Goal: Task Accomplishment & Management: Manage account settings

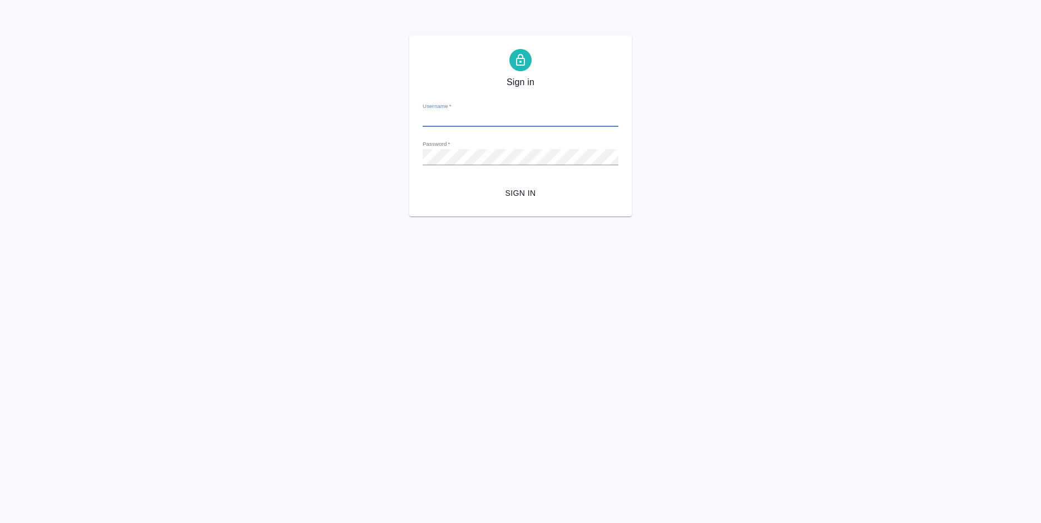
type input "подписи"
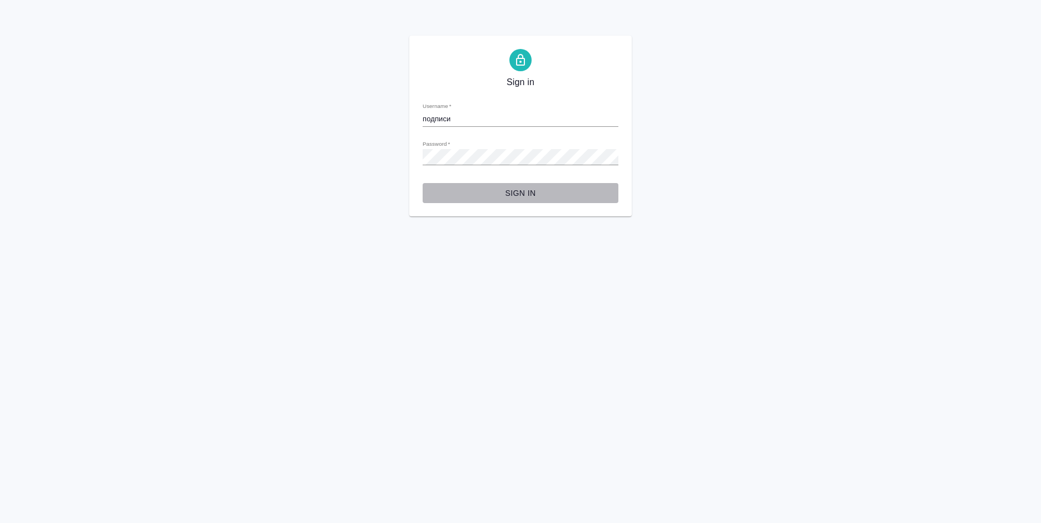
click at [532, 190] on span "Sign in" at bounding box center [521, 193] width 178 height 14
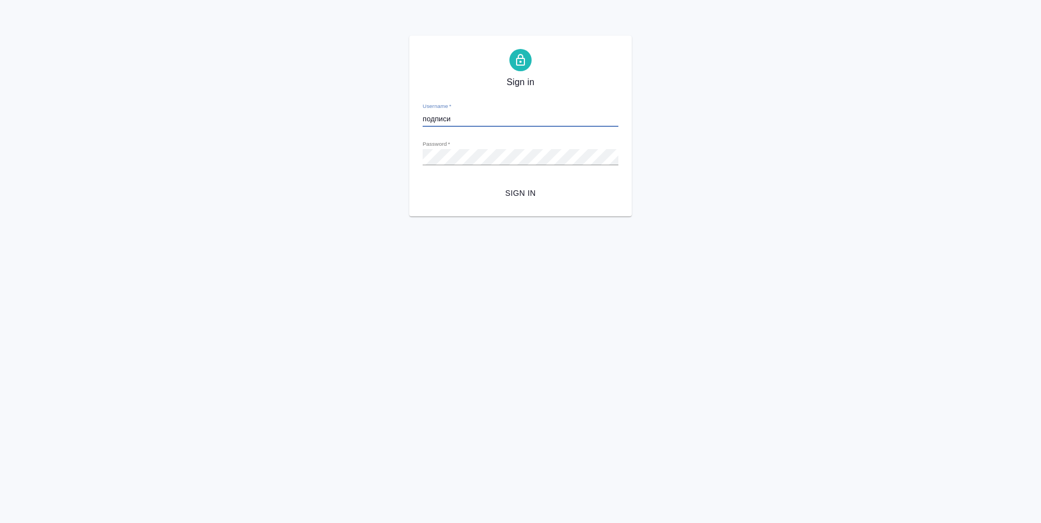
click at [489, 127] on input "подписи" at bounding box center [521, 119] width 196 height 16
click at [492, 122] on input "подписи" at bounding box center [521, 119] width 196 height 16
type input "a.bogomolova@awatera.com"
click at [486, 193] on span "Sign in" at bounding box center [521, 193] width 178 height 14
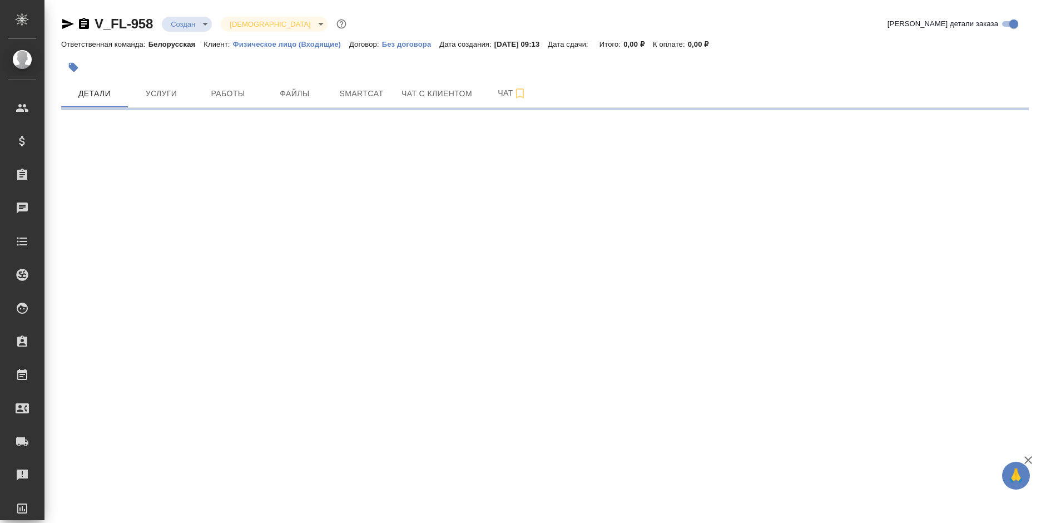
select select "RU"
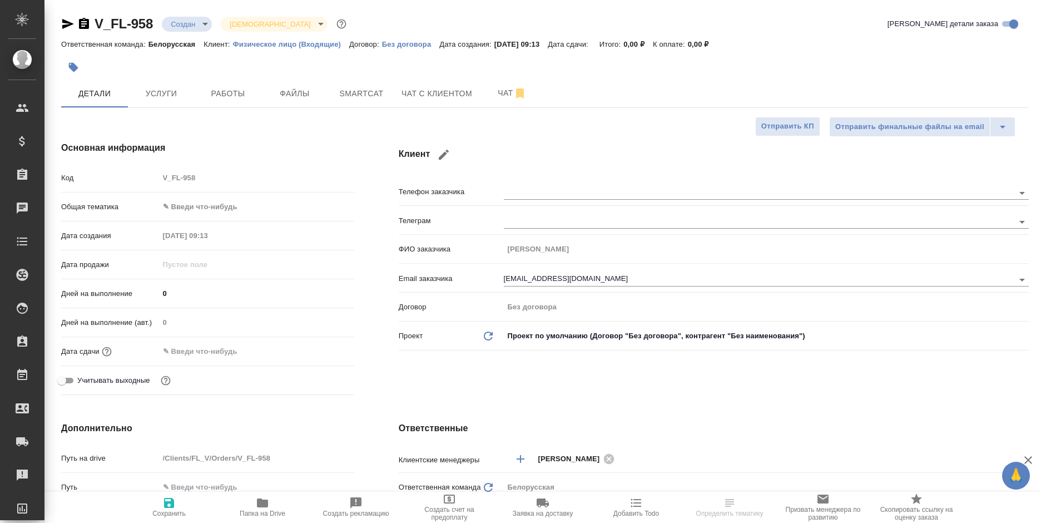
type textarea "x"
type input "Гудина Александра"
type textarea "x"
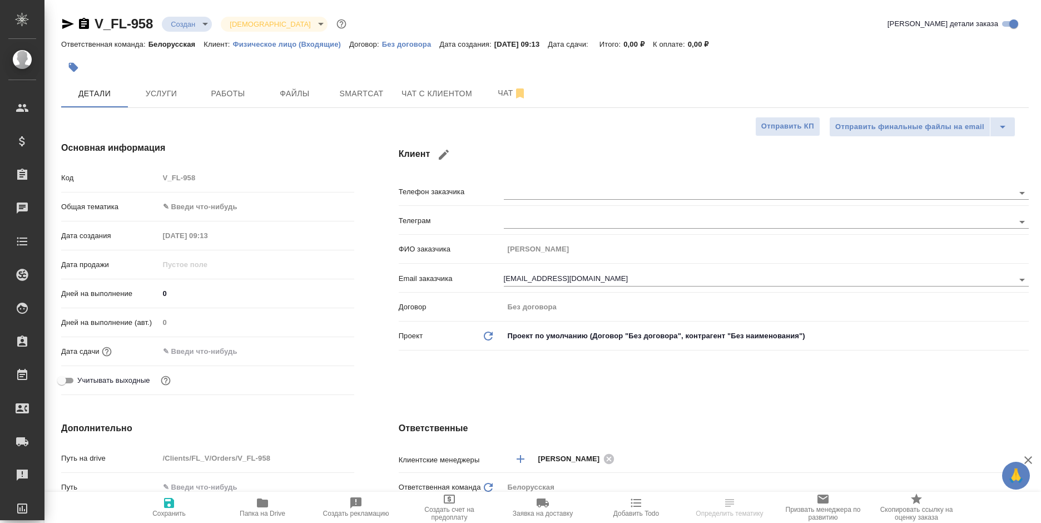
type textarea "x"
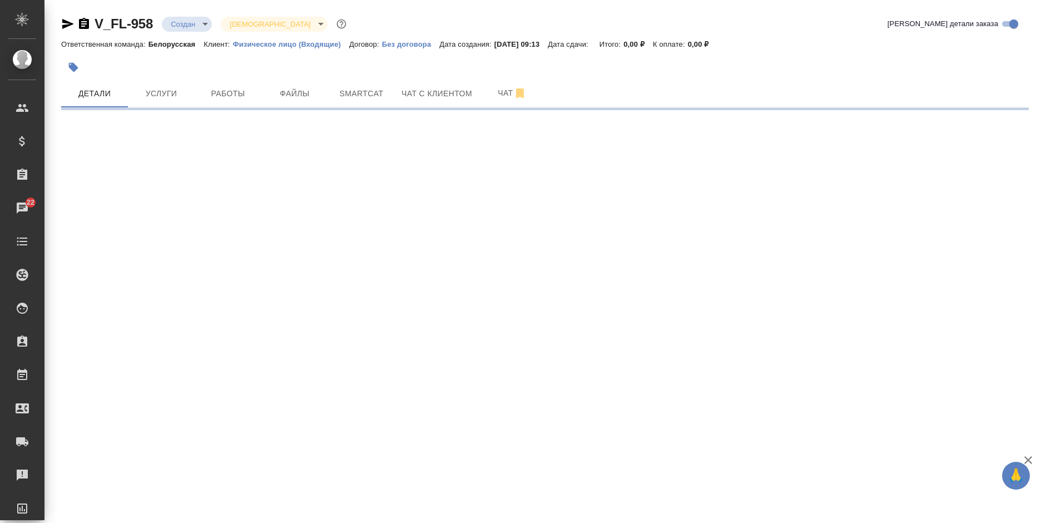
select select "RU"
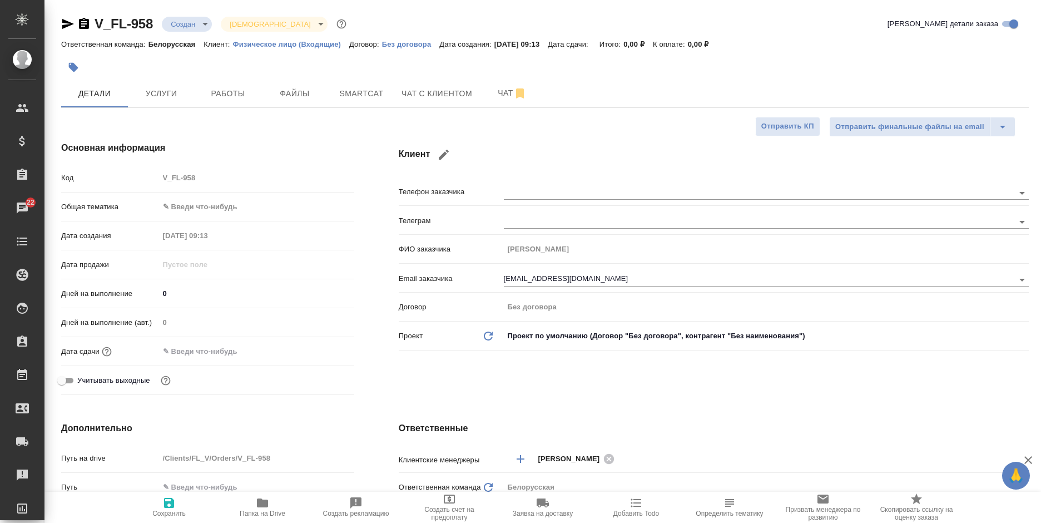
type textarea "x"
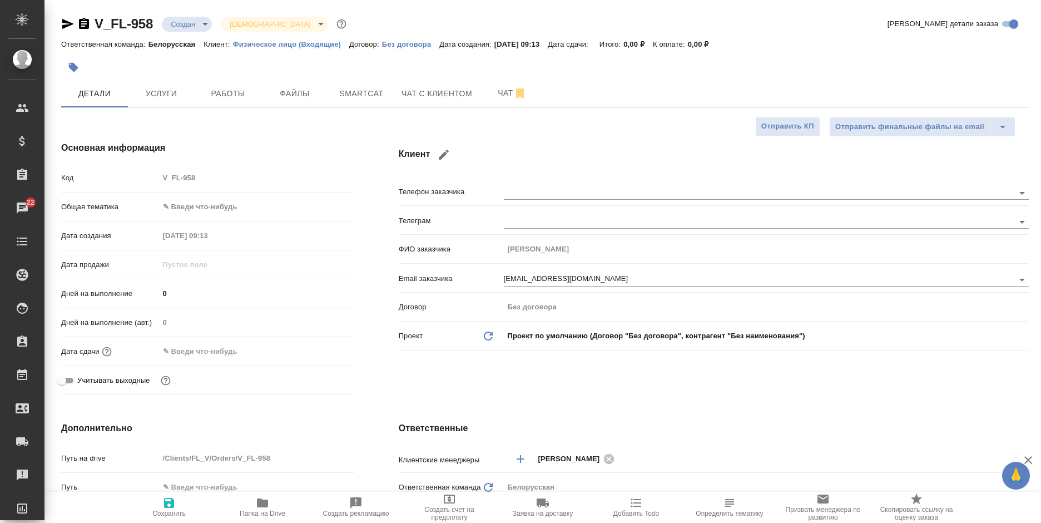
type textarea "x"
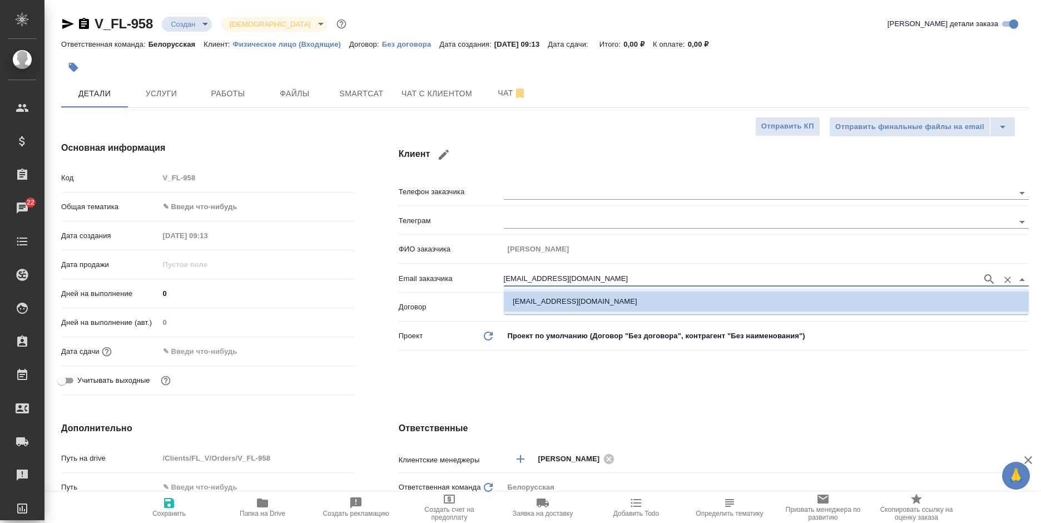
drag, startPoint x: 598, startPoint y: 275, endPoint x: 451, endPoint y: 263, distance: 147.3
click at [451, 263] on div "Телефон заказчика Телеграм ФИО заказчика Федин Александр Email заказчика a.fedi…" at bounding box center [714, 268] width 630 height 174
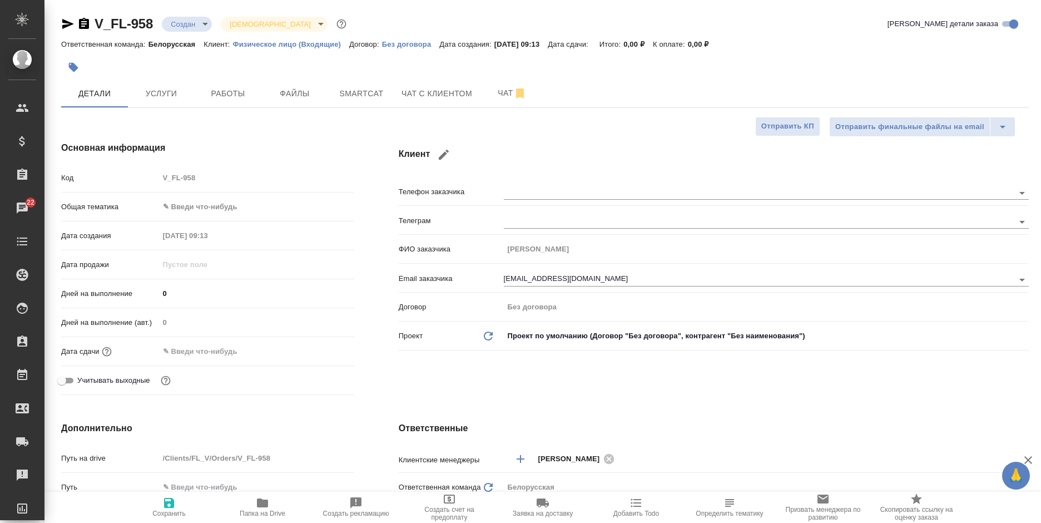
type textarea "x"
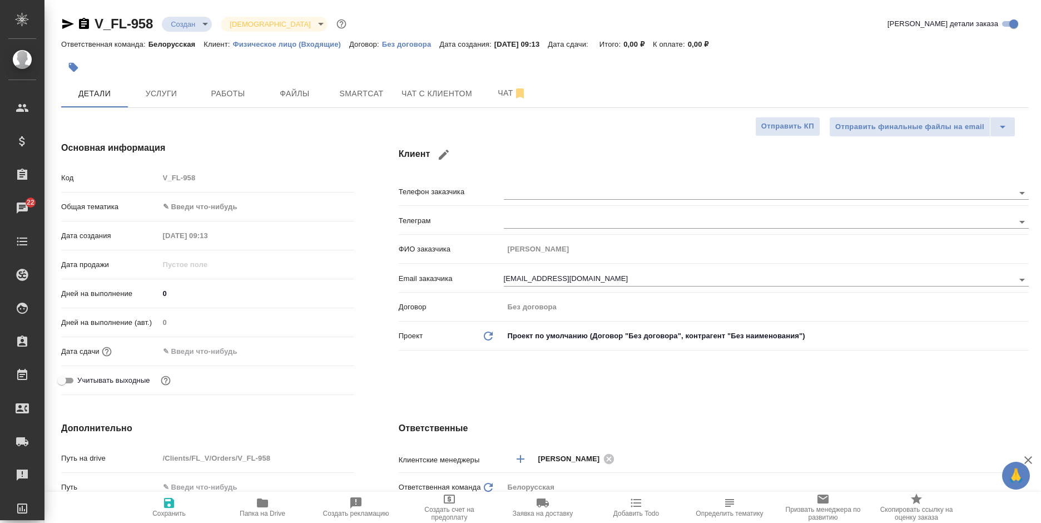
type textarea "x"
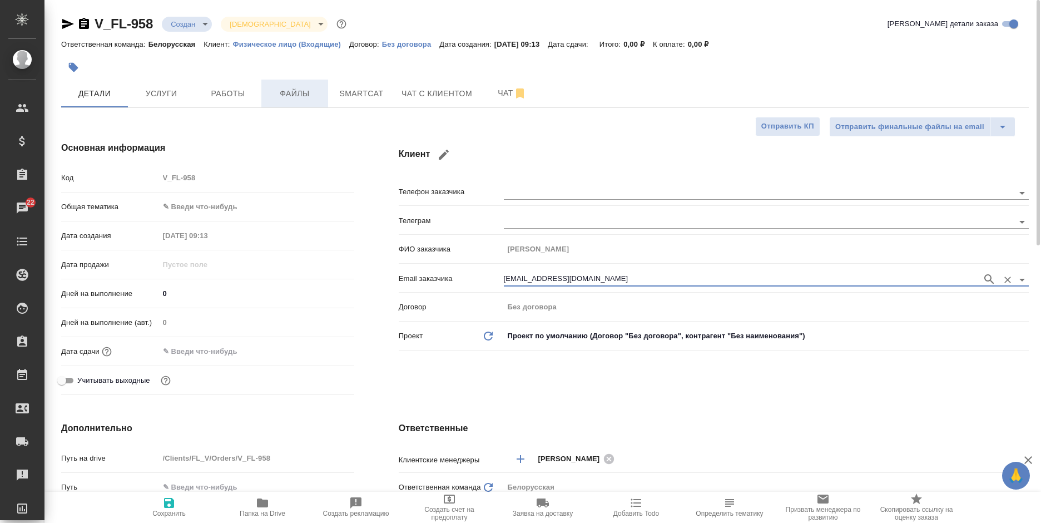
click at [269, 90] on span "Файлы" at bounding box center [294, 94] width 53 height 14
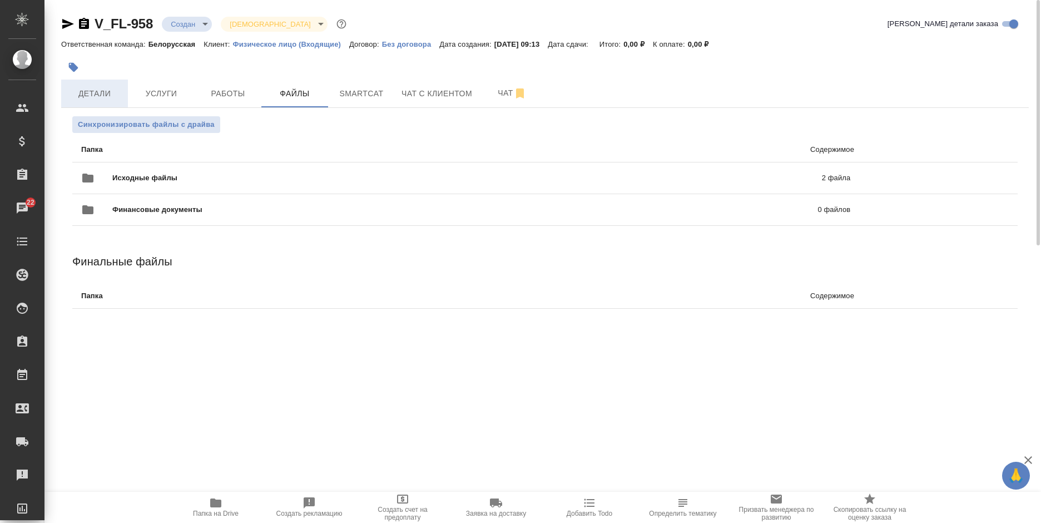
click at [105, 101] on button "Детали" at bounding box center [94, 94] width 67 height 28
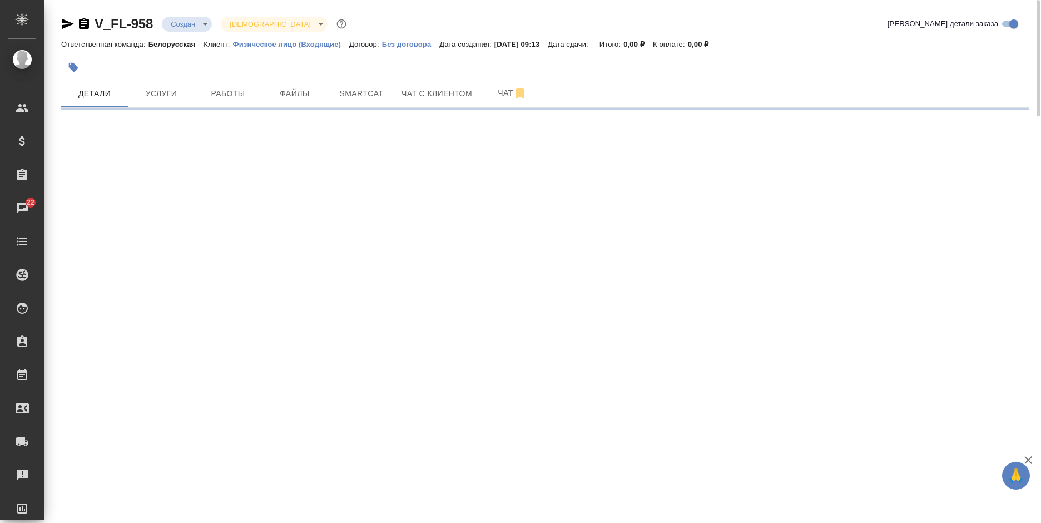
select select "RU"
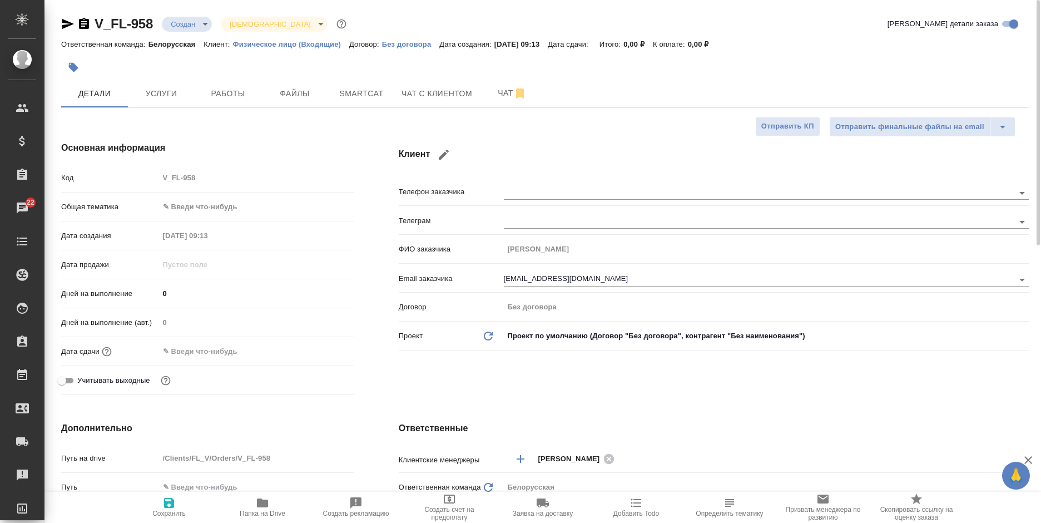
type textarea "x"
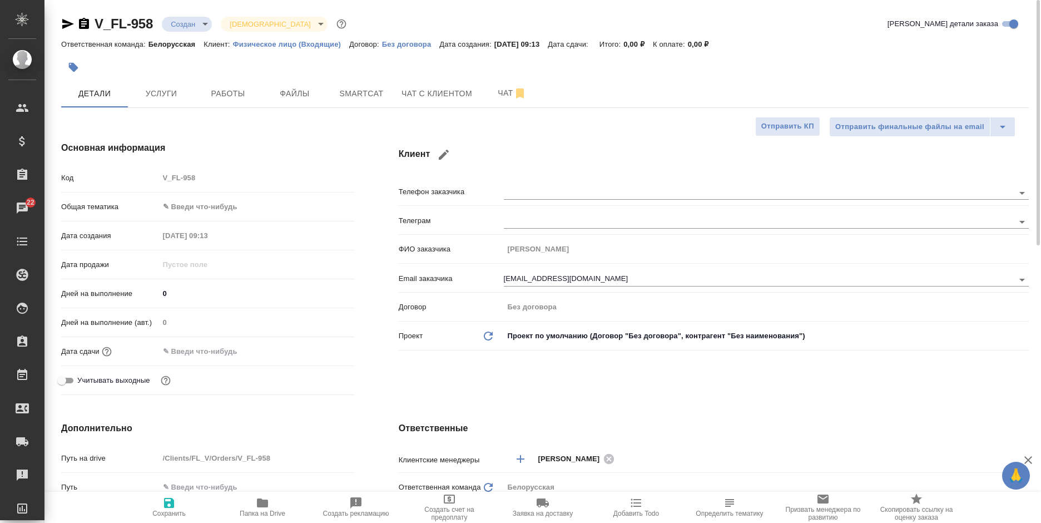
type textarea "x"
click at [269, 101] on button "Файлы" at bounding box center [294, 94] width 67 height 28
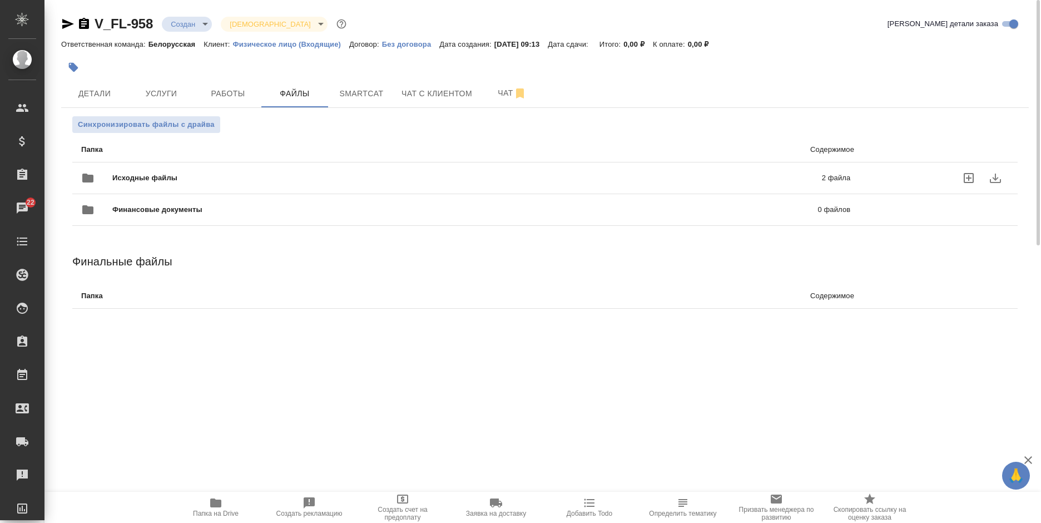
click at [843, 185] on div "Исходные файлы 2 файла" at bounding box center [465, 178] width 769 height 27
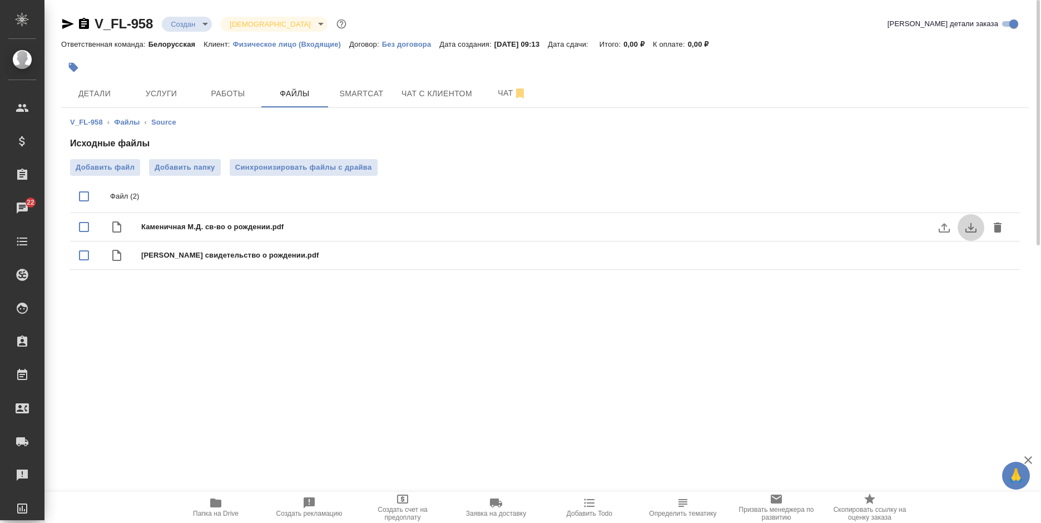
click at [964, 232] on button "download" at bounding box center [971, 227] width 27 height 27
click at [965, 256] on icon "download" at bounding box center [970, 255] width 13 height 13
click at [143, 100] on span "Услуги" at bounding box center [161, 94] width 53 height 14
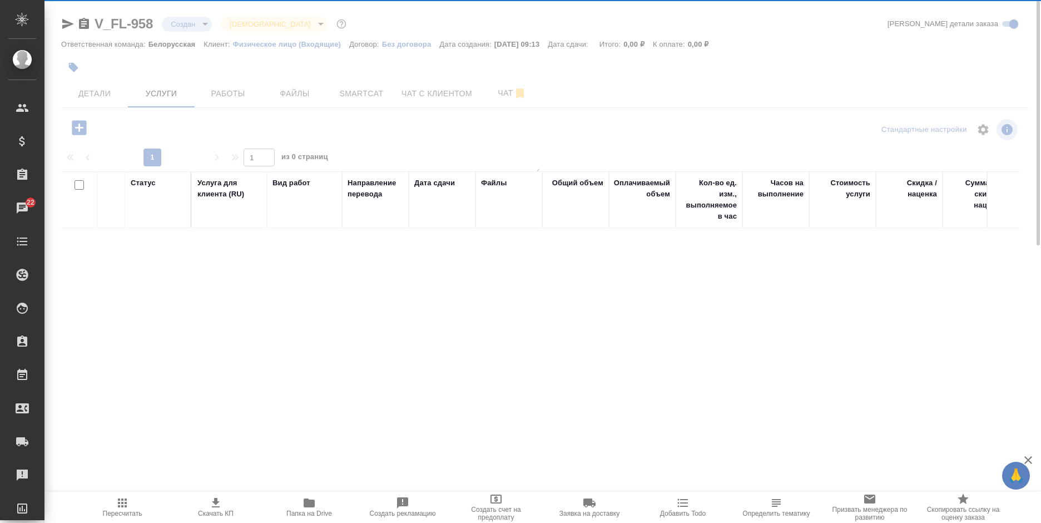
click at [73, 126] on icon "button" at bounding box center [79, 127] width 14 height 14
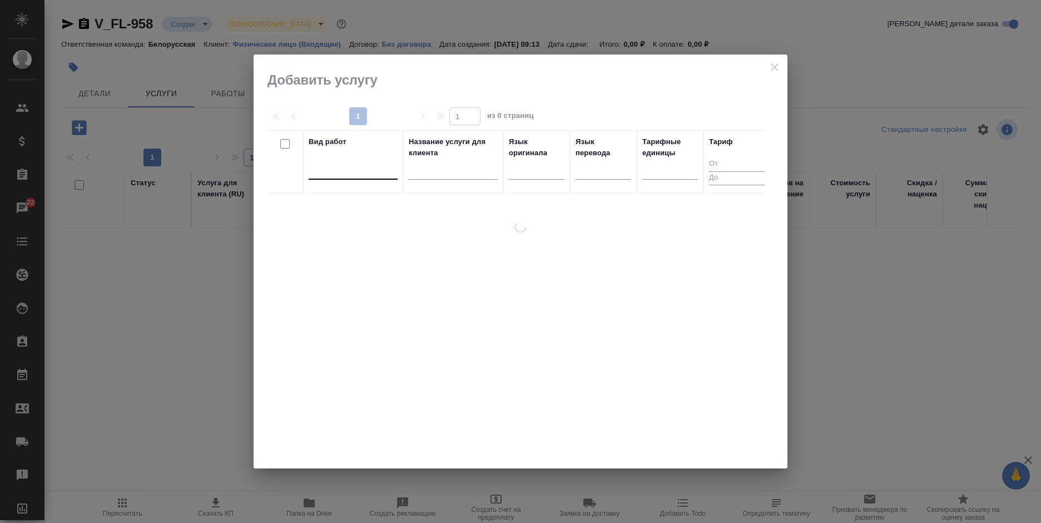
click at [360, 174] on div at bounding box center [353, 168] width 89 height 16
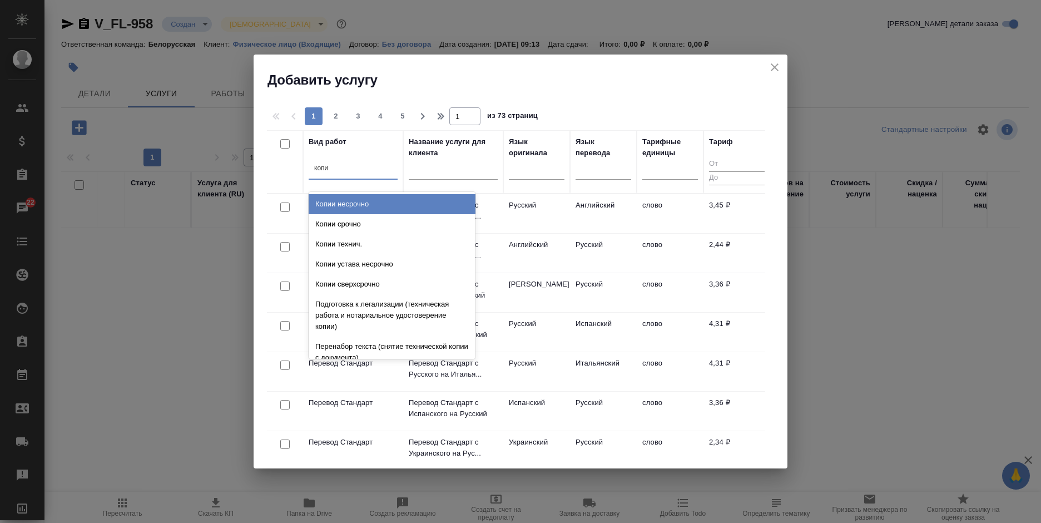
type input "копии"
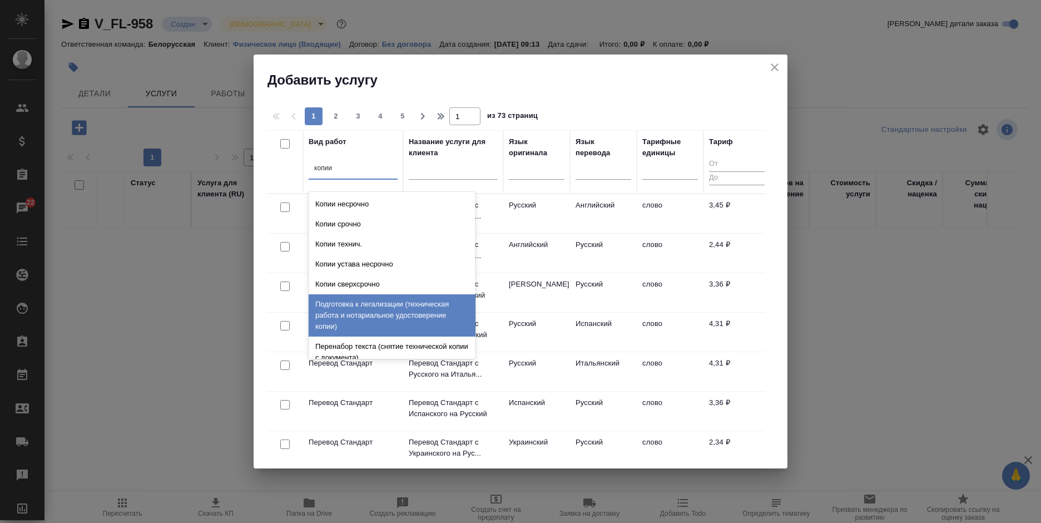
scroll to position [56, 0]
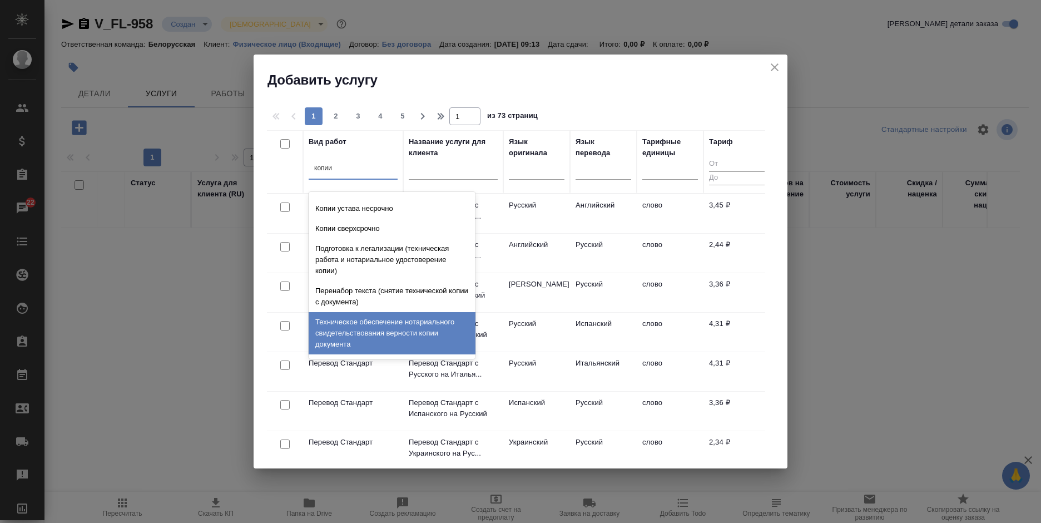
click at [418, 333] on div "Техническое обеспечение нотариального свидетельствования верности копии докумен…" at bounding box center [392, 333] width 167 height 42
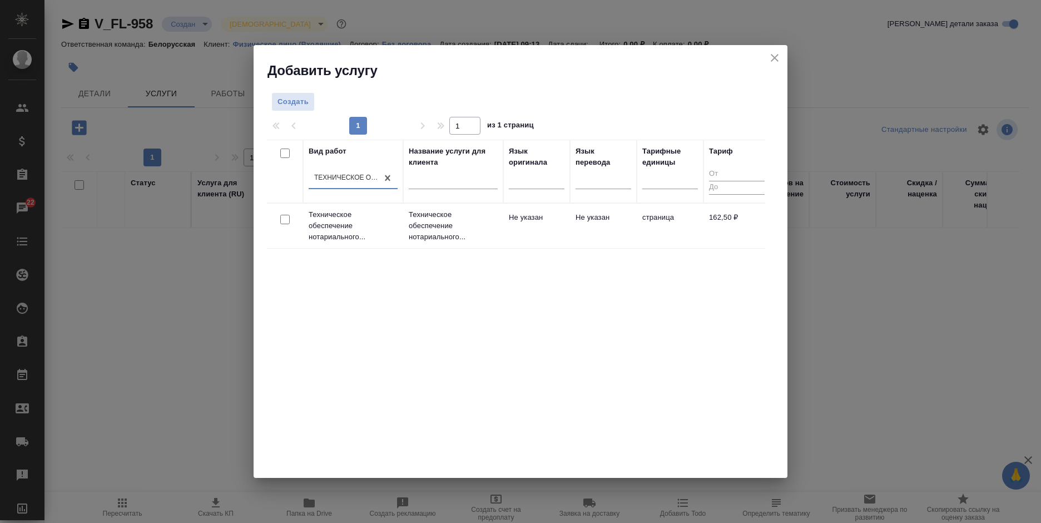
click at [616, 213] on td "Не указан" at bounding box center [603, 225] width 67 height 39
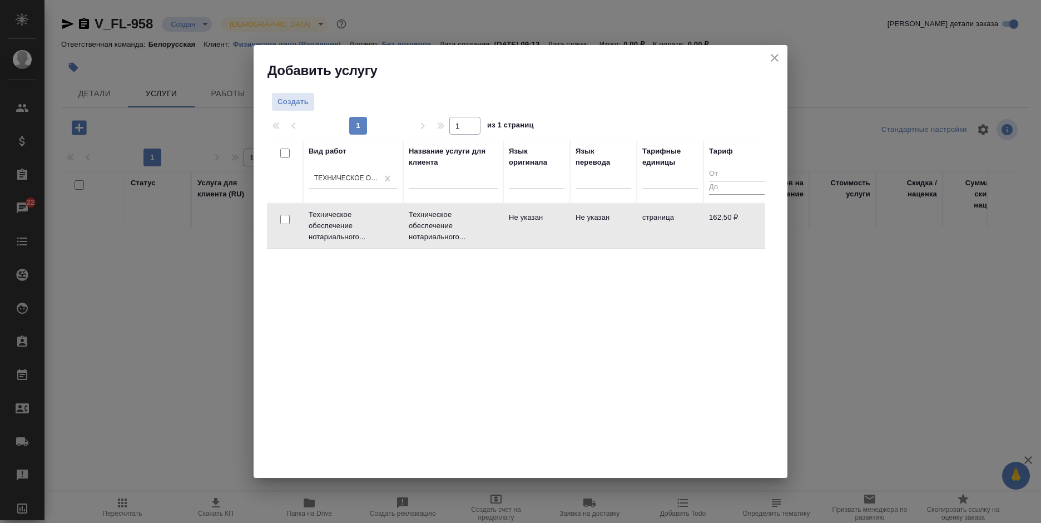
click at [616, 213] on td "Не указан" at bounding box center [603, 225] width 67 height 39
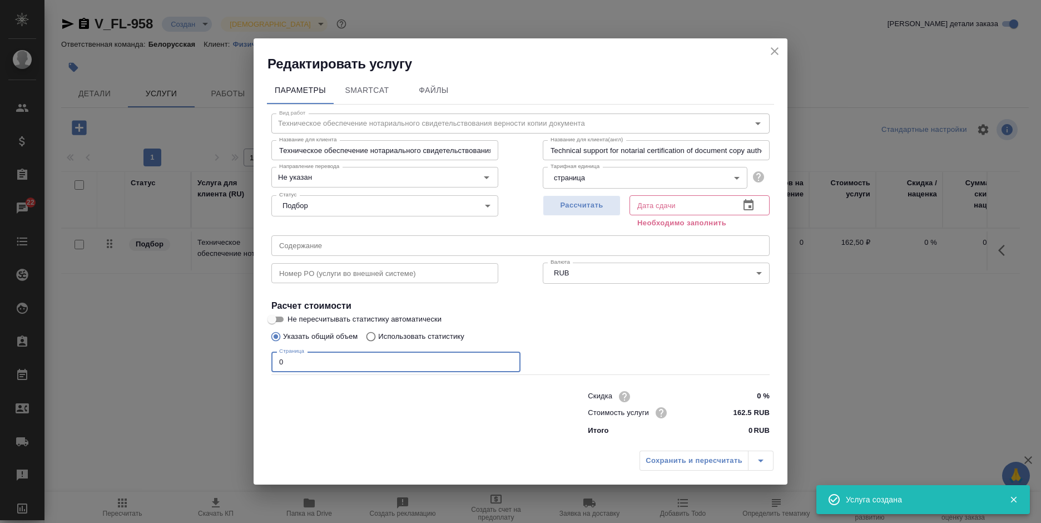
drag, startPoint x: 291, startPoint y: 368, endPoint x: 270, endPoint y: 367, distance: 20.6
click at [243, 367] on div "Редактировать услугу Параметры SmartCat Файлы Вид работ Техническое обеспечение…" at bounding box center [520, 261] width 1041 height 523
type input "2"
click at [744, 209] on icon "button" at bounding box center [749, 204] width 10 height 11
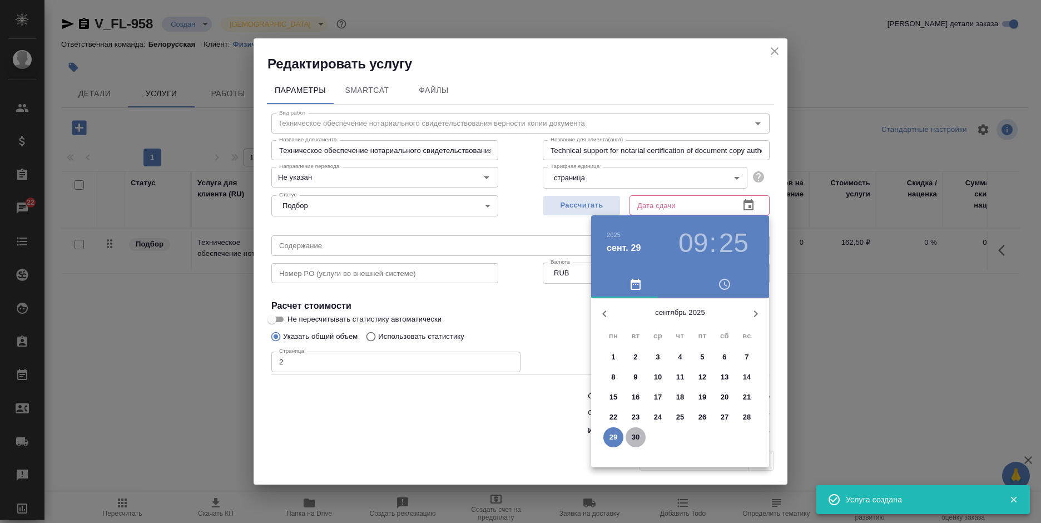
drag, startPoint x: 630, startPoint y: 439, endPoint x: 527, endPoint y: 440, distance: 103.5
click at [627, 438] on span "30" at bounding box center [636, 437] width 20 height 11
type input "30.09.2025 09:25"
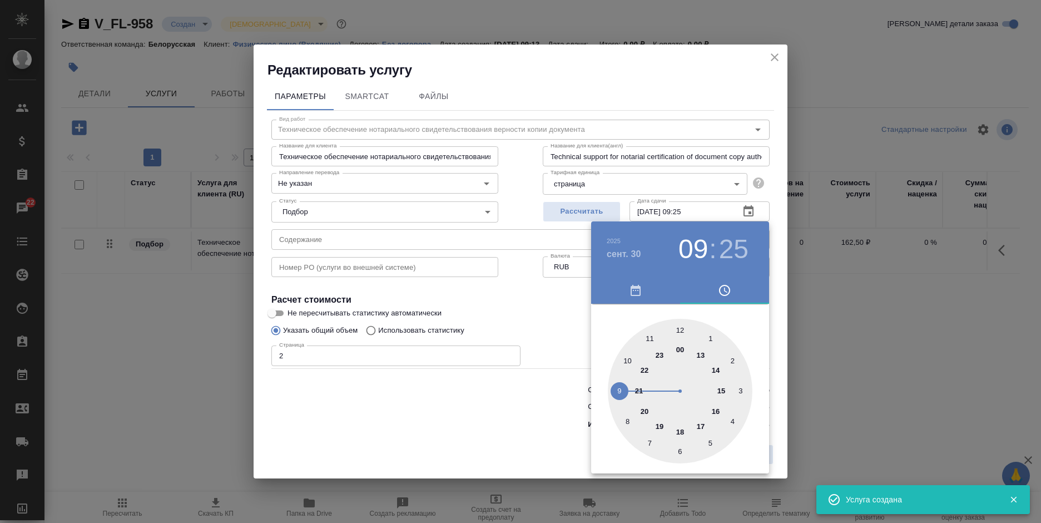
click at [527, 440] on div at bounding box center [520, 261] width 1041 height 523
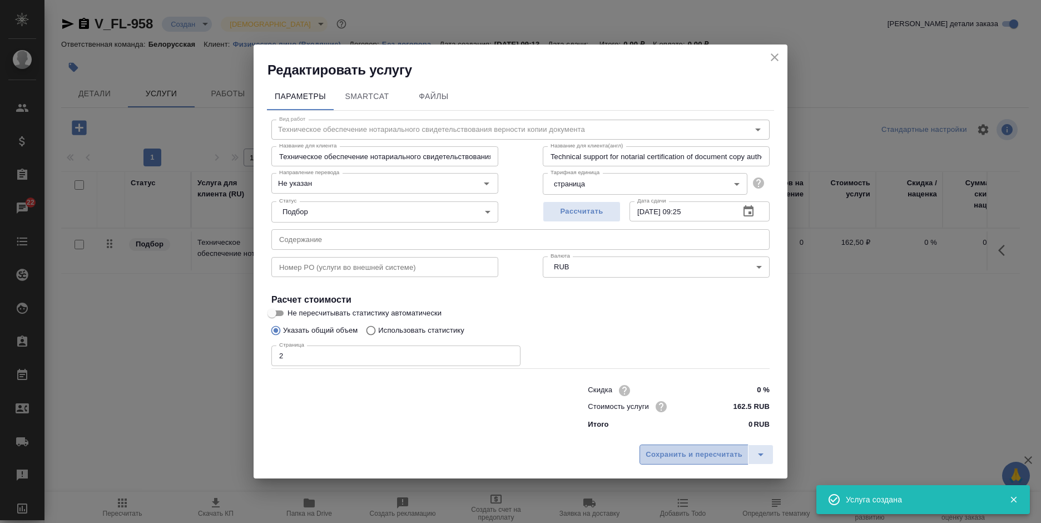
click at [661, 453] on span "Сохранить и пересчитать" at bounding box center [694, 454] width 97 height 13
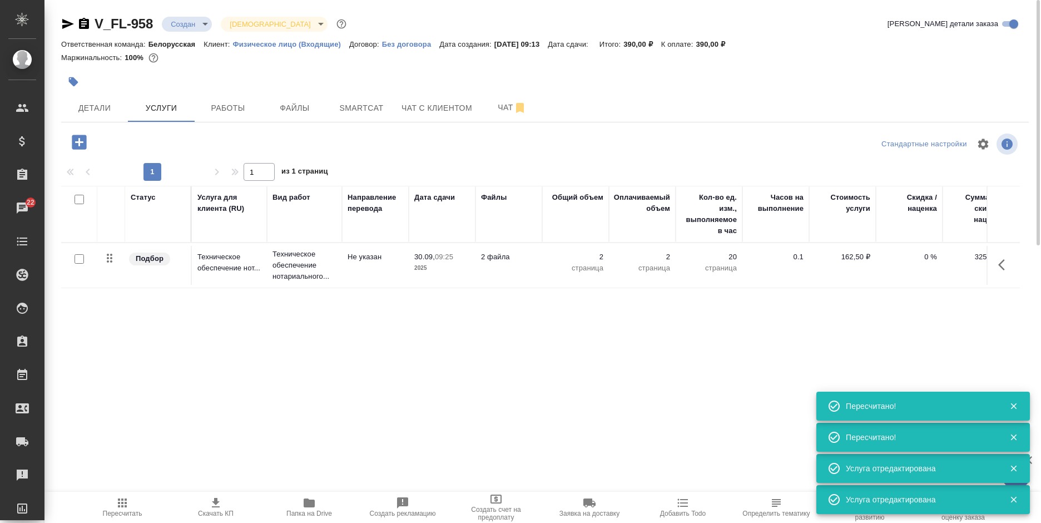
click at [80, 143] on icon "button" at bounding box center [79, 141] width 19 height 19
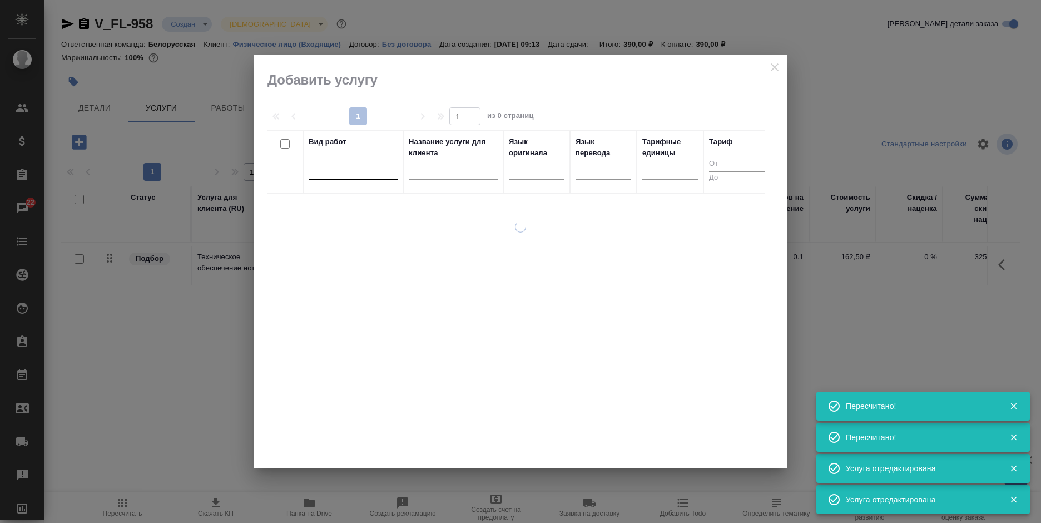
click at [347, 172] on div at bounding box center [353, 168] width 89 height 16
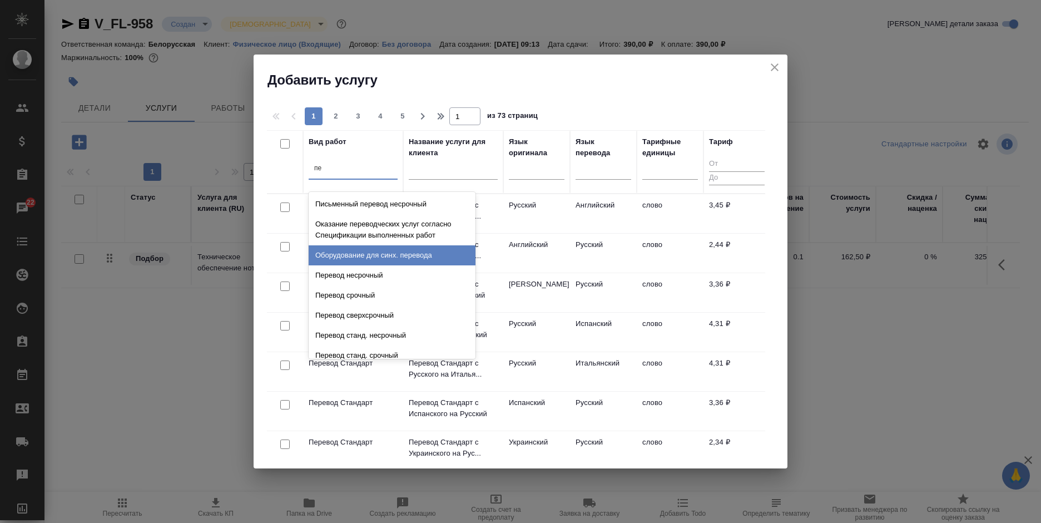
type input "п"
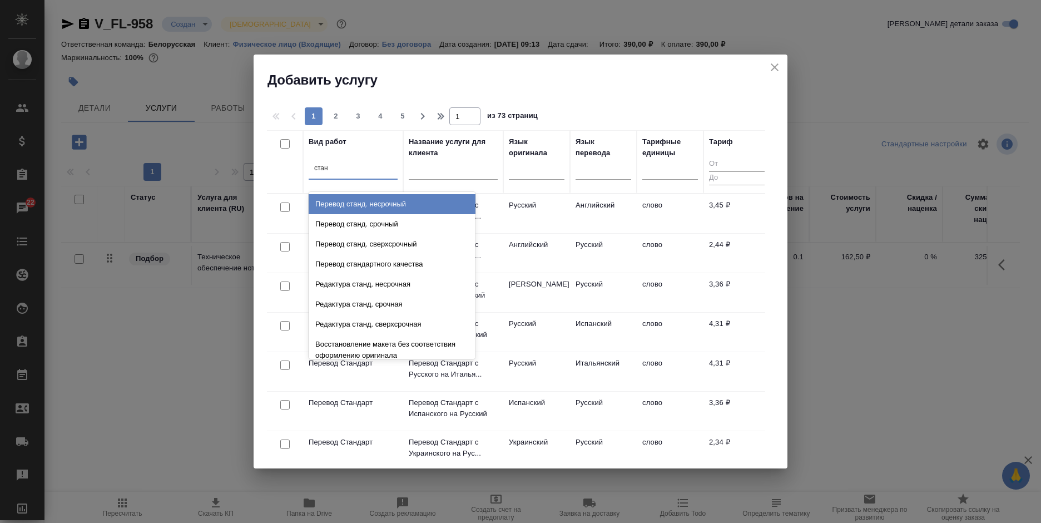
type input "станд"
click at [423, 203] on div "Перевод станд. несрочный" at bounding box center [392, 204] width 167 height 20
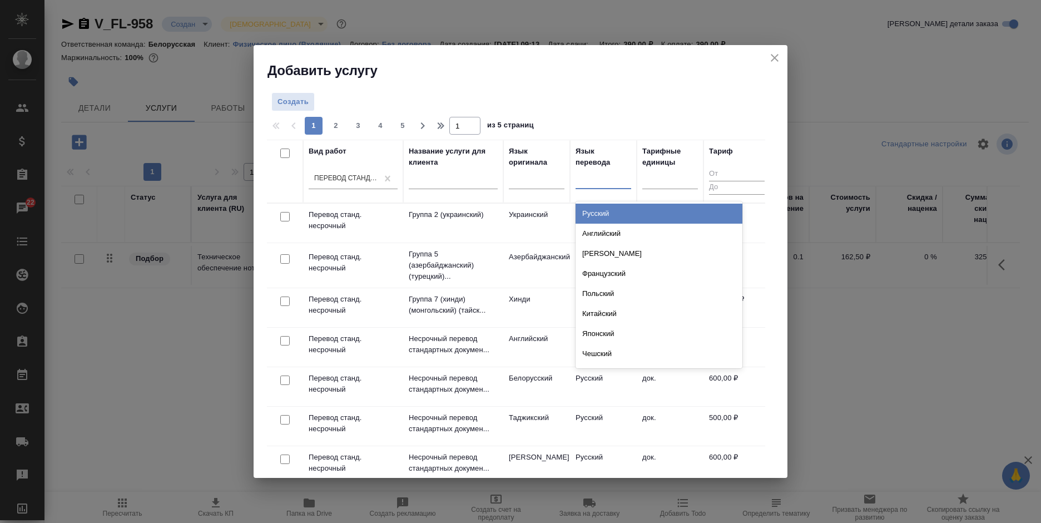
click at [583, 177] on div at bounding box center [604, 178] width 56 height 16
click at [596, 175] on div at bounding box center [604, 178] width 56 height 16
type input "анг"
click at [593, 213] on div "Английский" at bounding box center [659, 214] width 167 height 20
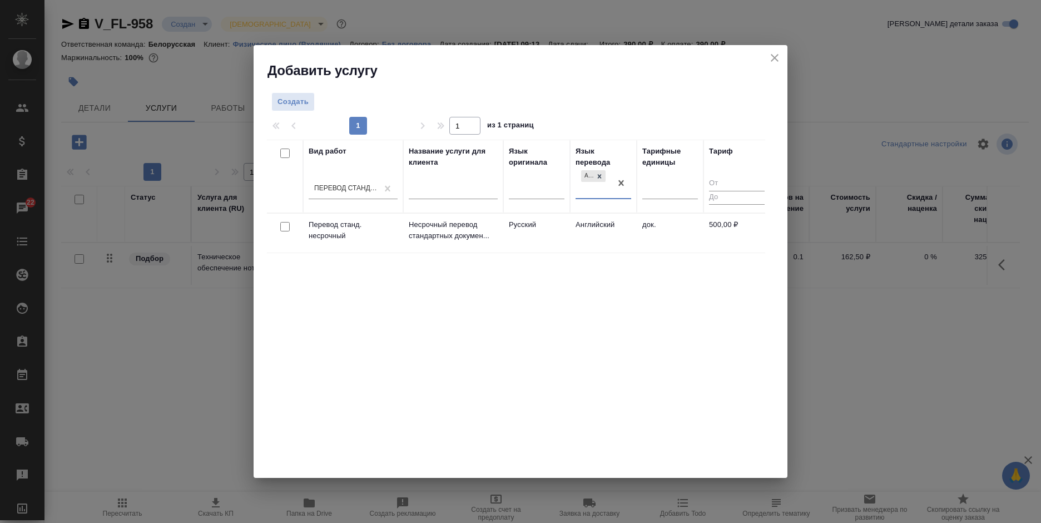
click at [535, 230] on td "Русский" at bounding box center [536, 233] width 67 height 39
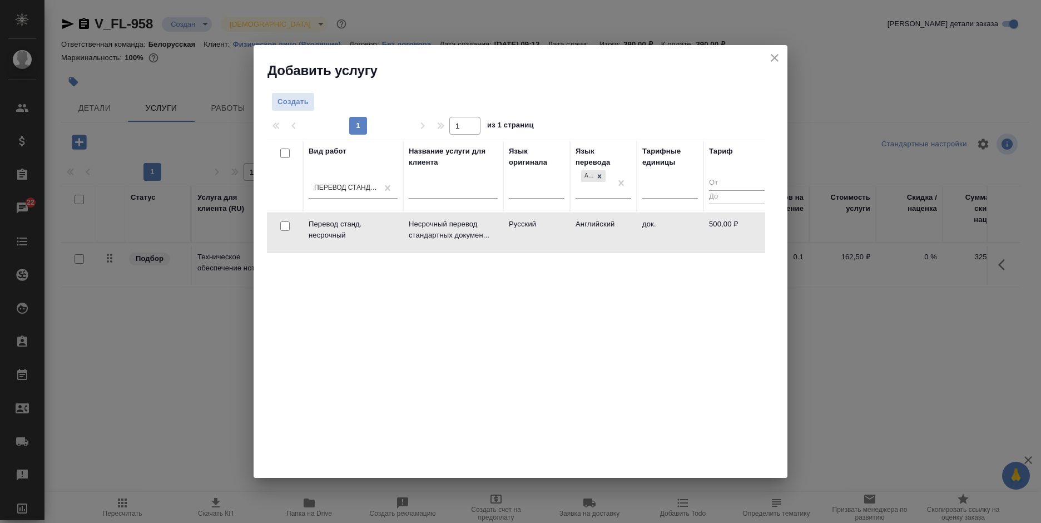
click at [535, 230] on td "Русский" at bounding box center [536, 232] width 67 height 39
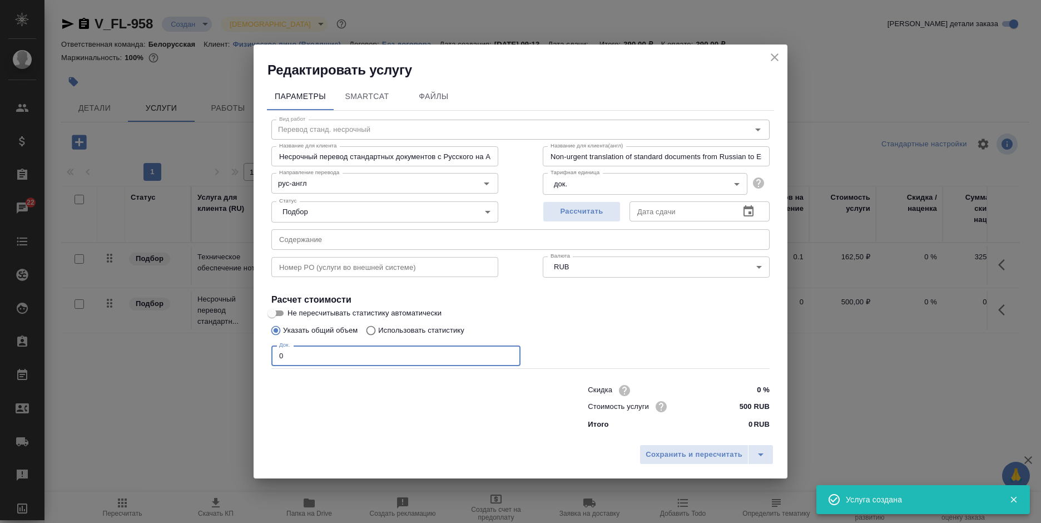
click at [267, 360] on div "Вид работ Перевод станд. несрочный Вид работ Название для клиента Несрочный пер…" at bounding box center [520, 273] width 507 height 324
type input "2"
click at [712, 456] on span "Сохранить и пересчитать" at bounding box center [694, 454] width 97 height 13
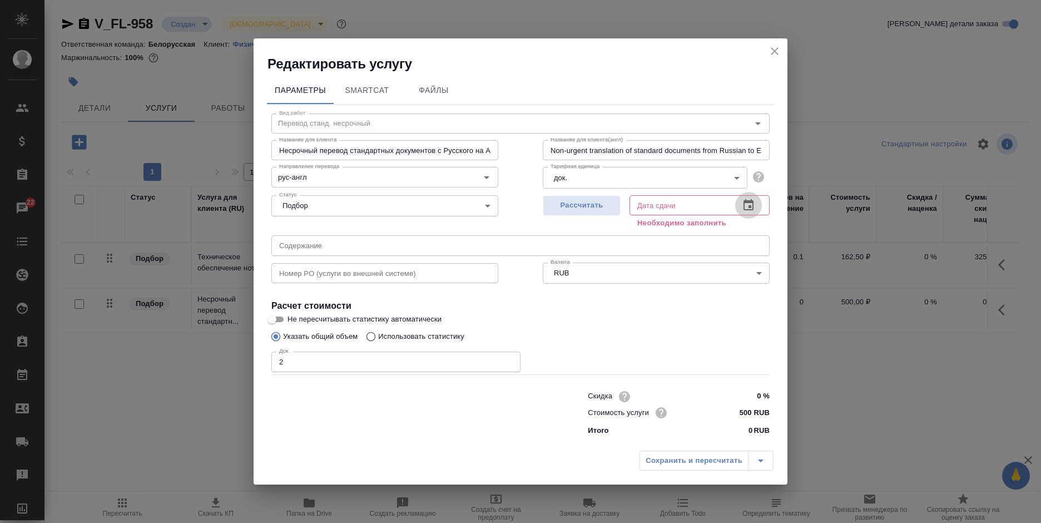
click at [748, 206] on icon "button" at bounding box center [748, 205] width 13 height 13
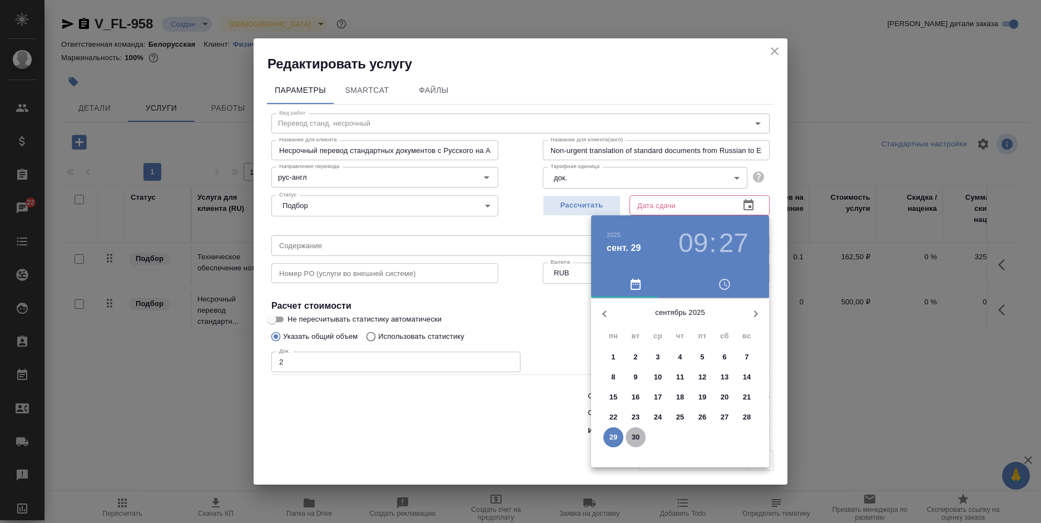
drag, startPoint x: 632, startPoint y: 436, endPoint x: 521, endPoint y: 437, distance: 111.2
click at [632, 437] on p "30" at bounding box center [636, 437] width 8 height 11
type input "30.09.2025 09:27"
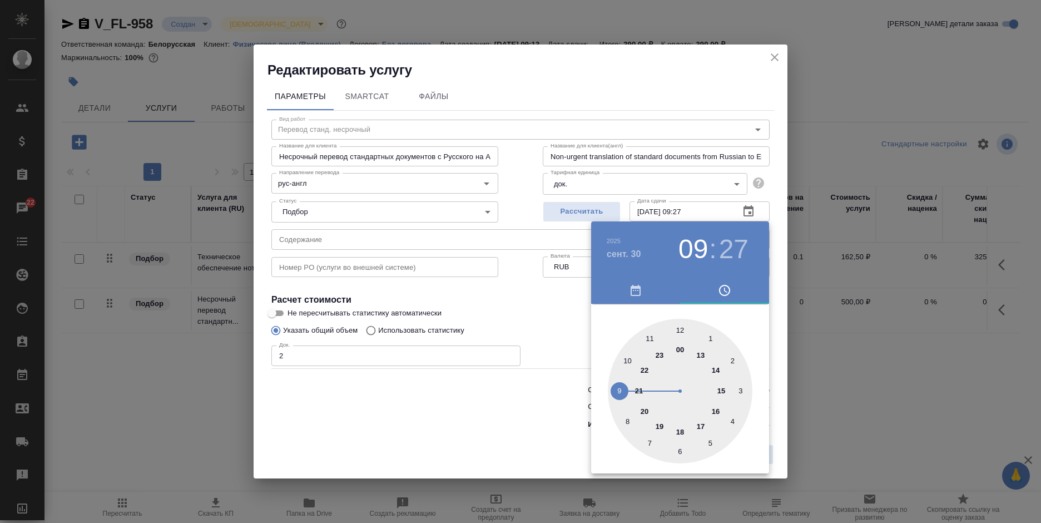
drag, startPoint x: 521, startPoint y: 437, endPoint x: 585, endPoint y: 446, distance: 64.6
click at [522, 437] on div at bounding box center [520, 261] width 1041 height 523
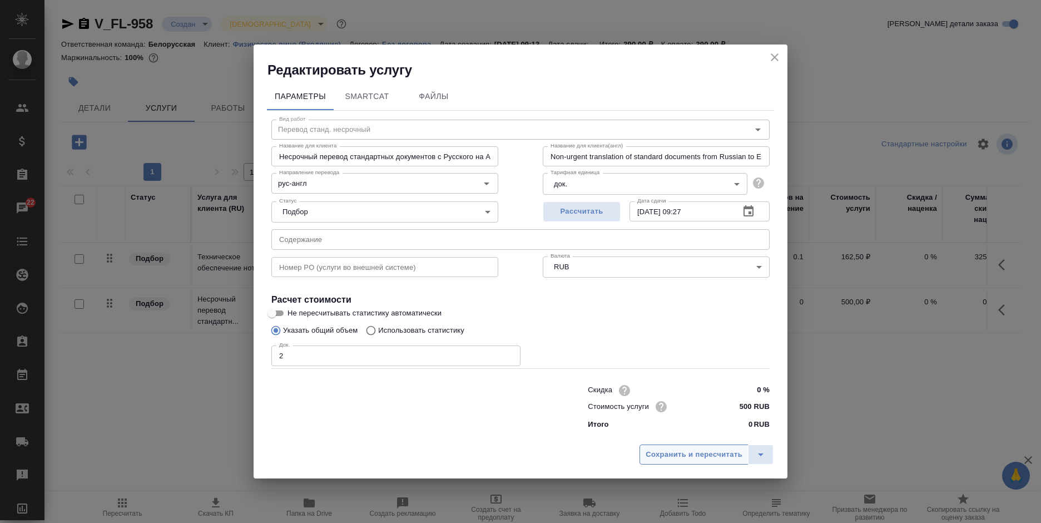
click at [647, 452] on span "Сохранить и пересчитать" at bounding box center [694, 454] width 97 height 13
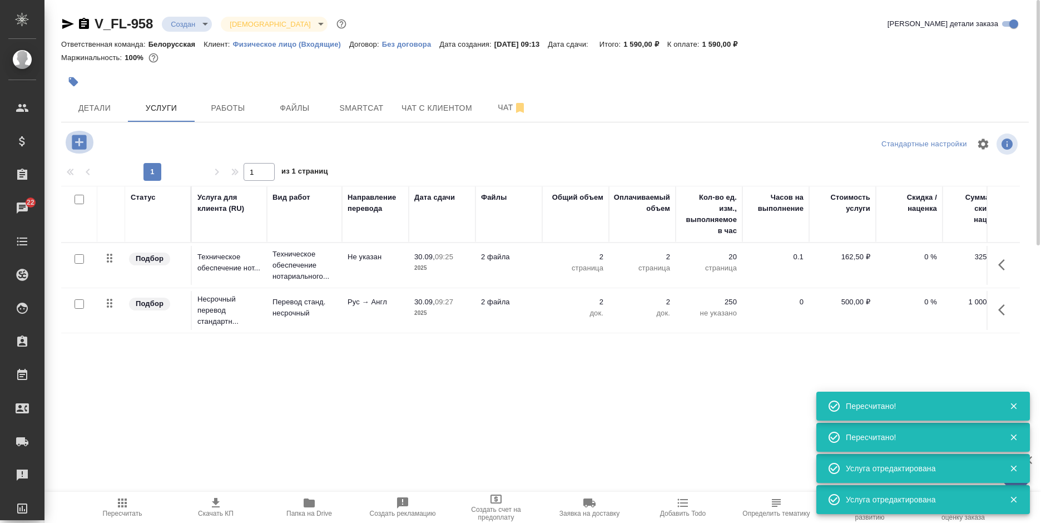
click at [80, 143] on icon "button" at bounding box center [79, 142] width 14 height 14
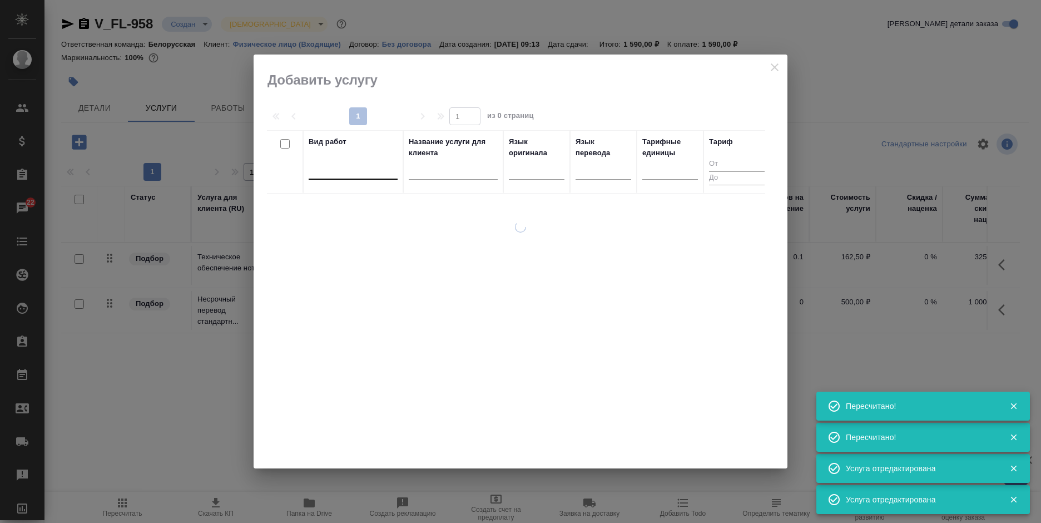
click at [333, 169] on div at bounding box center [353, 168] width 89 height 16
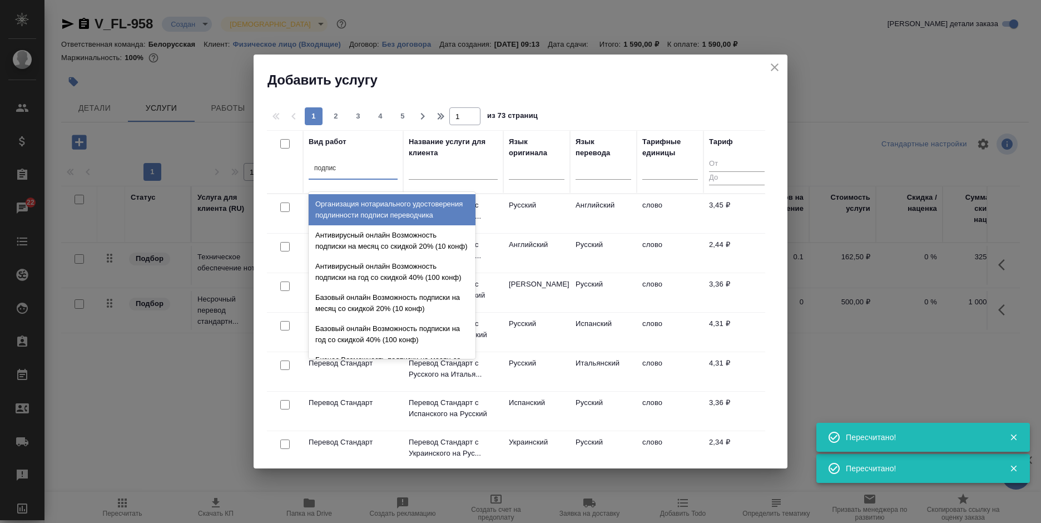
type input "подписи"
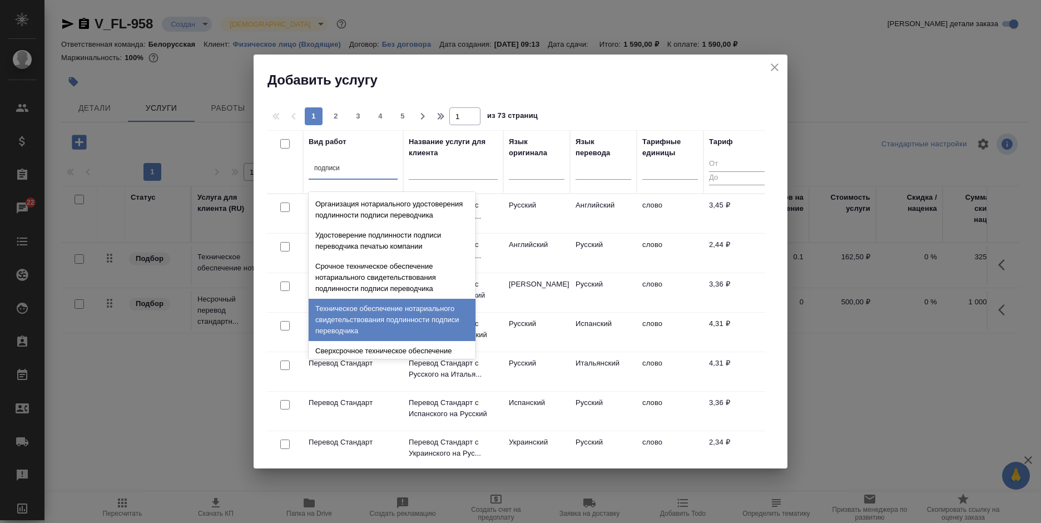
click at [412, 318] on div "Техническое обеспечение нотариального свидетельствования подлинности подписи пе…" at bounding box center [392, 320] width 167 height 42
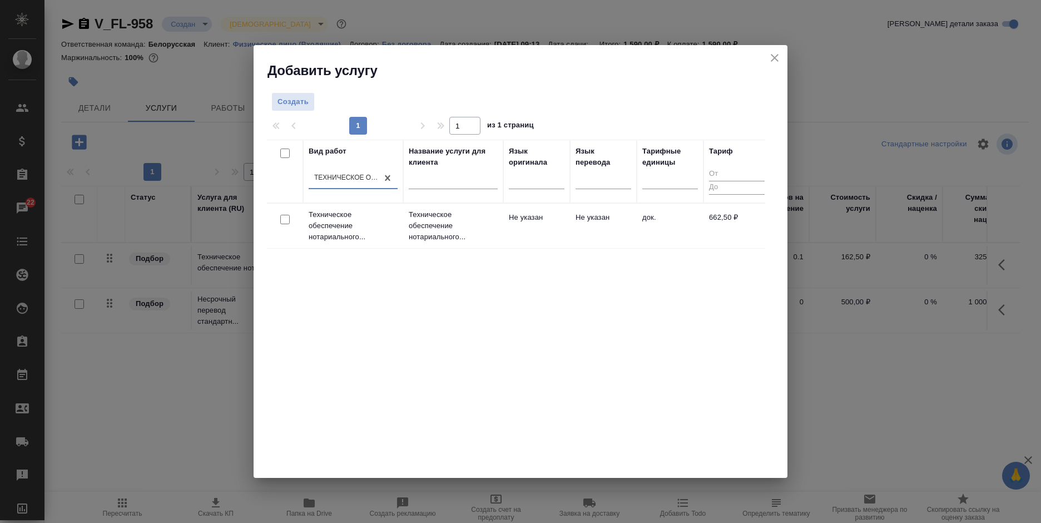
click at [632, 227] on td "Не указан" at bounding box center [603, 225] width 67 height 39
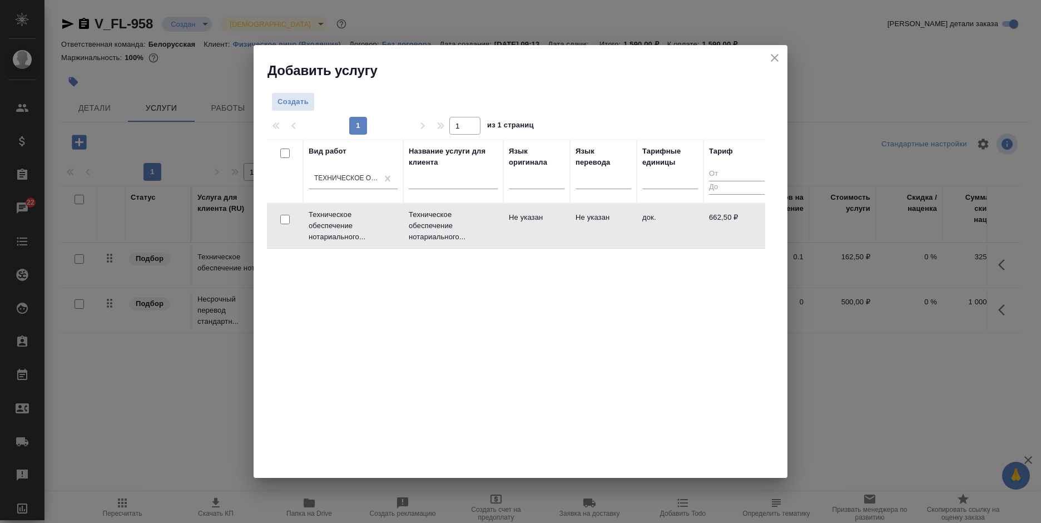
click at [632, 227] on td "Не указан" at bounding box center [603, 225] width 67 height 39
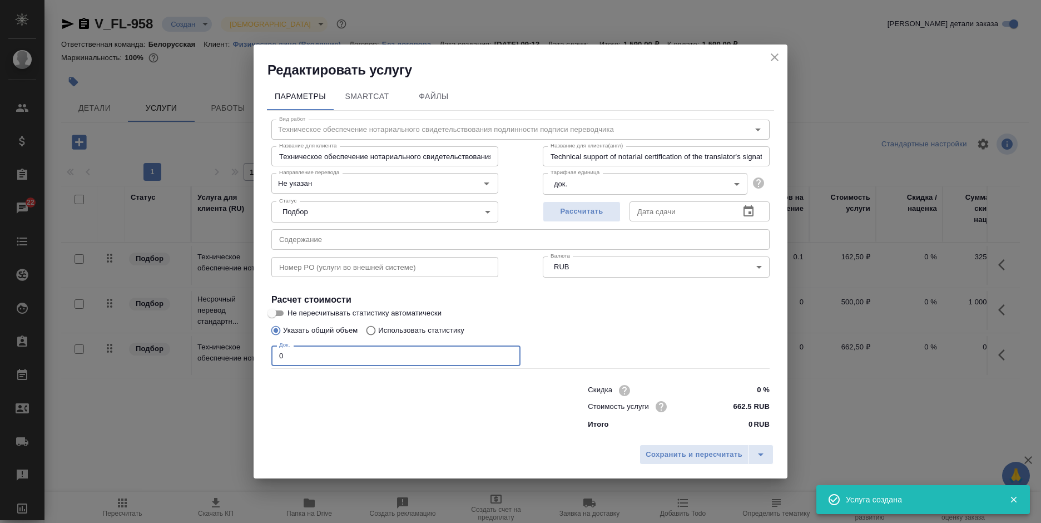
drag, startPoint x: 293, startPoint y: 354, endPoint x: 269, endPoint y: 357, distance: 24.1
click at [269, 357] on div "Вид работ Техническое обеспечение нотариального свидетельствования подлинности …" at bounding box center [520, 273] width 507 height 324
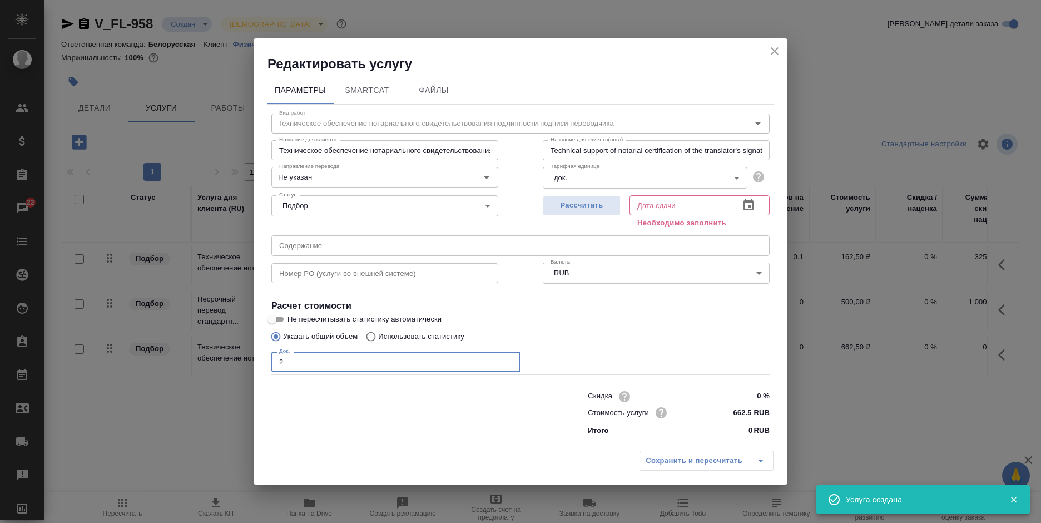
type input "2"
click at [703, 454] on div "Сохранить и пересчитать" at bounding box center [707, 461] width 134 height 20
click at [704, 454] on div "Сохранить и пересчитать" at bounding box center [707, 461] width 134 height 20
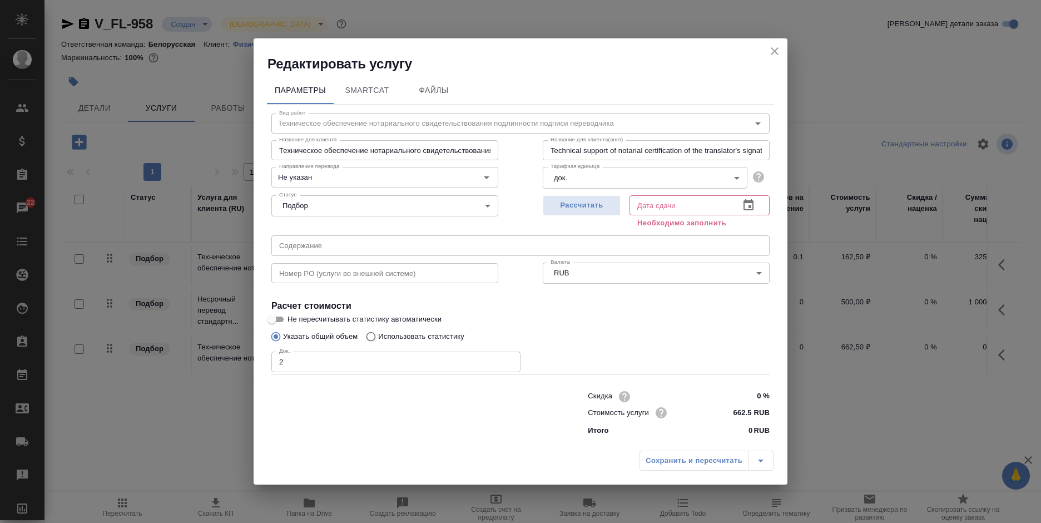
click at [739, 202] on button "button" at bounding box center [748, 205] width 27 height 27
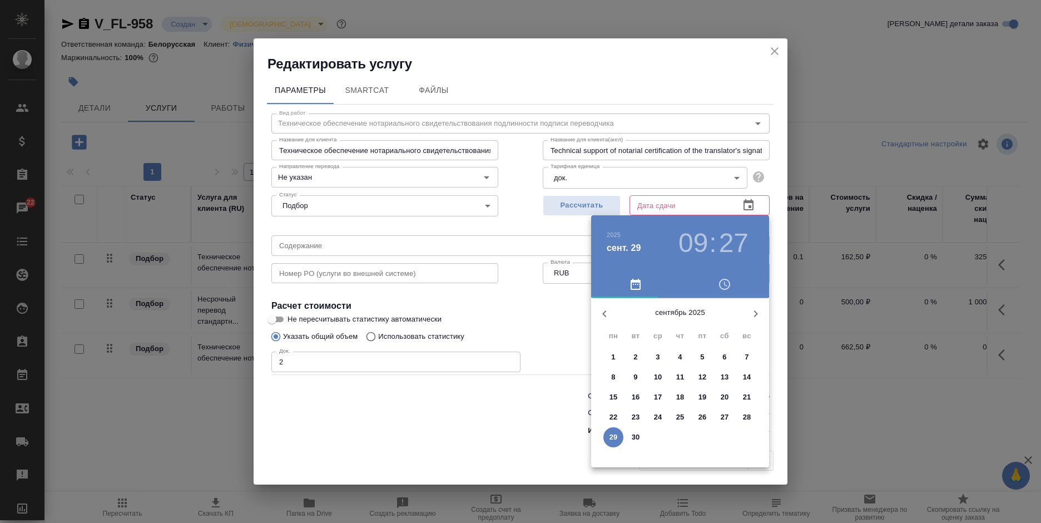
click at [632, 434] on p "30" at bounding box center [636, 437] width 8 height 11
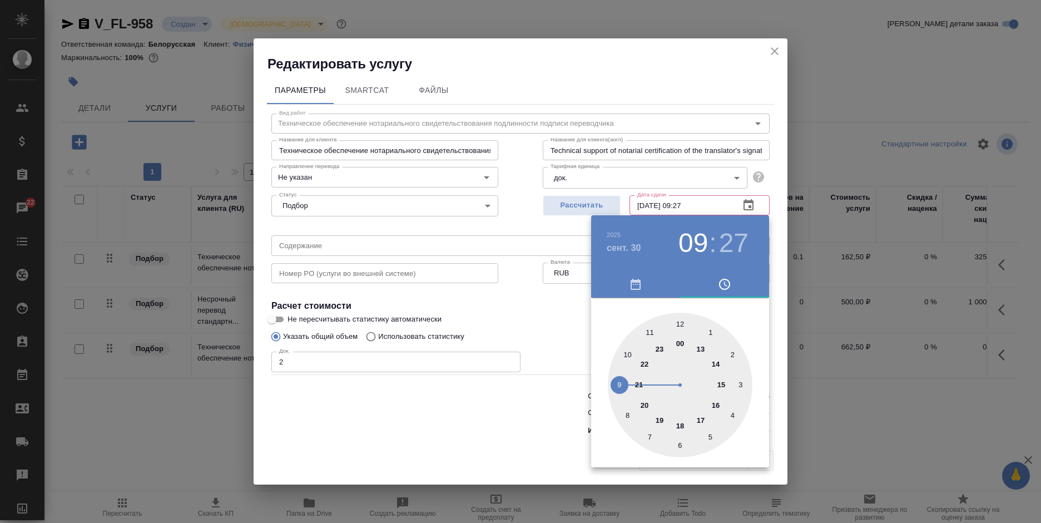
type input "30.09.2025 09:27"
drag, startPoint x: 502, startPoint y: 437, endPoint x: 513, endPoint y: 437, distance: 10.6
click at [509, 437] on div at bounding box center [520, 261] width 1041 height 523
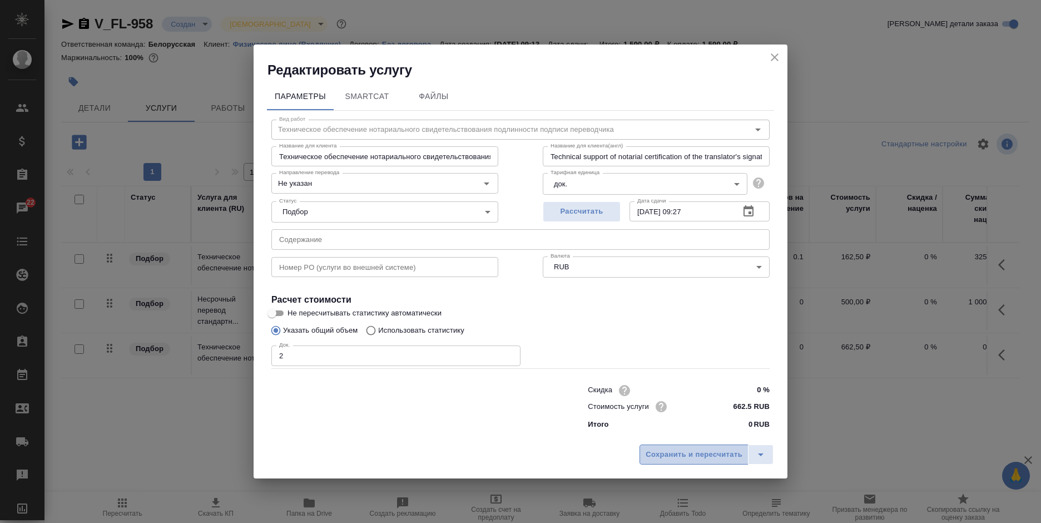
click at [655, 460] on span "Сохранить и пересчитать" at bounding box center [694, 454] width 97 height 13
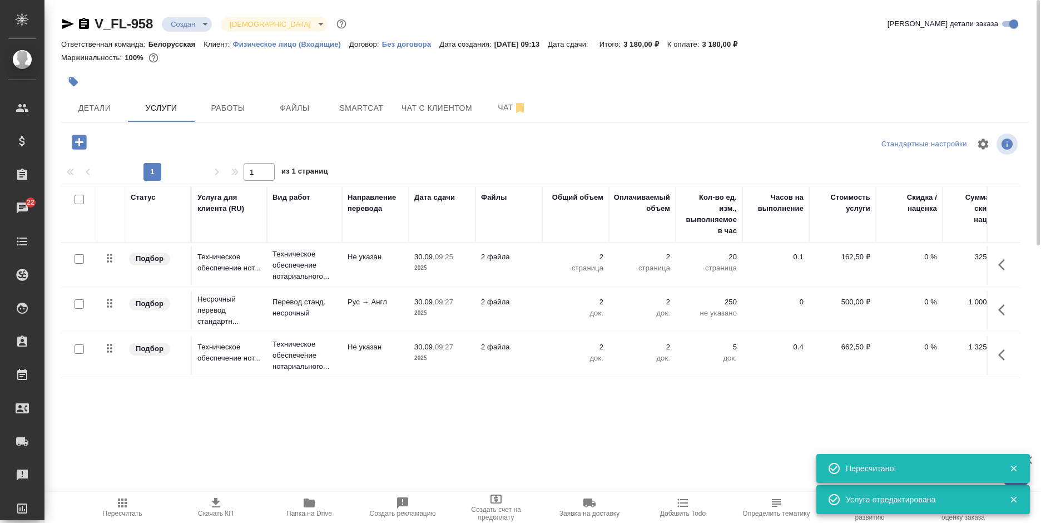
click at [76, 142] on icon "button" at bounding box center [79, 141] width 19 height 19
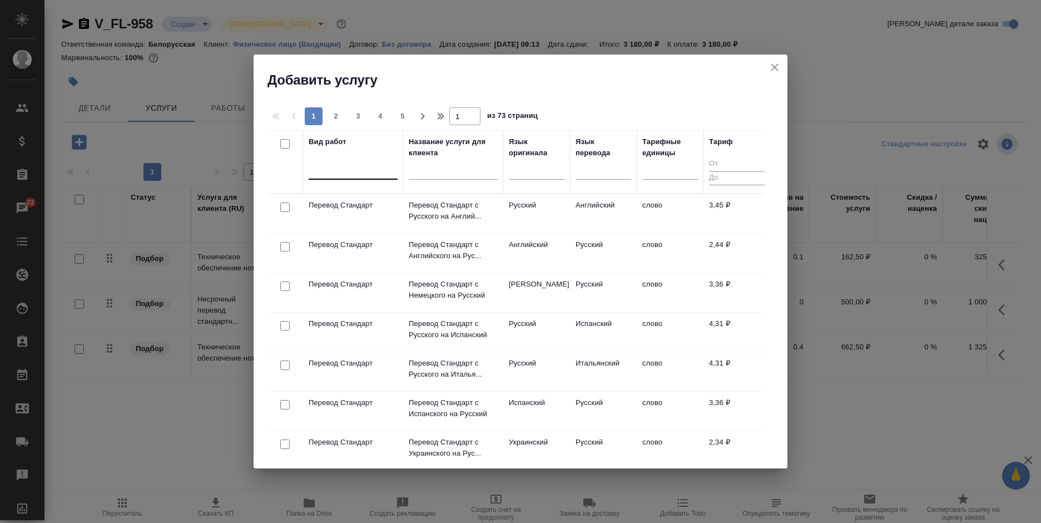
click at [364, 173] on div at bounding box center [353, 168] width 89 height 16
click at [596, 204] on td "Английский" at bounding box center [603, 213] width 67 height 39
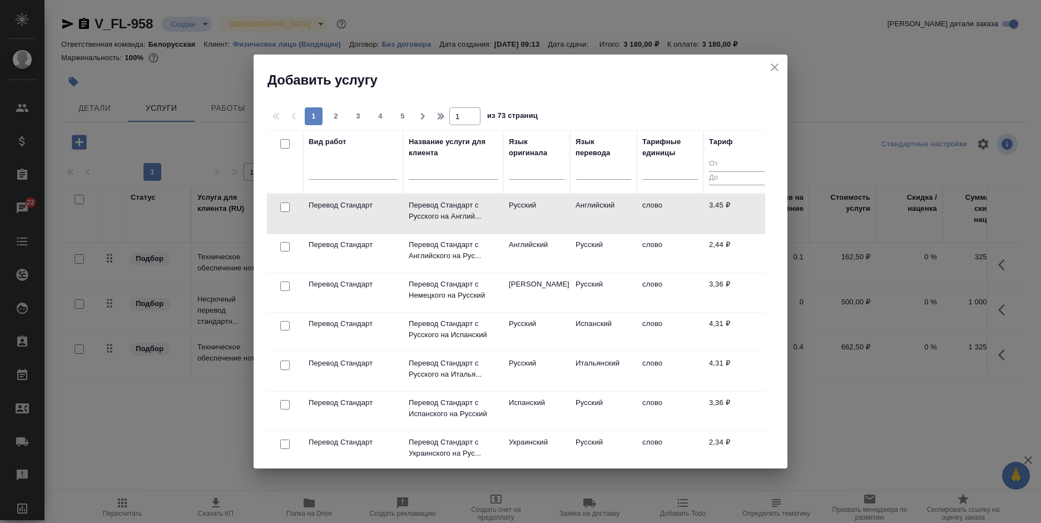
click at [596, 206] on td "Английский" at bounding box center [603, 213] width 67 height 39
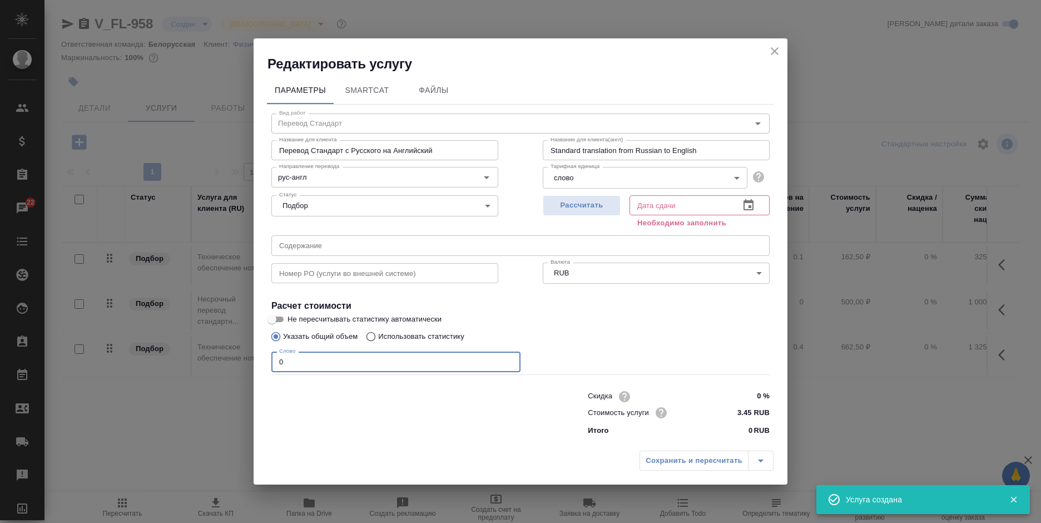
drag, startPoint x: 290, startPoint y: 360, endPoint x: 265, endPoint y: 363, distance: 25.8
click at [265, 363] on div "Параметры SmartCat Файлы Вид работ Перевод Стандарт Вид работ Название для клие…" at bounding box center [521, 259] width 534 height 373
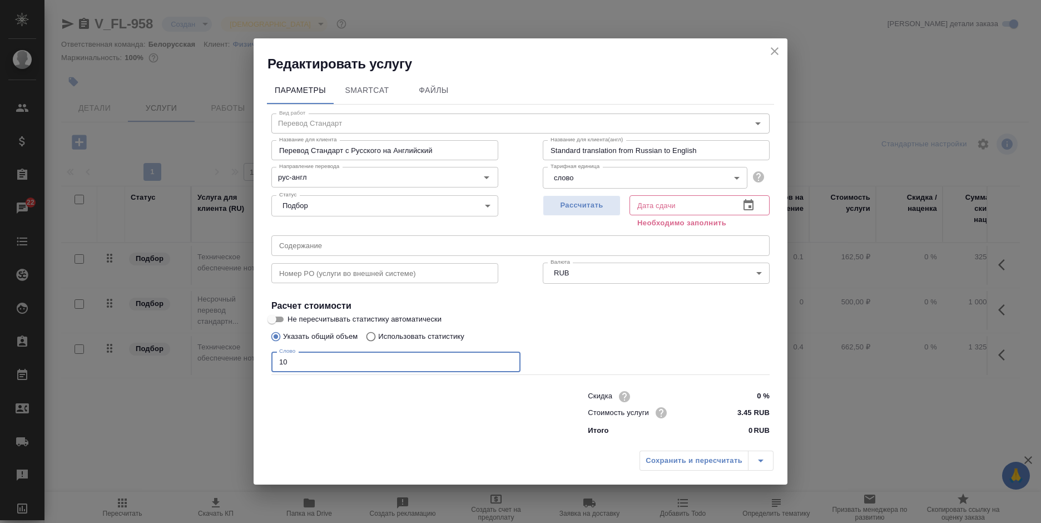
type input "1"
type input "70"
click at [741, 206] on button "button" at bounding box center [748, 205] width 27 height 27
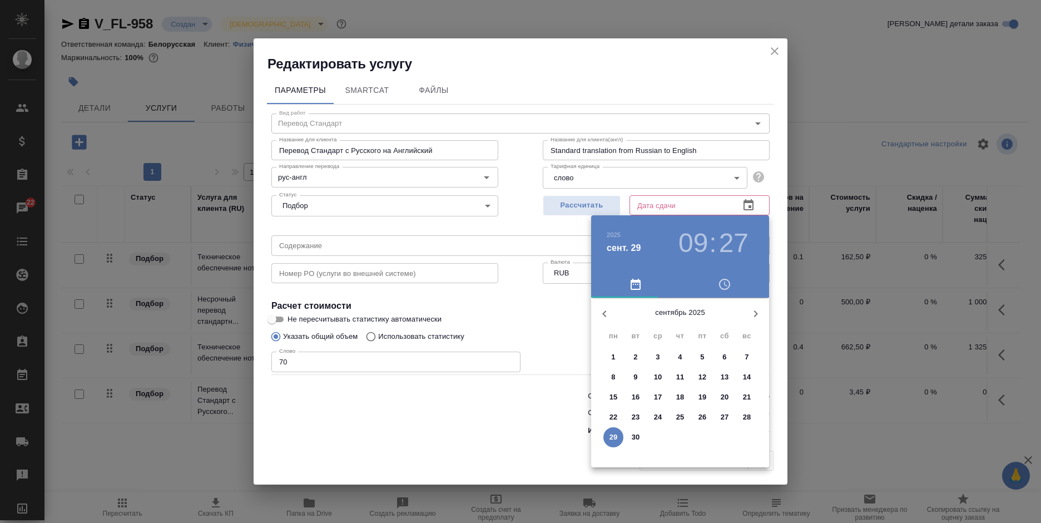
drag, startPoint x: 636, startPoint y: 437, endPoint x: 584, endPoint y: 426, distance: 53.3
click at [636, 437] on p "30" at bounding box center [636, 437] width 8 height 11
type input "30.09.2025 09:27"
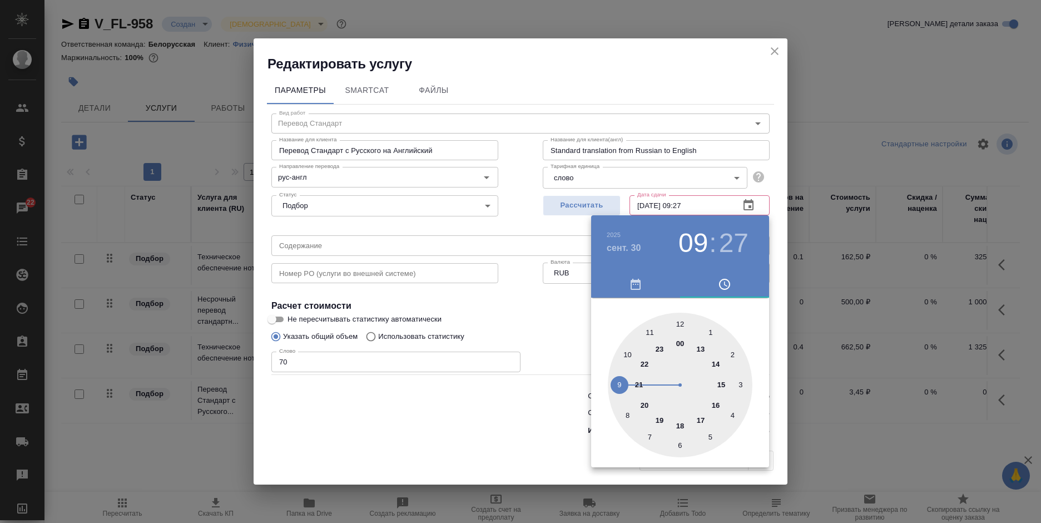
drag, startPoint x: 365, startPoint y: 370, endPoint x: 357, endPoint y: 370, distance: 8.3
click at [359, 370] on div at bounding box center [520, 261] width 1041 height 523
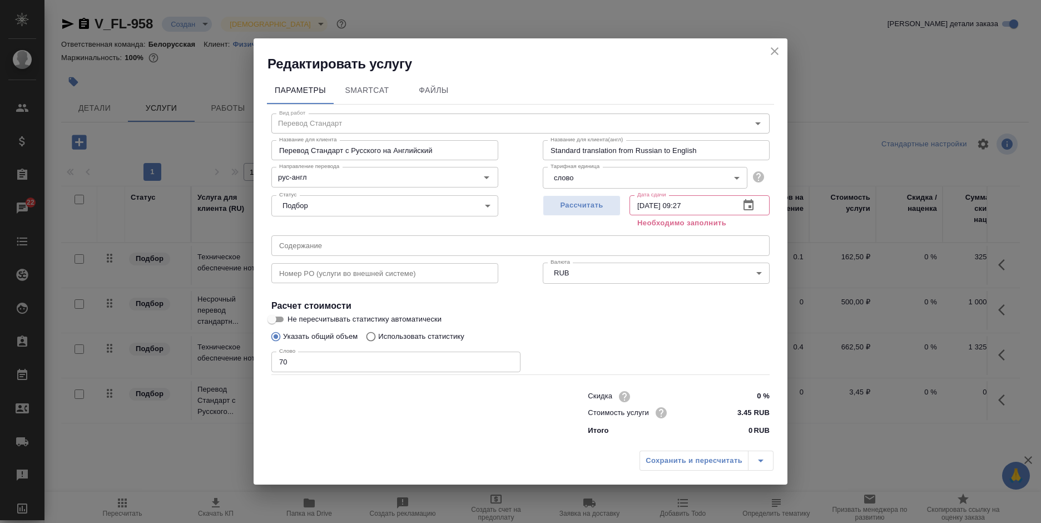
click at [324, 367] on div "2025 сент. 30 09 : 27 00 1 2 3 4 5 6 7 8 9 10 11 12 13 14 15 16 17 18 19 20 21 …" at bounding box center [520, 261] width 1041 height 523
drag, startPoint x: 318, startPoint y: 365, endPoint x: 266, endPoint y: 365, distance: 51.7
click at [266, 365] on div "Параметры SmartCat Файлы Вид работ Перевод Стандарт Вид работ Название для клие…" at bounding box center [521, 259] width 534 height 373
type input "100"
click at [748, 204] on icon "button" at bounding box center [748, 205] width 13 height 13
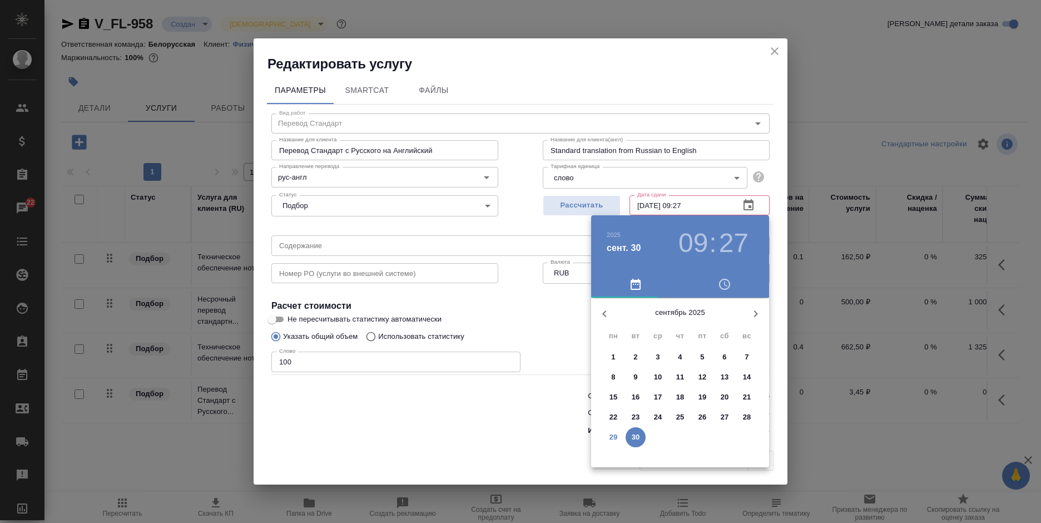
click at [625, 433] on div "30" at bounding box center [636, 437] width 22 height 20
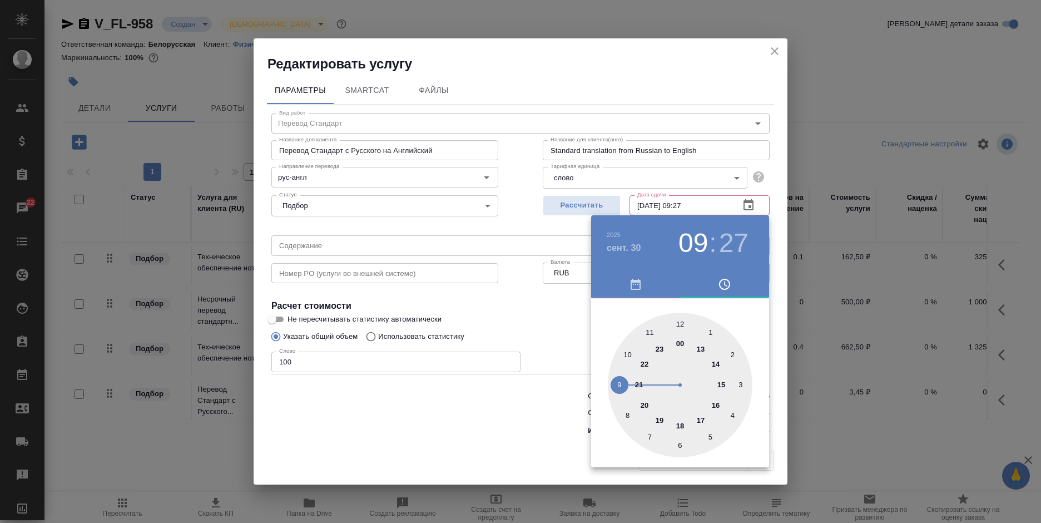
click at [515, 428] on div at bounding box center [520, 261] width 1041 height 523
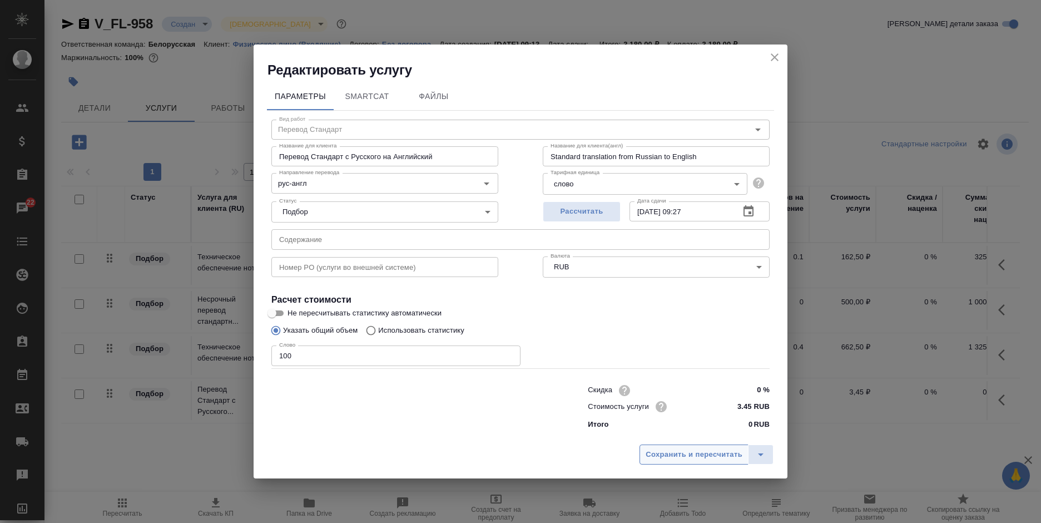
click at [670, 458] on span "Сохранить и пересчитать" at bounding box center [694, 454] width 97 height 13
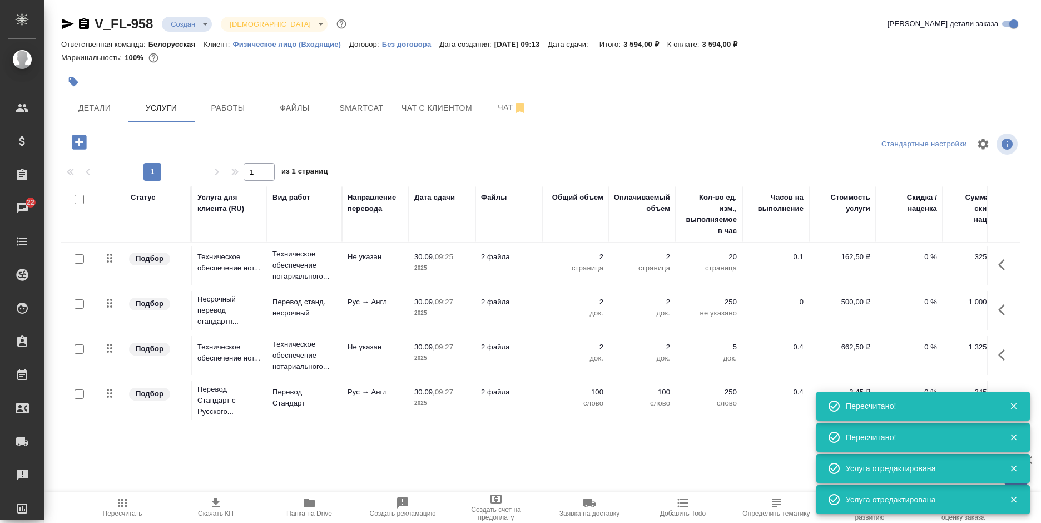
click at [76, 142] on icon "button" at bounding box center [79, 141] width 19 height 19
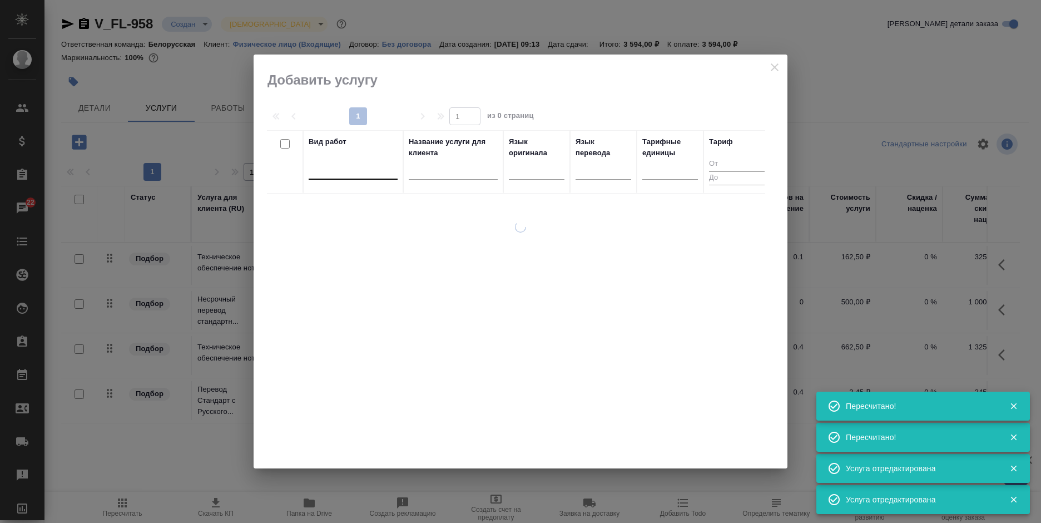
click at [353, 166] on div at bounding box center [353, 168] width 89 height 16
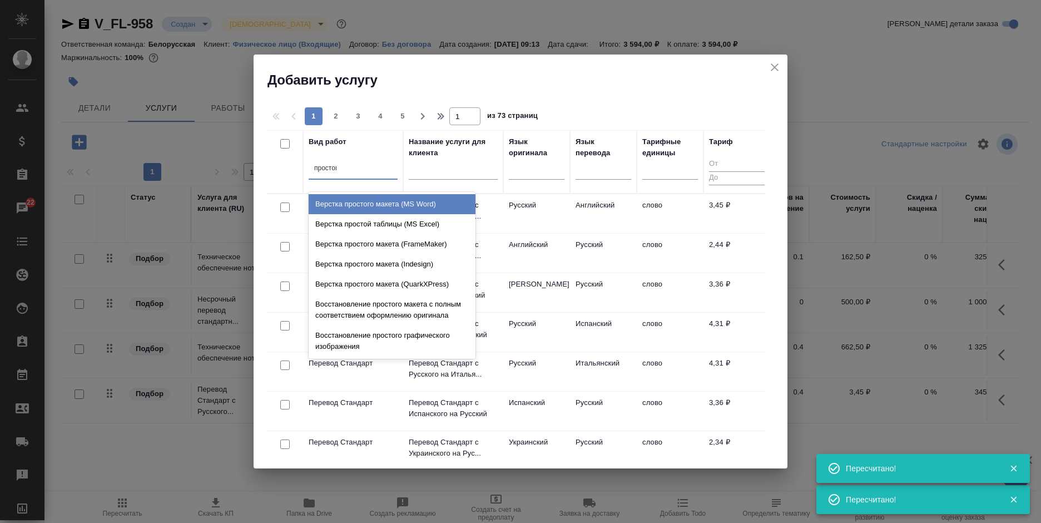
type input "простого"
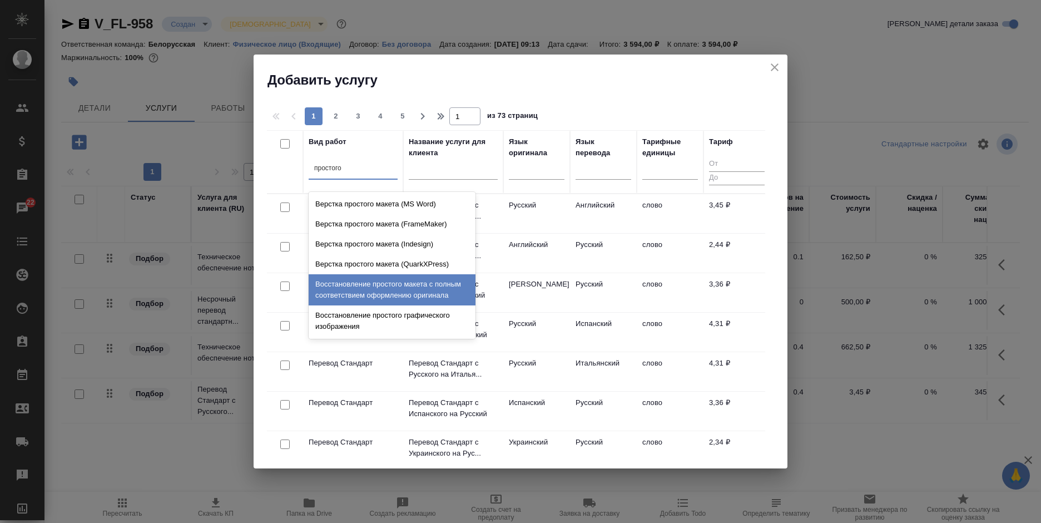
click at [417, 293] on div "Восстановление простого макета с полным соответствием оформлению оригинала" at bounding box center [392, 289] width 167 height 31
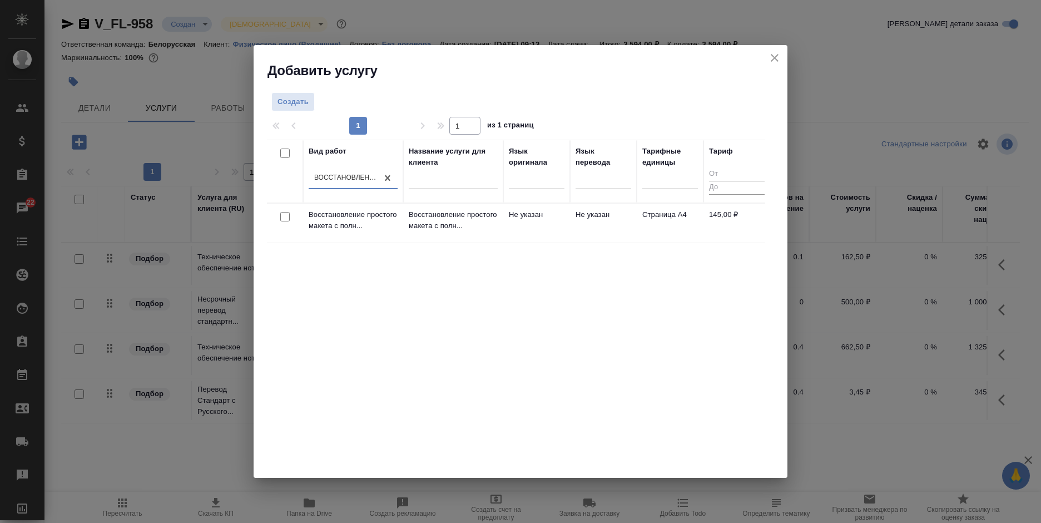
click at [695, 223] on td "Страница А4" at bounding box center [670, 223] width 67 height 39
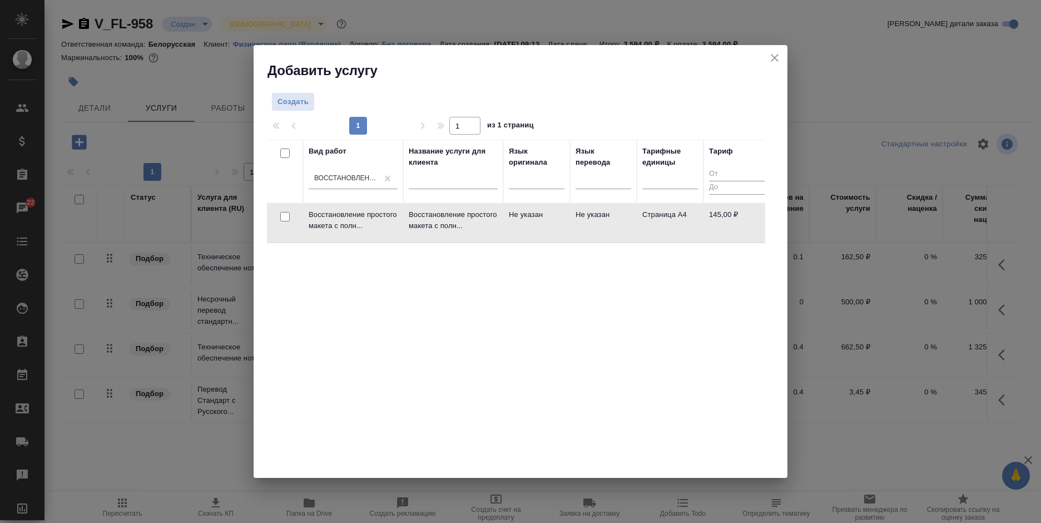
click at [695, 223] on td "Страница А4" at bounding box center [670, 223] width 67 height 39
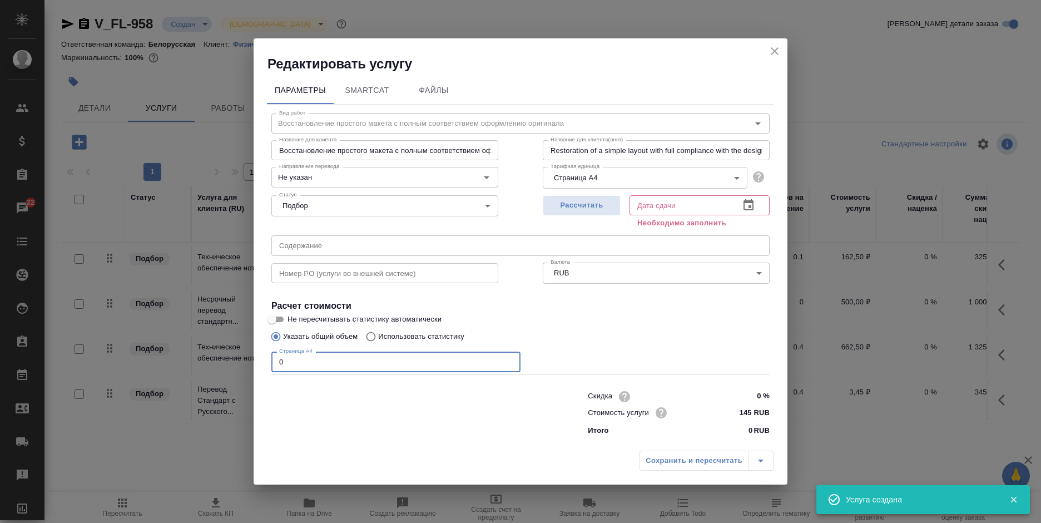
click at [253, 366] on div "Редактировать услугу Параметры SmartCat Файлы Вид работ Восстановление простого…" at bounding box center [520, 261] width 1041 height 523
type input "2"
click at [748, 195] on button "button" at bounding box center [748, 205] width 27 height 27
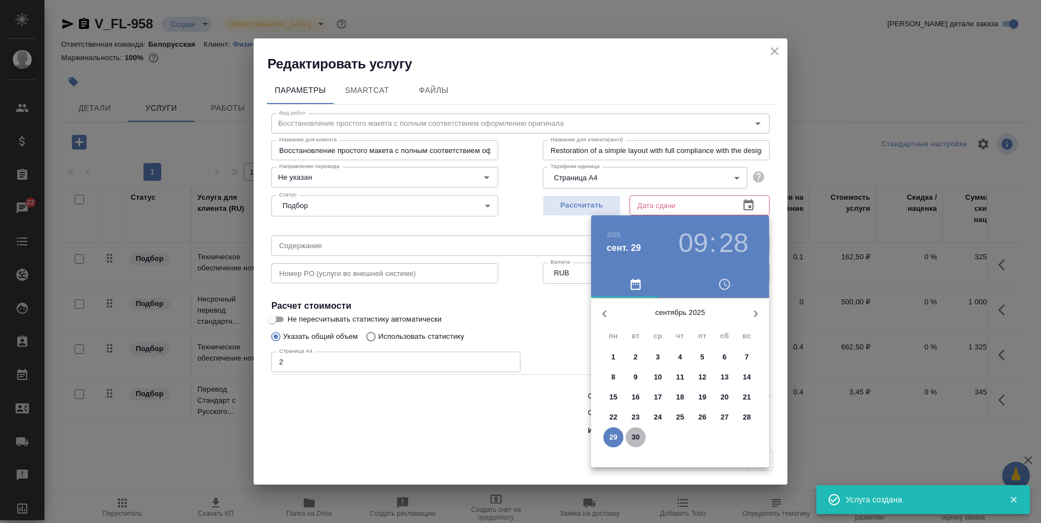
drag, startPoint x: 634, startPoint y: 436, endPoint x: 542, endPoint y: 440, distance: 91.9
click at [632, 436] on p "30" at bounding box center [636, 437] width 8 height 11
type input "30.09.2025 09:28"
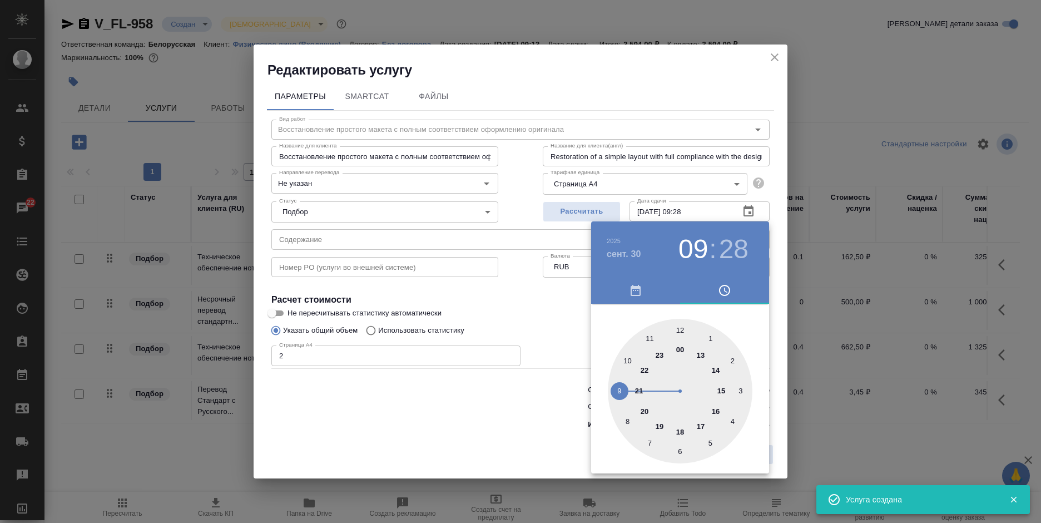
click at [542, 440] on div at bounding box center [520, 261] width 1041 height 523
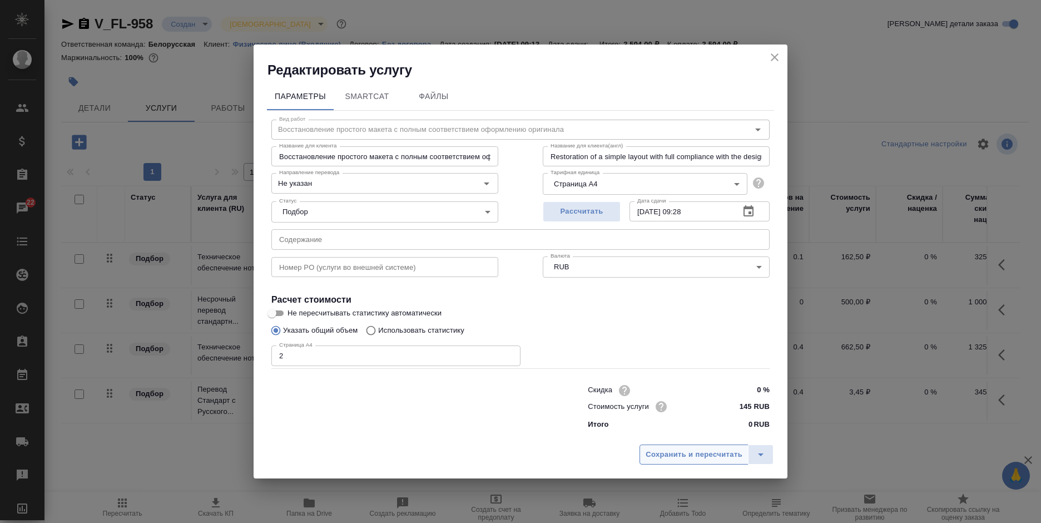
click at [665, 453] on span "Сохранить и пересчитать" at bounding box center [694, 454] width 97 height 13
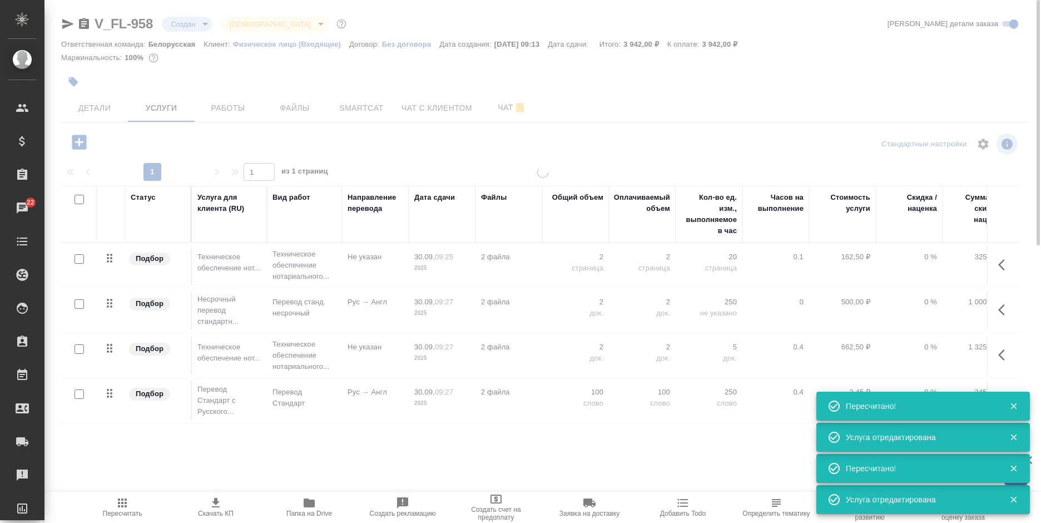
click at [106, 390] on icon at bounding box center [109, 393] width 13 height 13
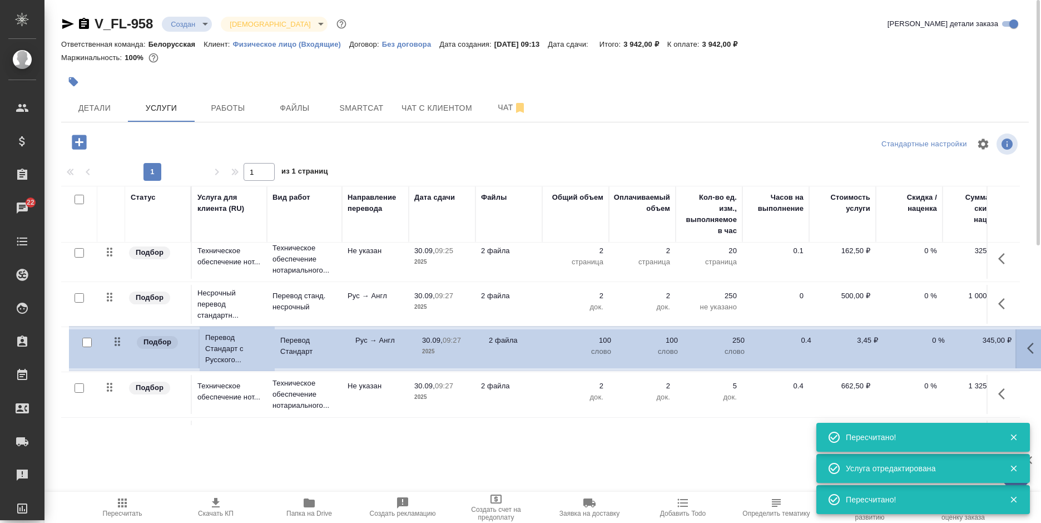
scroll to position [6, 0]
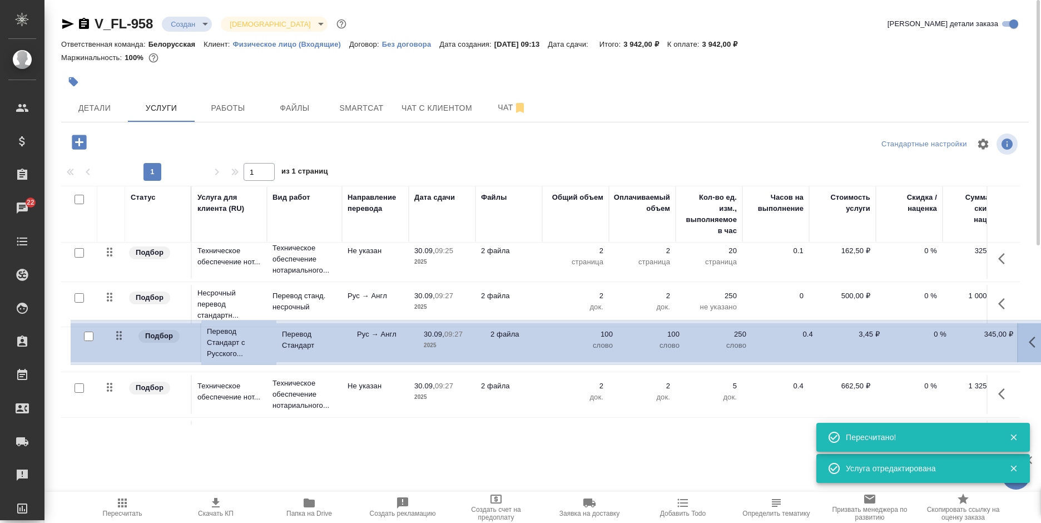
drag, startPoint x: 106, startPoint y: 390, endPoint x: 117, endPoint y: 329, distance: 62.2
click at [116, 327] on table "Статус Услуга для клиента (RU) Вид работ Направление перевода Дата сдачи Файлы …" at bounding box center [585, 321] width 1048 height 283
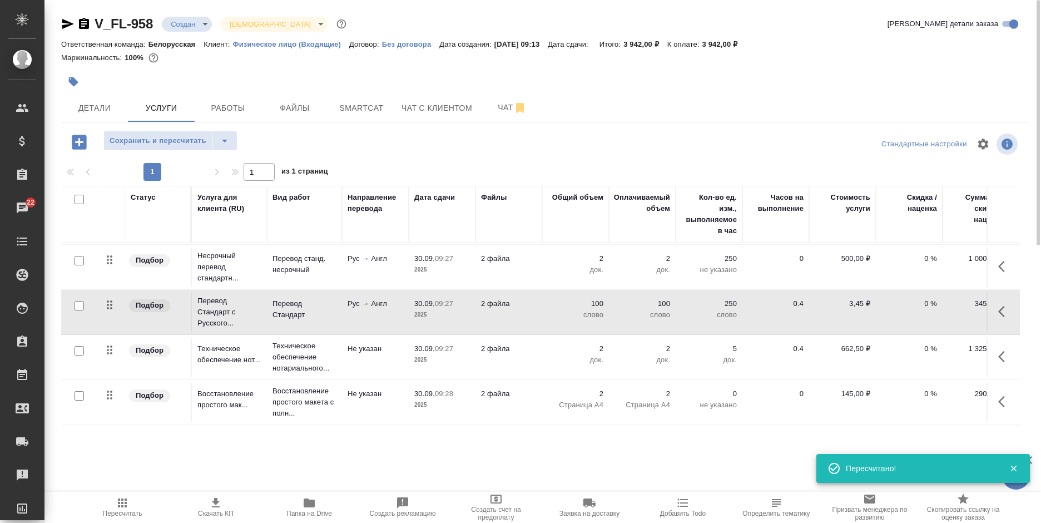
scroll to position [52, 0]
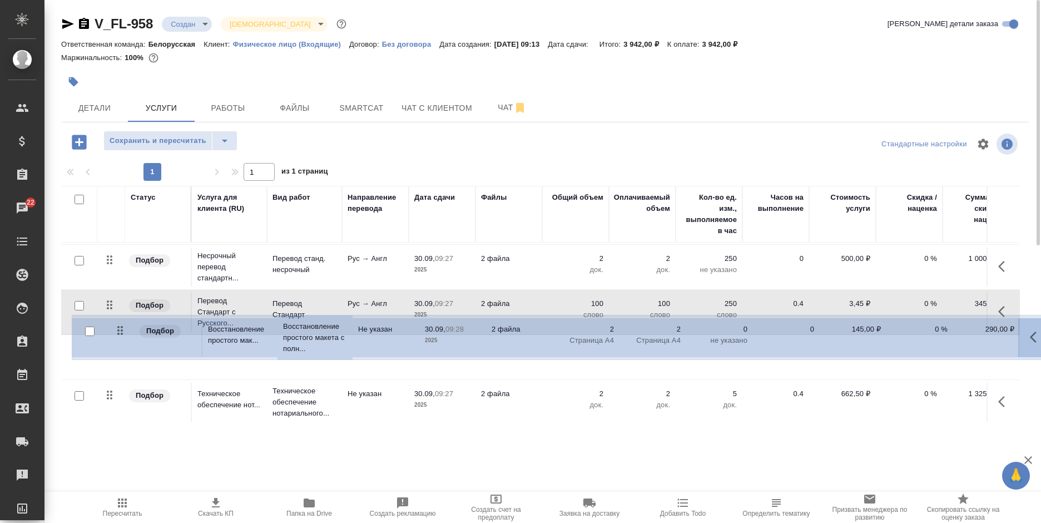
drag, startPoint x: 107, startPoint y: 382, endPoint x: 120, endPoint y: 325, distance: 58.8
click at [120, 325] on tbody "Подбор Техническое обеспечение нот... Техническое обеспечение нотариального... …" at bounding box center [585, 313] width 1048 height 226
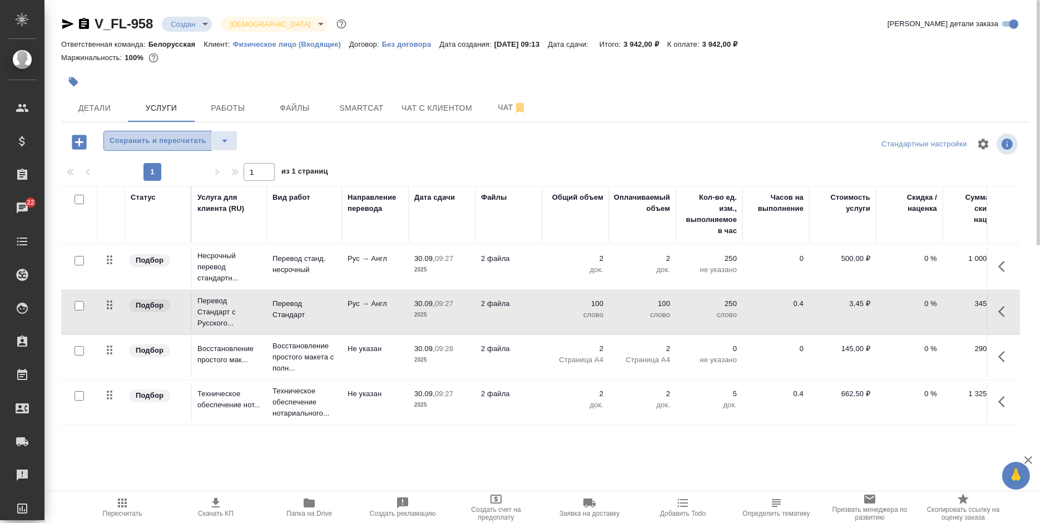
click at [155, 133] on button "Сохранить и пересчитать" at bounding box center [157, 141] width 109 height 20
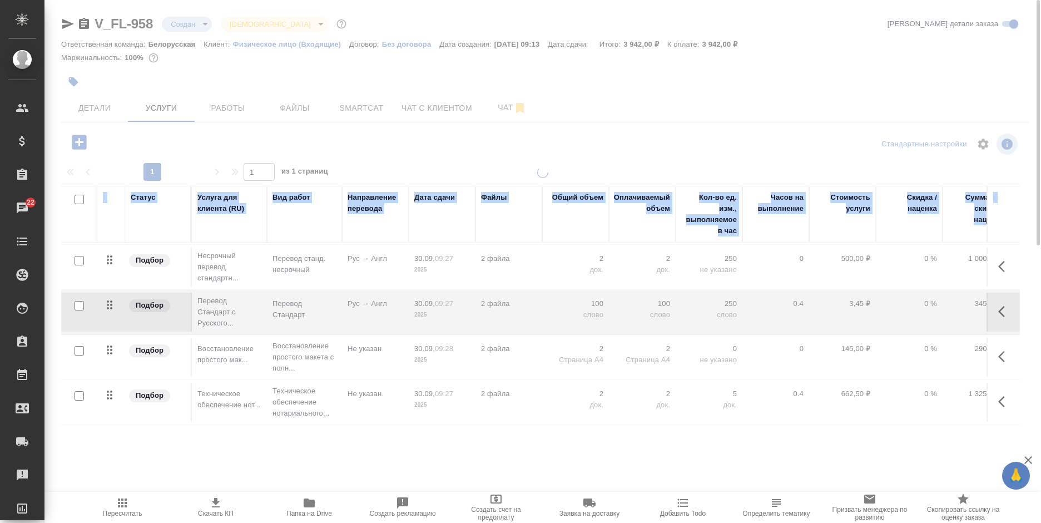
click at [155, 133] on div at bounding box center [542, 226] width 997 height 453
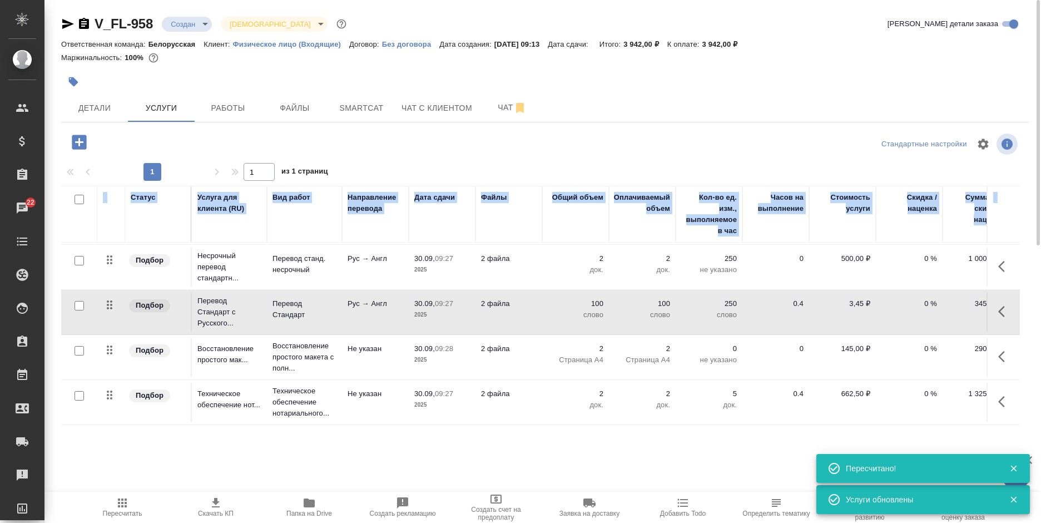
click at [76, 143] on icon "button" at bounding box center [79, 142] width 14 height 14
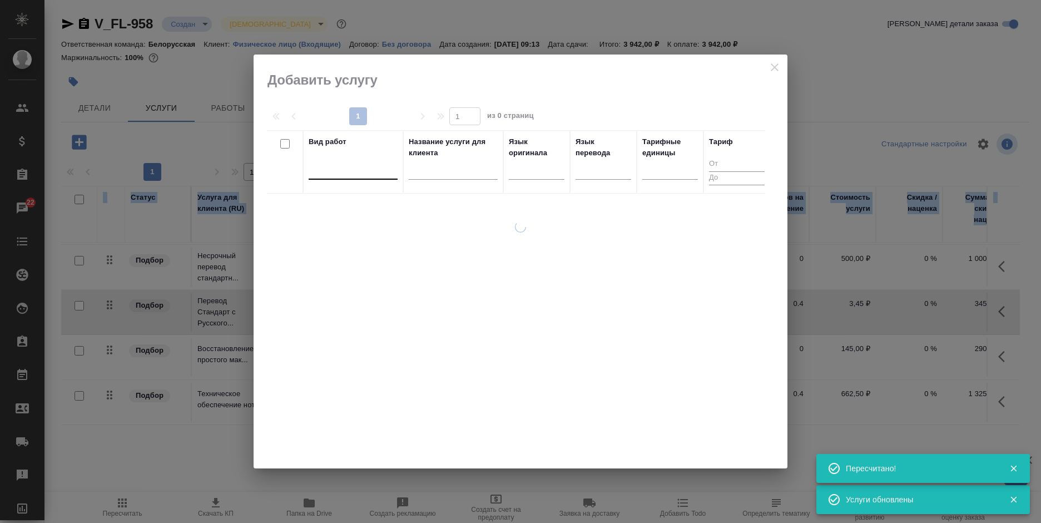
click at [360, 175] on div at bounding box center [353, 168] width 89 height 16
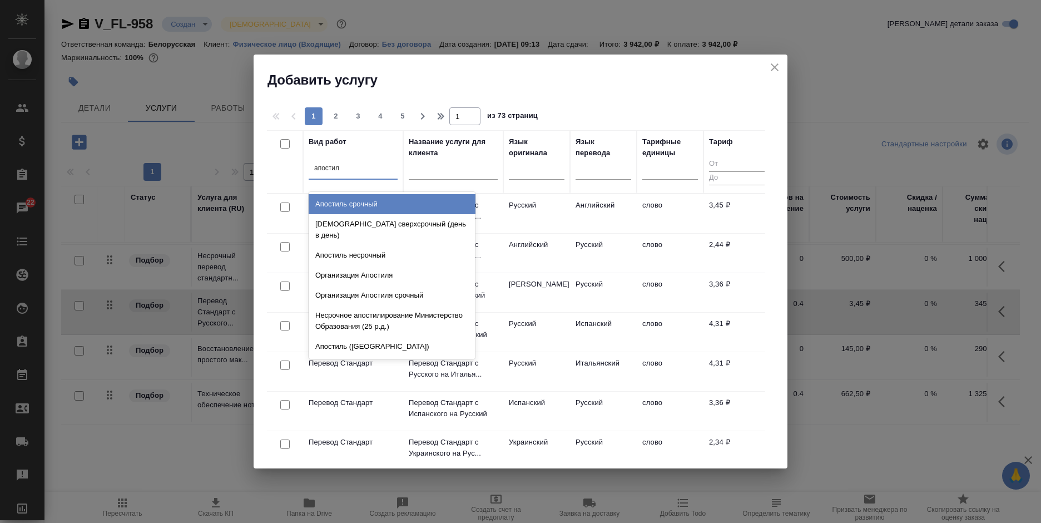
type input "апостиль"
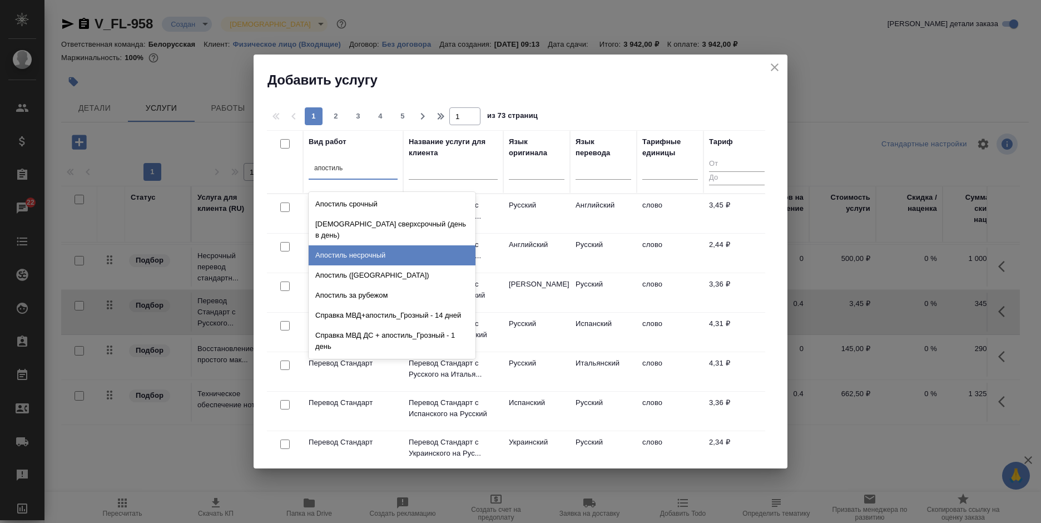
click at [407, 245] on div "Апостиль несрочный" at bounding box center [392, 255] width 167 height 20
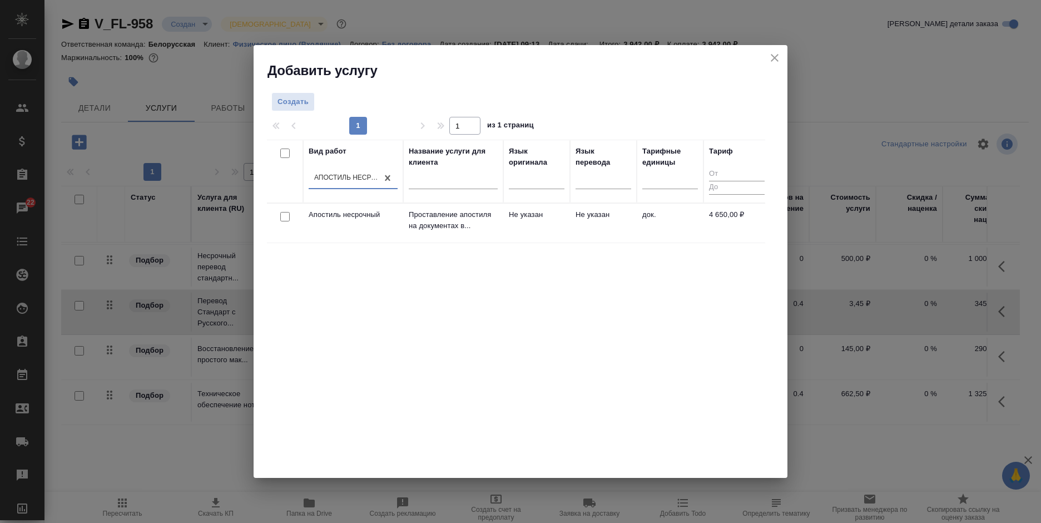
click at [608, 215] on td "Не указан" at bounding box center [603, 223] width 67 height 39
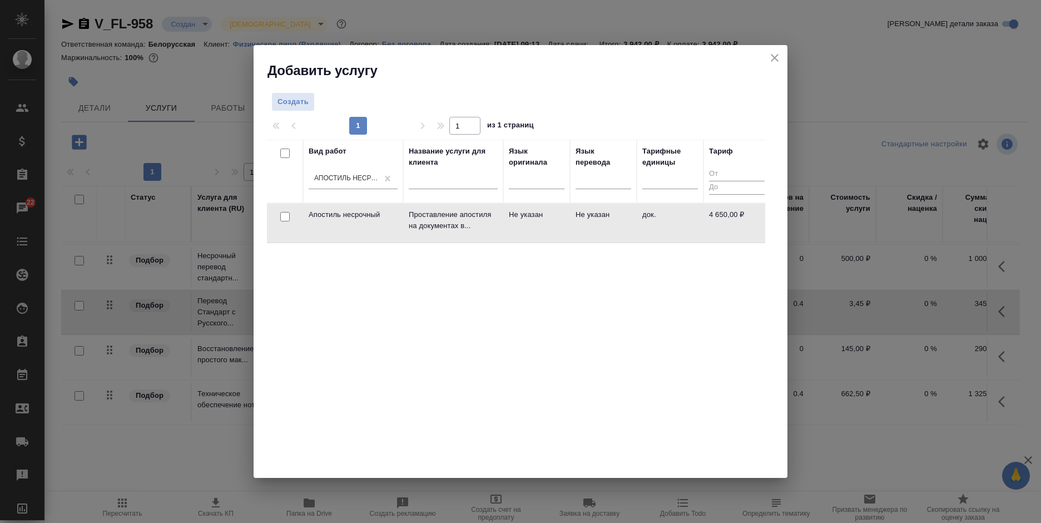
click at [608, 215] on td "Не указан" at bounding box center [603, 223] width 67 height 39
click at [459, 219] on p "Проставление апостиля на документах в..." at bounding box center [453, 220] width 89 height 22
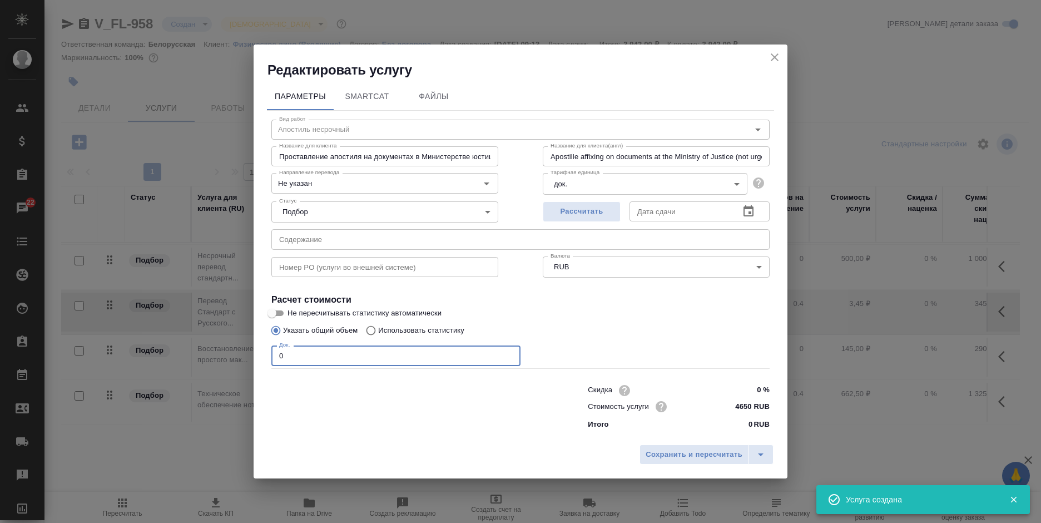
drag, startPoint x: 304, startPoint y: 350, endPoint x: 268, endPoint y: 355, distance: 36.5
click at [268, 355] on div "Вид работ Апостиль несрочный Вид работ Название для клиента Проставление апости…" at bounding box center [520, 273] width 507 height 324
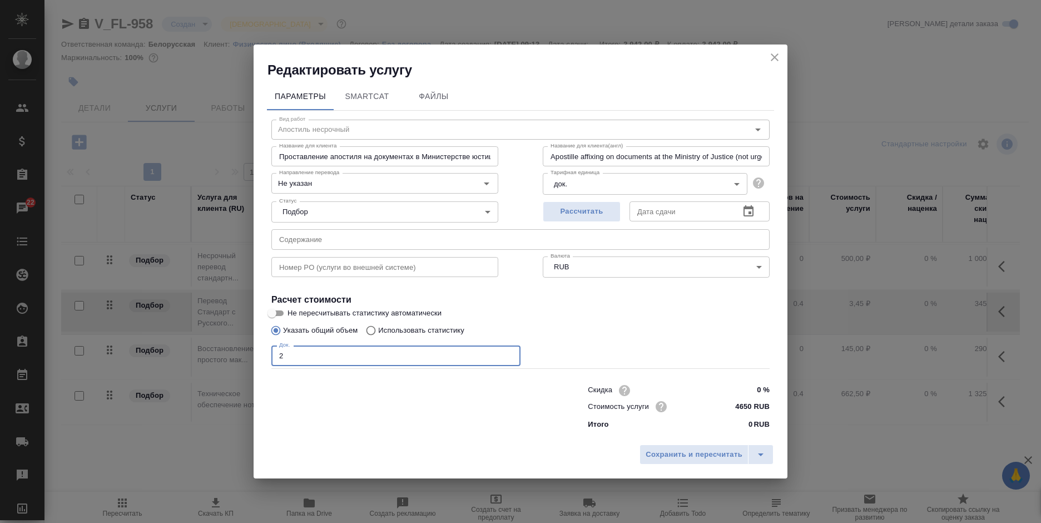
type input "0"
click at [751, 214] on button "button" at bounding box center [748, 211] width 27 height 27
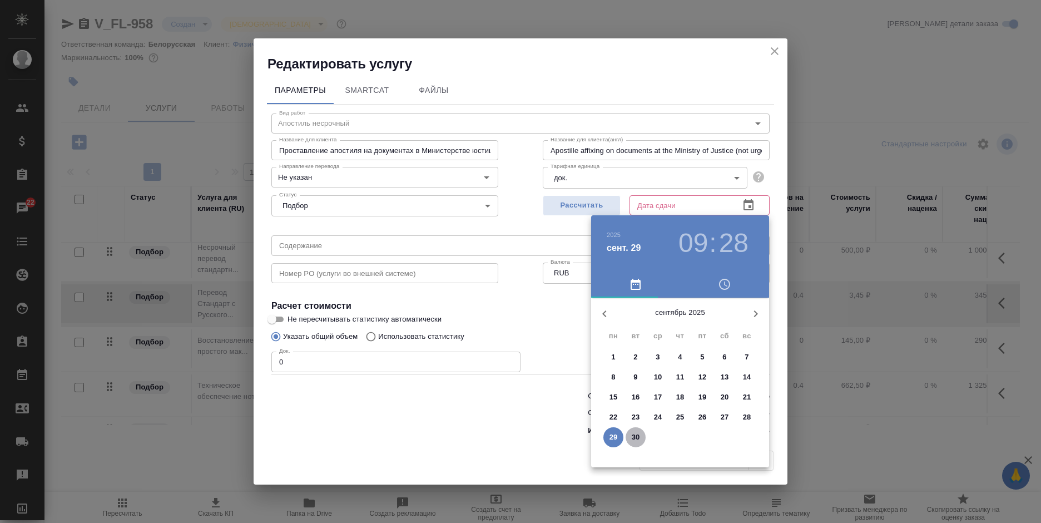
click at [631, 434] on span "30" at bounding box center [636, 437] width 20 height 11
type input "30.09.2025 09:28"
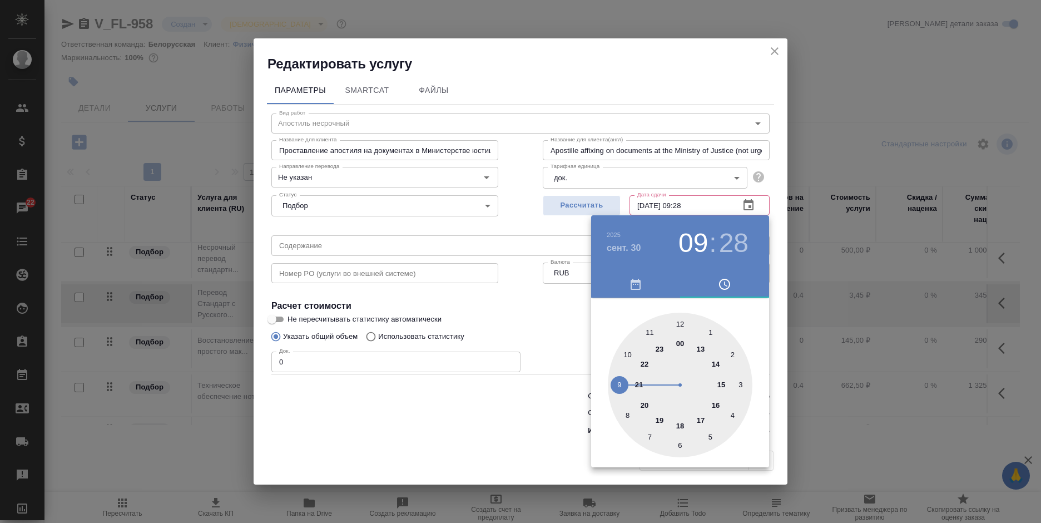
click at [521, 432] on div at bounding box center [520, 261] width 1041 height 523
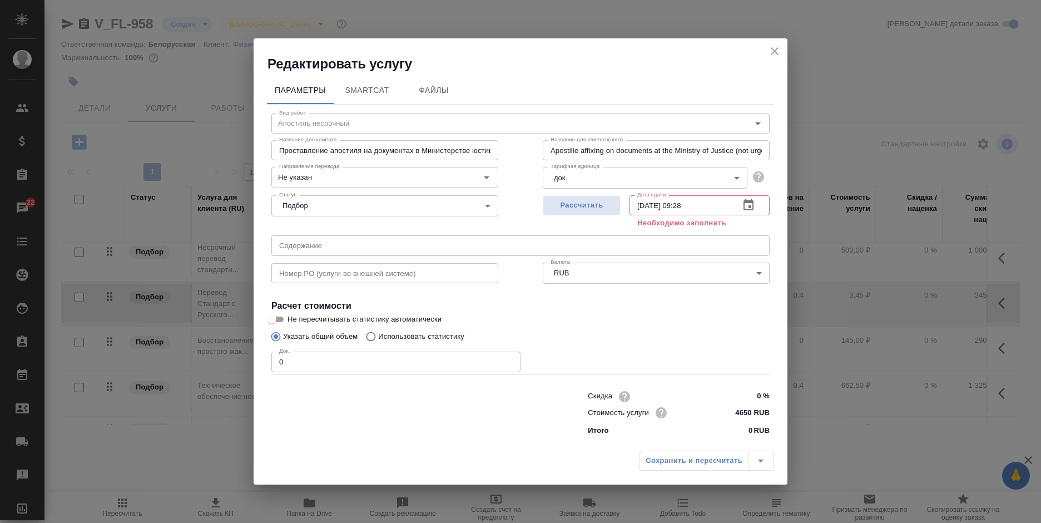
click at [459, 442] on div "Параметры SmartCat Файлы Вид работ Апостиль несрочный Вид работ Название для кл…" at bounding box center [521, 259] width 534 height 373
click at [418, 360] on input "0" at bounding box center [395, 362] width 249 height 20
drag, startPoint x: 418, startPoint y: 360, endPoint x: 301, endPoint y: 370, distance: 117.3
click at [301, 370] on input "0" at bounding box center [395, 362] width 249 height 20
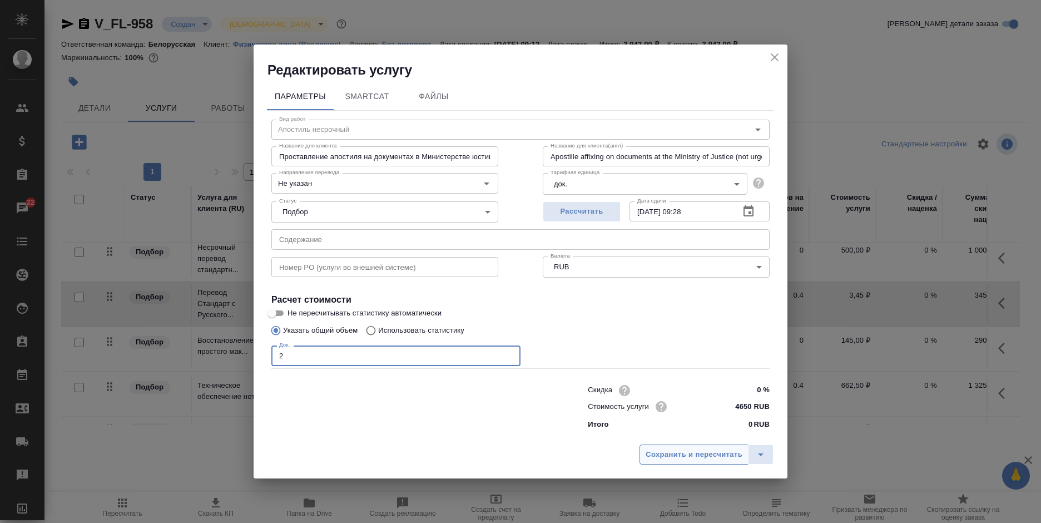
type input "2"
click at [668, 456] on span "Сохранить и пересчитать" at bounding box center [694, 454] width 97 height 13
click at [667, 451] on span "Сохранить и пересчитать" at bounding box center [694, 454] width 97 height 13
click at [668, 454] on span "Сохранить и пересчитать" at bounding box center [694, 454] width 97 height 13
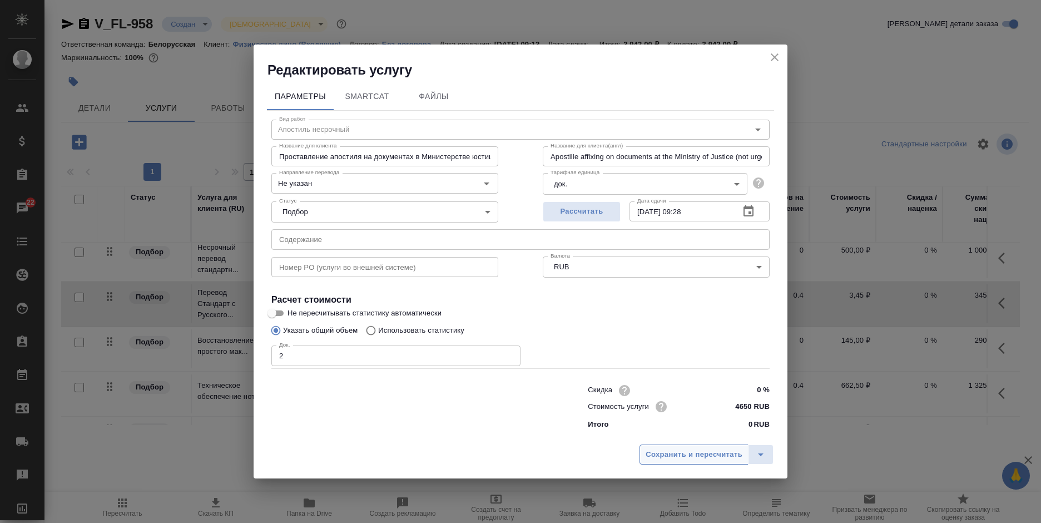
click at [668, 454] on span "Сохранить и пересчитать" at bounding box center [694, 454] width 97 height 13
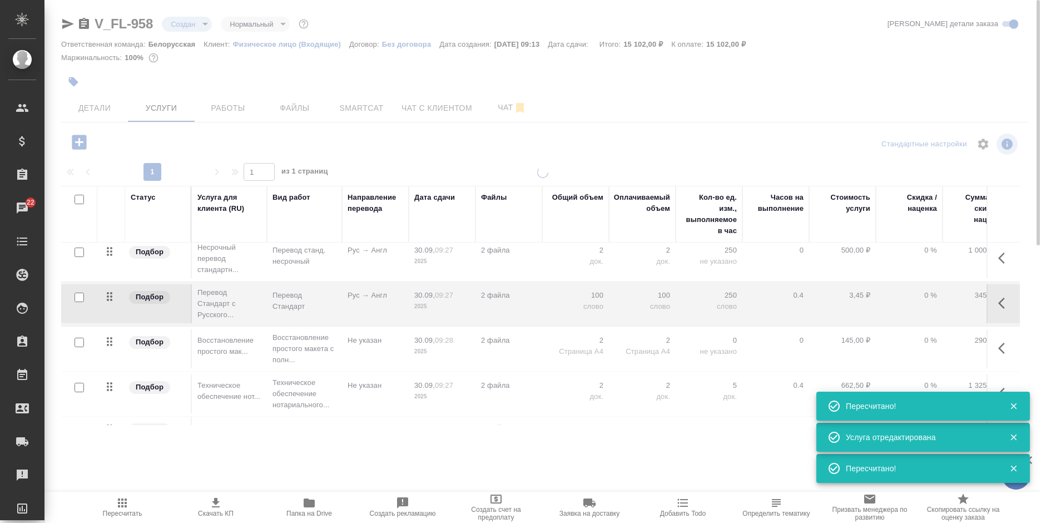
type input "normal"
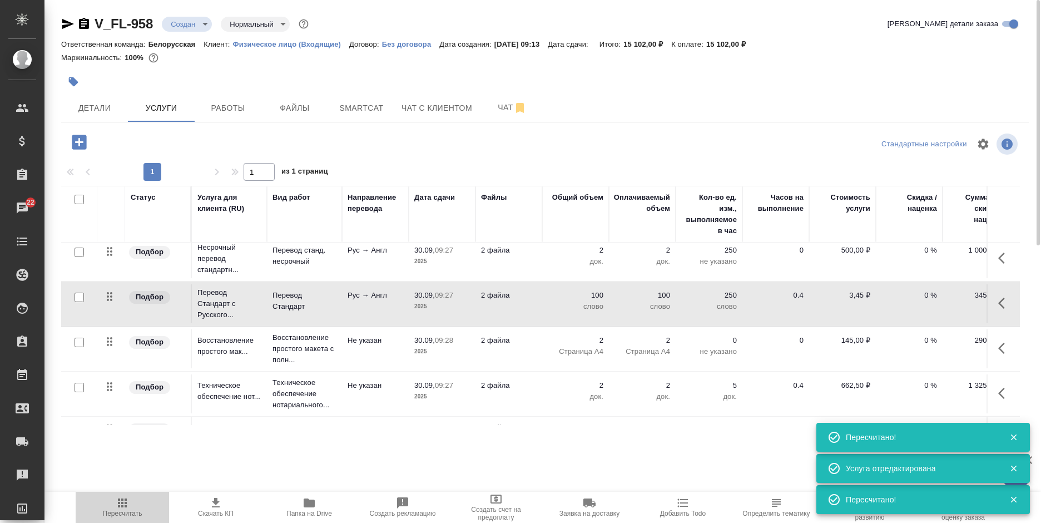
click at [110, 499] on span "Пересчитать" at bounding box center [122, 506] width 80 height 21
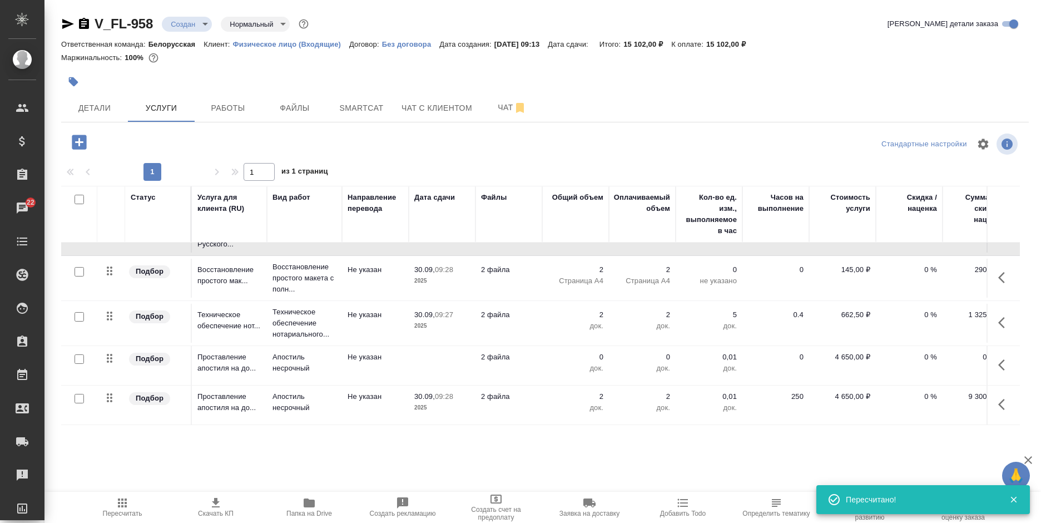
scroll to position [131, 0]
click at [998, 358] on icon "button" at bounding box center [1004, 364] width 13 height 13
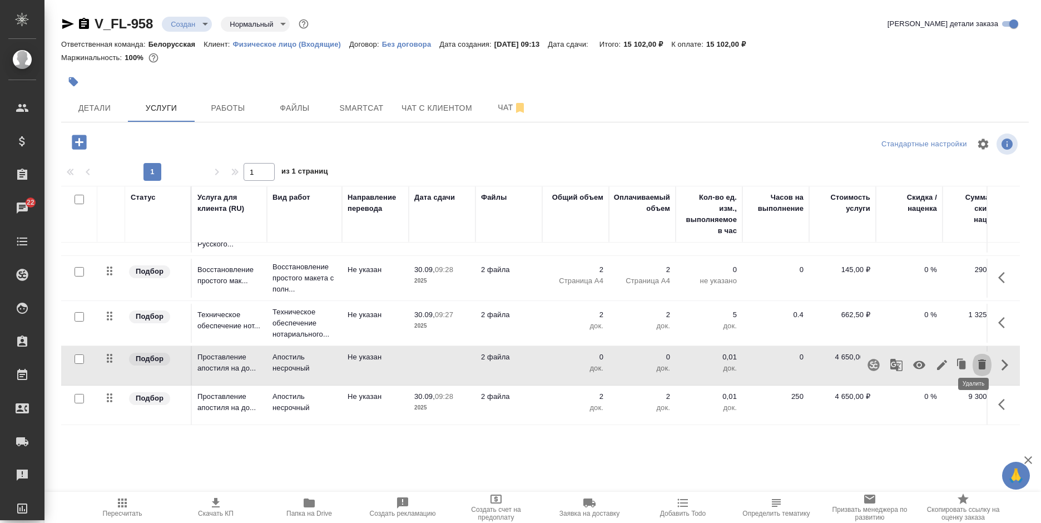
click at [976, 358] on icon "button" at bounding box center [982, 364] width 13 height 13
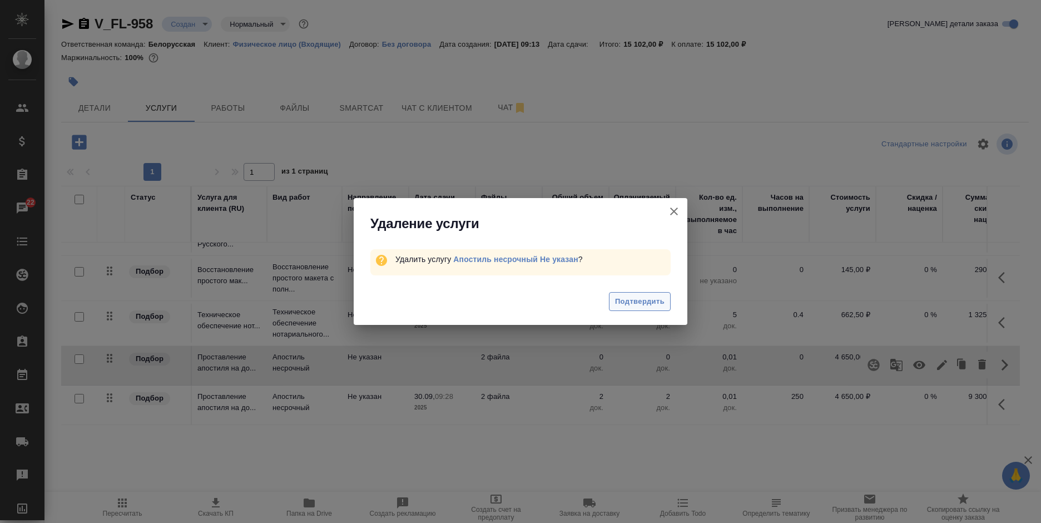
click at [644, 304] on span "Подтвердить" at bounding box center [640, 301] width 50 height 13
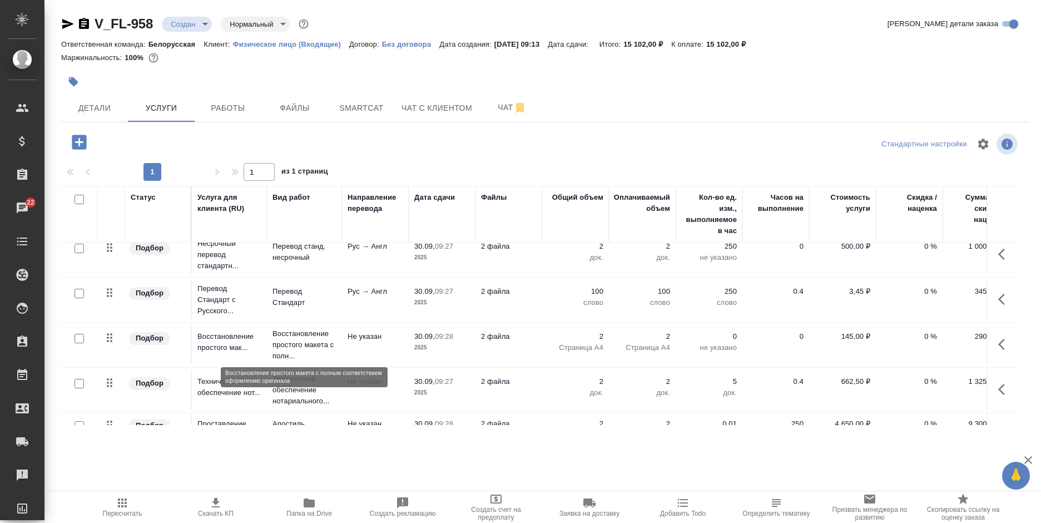
scroll to position [91, 0]
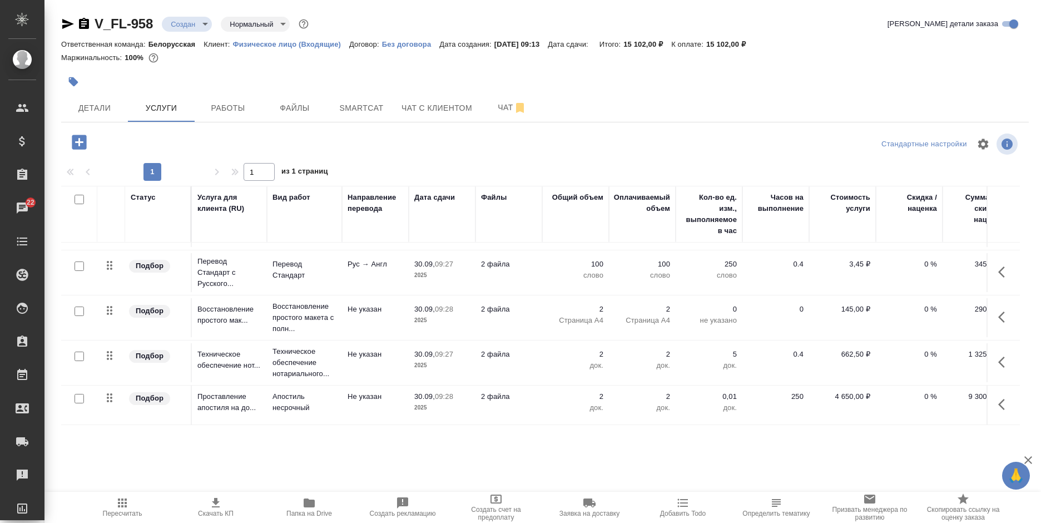
click at [107, 512] on span "Пересчитать" at bounding box center [122, 513] width 39 height 8
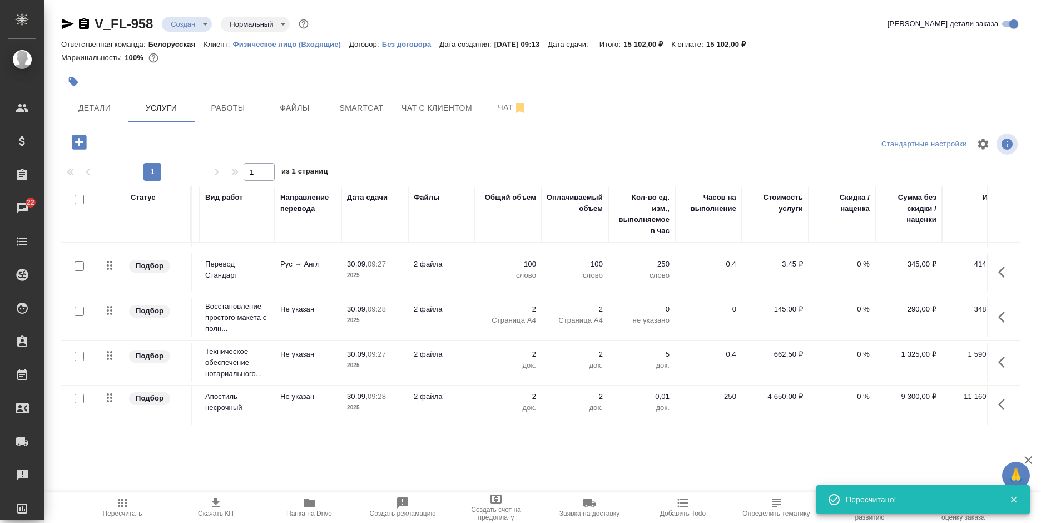
scroll to position [91, 98]
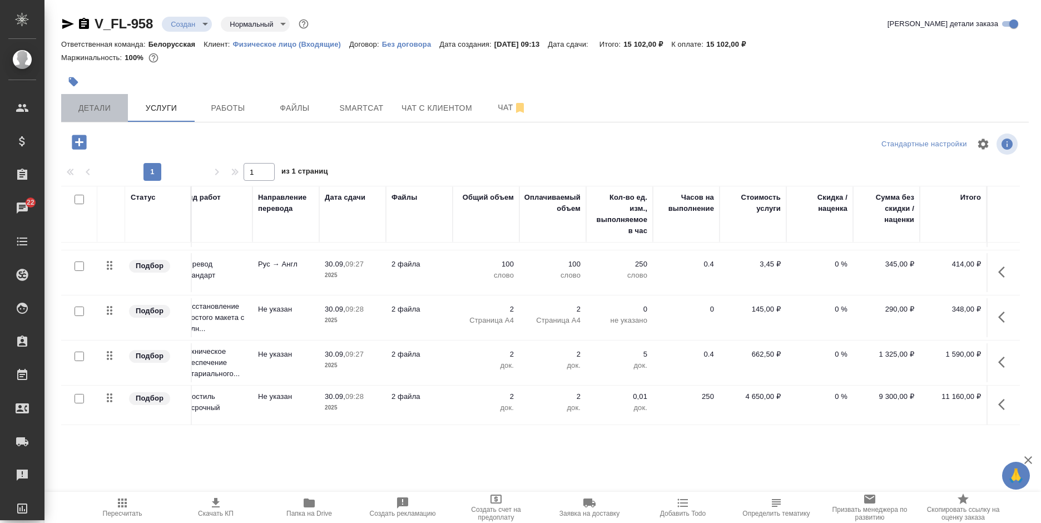
click at [106, 105] on span "Детали" at bounding box center [94, 108] width 53 height 14
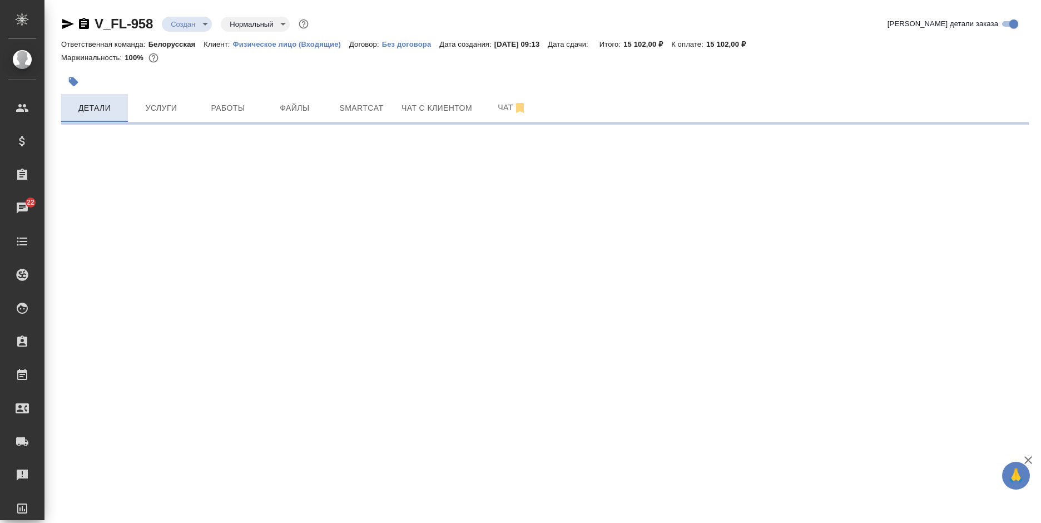
select select "RU"
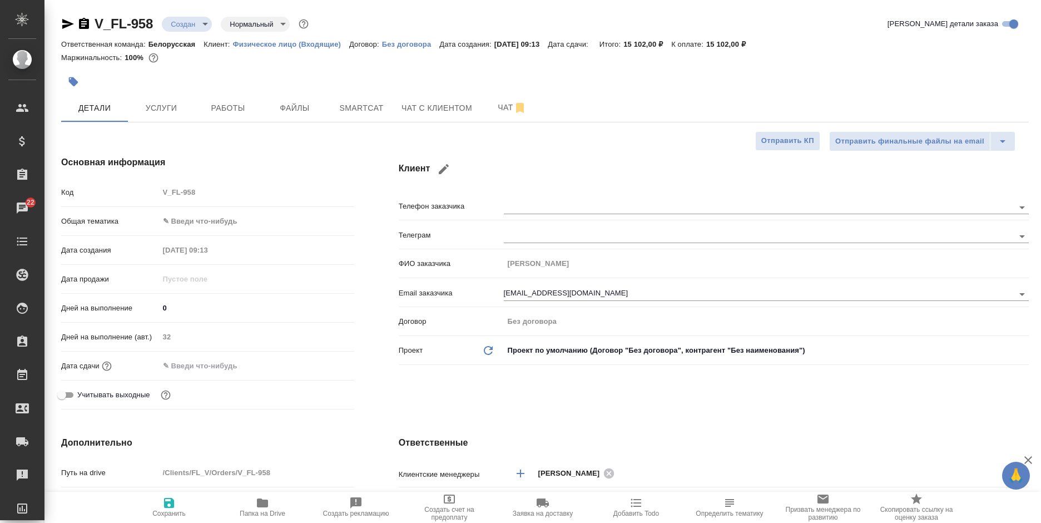
type textarea "x"
click at [238, 226] on body "🙏 .cls-1 fill:#fff; AWATERA Bogomolova Anastasiya Клиенты Спецификации Заказы 2…" at bounding box center [520, 261] width 1041 height 523
click at [215, 326] on li "Юридическая/Финансовая" at bounding box center [256, 328] width 195 height 18
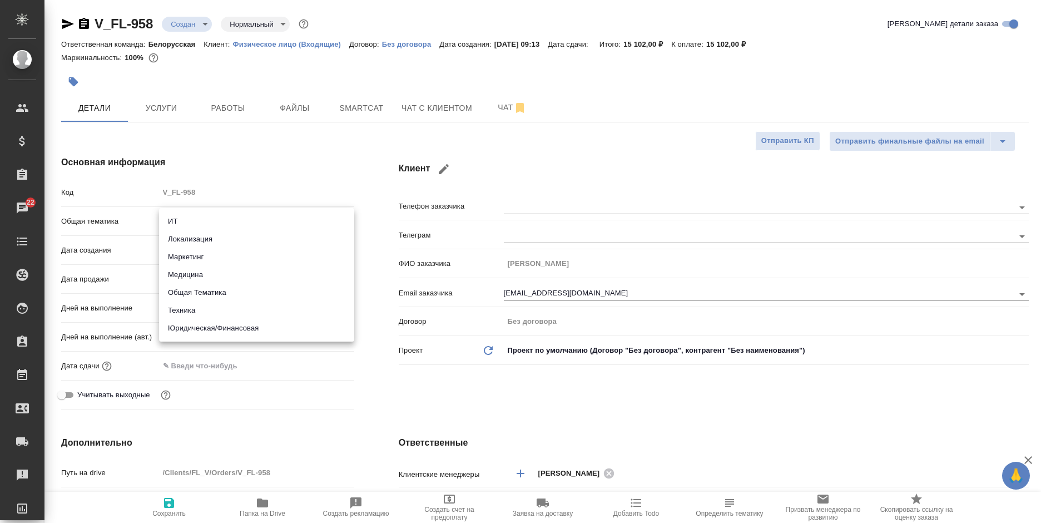
type input "yr-fn"
type textarea "x"
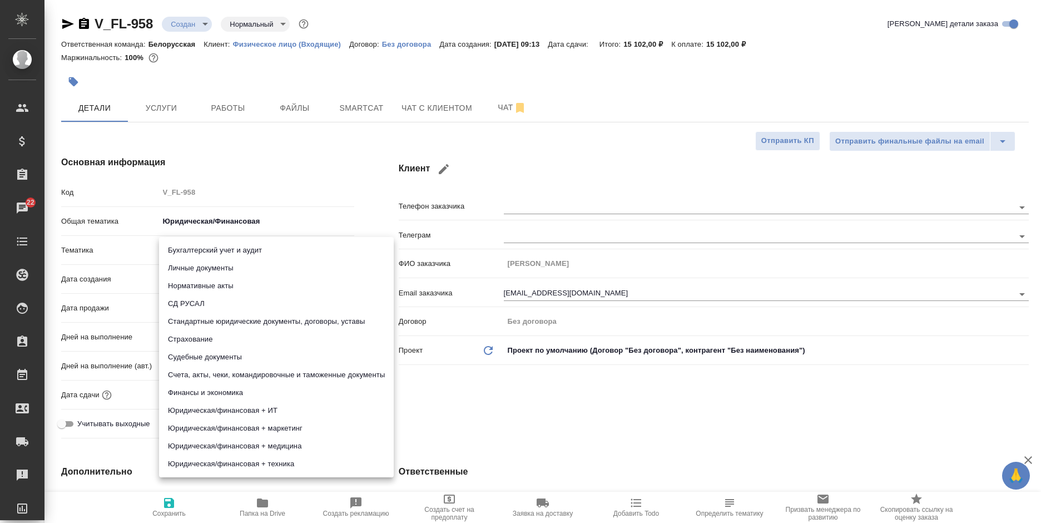
click at [231, 251] on body "🙏 .cls-1 fill:#fff; AWATERA Bogomolova Anastasiya Клиенты Спецификации Заказы 2…" at bounding box center [520, 261] width 1041 height 523
click at [235, 273] on li "Личные документы" at bounding box center [276, 268] width 235 height 18
type textarea "x"
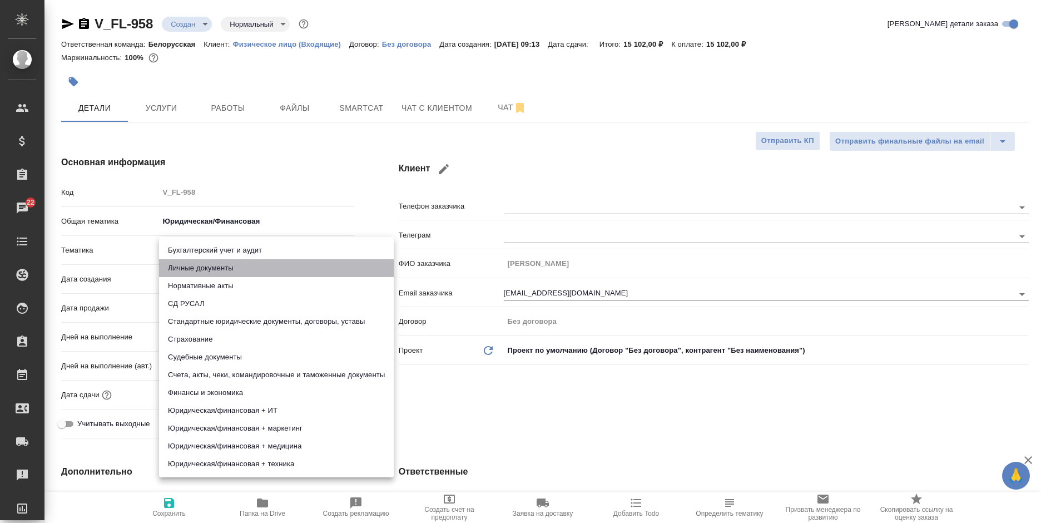
type input "5a8b8b956a9677013d343cfe"
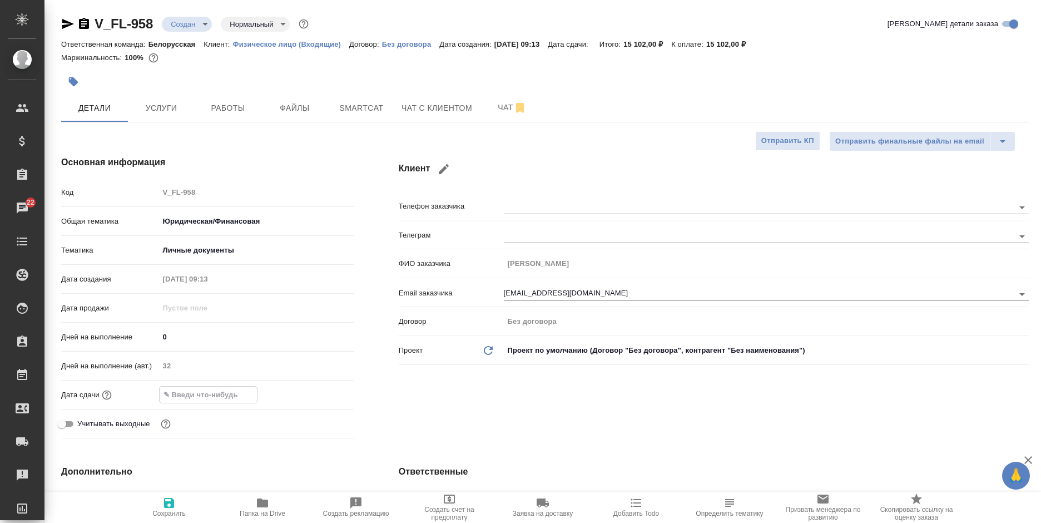
click at [236, 399] on input "text" at bounding box center [208, 395] width 97 height 16
click at [318, 390] on icon "button" at bounding box center [322, 393] width 10 height 11
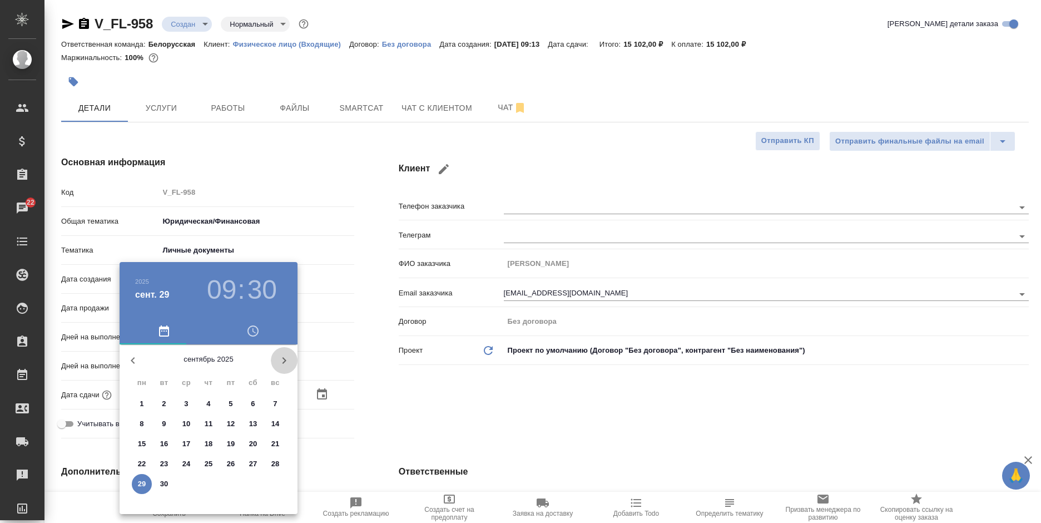
click at [280, 359] on icon "button" at bounding box center [284, 360] width 13 height 13
click at [185, 407] on p "1" at bounding box center [186, 403] width 4 height 11
type input "01.10.2025 09:30"
type textarea "x"
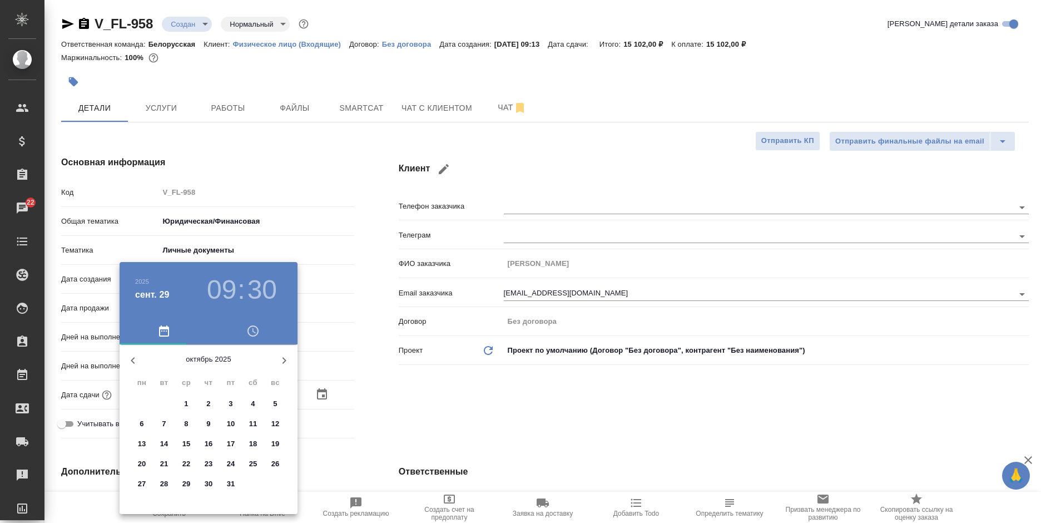
type textarea "x"
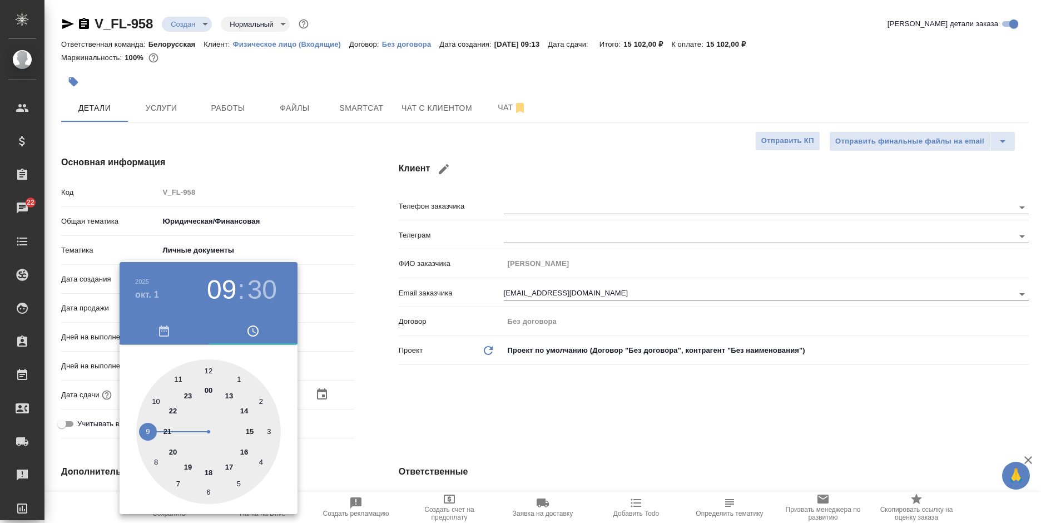
click at [206, 369] on div at bounding box center [208, 431] width 145 height 145
type input "01.10.2025 12:30"
type textarea "x"
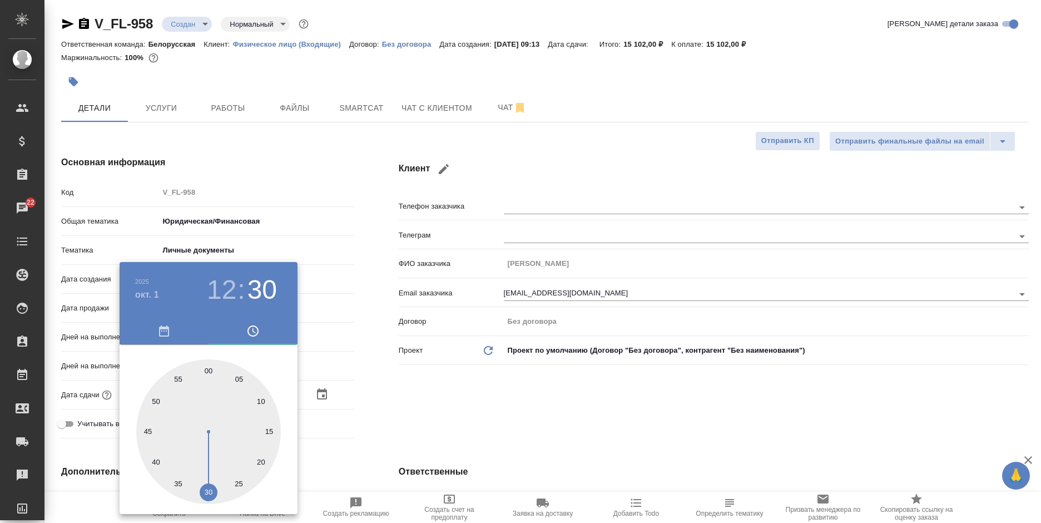
click at [208, 367] on div at bounding box center [208, 431] width 145 height 145
type input "01.10.2025 12:00"
type textarea "x"
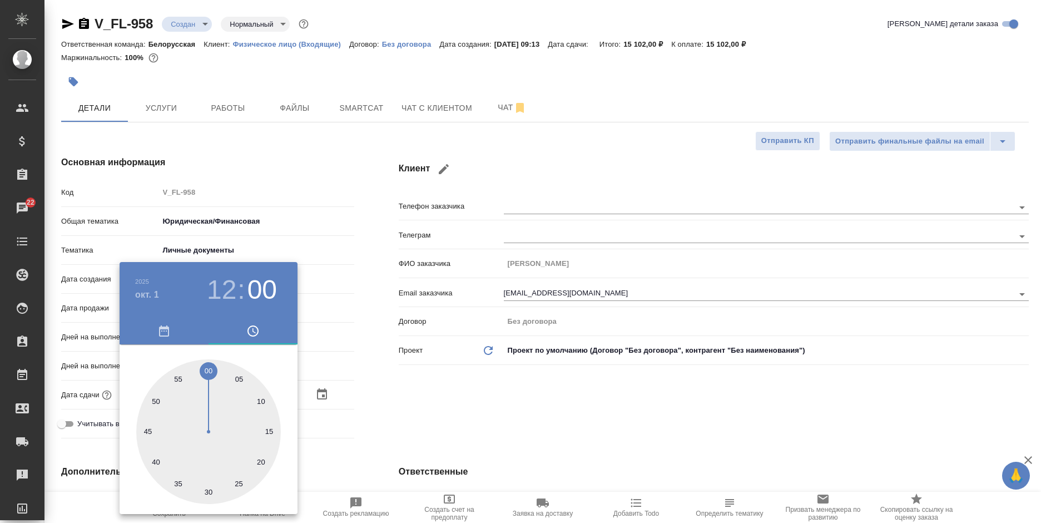
click at [535, 402] on div at bounding box center [520, 261] width 1041 height 523
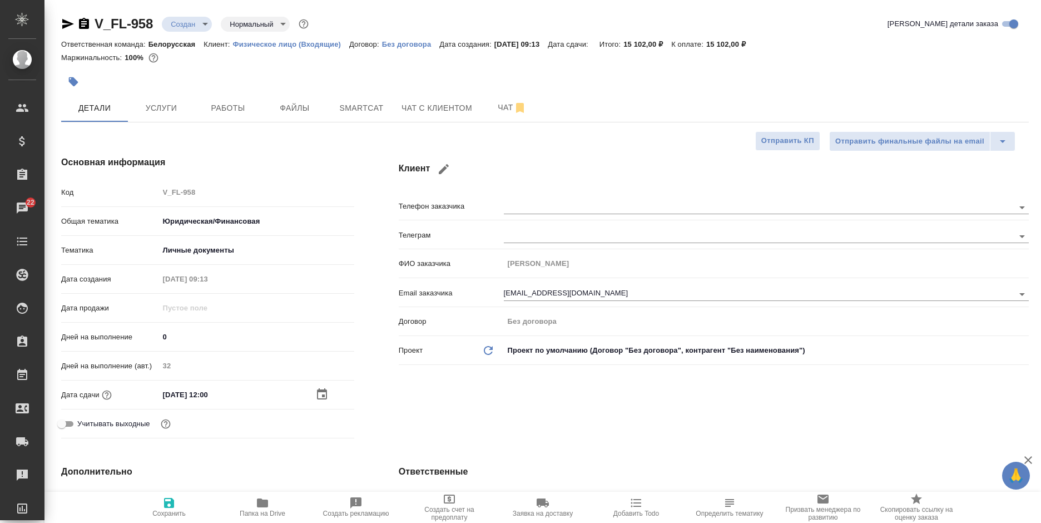
click at [172, 500] on icon "button" at bounding box center [169, 503] width 10 height 10
type textarea "x"
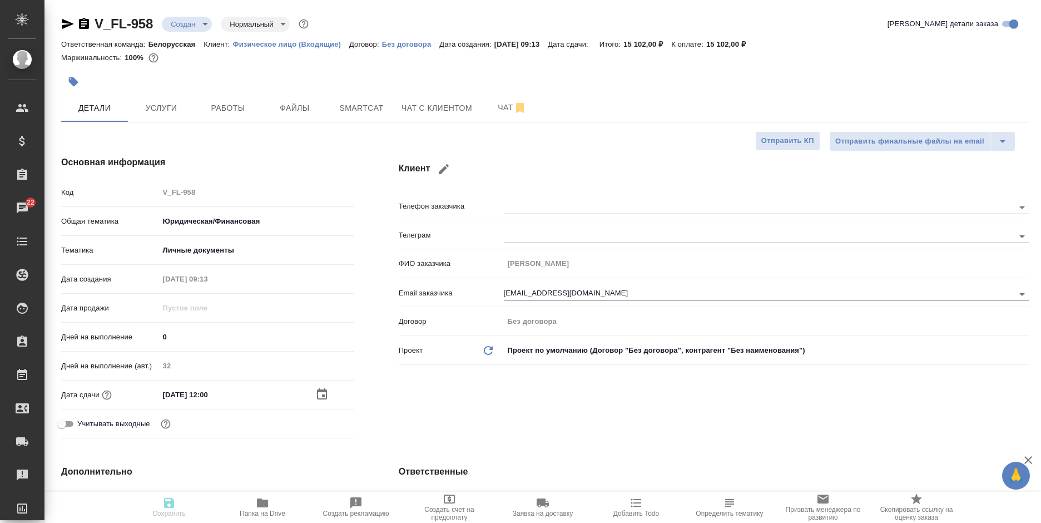
type textarea "x"
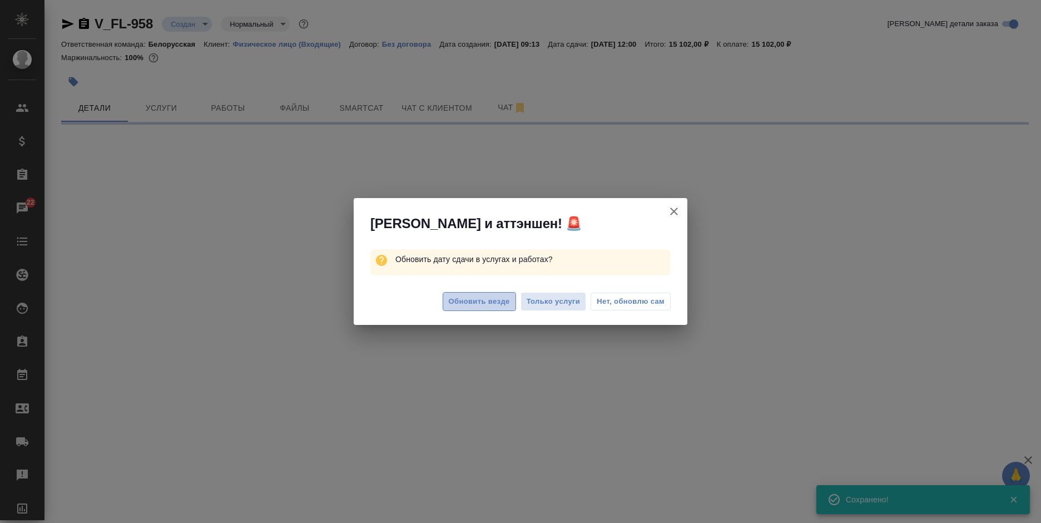
click at [483, 301] on span "Обновить везде" at bounding box center [479, 301] width 61 height 13
select select "RU"
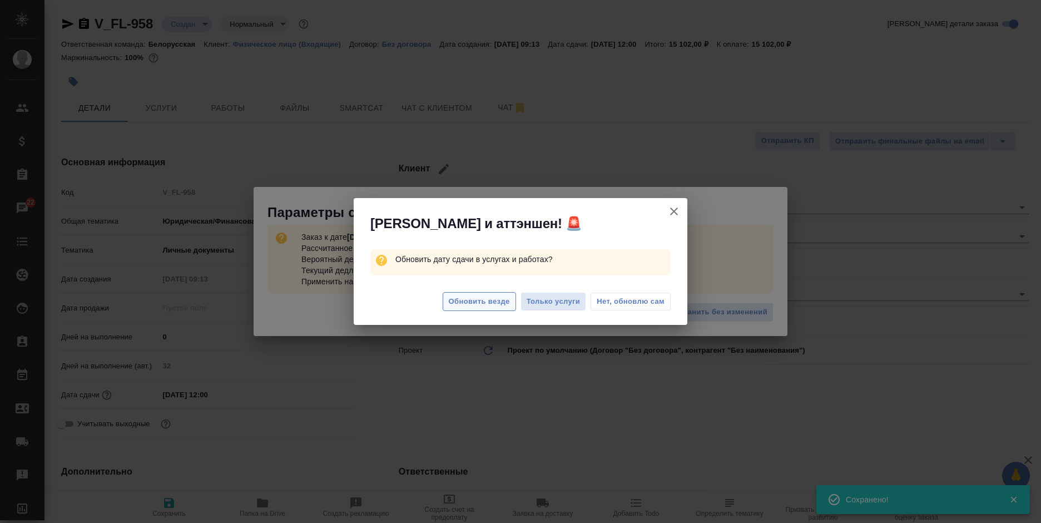
type textarea "x"
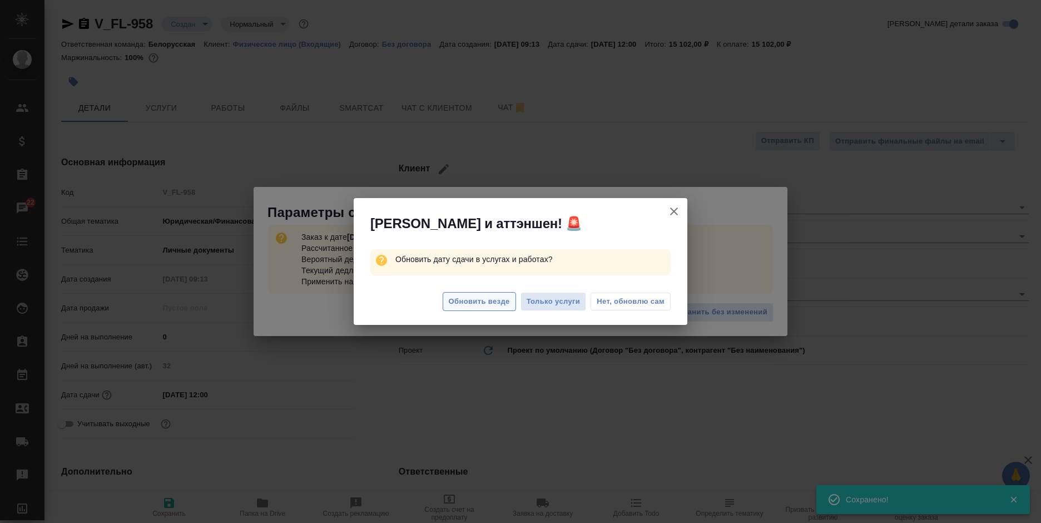
type textarea "x"
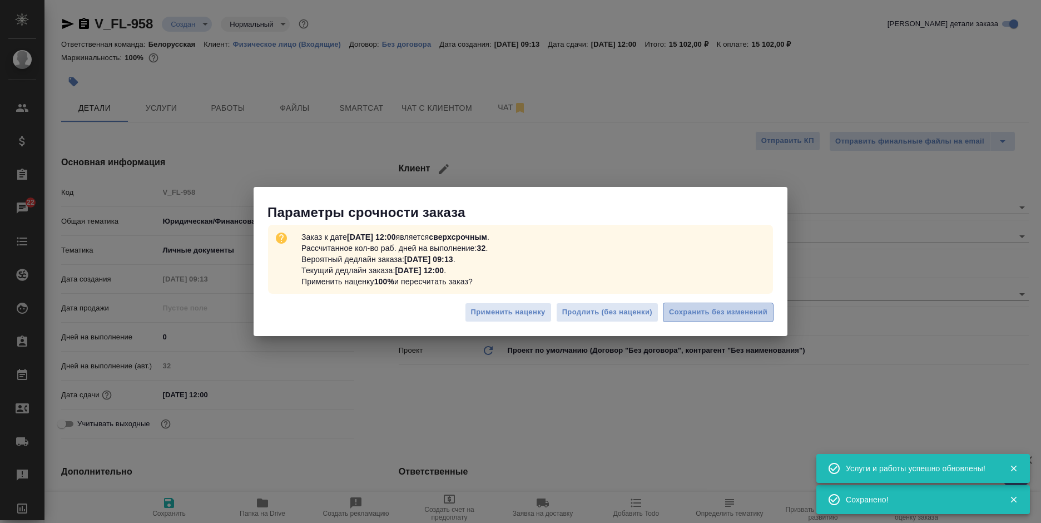
click at [744, 318] on span "Сохранить без изменений" at bounding box center [718, 312] width 98 height 13
type textarea "x"
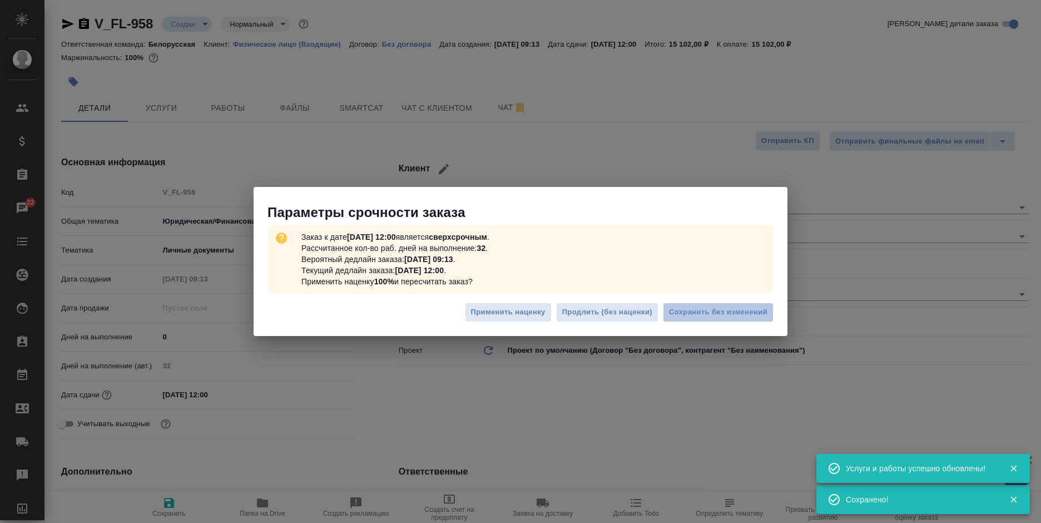
type textarea "x"
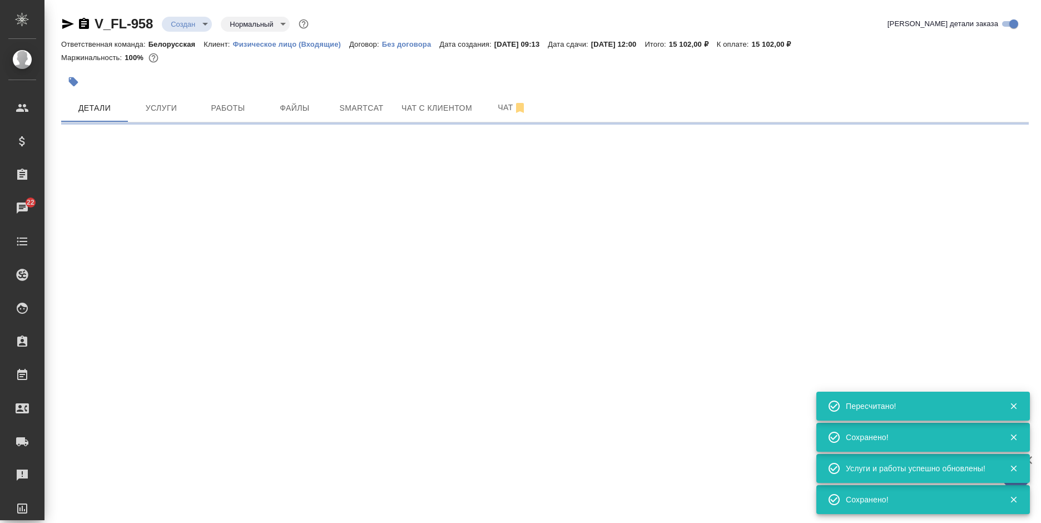
click at [235, 392] on div ".cls-1 fill:#fff; AWATERA Bogomolova Anastasiya Клиенты Спецификации Заказы 22 …" at bounding box center [520, 261] width 1041 height 523
type input "urgent"
select select "RU"
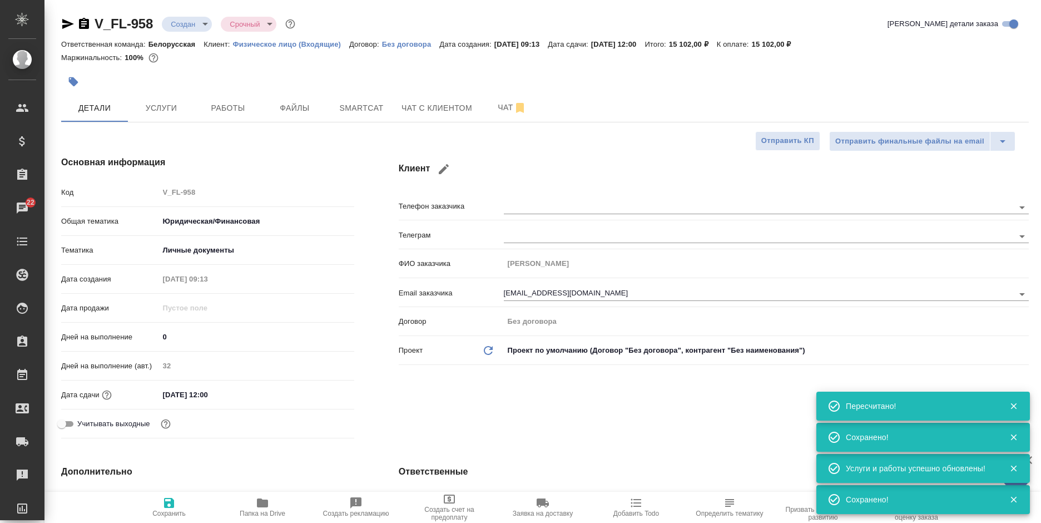
type textarea "x"
click at [221, 389] on input "01.10.2025 12:00" at bounding box center [207, 395] width 97 height 16
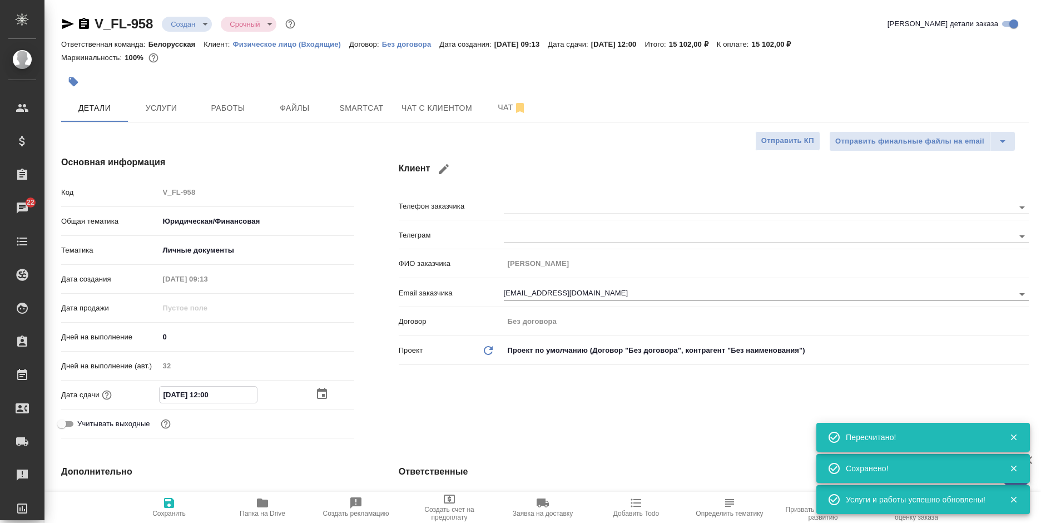
click at [318, 394] on icon "button" at bounding box center [322, 393] width 10 height 11
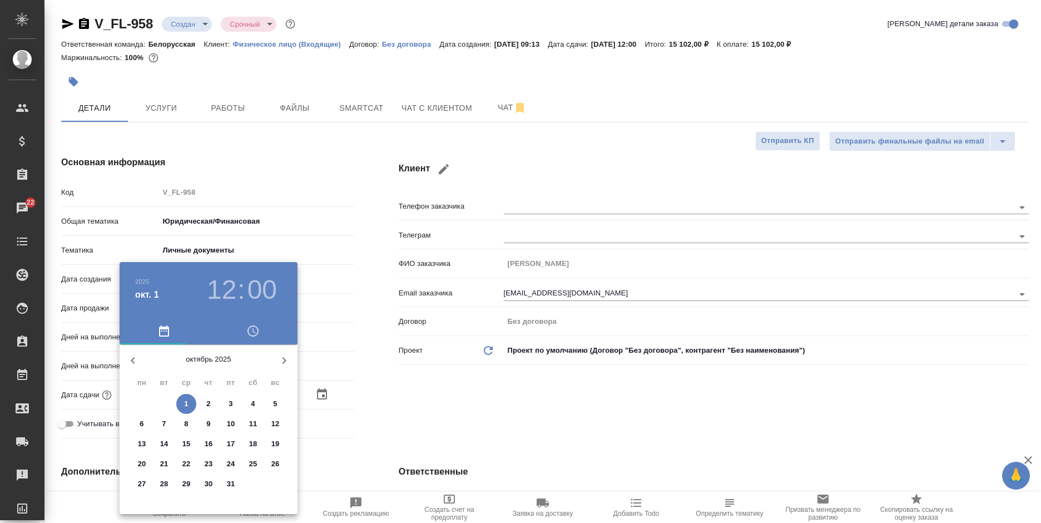
click at [181, 422] on span "8" at bounding box center [186, 423] width 20 height 11
type input "08.10.2025 12:00"
type textarea "x"
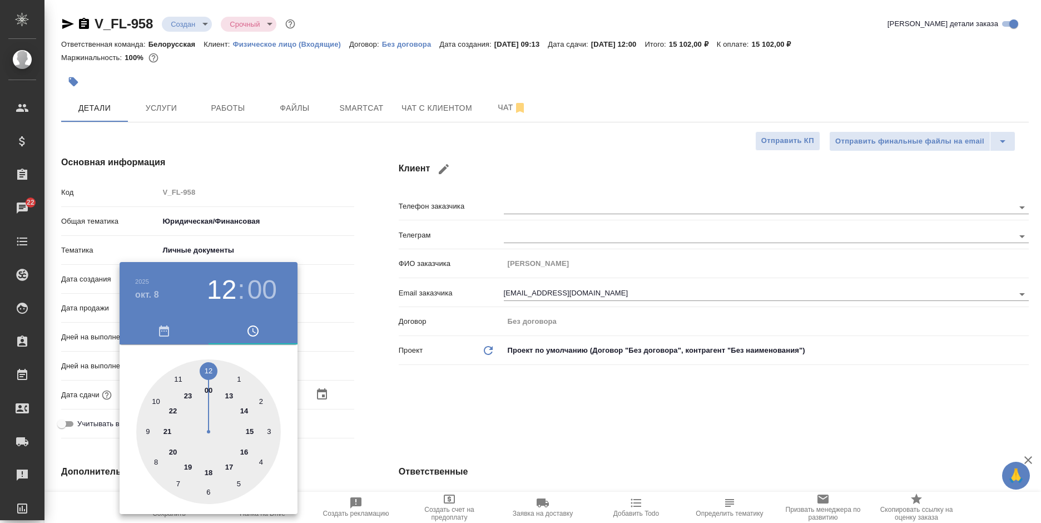
click at [241, 452] on div at bounding box center [208, 431] width 145 height 145
type input "08.10.2025 16:00"
type textarea "x"
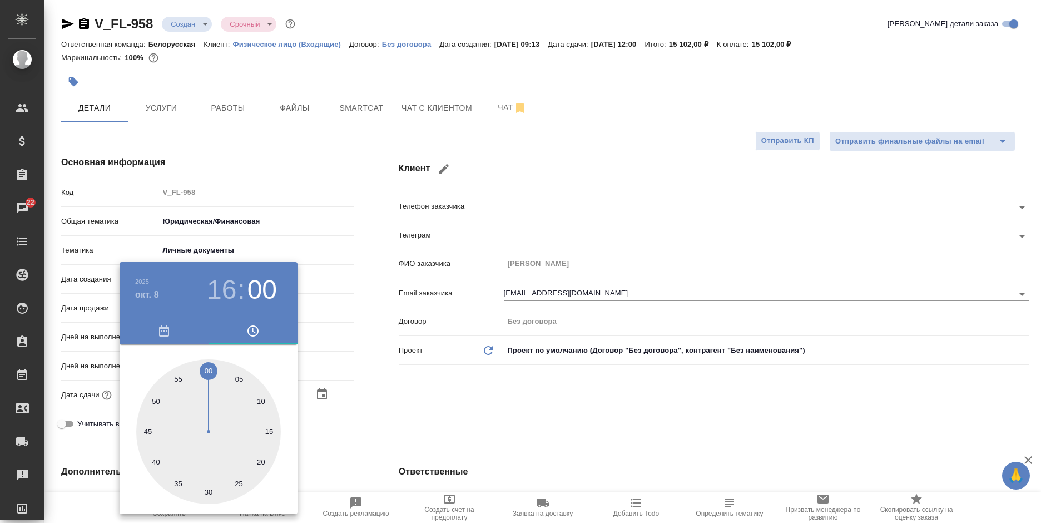
click at [455, 418] on div at bounding box center [520, 261] width 1041 height 523
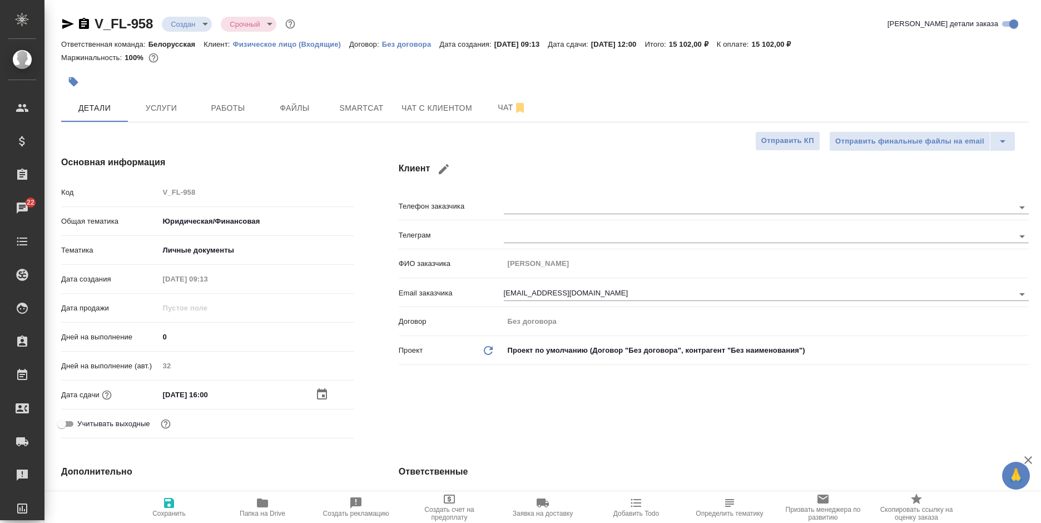
click at [167, 504] on icon "button" at bounding box center [169, 503] width 10 height 10
type textarea "x"
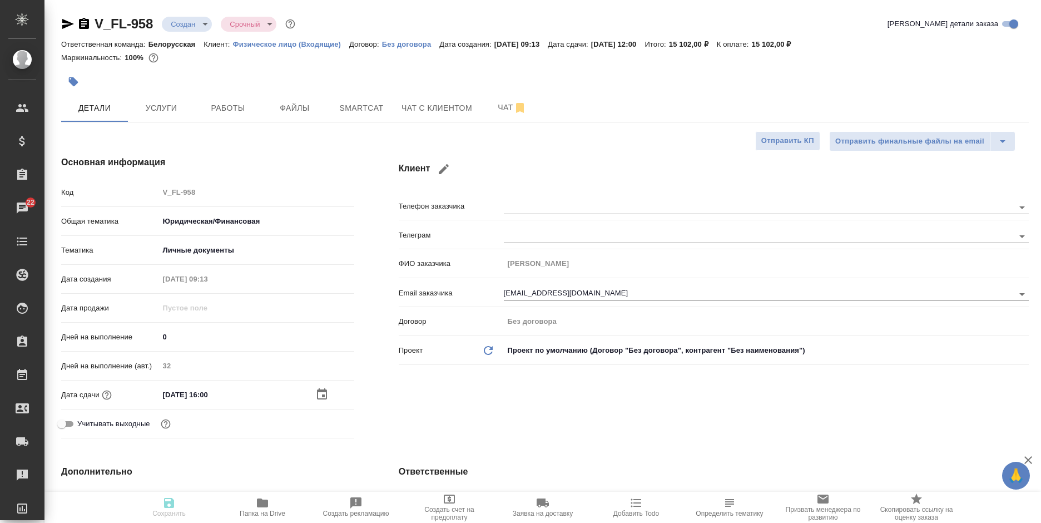
type textarea "x"
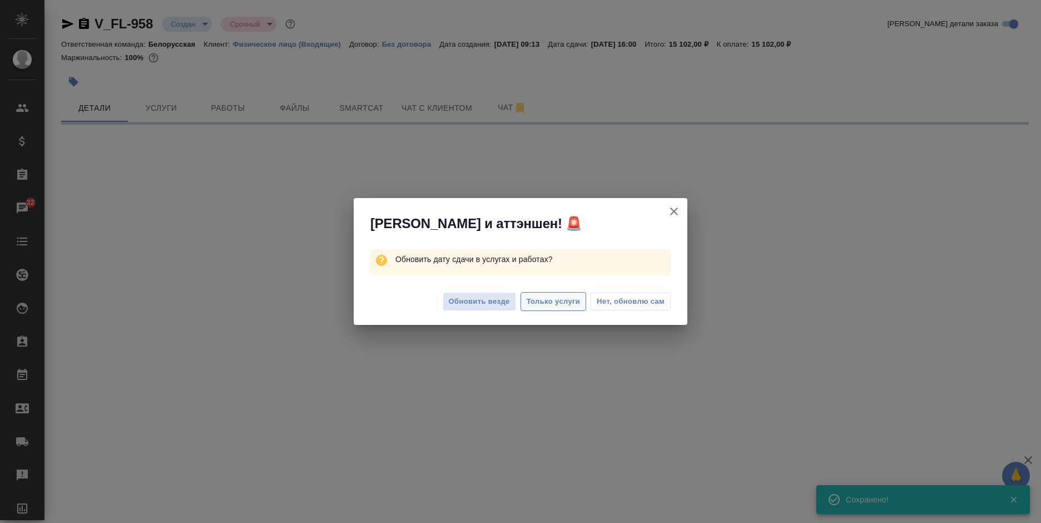
click at [546, 302] on span "Только услуги" at bounding box center [554, 301] width 54 height 13
select select "RU"
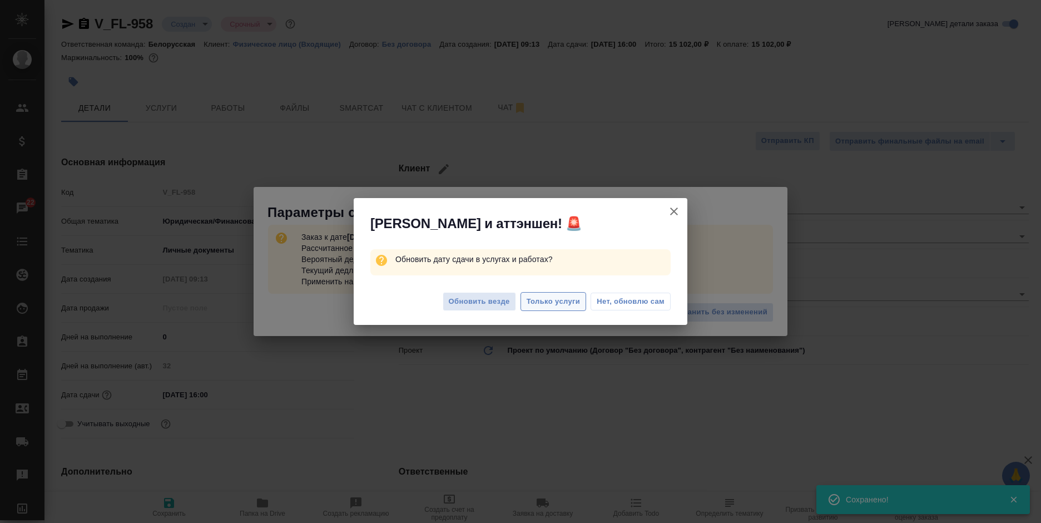
type textarea "x"
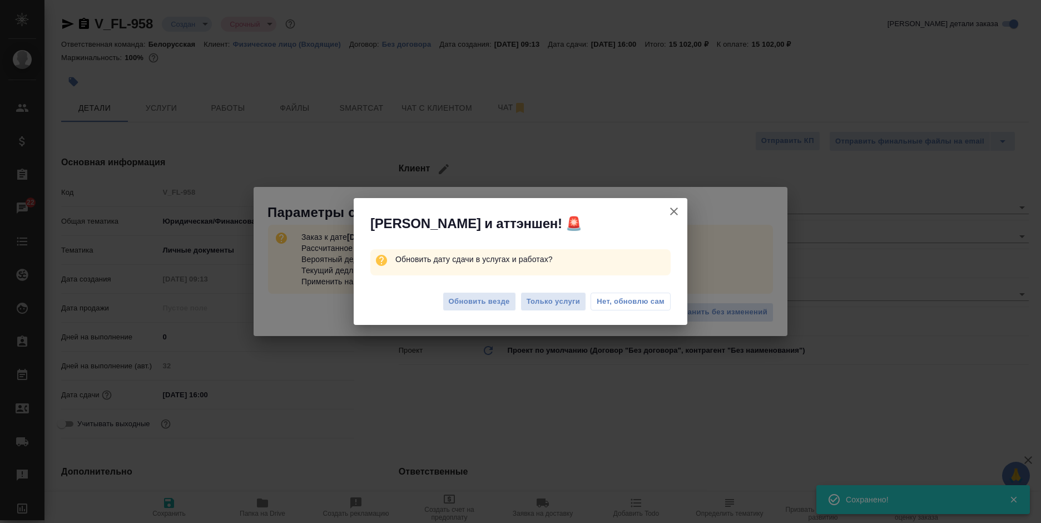
type textarea "x"
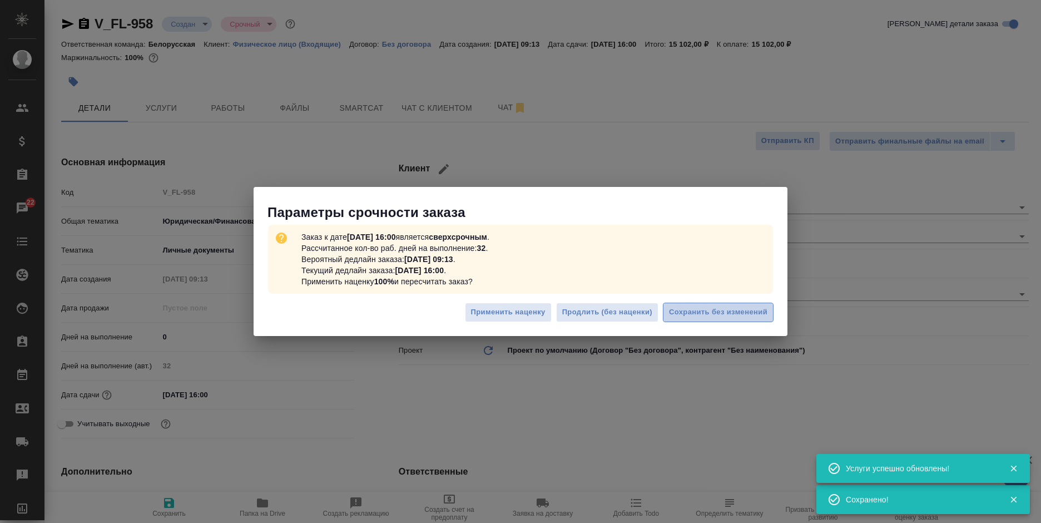
click at [694, 308] on span "Сохранить без изменений" at bounding box center [718, 312] width 98 height 13
type textarea "x"
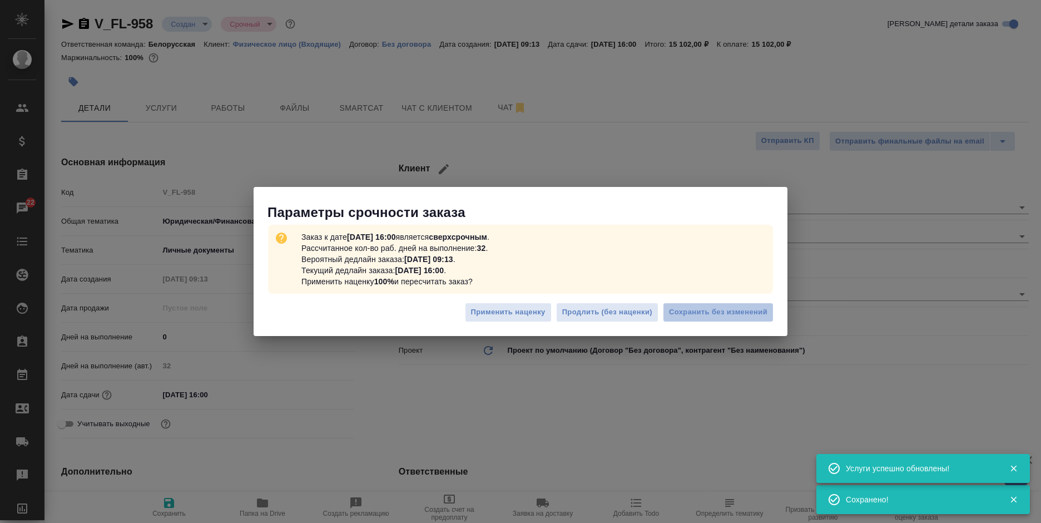
type textarea "x"
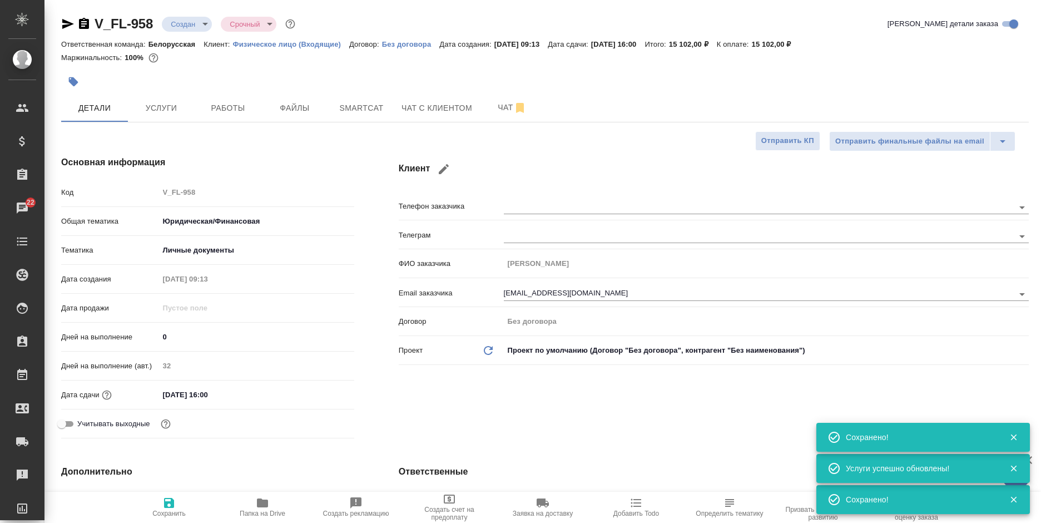
scroll to position [56, 0]
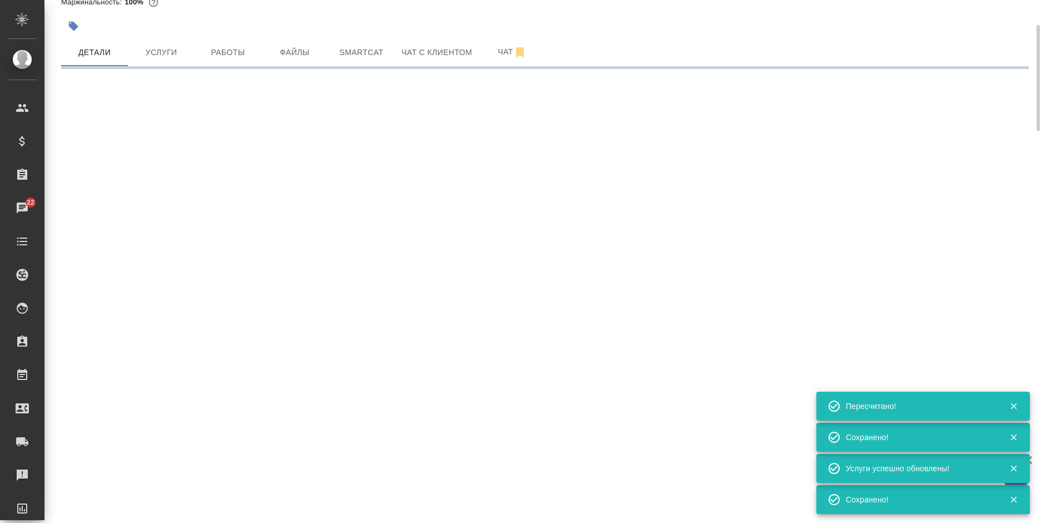
select select "RU"
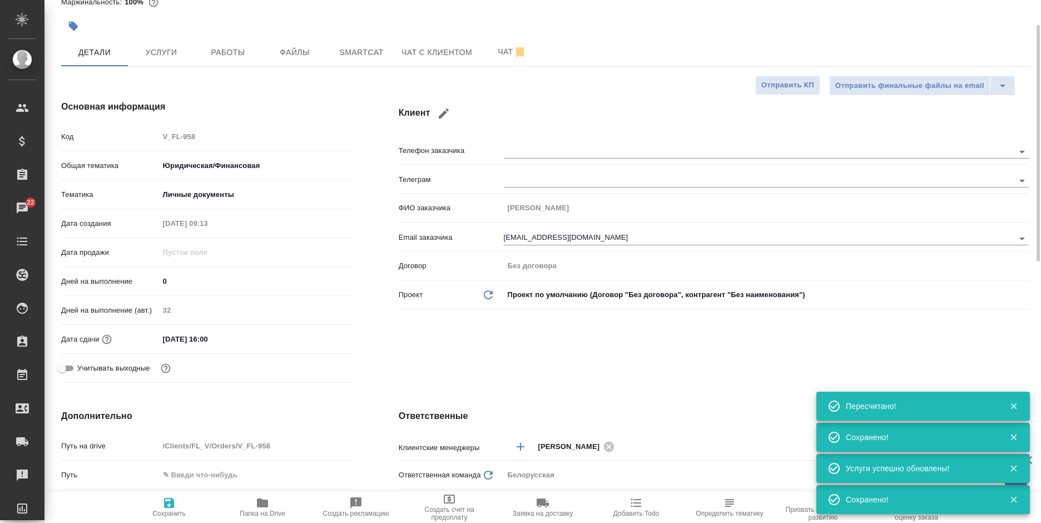
type textarea "x"
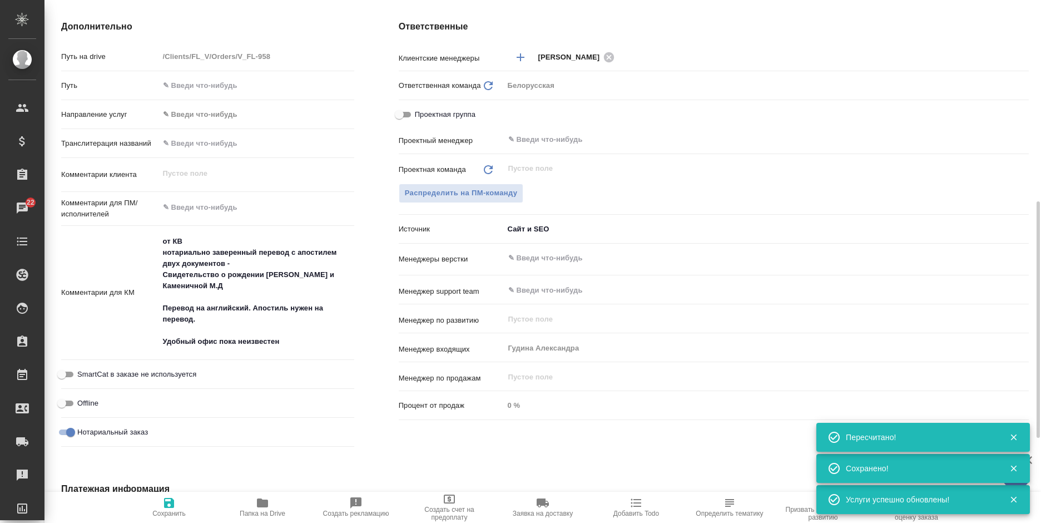
scroll to position [633, 0]
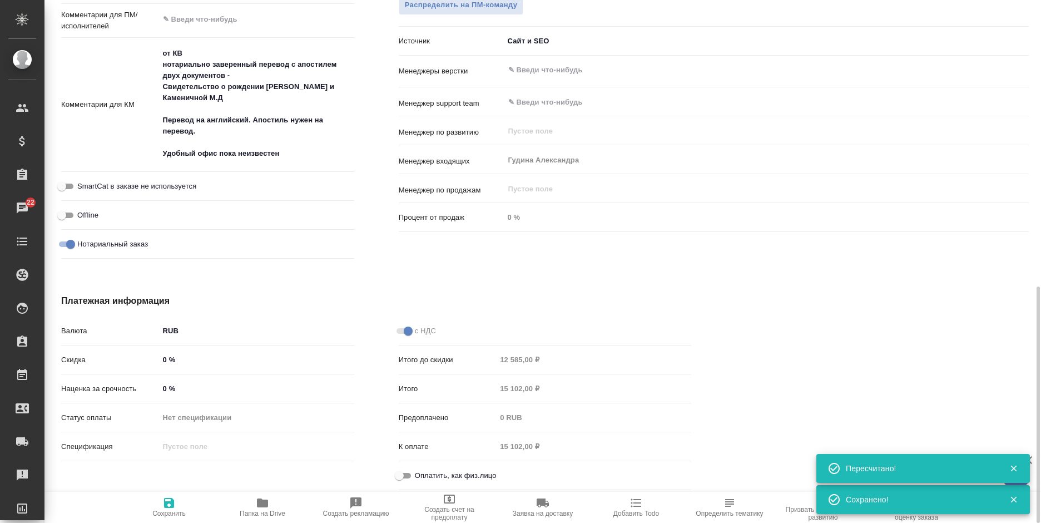
click at [408, 471] on input "Оплатить, как физ.лицо" at bounding box center [399, 475] width 40 height 13
checkbox input "true"
type textarea "x"
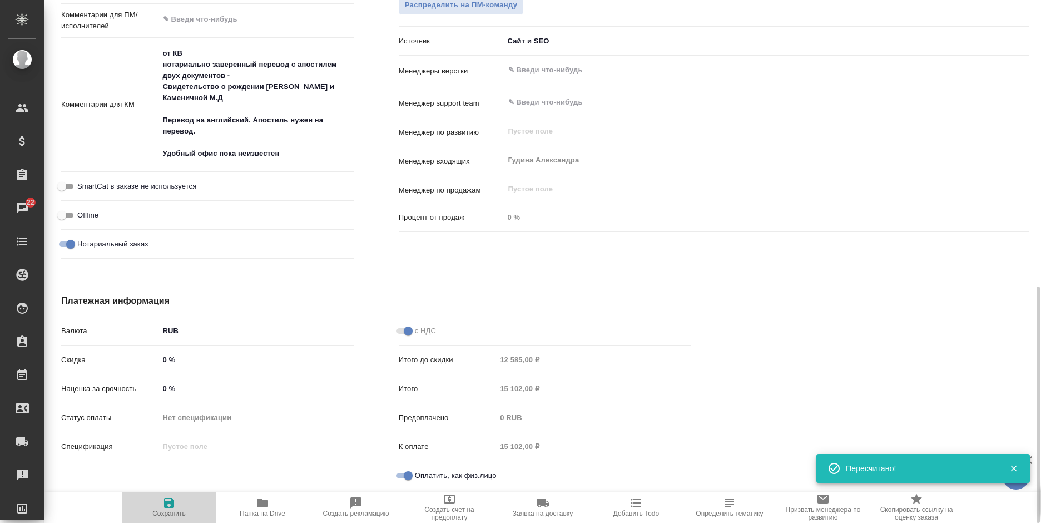
click at [148, 518] on button "Сохранить" at bounding box center [168, 507] width 93 height 31
type textarea "x"
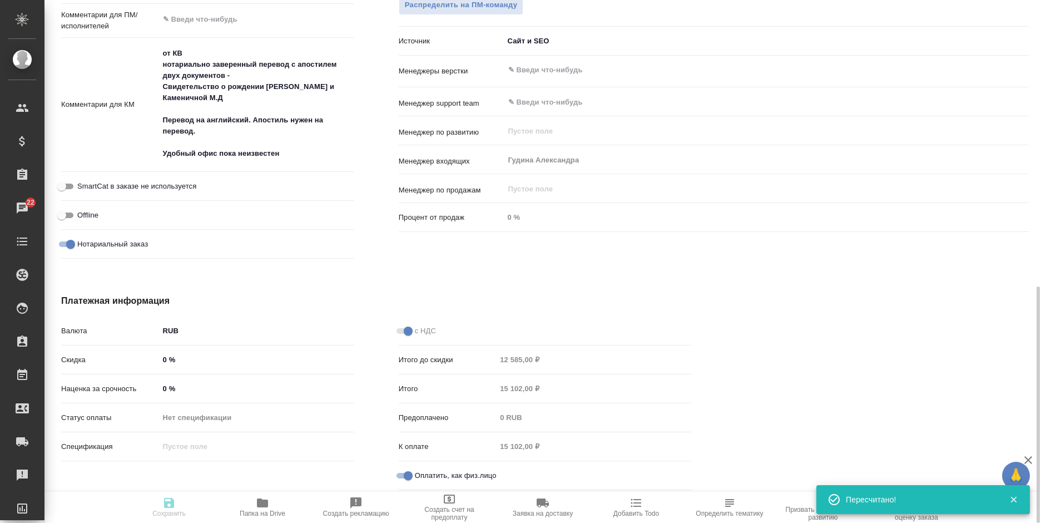
click at [161, 507] on span "Сохранить" at bounding box center [169, 506] width 80 height 21
type textarea "x"
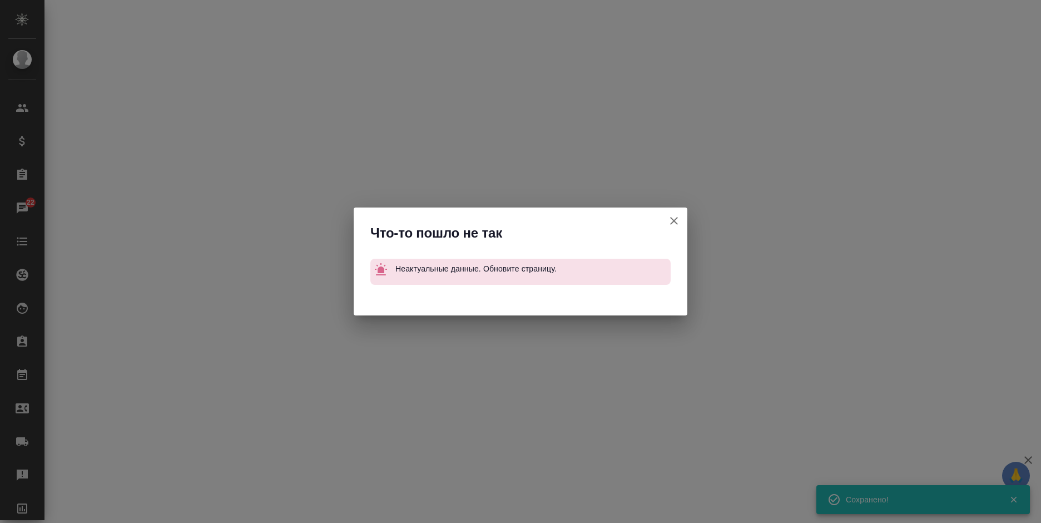
select select "RU"
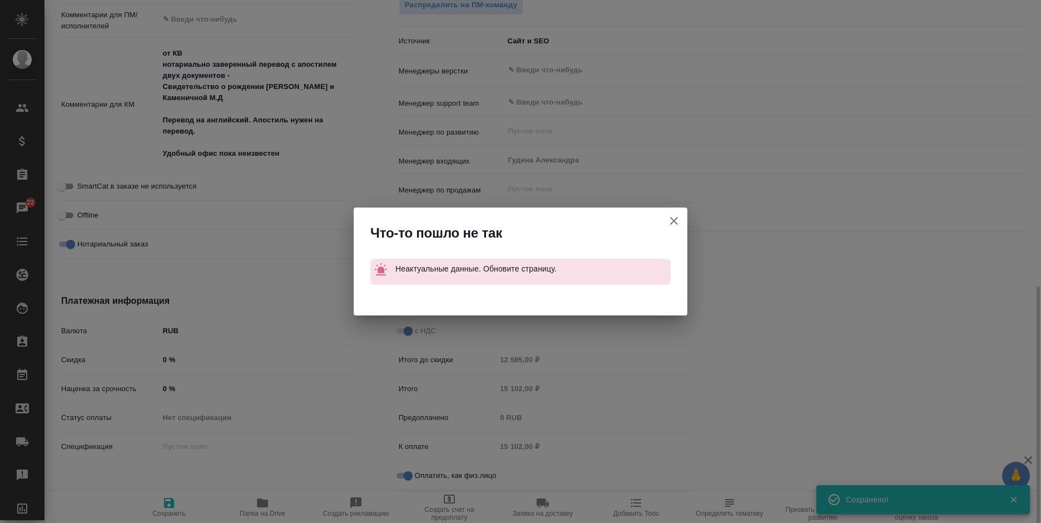
type textarea "x"
click at [670, 221] on icon "button" at bounding box center [673, 220] width 13 height 13
type textarea "x"
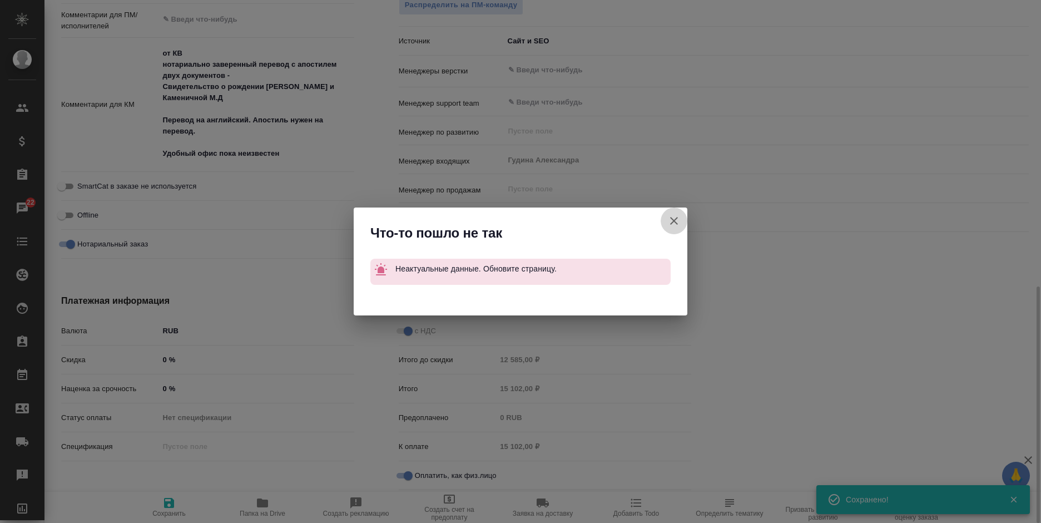
type textarea "x"
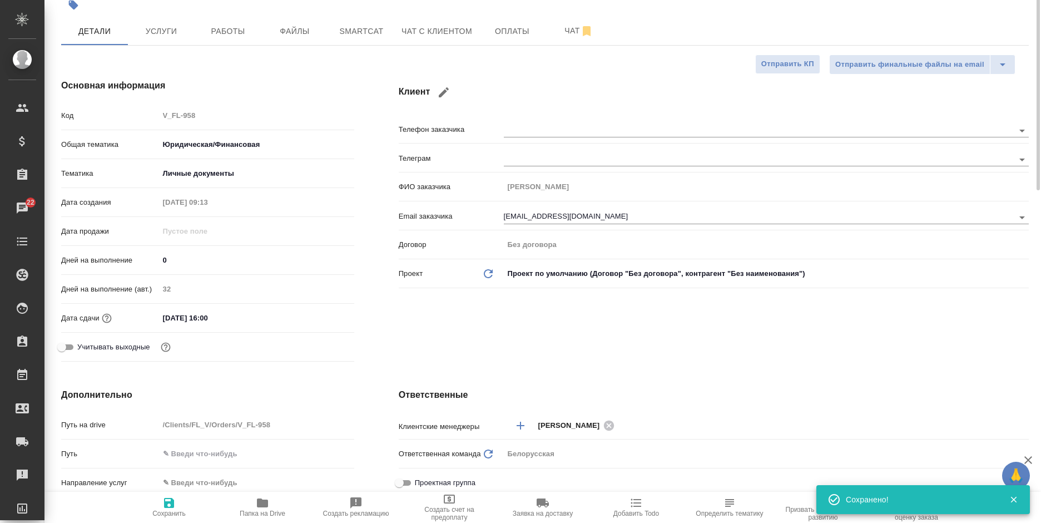
scroll to position [21, 0]
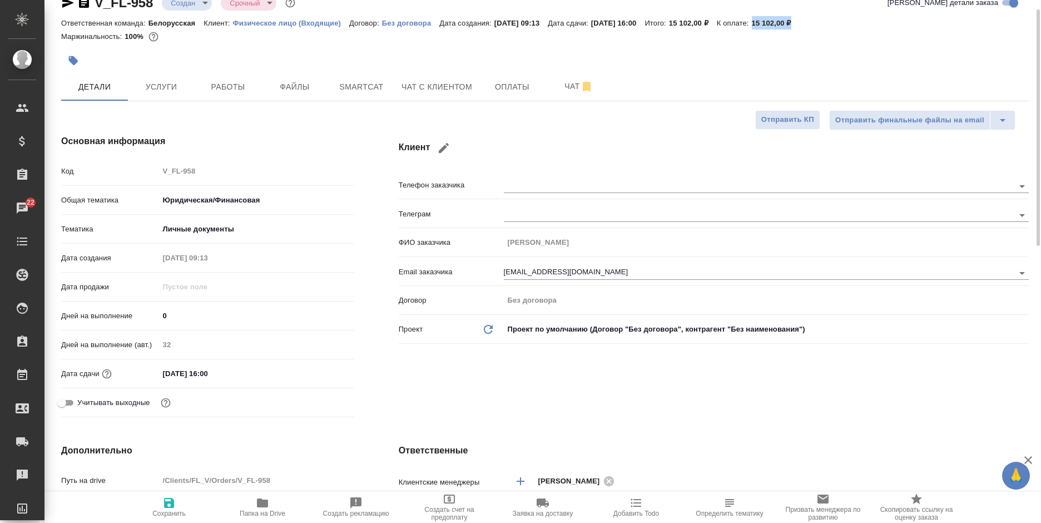
drag, startPoint x: 839, startPoint y: 23, endPoint x: 781, endPoint y: 24, distance: 57.8
click at [781, 24] on div "Ответственная команда: Белорусская Клиент: Физическое лицо (Входящие) Договор: …" at bounding box center [545, 22] width 968 height 13
copy p "15 102,00 ₽"
type textarea "x"
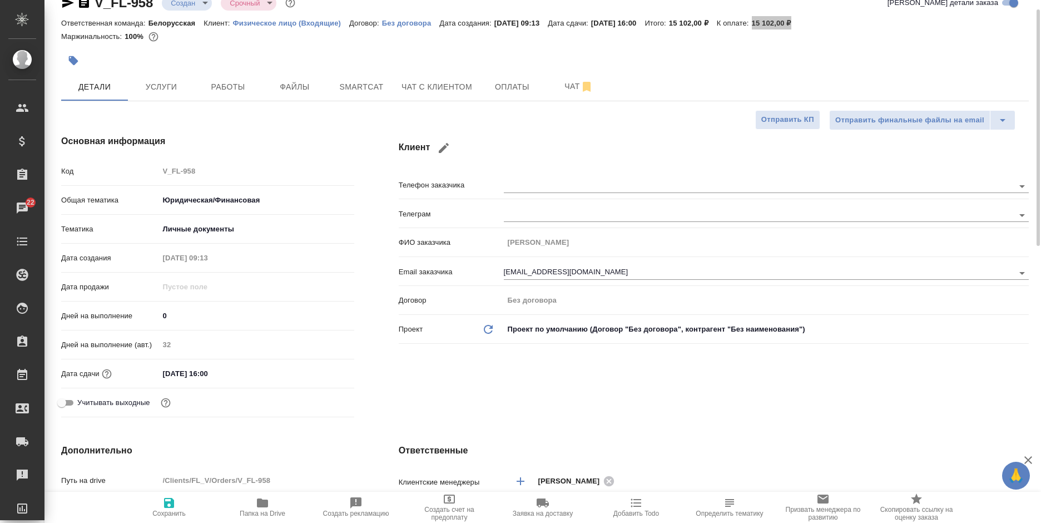
type textarea "x"
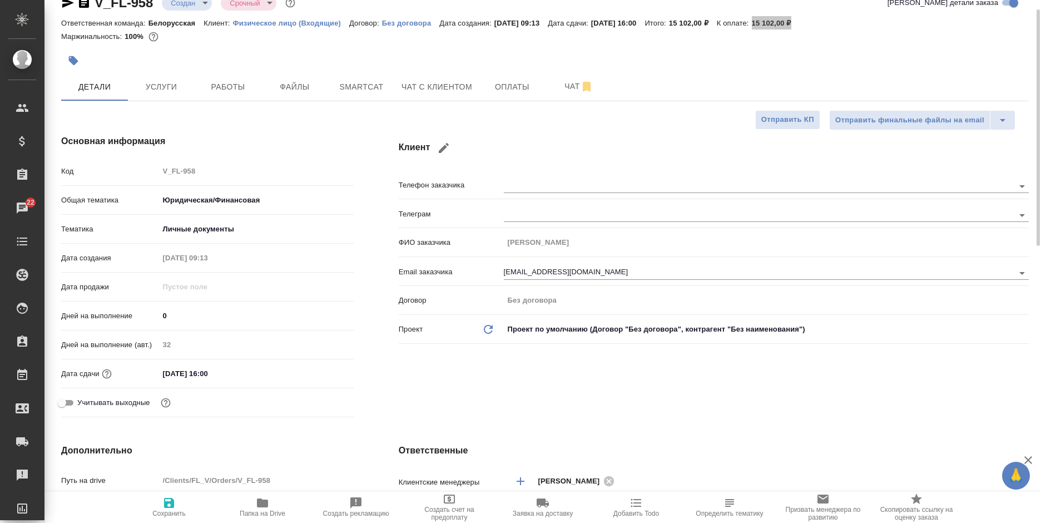
type textarea "x"
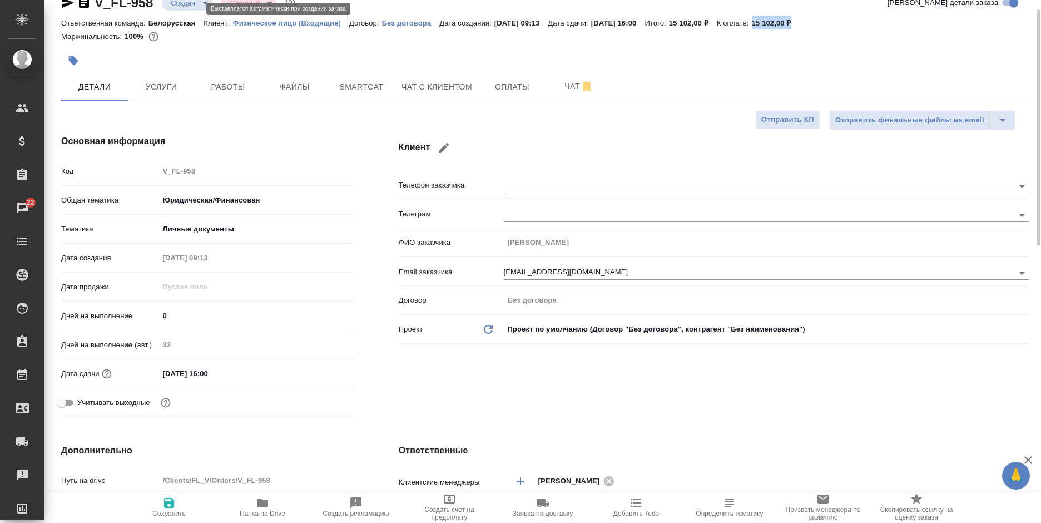
click at [180, 6] on body "🙏 .cls-1 fill:#fff; AWATERA Bogomolova Anastasiya Клиенты Спецификации Заказы 2…" at bounding box center [520, 261] width 1041 height 523
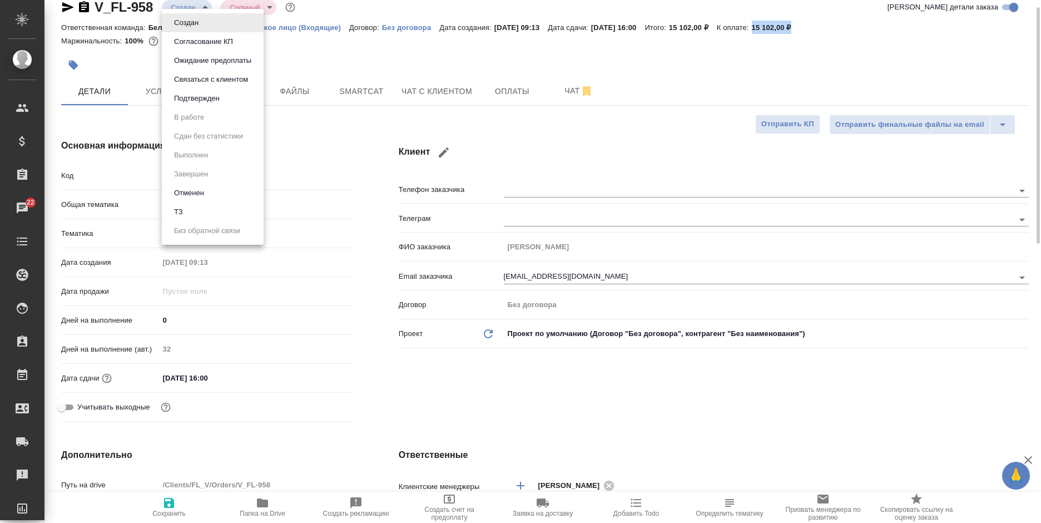
click at [196, 41] on button "Согласование КП" at bounding box center [204, 42] width 66 height 12
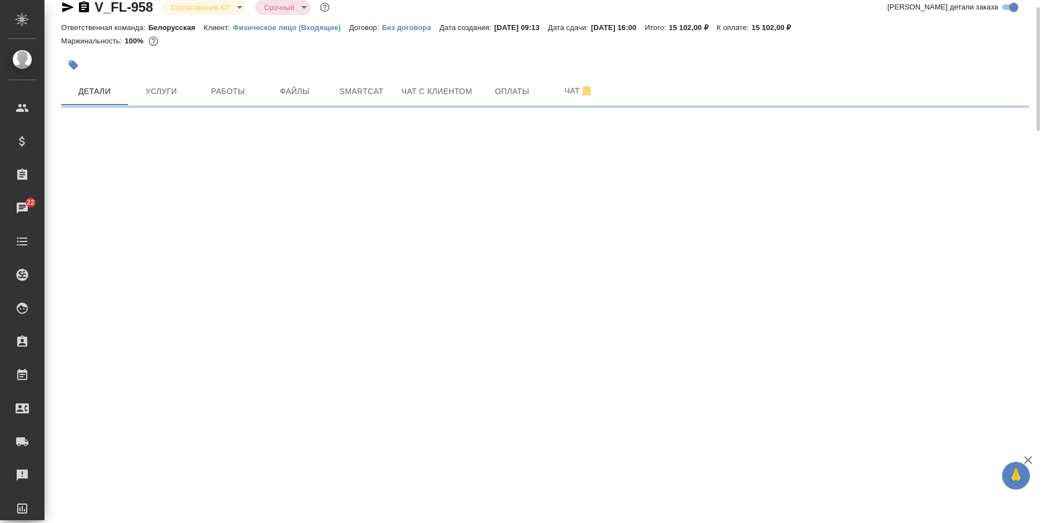
select select "RU"
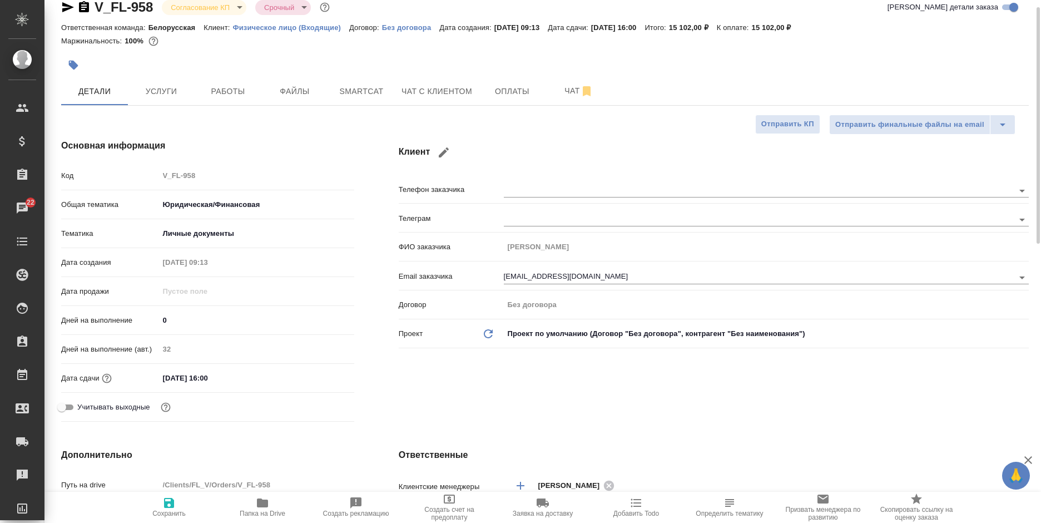
type textarea "x"
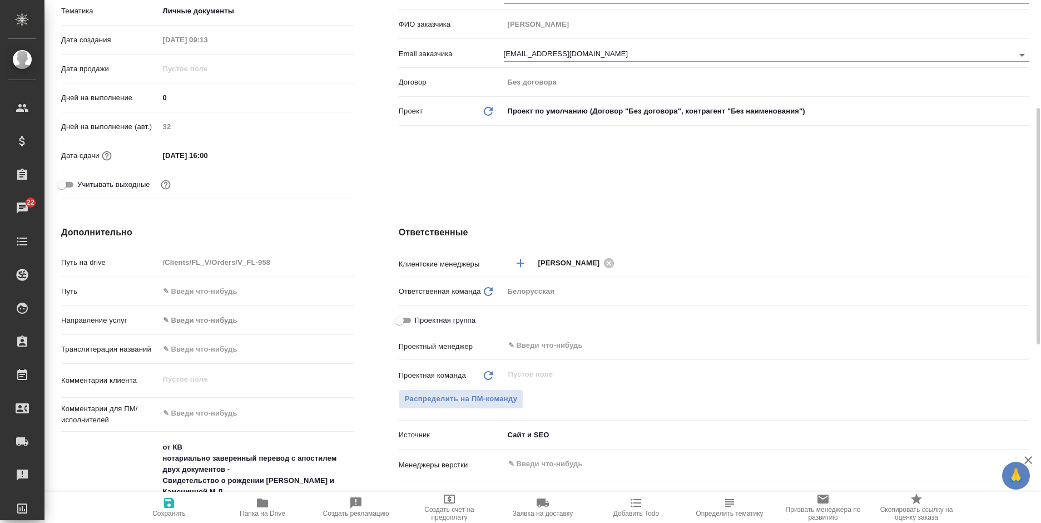
scroll to position [350, 0]
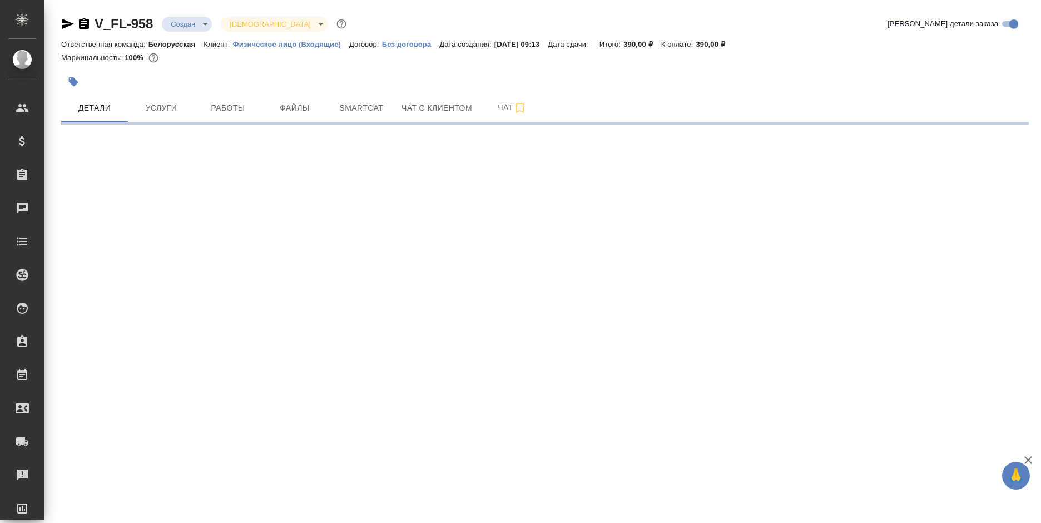
click at [485, 62] on div "Маржинальность: 100%" at bounding box center [545, 58] width 968 height 14
select select "RU"
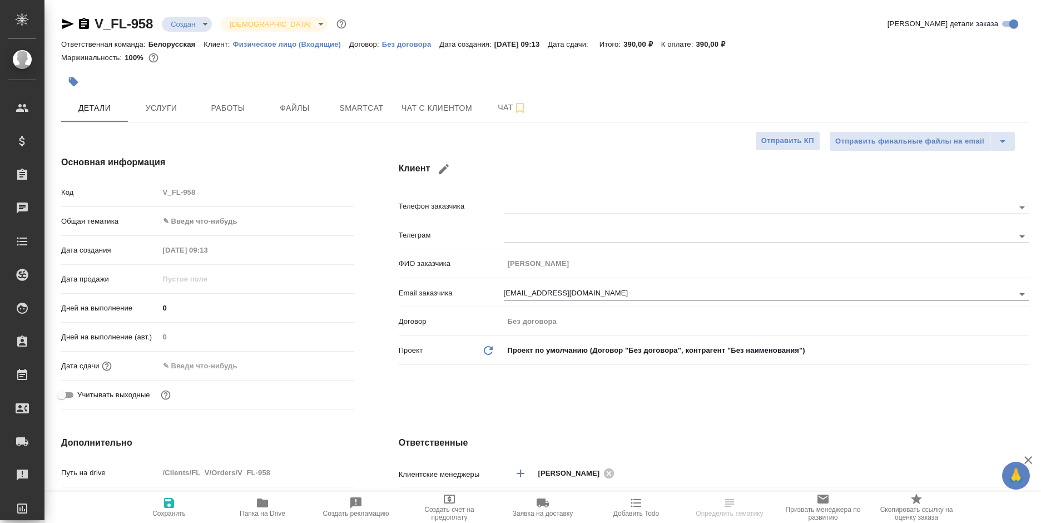
type textarea "x"
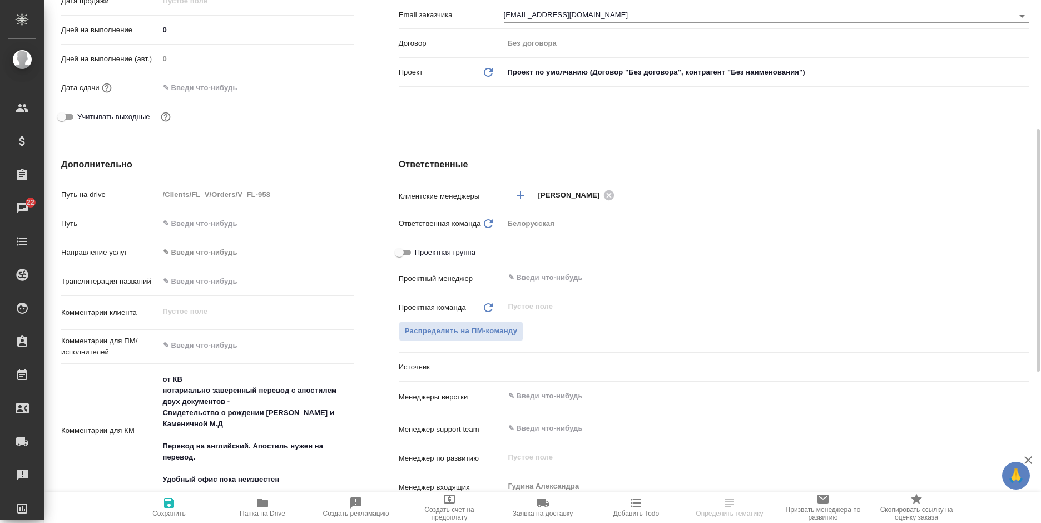
scroll to position [334, 0]
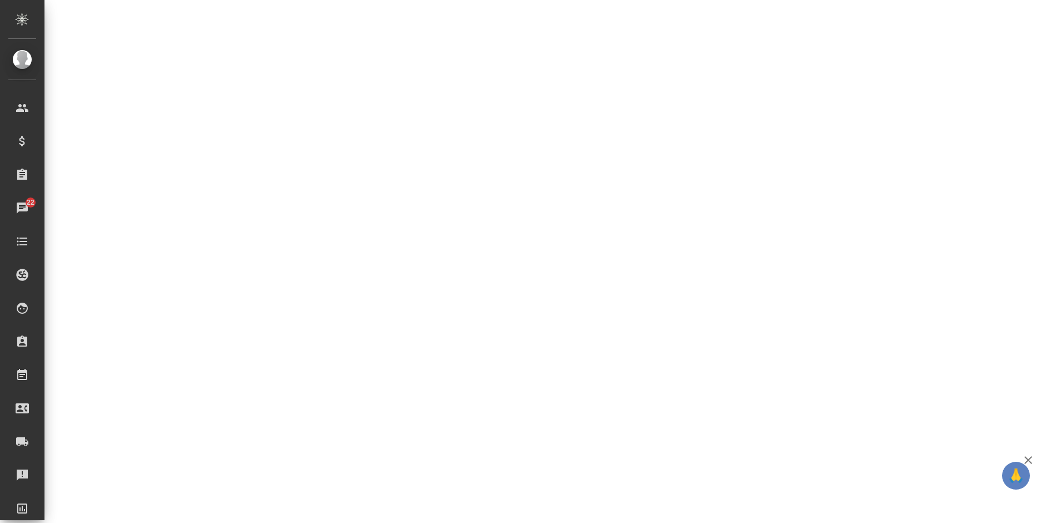
select select "RU"
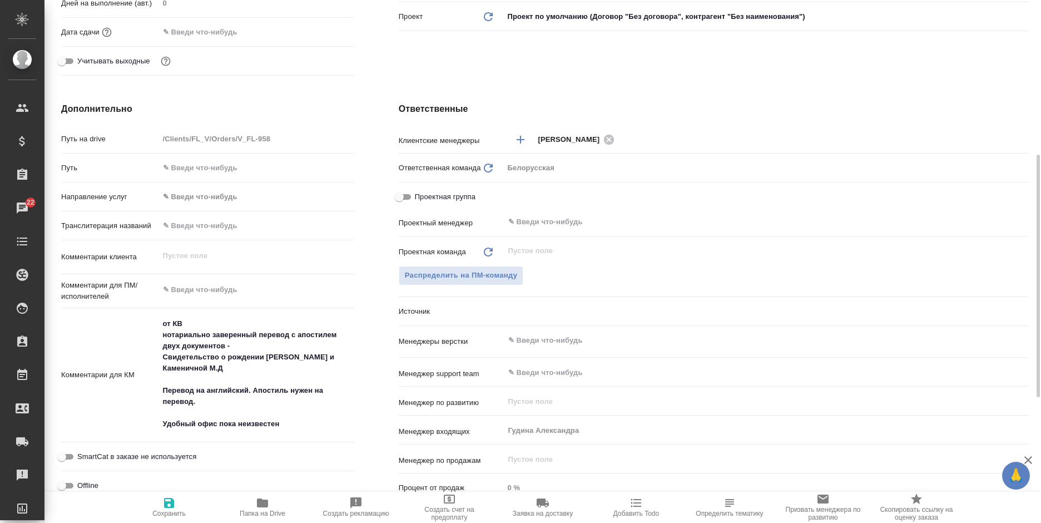
type textarea "x"
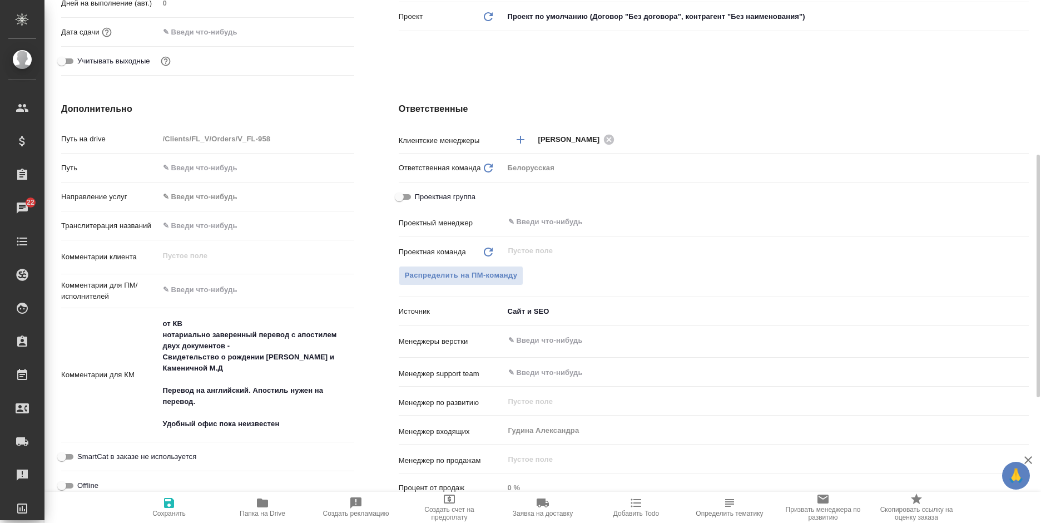
type textarea "x"
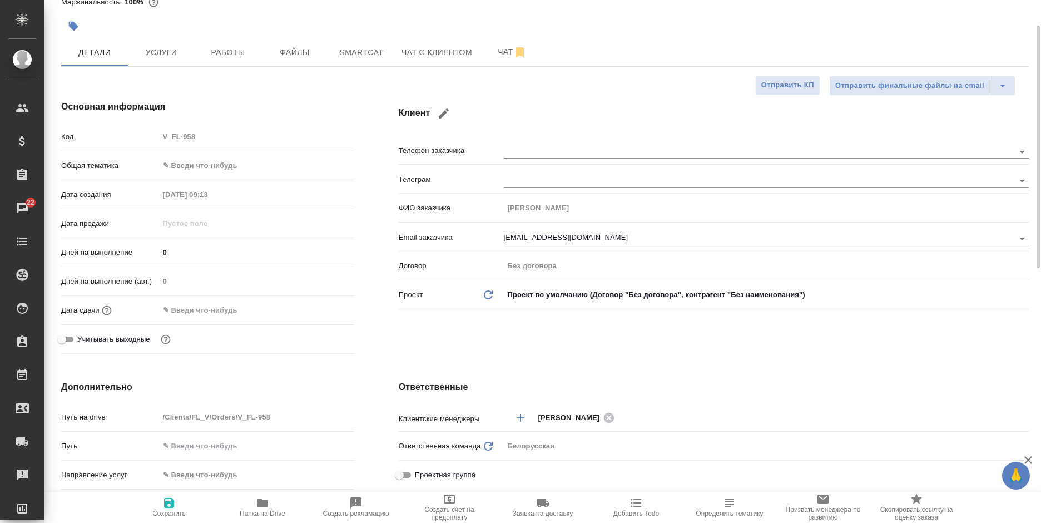
scroll to position [0, 0]
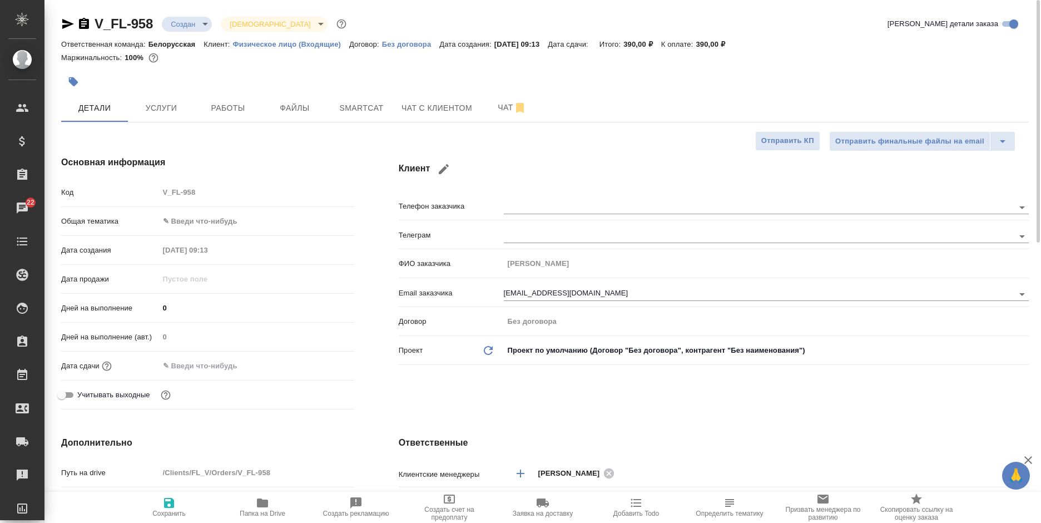
type textarea "x"
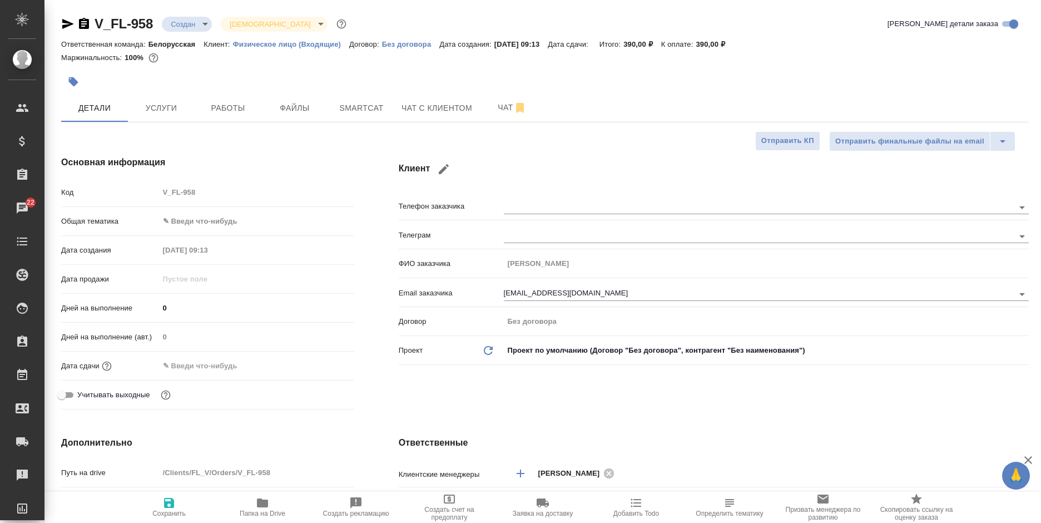
type textarea "x"
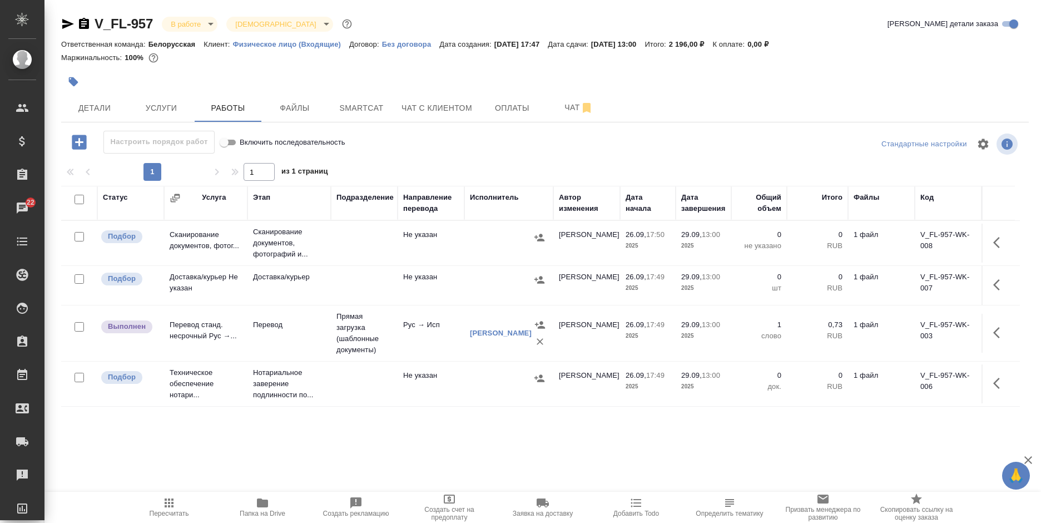
click at [263, 501] on icon "button" at bounding box center [262, 502] width 11 height 9
click at [454, 85] on div at bounding box center [383, 82] width 645 height 24
click at [433, 104] on span "Чат с клиентом" at bounding box center [437, 108] width 71 height 14
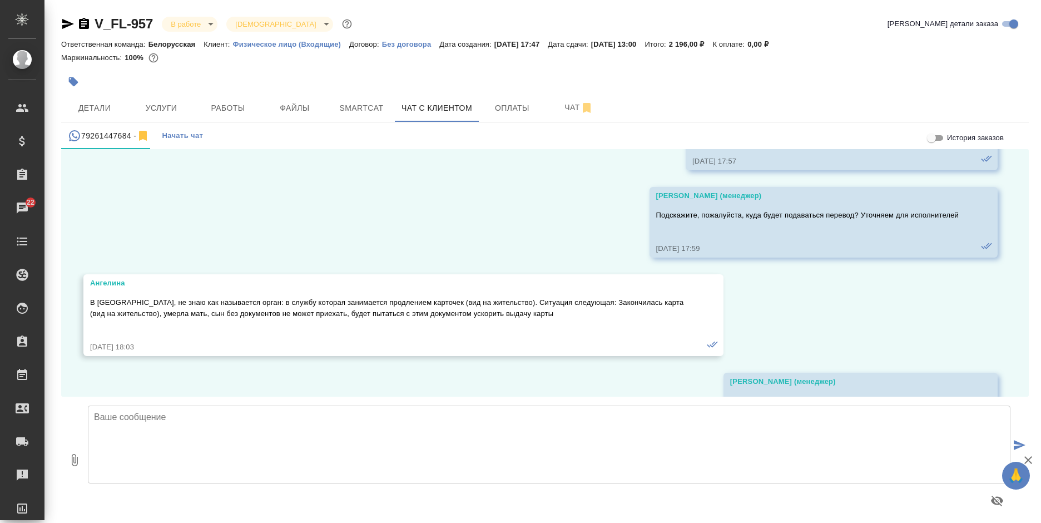
scroll to position [1330, 0]
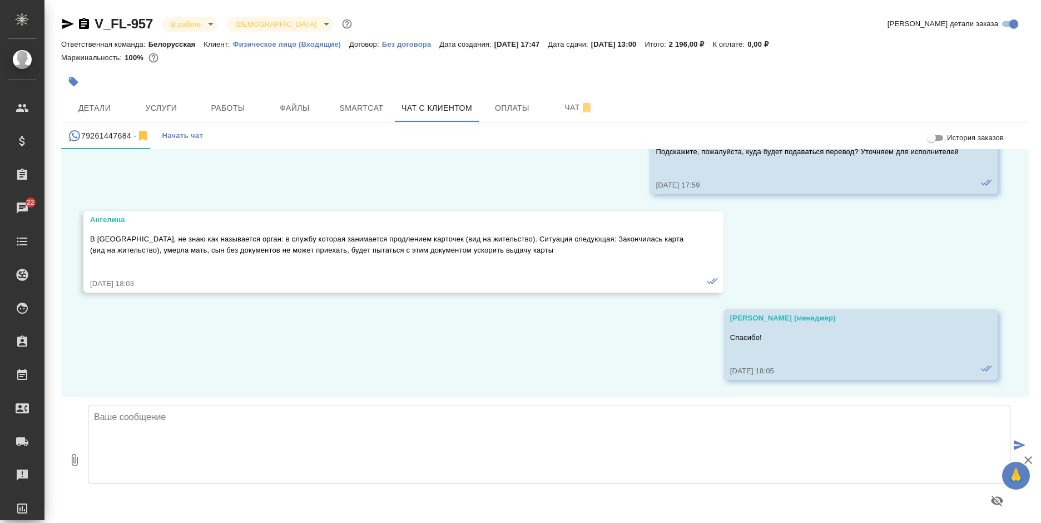
click at [259, 451] on textarea at bounding box center [549, 444] width 923 height 78
type textarea "Добрый день! Высылаем Вам перевод на согласование перед нотариальным завершение…"
click at [77, 465] on icon "button" at bounding box center [75, 460] width 6 height 12
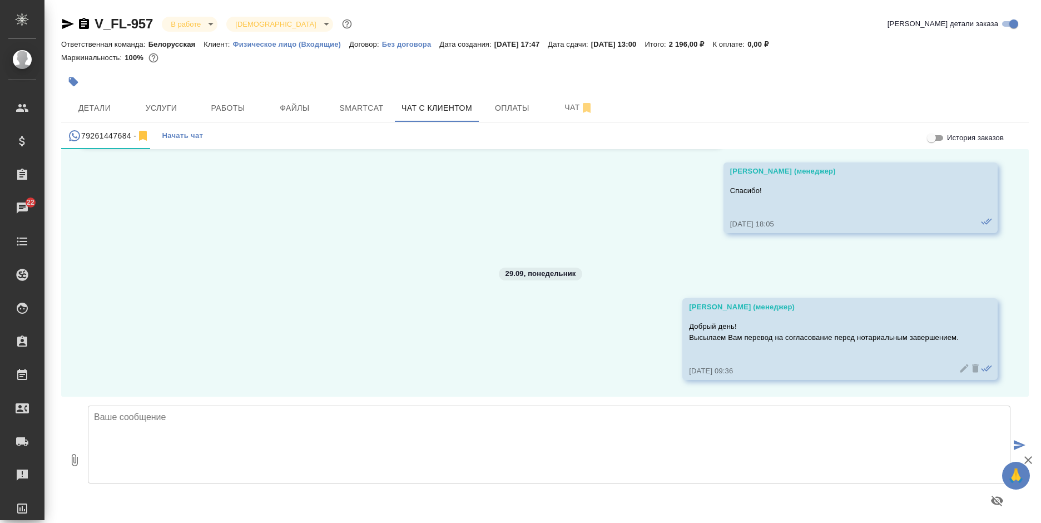
scroll to position [1477, 0]
type input "C:\fakepath\Свидетельство о смерти Лиля _ES_.doc"
click at [234, 437] on textarea at bounding box center [549, 444] width 923 height 78
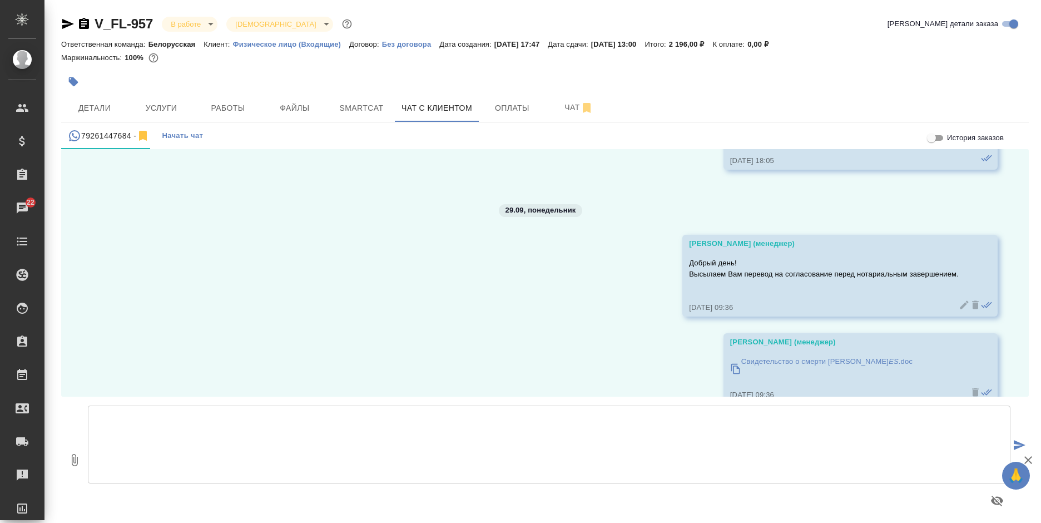
scroll to position [1564, 0]
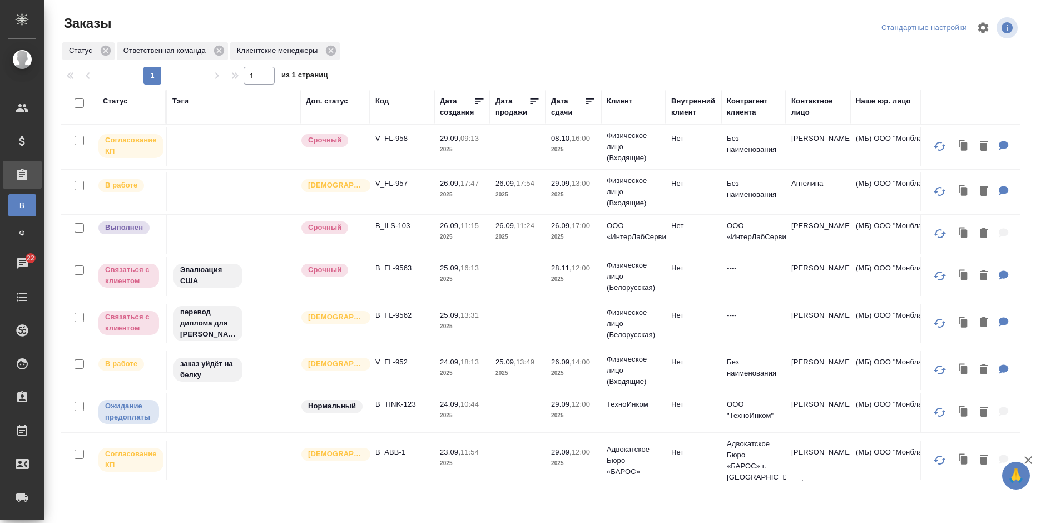
click at [577, 234] on p "2025" at bounding box center [573, 236] width 44 height 11
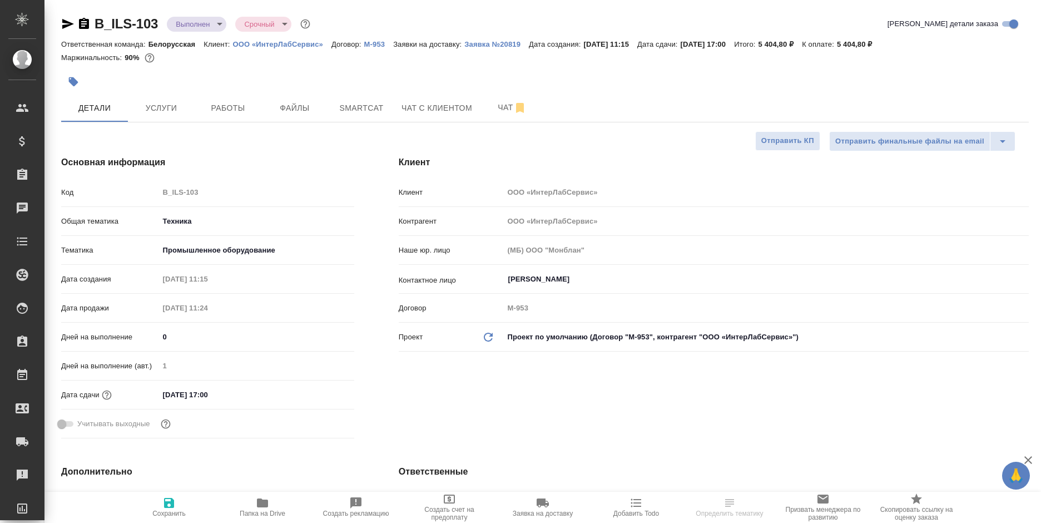
select select "RU"
type textarea "x"
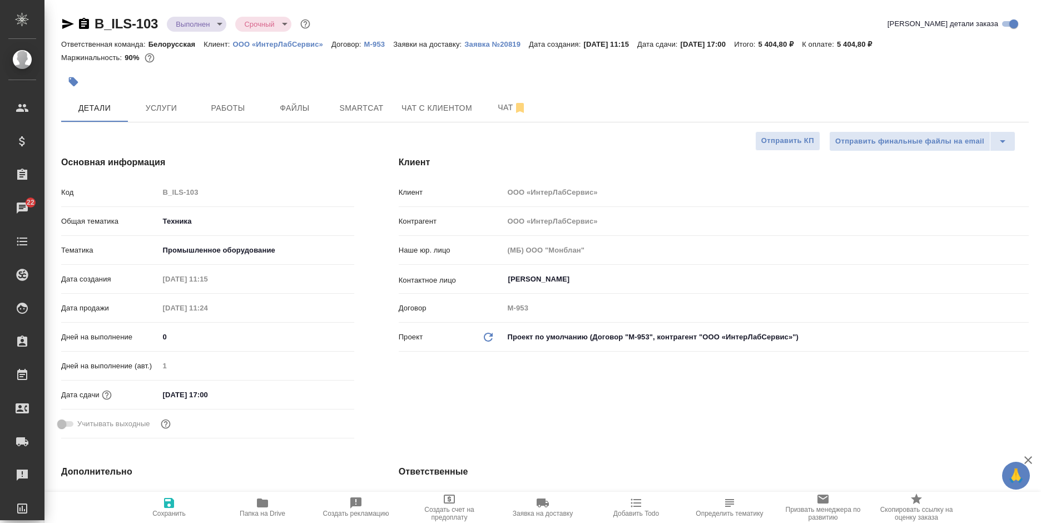
type textarea "x"
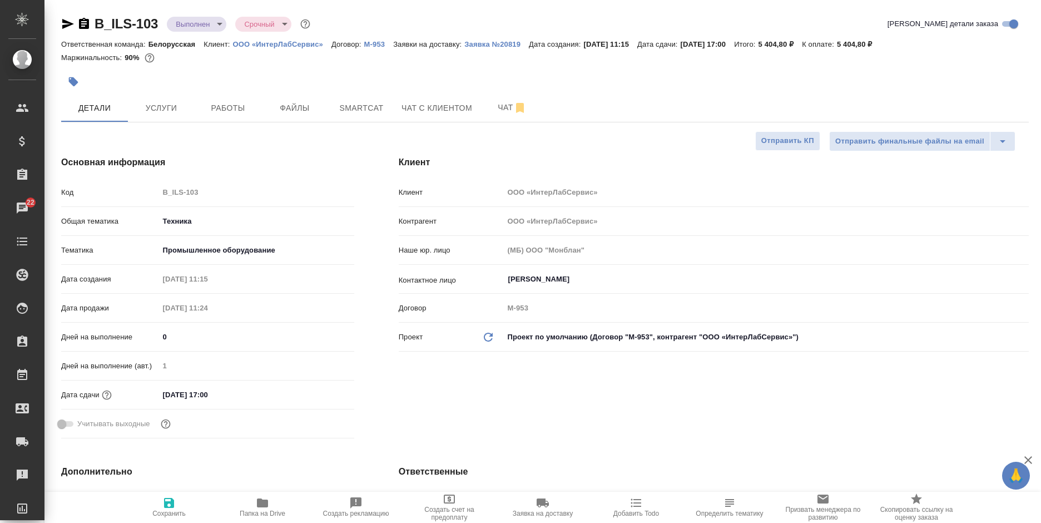
type textarea "x"
click at [233, 111] on span "Работы" at bounding box center [227, 108] width 53 height 14
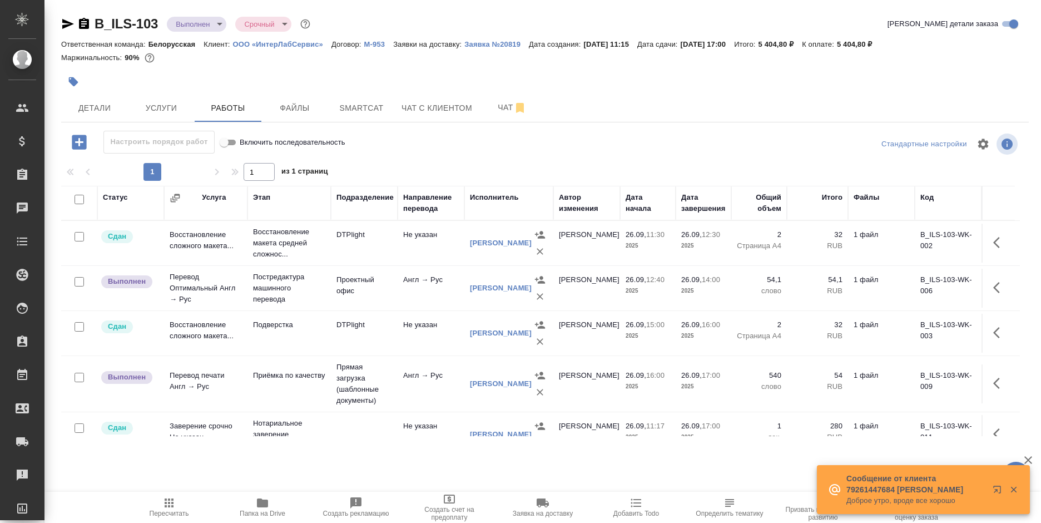
click at [68, 27] on icon "button" at bounding box center [67, 23] width 13 height 13
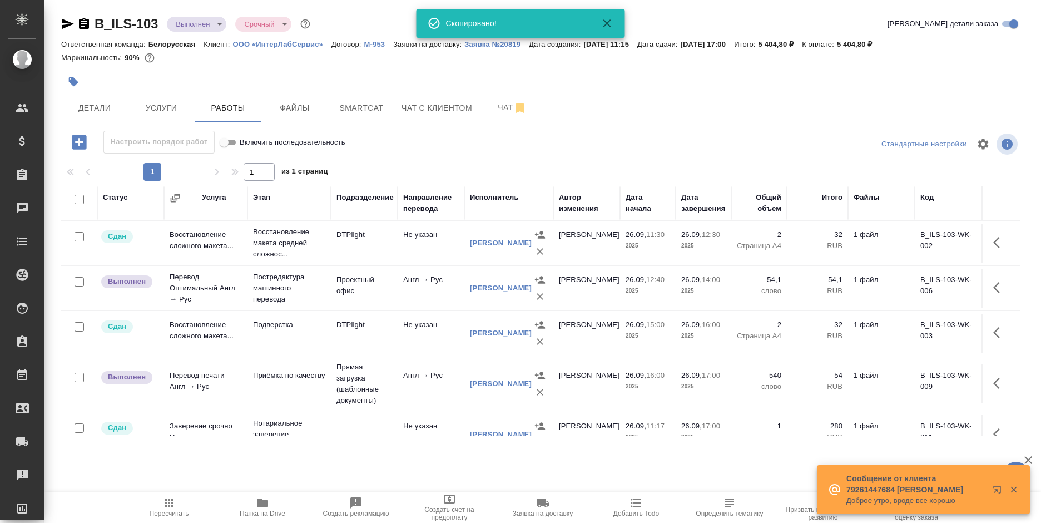
click at [68, 27] on icon "button" at bounding box center [67, 23] width 13 height 13
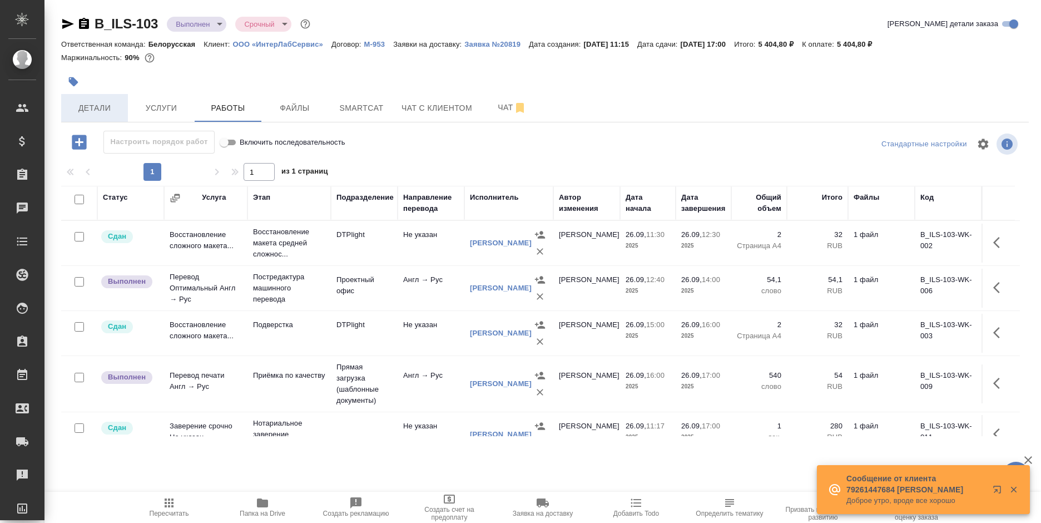
click at [94, 108] on span "Детали" at bounding box center [94, 108] width 53 height 14
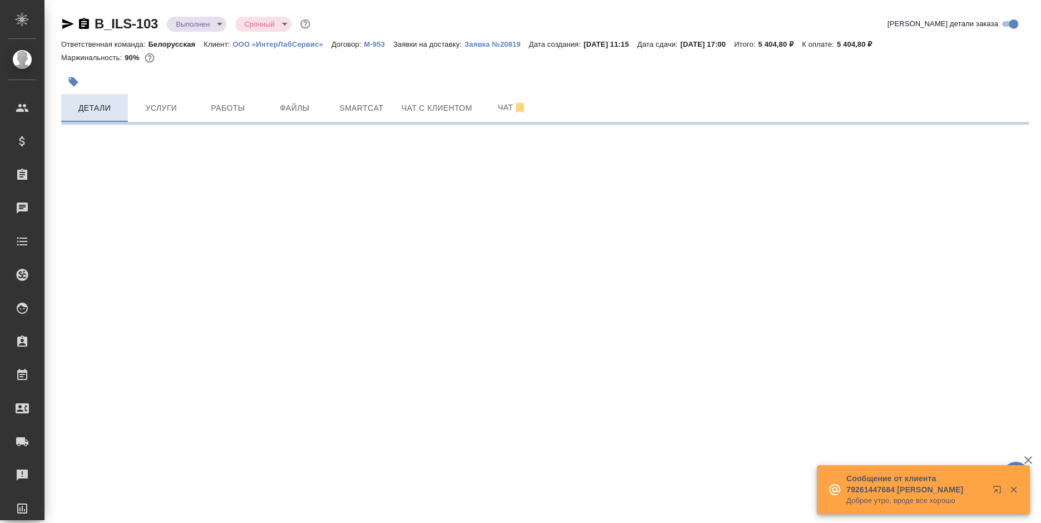
select select "RU"
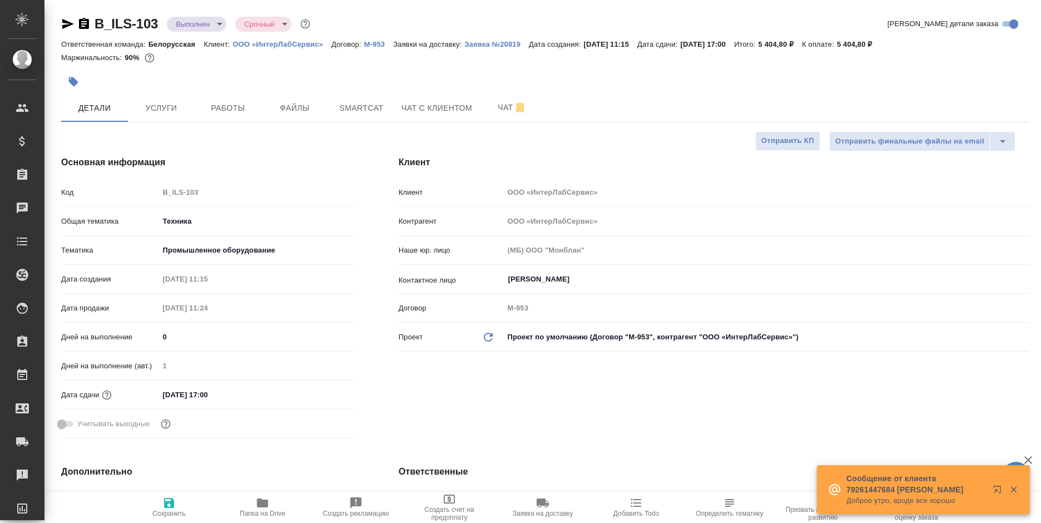
type textarea "x"
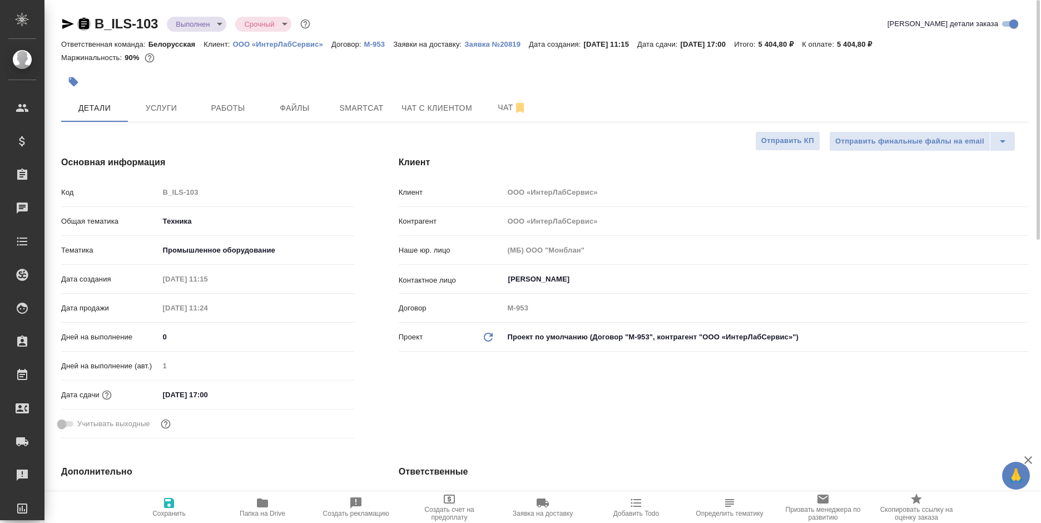
click at [82, 25] on icon "button" at bounding box center [84, 23] width 10 height 11
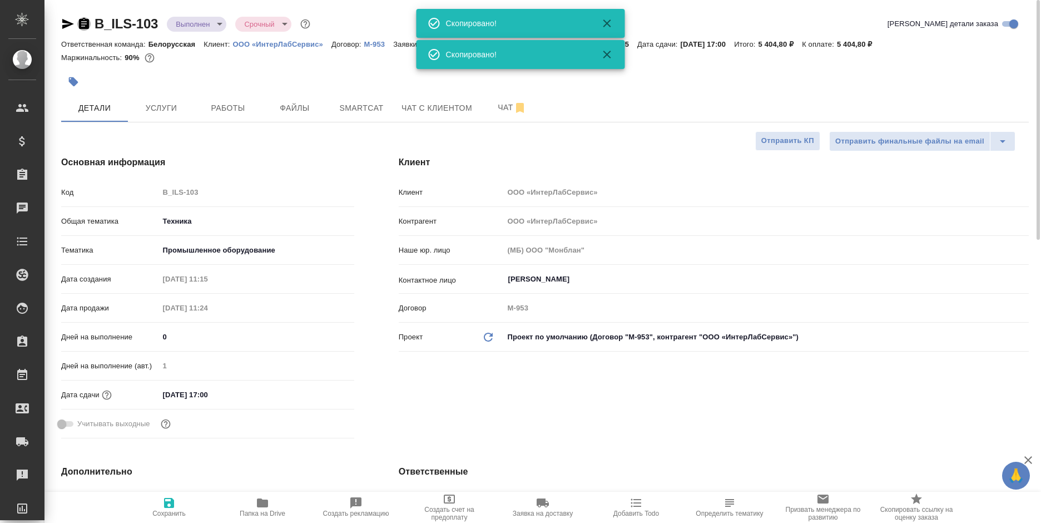
click at [82, 25] on icon "button" at bounding box center [84, 23] width 10 height 11
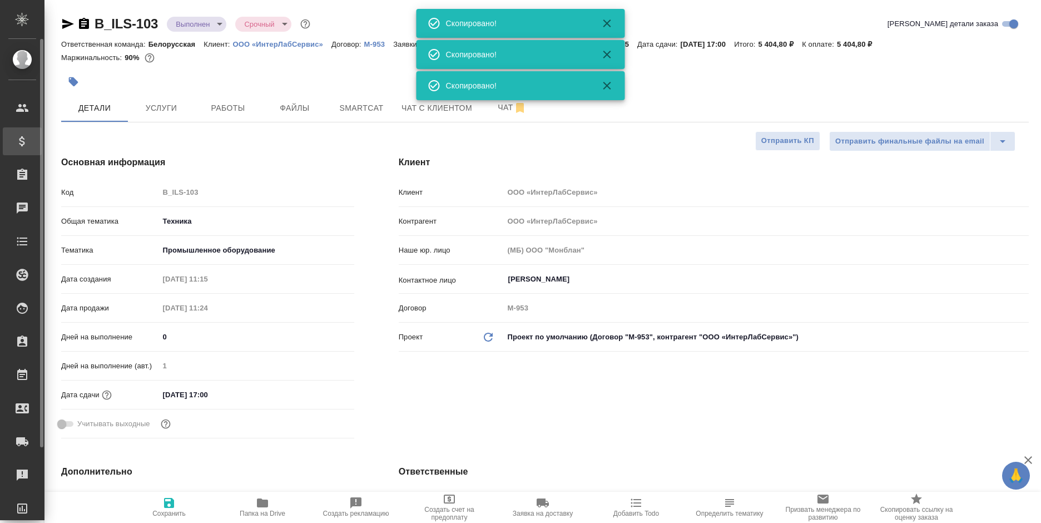
type textarea "x"
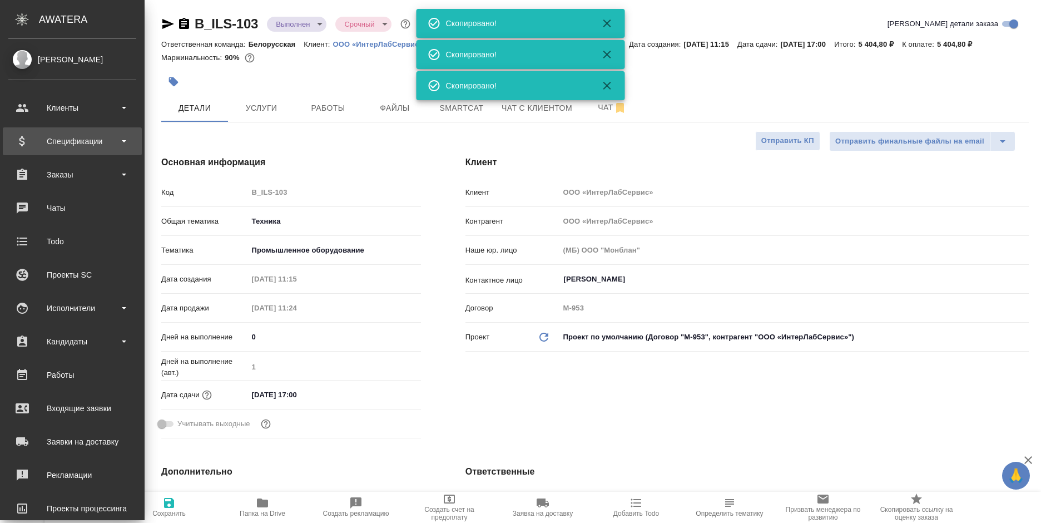
click at [27, 144] on div "Спецификации" at bounding box center [72, 141] width 128 height 17
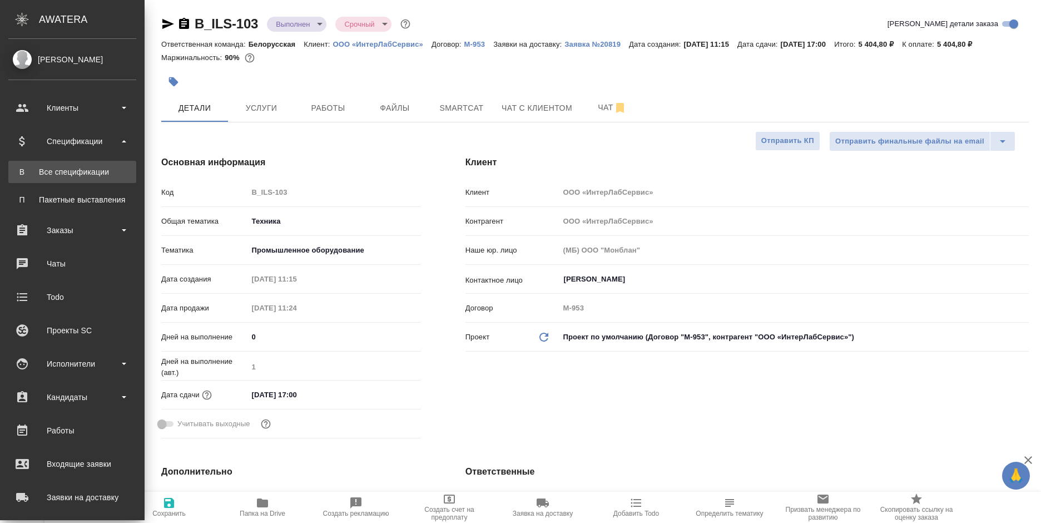
type textarea "x"
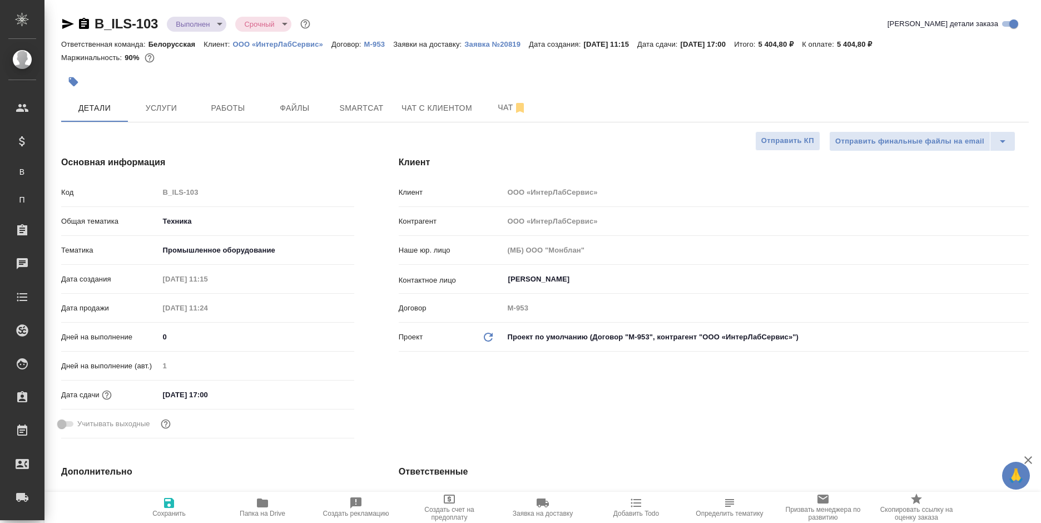
type textarea "x"
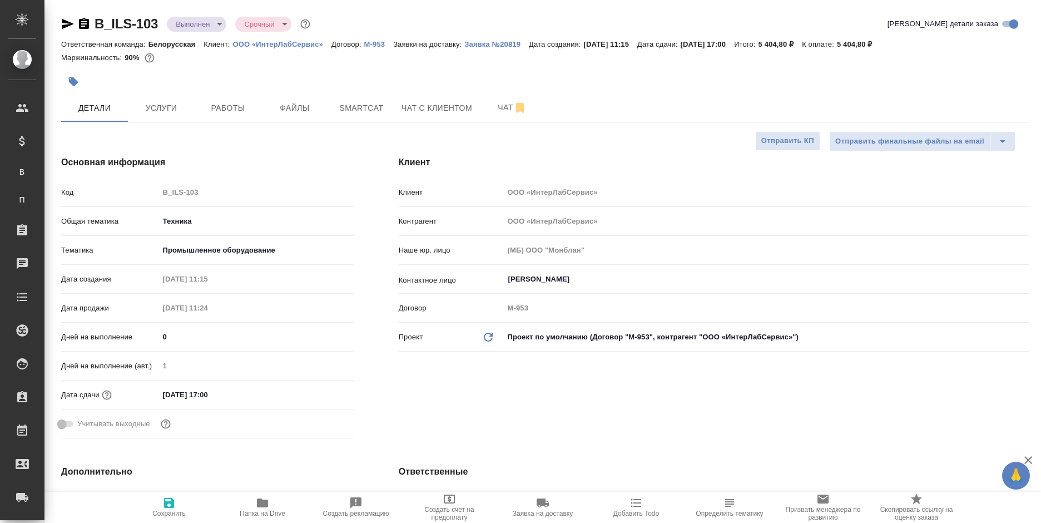
type textarea "x"
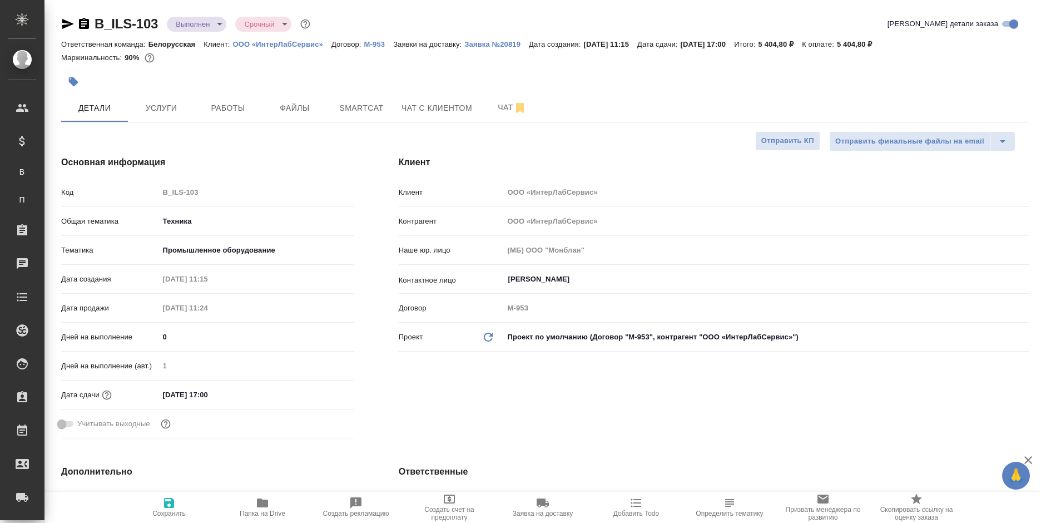
type textarea "x"
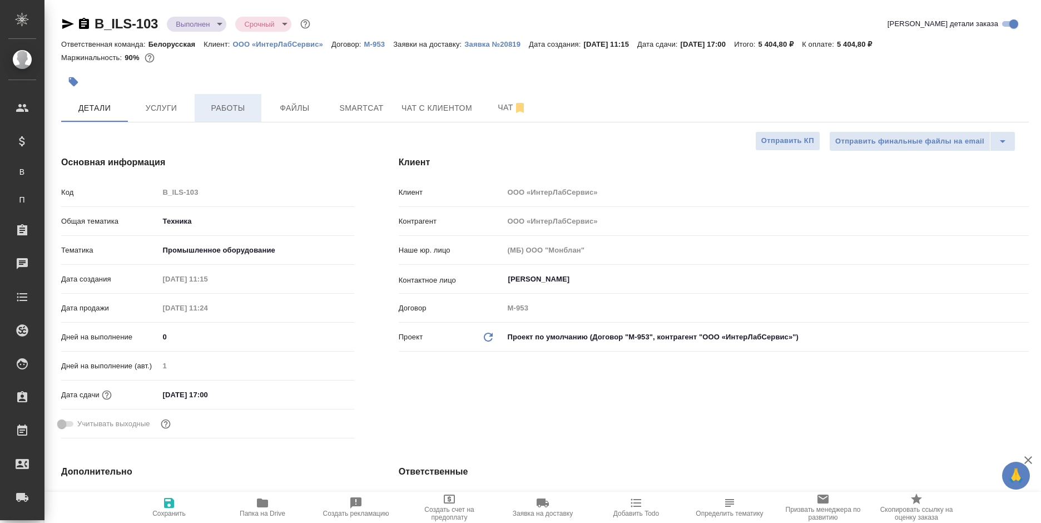
type textarea "x"
click at [236, 105] on span "Работы" at bounding box center [227, 108] width 53 height 14
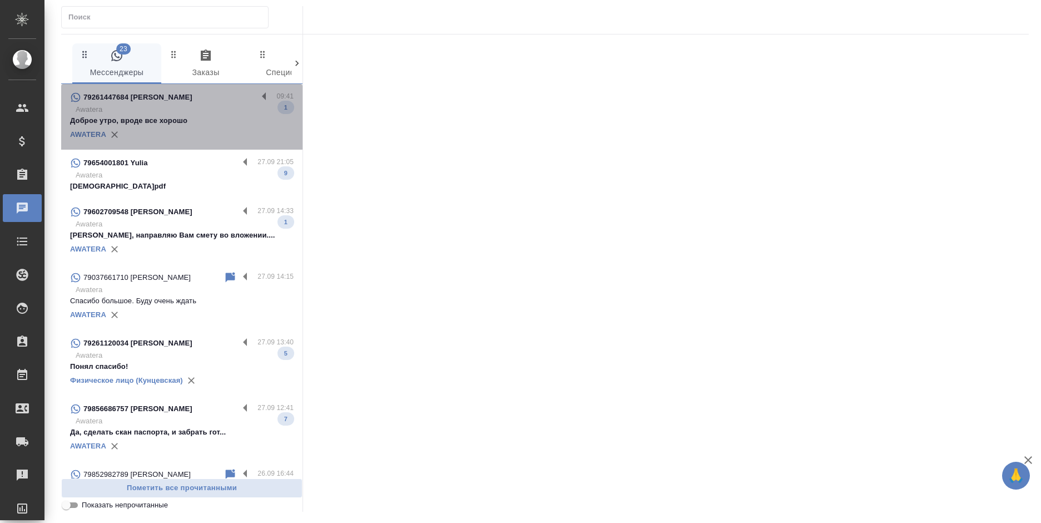
click at [206, 122] on p "Доброе утро, вроде все хорошо" at bounding box center [182, 120] width 224 height 11
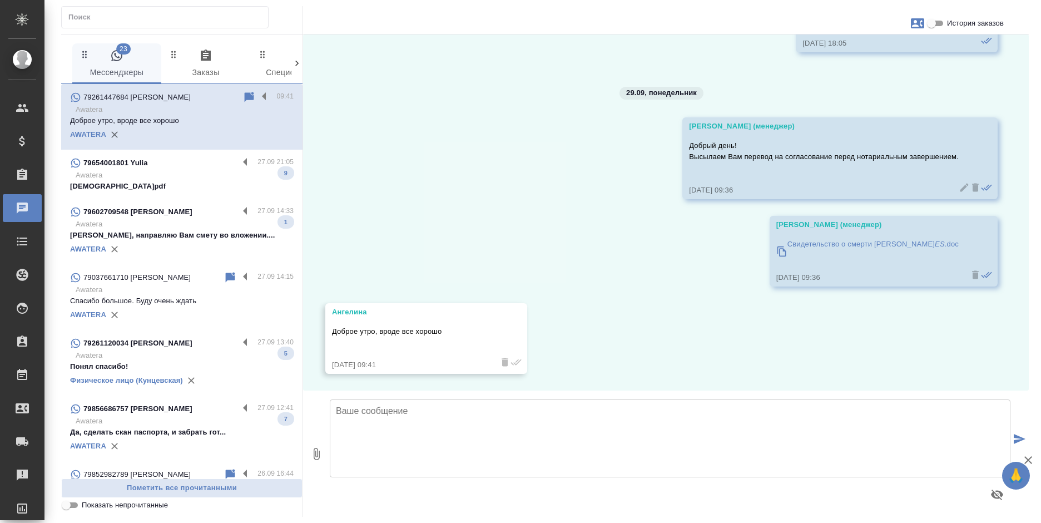
scroll to position [1554, 0]
click at [385, 432] on textarea at bounding box center [670, 438] width 681 height 78
click at [635, 421] on textarea "Спасибо! Передаю нотариусу на заверение. По готовности направим Вам скан" at bounding box center [670, 438] width 681 height 78
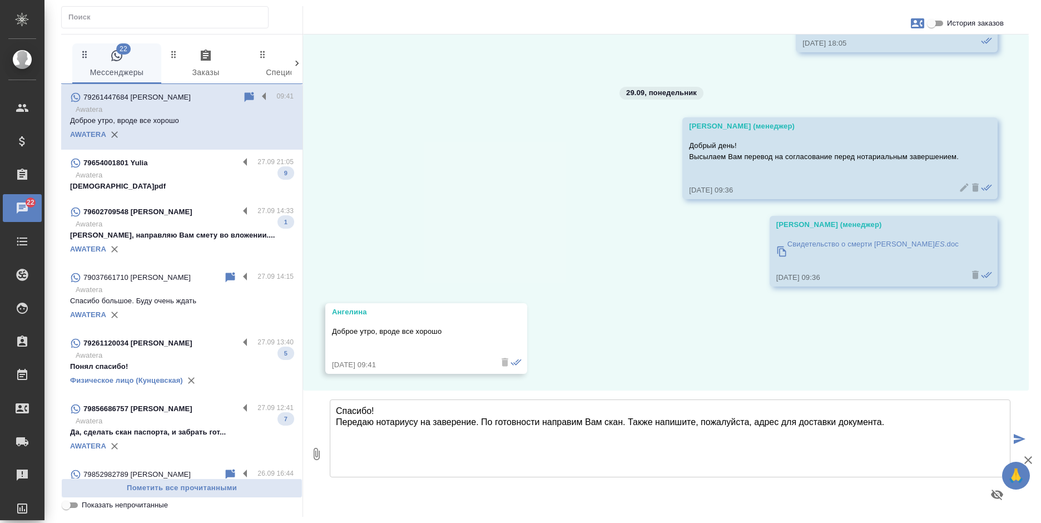
click at [778, 420] on textarea "Спасибо! Передаю нотариусу на заверение. По готовности направим Вам скан. Также…" at bounding box center [670, 438] width 681 height 78
click at [961, 423] on textarea "Спасибо! Передаю нотариусу на заверение. По готовности направим Вам скан. Также…" at bounding box center [670, 438] width 681 height 78
click at [956, 424] on textarea "Спасибо! Передаю нотариусу на заверение. По готовности направим Вам скан. Также…" at bounding box center [670, 438] width 681 height 78
type textarea "Спасибо! Передаю нотариусу на заверение. По готовности направим Вам скан. Также…"
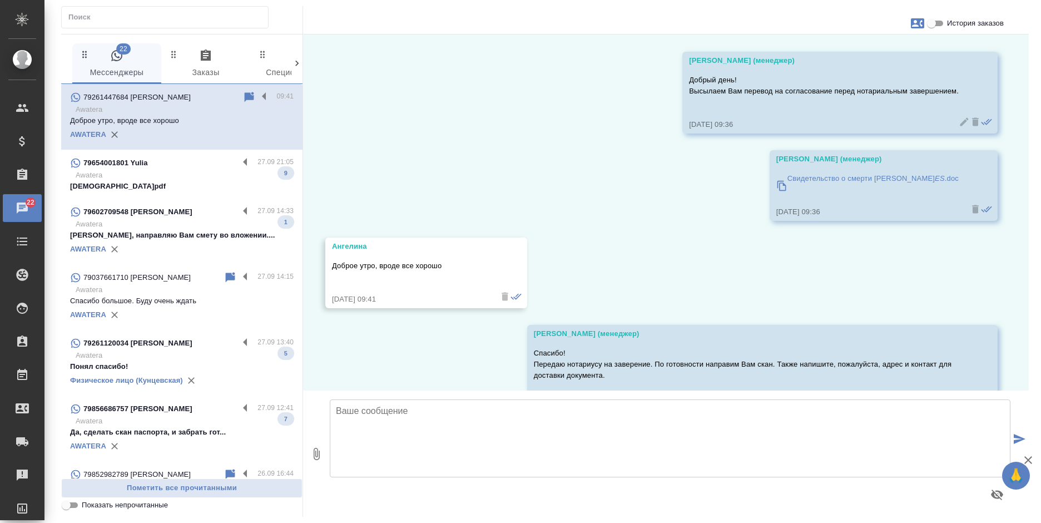
scroll to position [1664, 0]
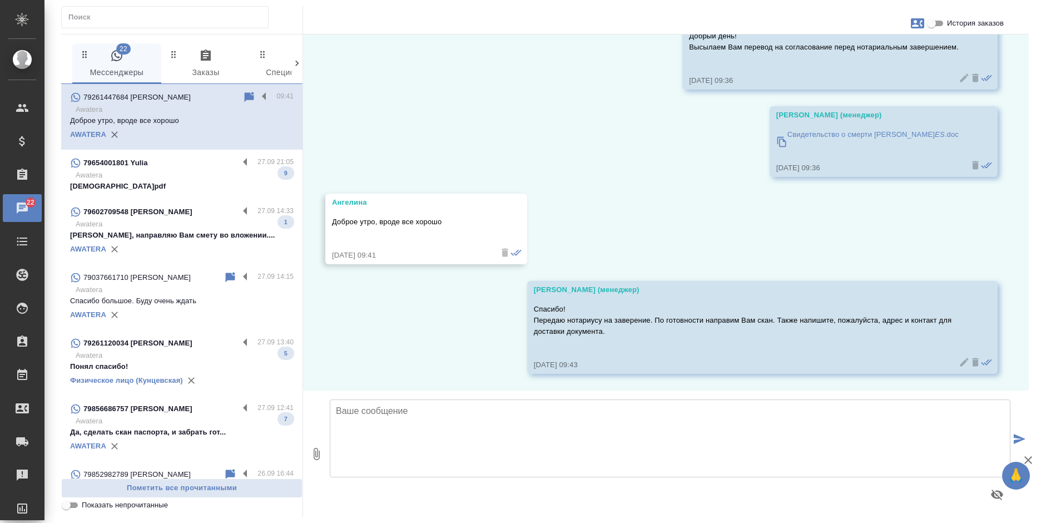
click at [134, 181] on p "Свидетельства.pdf" at bounding box center [182, 186] width 224 height 11
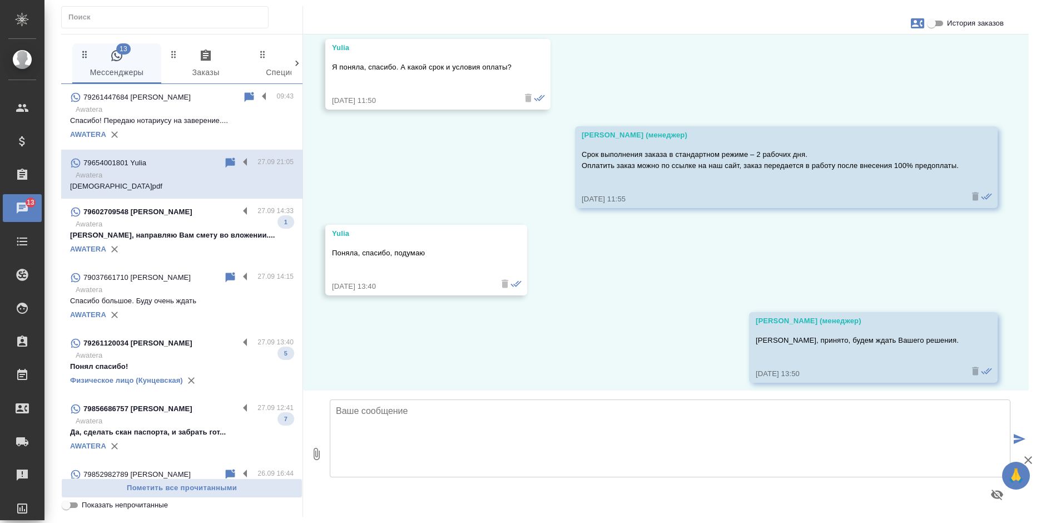
scroll to position [1973, 0]
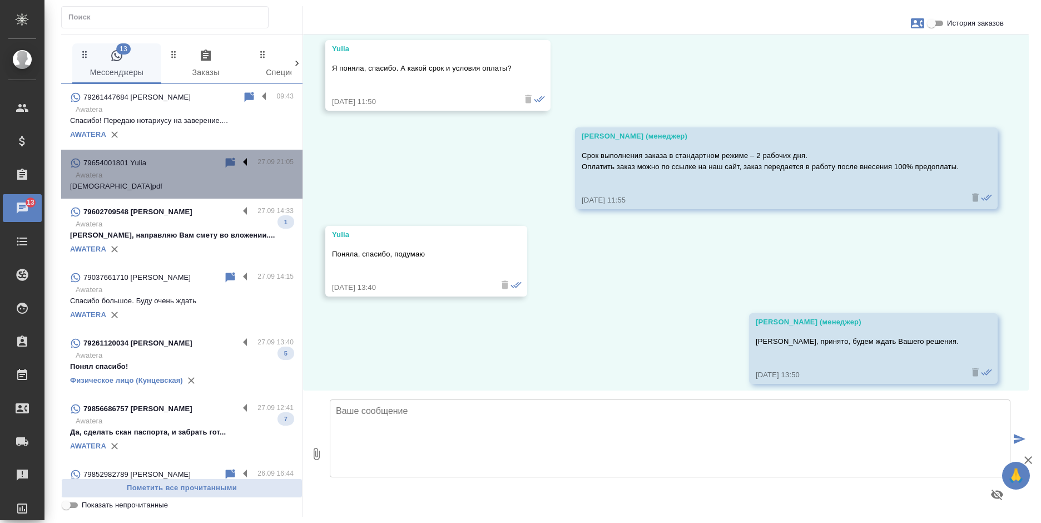
click at [239, 160] on label at bounding box center [248, 162] width 19 height 13
click at [0, 0] on input "checkbox" at bounding box center [0, 0] width 0 height 0
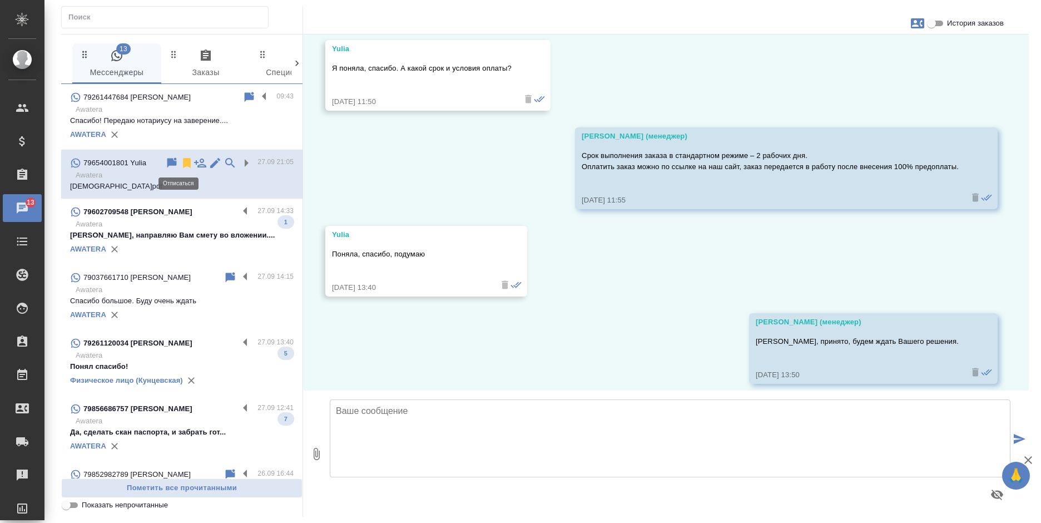
click at [183, 164] on icon at bounding box center [187, 163] width 8 height 10
click at [179, 402] on div "79856686757 Екатерина" at bounding box center [154, 408] width 169 height 13
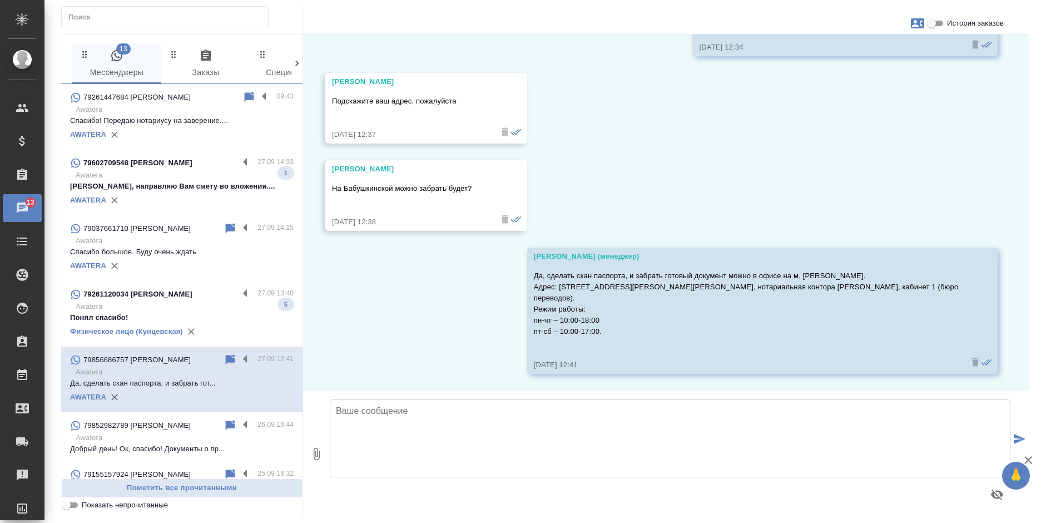
scroll to position [1132, 0]
click at [239, 358] on label at bounding box center [248, 359] width 19 height 13
click at [0, 0] on input "checkbox" at bounding box center [0, 0] width 0 height 0
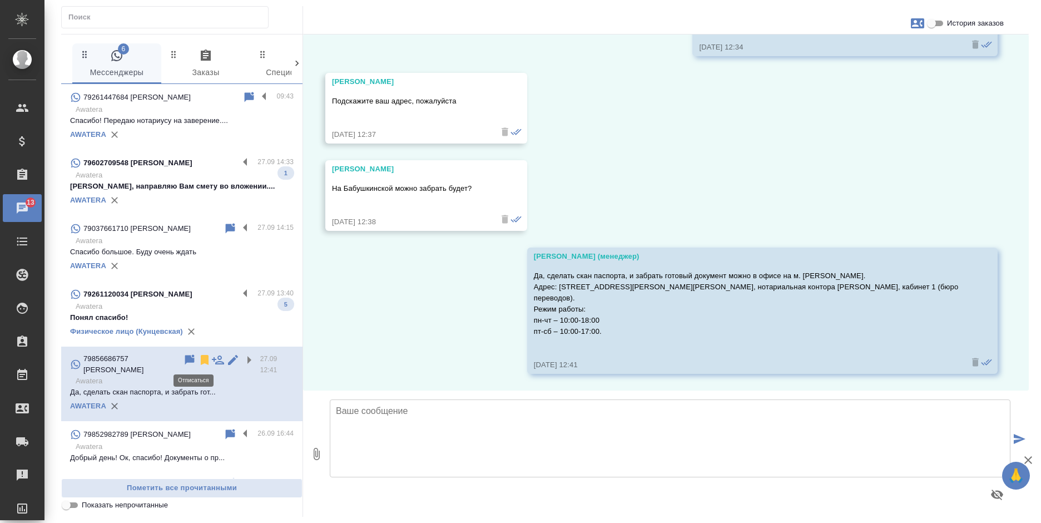
click at [198, 358] on icon at bounding box center [204, 359] width 13 height 13
click at [207, 301] on p "Awatera" at bounding box center [185, 306] width 218 height 11
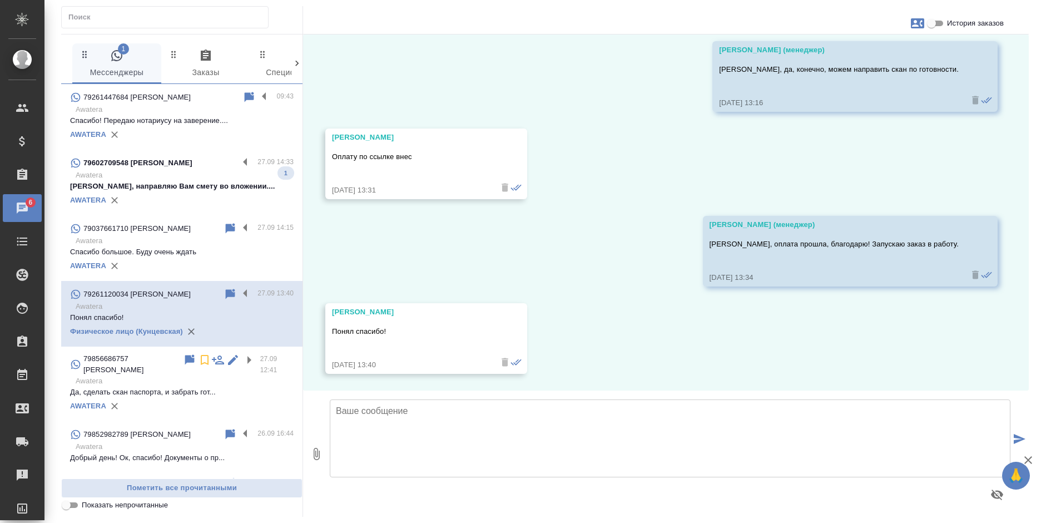
scroll to position [3161, 0]
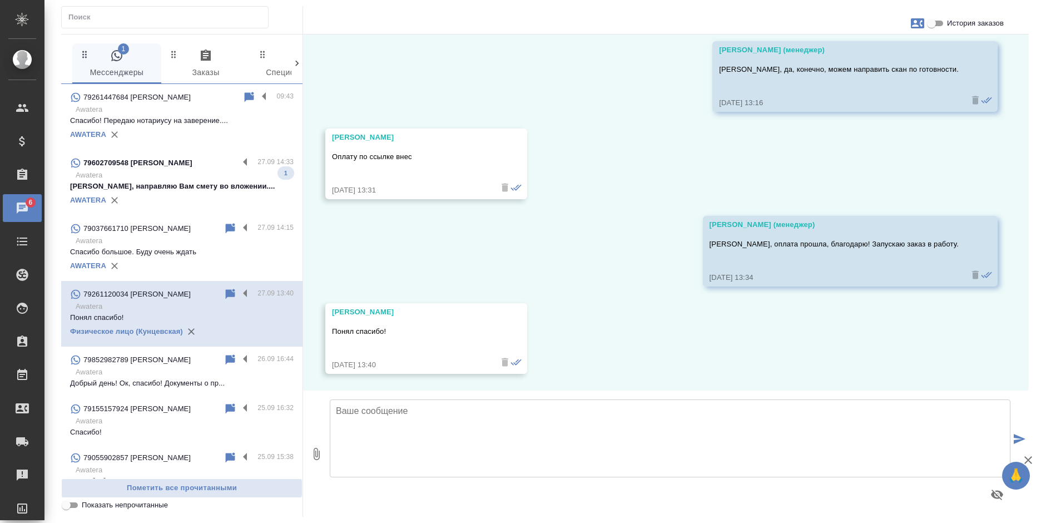
click at [239, 291] on label at bounding box center [248, 294] width 19 height 13
click at [0, 0] on input "checkbox" at bounding box center [0, 0] width 0 height 0
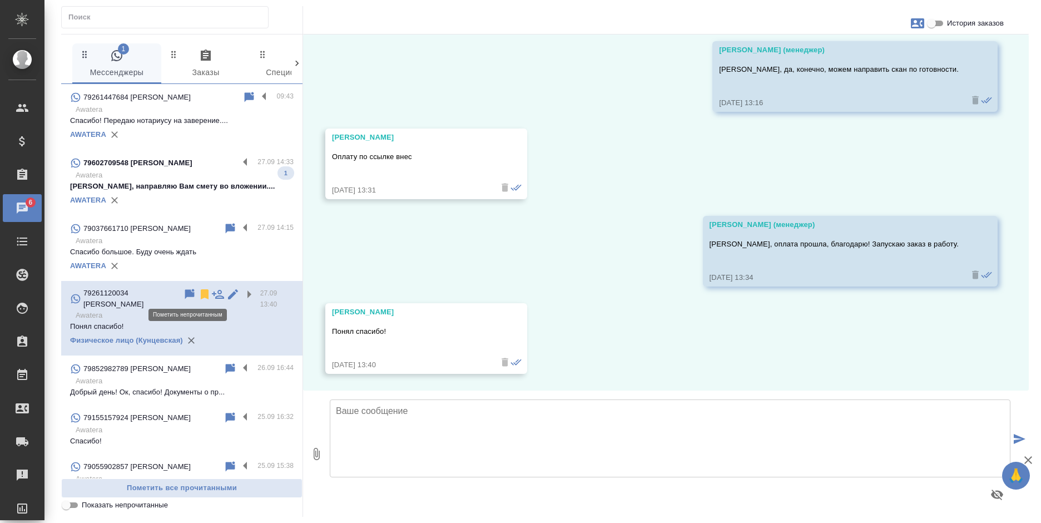
click at [198, 293] on icon at bounding box center [204, 294] width 13 height 13
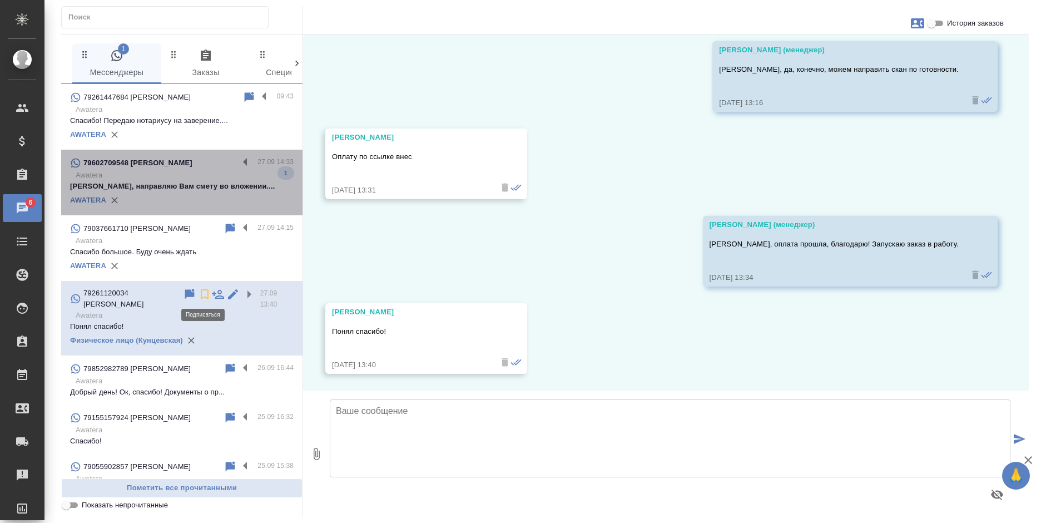
click at [191, 182] on p "Никита, направляю Вам смету во вложении...." at bounding box center [182, 186] width 224 height 11
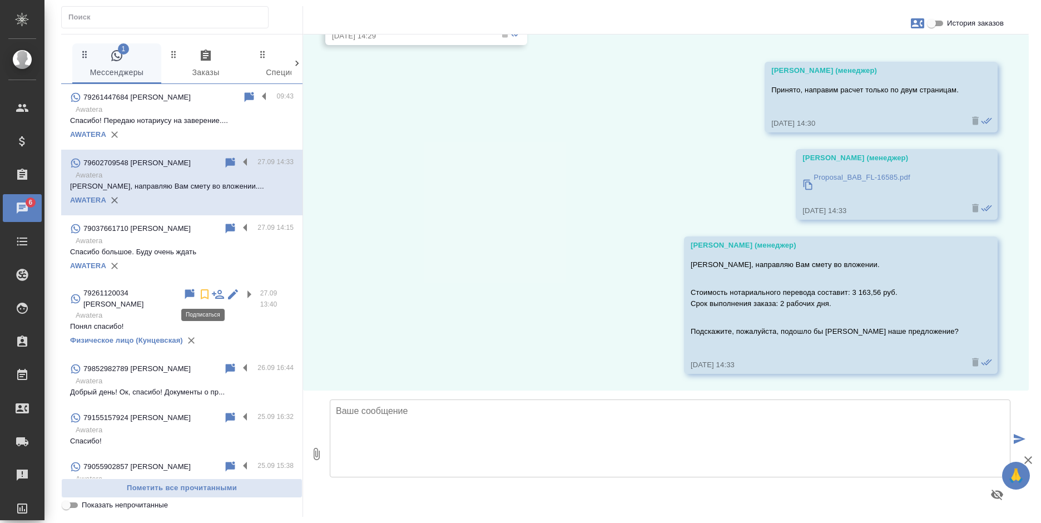
scroll to position [818, 0]
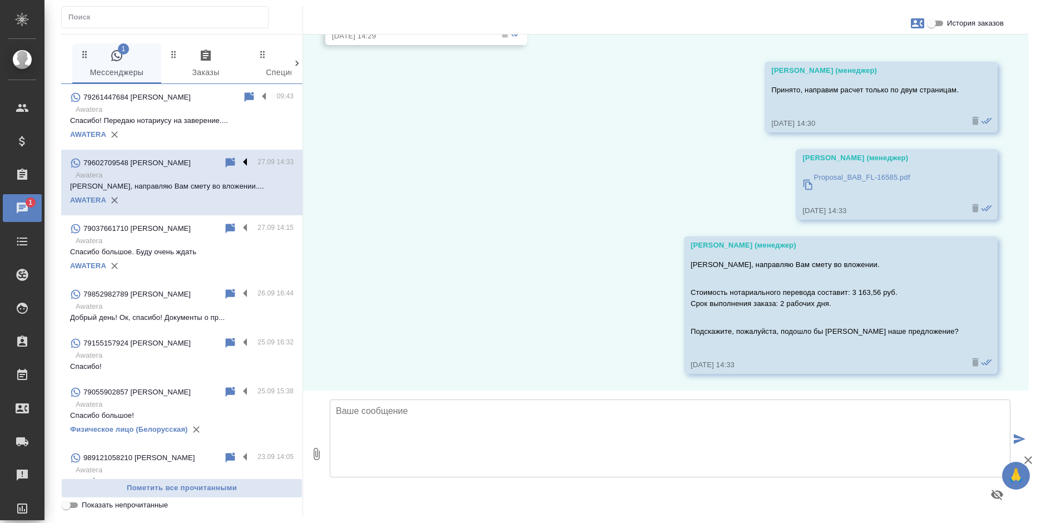
click at [239, 164] on label at bounding box center [248, 162] width 19 height 13
click at [0, 0] on input "checkbox" at bounding box center [0, 0] width 0 height 0
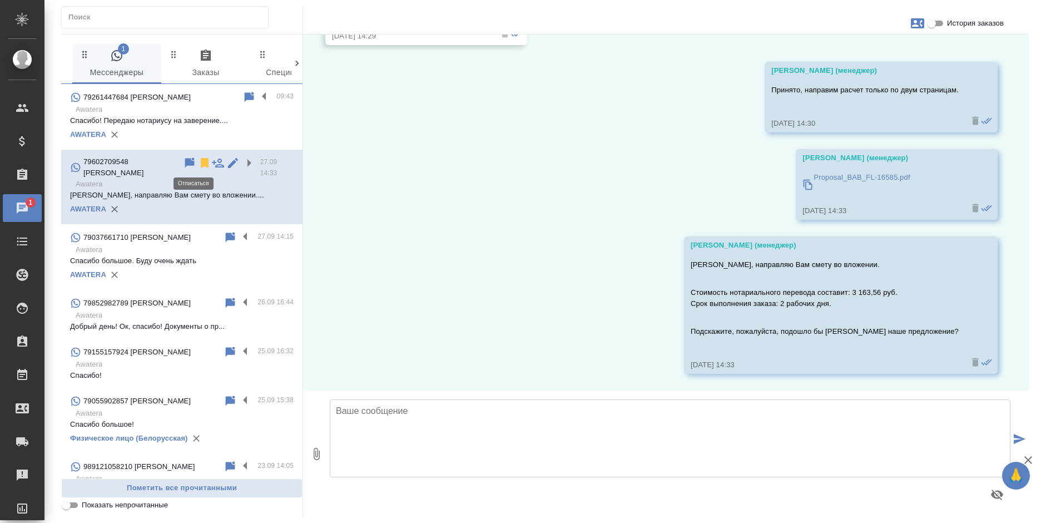
click at [201, 165] on icon at bounding box center [205, 163] width 8 height 10
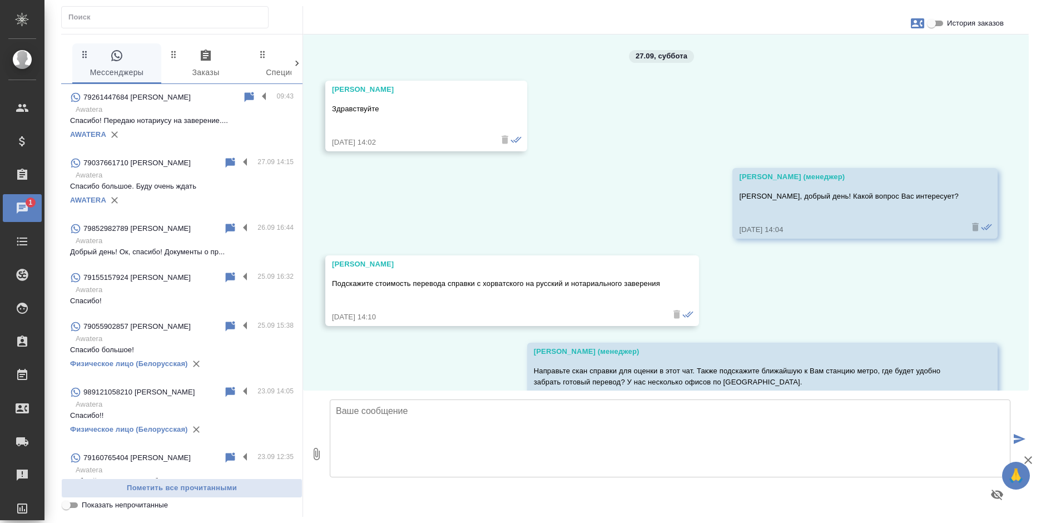
scroll to position [0, 0]
click at [160, 195] on div "AWATERA" at bounding box center [182, 200] width 224 height 17
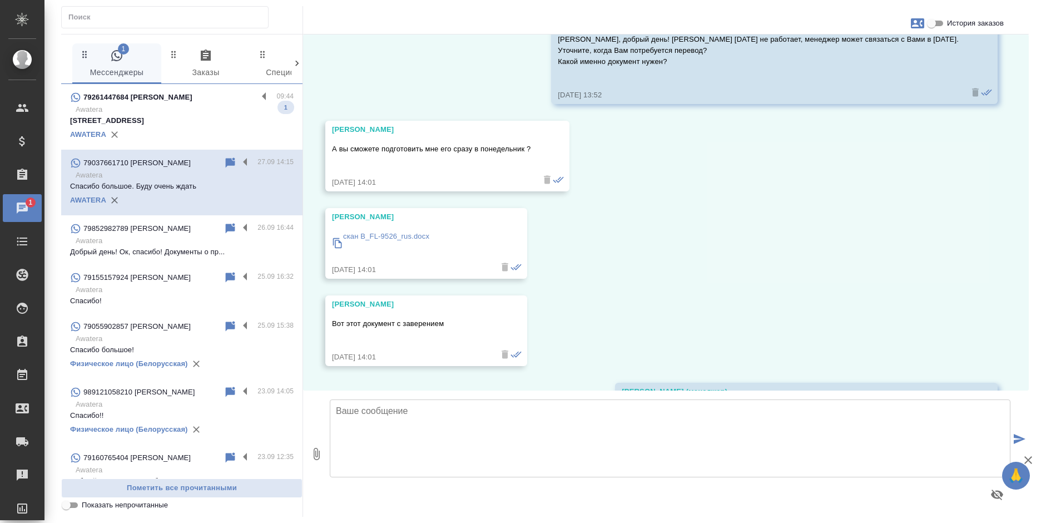
scroll to position [2081, 0]
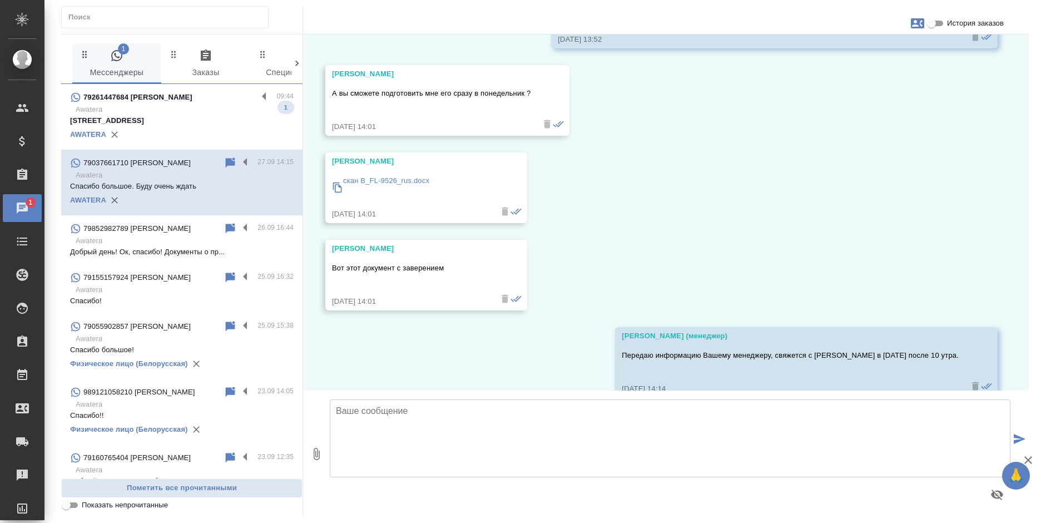
click at [394, 434] on textarea at bounding box center [670, 438] width 681 height 78
type textarea "Елена, добрый день!"
click at [939, 20] on input "История заказов" at bounding box center [932, 23] width 40 height 13
checkbox input "true"
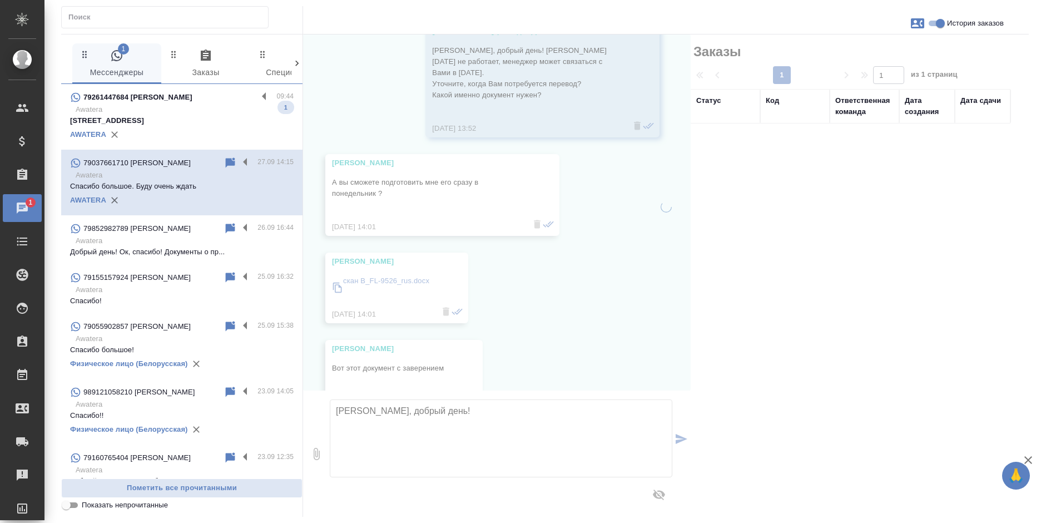
scroll to position [2193, 0]
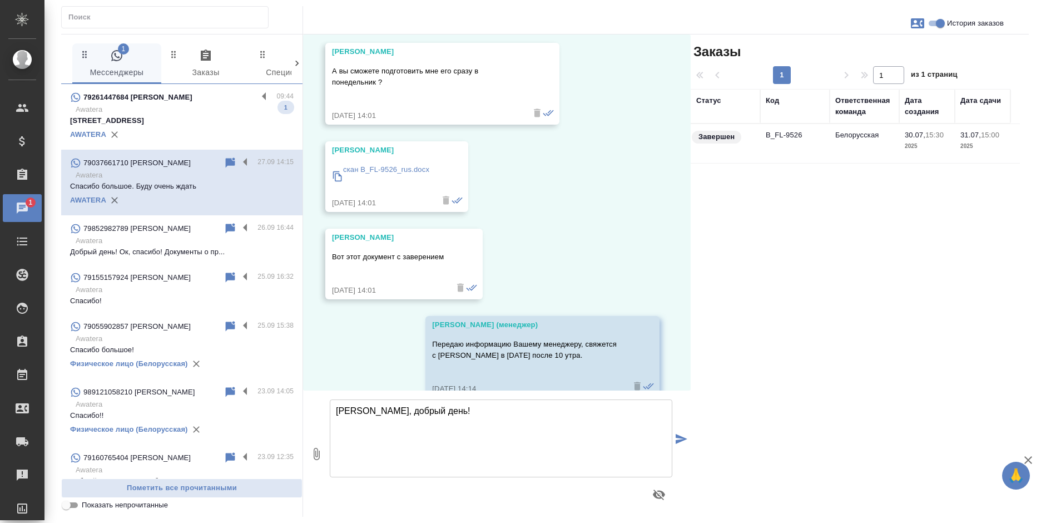
click at [842, 143] on td "Белорусская" at bounding box center [865, 143] width 70 height 39
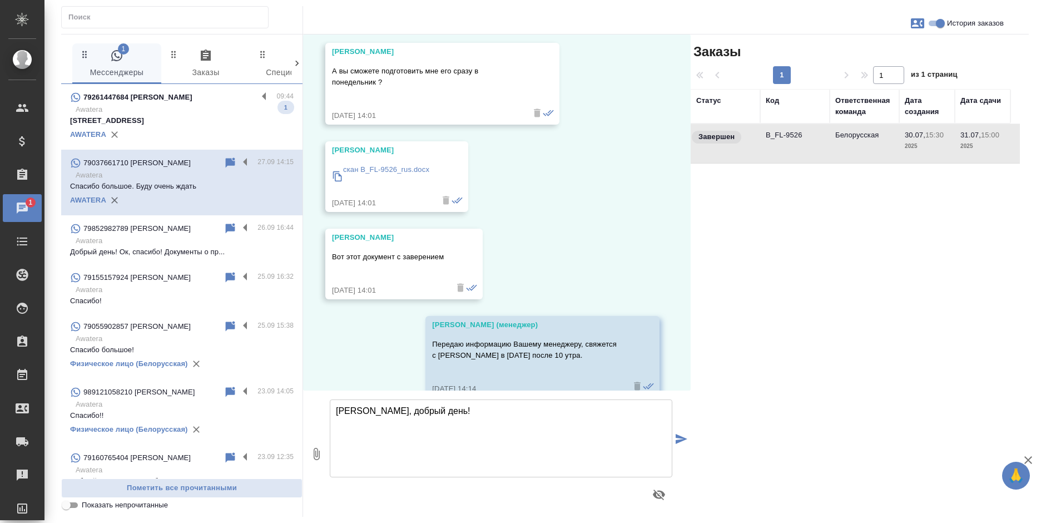
click at [842, 143] on td "Белорусская" at bounding box center [865, 143] width 70 height 39
click at [452, 420] on textarea "Елена, добрый день!" at bounding box center [501, 438] width 343 height 78
click at [417, 429] on textarea "Елена, добрый день!" at bounding box center [501, 438] width 343 height 78
click at [436, 417] on textarea "Елена, добрый день!" at bounding box center [501, 438] width 343 height 78
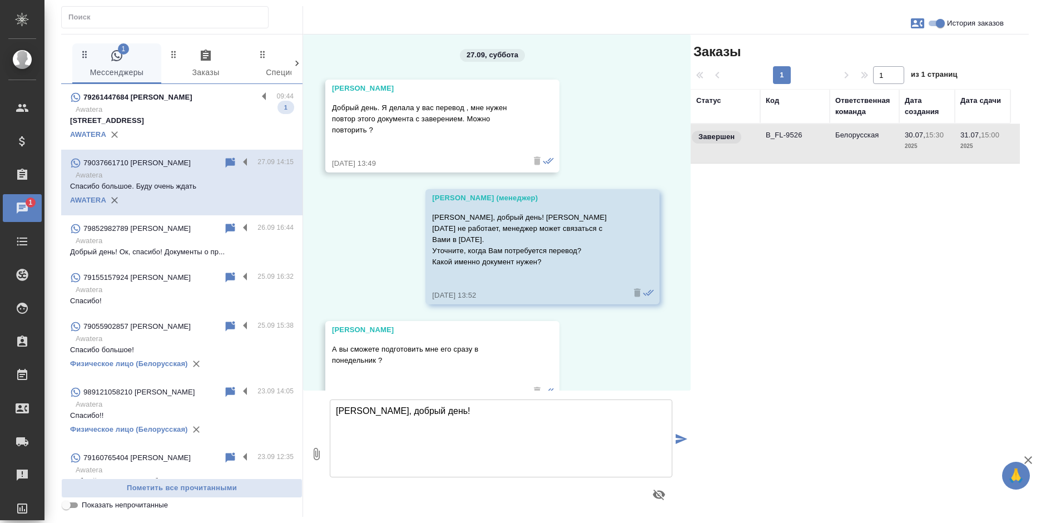
scroll to position [1859, 0]
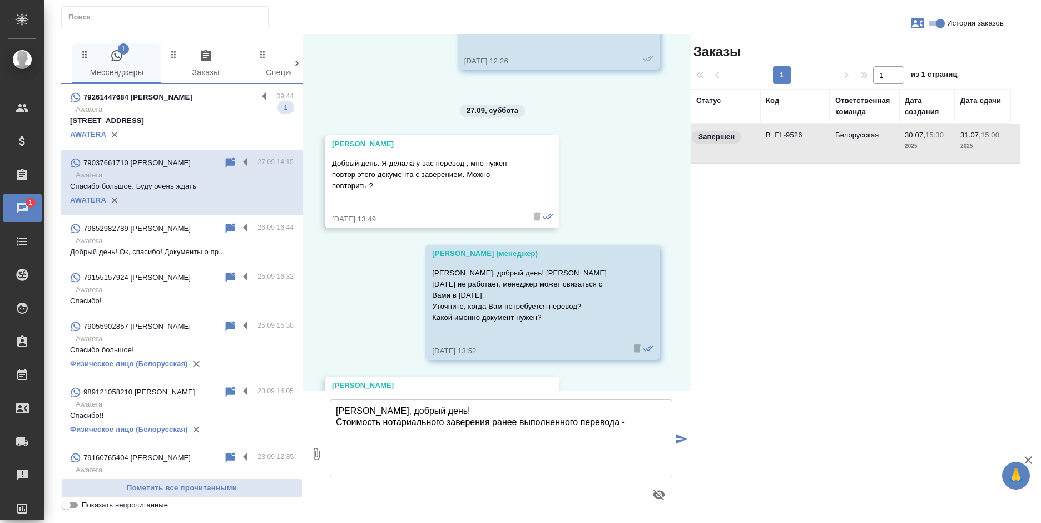
paste textarea "795,00 ₽"
type textarea "Елена, добрый день! Стоимость нотариального заверения ранее выполненного перево…"
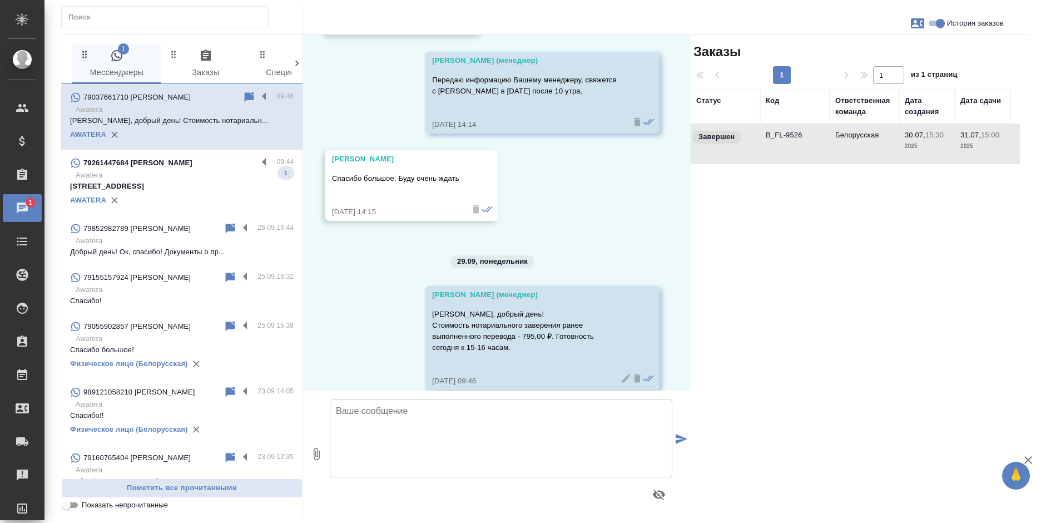
scroll to position [2495, 0]
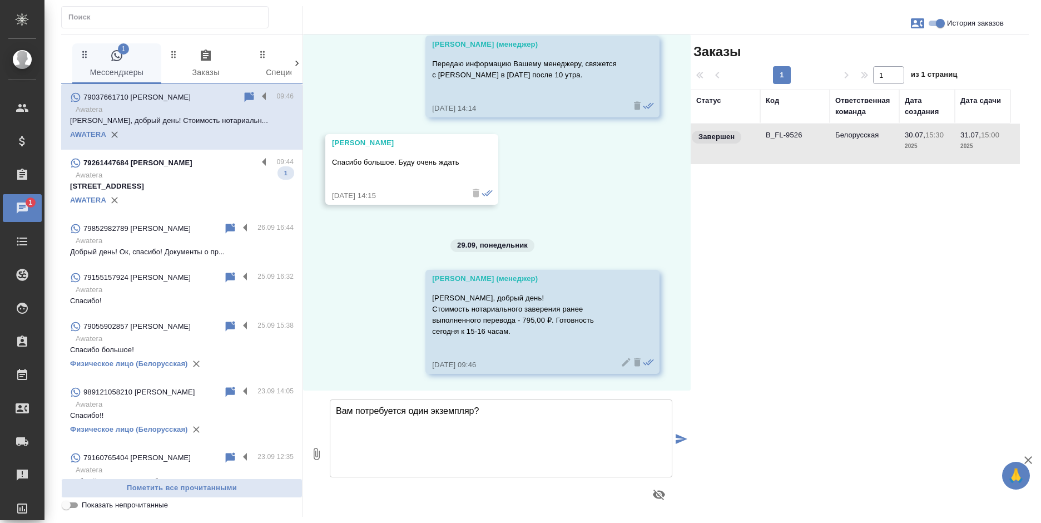
click at [405, 409] on textarea "Вам потребуется один экземпляр?" at bounding box center [501, 438] width 343 height 78
click at [537, 411] on textarea "Вам потребуется еще один экземпляр?" at bounding box center [501, 438] width 343 height 78
type textarea "Вам потребуется еще один экземпляр?"
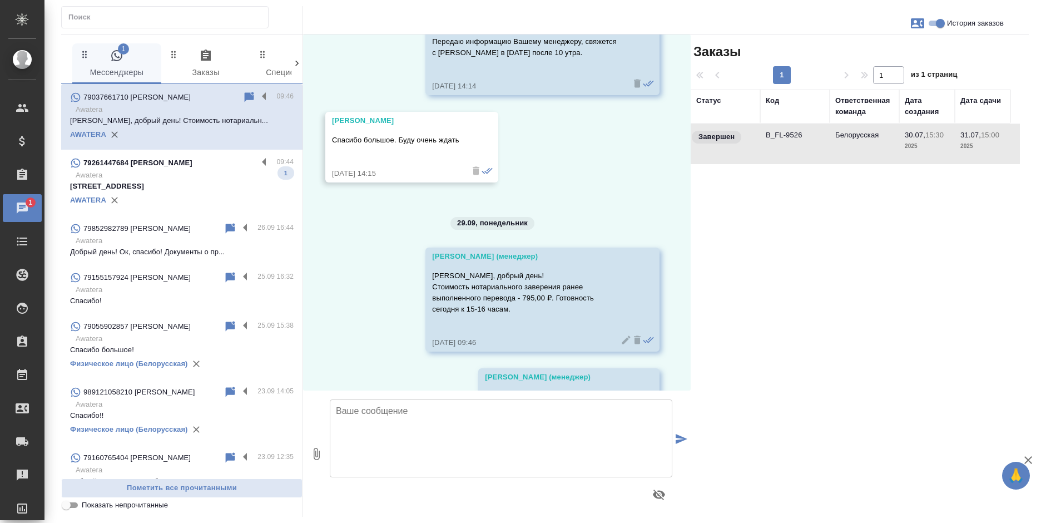
scroll to position [2582, 0]
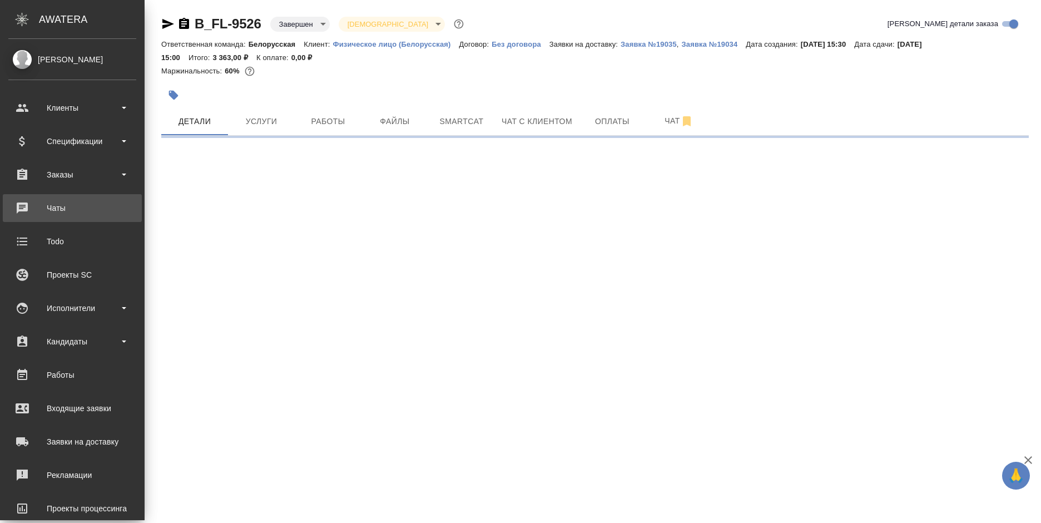
select select "RU"
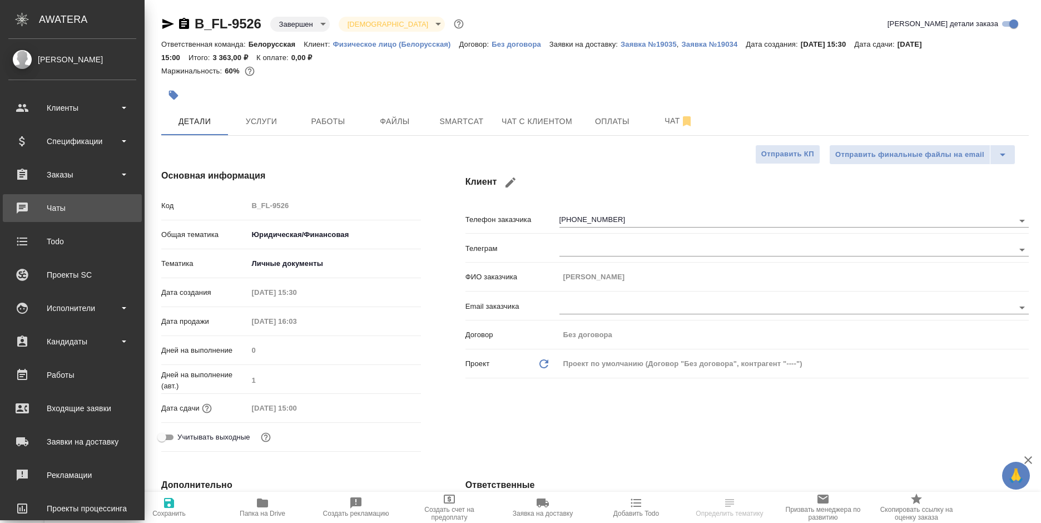
type textarea "x"
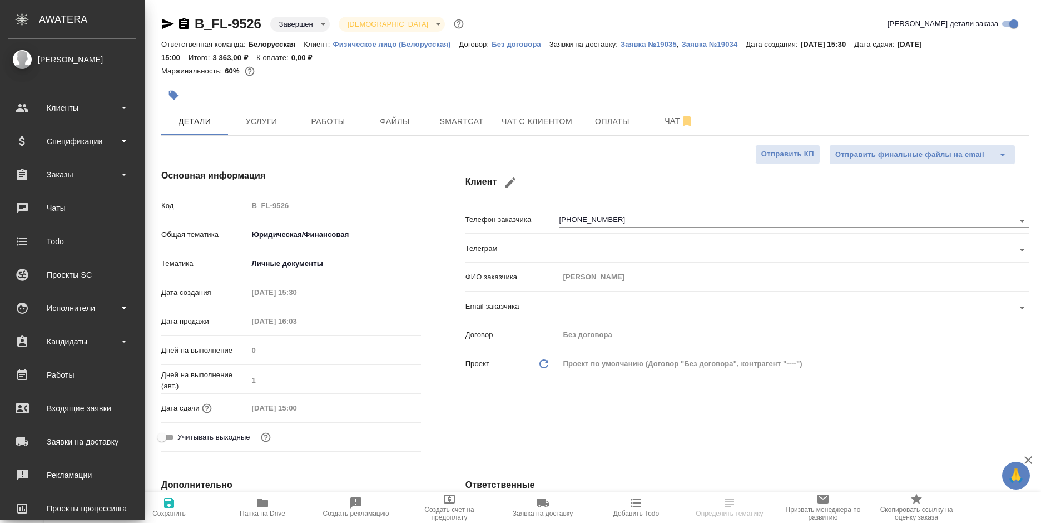
type textarea "x"
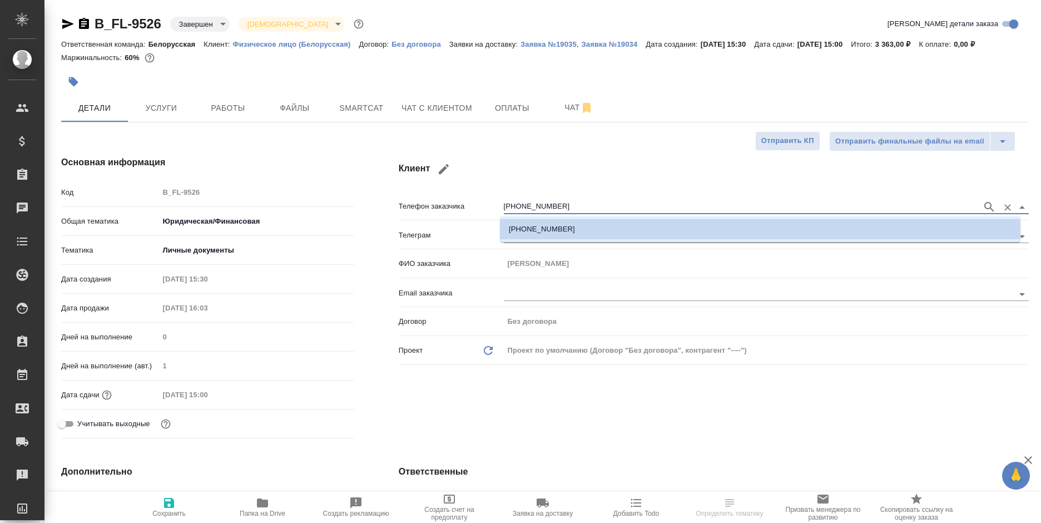
drag, startPoint x: 565, startPoint y: 202, endPoint x: 446, endPoint y: 202, distance: 119.0
click at [446, 202] on div "Телефон заказчика [PHONE_NUMBER]" at bounding box center [714, 205] width 630 height 19
type textarea "x"
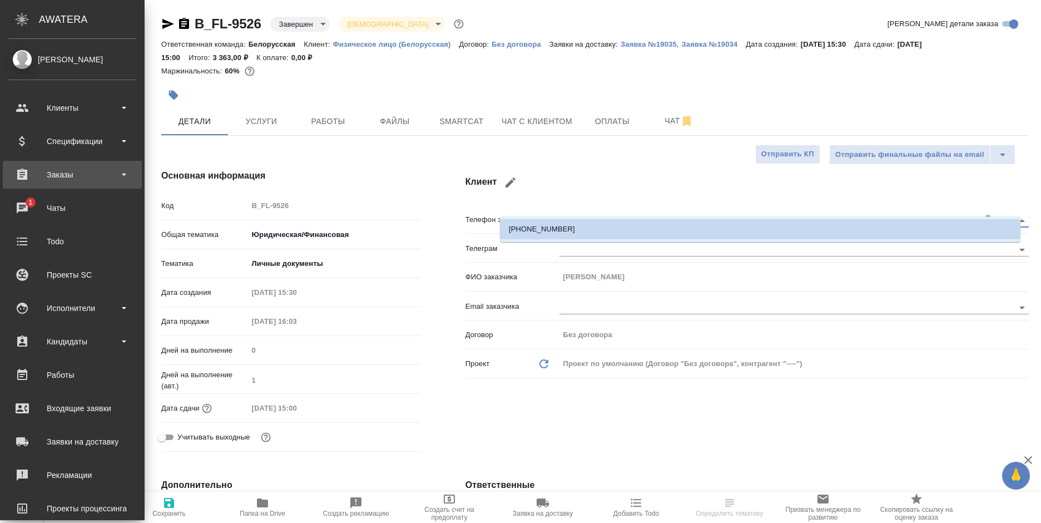
click at [54, 179] on div "Заказы" at bounding box center [72, 174] width 128 height 17
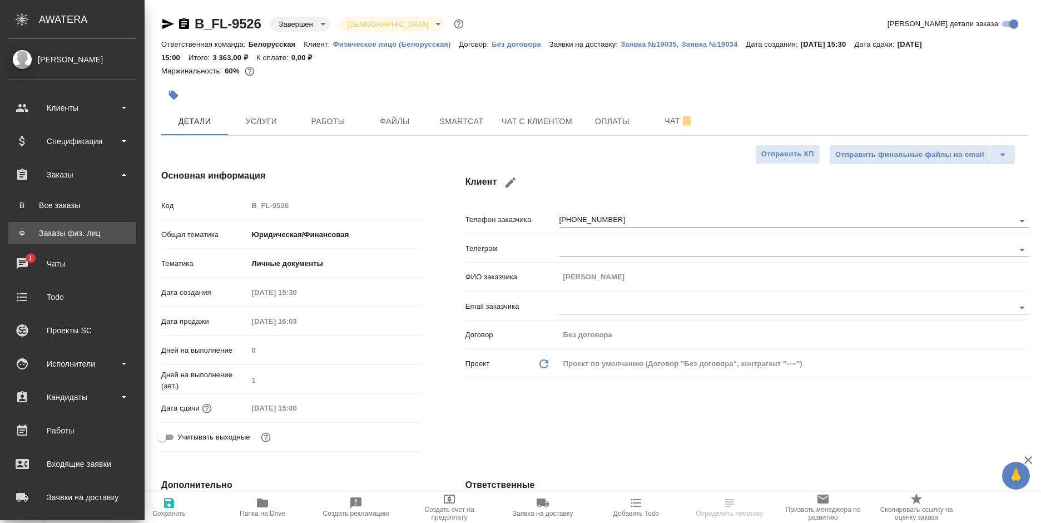
click at [62, 226] on link "Ф Заказы физ. лиц" at bounding box center [72, 233] width 128 height 22
type textarea "x"
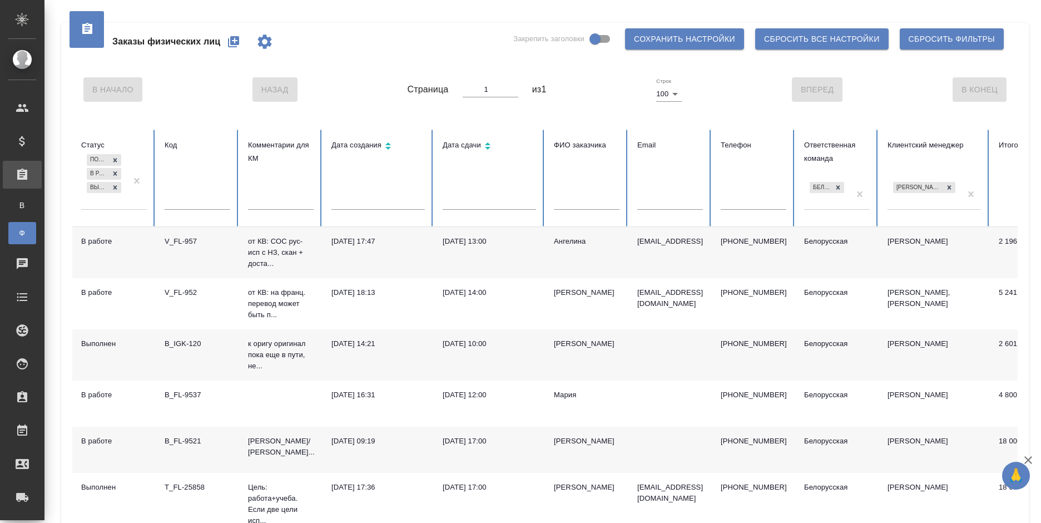
click at [229, 41] on icon "button" at bounding box center [233, 41] width 11 height 11
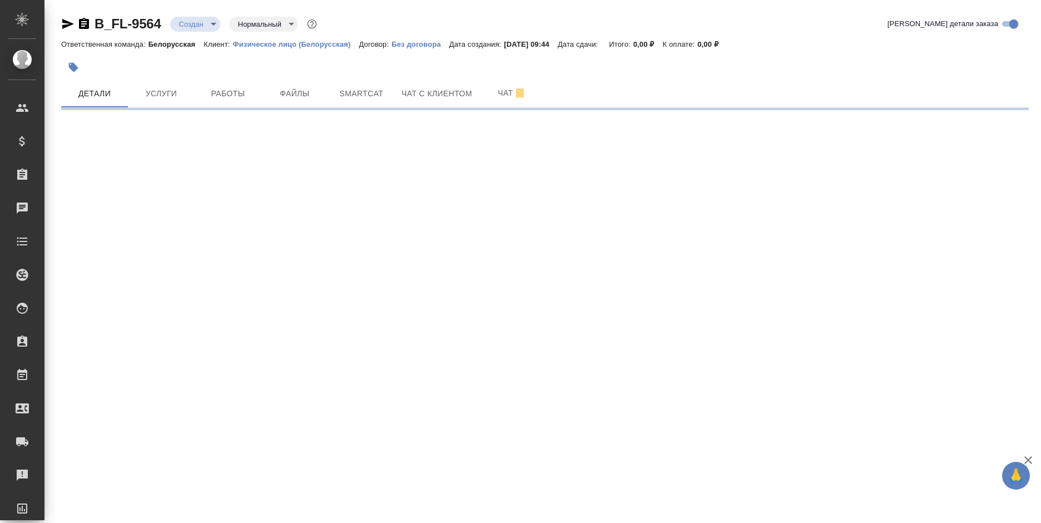
select select "RU"
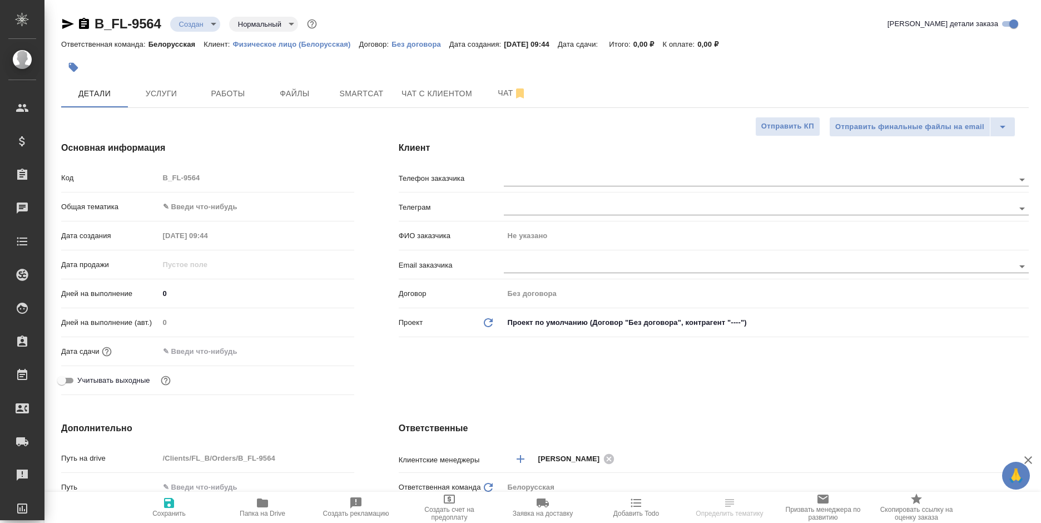
type textarea "x"
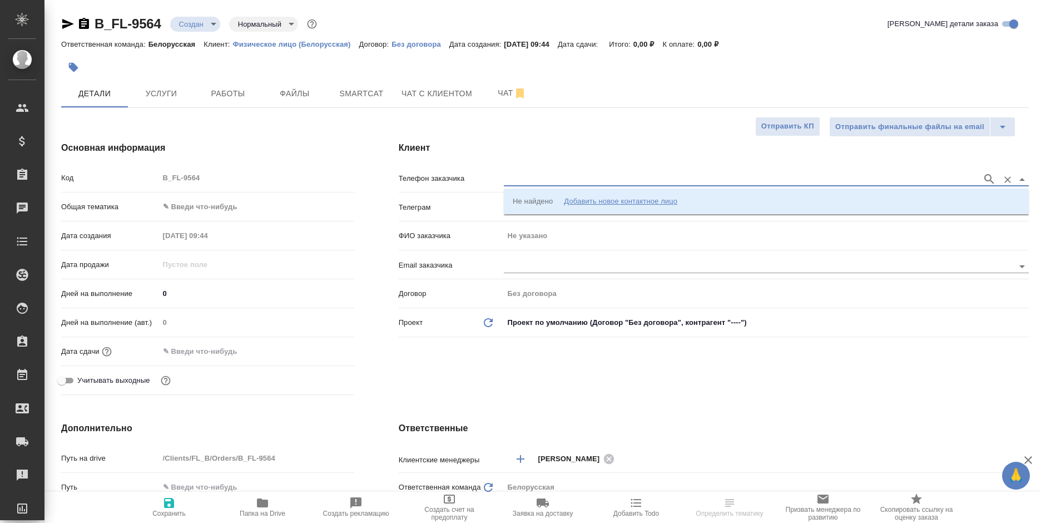
click at [558, 175] on input "text" at bounding box center [740, 178] width 473 height 13
paste input "[PHONE_NUMBER]"
type input "[PHONE_NUMBER]"
click at [549, 202] on p "[PHONE_NUMBER] [PERSON_NAME]" at bounding box center [577, 201] width 128 height 11
type input "[PHONE_NUMBER] [PERSON_NAME]"
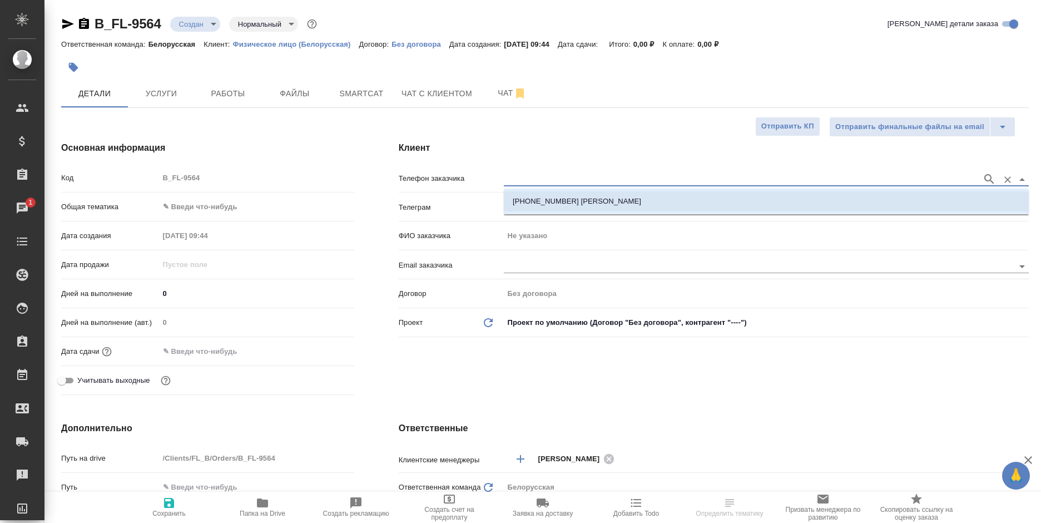
type input "[PERSON_NAME]"
type textarea "x"
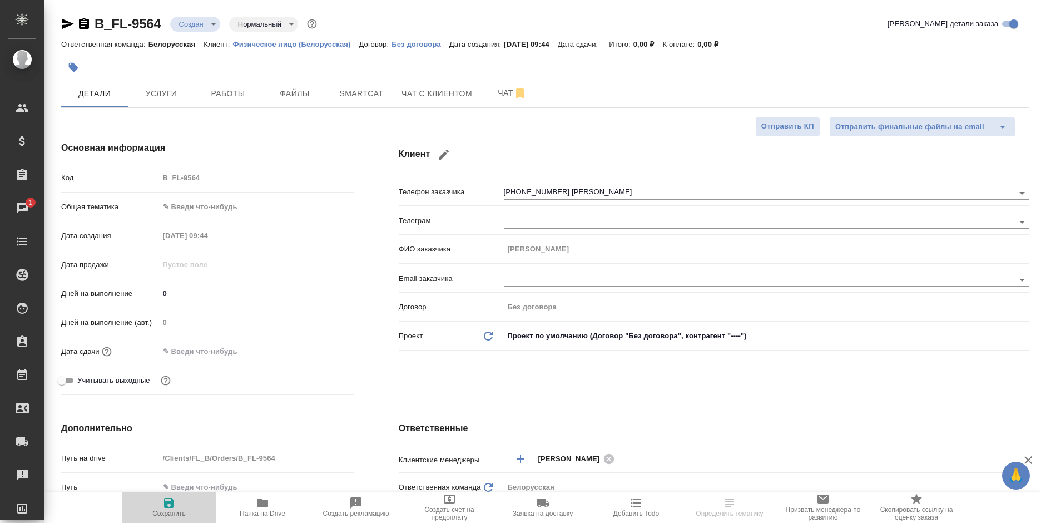
click at [169, 508] on icon "button" at bounding box center [168, 502] width 13 height 13
type textarea "x"
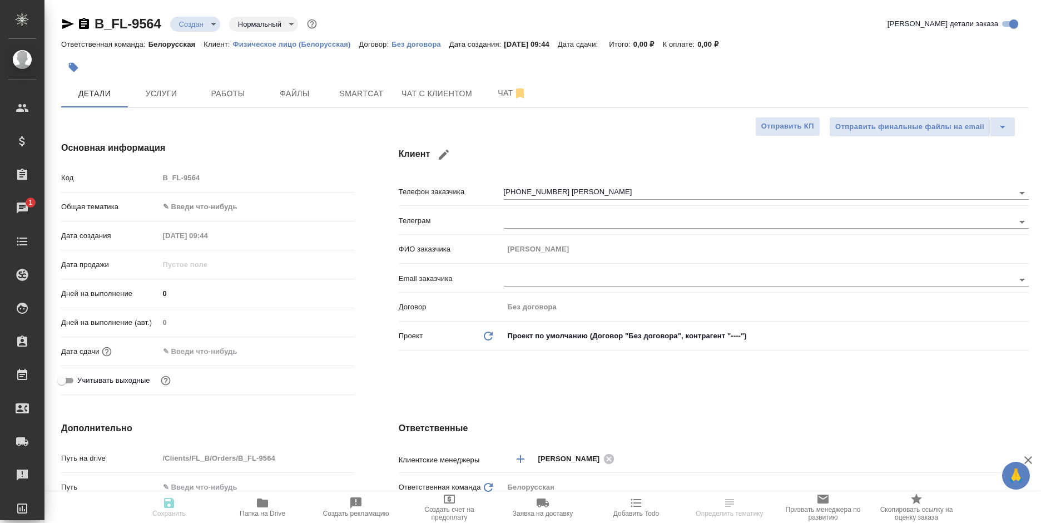
type textarea "x"
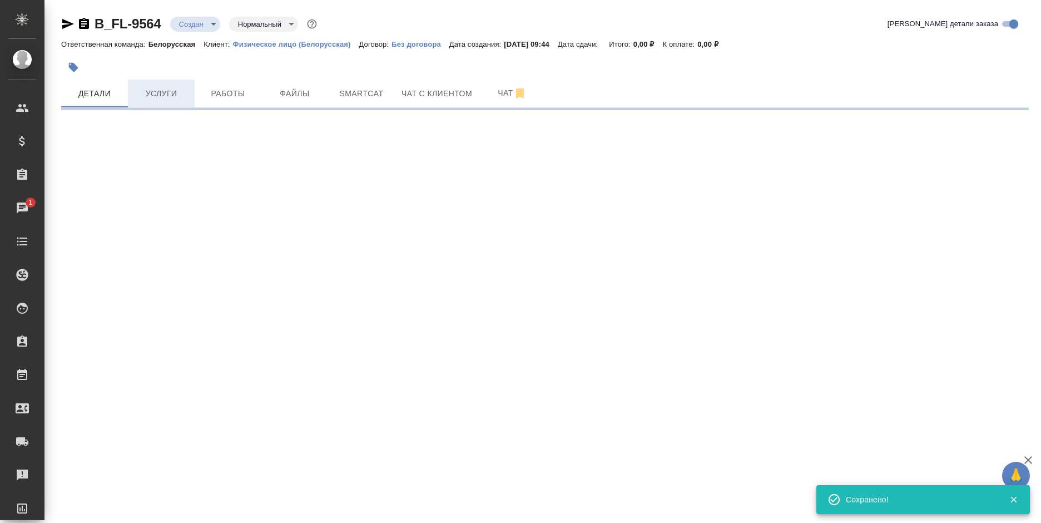
type input "holyTrinity"
click at [165, 98] on span "Услуги" at bounding box center [161, 94] width 53 height 14
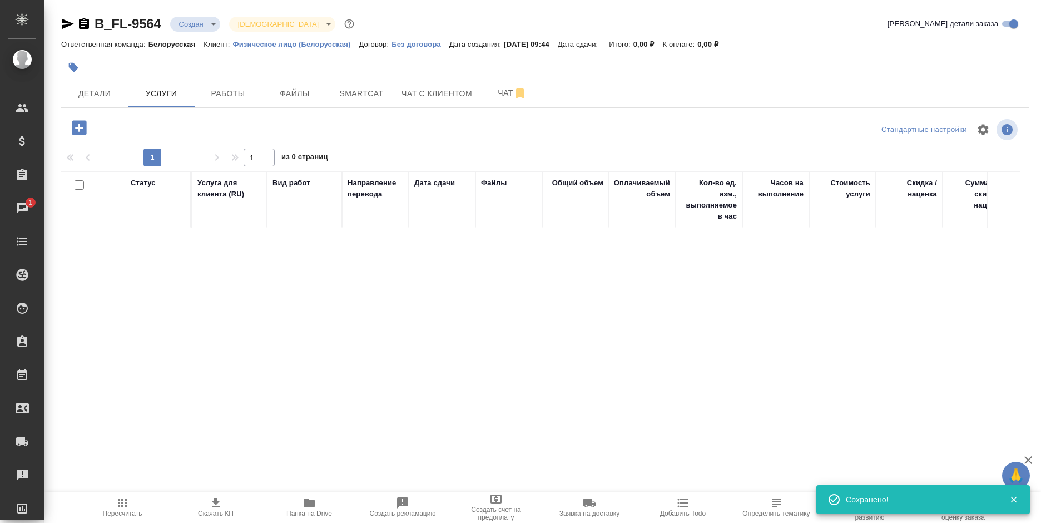
click at [74, 128] on icon "button" at bounding box center [79, 127] width 14 height 14
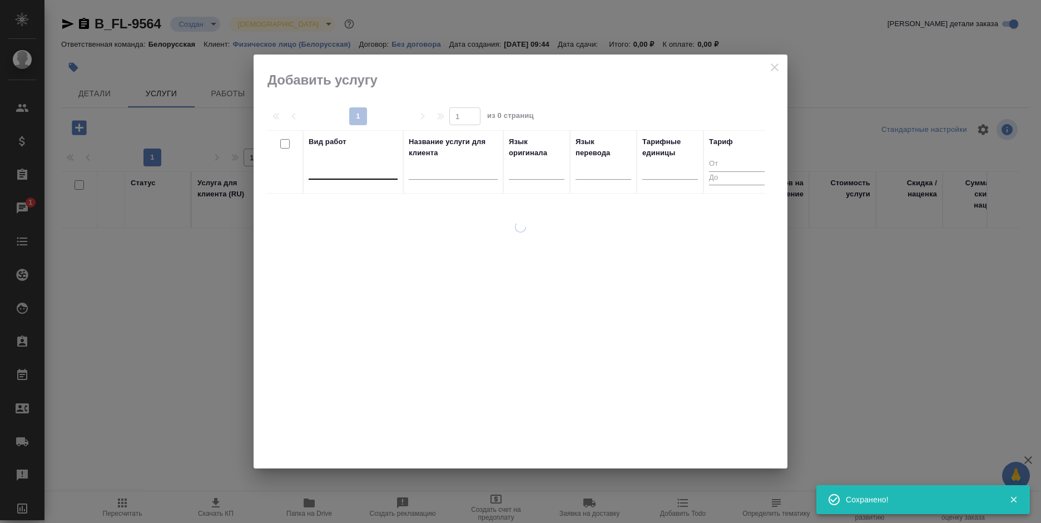
click at [323, 168] on div at bounding box center [353, 168] width 89 height 16
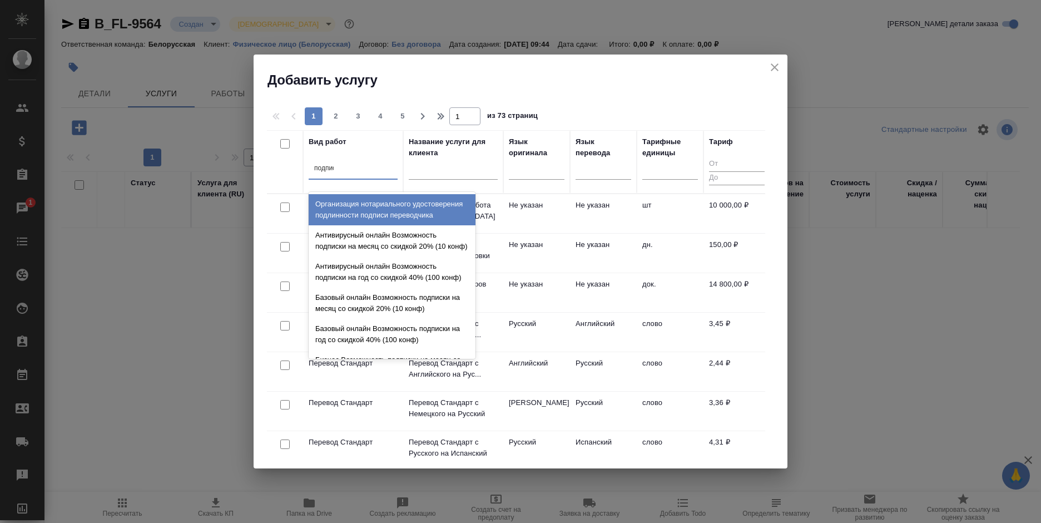
type input "подписи"
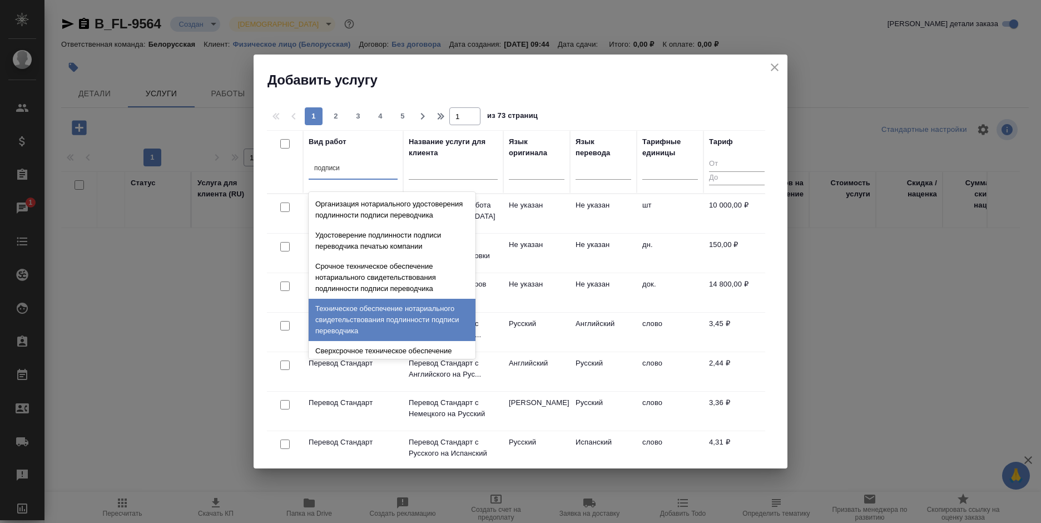
drag, startPoint x: 379, startPoint y: 320, endPoint x: 393, endPoint y: 317, distance: 14.3
click at [379, 320] on div "Техническое обеспечение нотариального свидетельствования подлинности подписи пе…" at bounding box center [392, 320] width 167 height 42
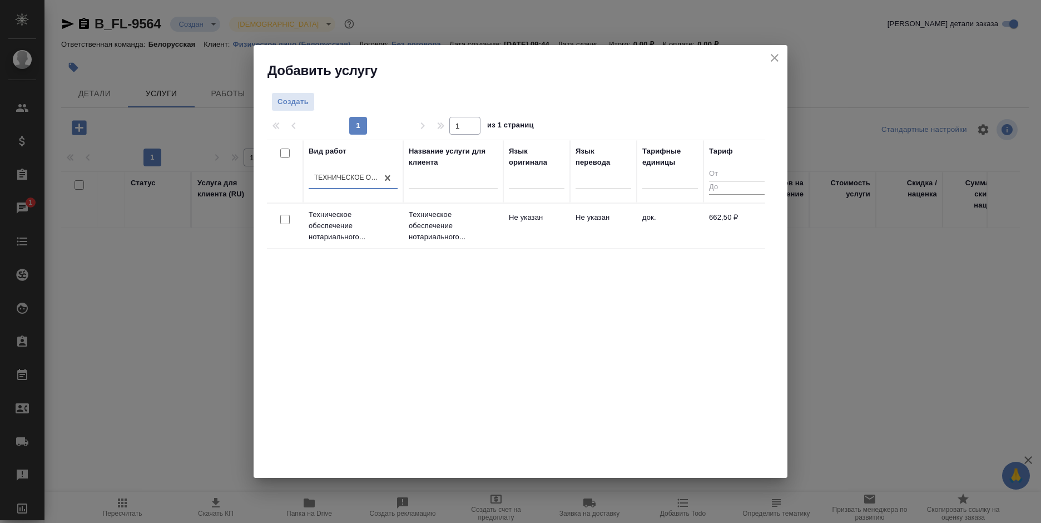
click at [634, 230] on td "Не указан" at bounding box center [603, 225] width 67 height 39
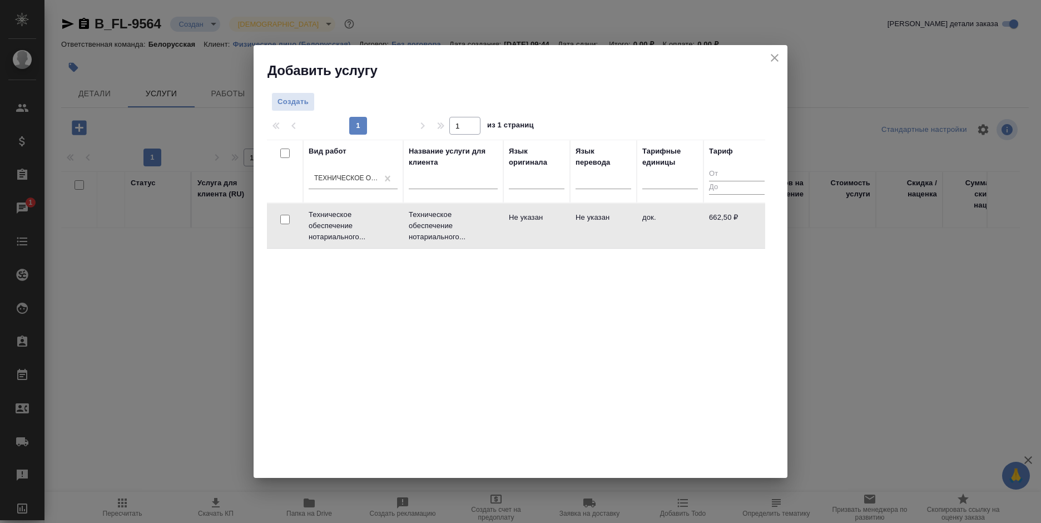
click at [634, 230] on td "Не указан" at bounding box center [603, 225] width 67 height 39
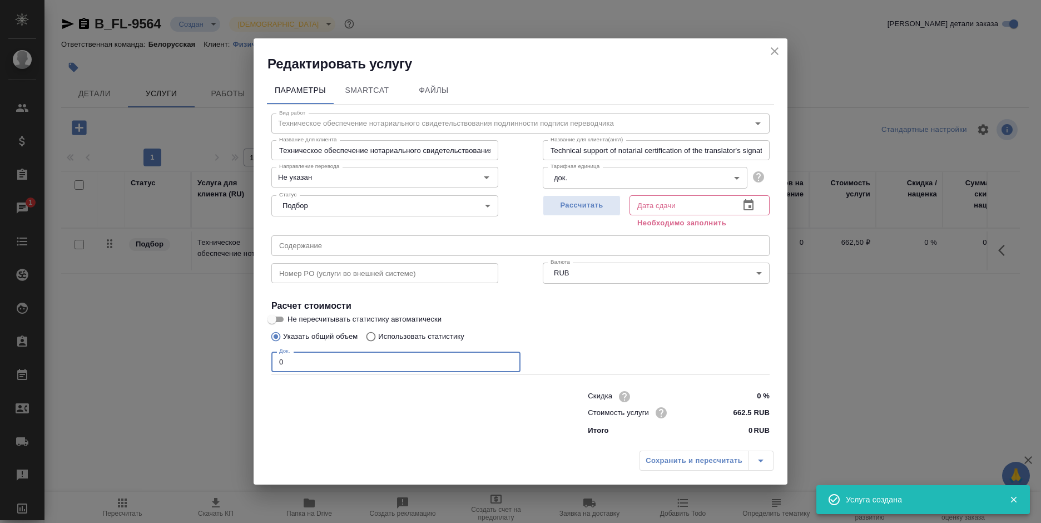
drag, startPoint x: 275, startPoint y: 360, endPoint x: 268, endPoint y: 362, distance: 7.4
click at [268, 362] on div "Вид работ Техническое обеспечение нотариального свидетельствования подлинности …" at bounding box center [520, 273] width 507 height 336
drag, startPoint x: 309, startPoint y: 359, endPoint x: 249, endPoint y: 369, distance: 60.8
click at [249, 369] on div "Редактировать услугу Параметры SmartCat Файлы Вид работ Техническое обеспечение…" at bounding box center [520, 261] width 1041 height 523
type input "1"
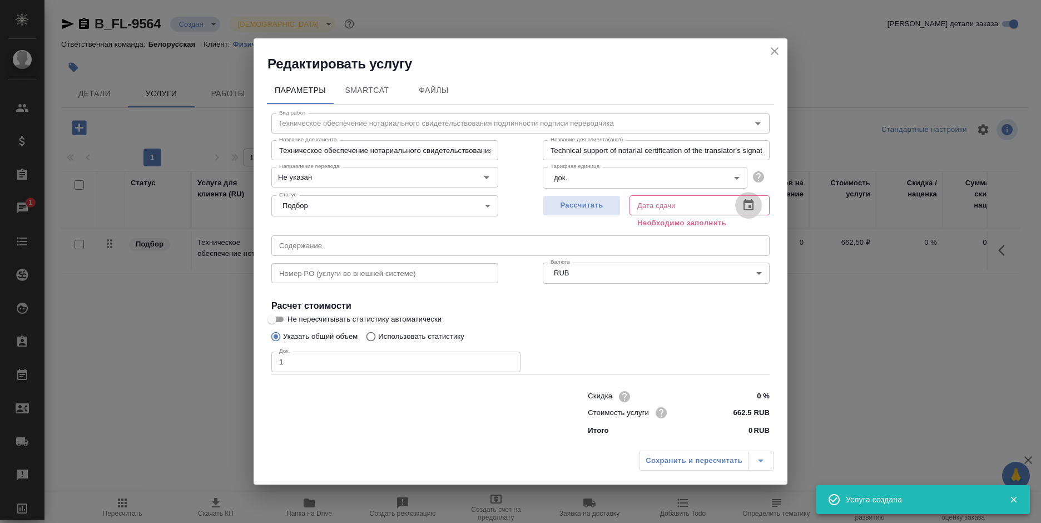
click at [741, 205] on button "button" at bounding box center [748, 205] width 27 height 27
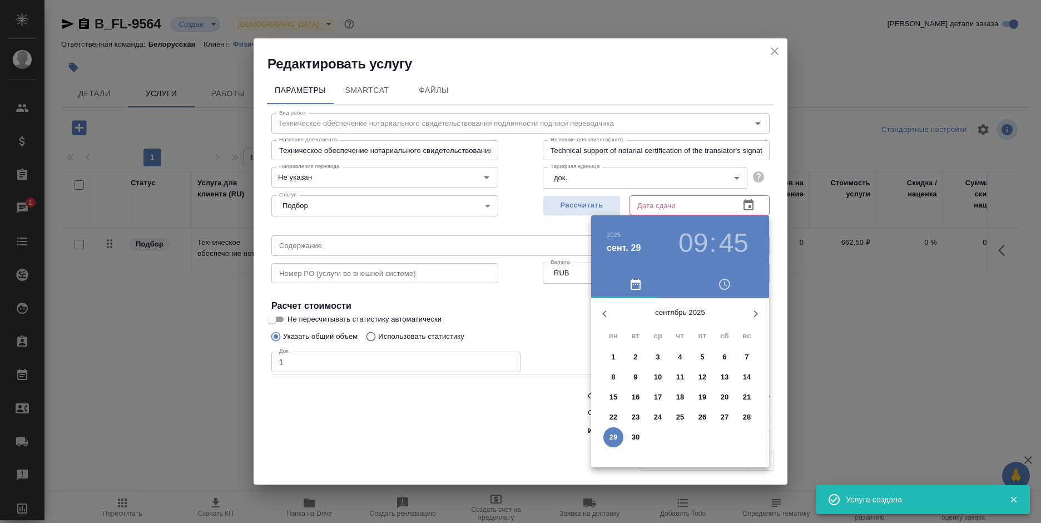
click at [630, 438] on span "30" at bounding box center [636, 437] width 20 height 11
type input "30.09.2025 09:45"
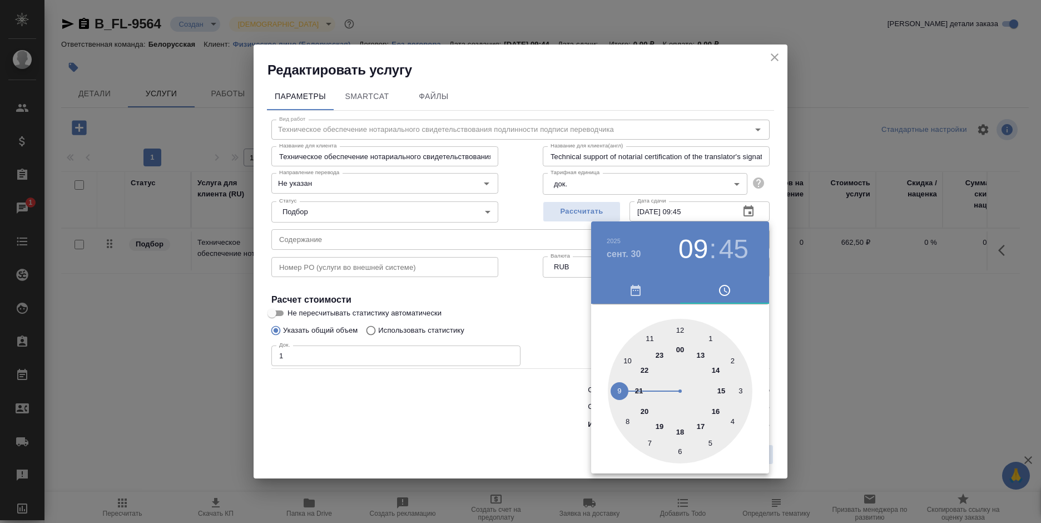
click at [556, 437] on div at bounding box center [520, 261] width 1041 height 523
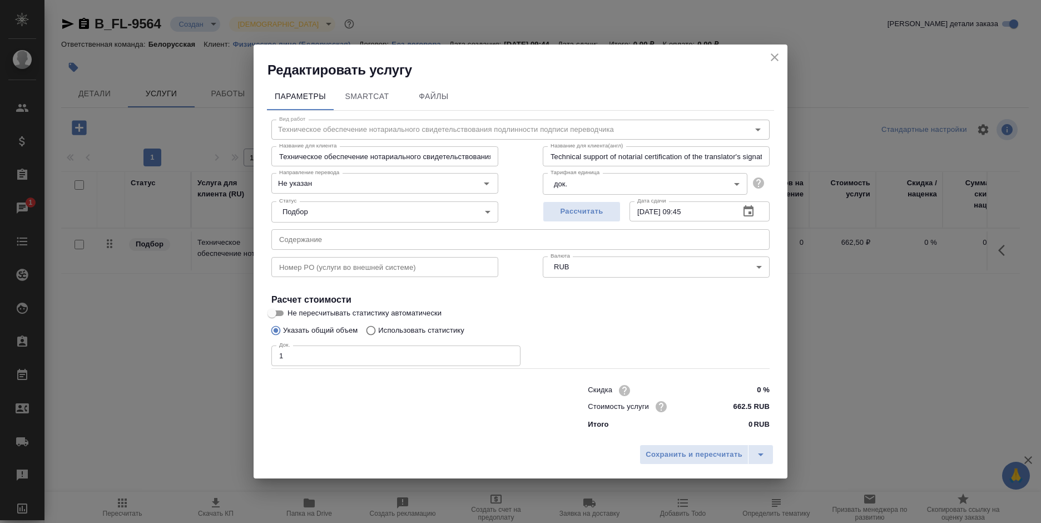
click at [664, 458] on span "Сохранить и пересчитать" at bounding box center [694, 454] width 97 height 13
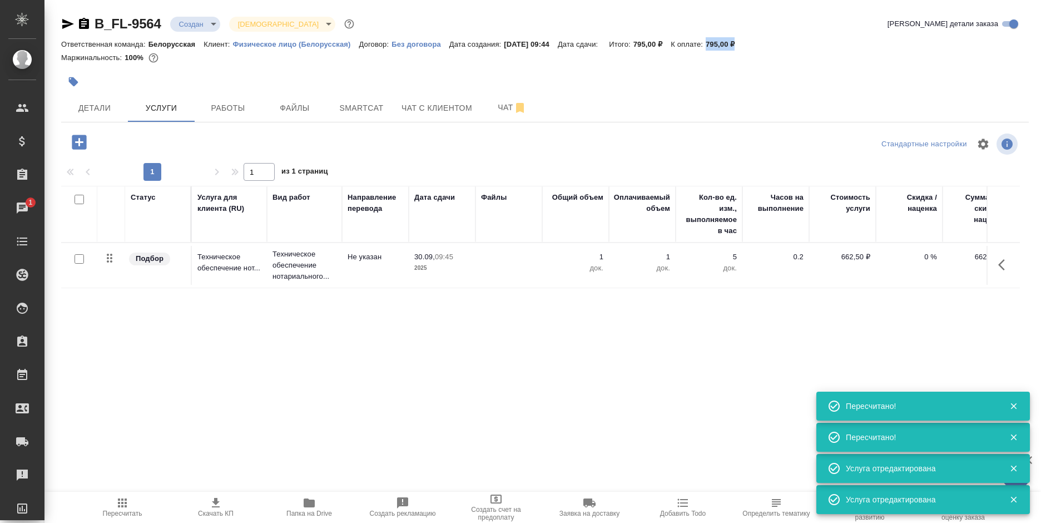
drag, startPoint x: 763, startPoint y: 48, endPoint x: 717, endPoint y: 47, distance: 45.1
click at [717, 47] on div "Ответственная команда: Белорусская Клиент: Физическое лицо (Белорусская) Догово…" at bounding box center [545, 43] width 968 height 13
copy p "795,00 ₽"
click at [112, 105] on span "Детали" at bounding box center [94, 108] width 53 height 14
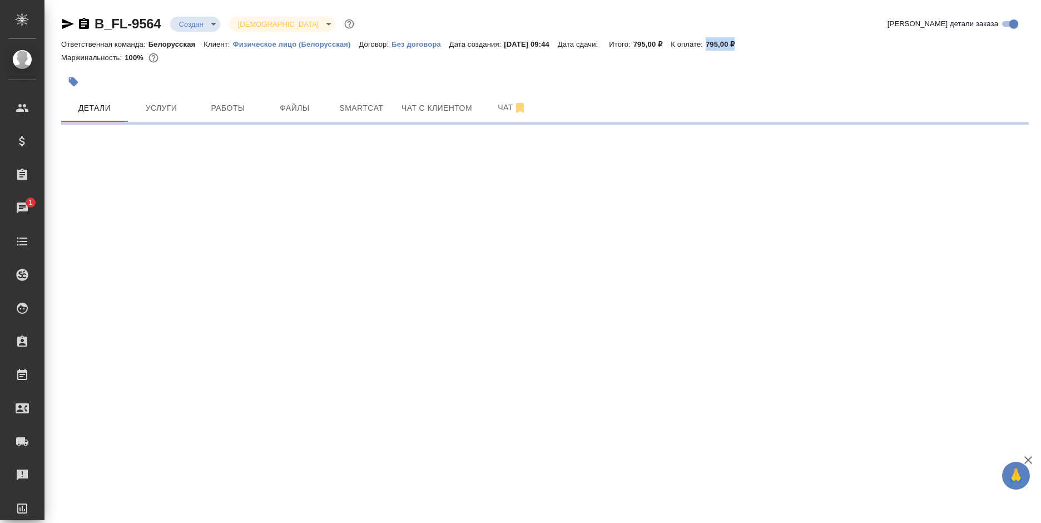
select select "RU"
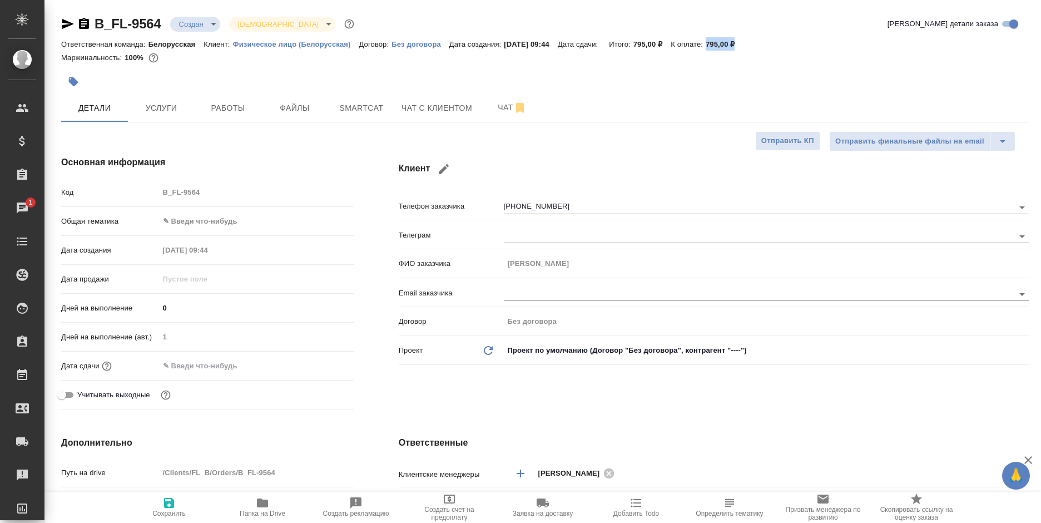
type textarea "x"
click at [210, 224] on body "🙏 .cls-1 fill:#fff; AWATERA Bogomolova Anastasiya Клиенты Спецификации Заказы 1…" at bounding box center [520, 261] width 1041 height 523
click at [206, 329] on li "Юридическая/Финансовая" at bounding box center [256, 328] width 195 height 18
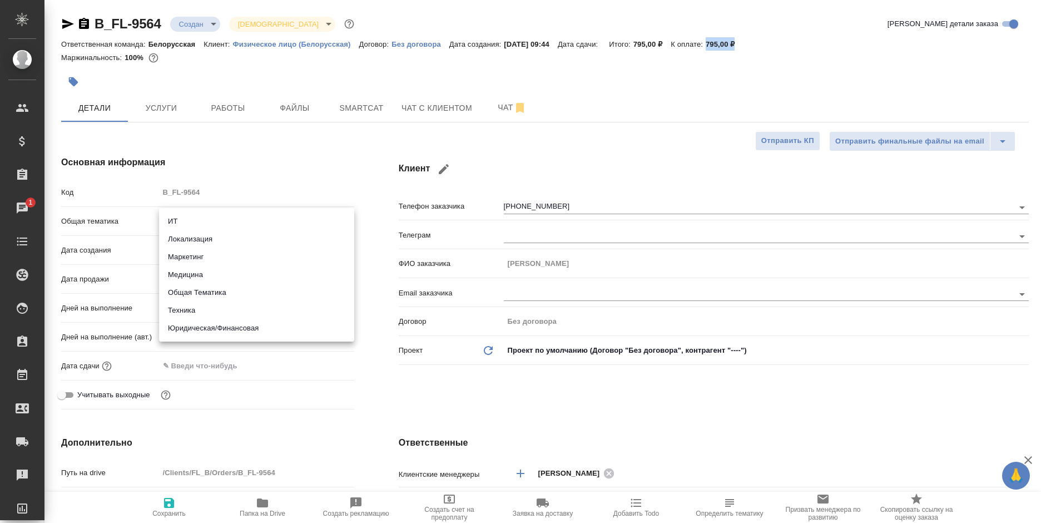
type input "yr-fn"
type textarea "x"
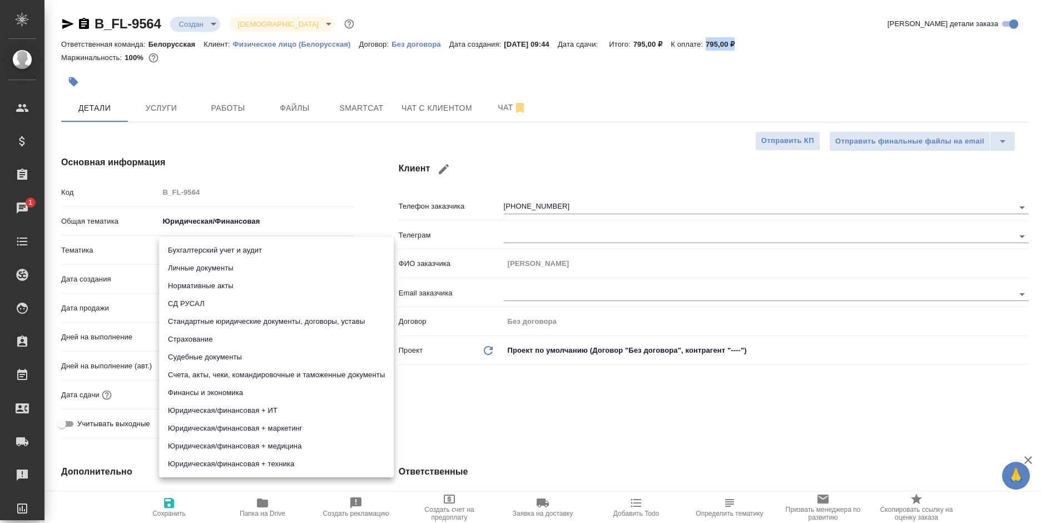
click at [217, 251] on body "🙏 .cls-1 fill:#fff; AWATERA Bogomolova Anastasiya Клиенты Спецификации Заказы 1…" at bounding box center [520, 261] width 1041 height 523
click at [130, 250] on div at bounding box center [520, 261] width 1041 height 523
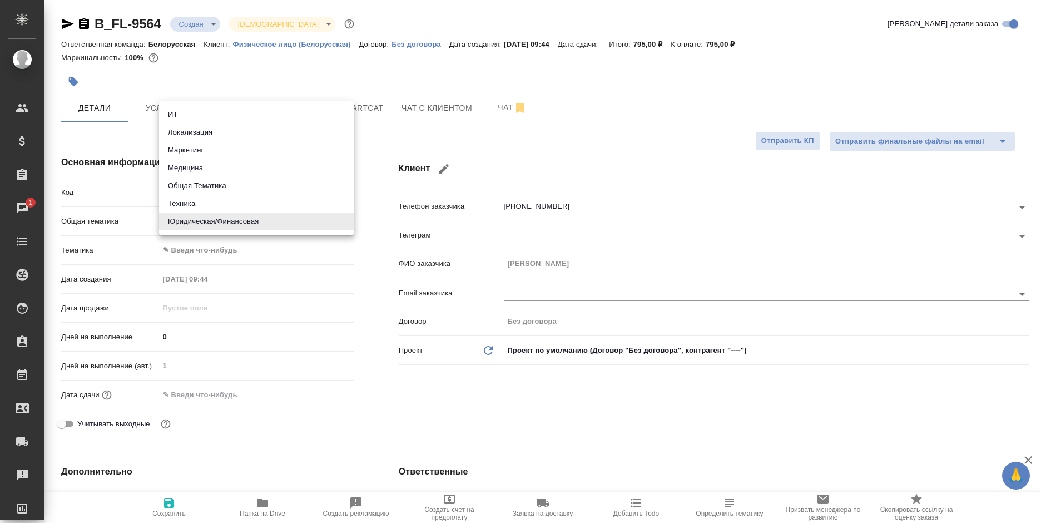
click at [208, 221] on body "🙏 .cls-1 fill:#fff; AWATERA Bogomolova Anastasiya Клиенты Спецификации Заказы 1…" at bounding box center [520, 261] width 1041 height 523
click at [216, 186] on li "Общая Тематика" at bounding box center [256, 186] width 195 height 18
type input "obtem"
type textarea "x"
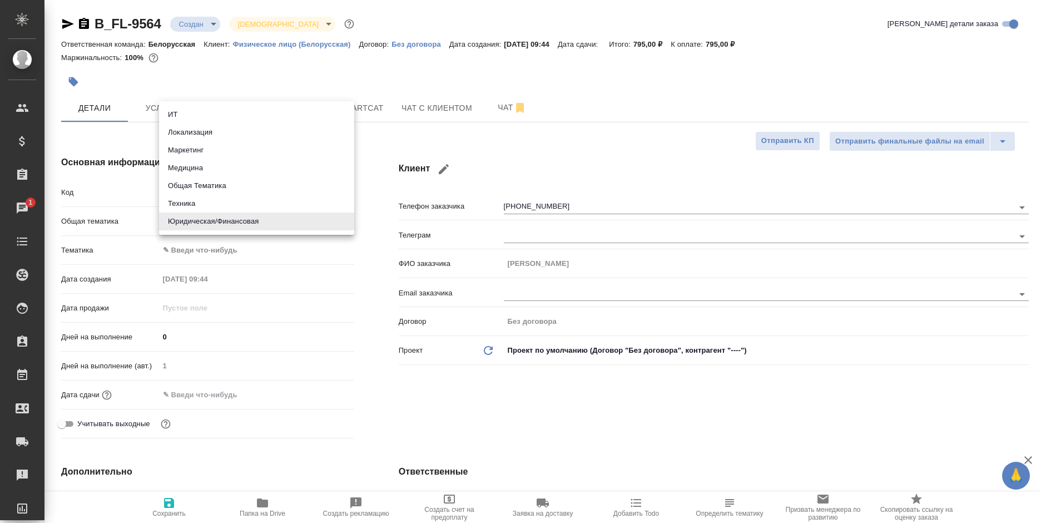
type textarea "x"
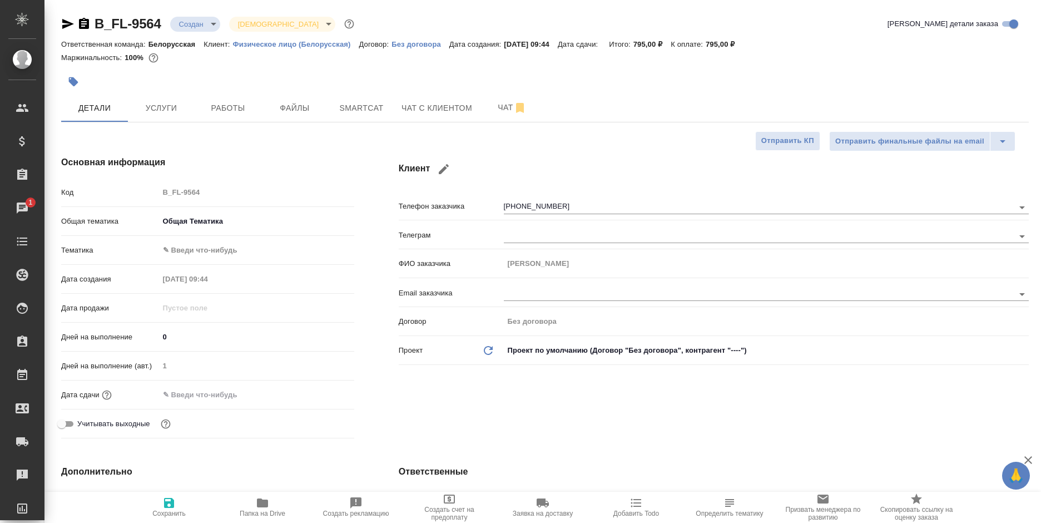
click at [205, 252] on body "🙏 .cls-1 fill:#fff; AWATERA Bogomolova Anastasiya Клиенты Спецификации Заказы 1…" at bounding box center [520, 261] width 1041 height 523
click at [213, 251] on li "Общая Тематика" at bounding box center [256, 250] width 195 height 18
type textarea "x"
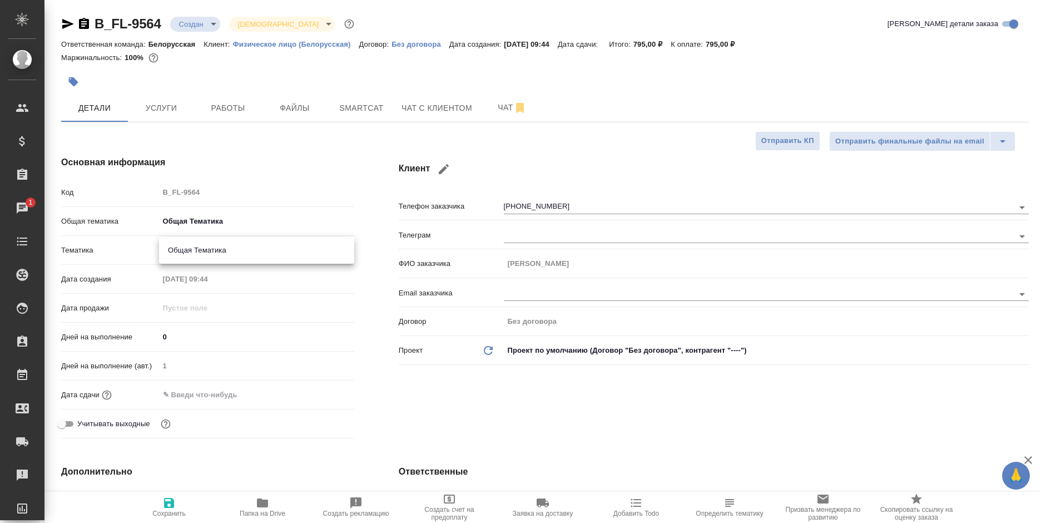
type input "6012b1ca196b0e5c9229a120"
click at [221, 393] on input "text" at bounding box center [207, 395] width 97 height 16
click at [323, 396] on icon "button" at bounding box center [322, 393] width 10 height 11
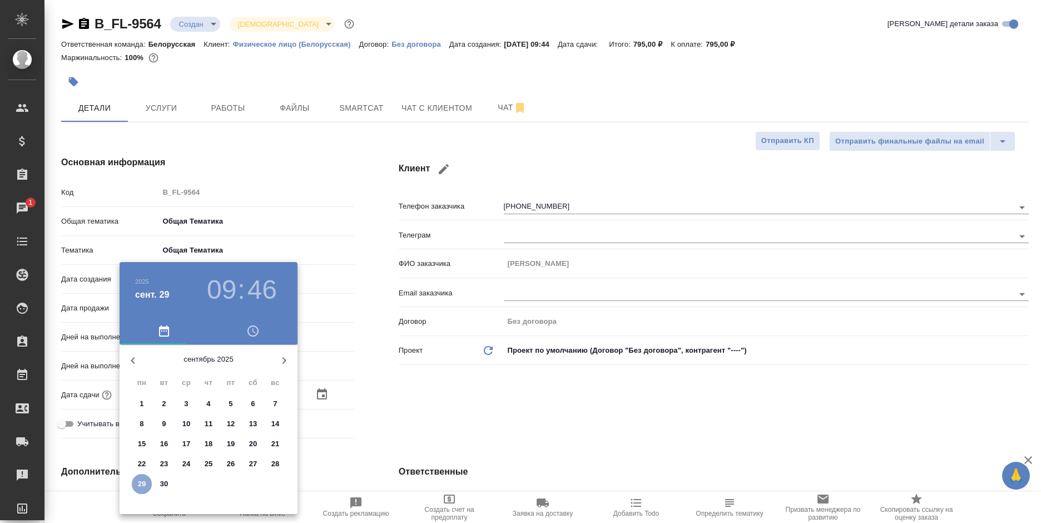
click at [137, 484] on span "29" at bounding box center [142, 483] width 20 height 11
type input "29.09.2025 09:46"
type textarea "x"
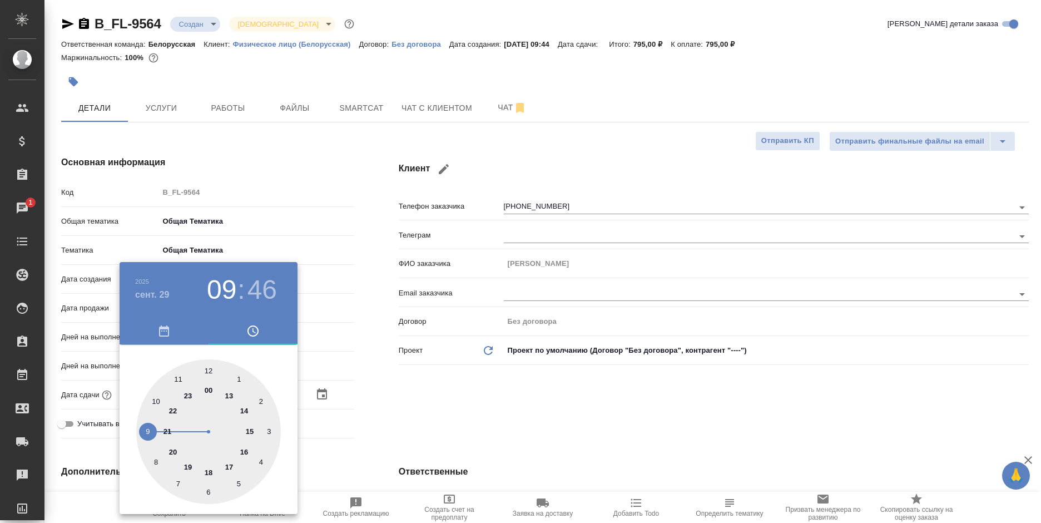
click at [239, 407] on div at bounding box center [208, 431] width 145 height 145
type input "29.09.2025 14:46"
type textarea "x"
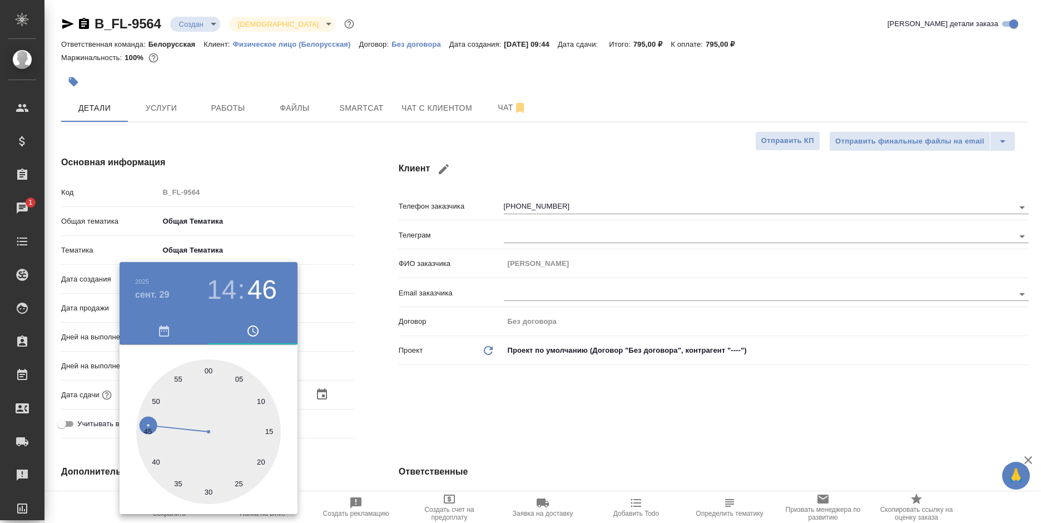
click at [210, 367] on div at bounding box center [208, 431] width 145 height 145
type input "29.09.2025 14:00"
type textarea "x"
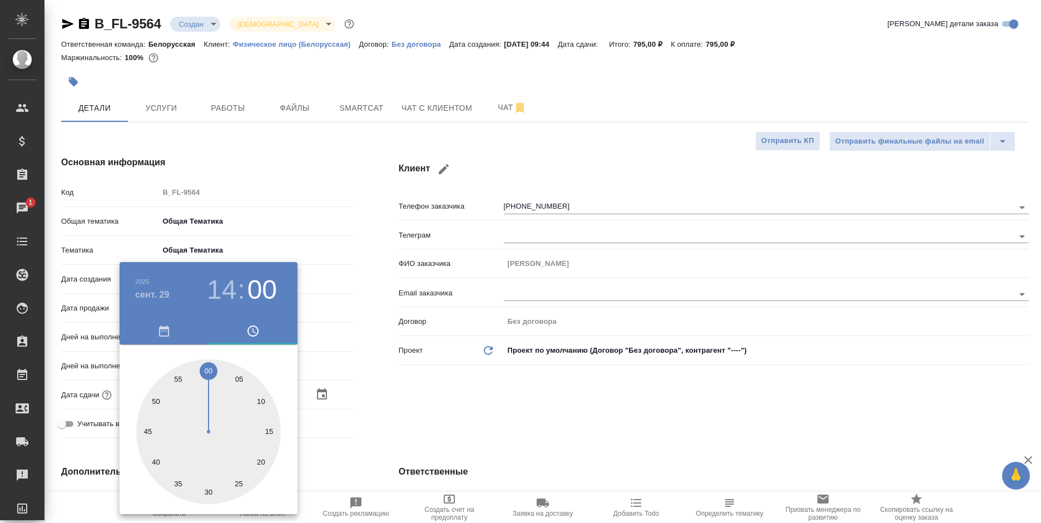
click at [406, 367] on div at bounding box center [520, 261] width 1041 height 523
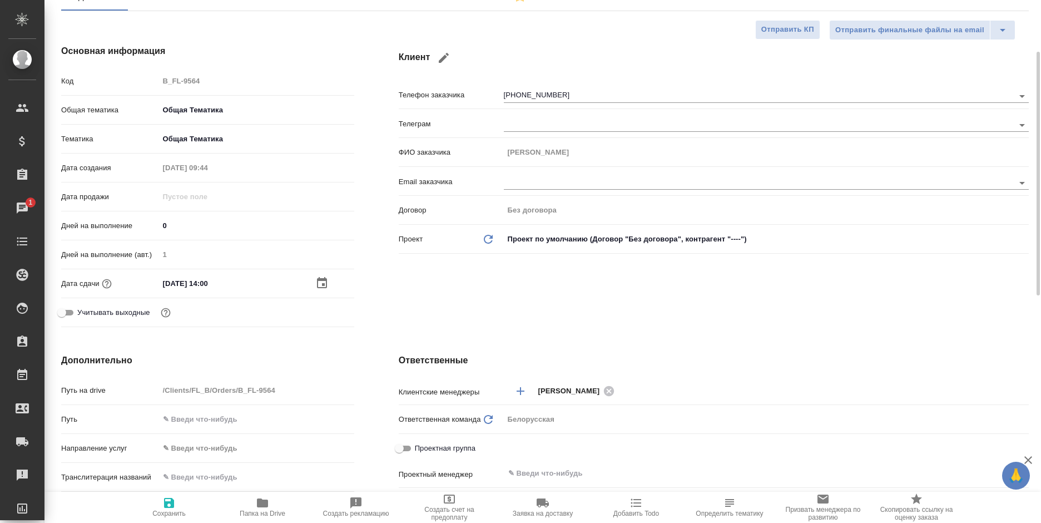
scroll to position [222, 0]
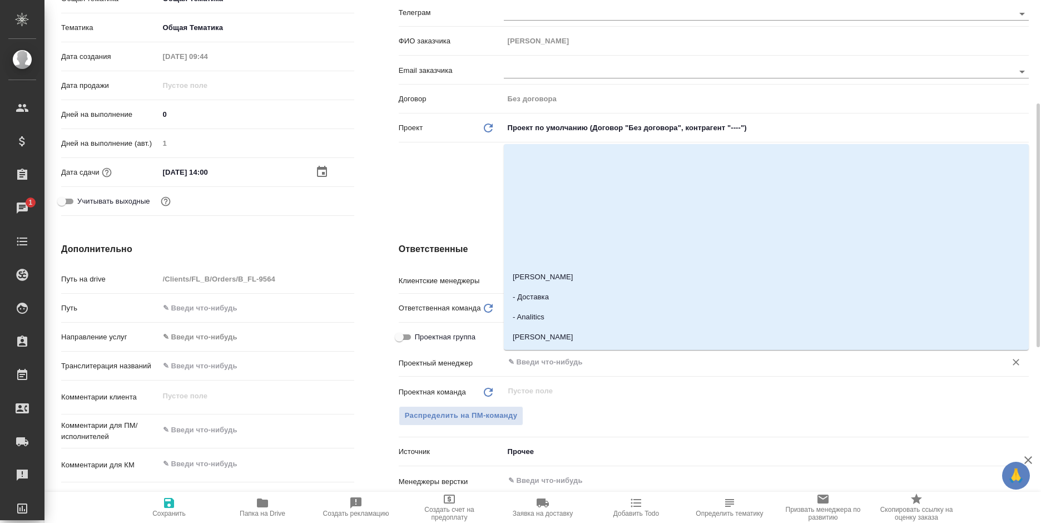
click at [543, 362] on input "text" at bounding box center [747, 361] width 481 height 13
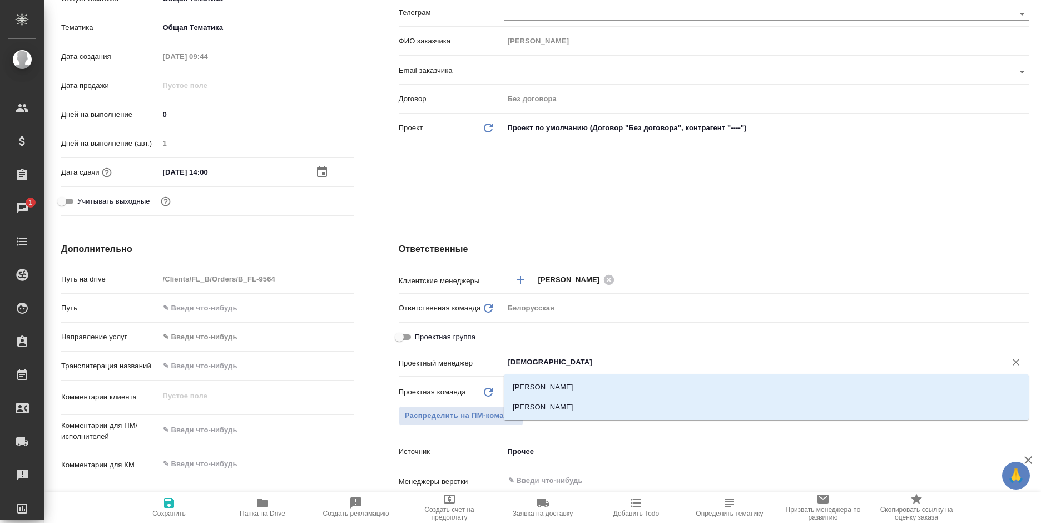
type input "бого"
click at [545, 401] on li "[PERSON_NAME]" at bounding box center [766, 407] width 525 height 20
type textarea "x"
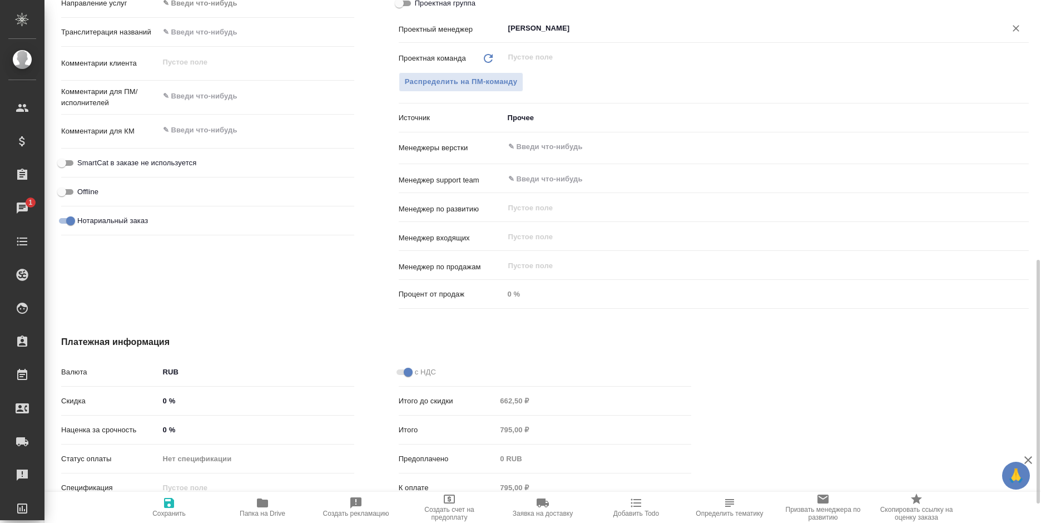
scroll to position [597, 0]
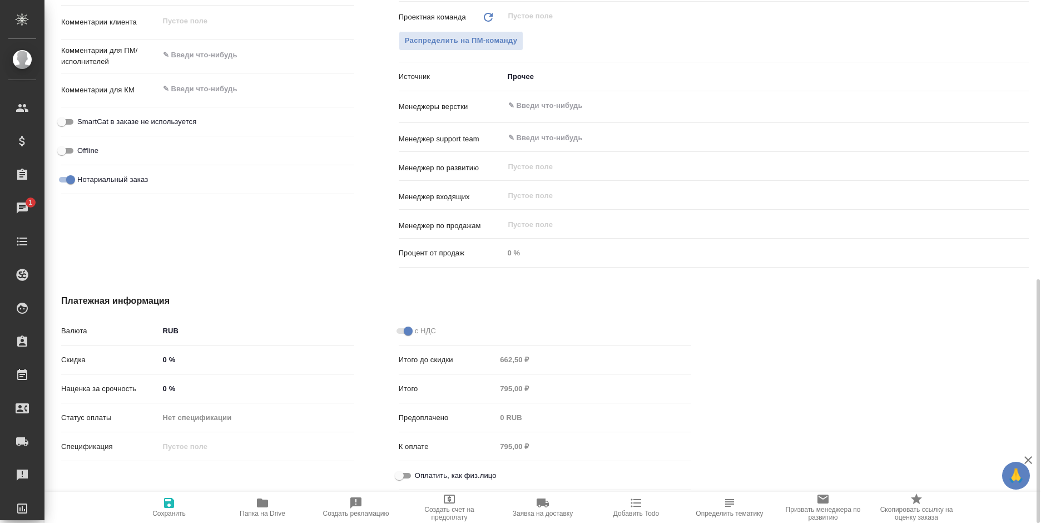
type input "[PERSON_NAME]"
click at [415, 469] on label "Оплатить, как физ.лицо" at bounding box center [445, 475] width 104 height 13
click at [415, 469] on input "Оплатить, как физ.лицо" at bounding box center [399, 475] width 40 height 13
checkbox input "true"
type textarea "x"
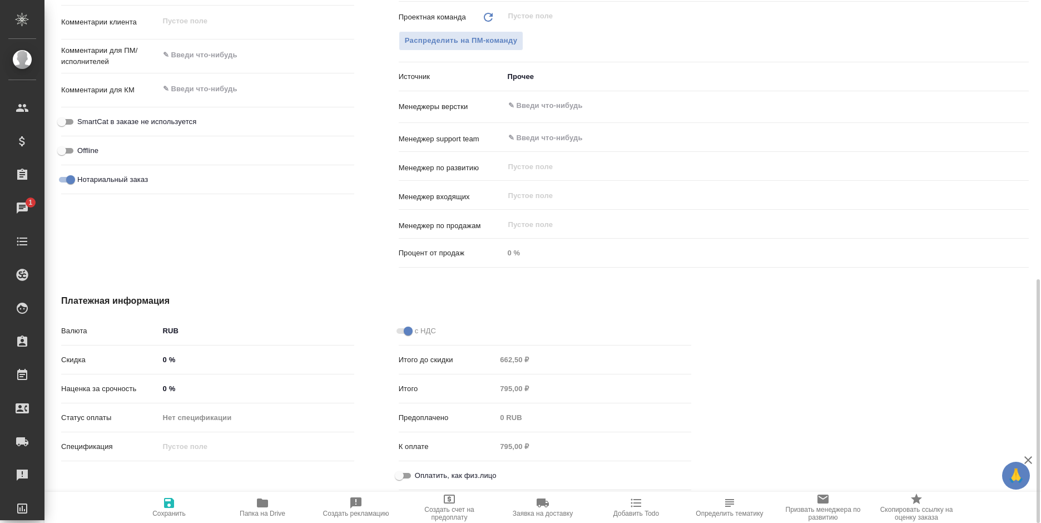
type textarea "x"
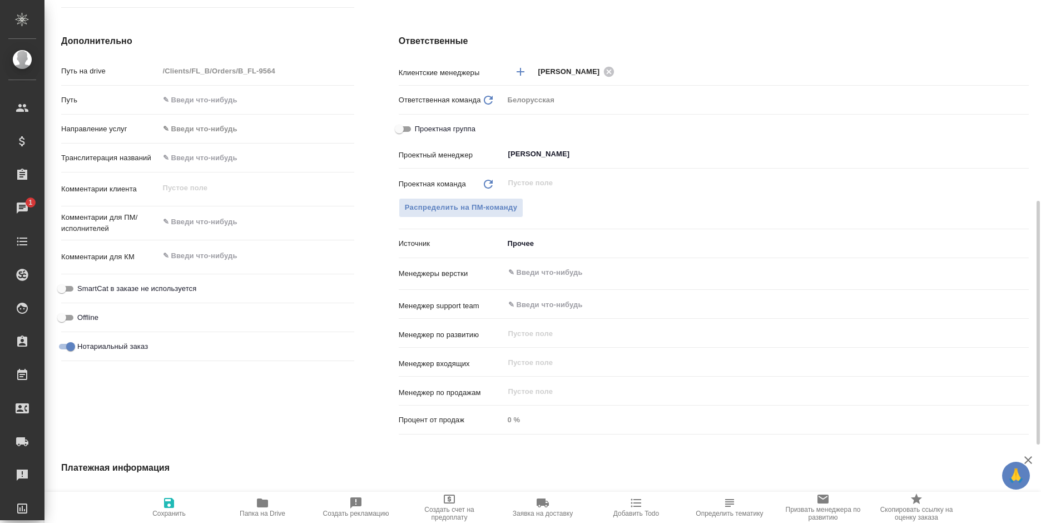
click at [162, 499] on span "Сохранить" at bounding box center [169, 506] width 80 height 21
type textarea "x"
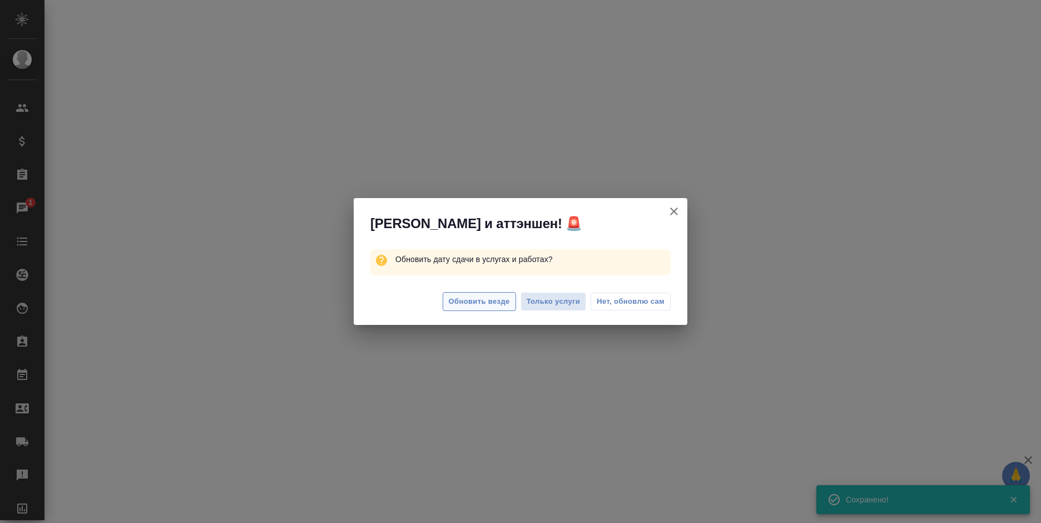
click at [479, 303] on span "Обновить везде" at bounding box center [479, 301] width 61 height 13
select select "RU"
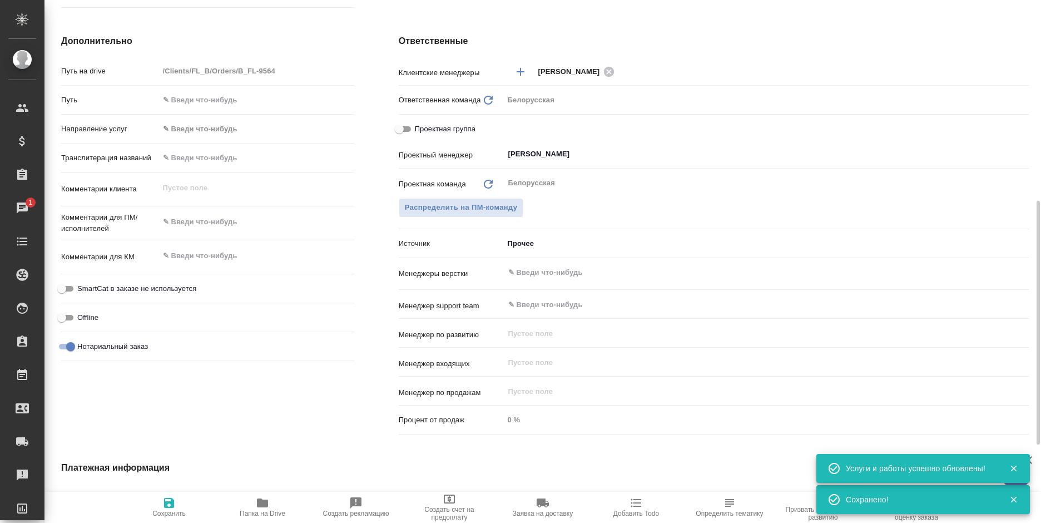
type textarea "x"
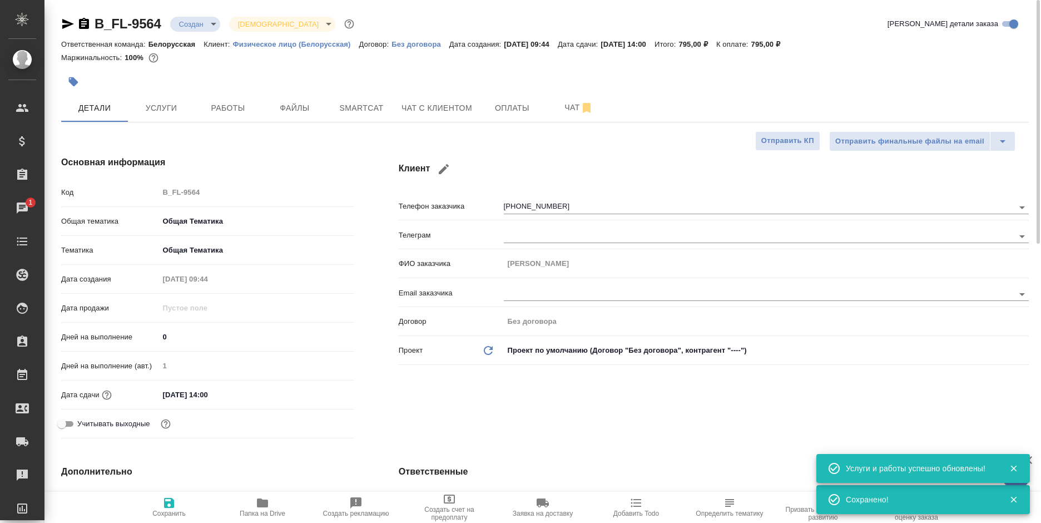
scroll to position [0, 0]
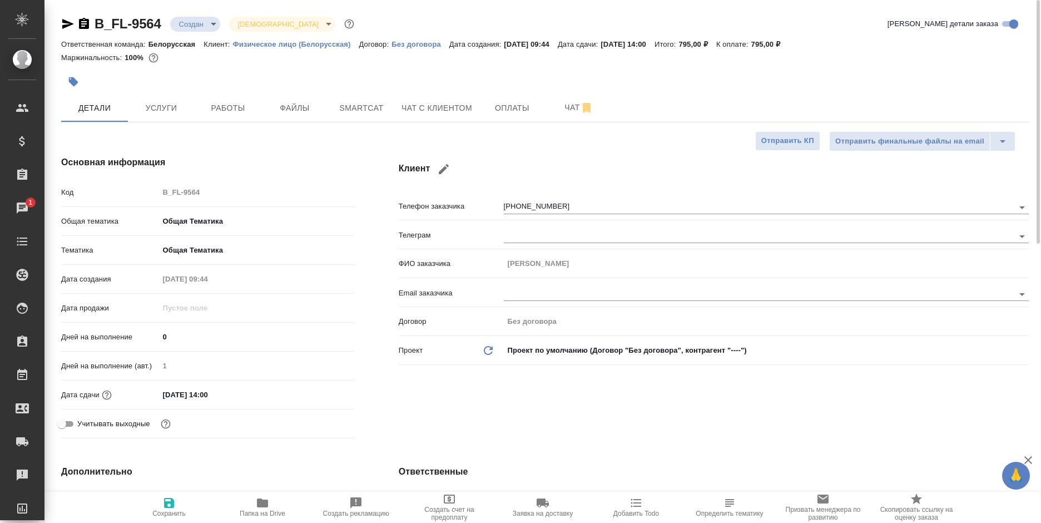
type textarea "x"
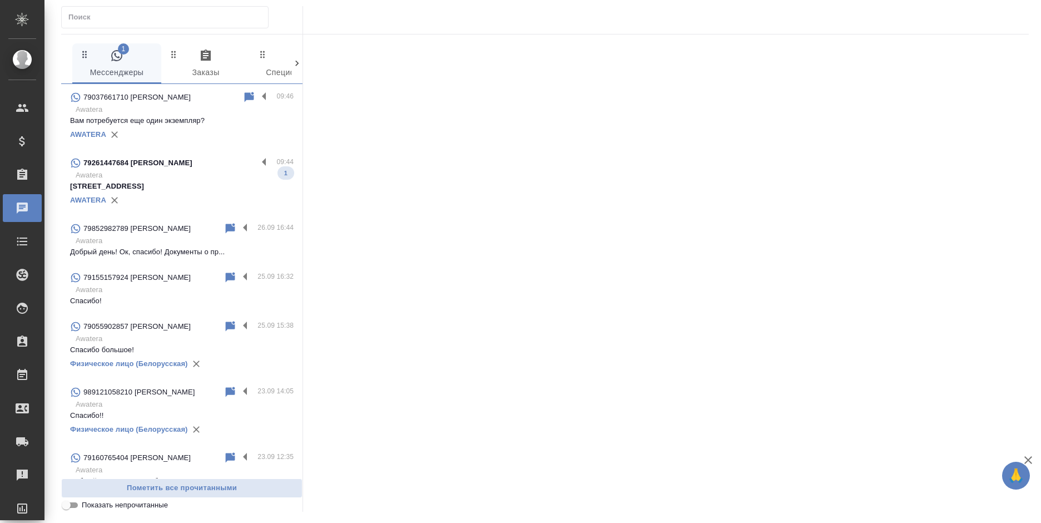
click at [170, 117] on p "Вам потребуется еще один экземпляр?" at bounding box center [182, 120] width 224 height 11
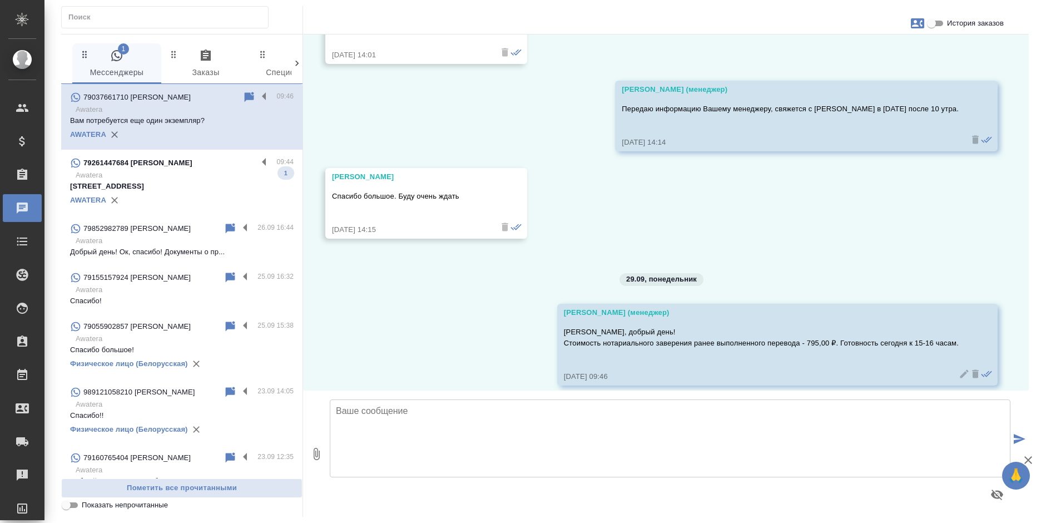
scroll to position [2427, 0]
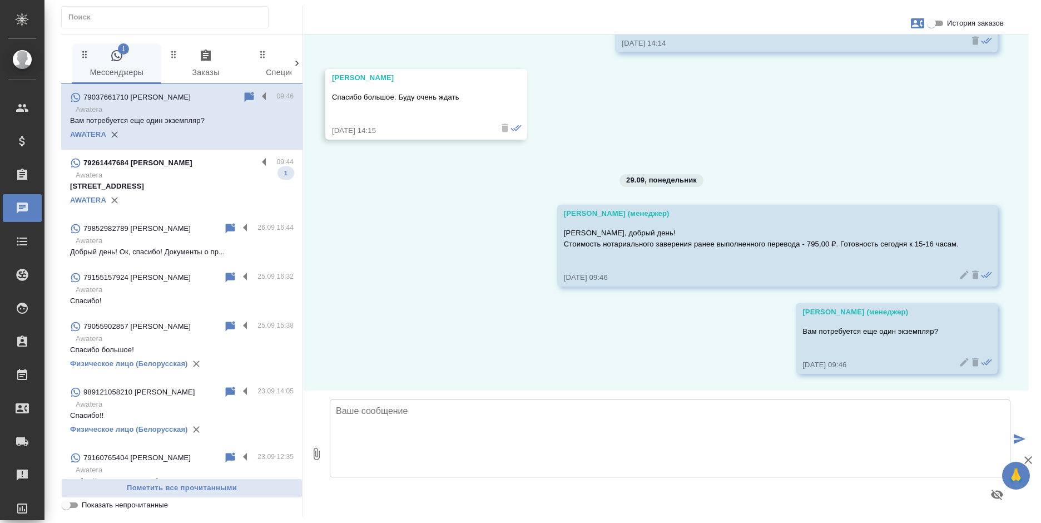
click at [937, 21] on input "История заказов" at bounding box center [932, 23] width 40 height 13
checkbox input "true"
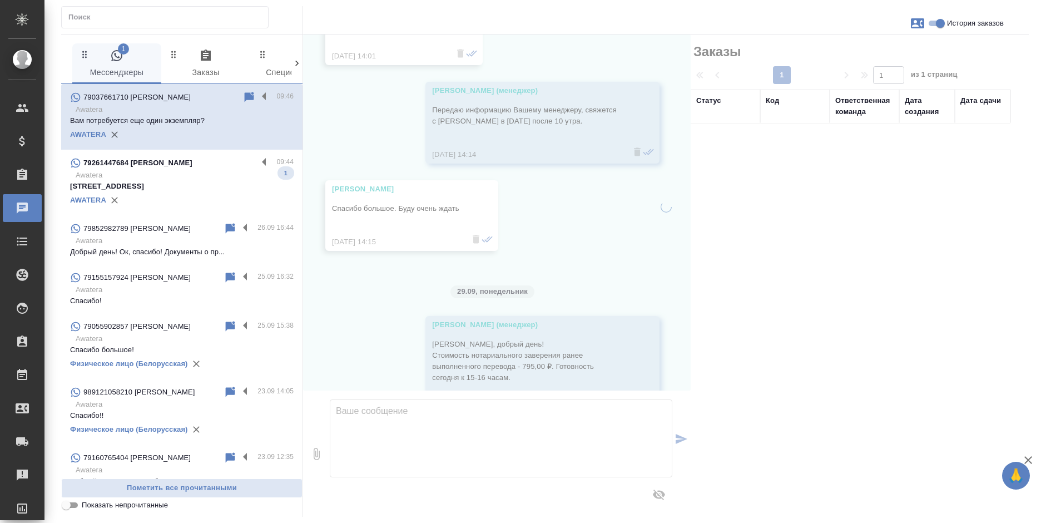
scroll to position [2560, 0]
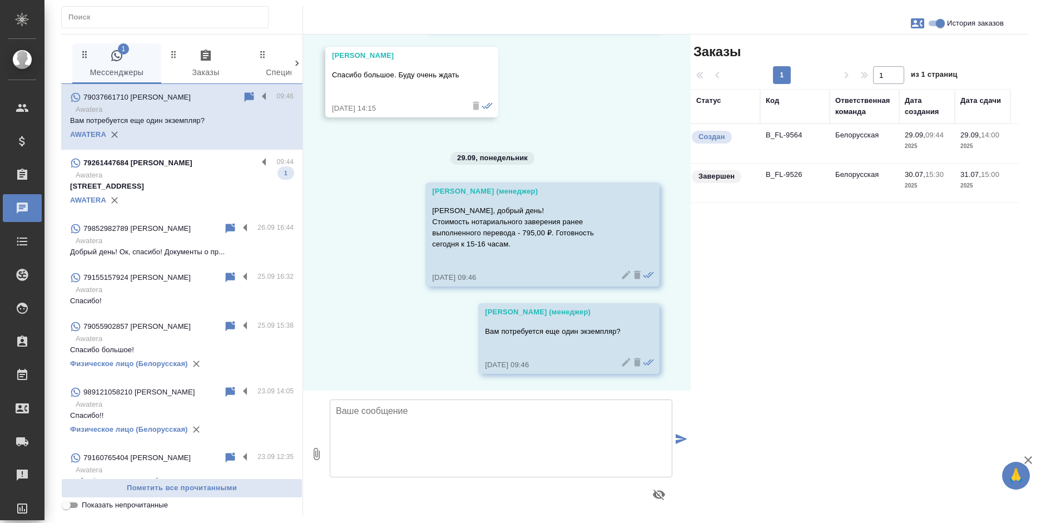
click at [845, 135] on td "Белорусская" at bounding box center [865, 143] width 70 height 39
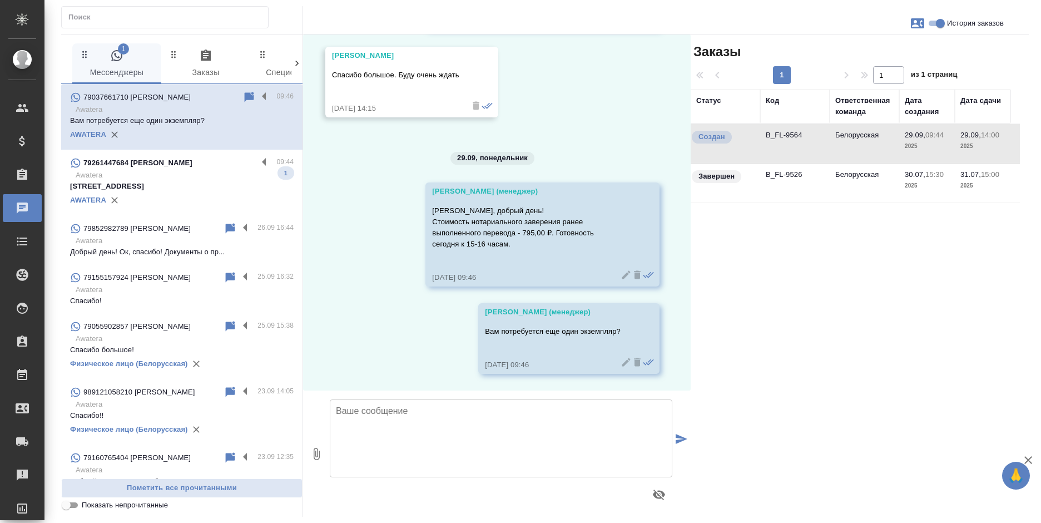
click at [845, 135] on td "Белорусская" at bounding box center [865, 143] width 70 height 39
click at [814, 174] on td "B_FL-9526" at bounding box center [795, 183] width 70 height 39
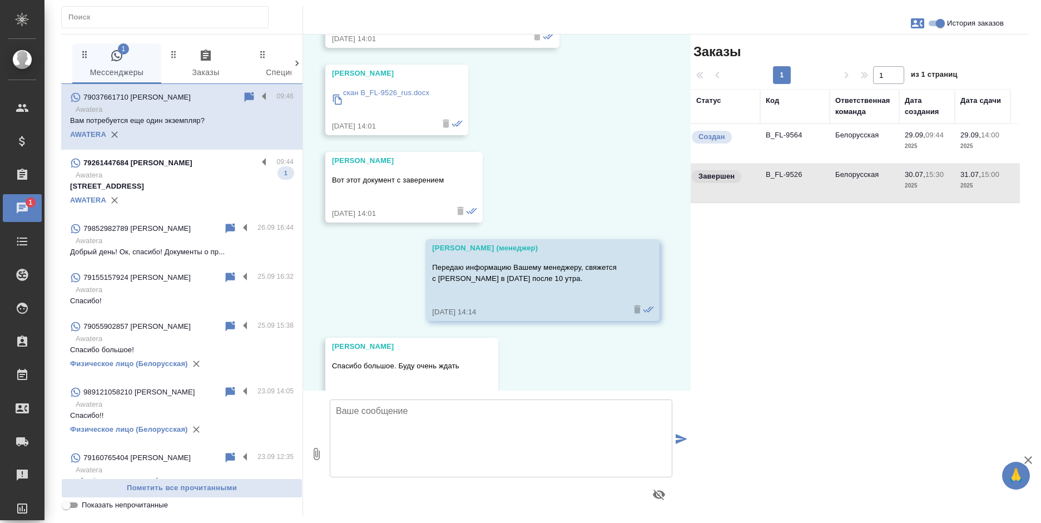
scroll to position [2249, 0]
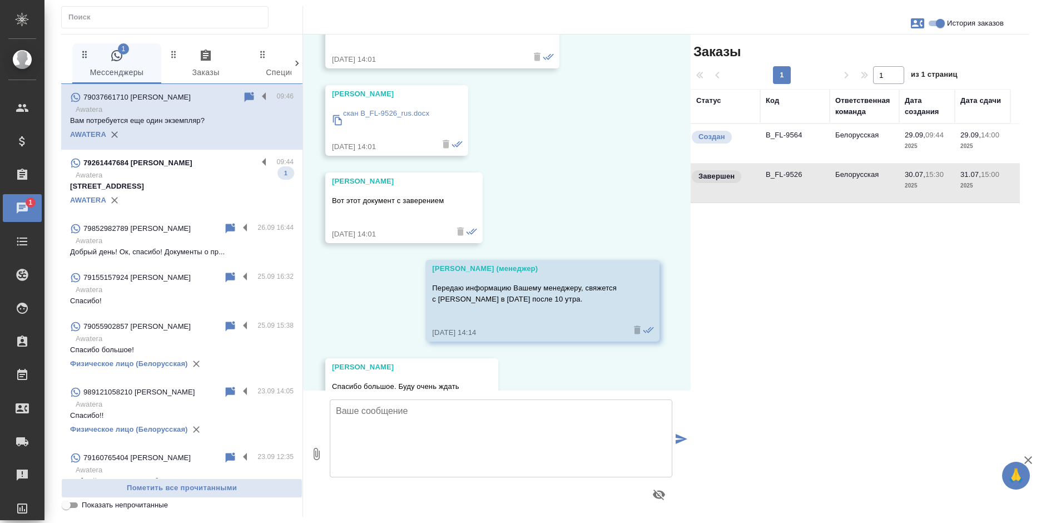
click at [408, 119] on p "скан B_FL-9526_rus.docx" at bounding box center [386, 113] width 86 height 11
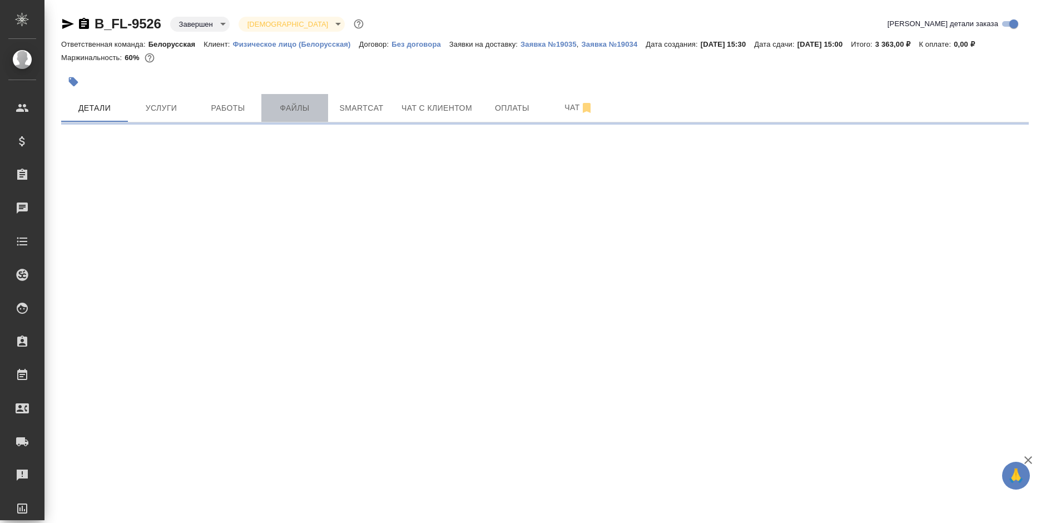
click at [287, 113] on span "Файлы" at bounding box center [294, 108] width 53 height 14
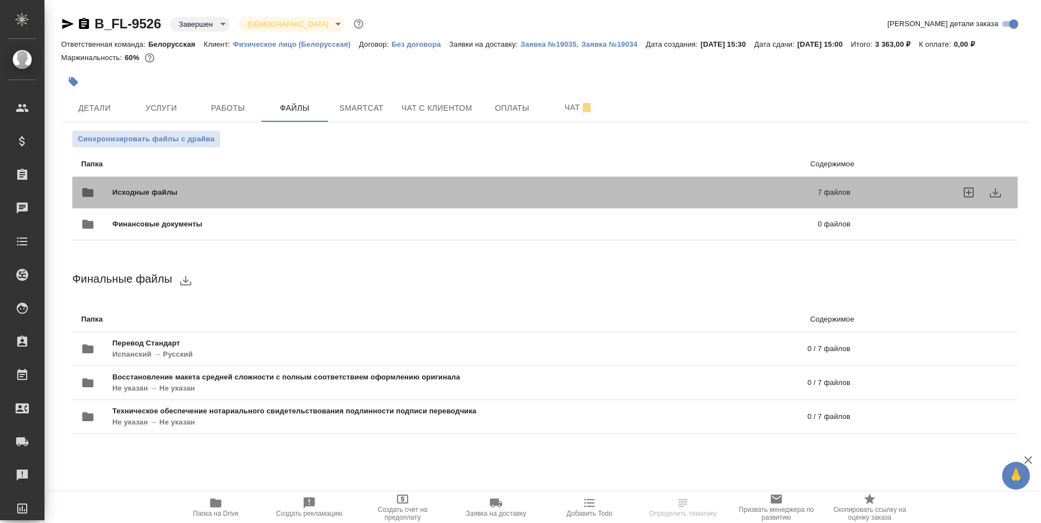
click at [821, 187] on p "7 файлов" at bounding box center [674, 192] width 353 height 11
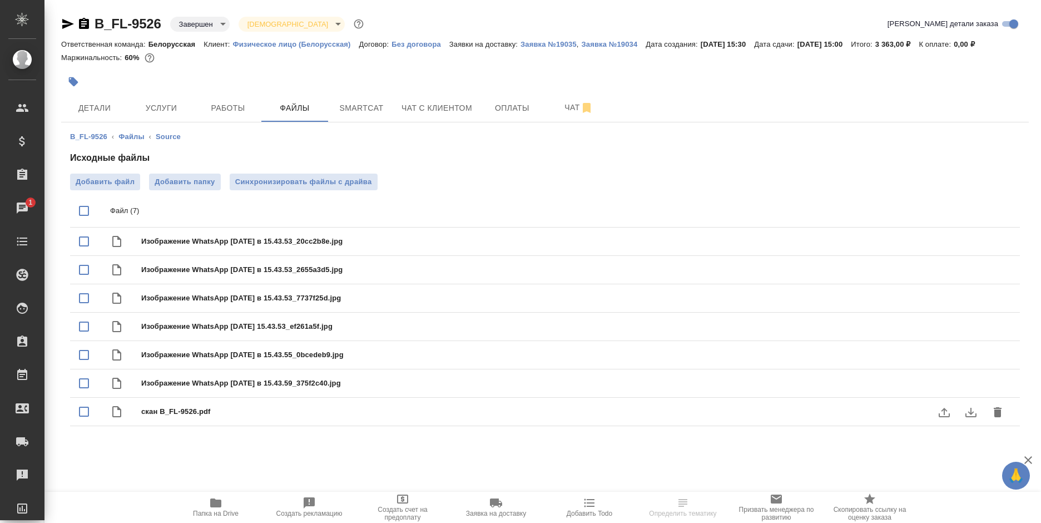
click at [965, 411] on icon "download" at bounding box center [970, 411] width 13 height 13
click at [962, 244] on button "download" at bounding box center [971, 242] width 27 height 27
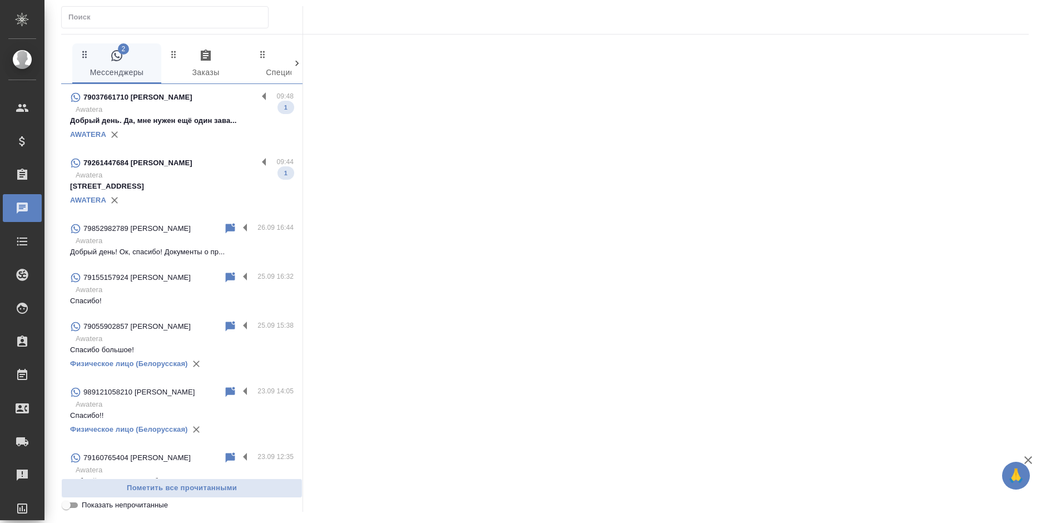
click at [172, 113] on p "Awatera" at bounding box center [185, 109] width 218 height 11
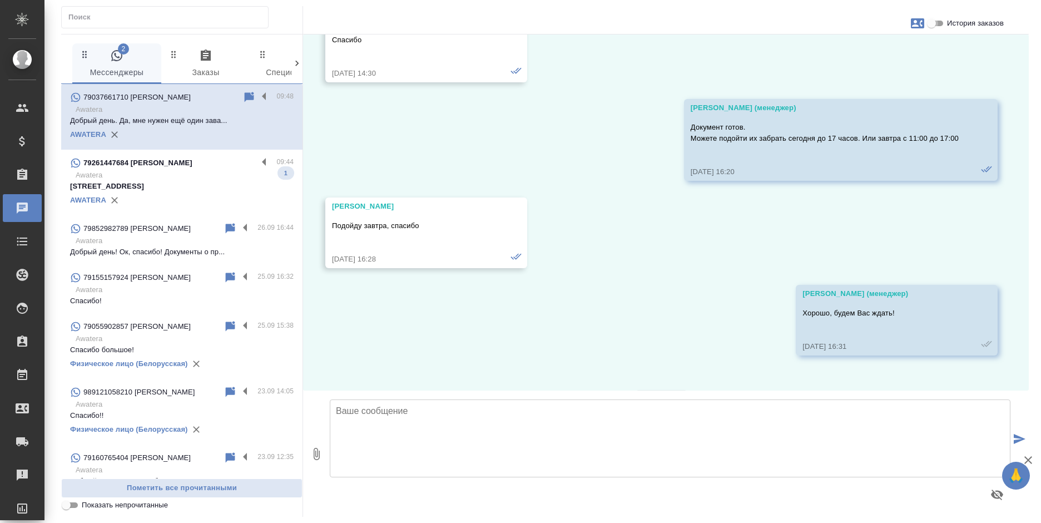
click at [938, 18] on input "История заказов" at bounding box center [932, 23] width 40 height 13
checkbox input "true"
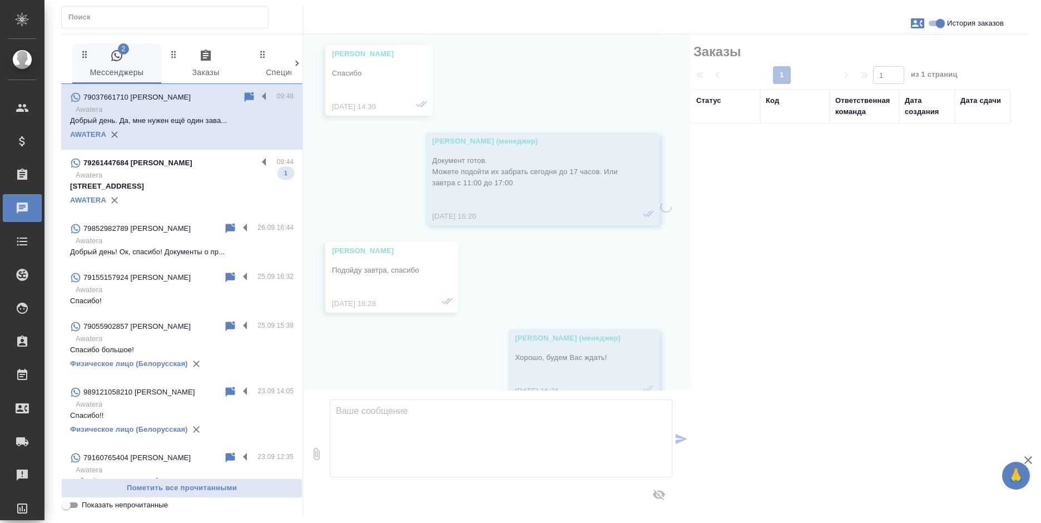
scroll to position [2514, 0]
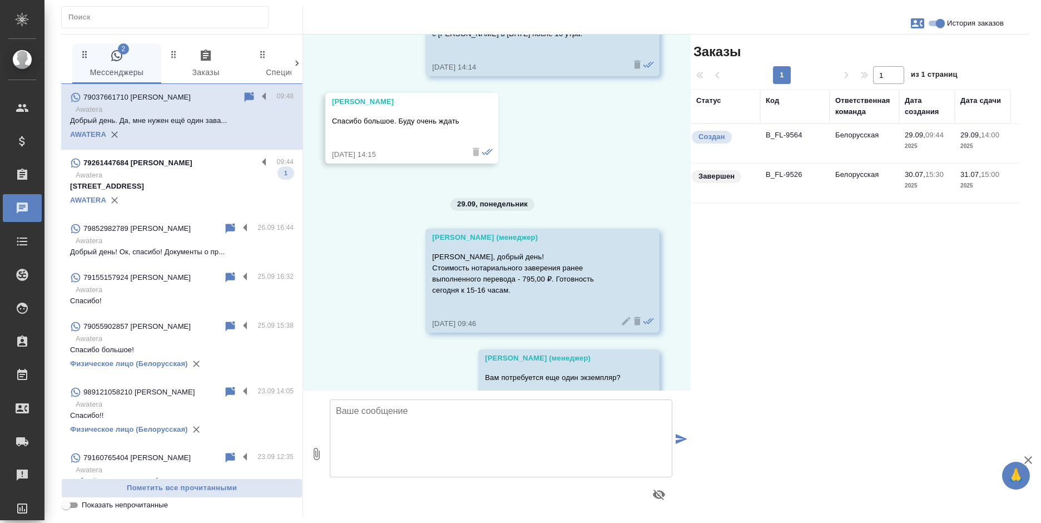
click at [815, 146] on td "B_FL-9564" at bounding box center [795, 143] width 70 height 39
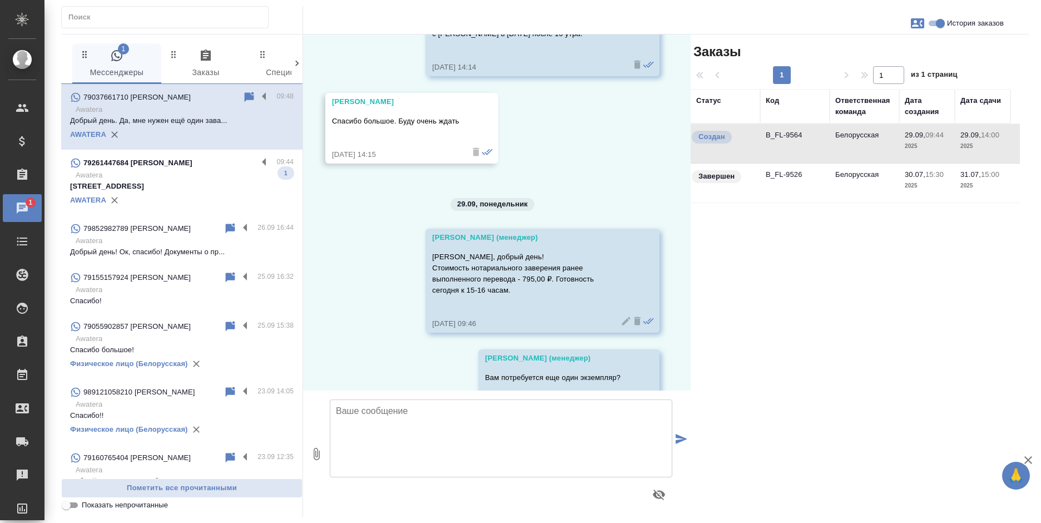
click at [374, 461] on textarea at bounding box center [501, 438] width 343 height 78
type textarea "[PERSON_NAME]"
paste textarea "[URL][DOMAIN_NAME]"
type textarea "Высылаю Вам ссылку на оплату: [URL][DOMAIN_NAME]"
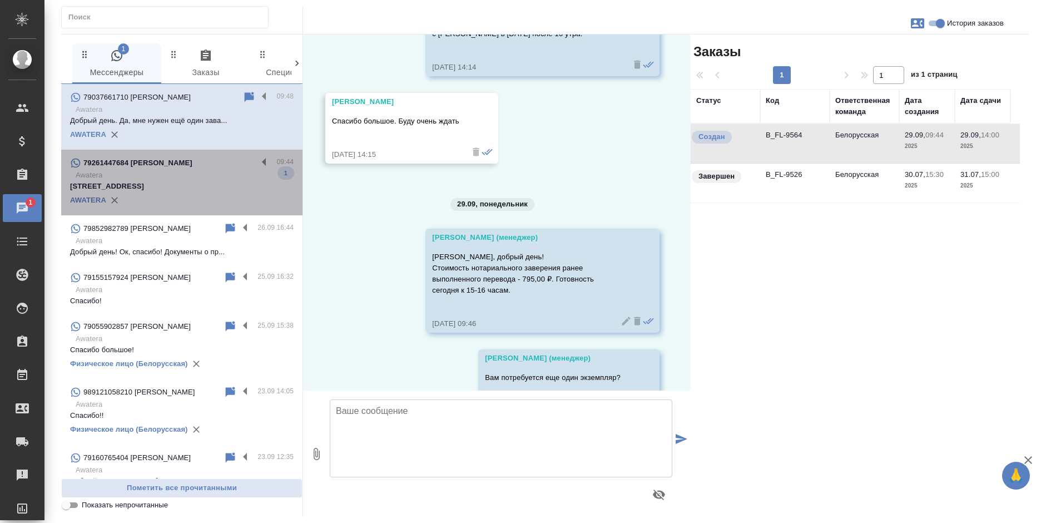
click at [193, 183] on p "[STREET_ADDRESS]" at bounding box center [182, 186] width 224 height 11
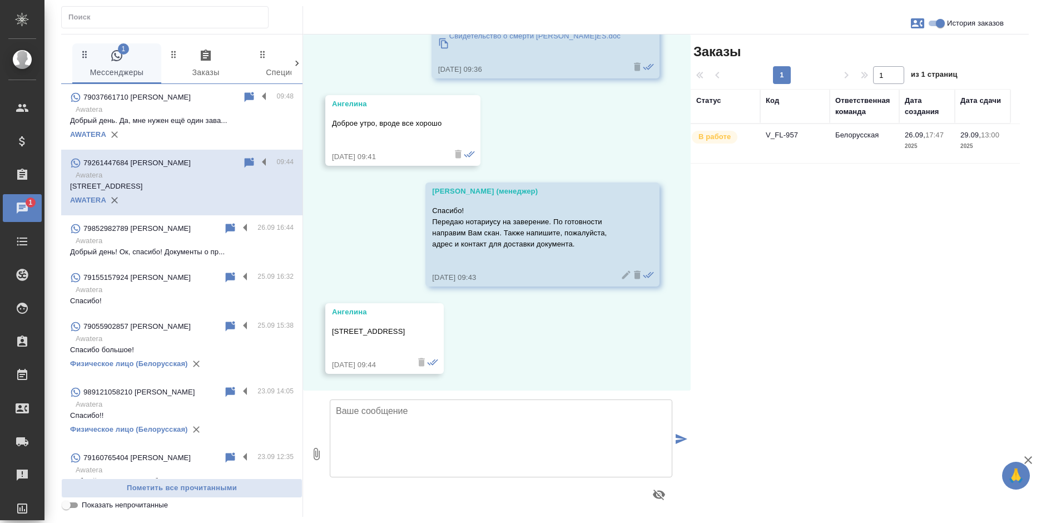
scroll to position [1896, 0]
click at [420, 433] on textarea at bounding box center [501, 438] width 343 height 78
type textarea "Как контактный указать Ваш номер?"
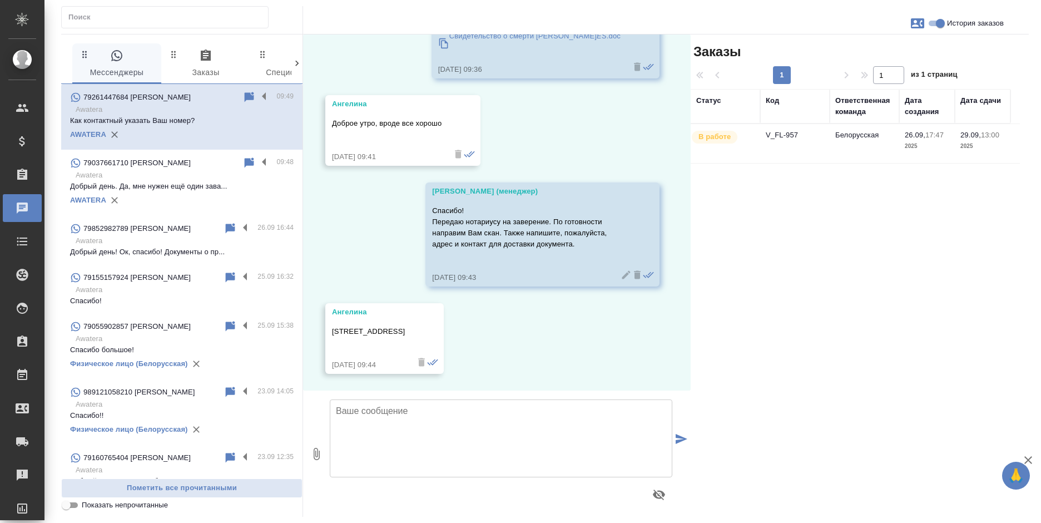
click at [801, 137] on td "V_FL-957" at bounding box center [795, 143] width 70 height 39
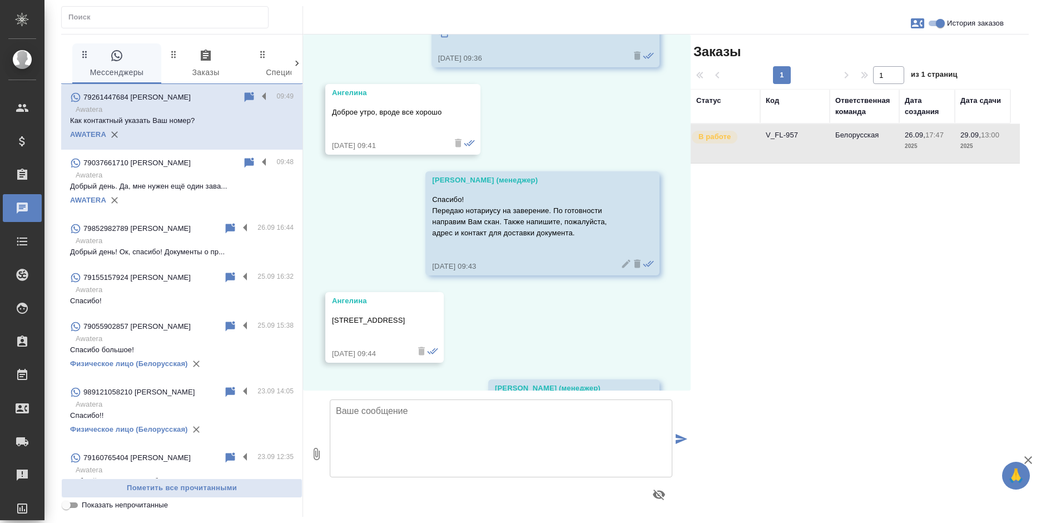
click at [386, 419] on textarea at bounding box center [501, 438] width 343 height 78
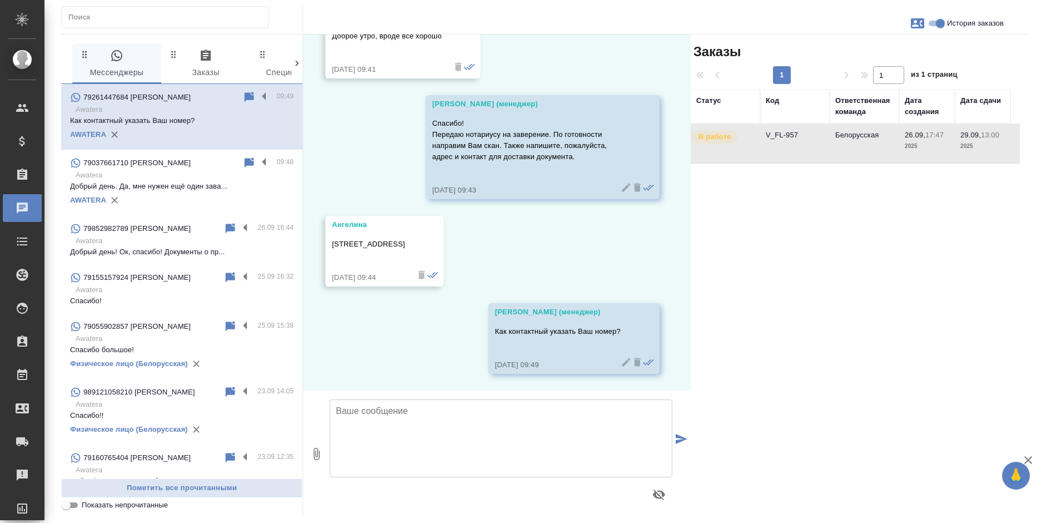
paste textarea "[PHONE_NUMBER]"
type textarea "[PHONE_NUMBER]"
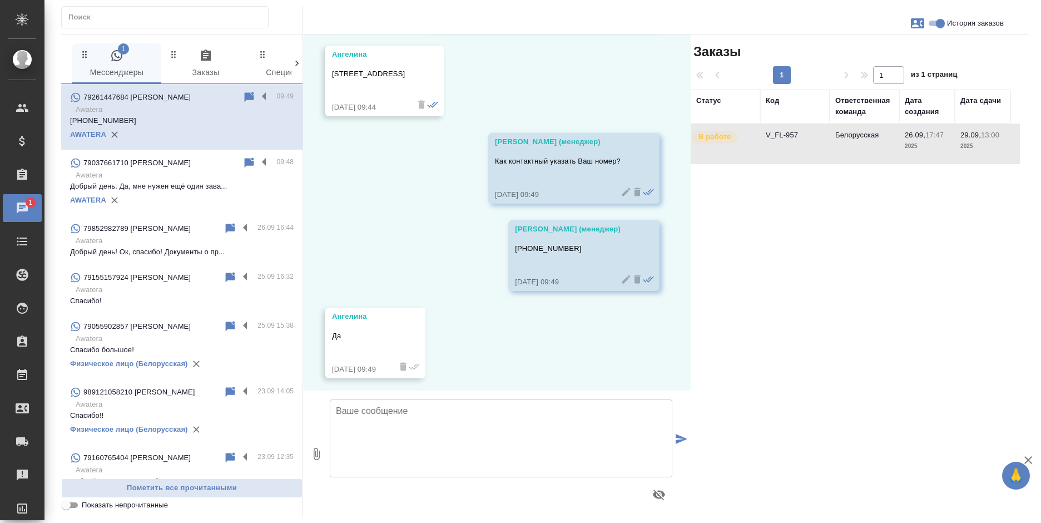
scroll to position [2157, 0]
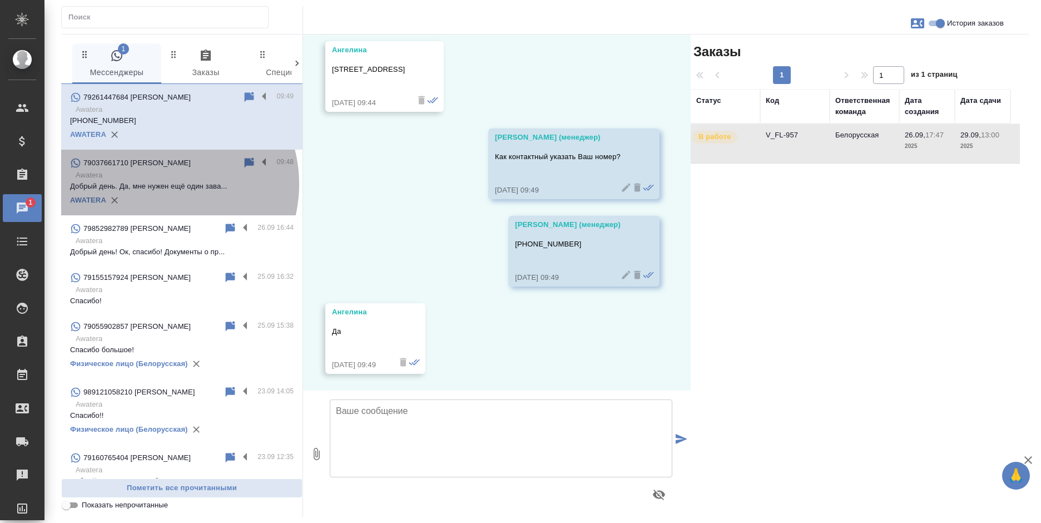
click at [159, 184] on p "Добрый день. Да, мне нужен ещё один зава..." at bounding box center [182, 186] width 224 height 11
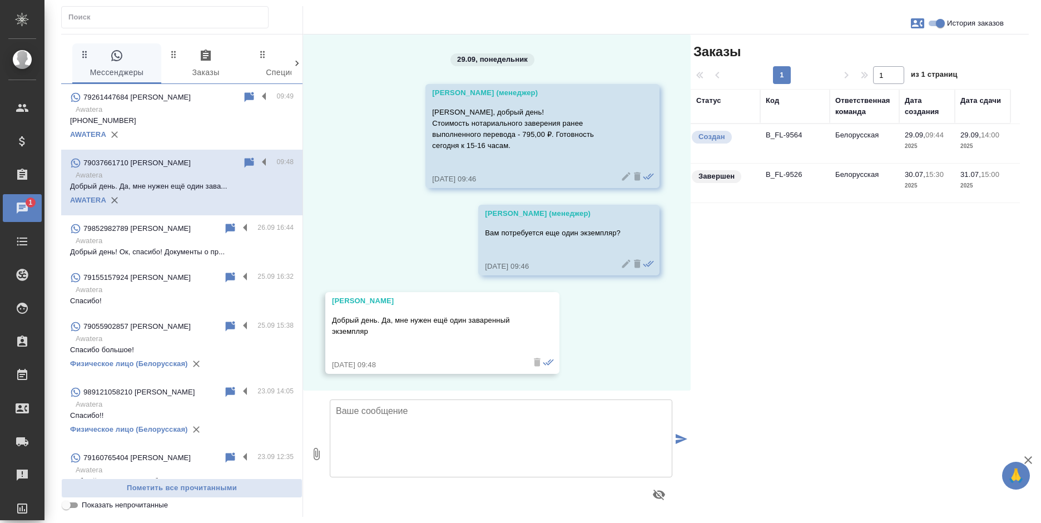
scroll to position [2790, 0]
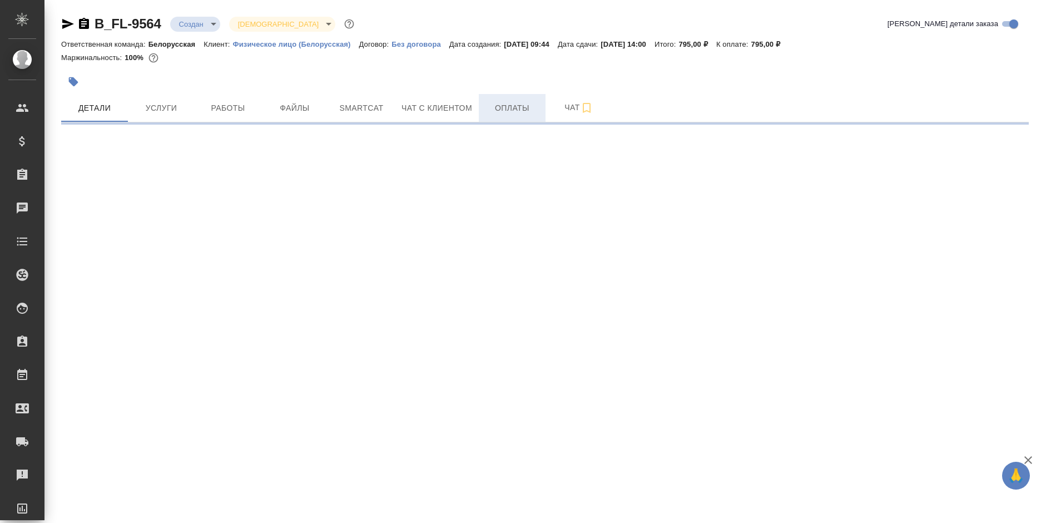
click at [517, 108] on span "Оплаты" at bounding box center [512, 108] width 53 height 14
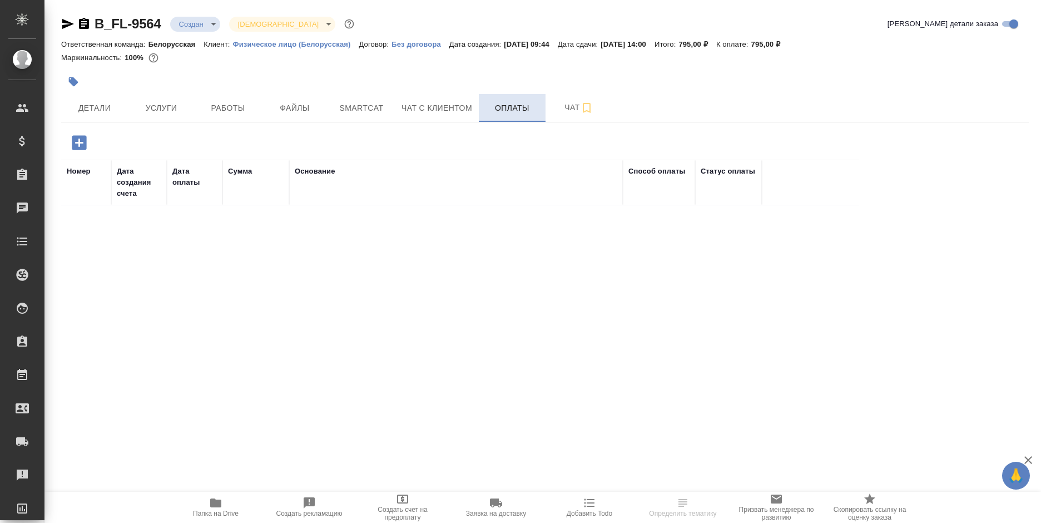
click at [517, 108] on span "Оплаты" at bounding box center [512, 108] width 53 height 14
click at [82, 146] on icon "button" at bounding box center [79, 142] width 14 height 14
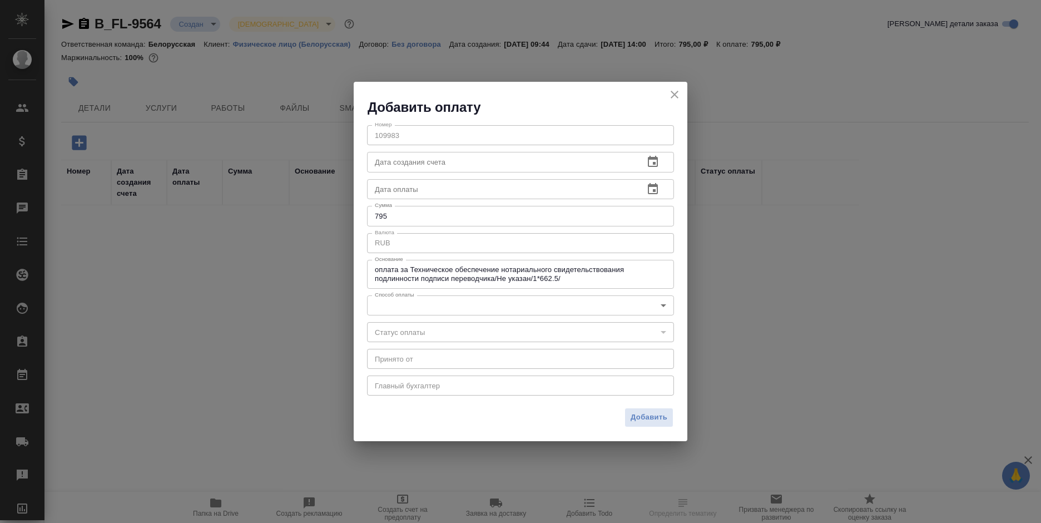
click at [388, 301] on body "🙏 .cls-1 fill:#fff; AWATERA [PERSON_NAME] Спецификации Заказы Чаты Todo Проекты…" at bounding box center [520, 261] width 1041 height 523
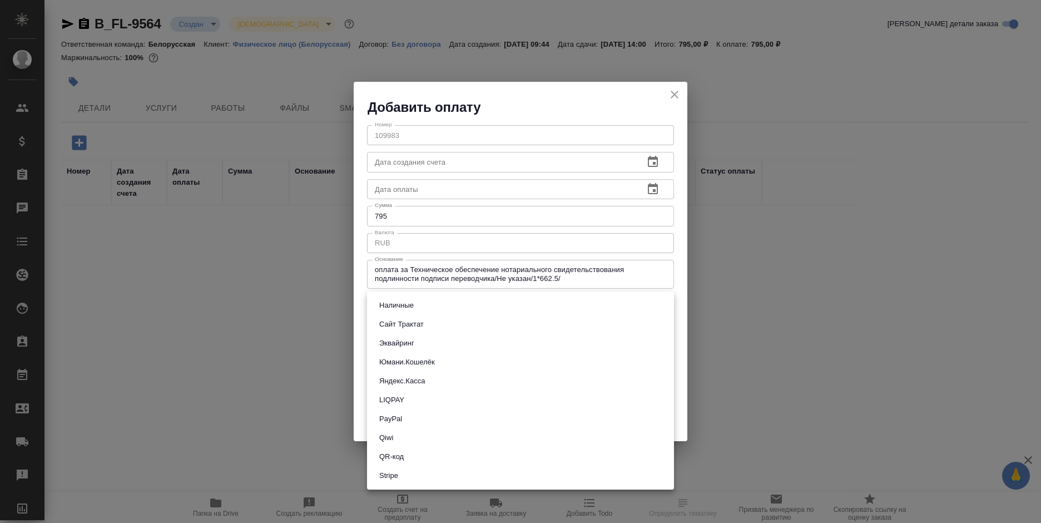
click at [411, 380] on button "Яндекс.Касса" at bounding box center [402, 381] width 52 height 12
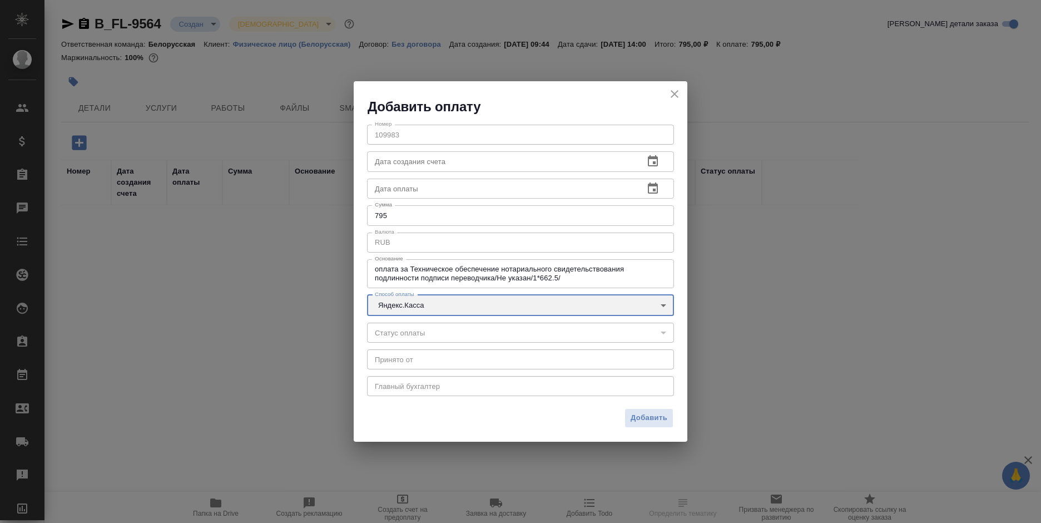
type input "yandex-kassa"
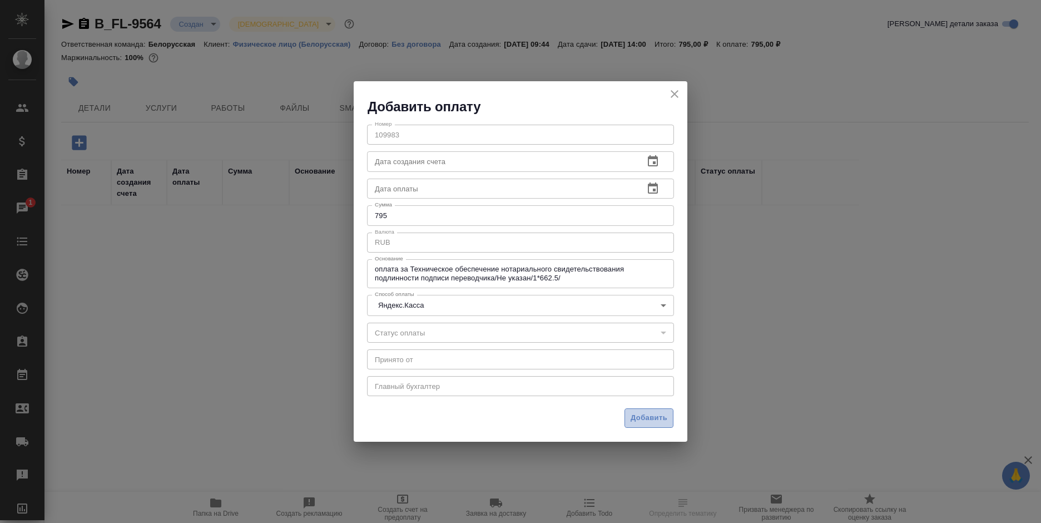
click at [660, 414] on span "Добавить" at bounding box center [649, 418] width 37 height 13
click at [660, 414] on div "Добавить" at bounding box center [521, 422] width 334 height 39
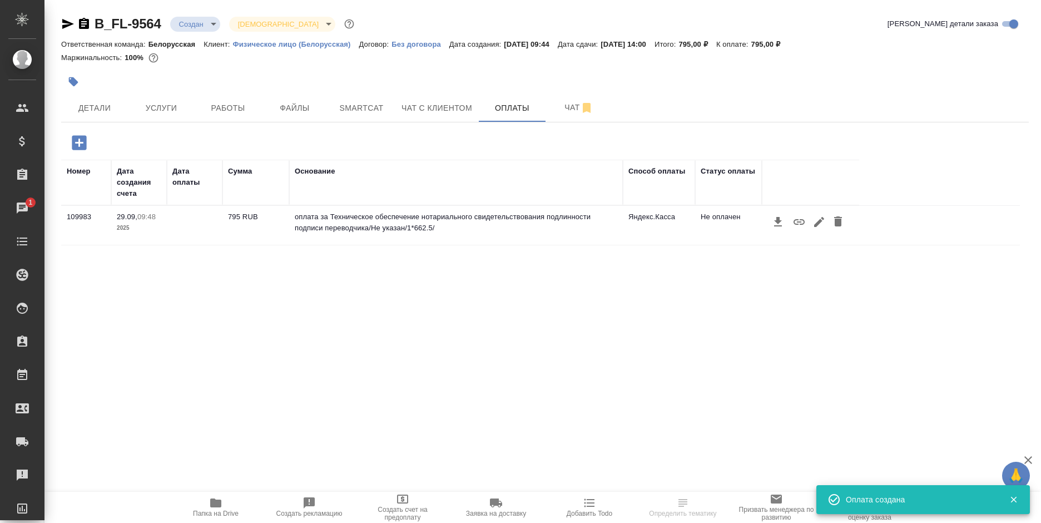
click at [791, 225] on button "button" at bounding box center [799, 221] width 21 height 21
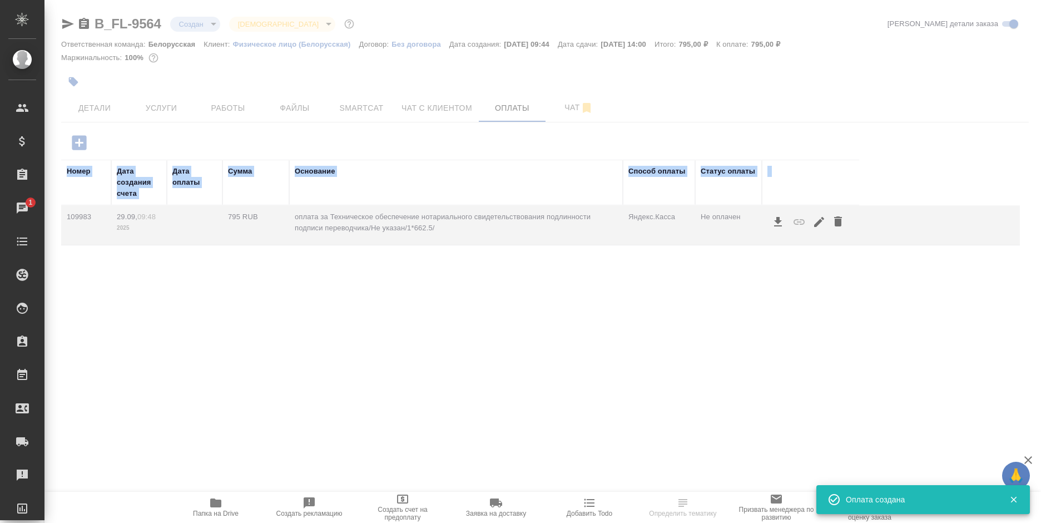
click at [791, 225] on div at bounding box center [542, 344] width 997 height 355
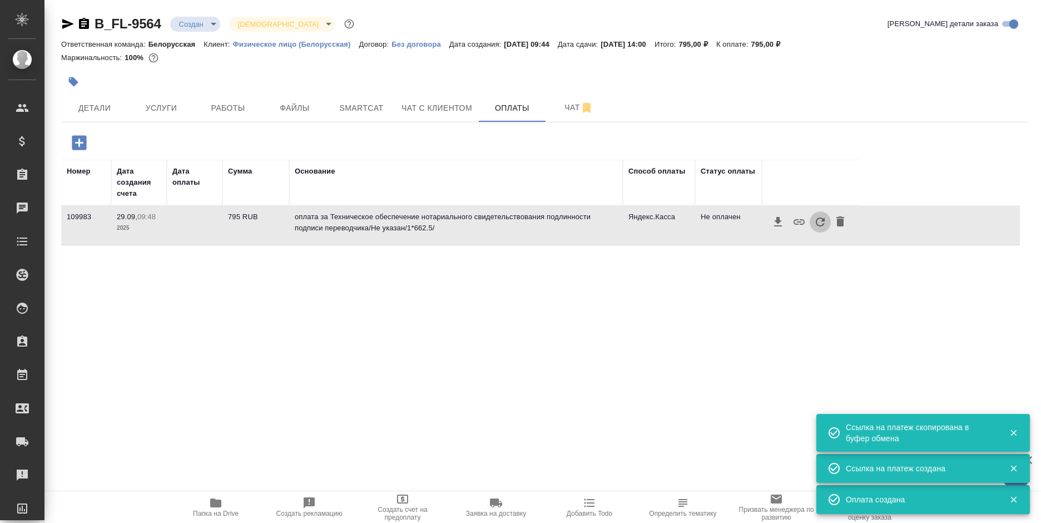
click at [818, 228] on icon "button" at bounding box center [820, 221] width 13 height 13
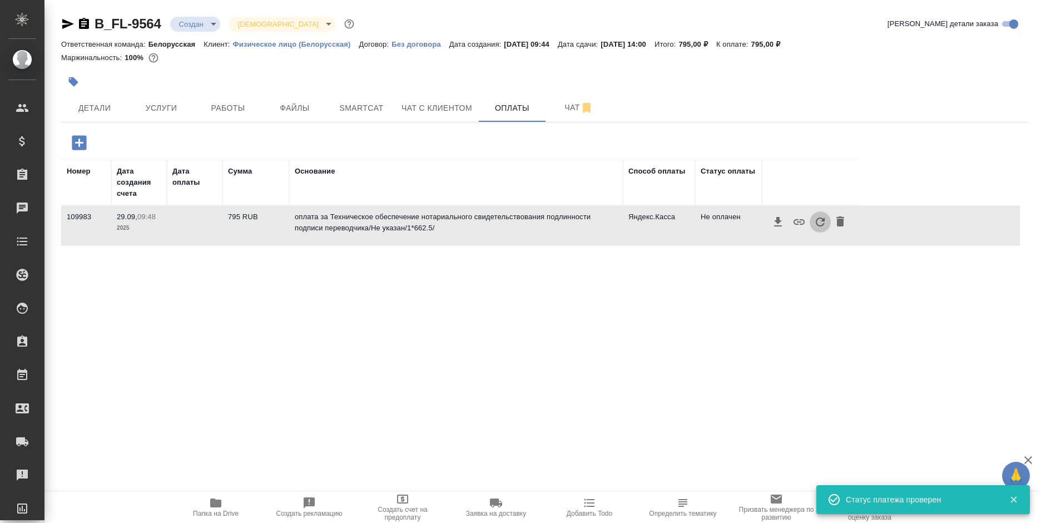
click at [819, 227] on icon "button" at bounding box center [820, 221] width 13 height 13
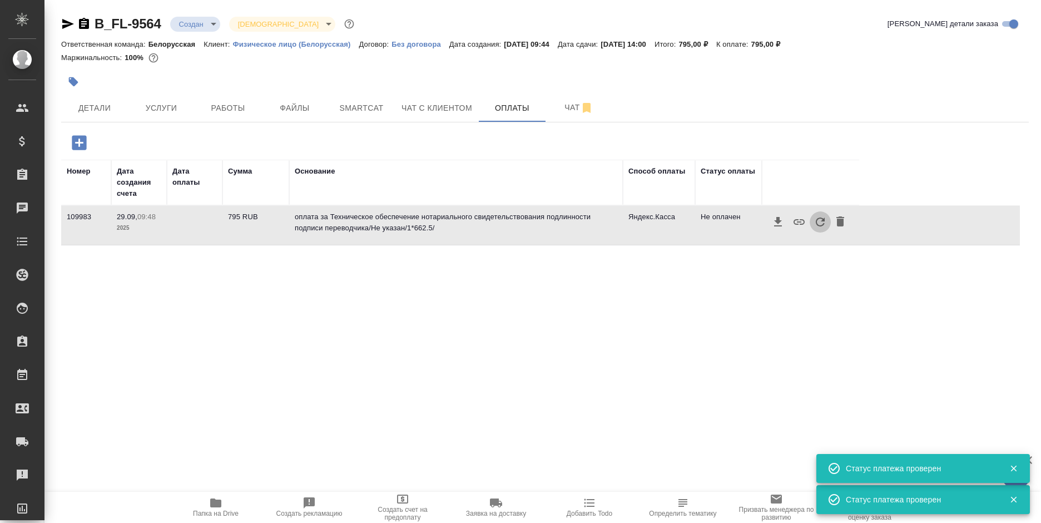
click at [819, 227] on icon "button" at bounding box center [820, 221] width 13 height 13
click at [815, 225] on icon "button" at bounding box center [820, 221] width 13 height 13
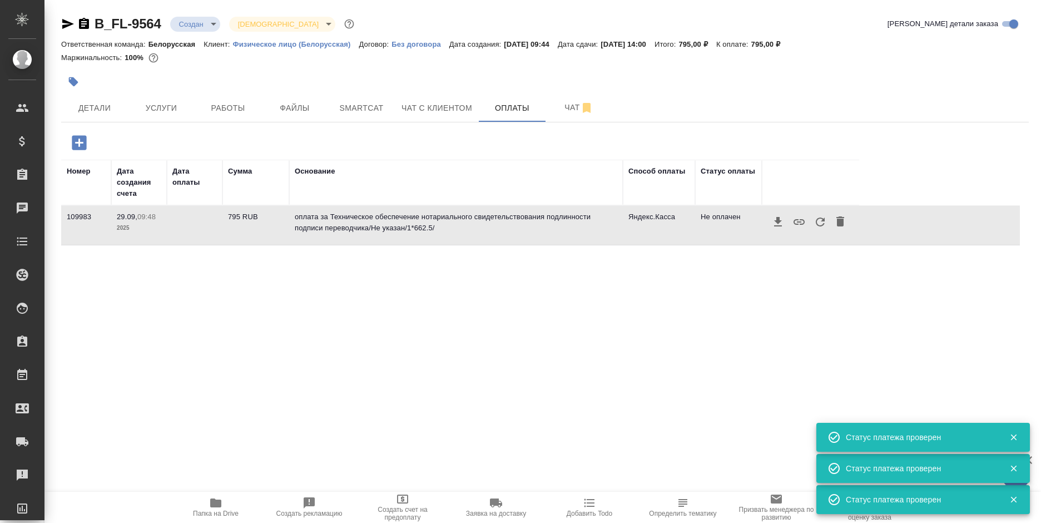
click at [815, 225] on icon "button" at bounding box center [820, 221] width 13 height 13
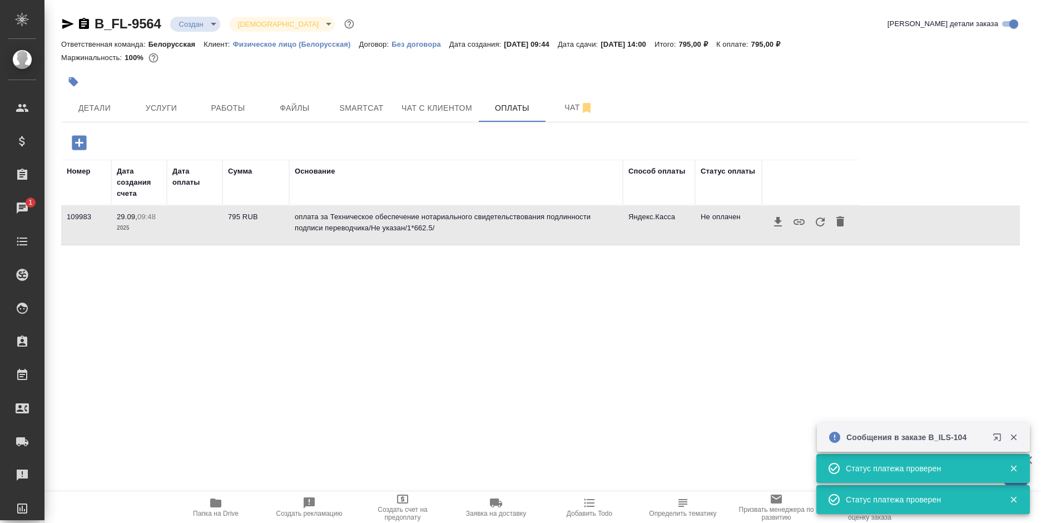
click at [813, 226] on button "button" at bounding box center [820, 221] width 21 height 21
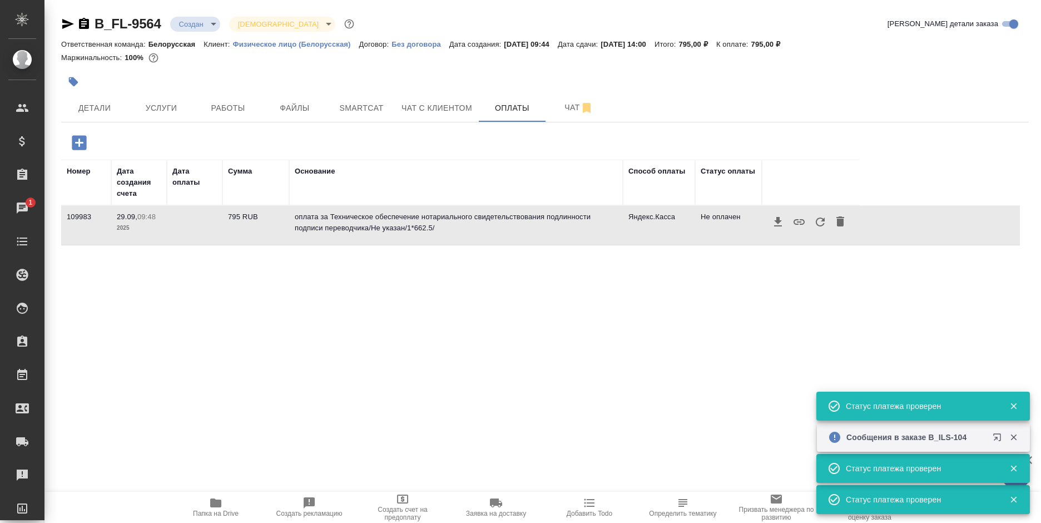
click at [813, 226] on button "button" at bounding box center [820, 221] width 21 height 21
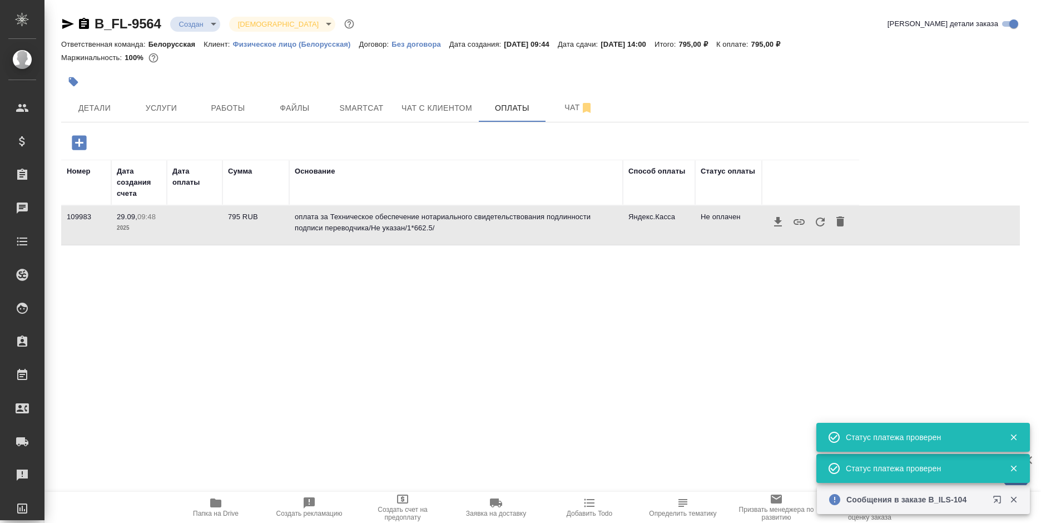
click at [819, 219] on icon "button" at bounding box center [820, 221] width 9 height 9
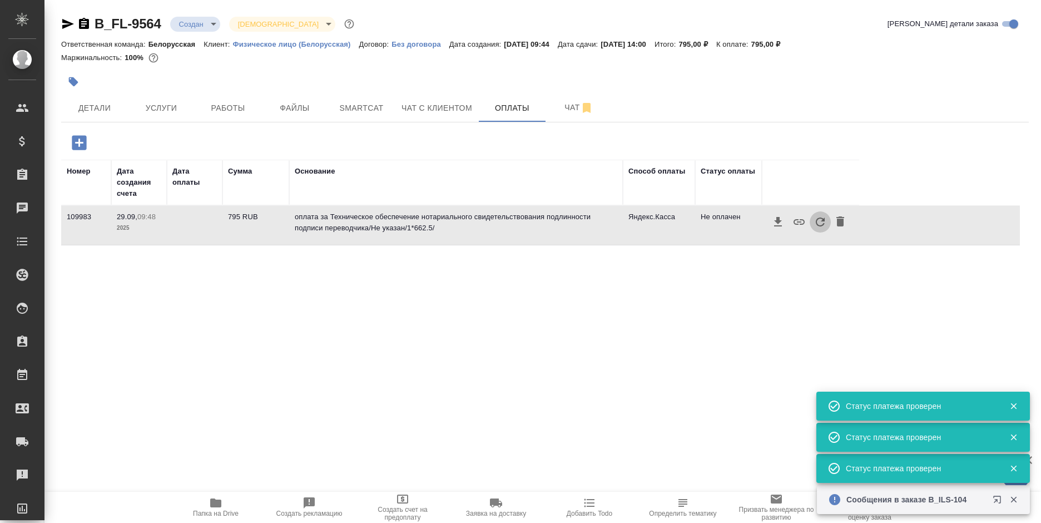
click at [813, 223] on button "button" at bounding box center [820, 221] width 21 height 21
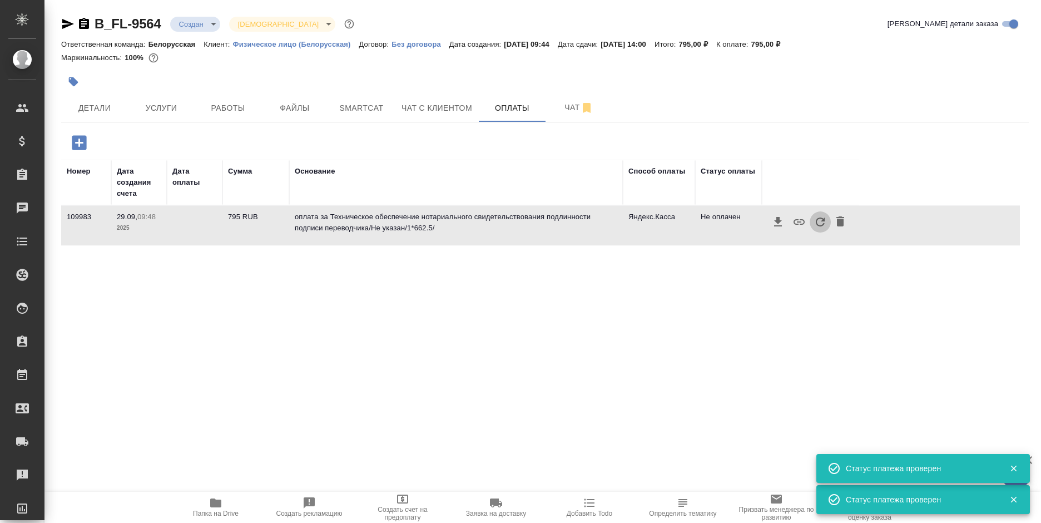
click at [813, 223] on button "button" at bounding box center [820, 221] width 21 height 21
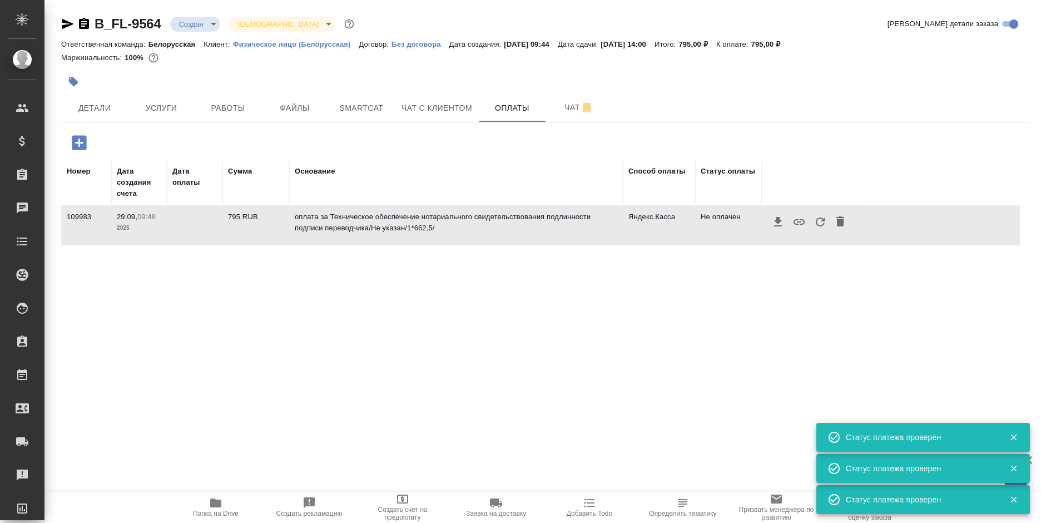
click at [813, 221] on button "button" at bounding box center [820, 221] width 21 height 21
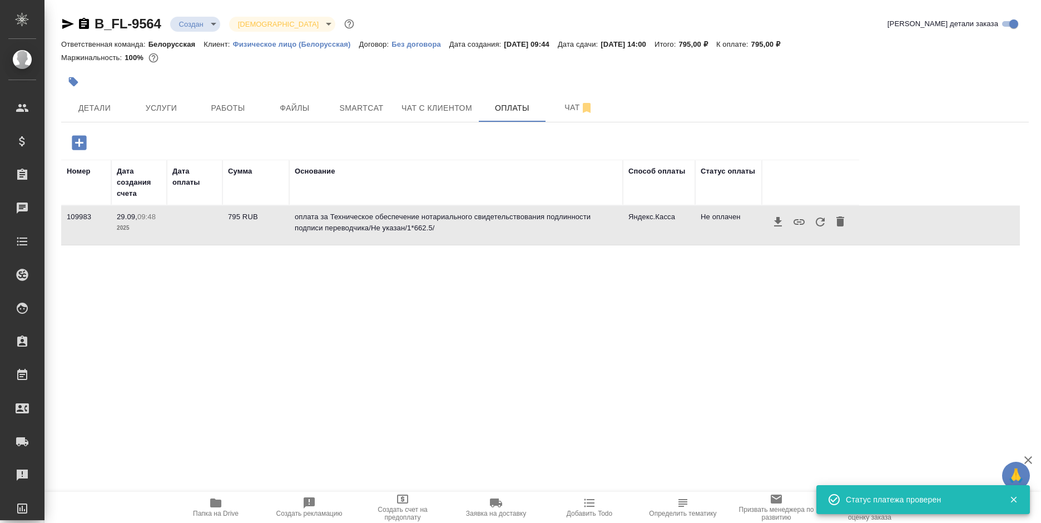
click at [813, 222] on button "button" at bounding box center [820, 221] width 21 height 21
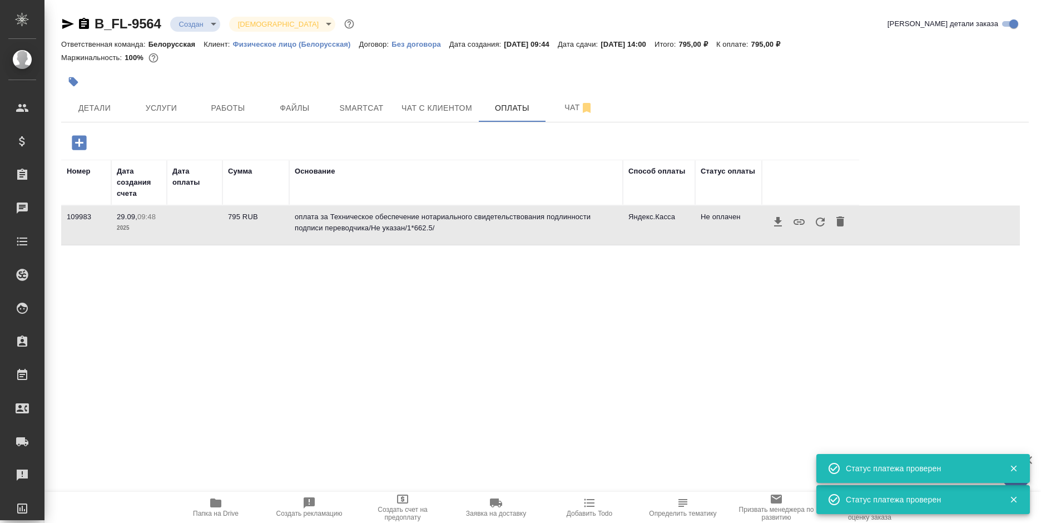
click at [815, 222] on icon "button" at bounding box center [820, 221] width 13 height 13
click at [815, 216] on icon "button" at bounding box center [820, 221] width 13 height 13
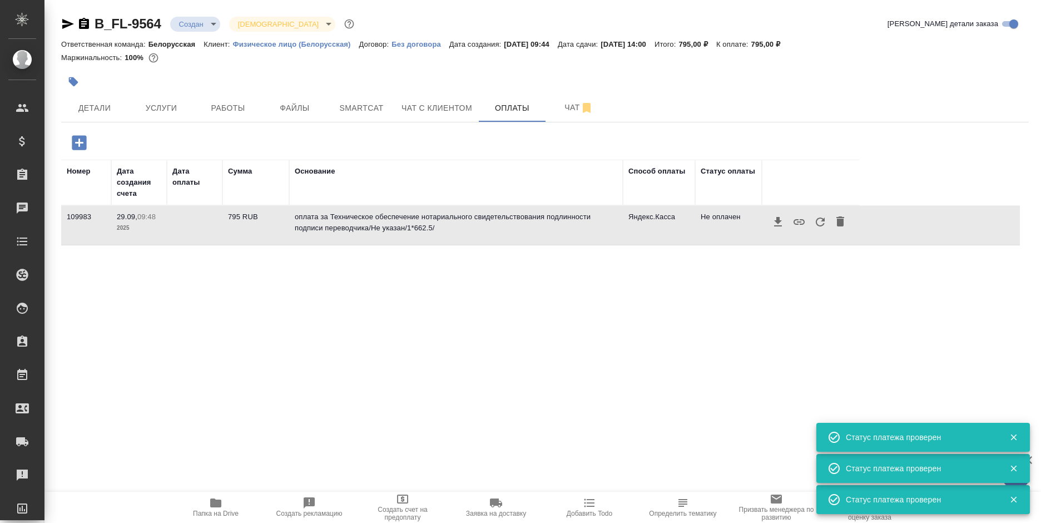
click at [813, 225] on button "button" at bounding box center [820, 221] width 21 height 21
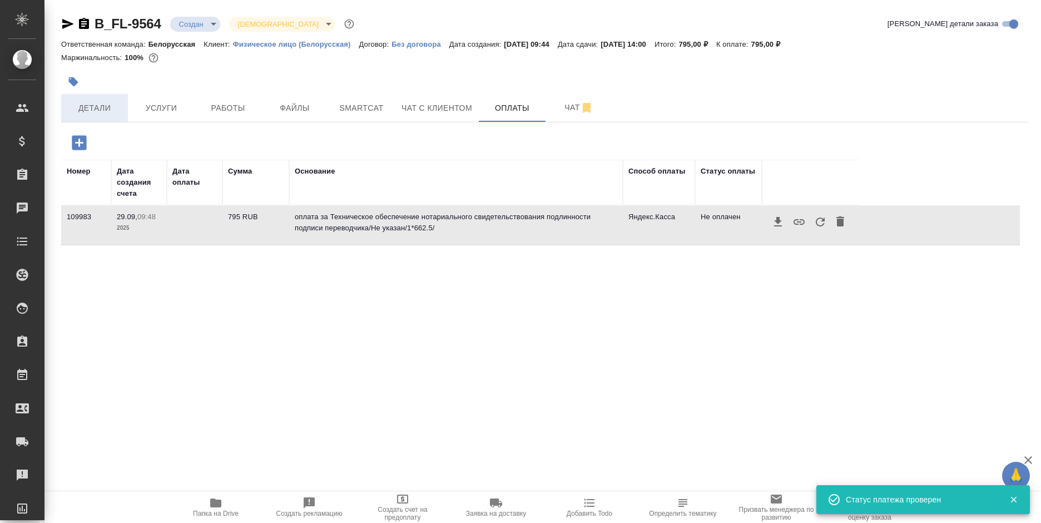
click at [103, 115] on span "Детали" at bounding box center [94, 108] width 53 height 14
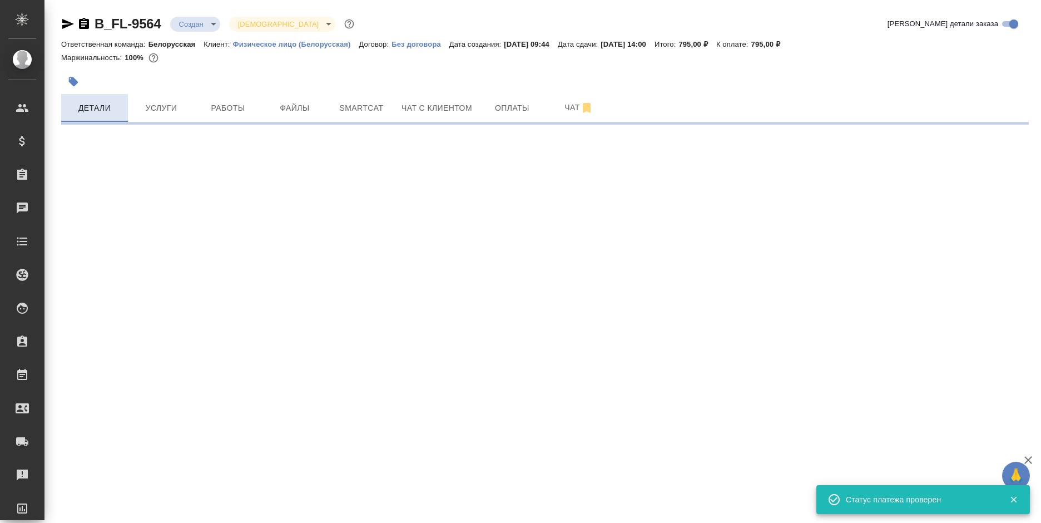
select select "RU"
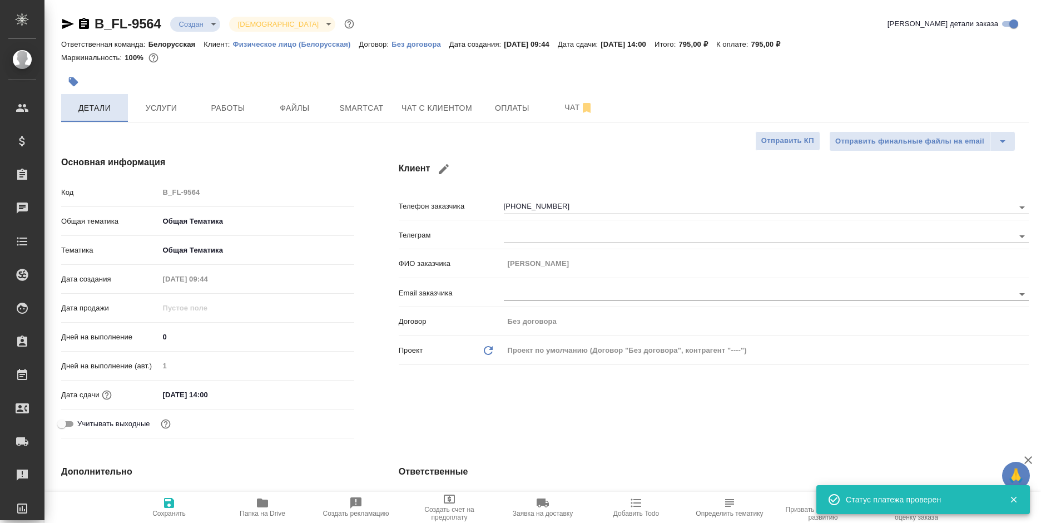
type textarea "x"
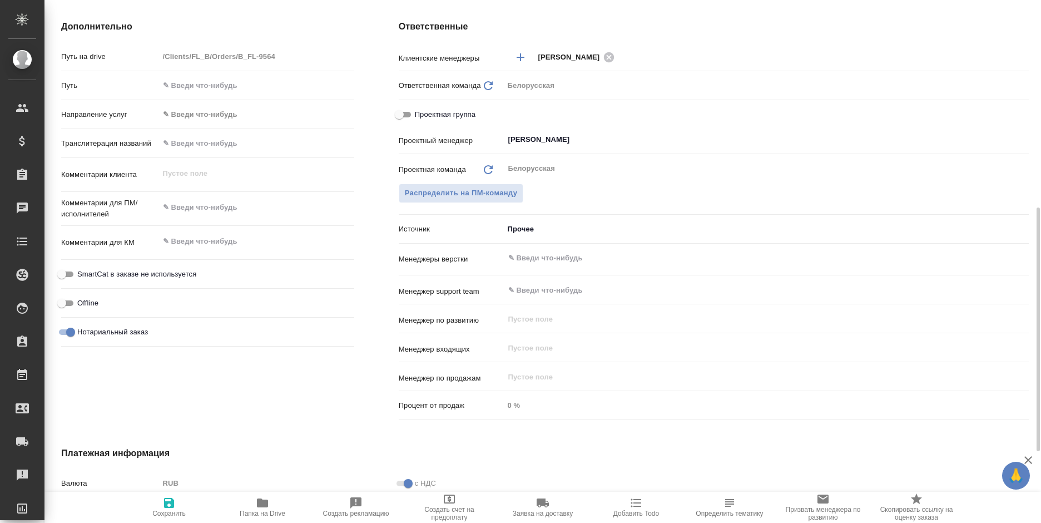
scroll to position [597, 0]
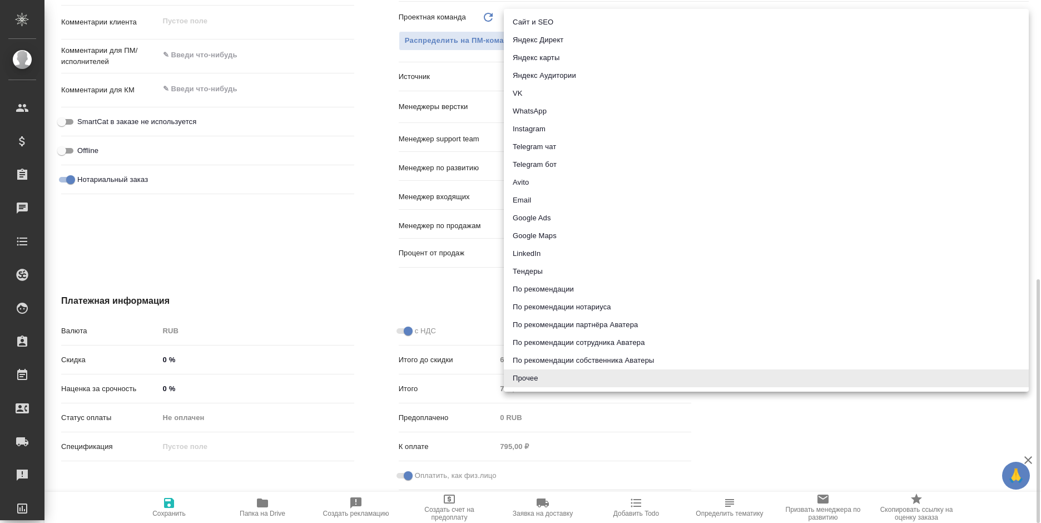
click at [540, 78] on body "🙏 .cls-1 fill:#fff; AWATERA Bogomolova Anastasiya Клиенты Спецификации Заказы 0…" at bounding box center [520, 261] width 1041 height 523
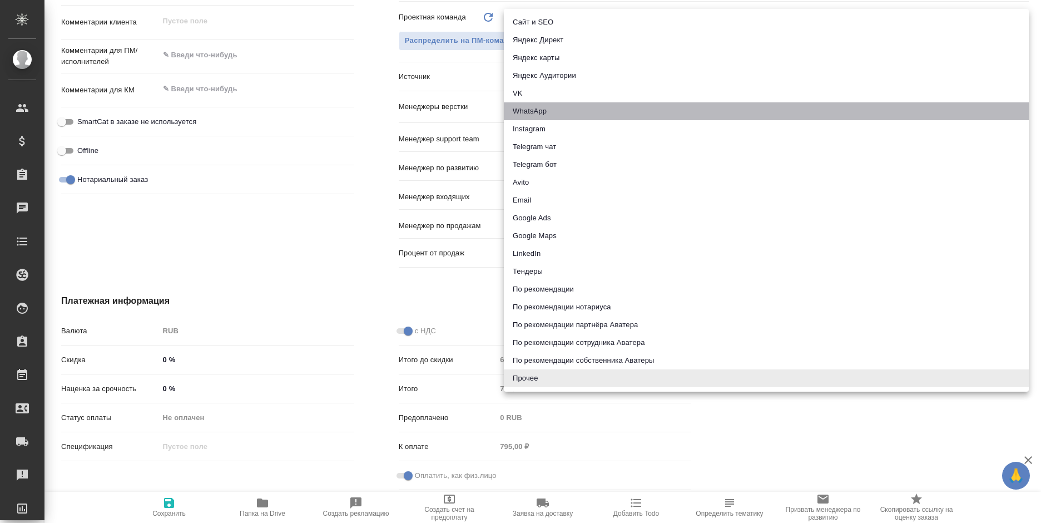
click at [521, 112] on li "WhatsApp" at bounding box center [766, 111] width 525 height 18
type textarea "x"
type input "whatsapp"
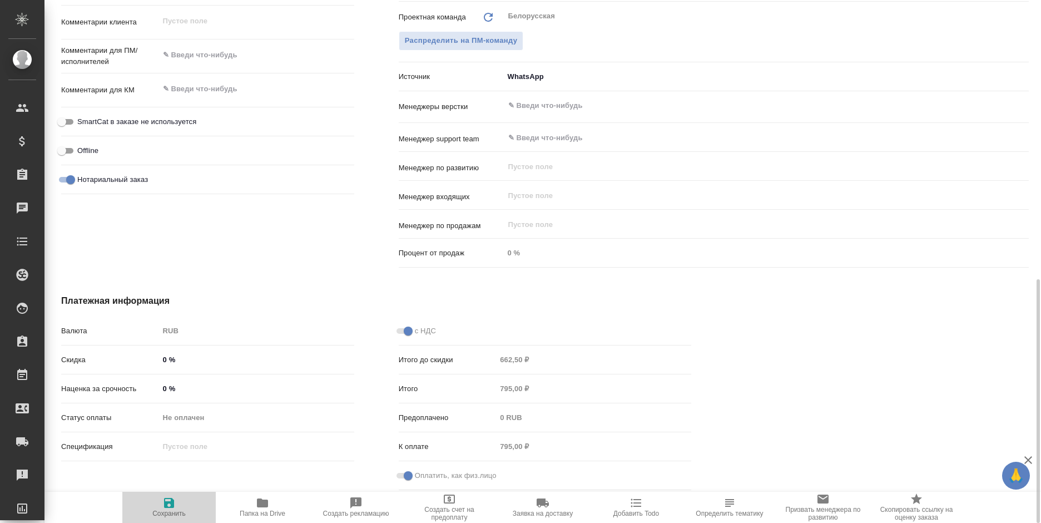
click at [174, 503] on icon "button" at bounding box center [169, 503] width 10 height 10
type textarea "x"
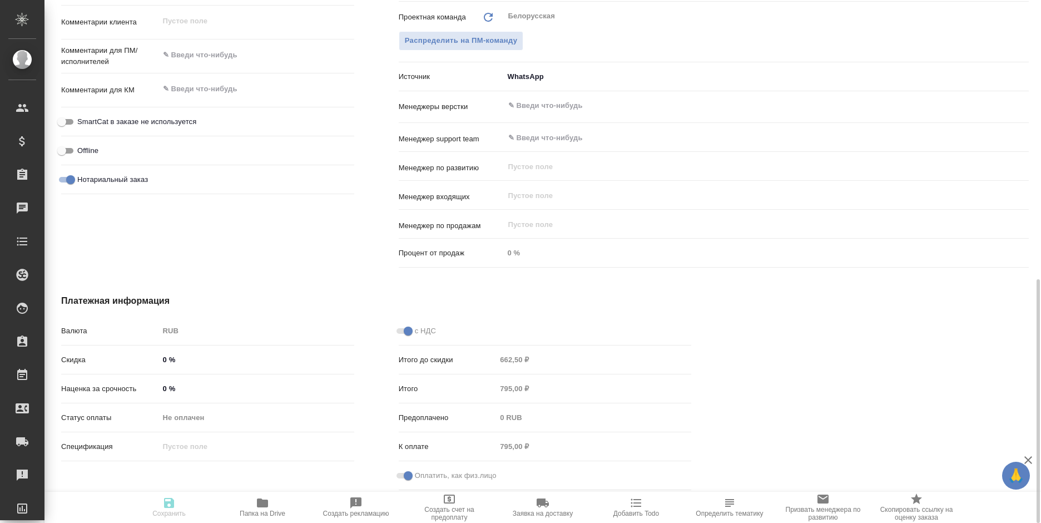
type textarea "x"
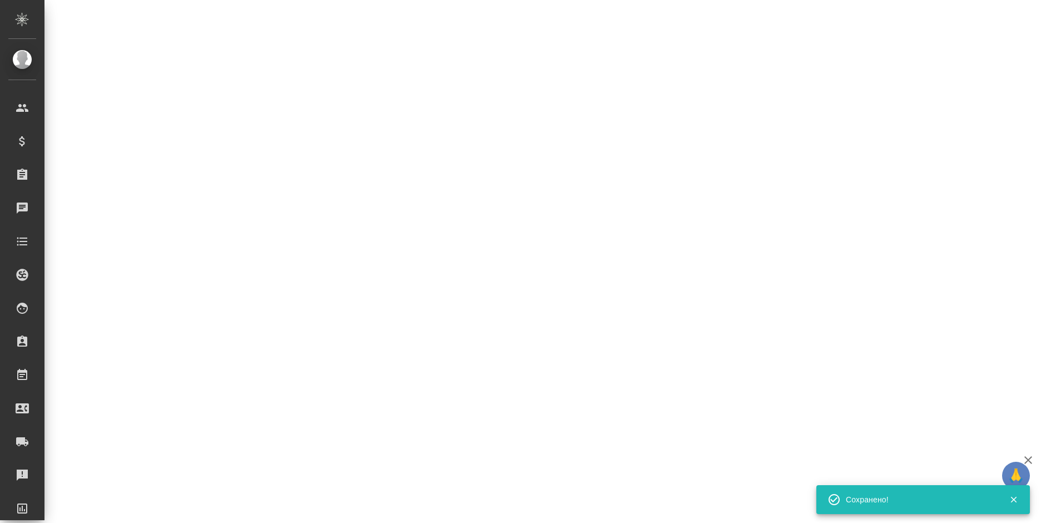
select select "RU"
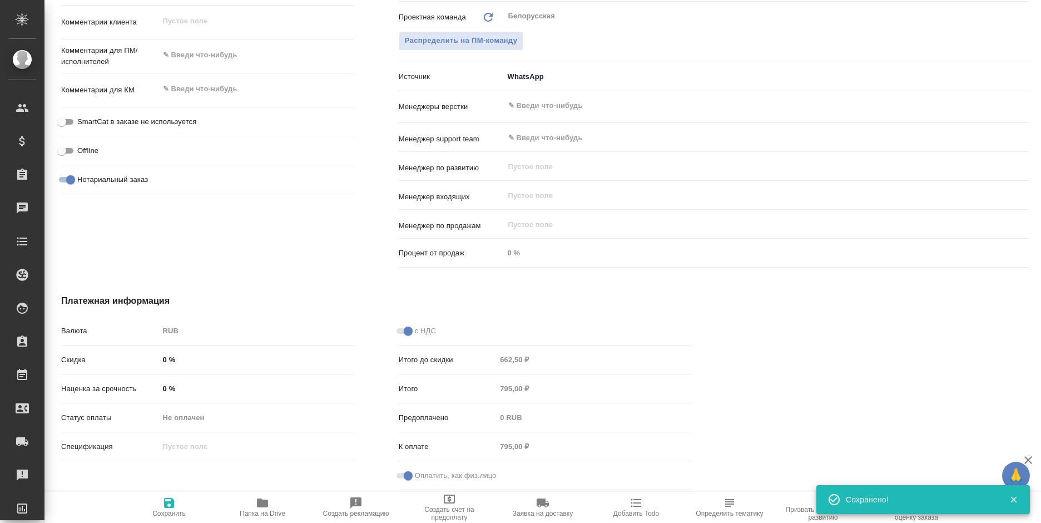
type textarea "x"
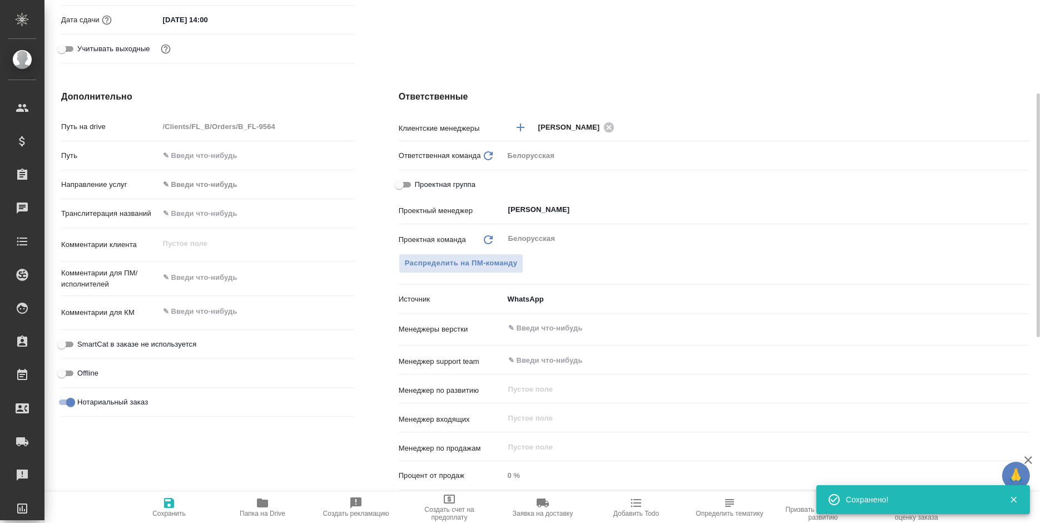
scroll to position [319, 0]
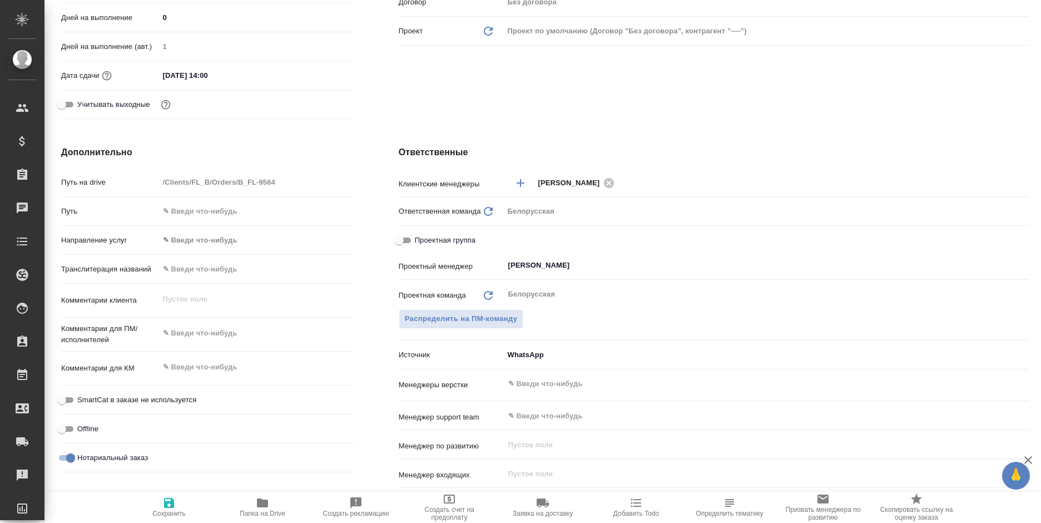
type textarea "x"
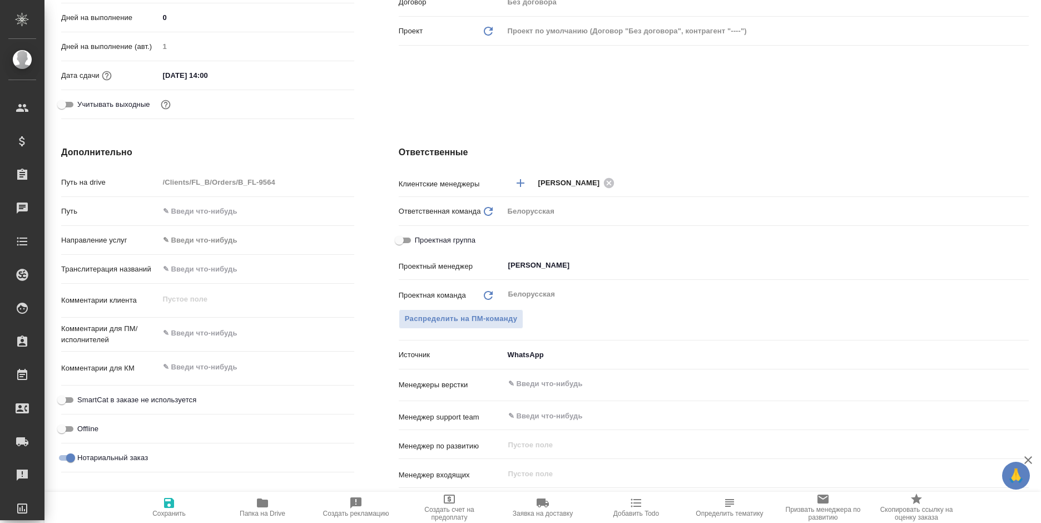
type textarea "x"
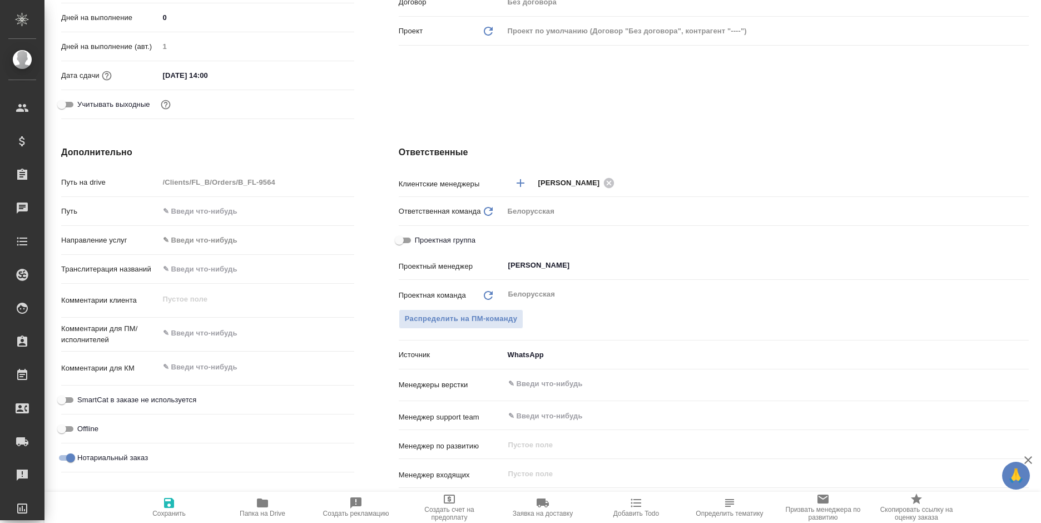
type textarea "x"
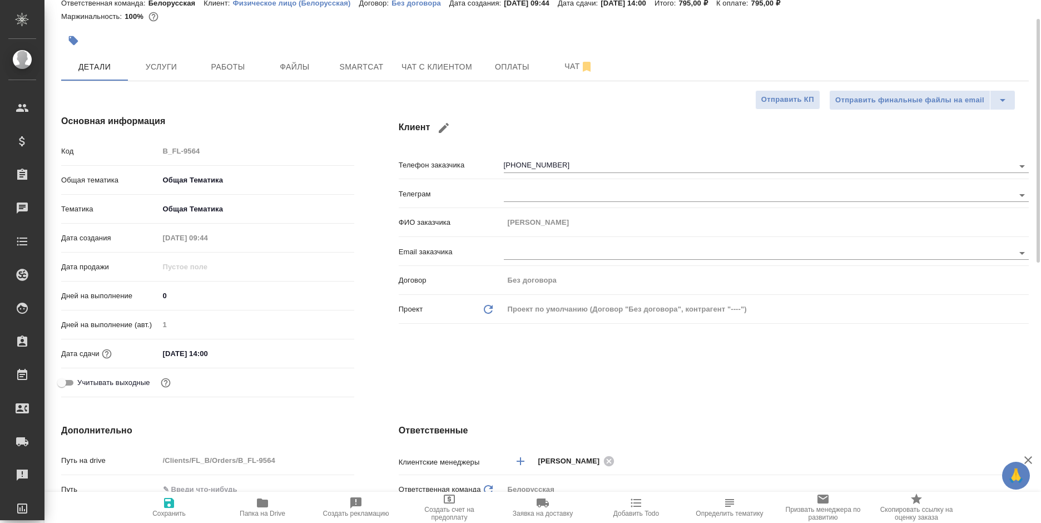
scroll to position [0, 0]
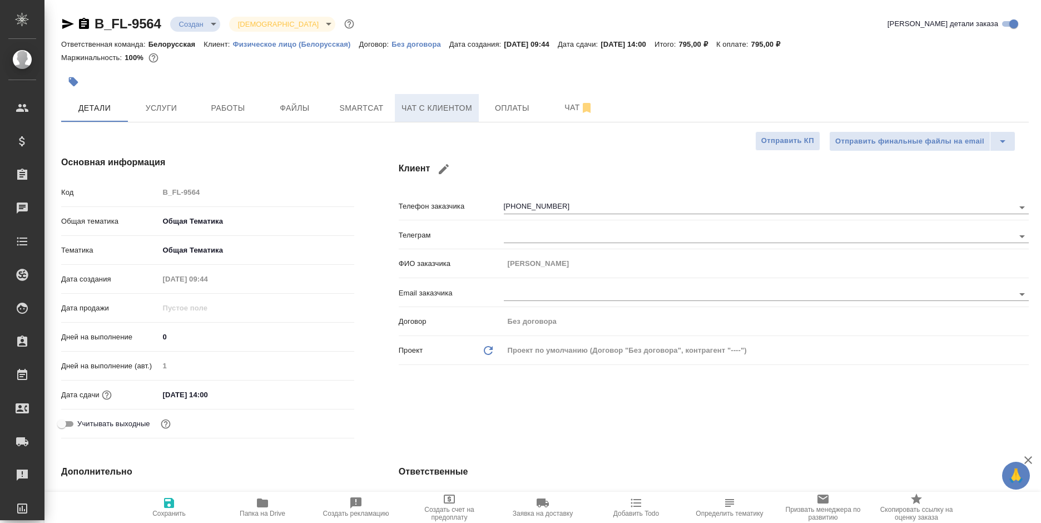
click at [408, 107] on span "Чат с клиентом" at bounding box center [437, 108] width 71 height 14
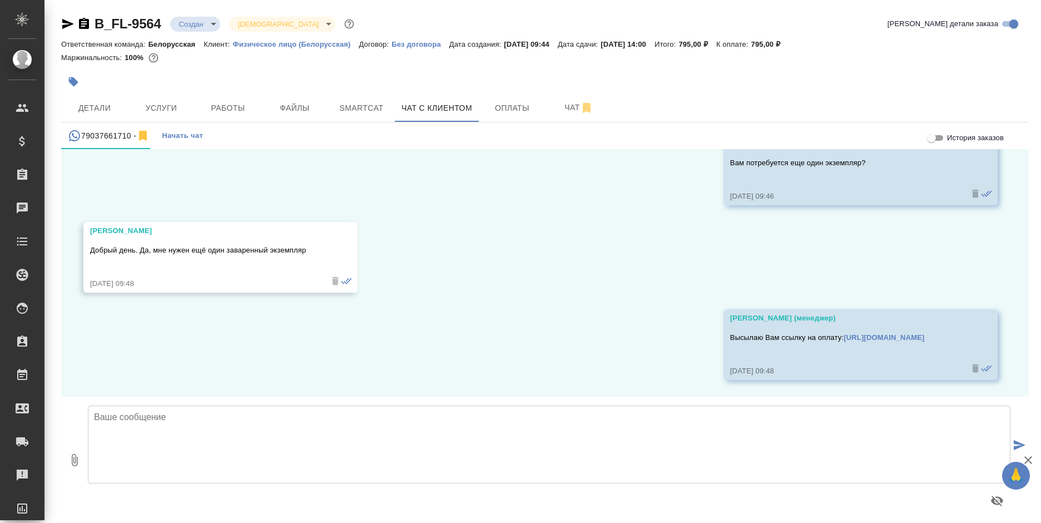
click at [944, 139] on input "История заказов" at bounding box center [932, 137] width 40 height 13
checkbox input "true"
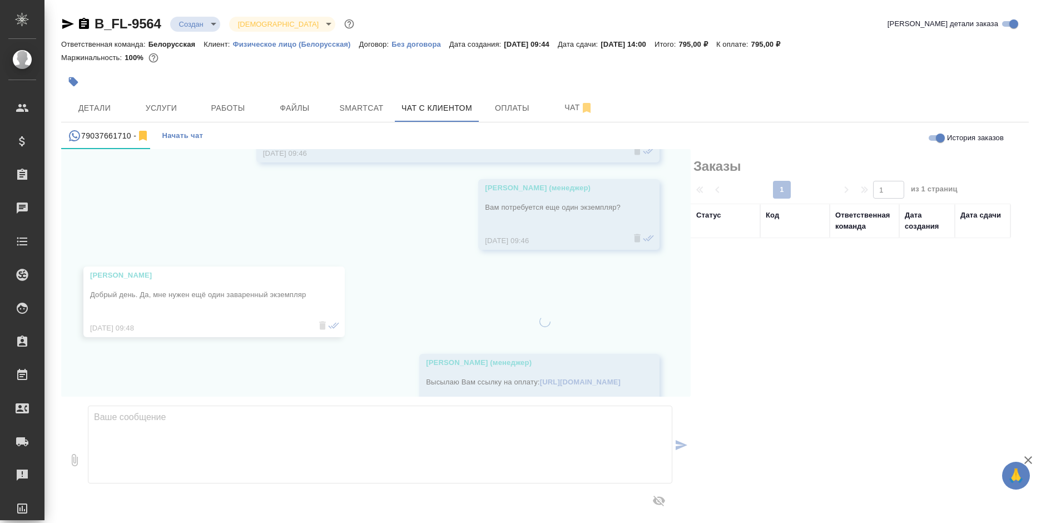
scroll to position [2765, 0]
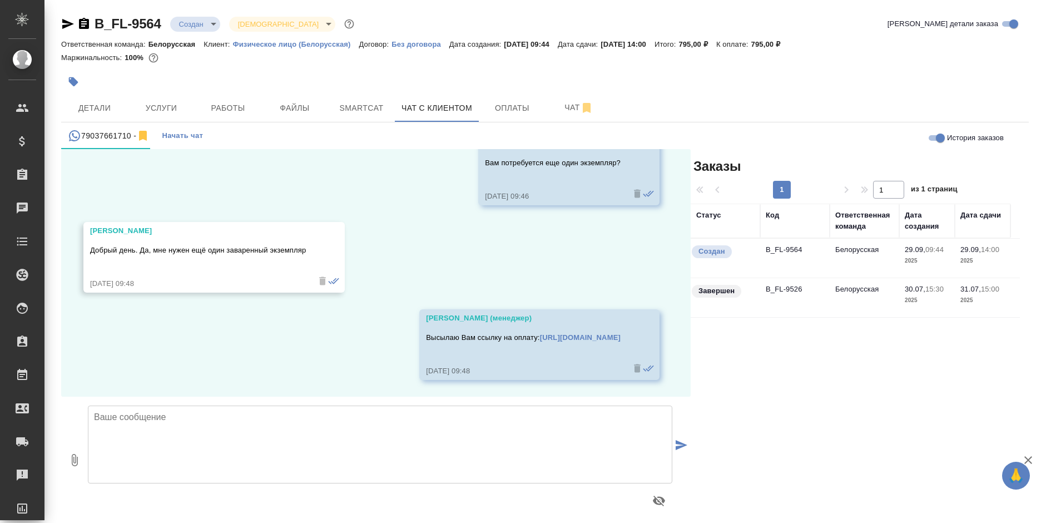
click at [800, 290] on td "B_FL-9526" at bounding box center [795, 297] width 70 height 39
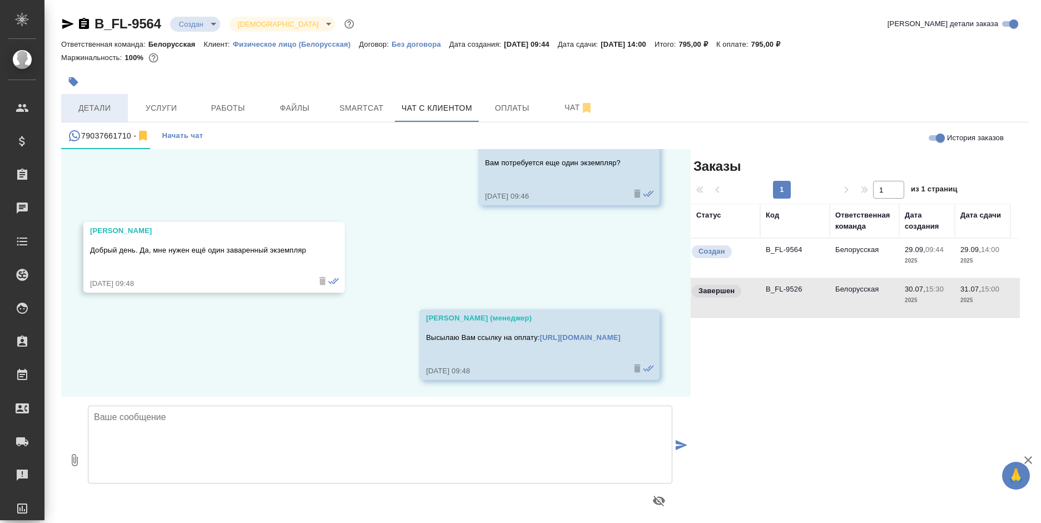
click at [107, 99] on button "Детали" at bounding box center [94, 108] width 67 height 28
click at [106, 100] on button "Детали" at bounding box center [94, 108] width 67 height 28
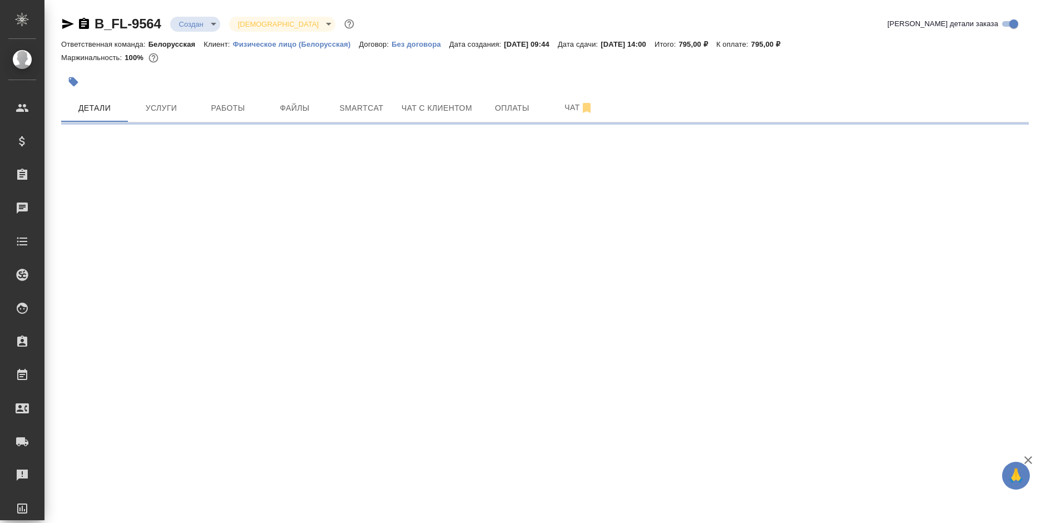
select select "RU"
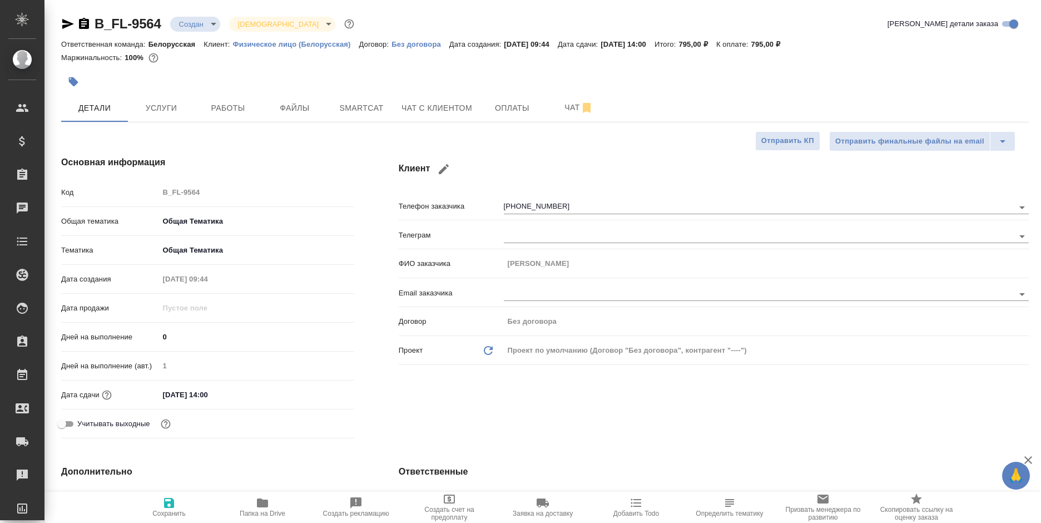
type textarea "x"
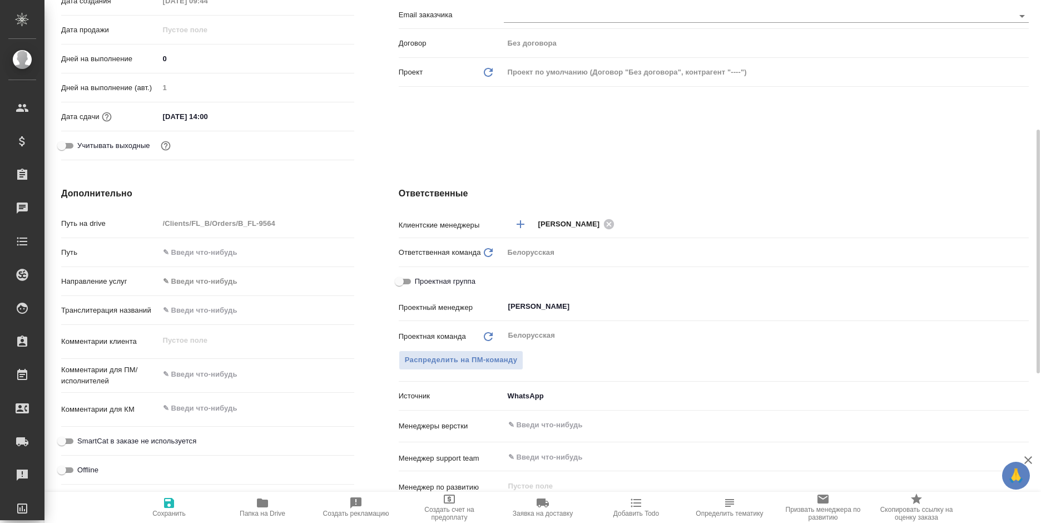
scroll to position [334, 0]
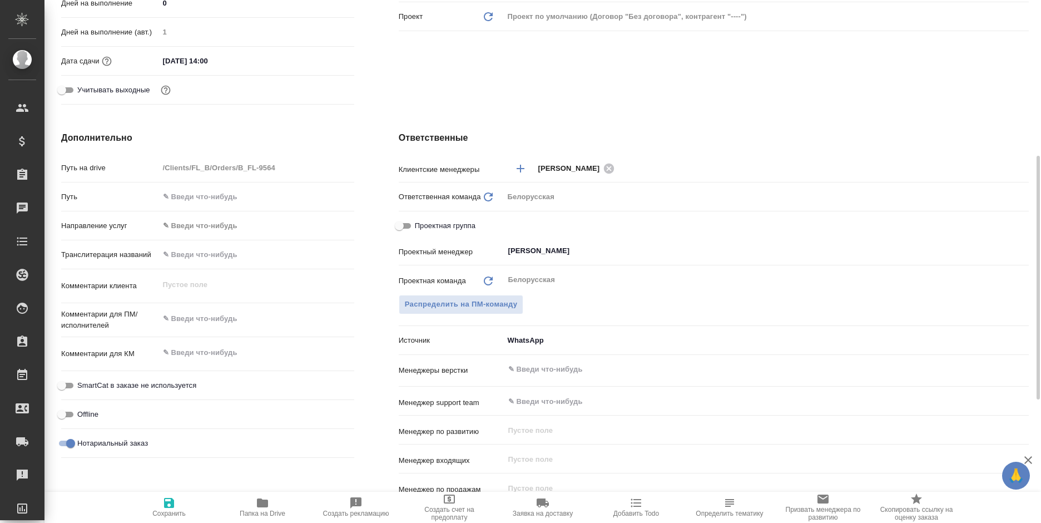
type textarea "x"
click at [217, 350] on textarea at bounding box center [256, 352] width 195 height 19
type textarea "по"
type textarea "x"
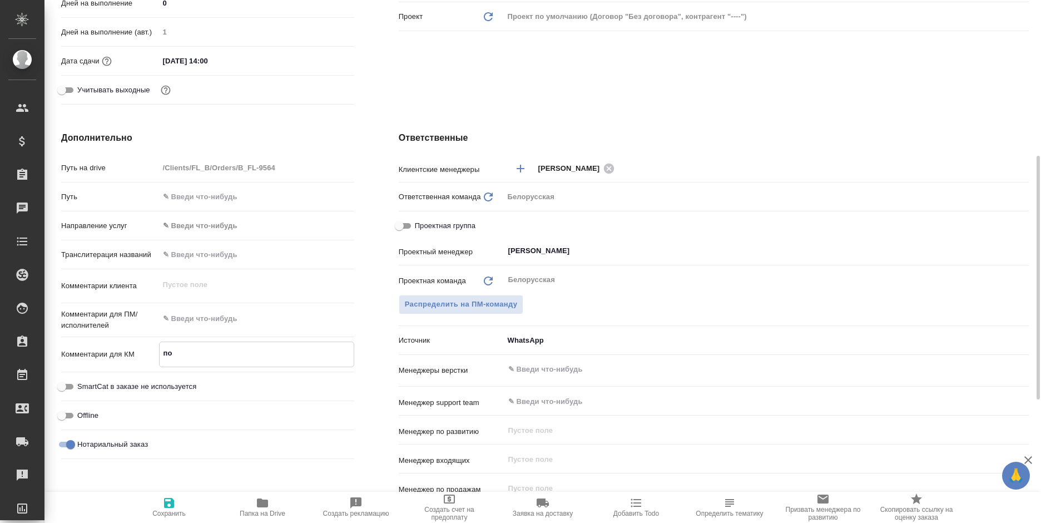
type textarea "x"
type textarea "пов"
type textarea "x"
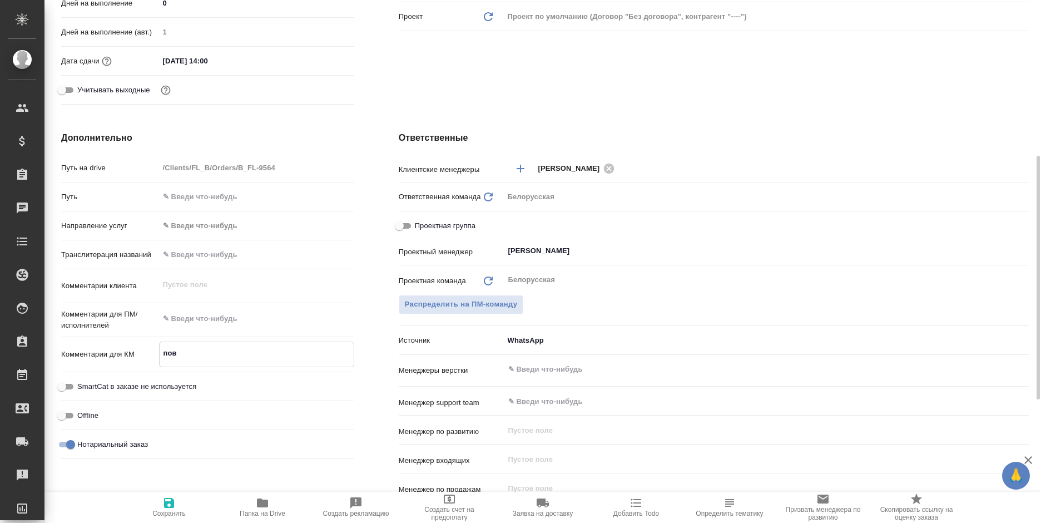
type textarea "повт"
type textarea "x"
type textarea "повто"
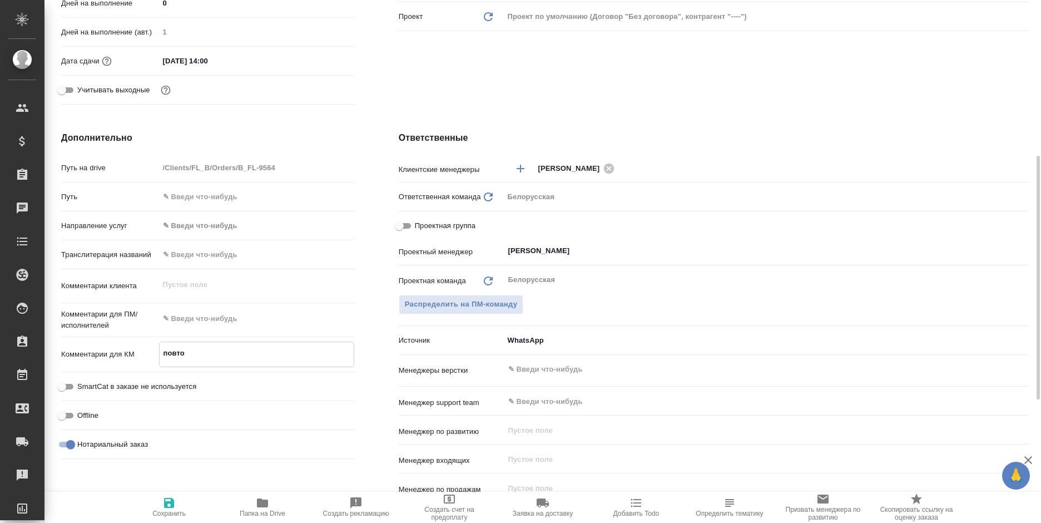
type textarea "x"
type textarea "повтор"
type textarea "x"
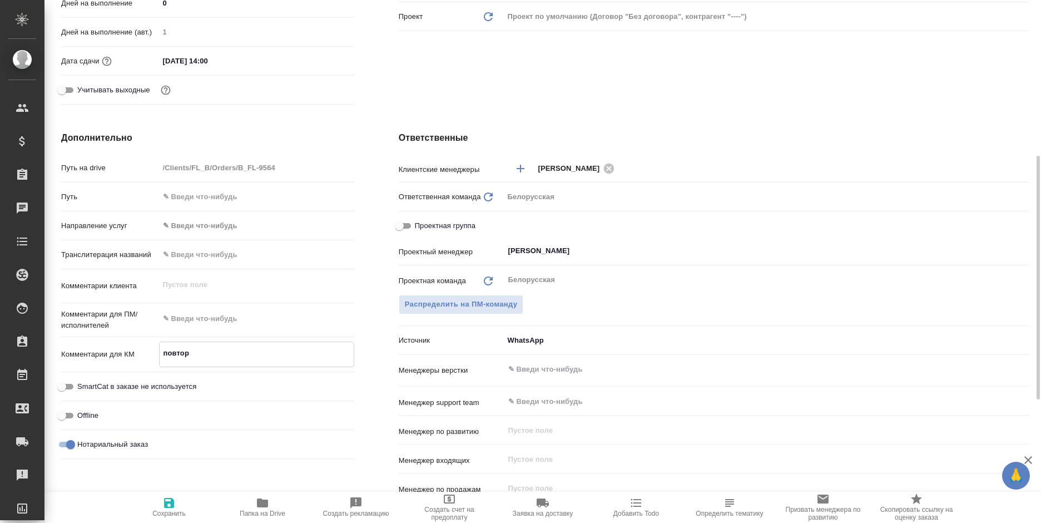
type textarea "x"
type textarea "повторн"
type textarea "x"
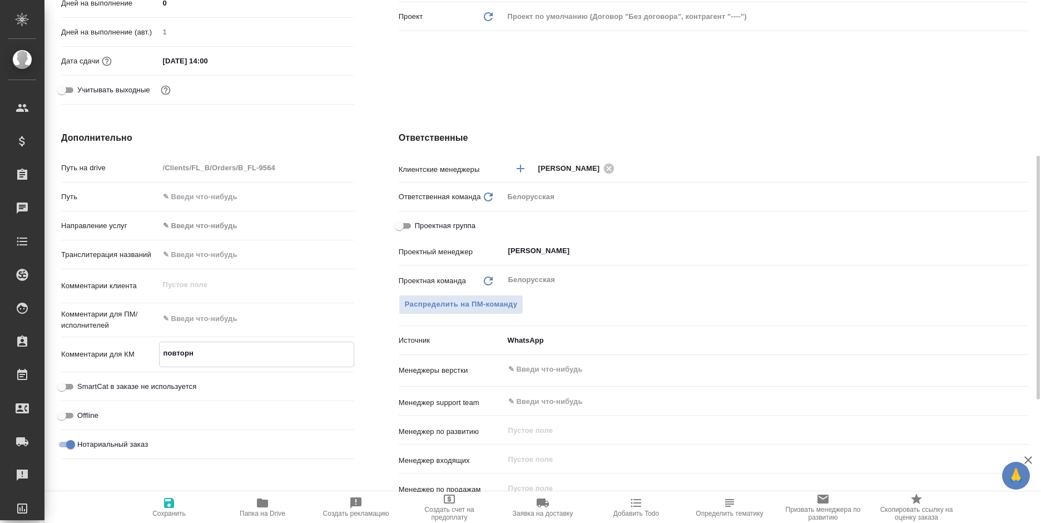
type textarea "x"
type textarea "повторно"
type textarea "x"
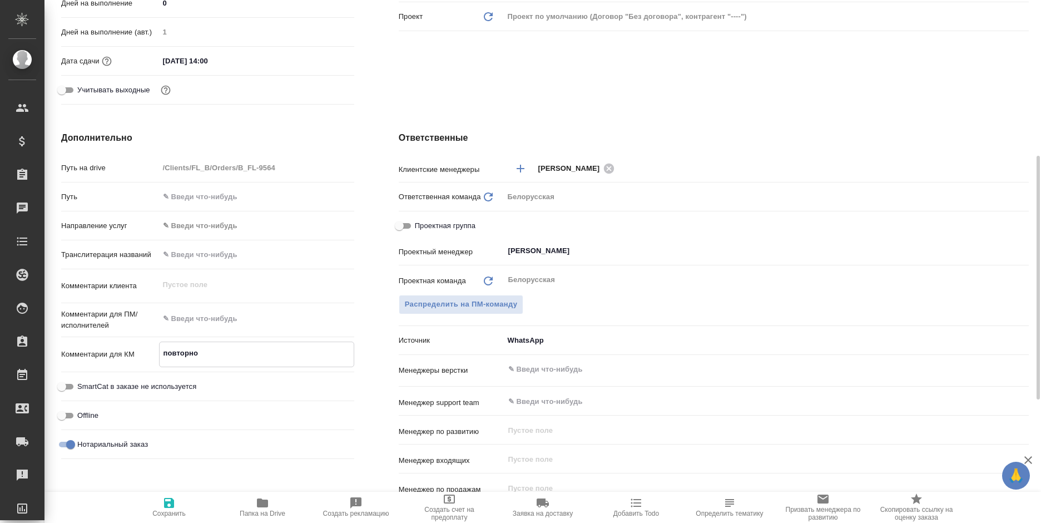
type textarea "x"
type textarea "повторное"
type textarea "x"
type textarea "повторное"
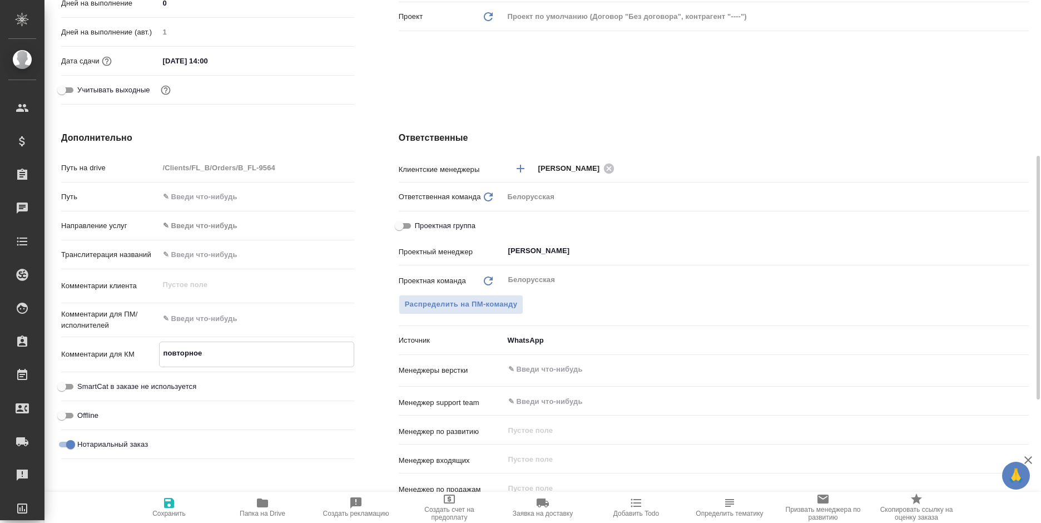
type textarea "x"
type textarea "повторное з"
type textarea "x"
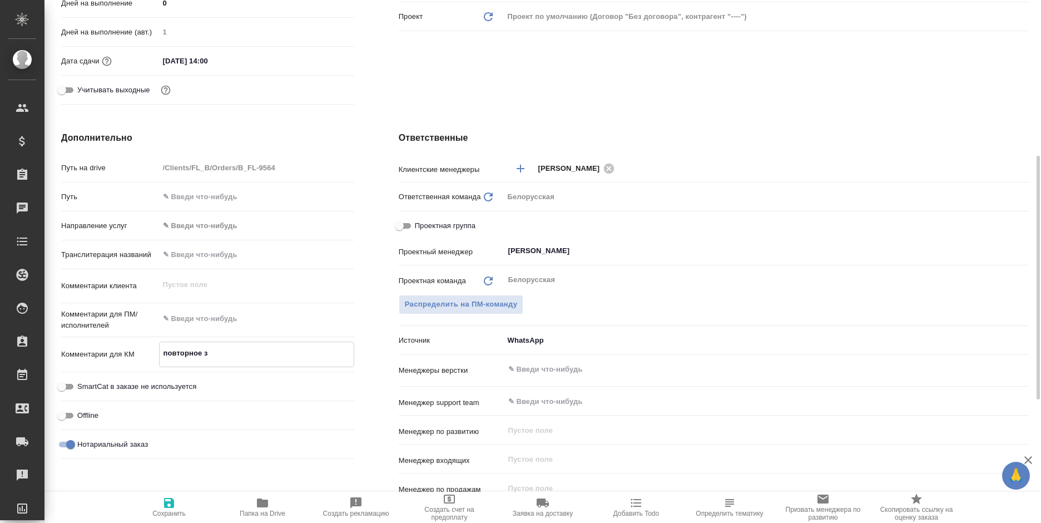
type textarea "x"
type textarea "повторное за"
type textarea "x"
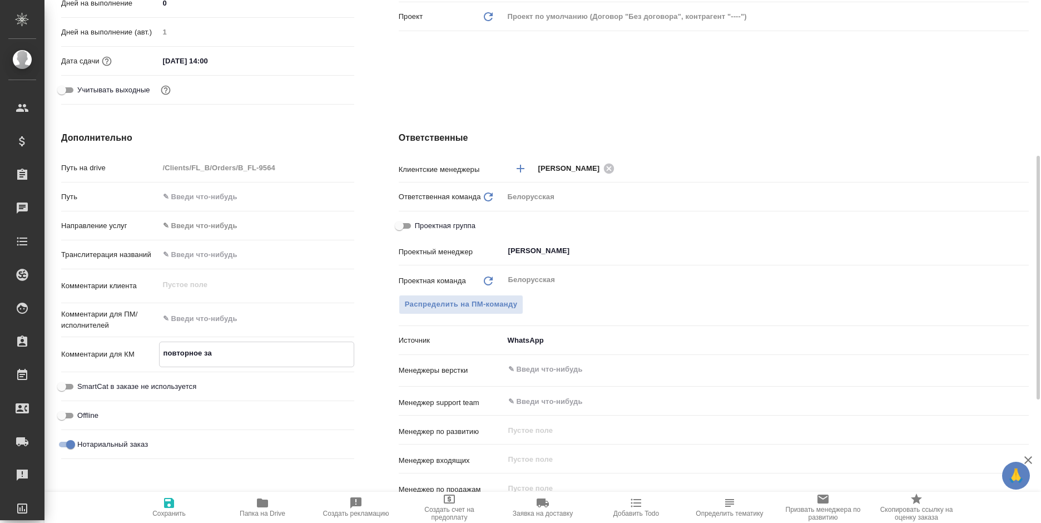
type textarea "x"
type textarea "повторное зав"
type textarea "x"
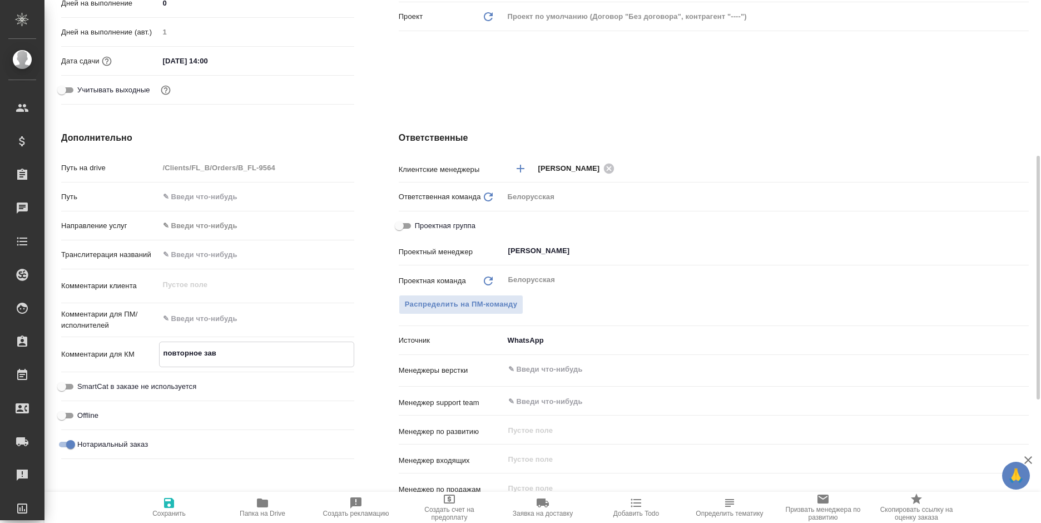
type textarea "повторное заве"
type textarea "x"
type textarea "повторное завере"
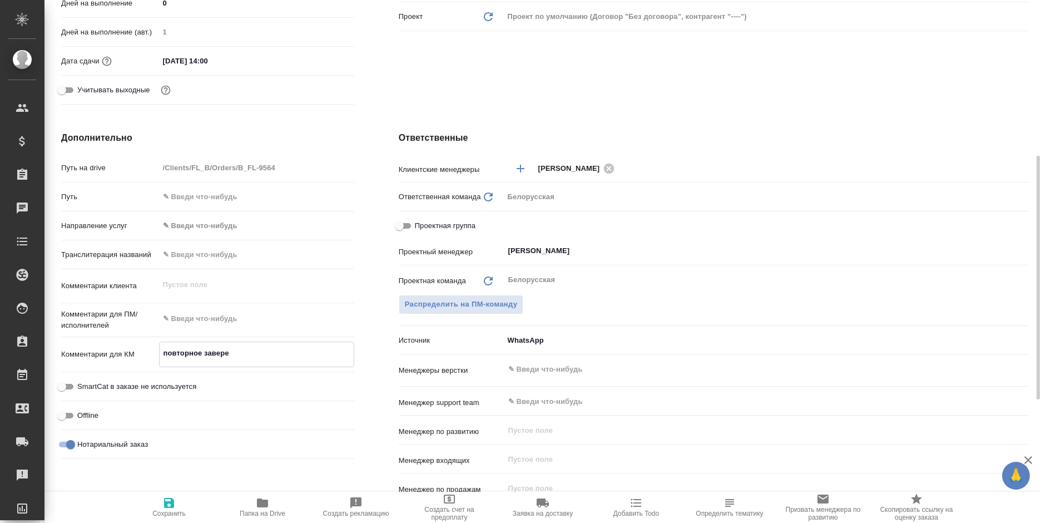
type textarea "x"
type textarea "повторное заверен"
type textarea "x"
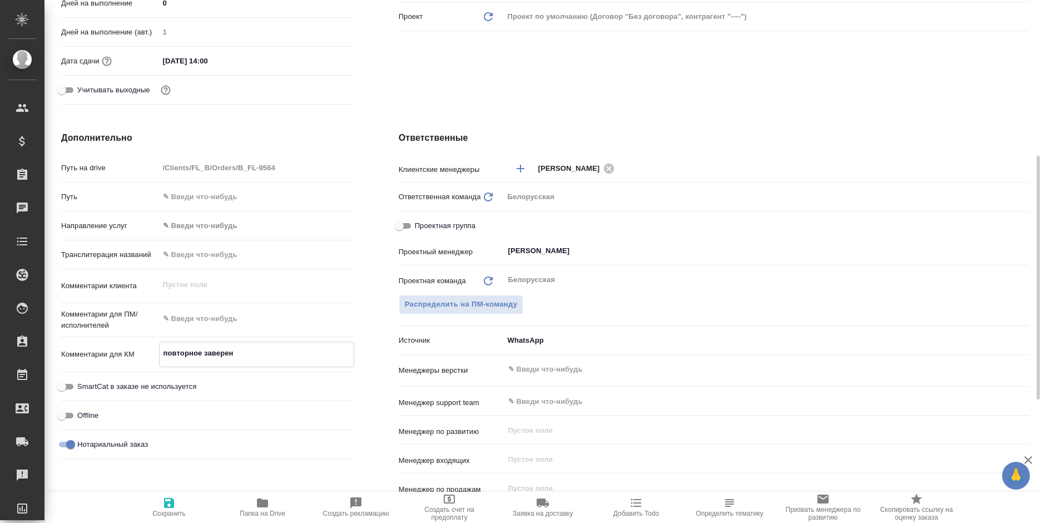
type textarea "x"
type textarea "повторное заверение"
type textarea "x"
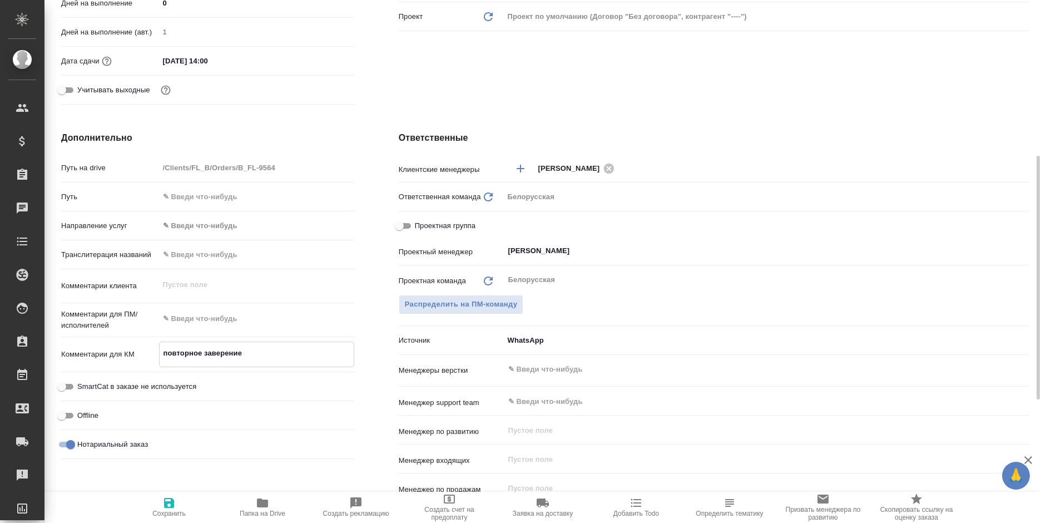
type textarea "x"
paste textarea "B_FL-9526"
type textarea "повторное заверение B_FL-9526"
type textarea "x"
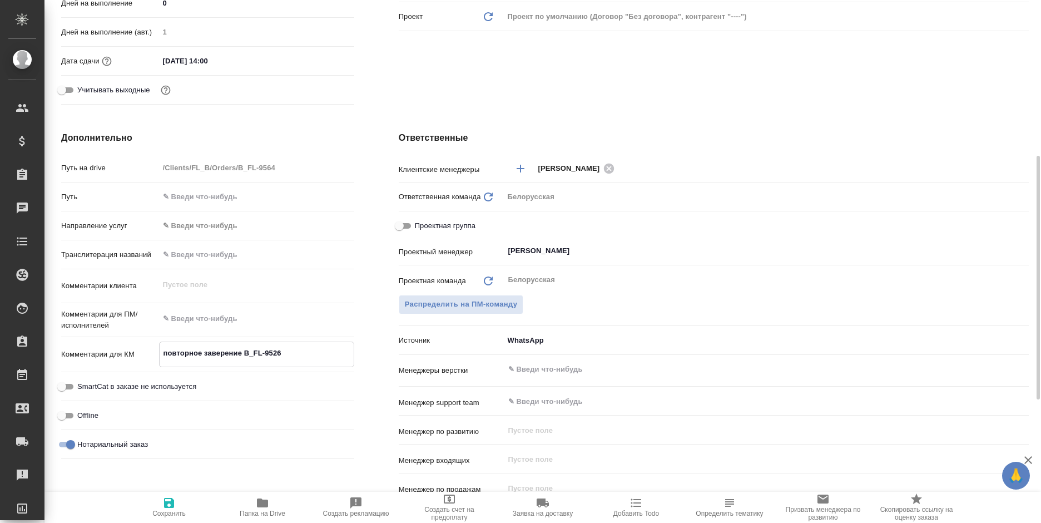
type textarea "x"
type textarea "повторное заверение B_FL-9526"
type textarea "x"
click at [172, 509] on span "Сохранить" at bounding box center [168, 513] width 33 height 8
type textarea "x"
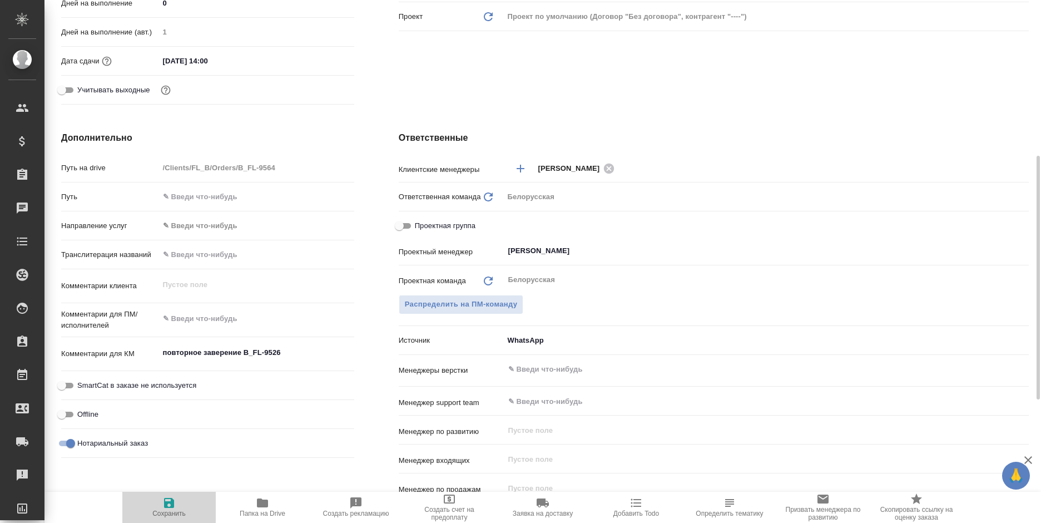
type textarea "x"
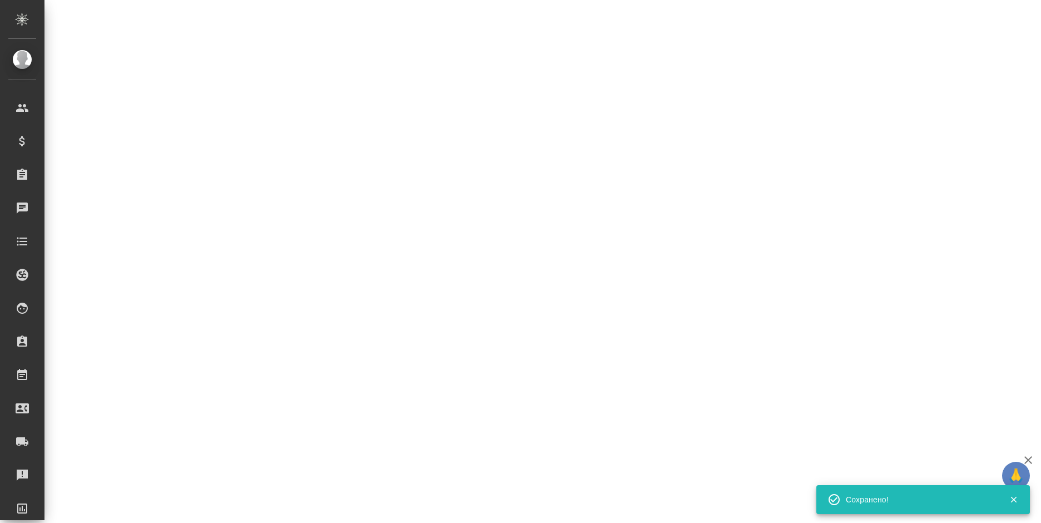
select select "RU"
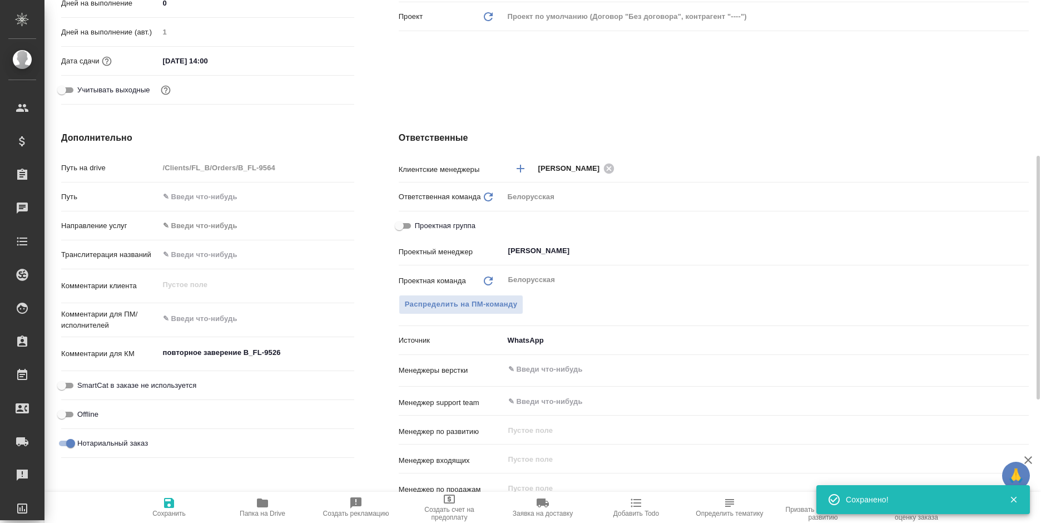
type textarea "x"
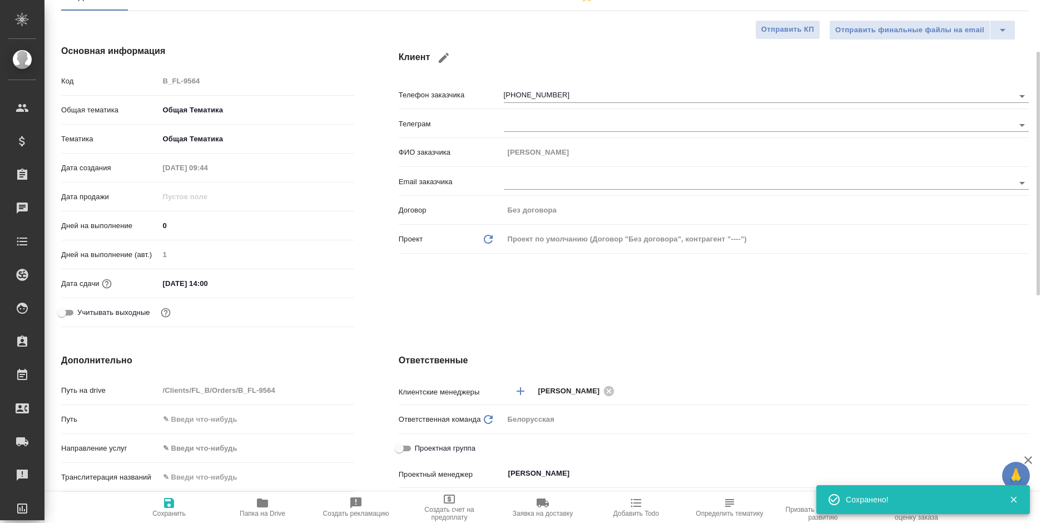
scroll to position [0, 0]
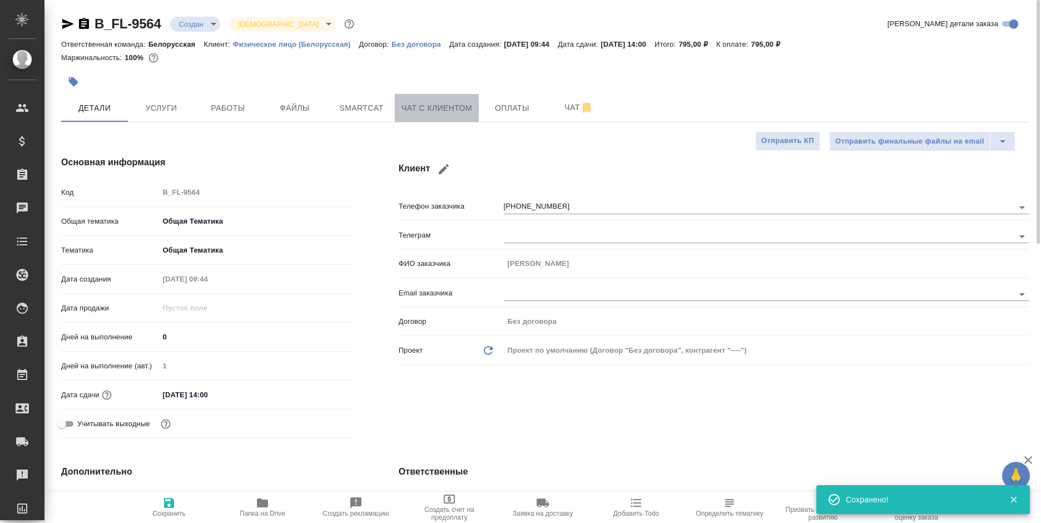
click at [426, 112] on span "Чат с клиентом" at bounding box center [437, 108] width 71 height 14
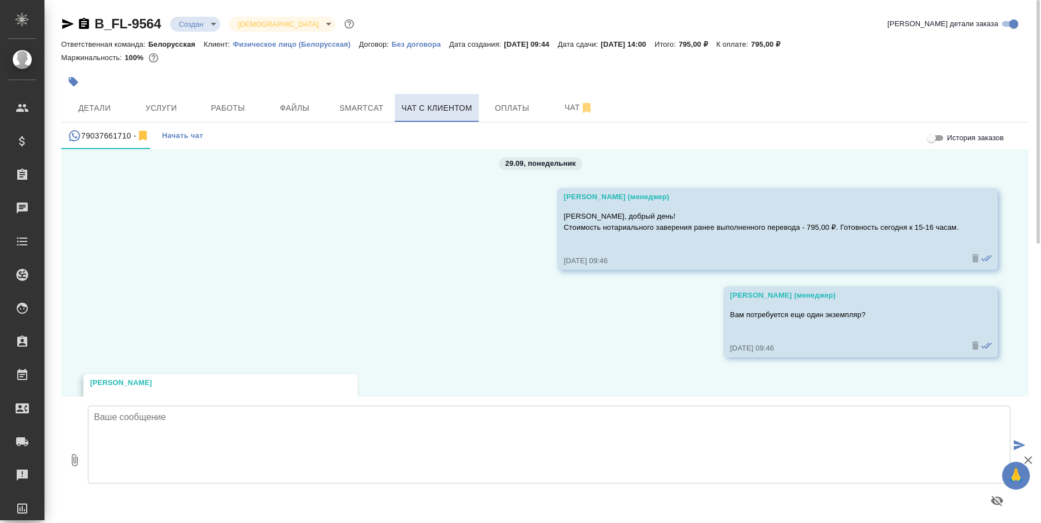
scroll to position [2710, 0]
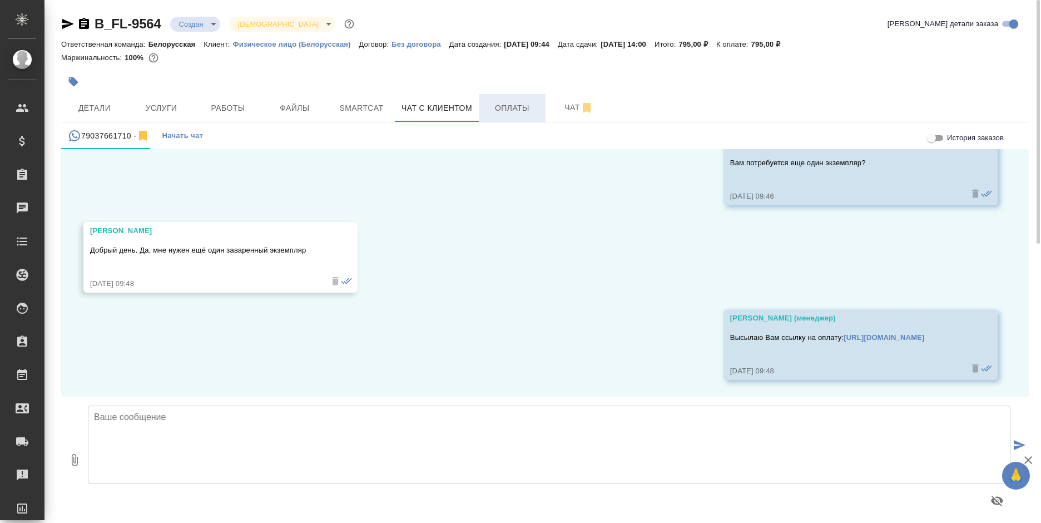
click at [512, 116] on button "Оплаты" at bounding box center [512, 108] width 67 height 28
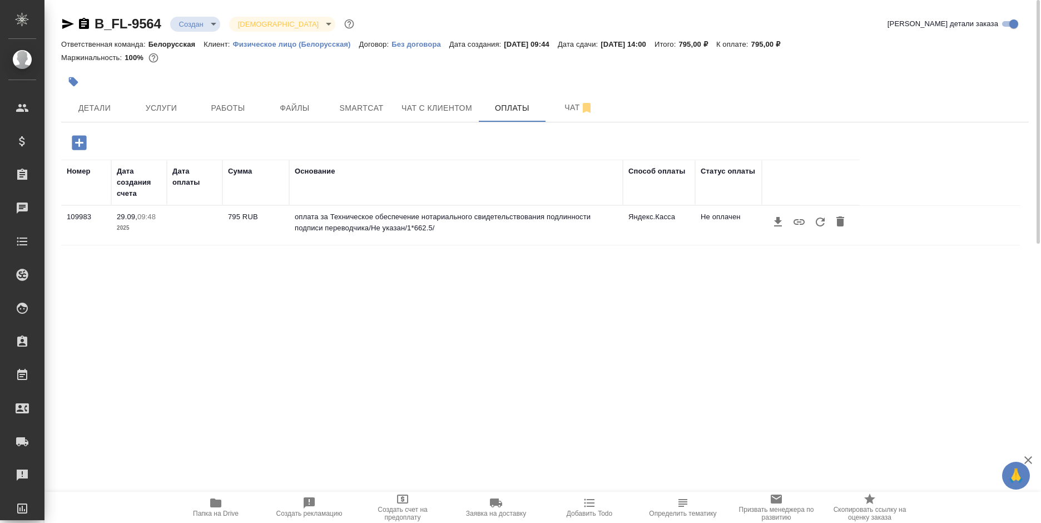
click at [817, 225] on icon "button" at bounding box center [820, 221] width 9 height 9
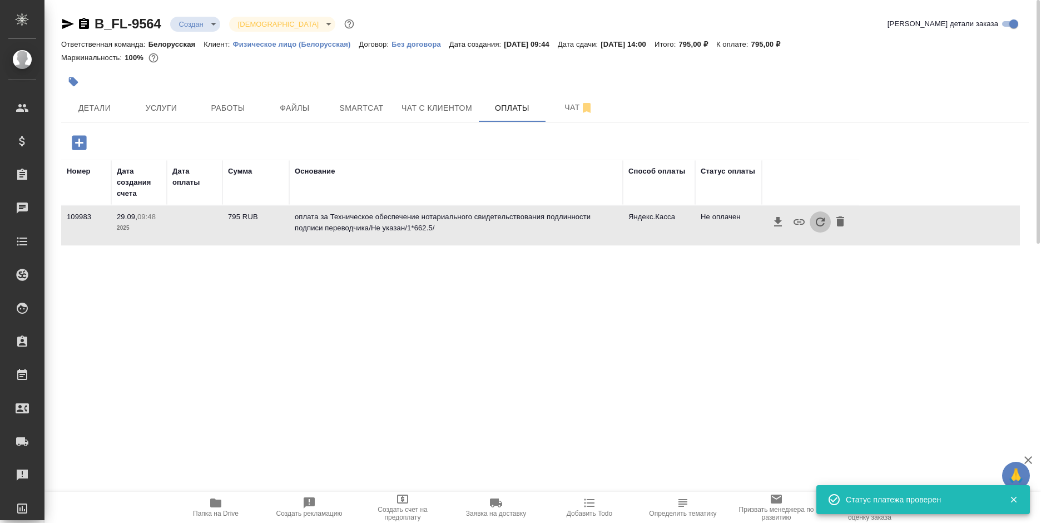
click at [817, 225] on icon "button" at bounding box center [820, 221] width 9 height 9
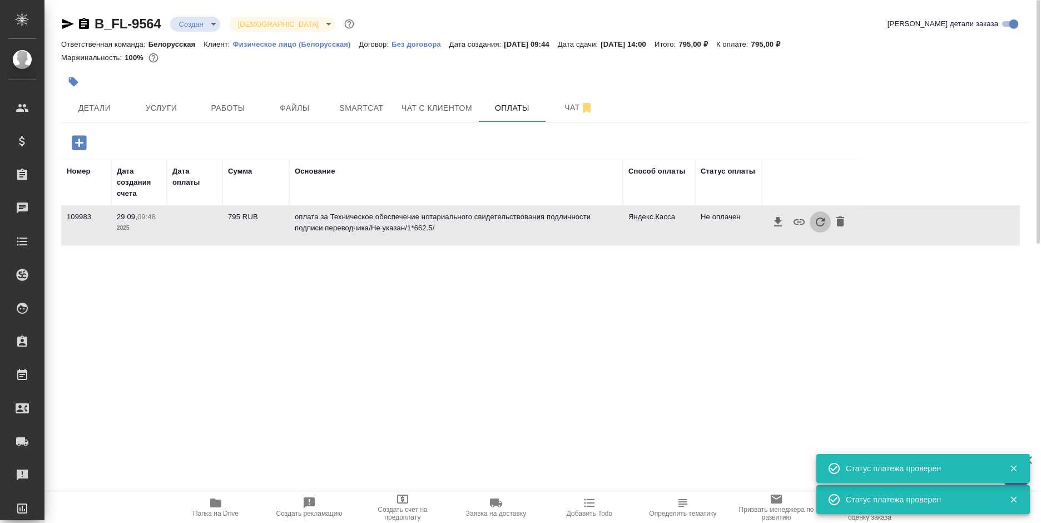
click at [814, 225] on icon "button" at bounding box center [820, 221] width 13 height 13
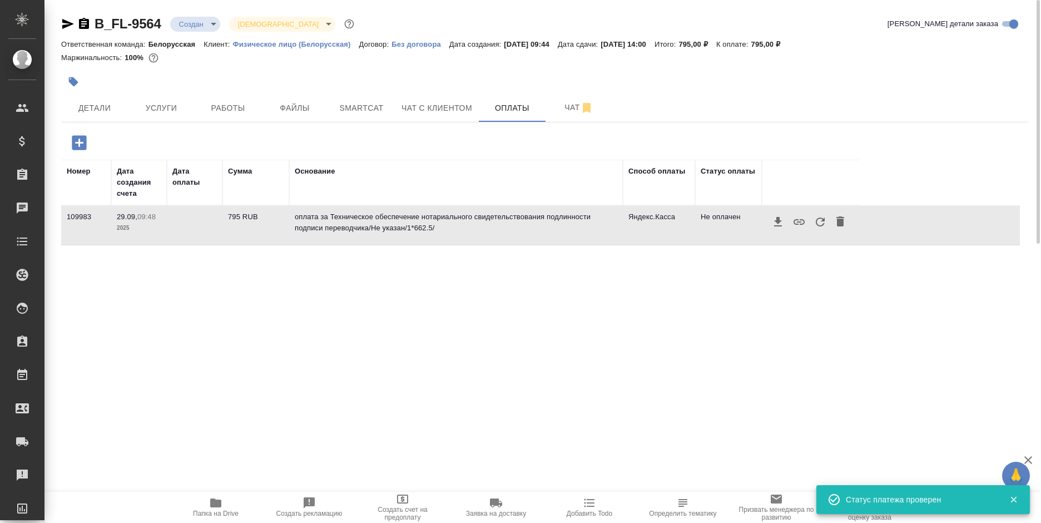
click at [816, 224] on icon "button" at bounding box center [820, 221] width 13 height 13
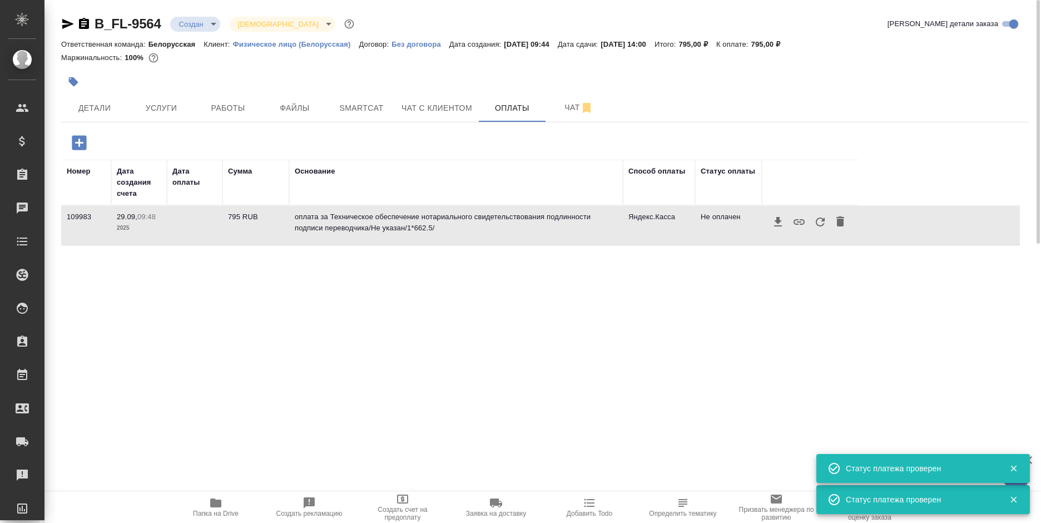
click at [816, 224] on icon "button" at bounding box center [820, 221] width 13 height 13
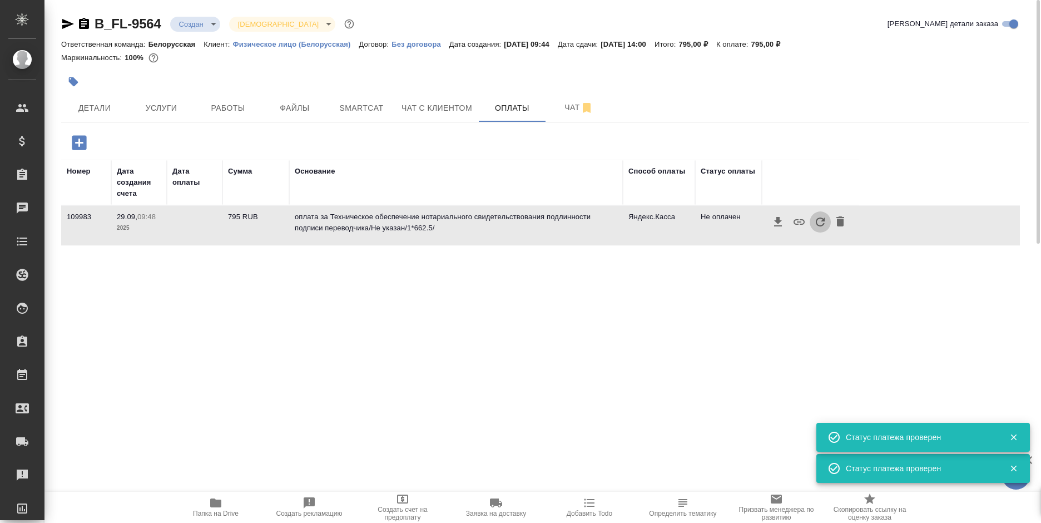
click at [816, 224] on icon "button" at bounding box center [820, 221] width 13 height 13
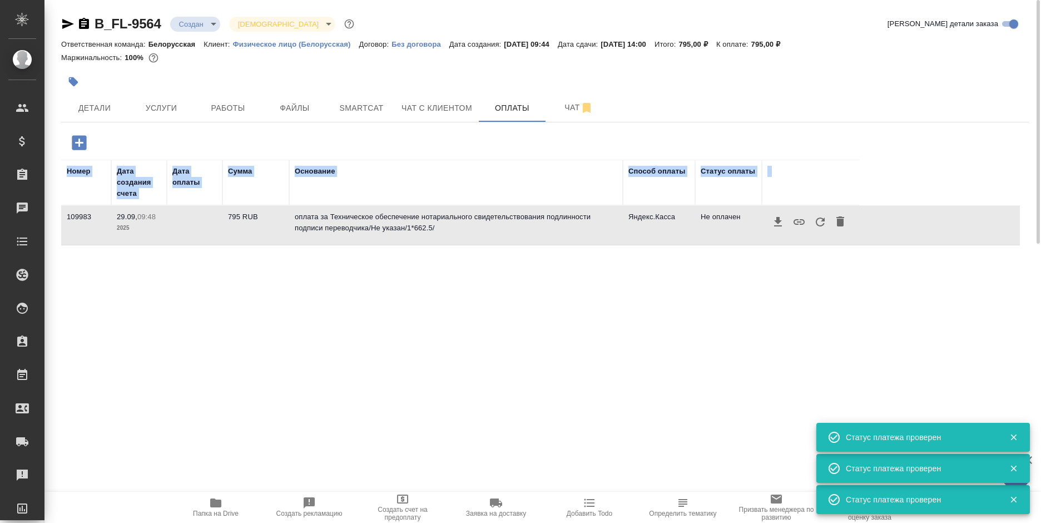
click at [816, 224] on icon "button" at bounding box center [820, 221] width 13 height 13
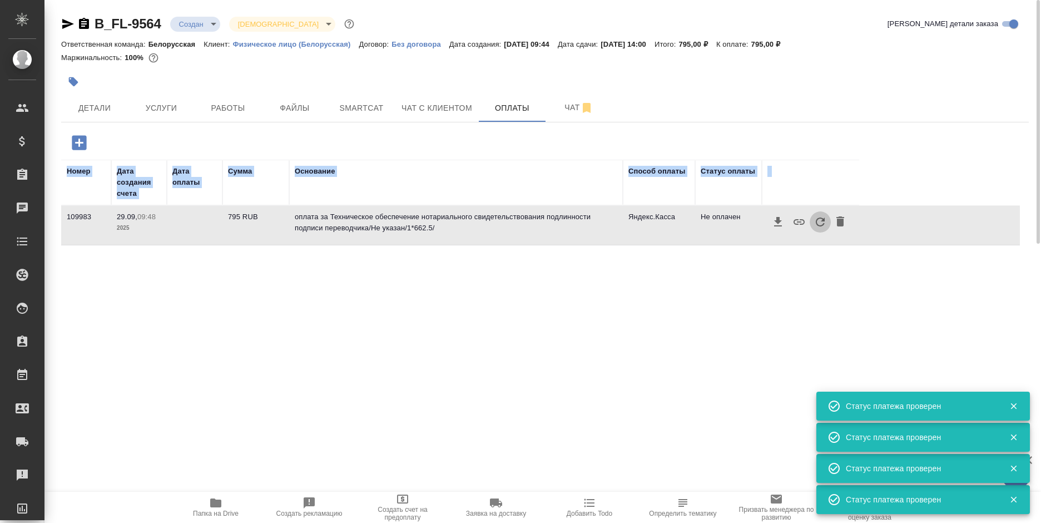
click at [816, 225] on icon "button" at bounding box center [820, 221] width 13 height 13
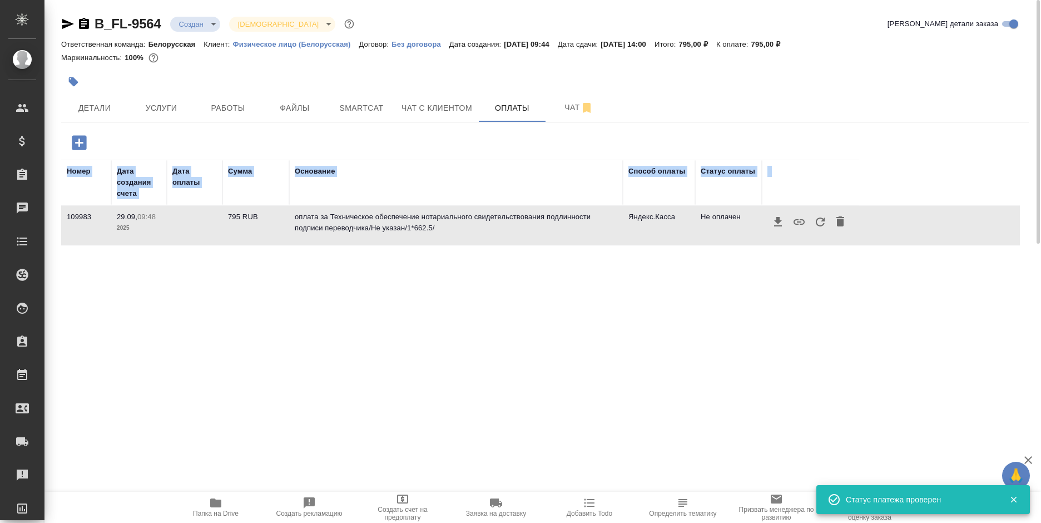
click at [814, 217] on icon "button" at bounding box center [820, 221] width 13 height 13
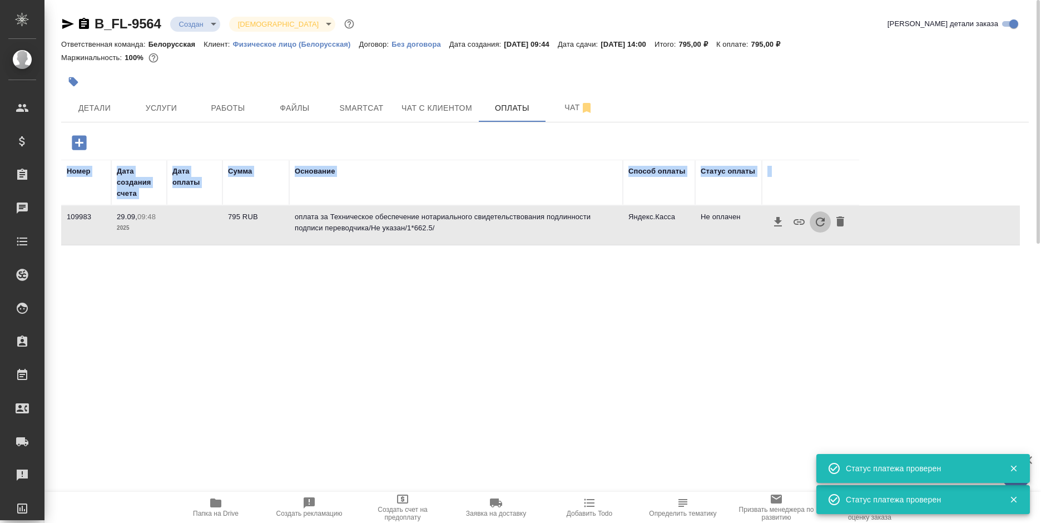
click at [814, 217] on icon "button" at bounding box center [820, 221] width 13 height 13
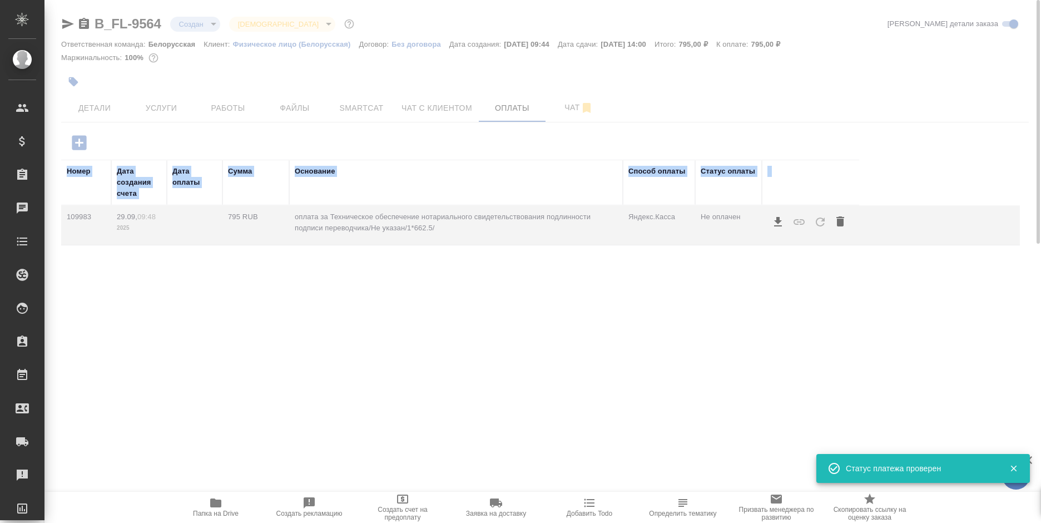
click at [814, 217] on div at bounding box center [542, 344] width 997 height 355
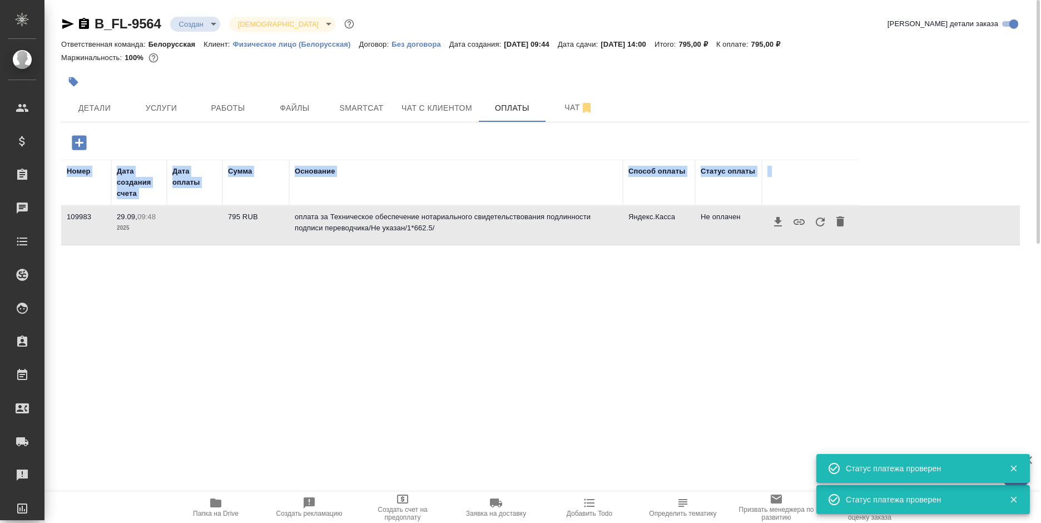
click at [814, 217] on icon "button" at bounding box center [820, 221] width 13 height 13
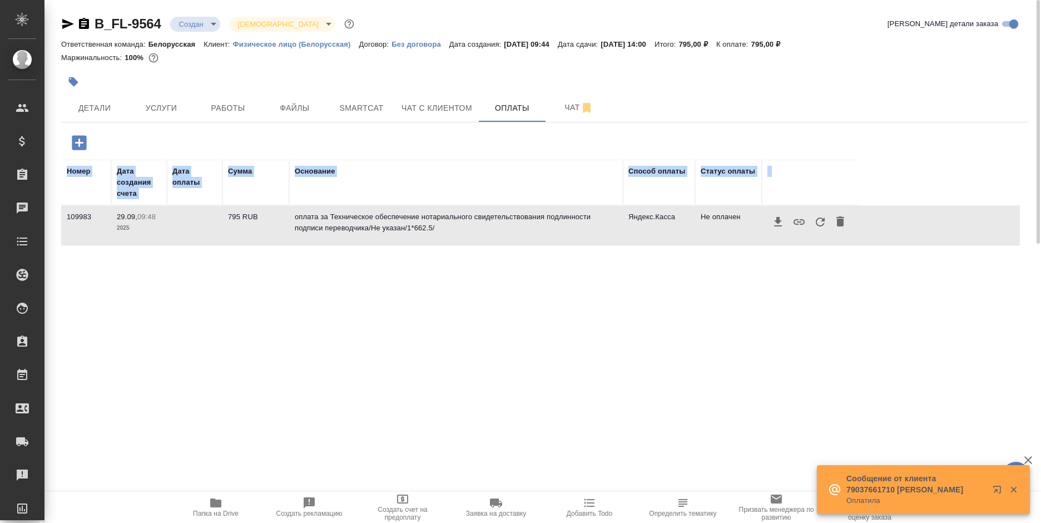
click at [814, 225] on icon "button" at bounding box center [820, 221] width 13 height 13
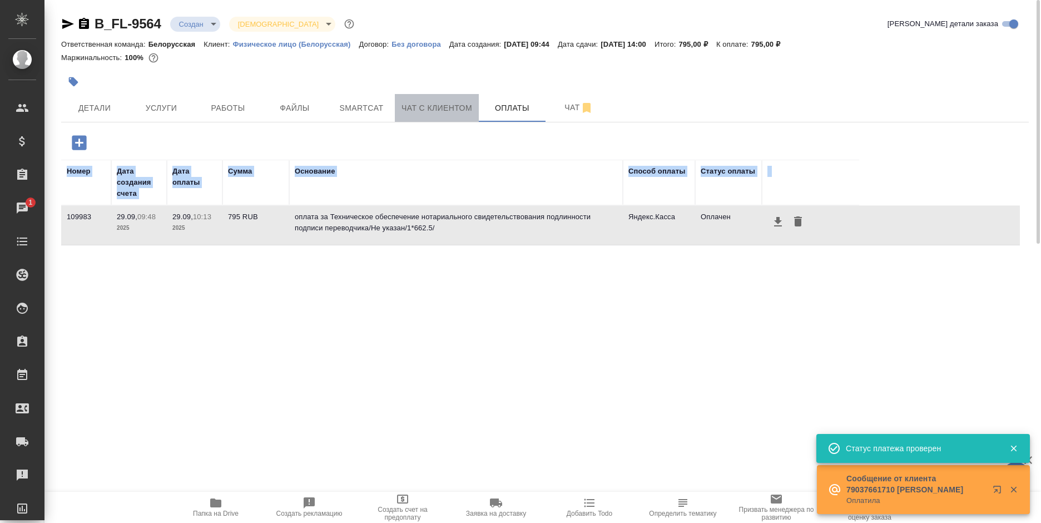
click at [429, 107] on span "Чат с клиентом" at bounding box center [437, 108] width 71 height 14
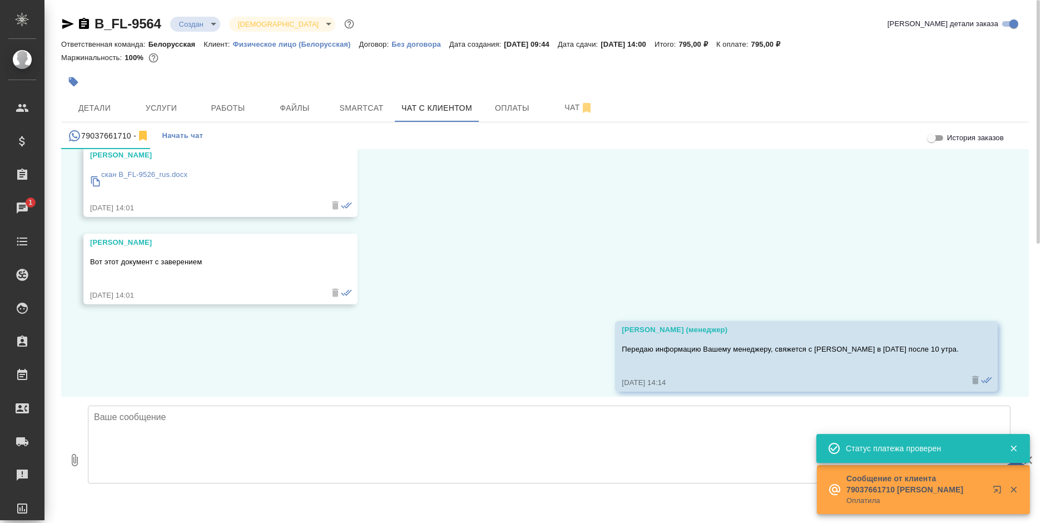
click at [265, 461] on textarea at bounding box center [549, 444] width 923 height 78
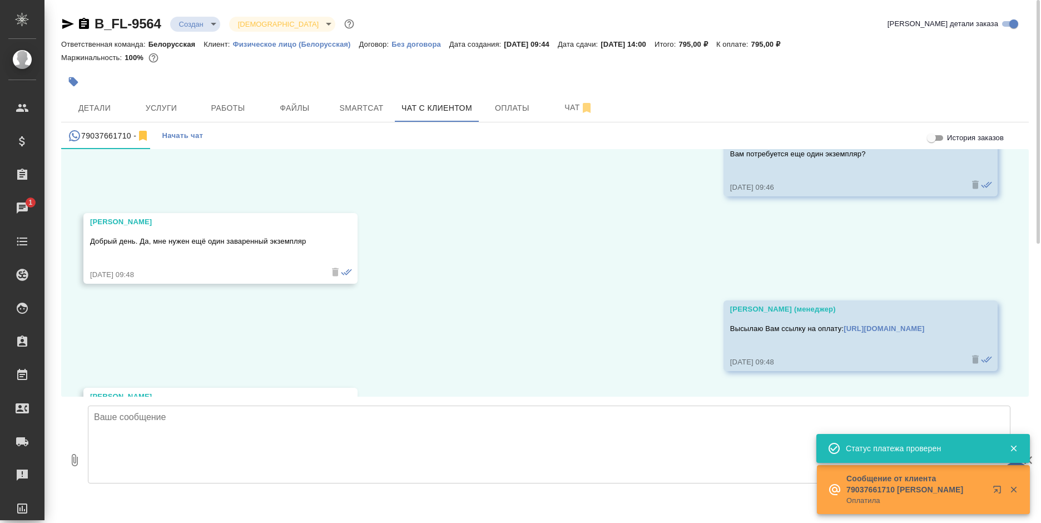
scroll to position [2797, 0]
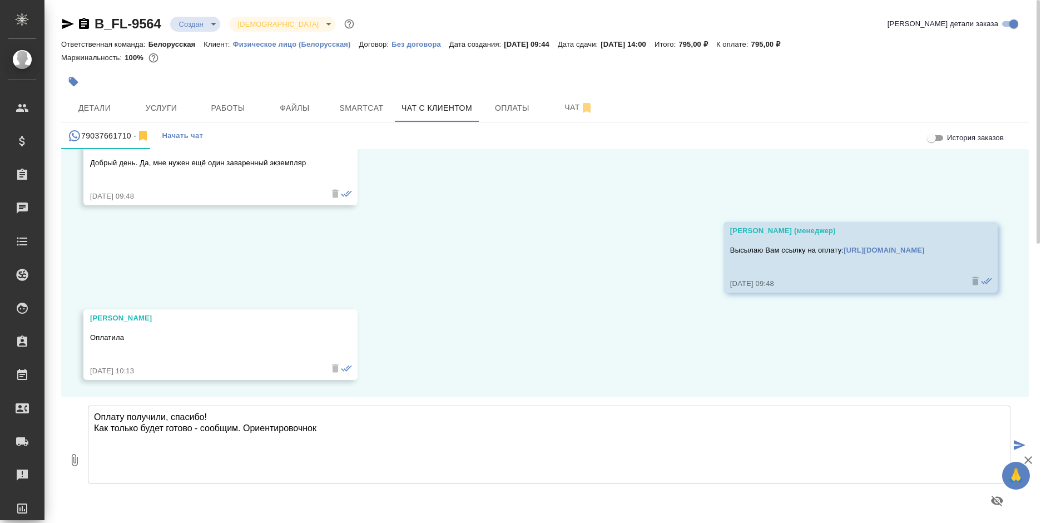
click at [311, 430] on textarea "Оплату получили, спасибо! Как только будет готово - сообщим. Ориентировочнок" at bounding box center [549, 444] width 923 height 78
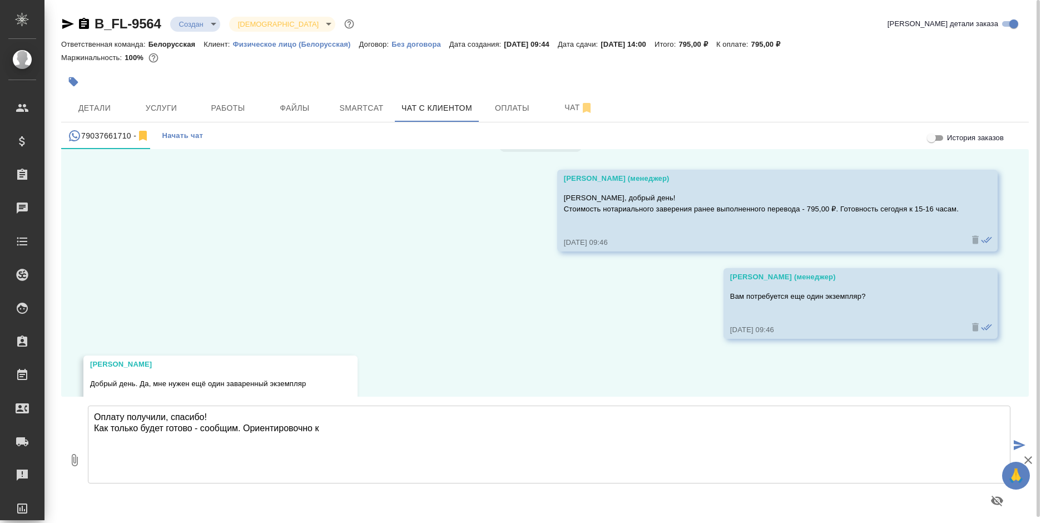
scroll to position [2519, 0]
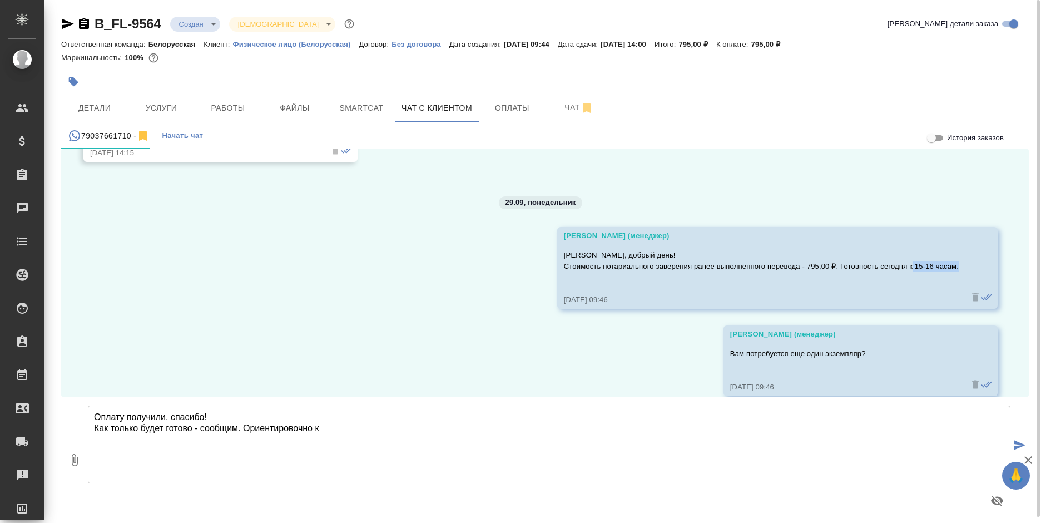
drag, startPoint x: 905, startPoint y: 264, endPoint x: 950, endPoint y: 264, distance: 45.1
click at [950, 264] on p "Елена, добрый день! Стоимость нотариального заверения ранее выполненного перево…" at bounding box center [761, 261] width 395 height 22
copy p "15-16 часам."
click at [387, 439] on textarea "Оплату получили, спасибо! Как только будет готово - сообщим. Ориентировочно к" at bounding box center [549, 444] width 923 height 78
paste textarea "15-16 часам."
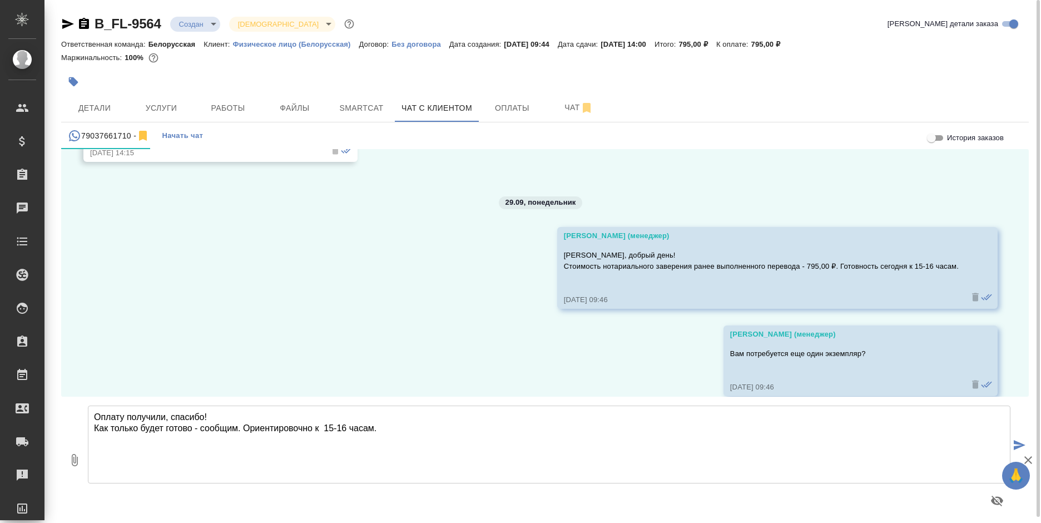
click at [324, 429] on textarea "Оплату получили, спасибо! Как только будет готово - сообщим. Ориентировочно к 1…" at bounding box center [549, 444] width 923 height 78
click at [413, 435] on textarea "Оплату получили, спасибо! Как только будет готово - сообщим. Ориентировочно к 1…" at bounding box center [549, 444] width 923 height 78
type textarea "Оплату получили, спасибо! Как только будет готово - сообщим. Ориентировочно к 1…"
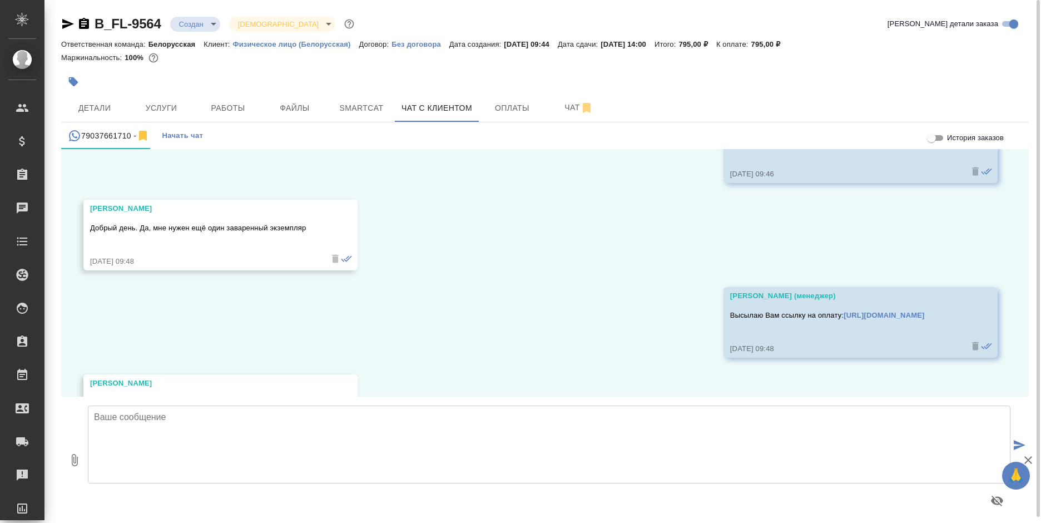
scroll to position [2896, 0]
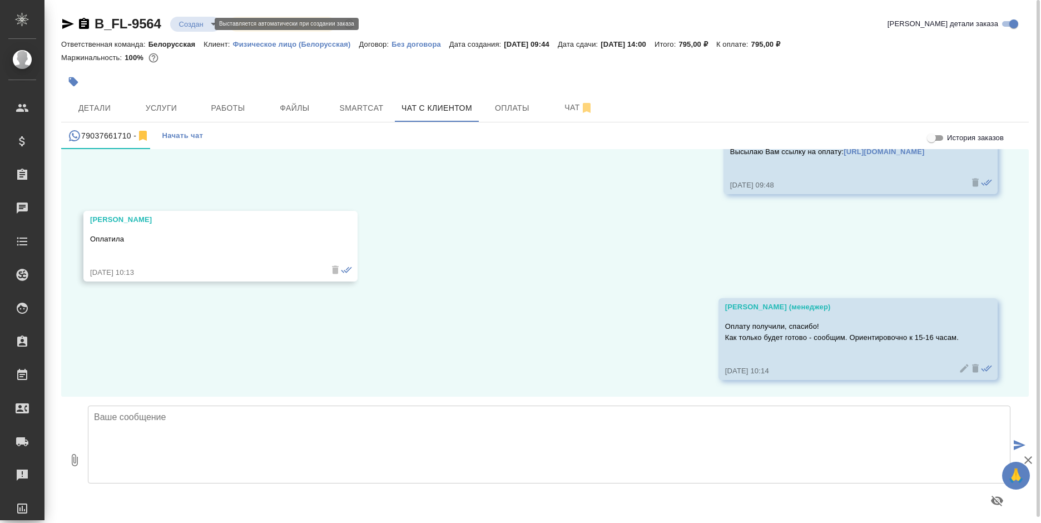
click at [191, 28] on body "🙏 .cls-1 fill:#fff; AWATERA Bogomolova Anastasiya Клиенты Спецификации Заказы 0…" at bounding box center [520, 261] width 1041 height 523
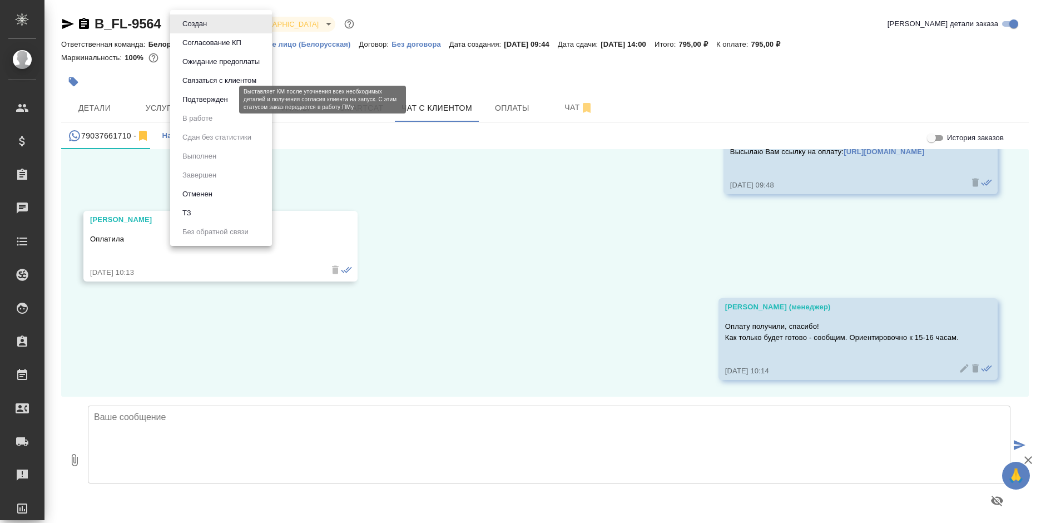
click at [210, 100] on button "Подтвержден" at bounding box center [205, 99] width 52 height 12
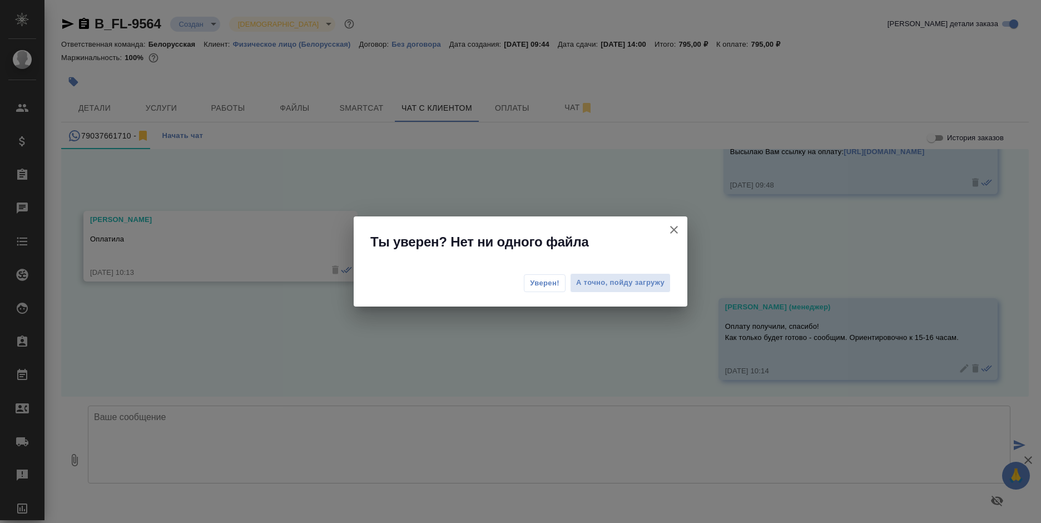
click at [543, 287] on span "Уверен!" at bounding box center [544, 283] width 29 height 11
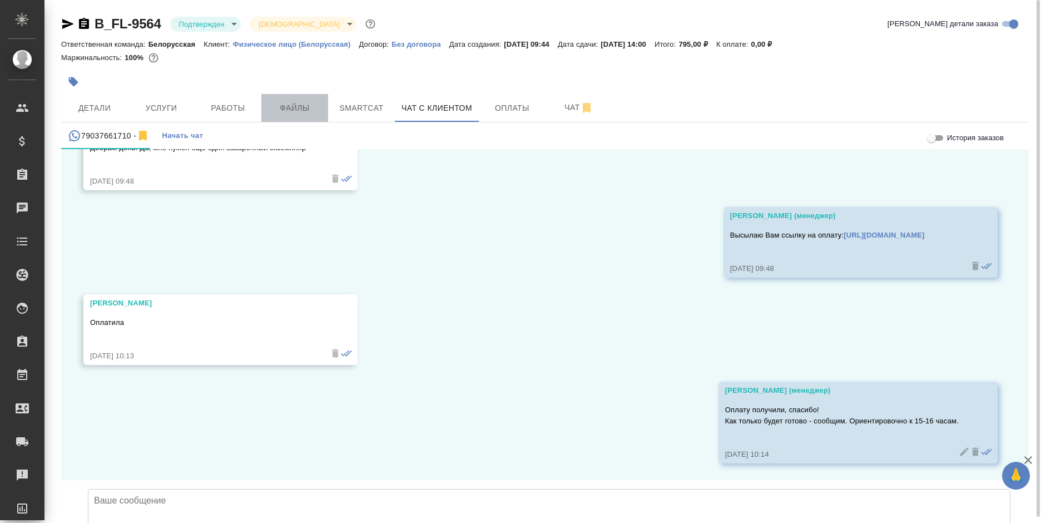
click at [303, 113] on span "Файлы" at bounding box center [294, 108] width 53 height 14
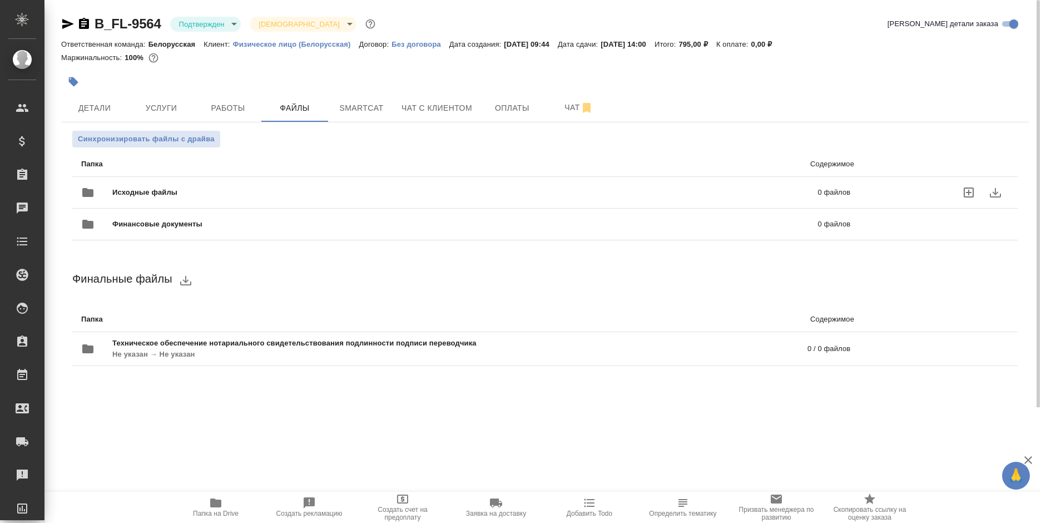
click at [966, 194] on icon "uploadFiles" at bounding box center [968, 192] width 13 height 13
click at [0, 0] on input "uploadFiles" at bounding box center [0, 0] width 0 height 0
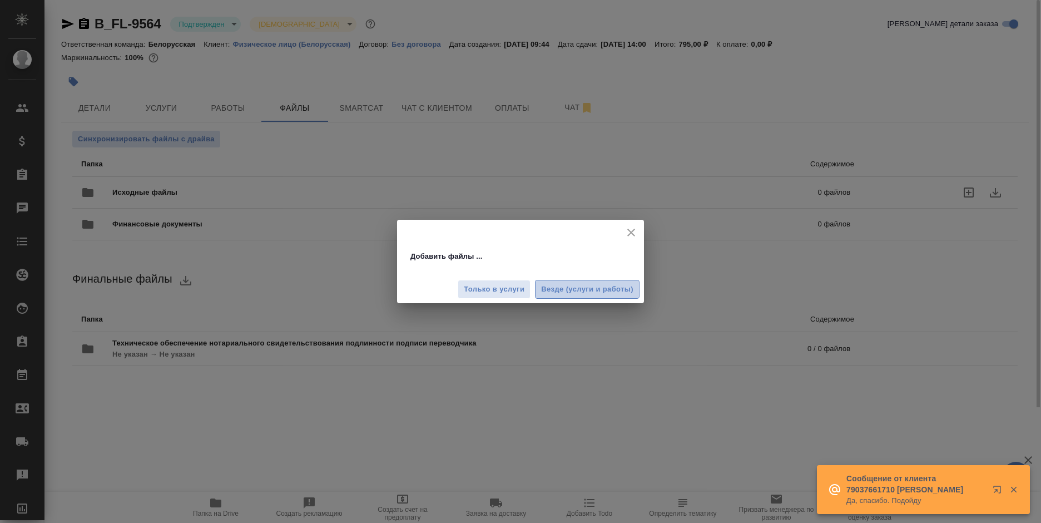
click at [601, 295] on span "Везде (услуги и работы)" at bounding box center [587, 289] width 92 height 13
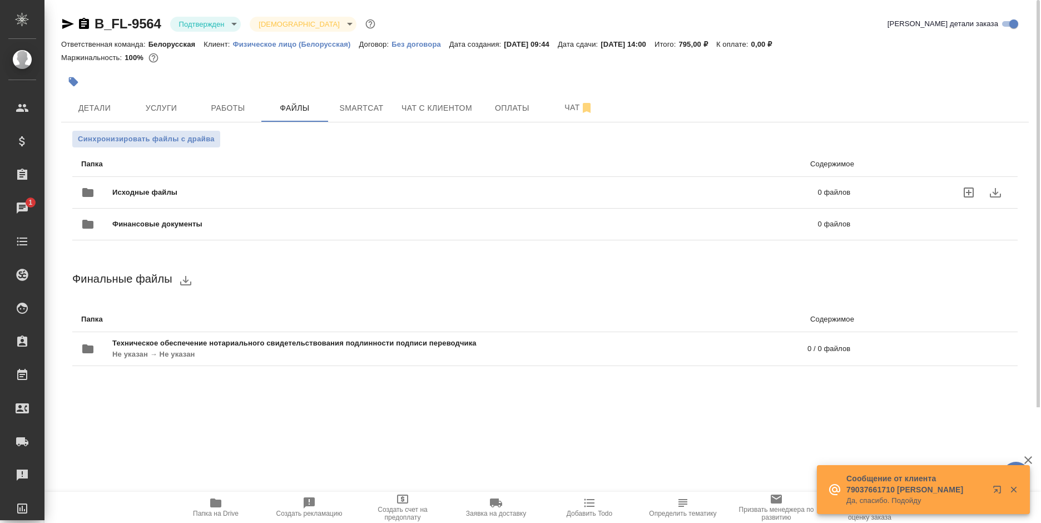
click at [962, 190] on icon "uploadFiles" at bounding box center [968, 192] width 13 height 13
click at [0, 0] on input "uploadFiles" at bounding box center [0, 0] width 0 height 0
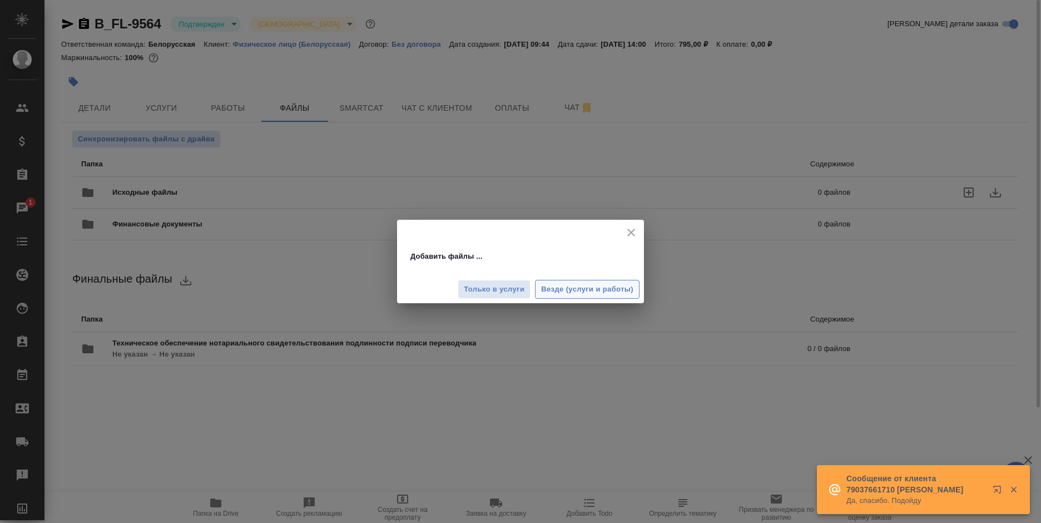
click at [625, 295] on span "Везде (услуги и работы)" at bounding box center [587, 289] width 92 height 13
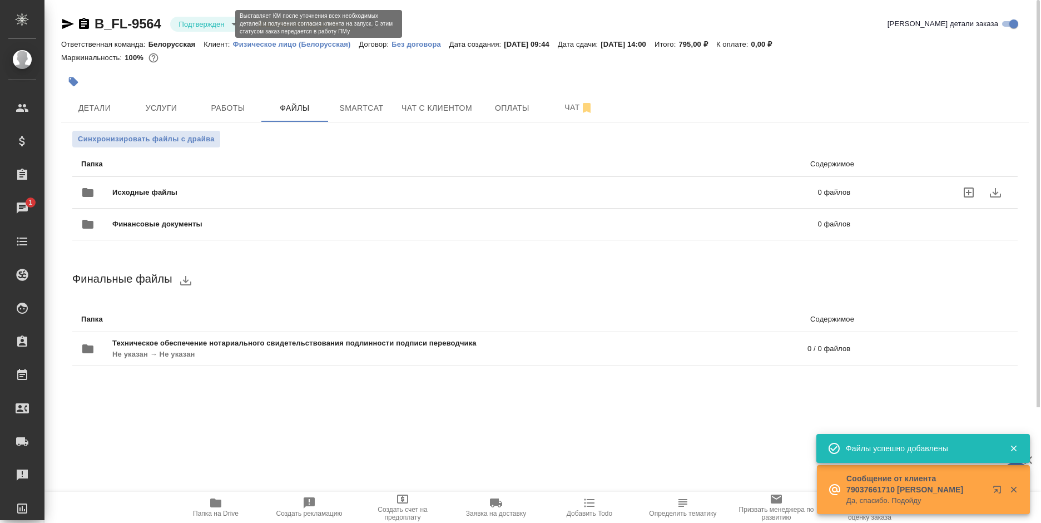
click at [220, 26] on body "🙏 .cls-1 fill:#fff; AWATERA Bogomolova Anastasiya Клиенты Спецификации Заказы 1…" at bounding box center [520, 261] width 1041 height 523
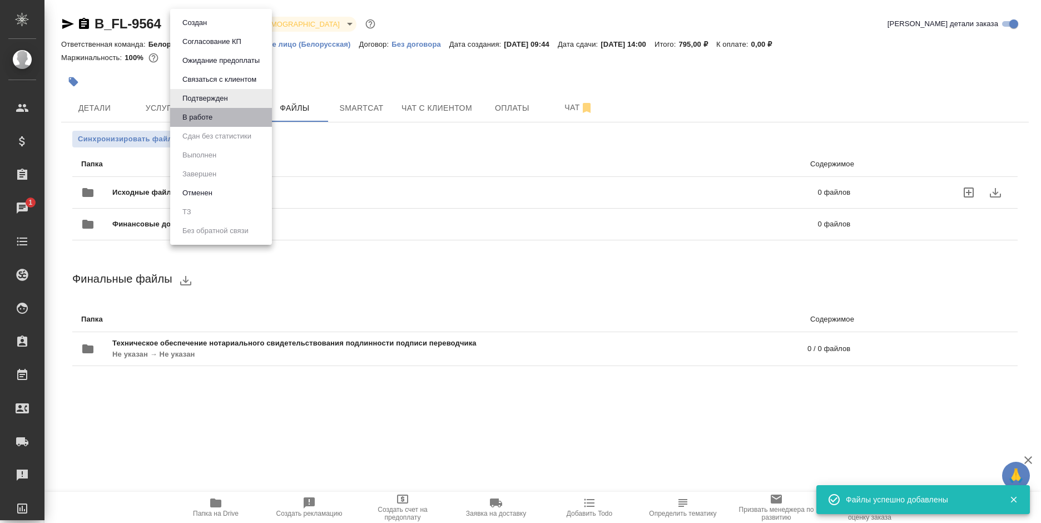
click at [221, 121] on li "В работе" at bounding box center [221, 117] width 102 height 19
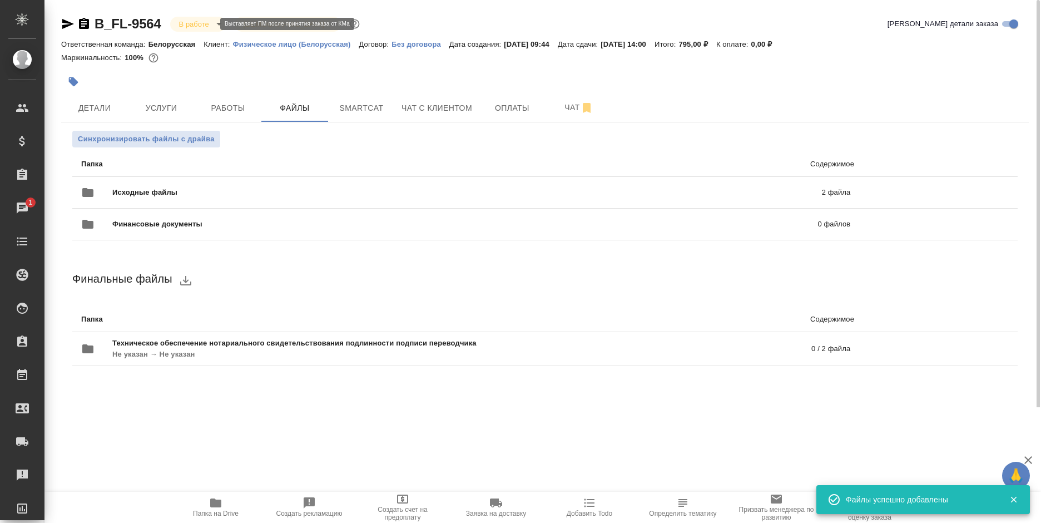
click at [187, 26] on body "🙏 .cls-1 fill:#fff; AWATERA Bogomolova Anastasiya Клиенты Спецификации Заказы 1…" at bounding box center [520, 261] width 1041 height 523
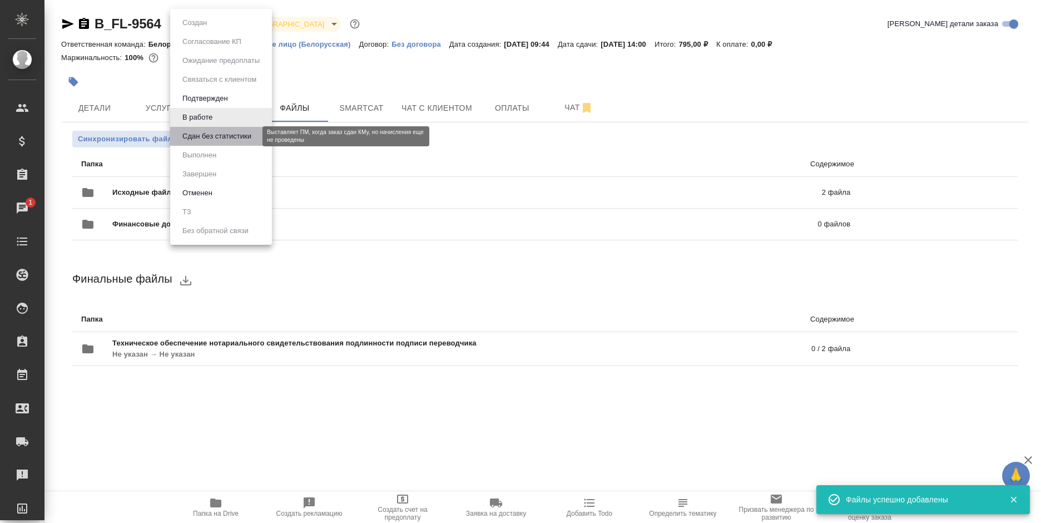
click at [204, 137] on button "Сдан без статистики" at bounding box center [217, 136] width 76 height 12
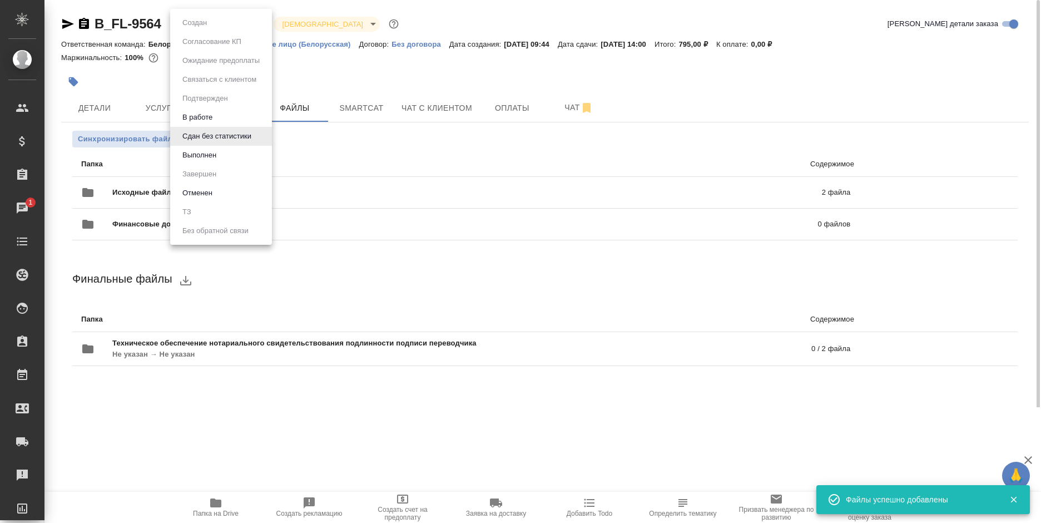
click at [196, 27] on body "🙏 .cls-1 fill:#fff; AWATERA Bogomolova Anastasiya Клиенты Спецификации Заказы 1…" at bounding box center [520, 261] width 1041 height 523
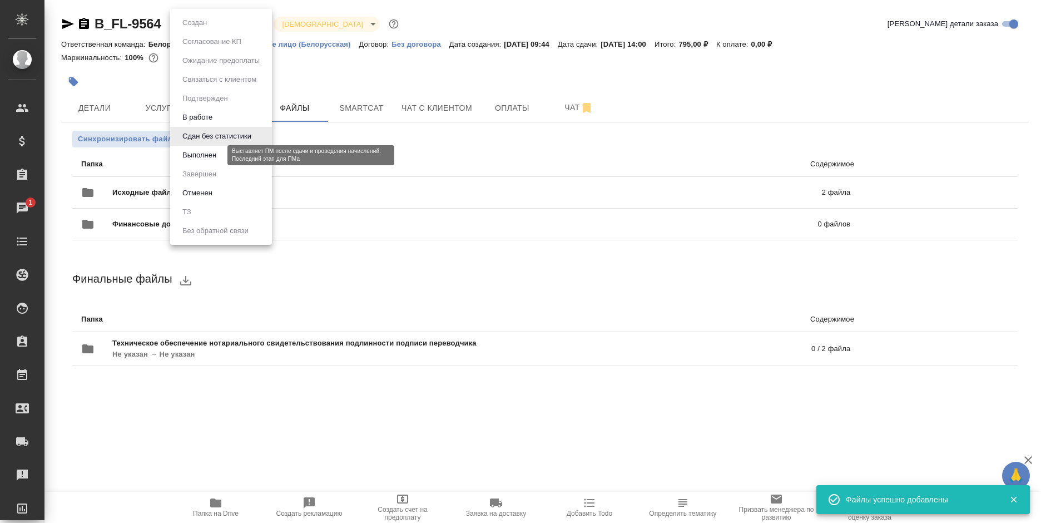
click at [213, 159] on button "Выполнен" at bounding box center [199, 155] width 41 height 12
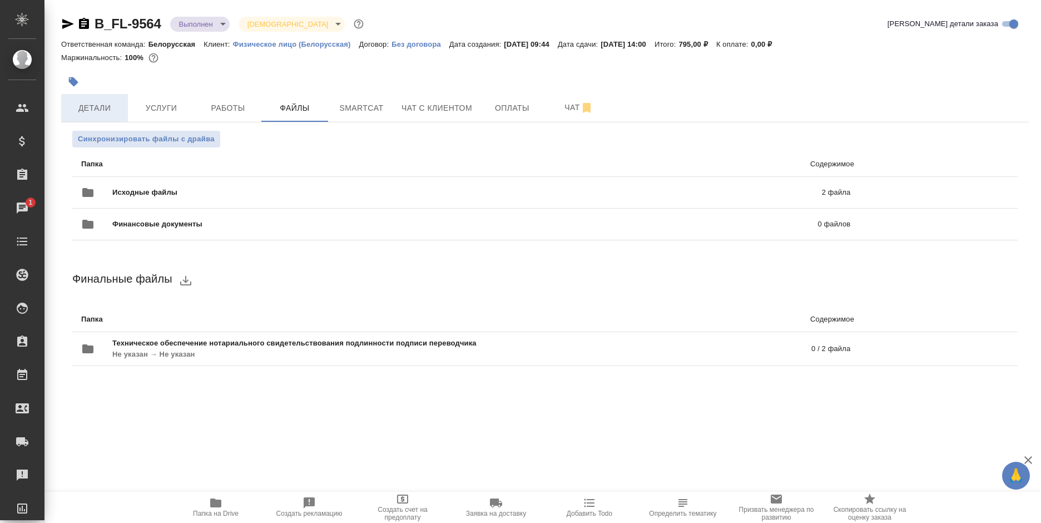
click at [85, 103] on span "Детали" at bounding box center [94, 108] width 53 height 14
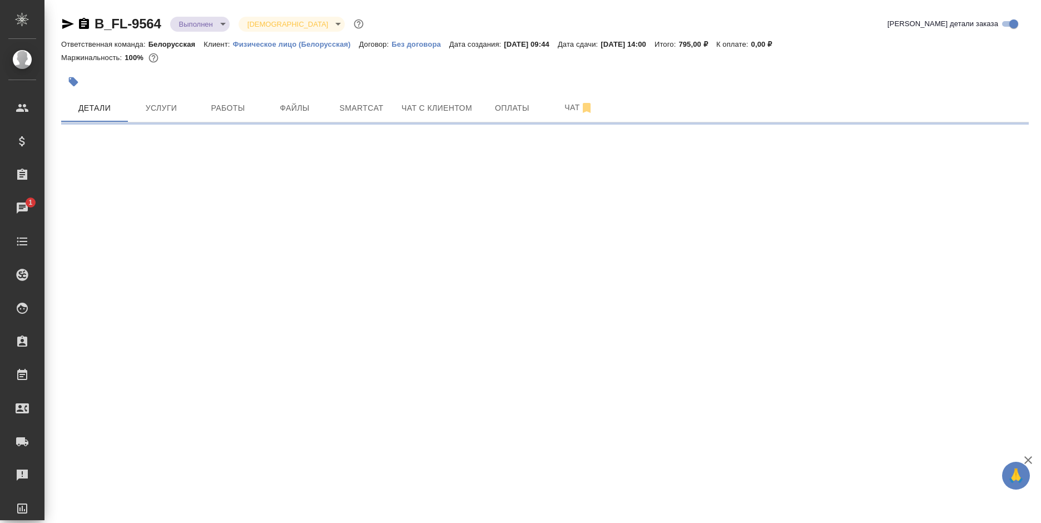
select select "RU"
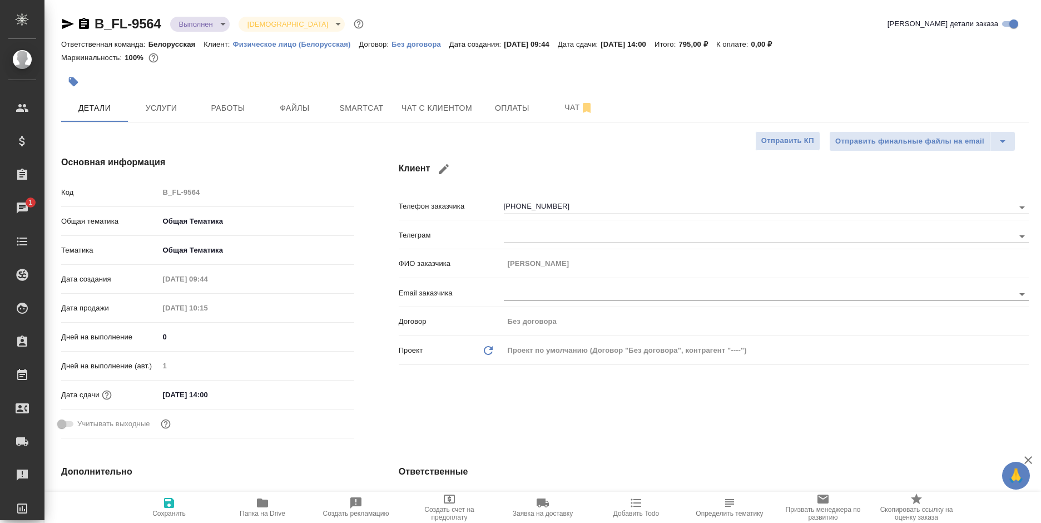
type textarea "x"
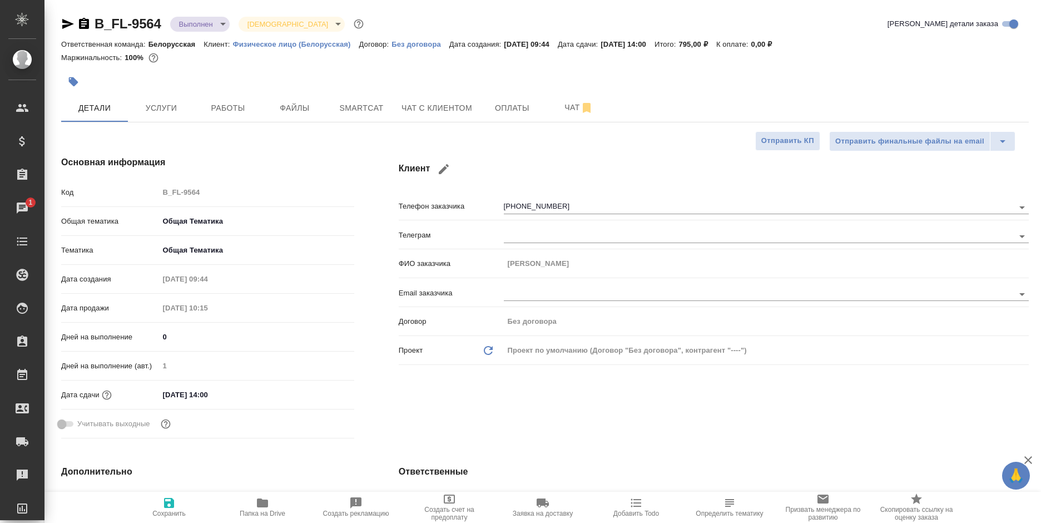
type textarea "x"
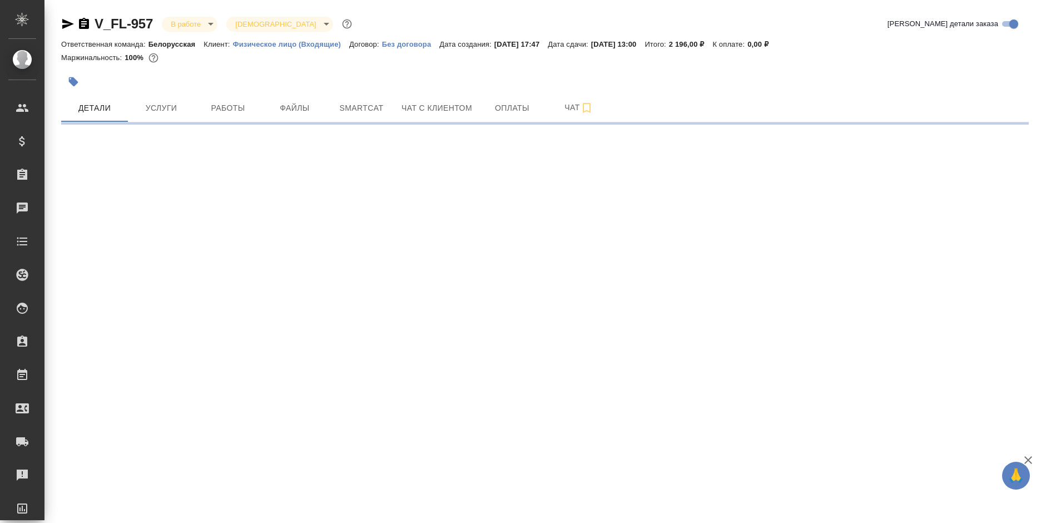
select select "RU"
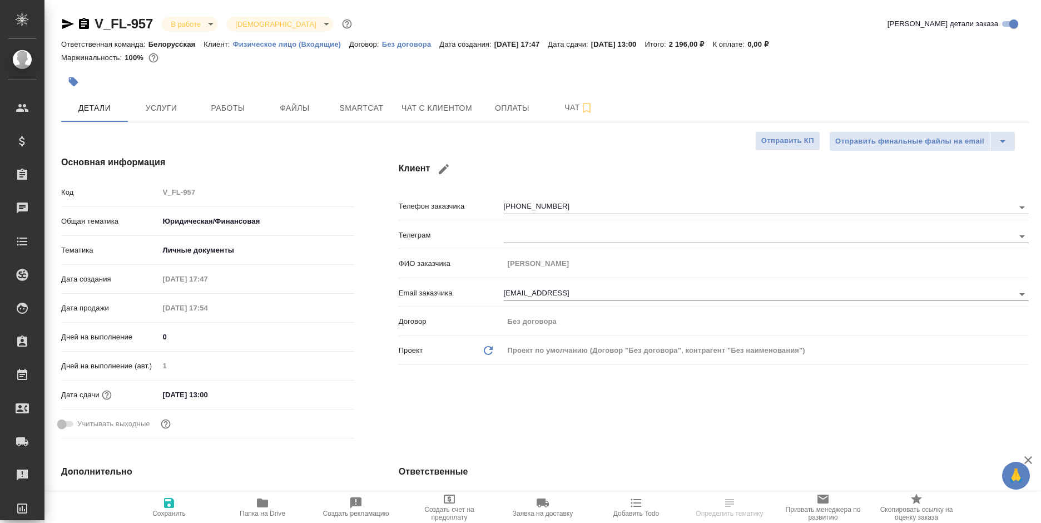
type textarea "x"
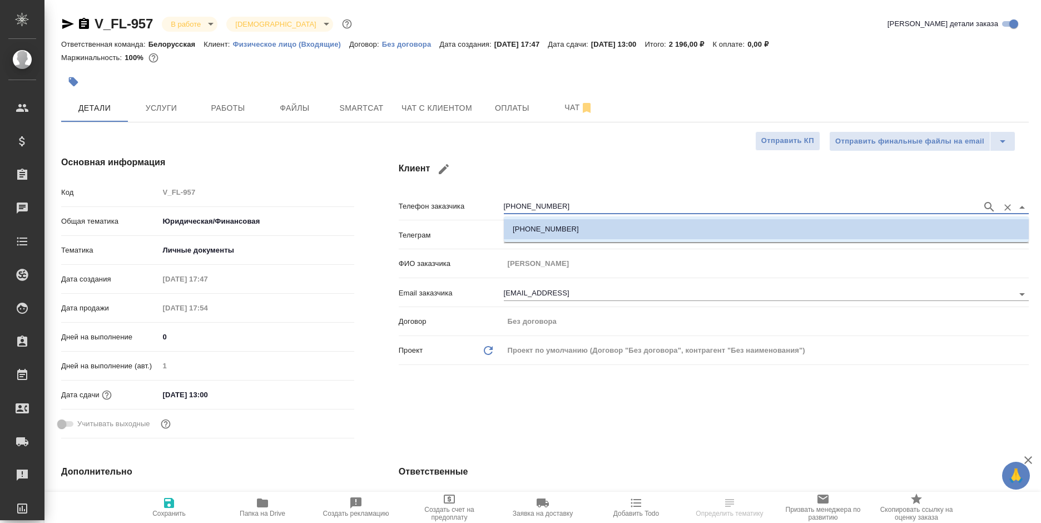
drag, startPoint x: 559, startPoint y: 203, endPoint x: 475, endPoint y: 205, distance: 84.0
click at [475, 205] on div "Телефон заказчика [PHONE_NUMBER]" at bounding box center [714, 205] width 630 height 19
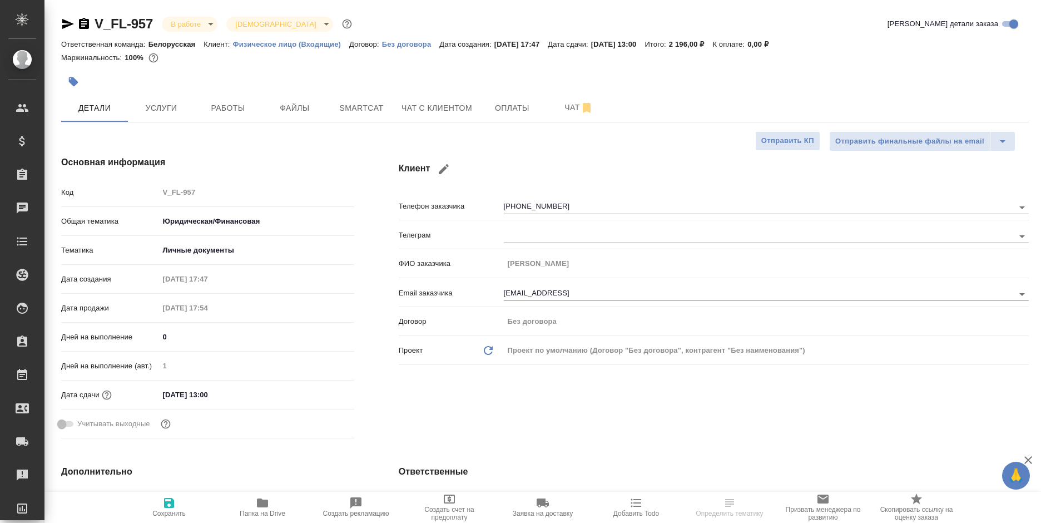
type textarea "x"
select select "RU"
type textarea "x"
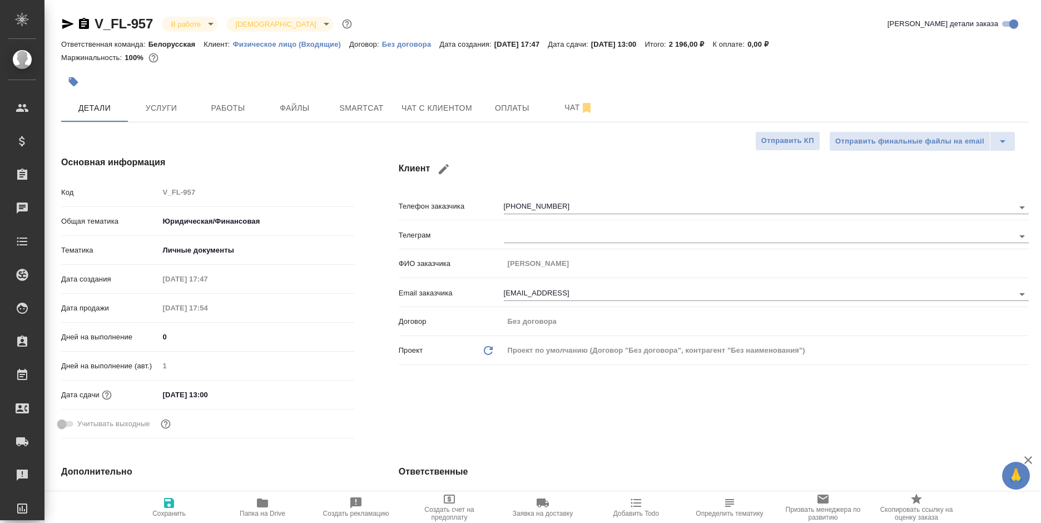
type textarea "x"
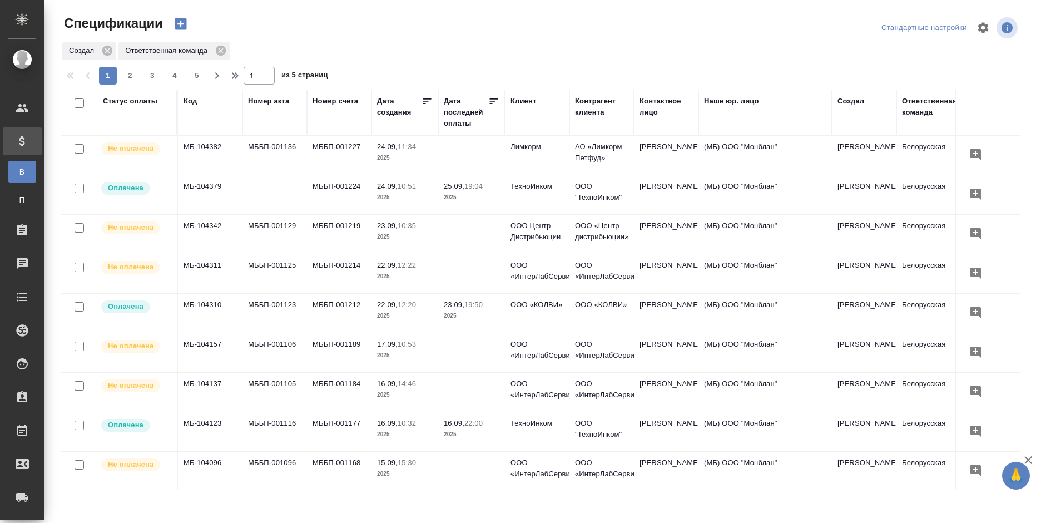
click at [176, 26] on icon "button" at bounding box center [181, 24] width 12 height 12
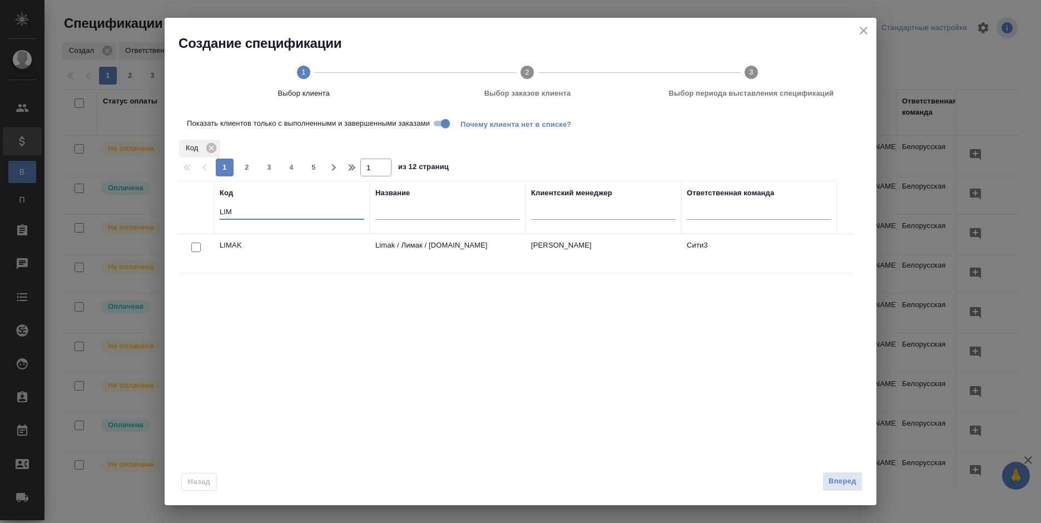
drag, startPoint x: 208, startPoint y: 211, endPoint x: 184, endPoint y: 211, distance: 23.9
click at [184, 211] on tr "Код LIM Название Клиентский менеджер Ответственная команда" at bounding box center [507, 207] width 659 height 52
paste input "B_ILS-103"
type input "ILS"
click at [200, 293] on div at bounding box center [196, 287] width 25 height 16
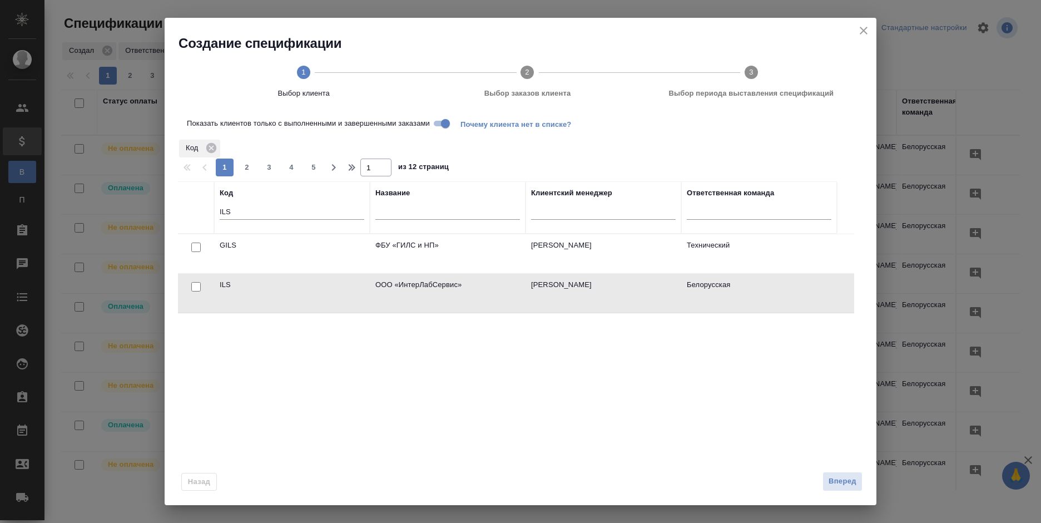
click at [192, 289] on input "checkbox" at bounding box center [195, 286] width 9 height 9
checkbox input "true"
click at [844, 486] on span "Вперед" at bounding box center [843, 481] width 28 height 13
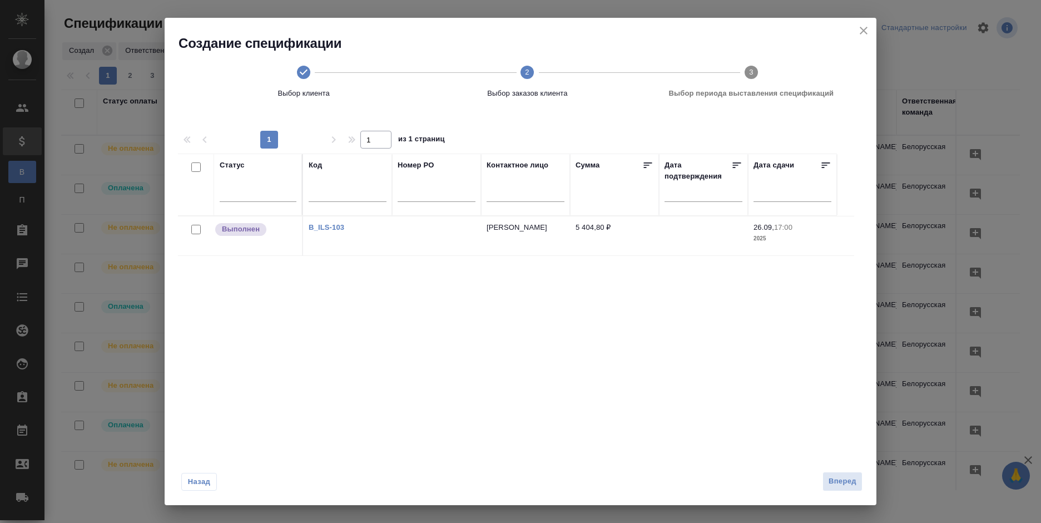
click at [200, 234] on input "checkbox" at bounding box center [195, 229] width 9 height 9
checkbox input "true"
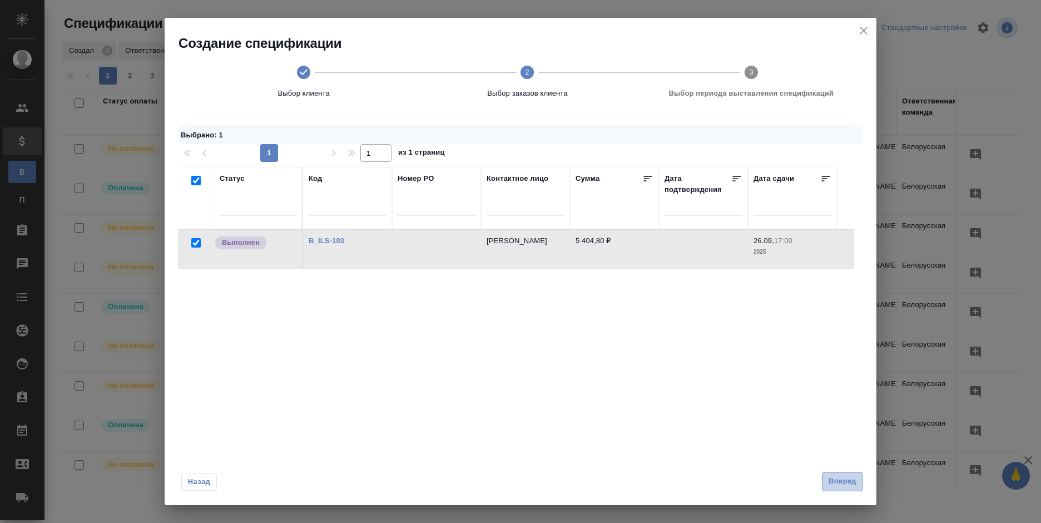
click at [836, 486] on span "Вперед" at bounding box center [843, 481] width 28 height 13
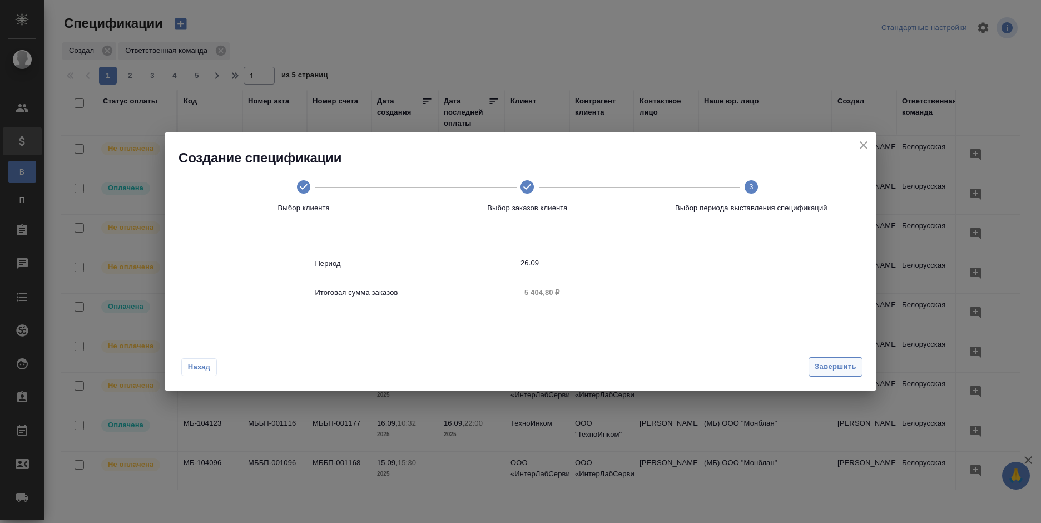
click at [842, 373] on button "Завершить" at bounding box center [836, 366] width 54 height 19
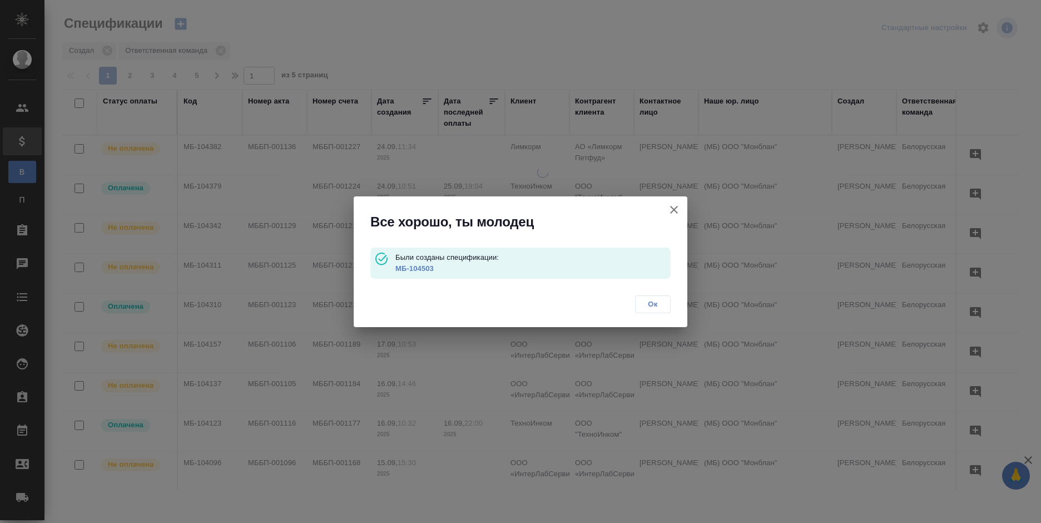
click at [419, 270] on link "МБ-104503" at bounding box center [414, 268] width 38 height 8
click at [419, 266] on link "МБ-104503" at bounding box center [414, 268] width 38 height 8
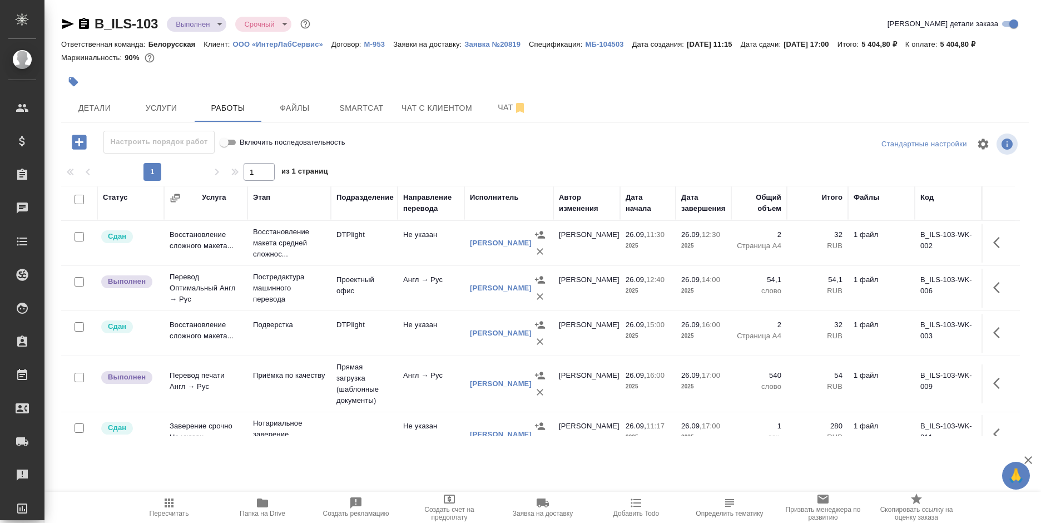
click at [289, 41] on p "ООО «ИнтерЛабСервис»" at bounding box center [281, 44] width 98 height 8
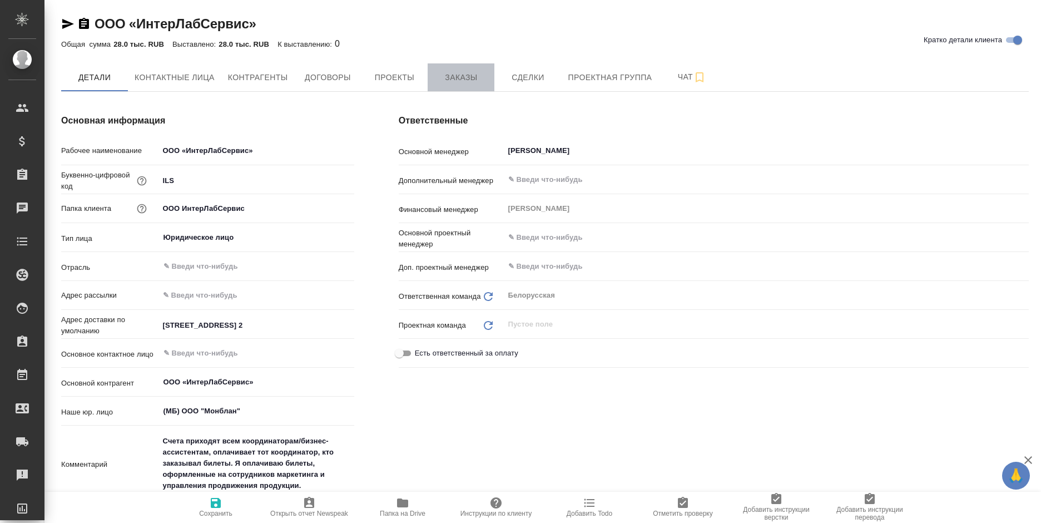
click at [469, 68] on button "Заказы" at bounding box center [461, 77] width 67 height 28
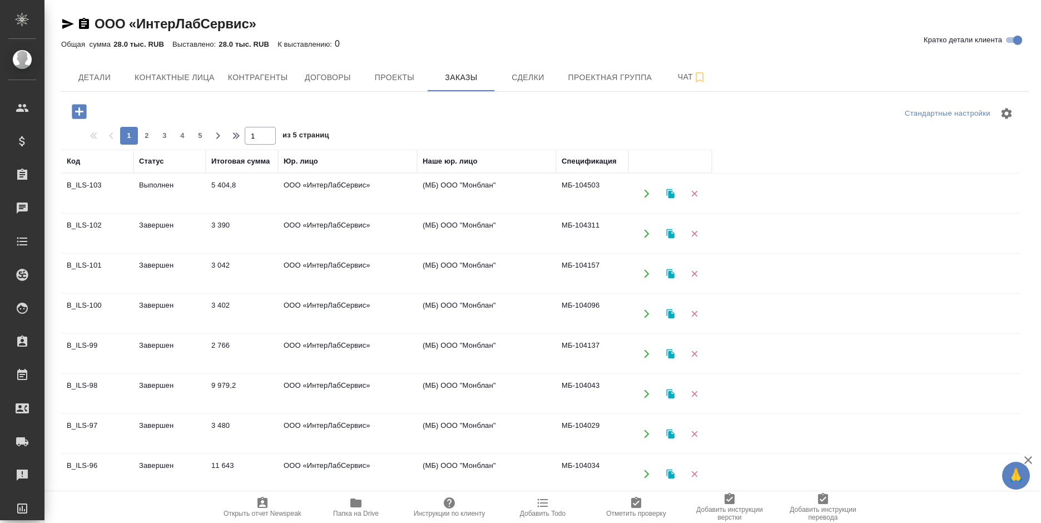
click at [669, 192] on icon "button" at bounding box center [670, 193] width 8 height 9
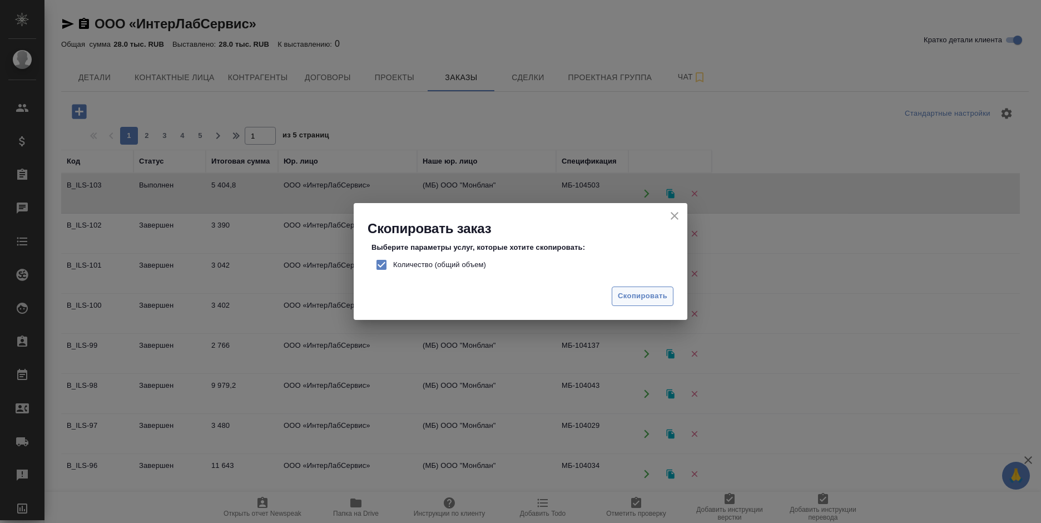
click at [649, 296] on span "Скопировать" at bounding box center [643, 296] width 50 height 13
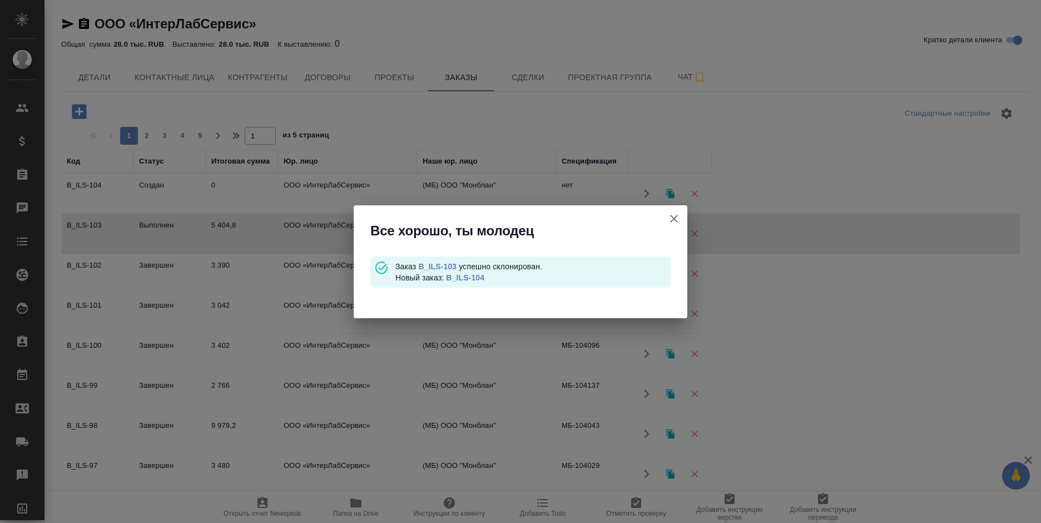
click at [476, 275] on link "B_ILS-104" at bounding box center [465, 277] width 38 height 9
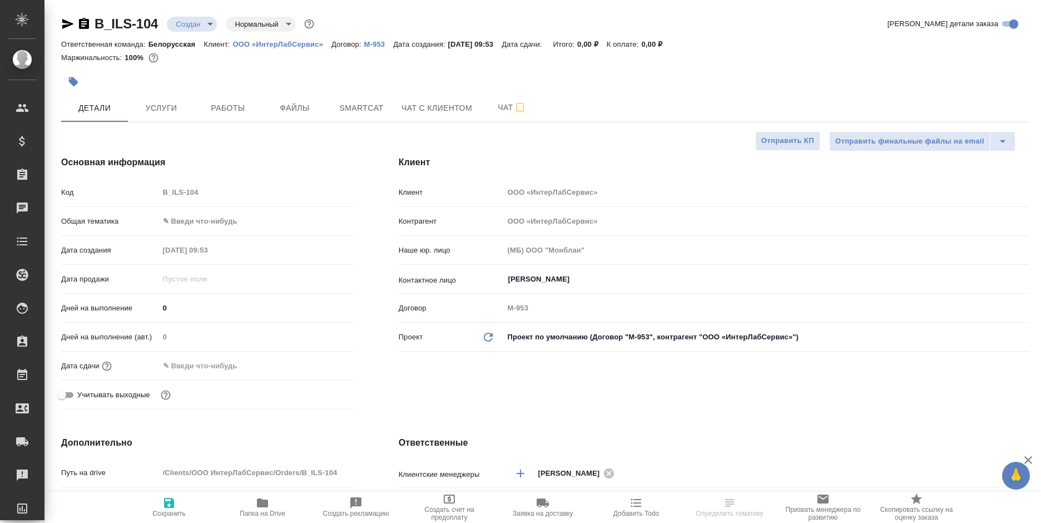
select select "RU"
type textarea "x"
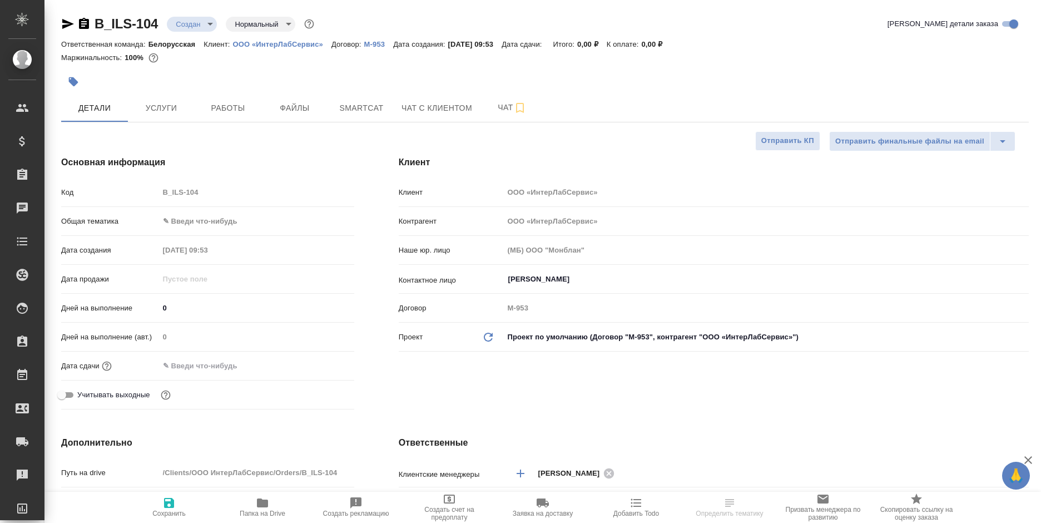
type textarea "x"
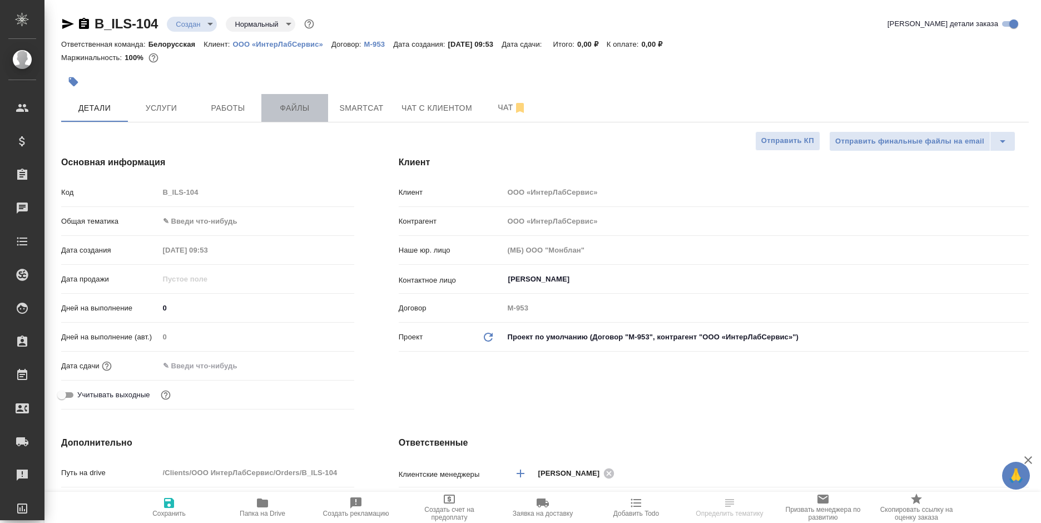
click at [294, 110] on span "Файлы" at bounding box center [294, 108] width 53 height 14
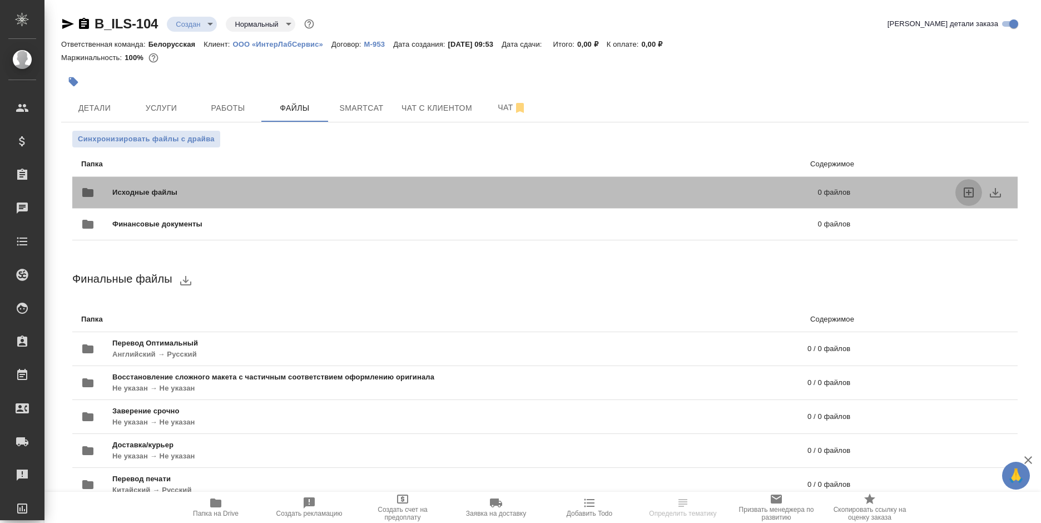
click at [961, 190] on label "uploadFiles" at bounding box center [969, 192] width 27 height 27
click at [0, 0] on input "uploadFiles" at bounding box center [0, 0] width 0 height 0
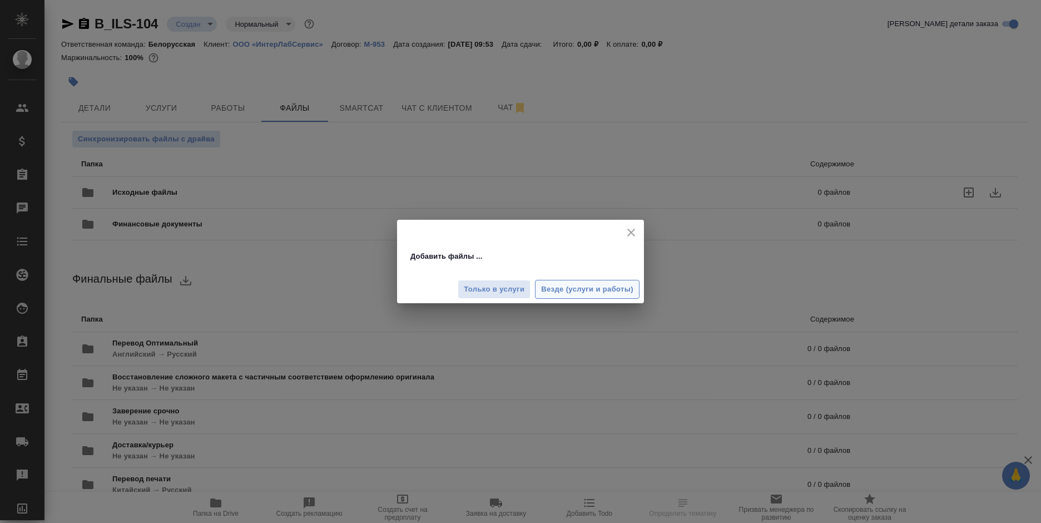
click at [560, 288] on span "Везде (услуги и работы)" at bounding box center [587, 289] width 92 height 13
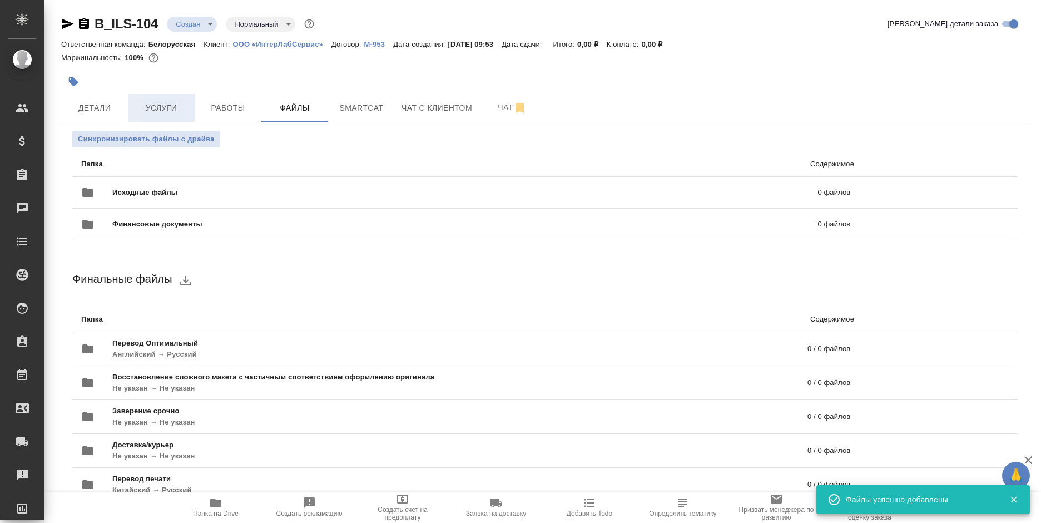
click at [149, 112] on span "Услуги" at bounding box center [161, 108] width 53 height 14
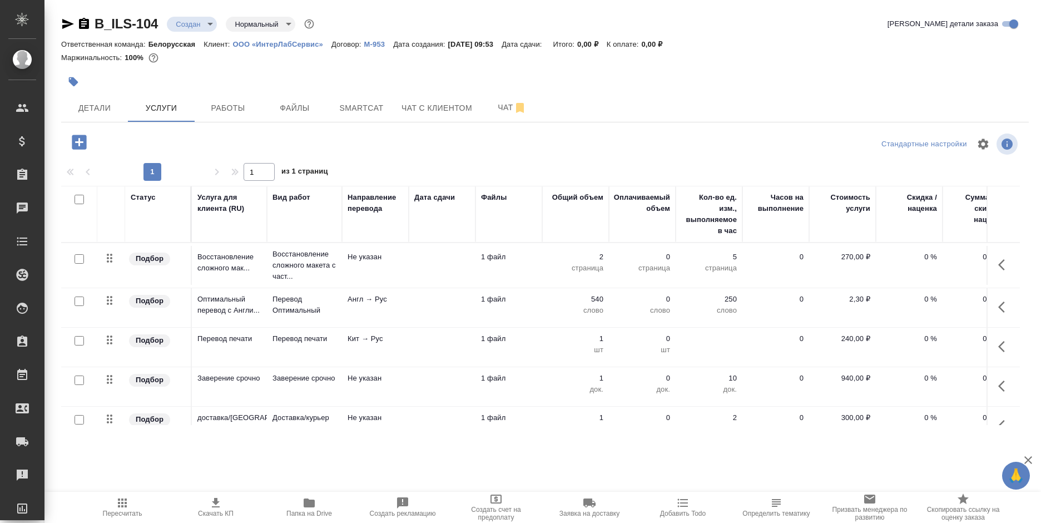
click at [77, 303] on input "checkbox" at bounding box center [79, 300] width 9 height 9
checkbox input "true"
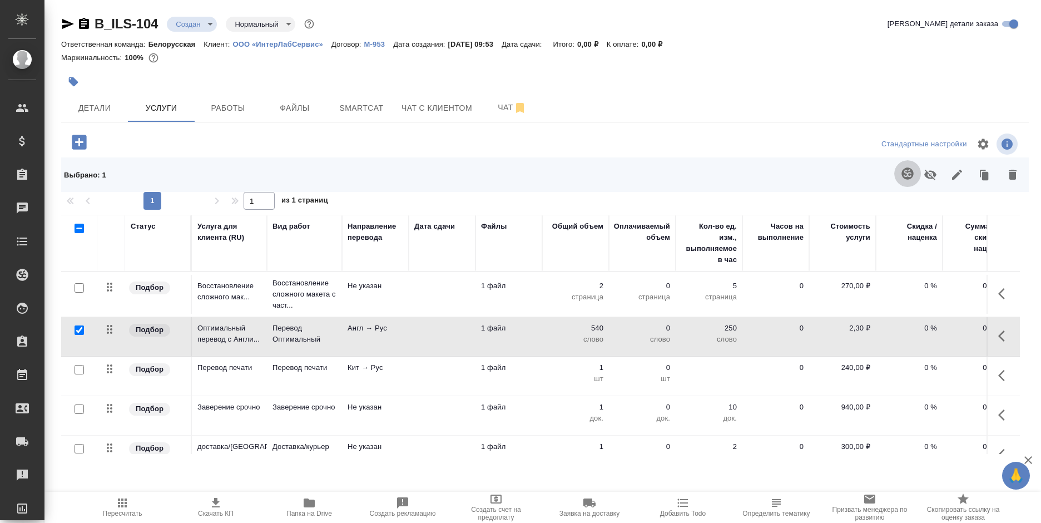
click at [901, 174] on icon "button" at bounding box center [907, 173] width 13 height 13
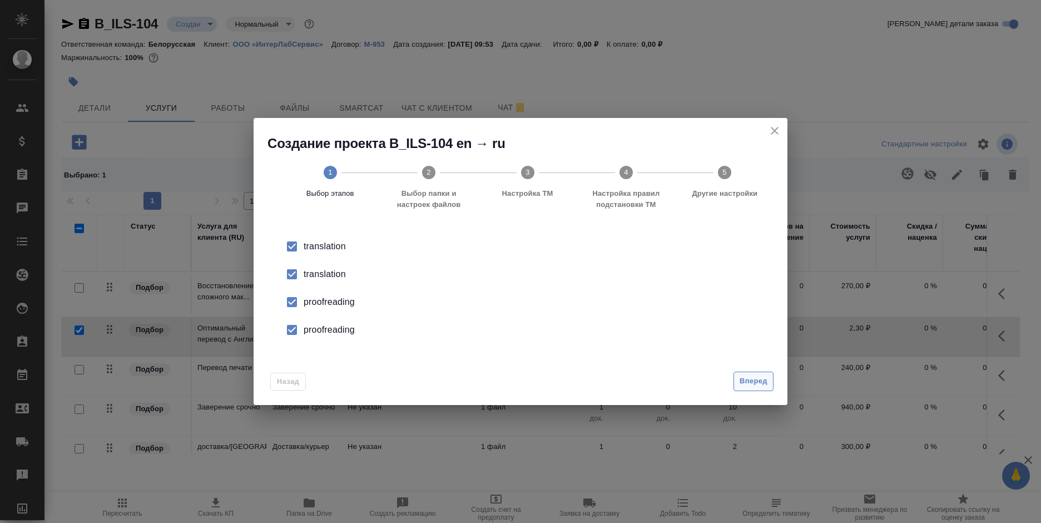
click at [746, 385] on span "Вперед" at bounding box center [754, 381] width 28 height 13
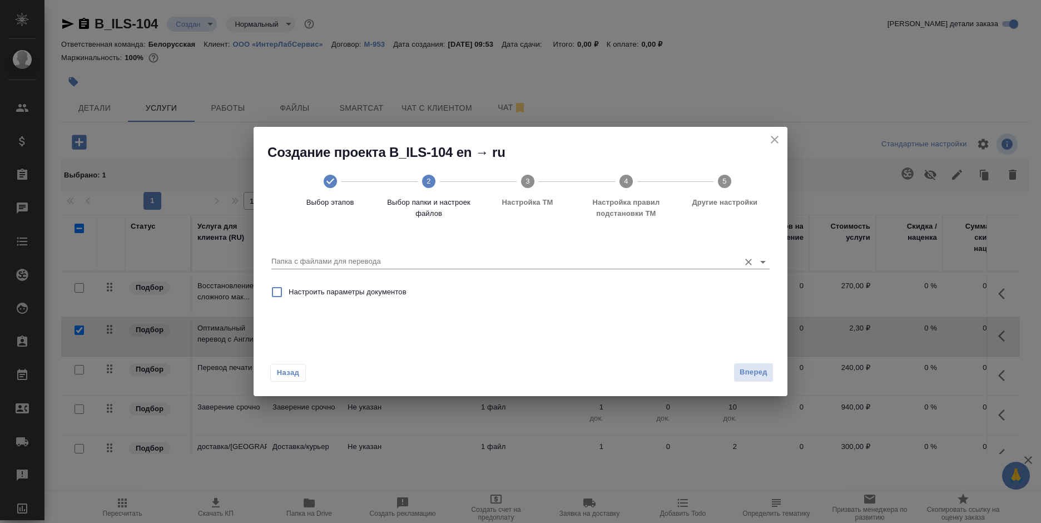
click at [406, 260] on input "Папка с файлами для перевода" at bounding box center [502, 261] width 463 height 13
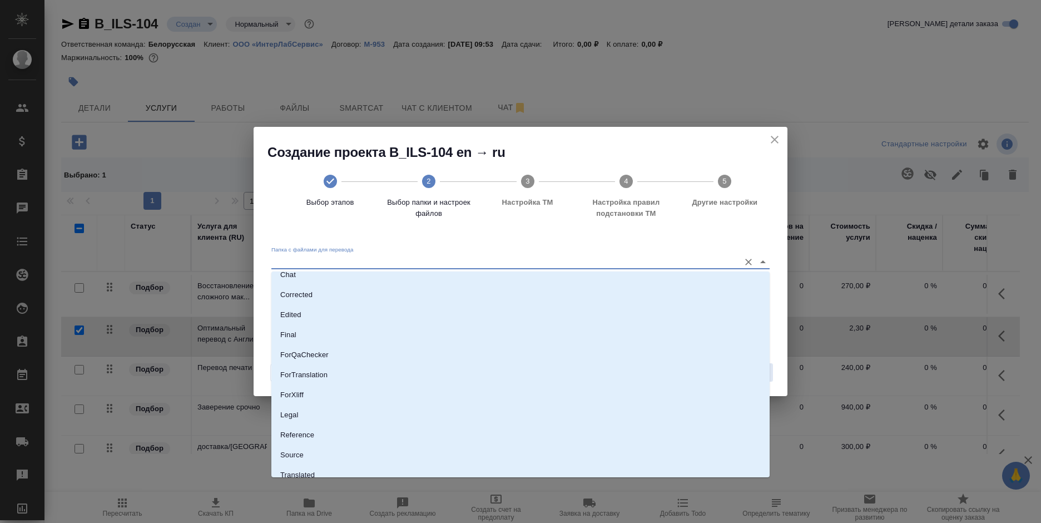
scroll to position [78, 0]
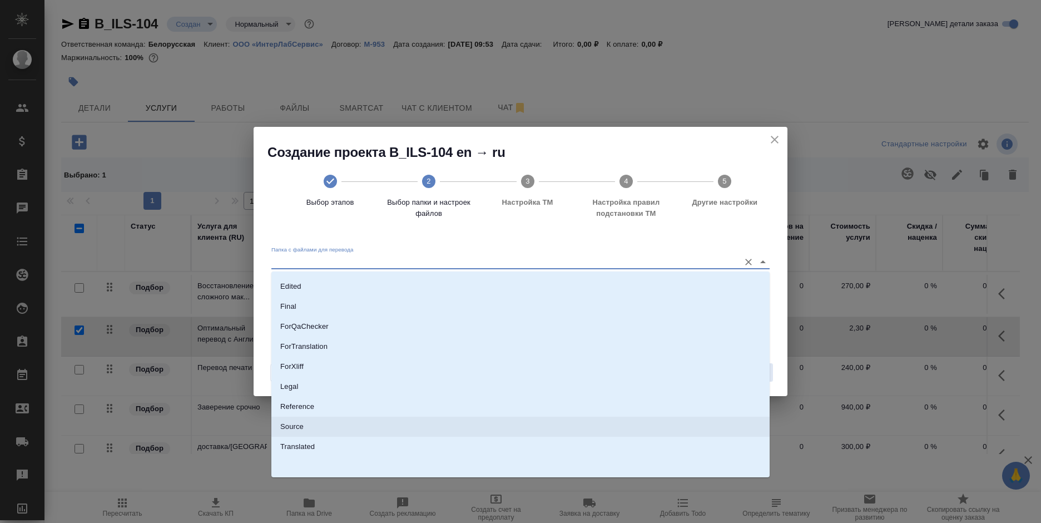
click at [333, 421] on li "Source" at bounding box center [520, 427] width 498 height 20
type input "Source"
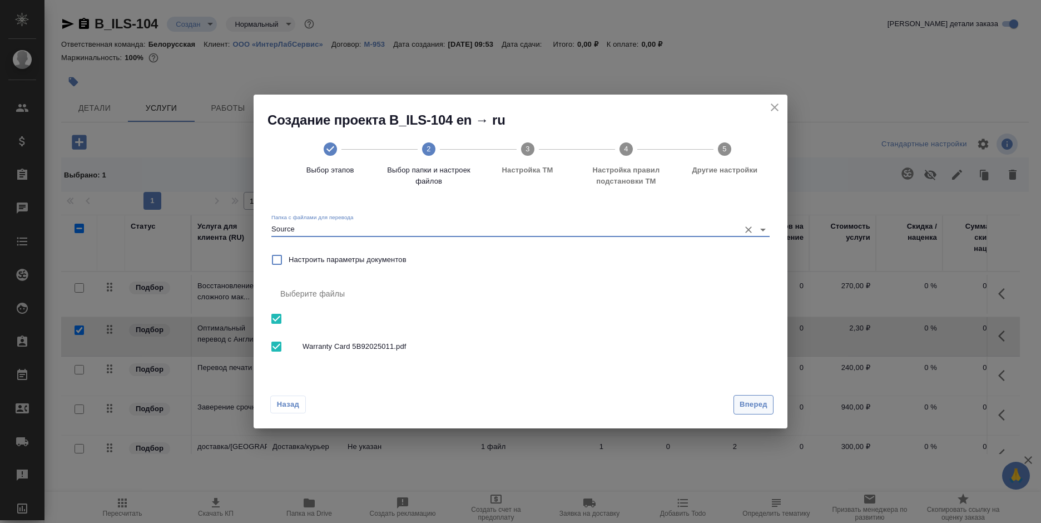
click at [763, 406] on span "Вперед" at bounding box center [754, 404] width 28 height 13
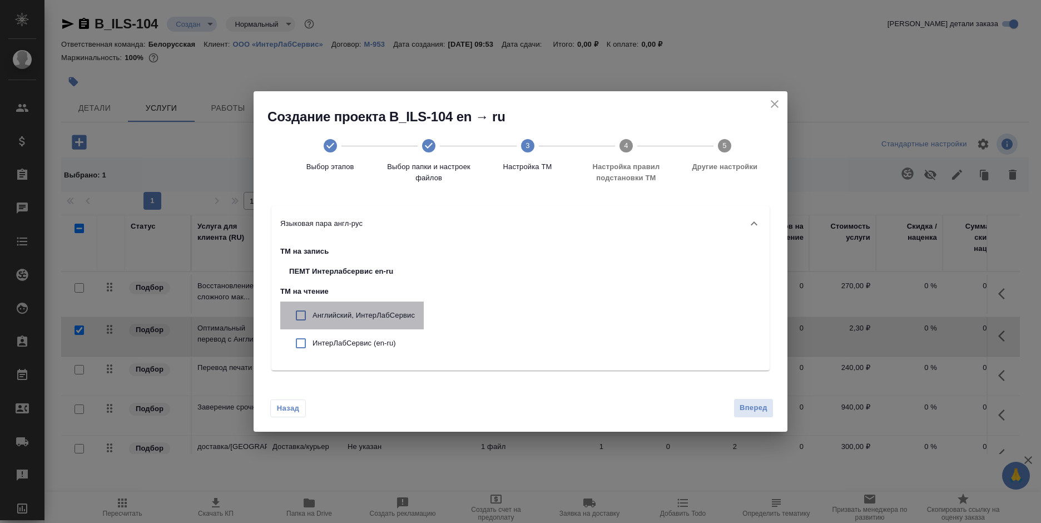
click at [357, 315] on p "Английский, ИнтерЛабСервис" at bounding box center [364, 315] width 102 height 11
checkbox input "true"
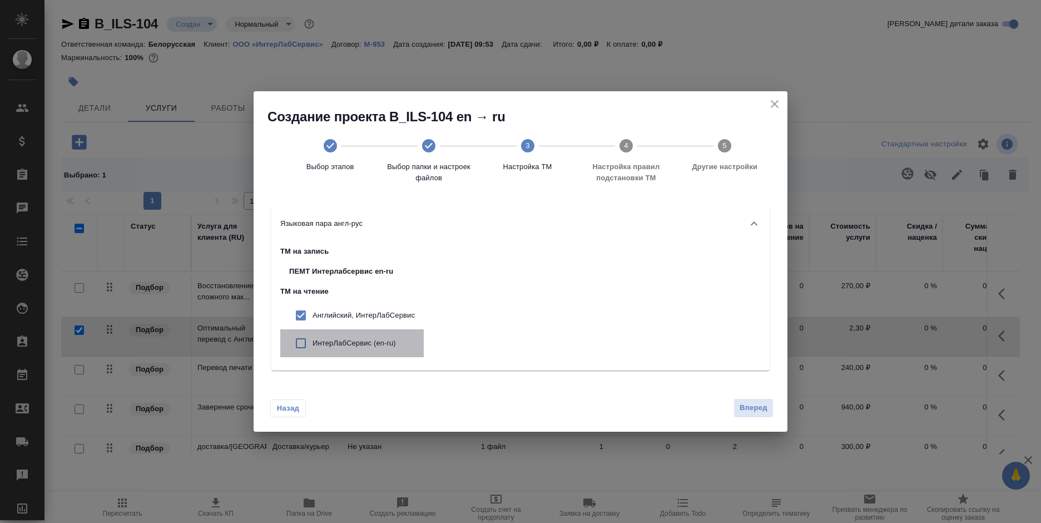
click at [354, 334] on div "ИнтерЛабСервис (en-ru)" at bounding box center [351, 343] width 143 height 28
checkbox input "true"
click at [754, 402] on span "Вперед" at bounding box center [754, 408] width 28 height 13
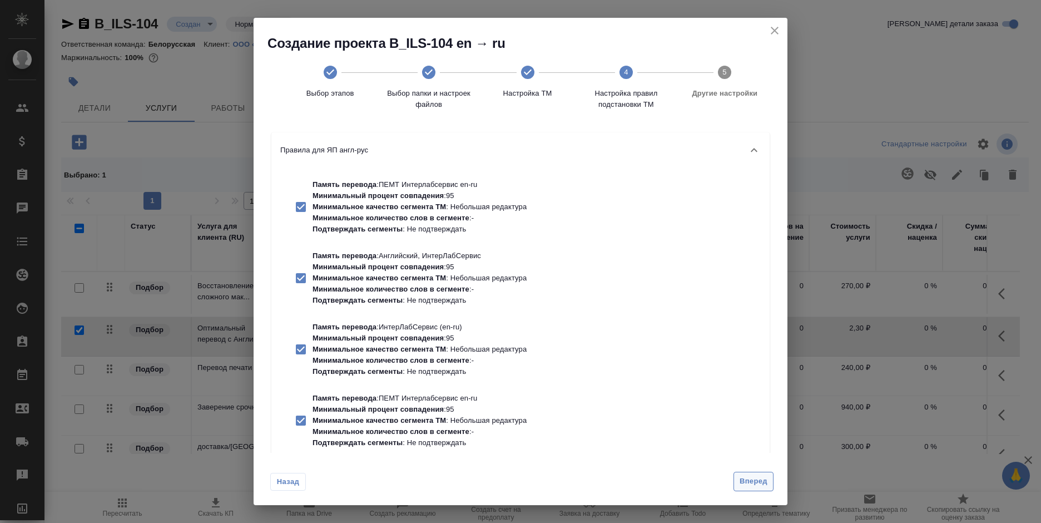
click at [745, 479] on span "Вперед" at bounding box center [754, 481] width 28 height 13
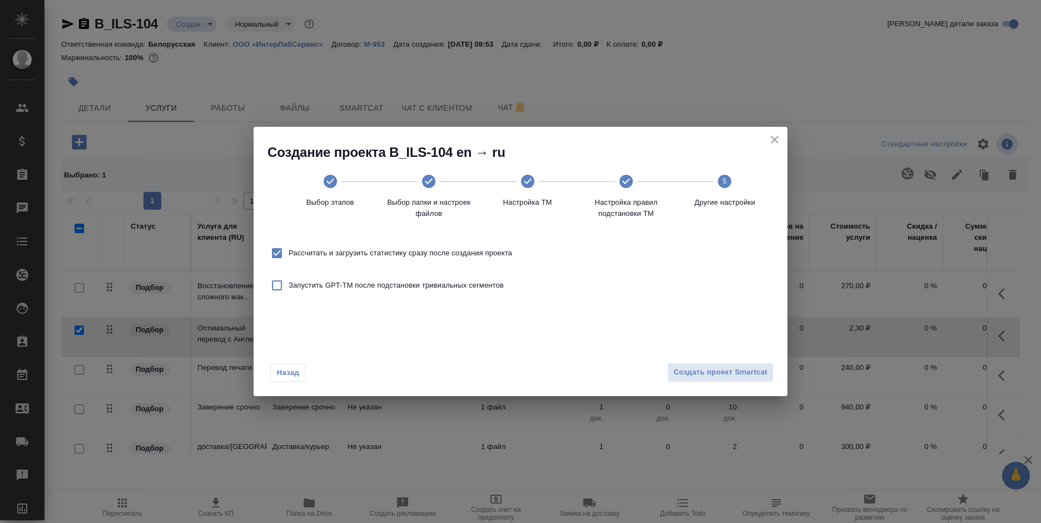
click at [408, 249] on span "Рассчитать и загрузить статистику сразу после создания проекта" at bounding box center [401, 253] width 224 height 11
click at [289, 249] on input "Рассчитать и загрузить статистику сразу после создания проекта" at bounding box center [276, 252] width 23 height 23
checkbox input "false"
click at [714, 378] on span "Создать проект Smartcat" at bounding box center [721, 372] width 94 height 13
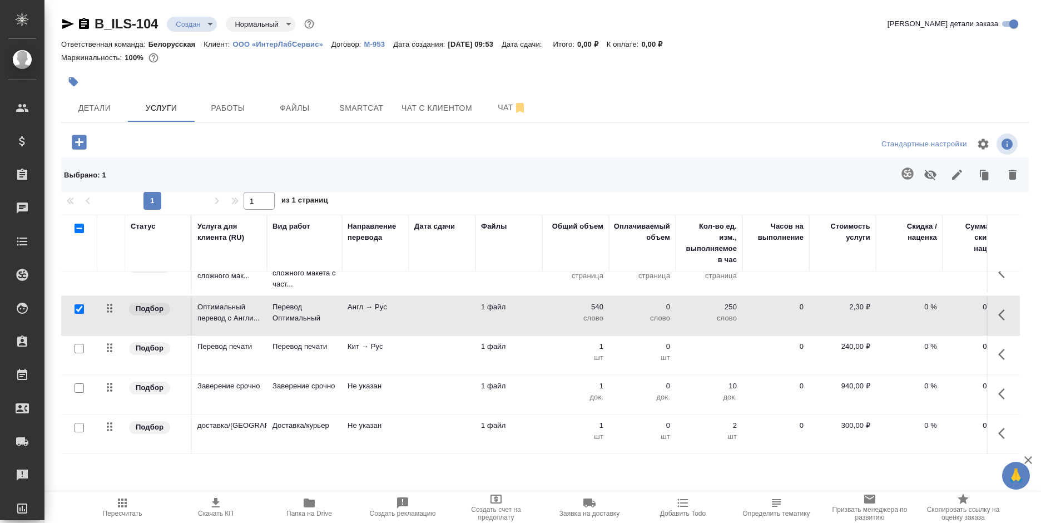
scroll to position [29, 0]
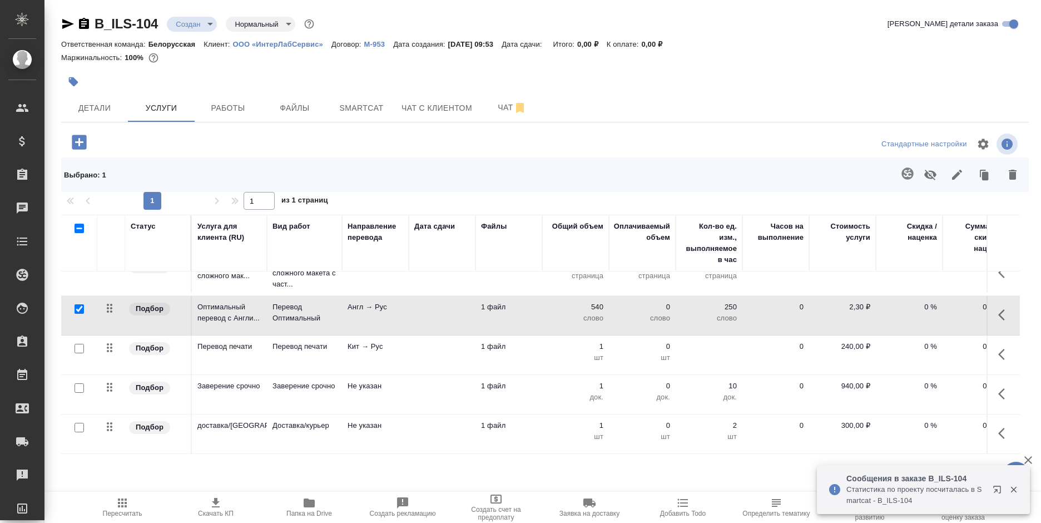
click at [305, 499] on icon "button" at bounding box center [309, 502] width 11 height 9
click at [184, 23] on body "🙏 .cls-1 fill:#fff; AWATERA Bogomolova Anastasiya Клиенты Спецификации Заказы 0…" at bounding box center [520, 261] width 1041 height 523
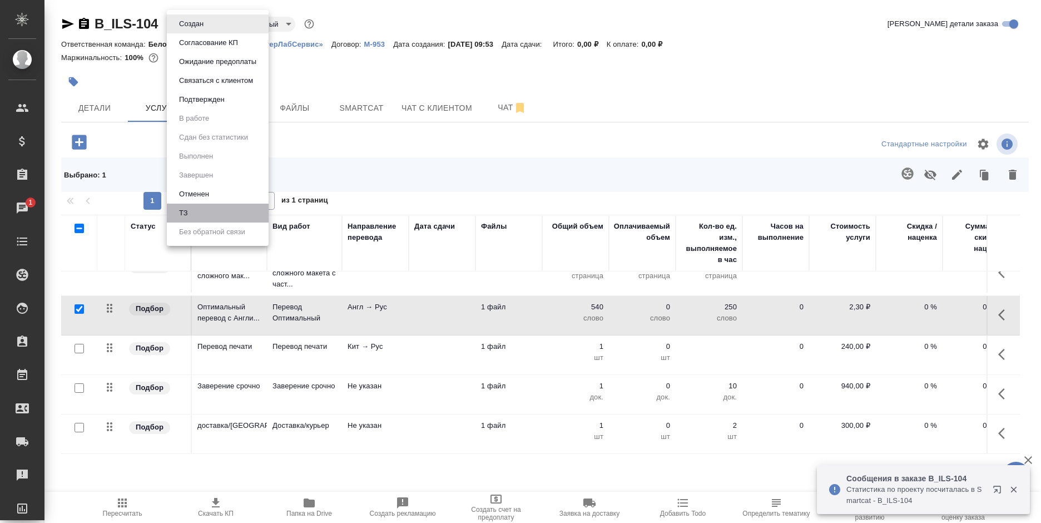
click at [206, 215] on li "ТЗ" at bounding box center [218, 213] width 102 height 19
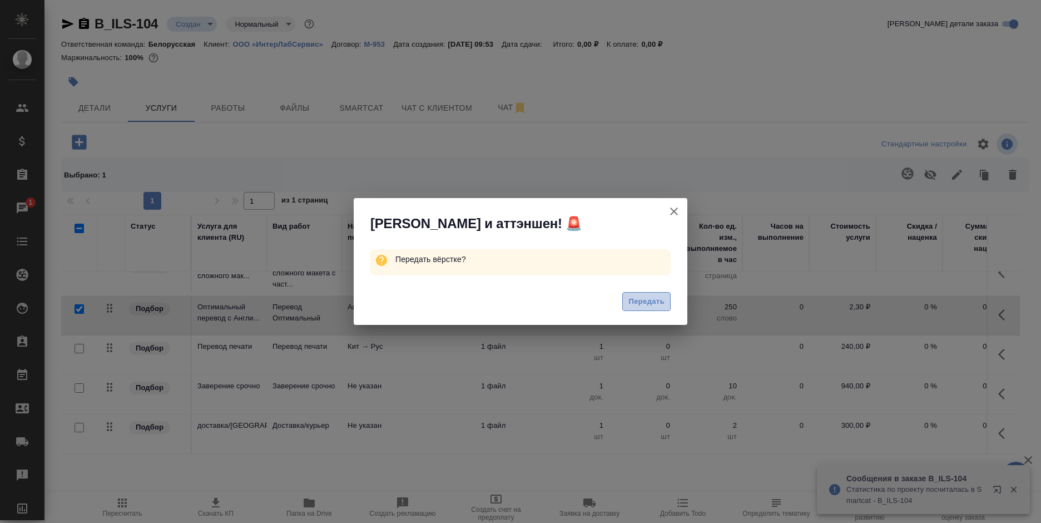
click at [639, 296] on span "Передать" at bounding box center [647, 301] width 36 height 13
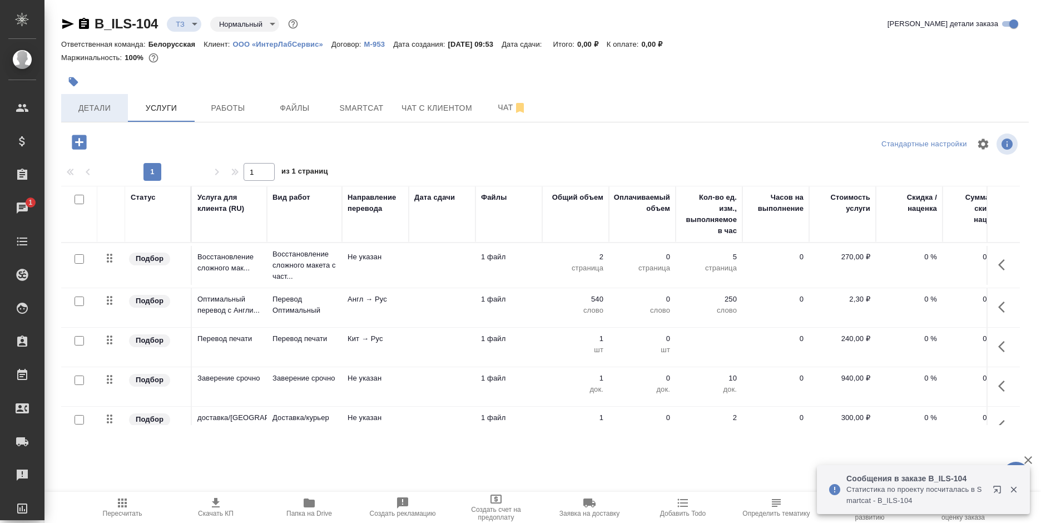
click at [100, 110] on span "Детали" at bounding box center [94, 108] width 53 height 14
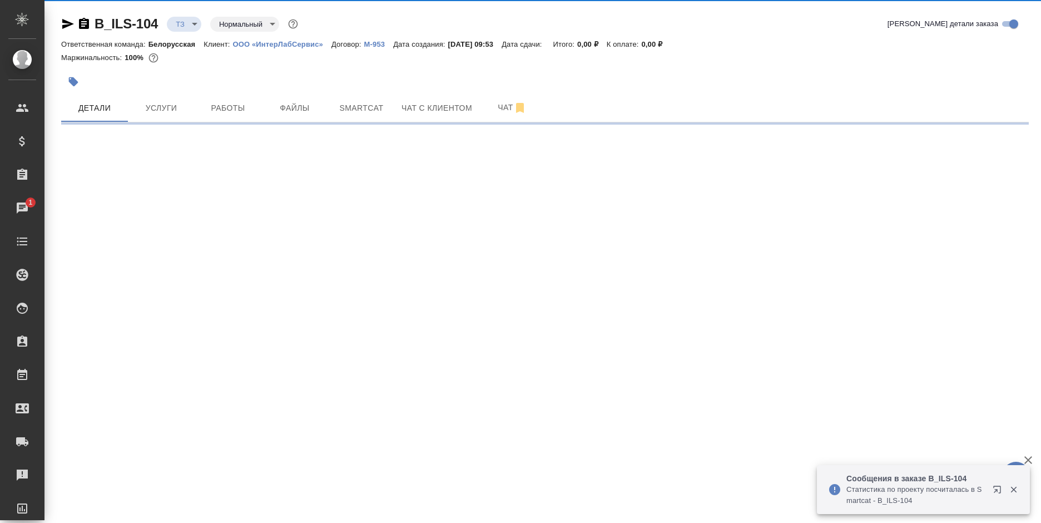
select select "RU"
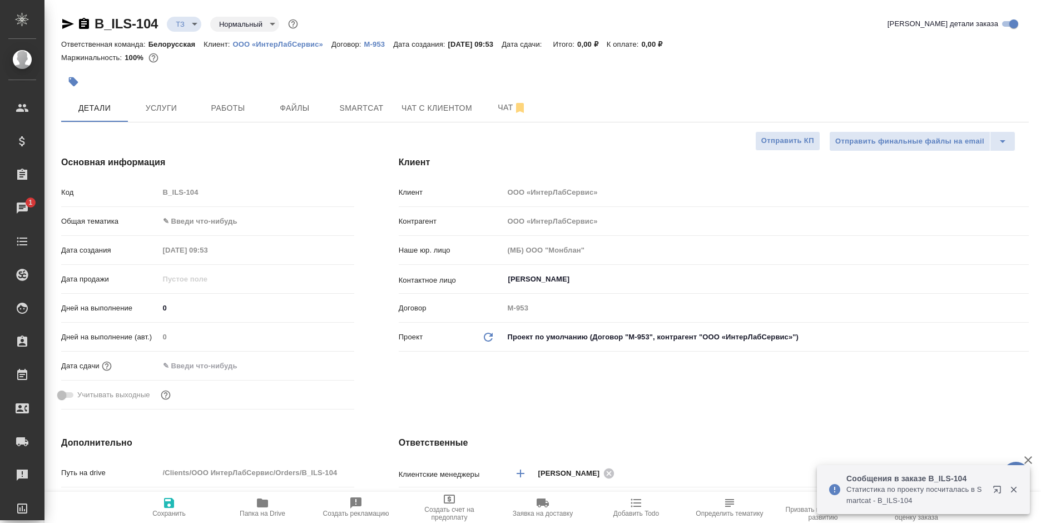
type textarea "x"
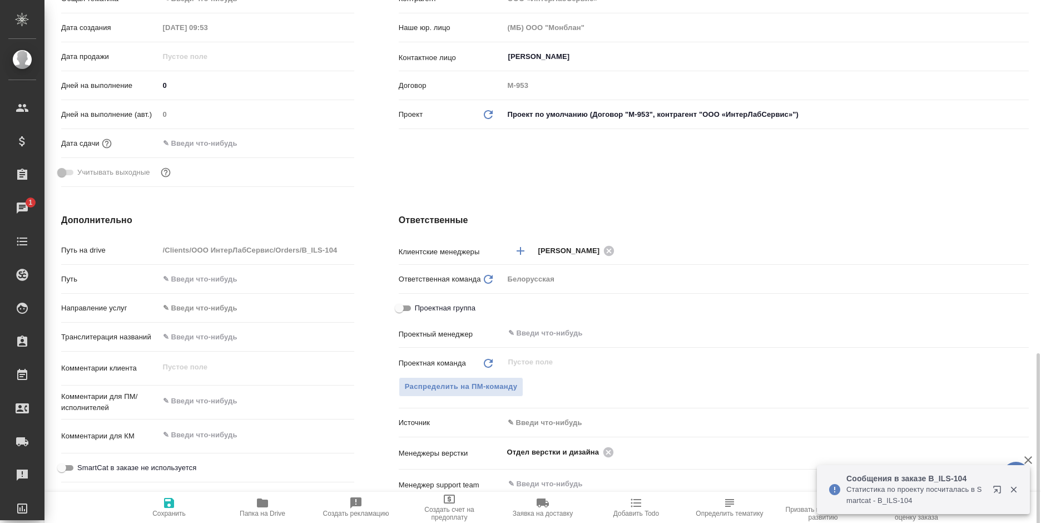
scroll to position [389, 0]
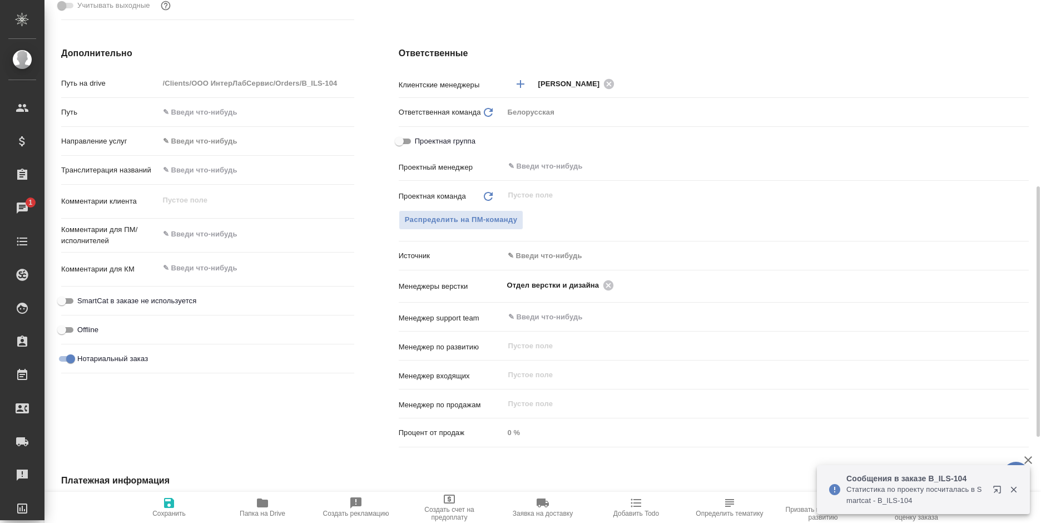
type textarea "x"
click at [217, 225] on div "x" at bounding box center [256, 235] width 195 height 24
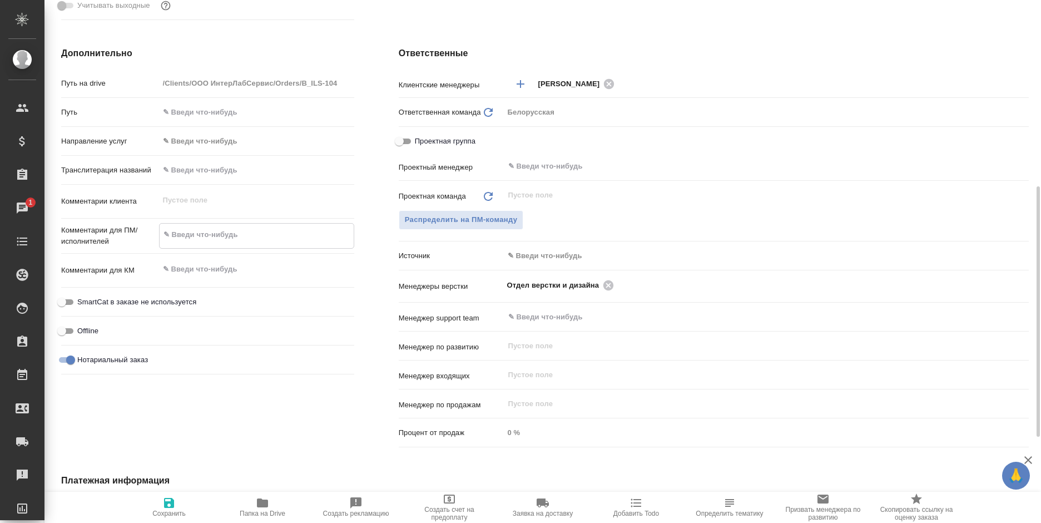
type textarea "в"
type textarea "x"
type textarea "в"
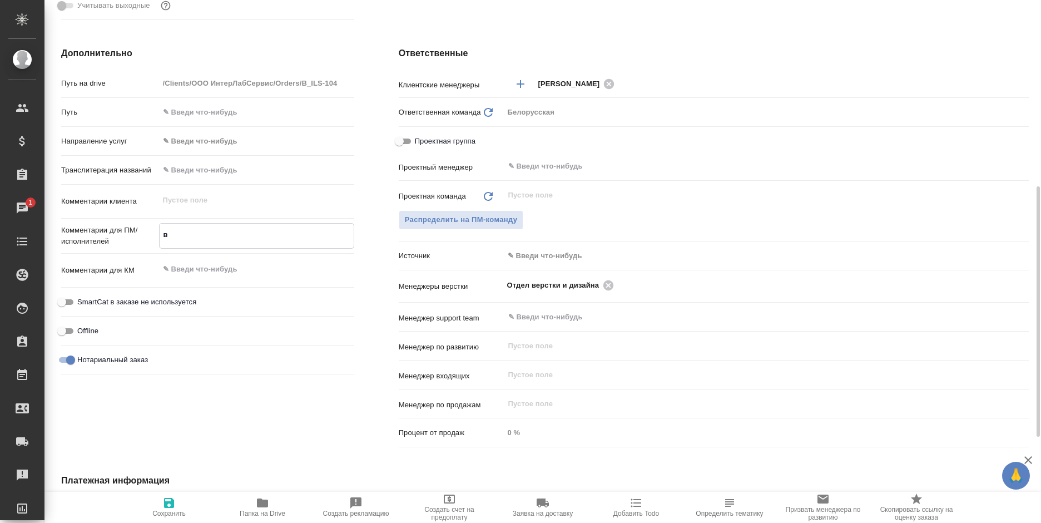
type textarea "x"
type textarea "в е"
type textarea "x"
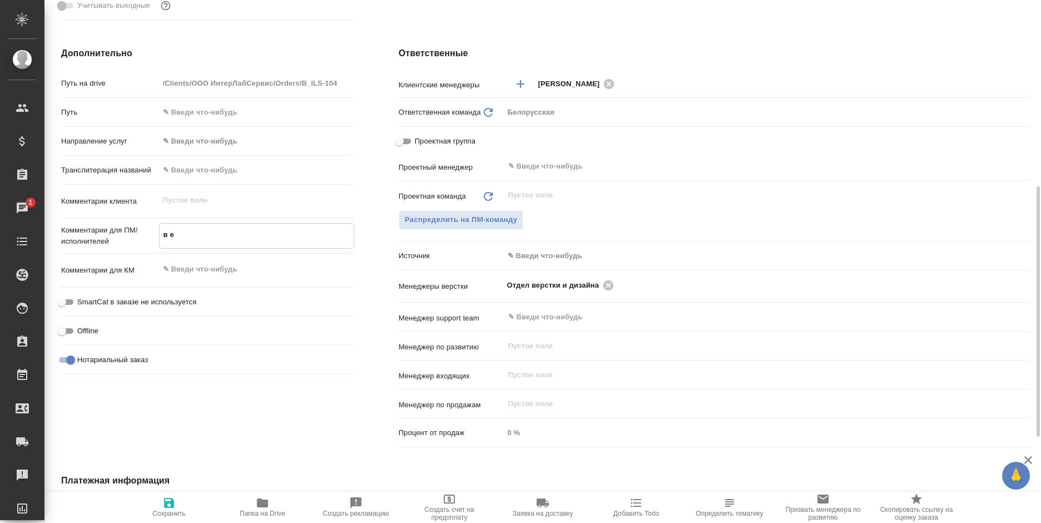
type textarea "x"
type textarea "в еф"
type textarea "x"
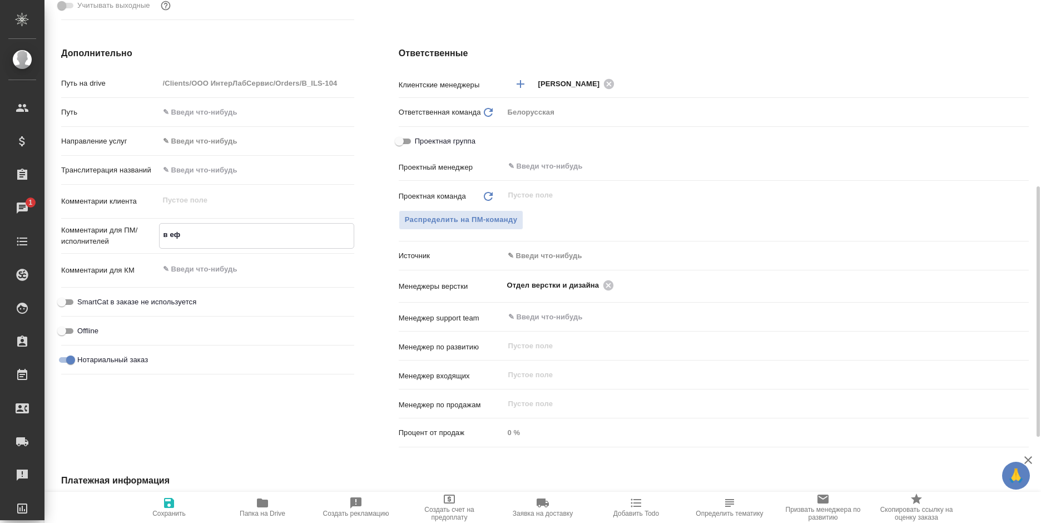
type textarea "x"
type textarea "в еф"
type textarea "x"
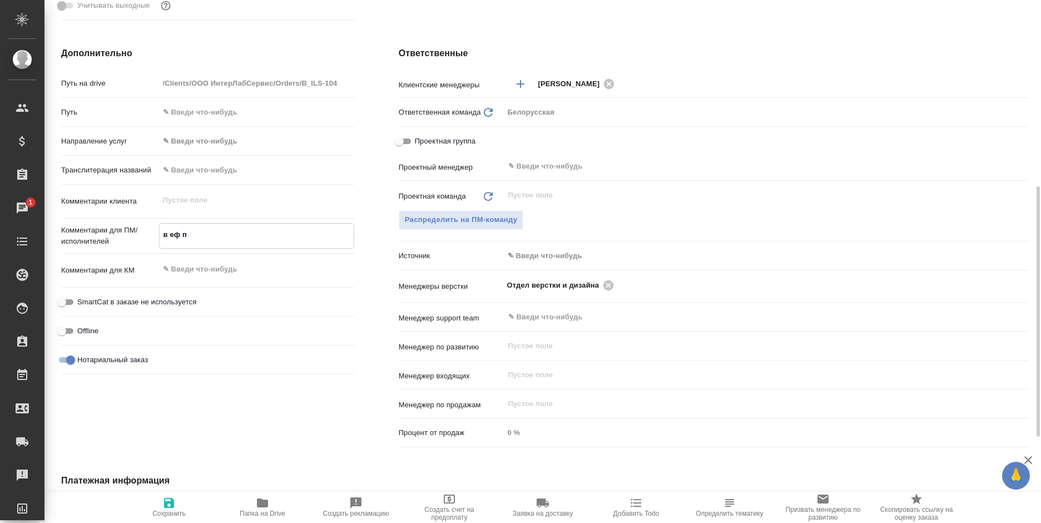
type textarea "в еф пр"
type textarea "x"
type textarea "в еф при"
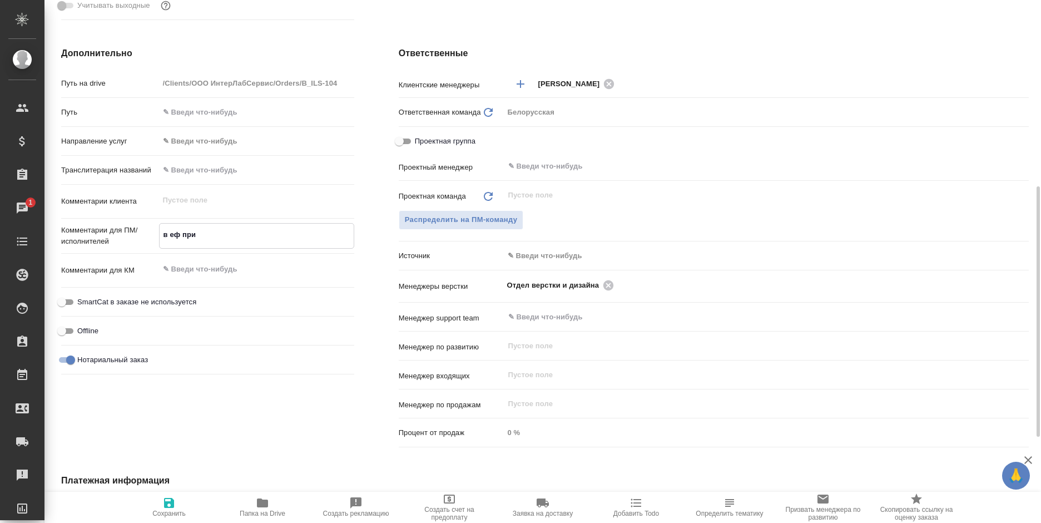
type textarea "x"
type textarea "в еф прил"
type textarea "x"
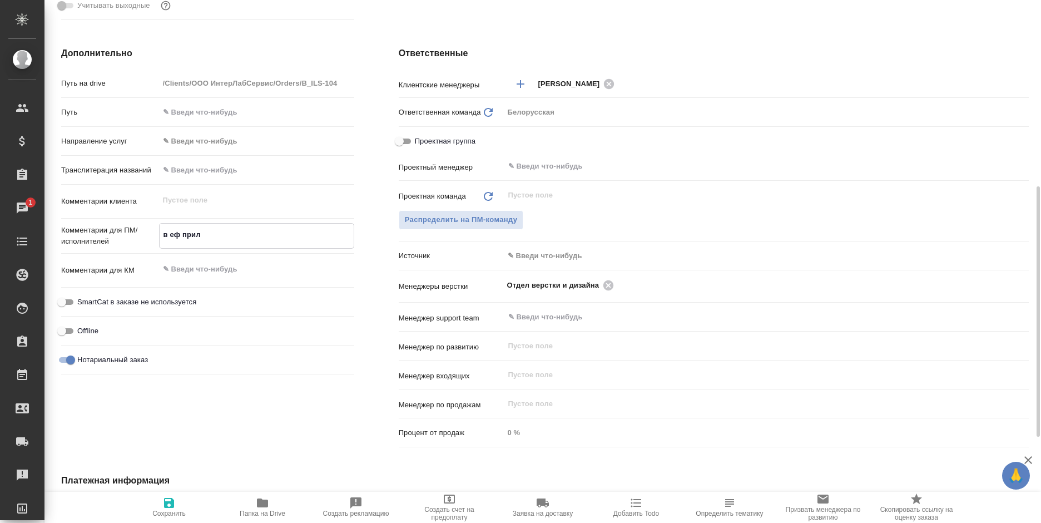
type textarea "x"
type textarea "в еф прило"
type textarea "x"
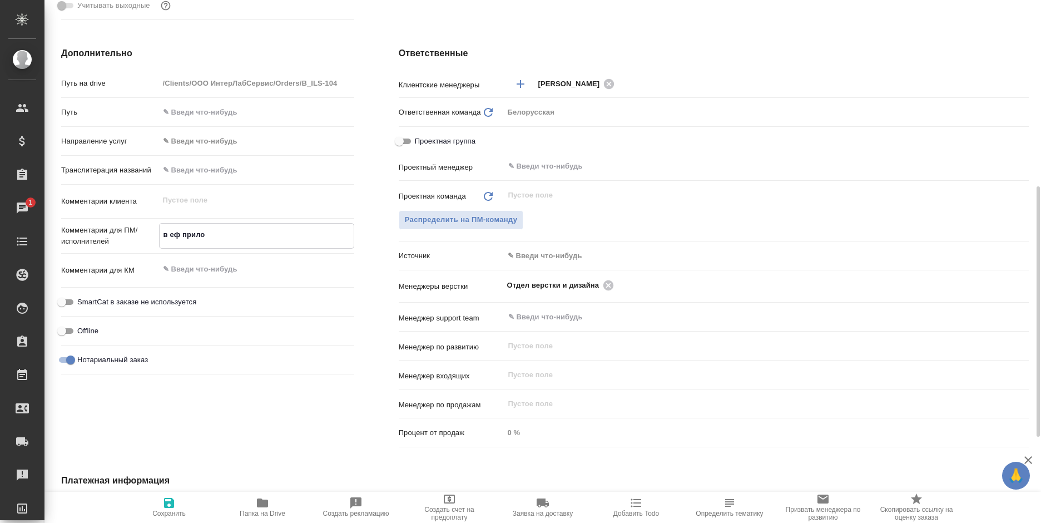
type textarea "x"
type textarea "в еф прилож"
type textarea "x"
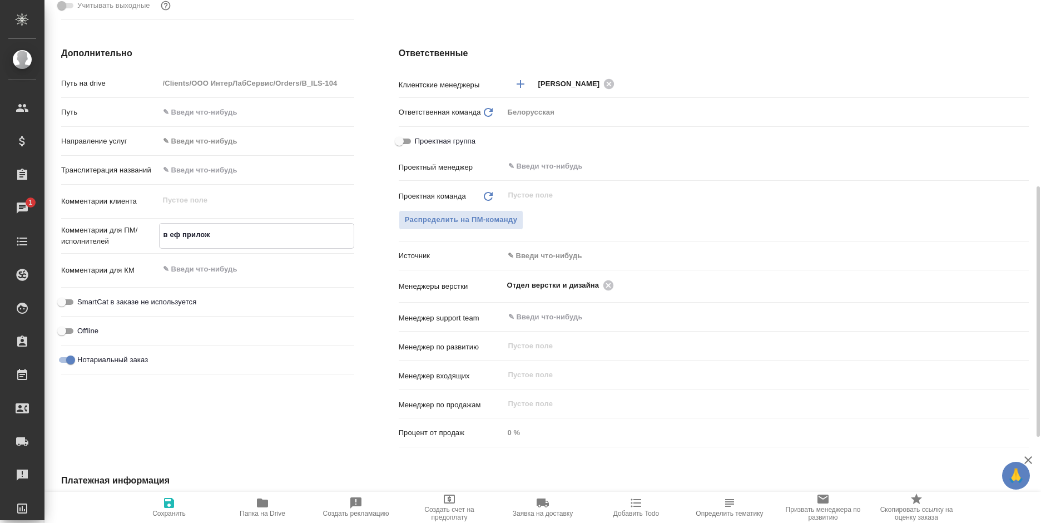
type textarea "в еф приложи"
type textarea "x"
type textarea "в еф приложил"
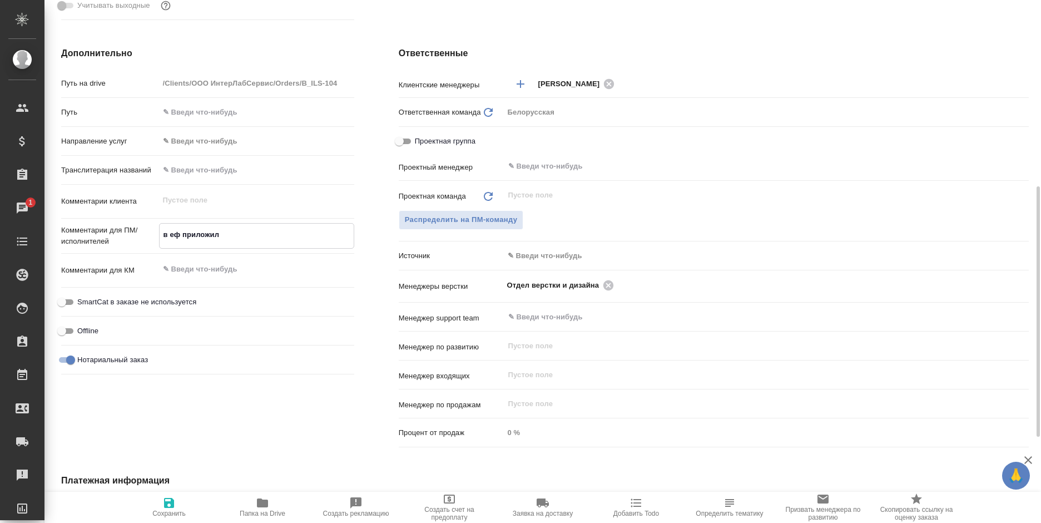
type textarea "x"
type textarea "в еф приложила"
type textarea "x"
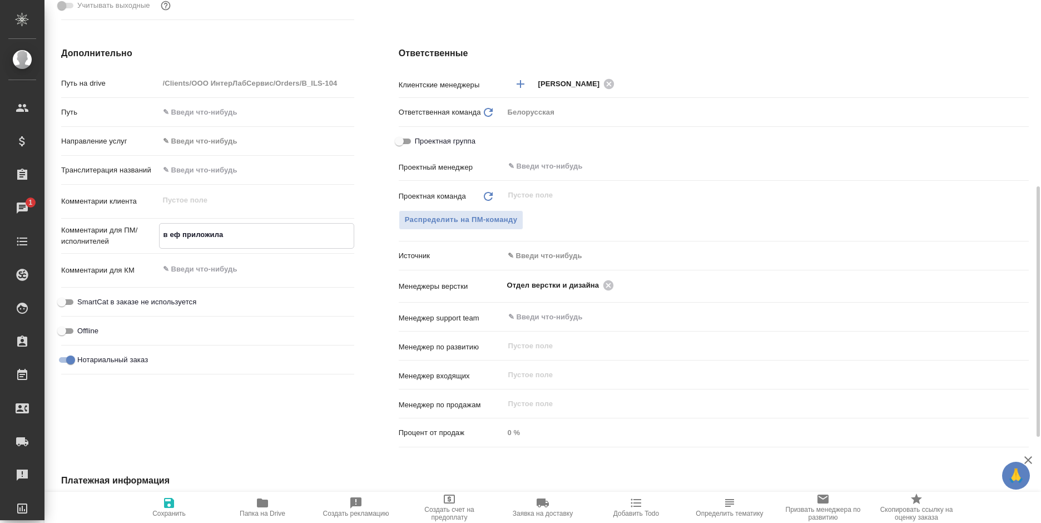
type textarea "x"
type textarea "в еф приложила п"
type textarea "x"
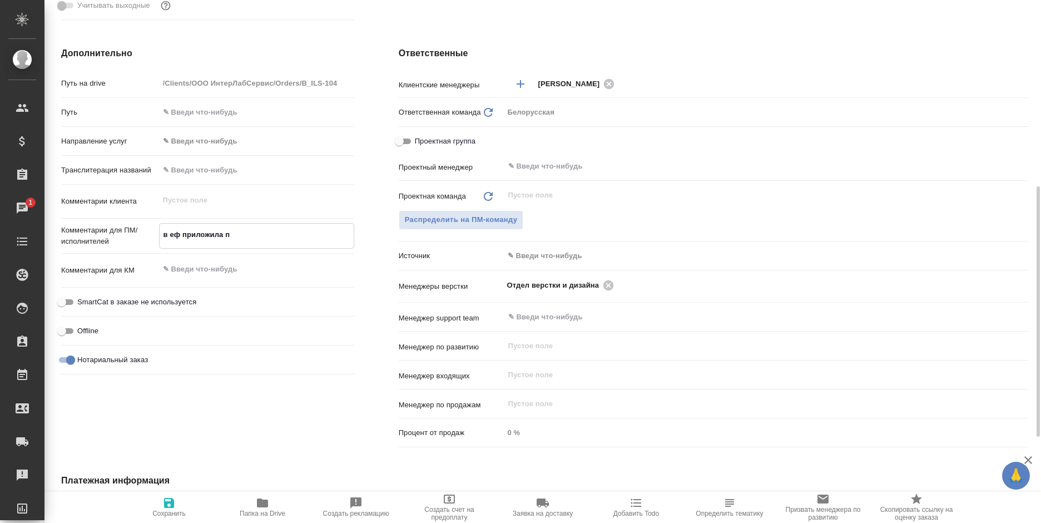
type textarea "x"
type textarea "в еф приложила пр"
type textarea "x"
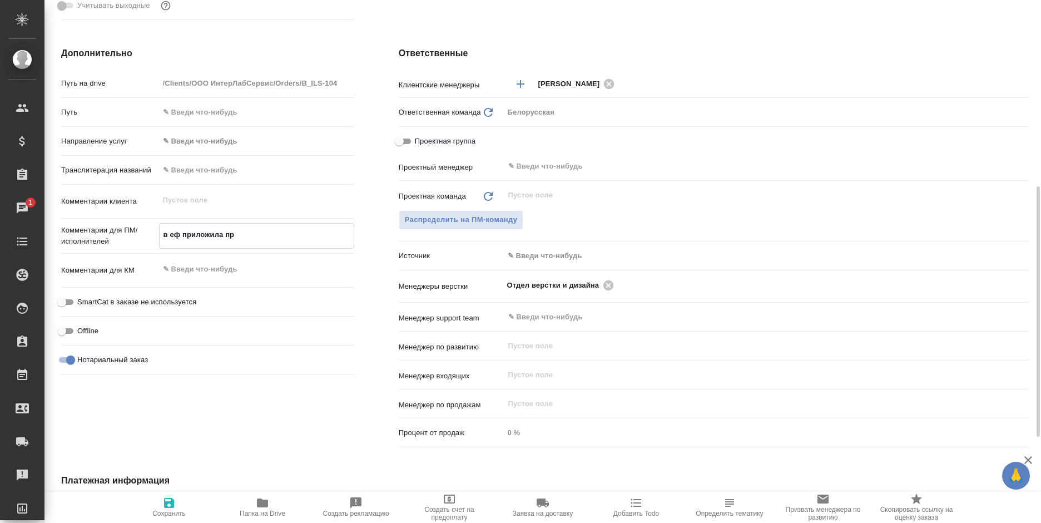
type textarea "в еф приложила про"
type textarea "x"
type textarea "в еф приложила прош"
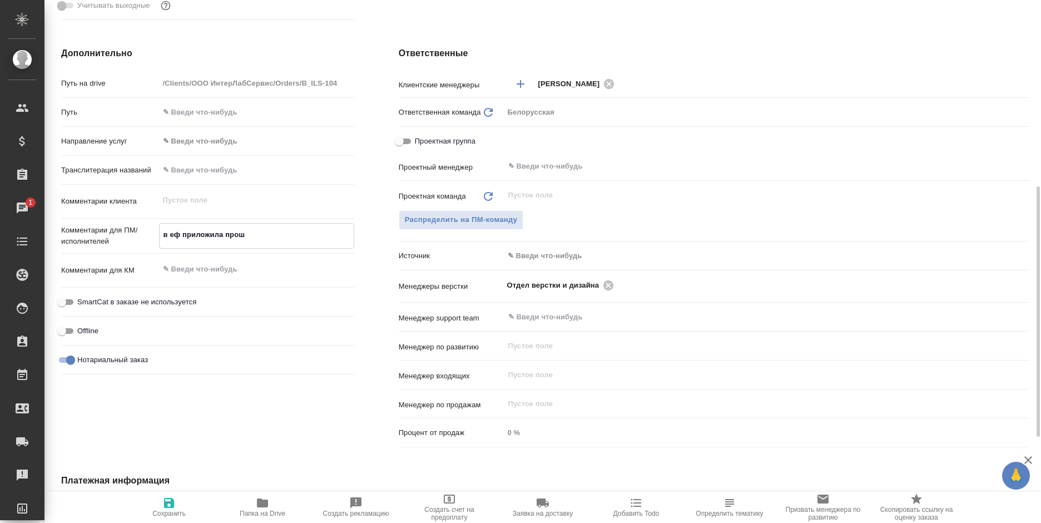
type textarea "x"
type textarea "в еф приложила прошл"
type textarea "x"
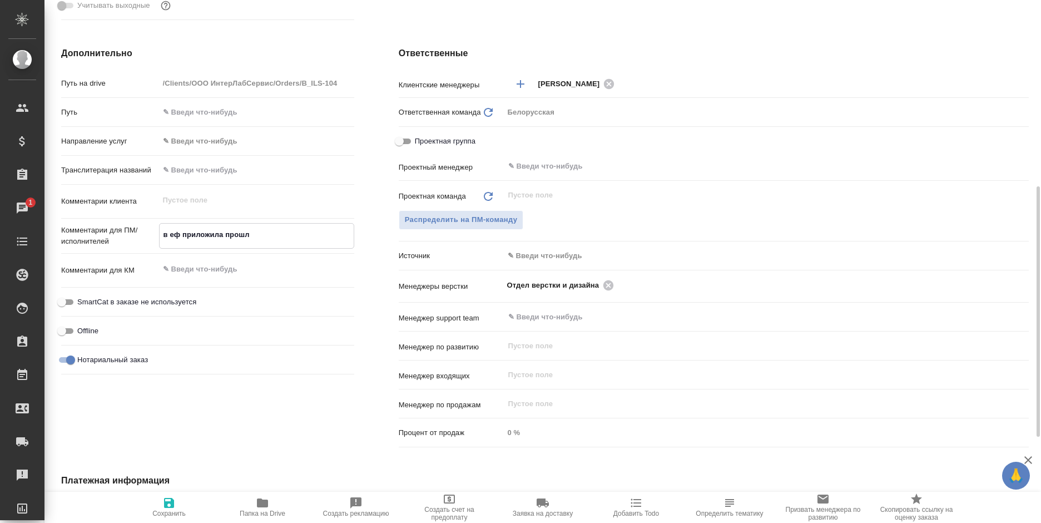
type textarea "x"
type textarea "в еф приложила прошлы"
type textarea "x"
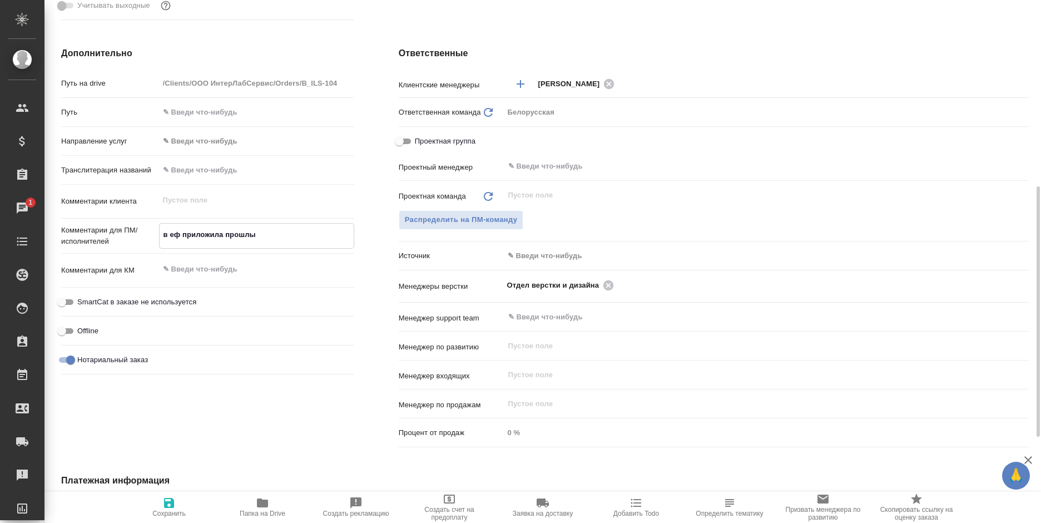
type textarea "x"
type textarea "в еф приложила прошлый"
type textarea "x"
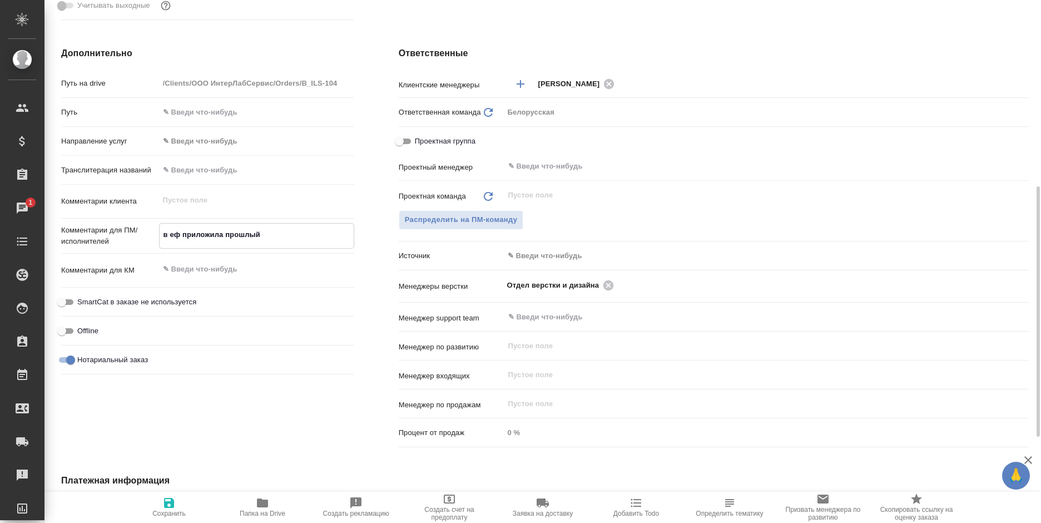
type textarea "в еф приложила прошлый п"
type textarea "x"
type textarea "в еф приложила прошлый пе"
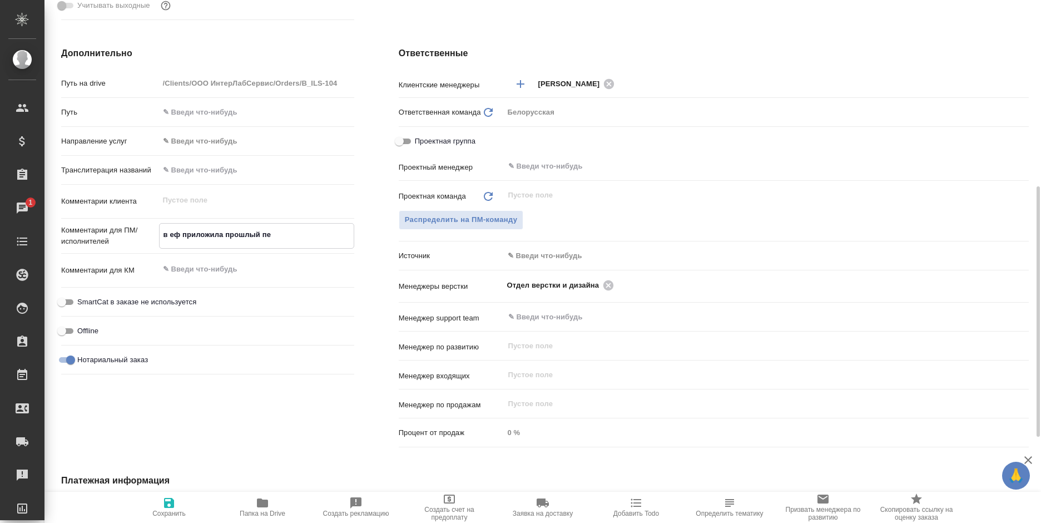
type textarea "x"
type textarea "в еф приложила прошлый пер"
type textarea "x"
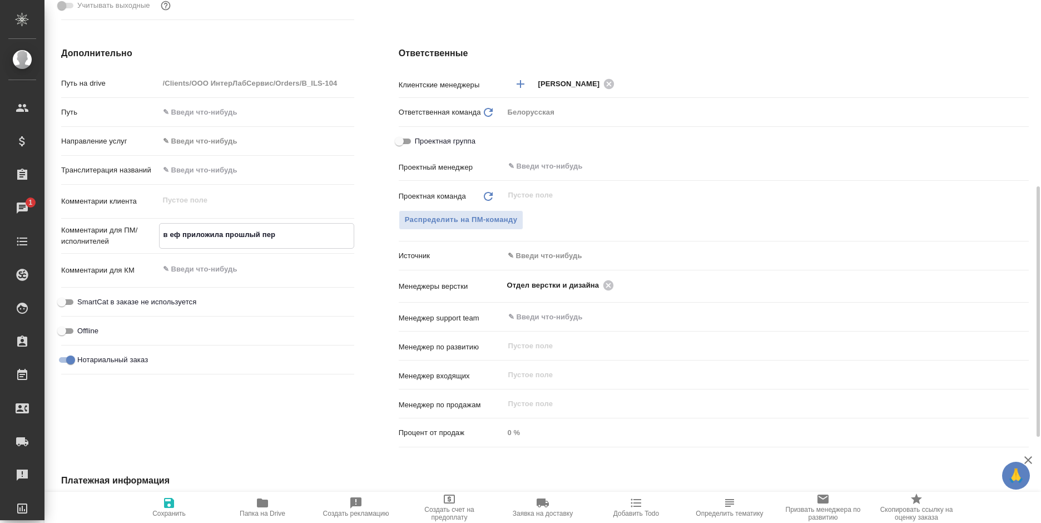
type textarea "x"
type textarea "в еф приложила прошлый пере"
type textarea "x"
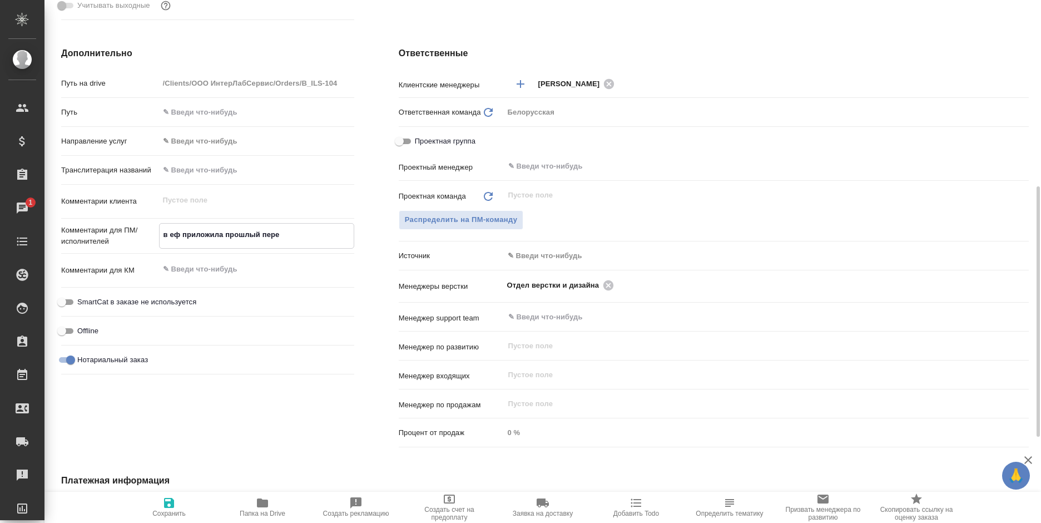
type textarea "x"
type textarea "в еф приложила прошлый перев"
type textarea "x"
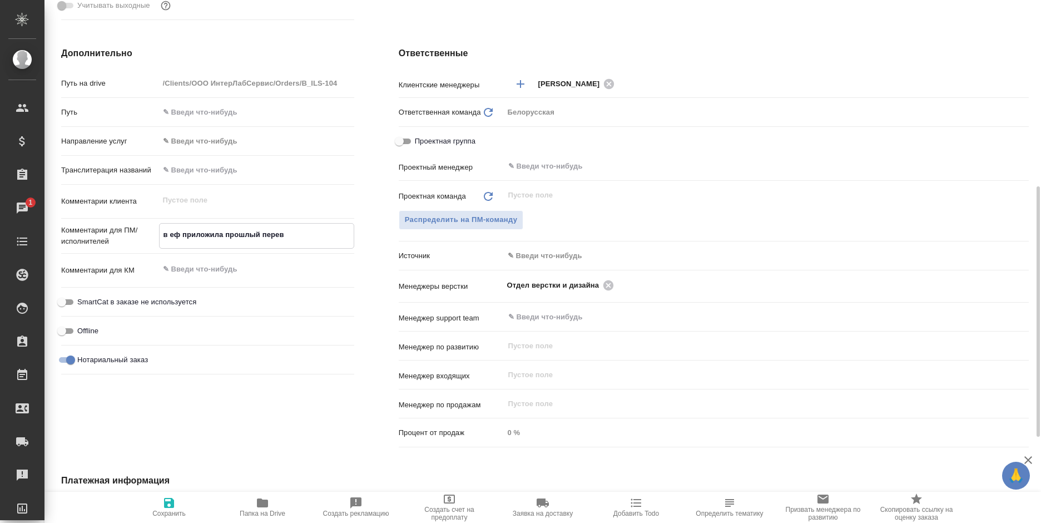
type textarea "в еф приложила прошлый перево"
type textarea "x"
type textarea "в еф приложила прошлый перевод"
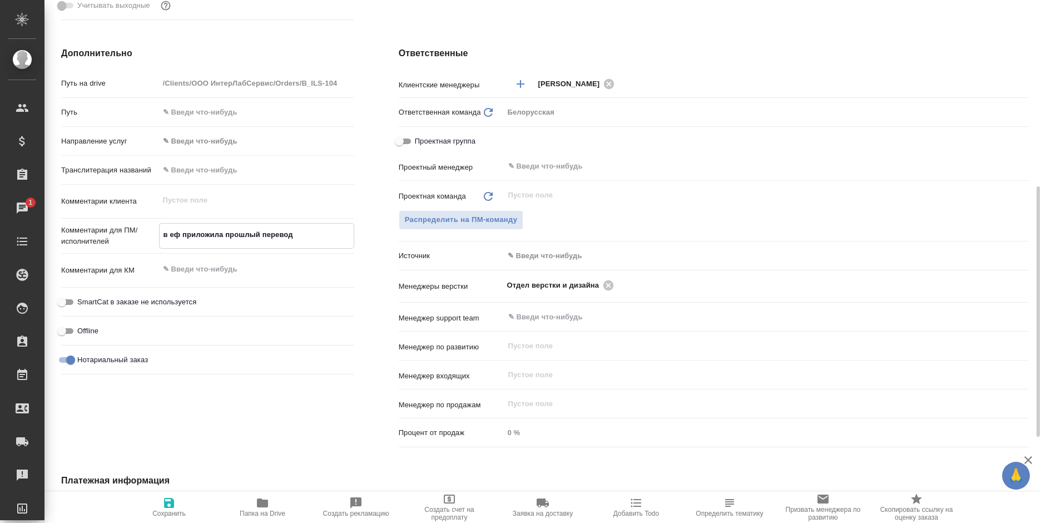
type textarea "x"
type textarea "в еф приложила прошлый перевод"
type textarea "x"
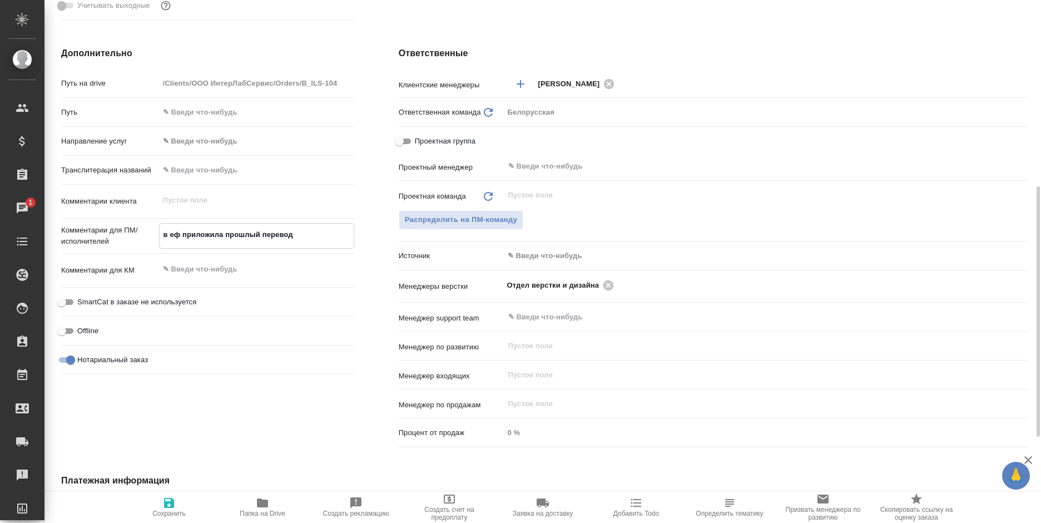
type textarea "x"
type textarea "в еф приложила прошлый перевод по"
type textarea "x"
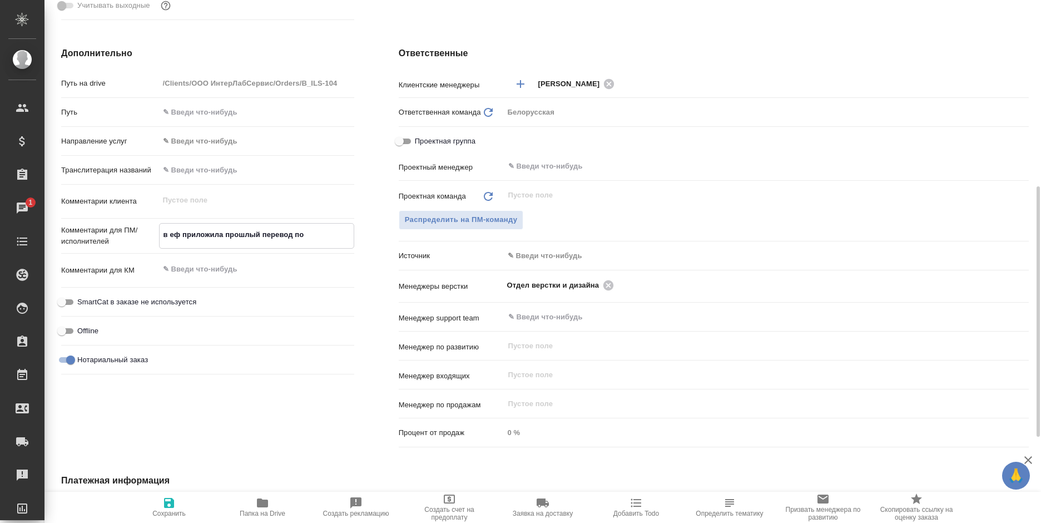
type textarea "x"
type textarea "в еф приложила прошлый перевод под"
type textarea "x"
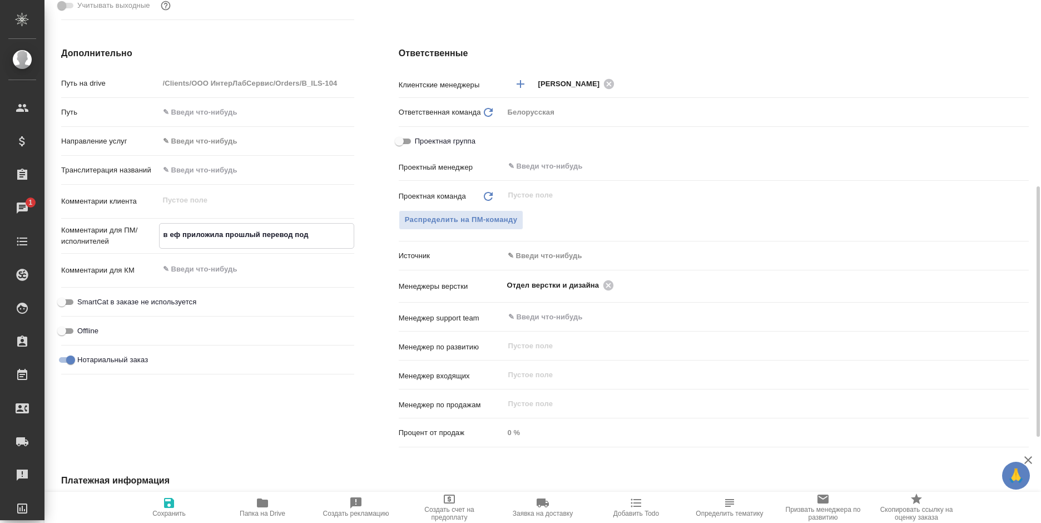
type textarea "в еф приложила прошлый перевод подг"
type textarea "x"
type textarea "в еф приложила прошлый перевод под"
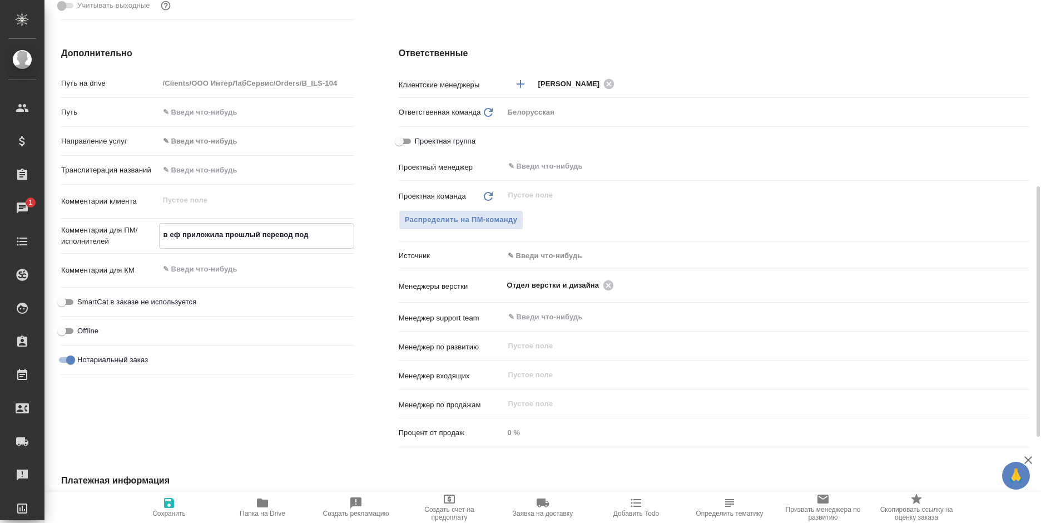
type textarea "x"
type textarea "в еф приложила прошлый перевод подо"
type textarea "x"
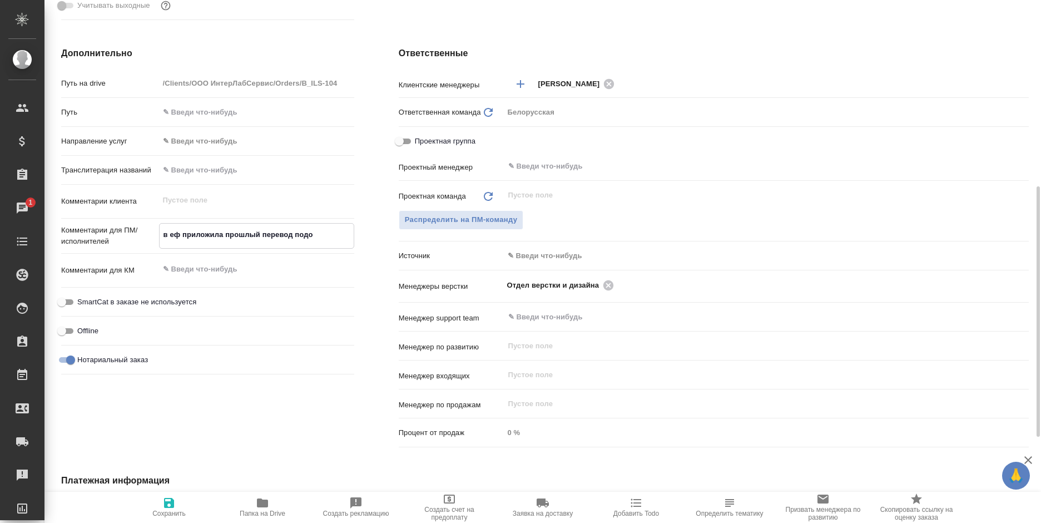
type textarea "x"
type textarea "в еф приложила прошлый перевод подоб"
type textarea "x"
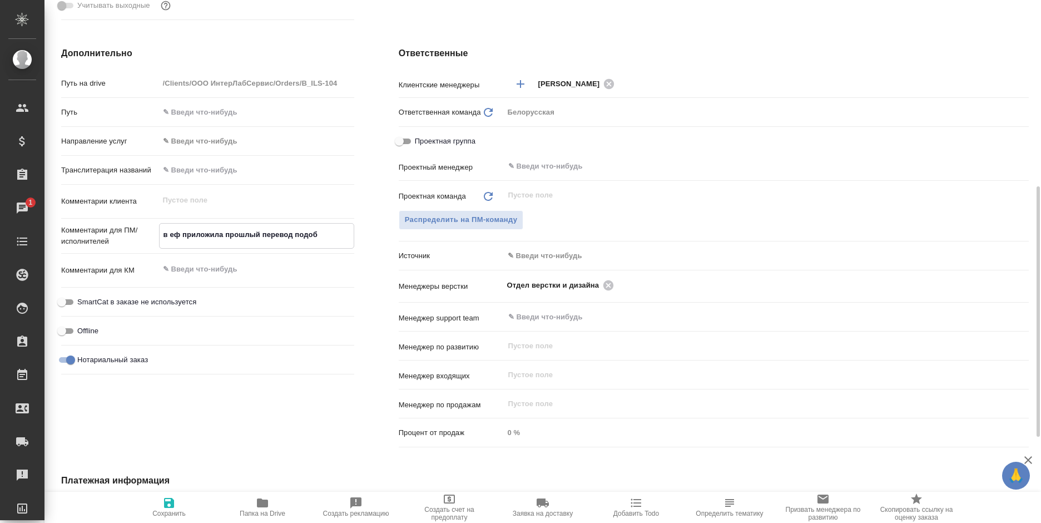
type textarea "x"
type textarea "в еф приложила прошлый перевод подобн"
type textarea "x"
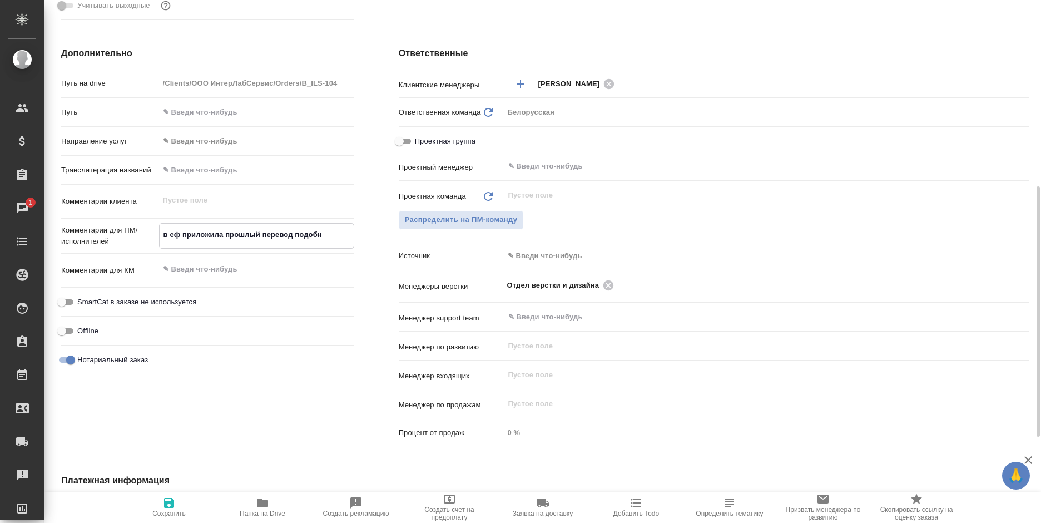
type textarea "в еф приложила прошлый перевод подобно"
type textarea "x"
type textarea "в еф приложила прошлый перевод подобног"
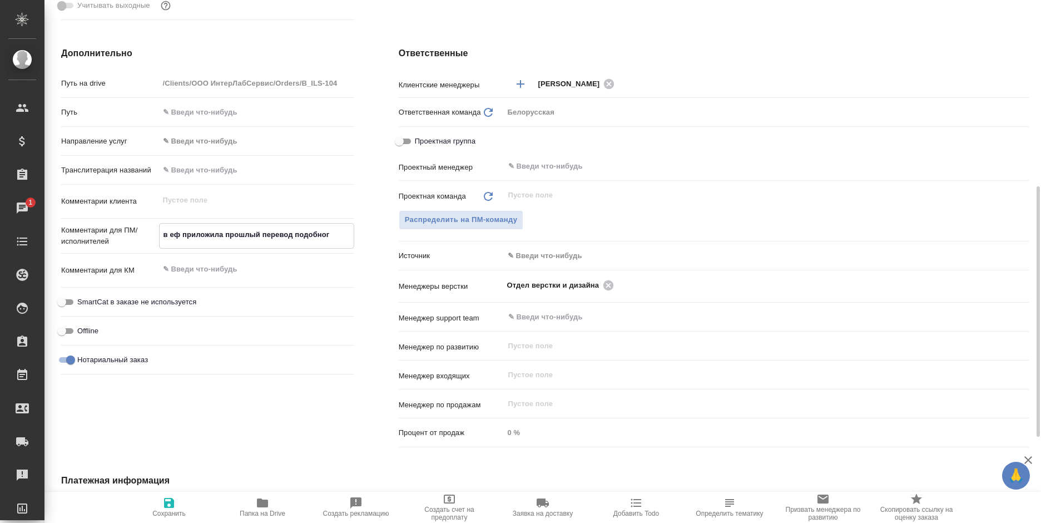
type textarea "x"
type textarea "в еф приложила прошлый перевод подобного"
type textarea "x"
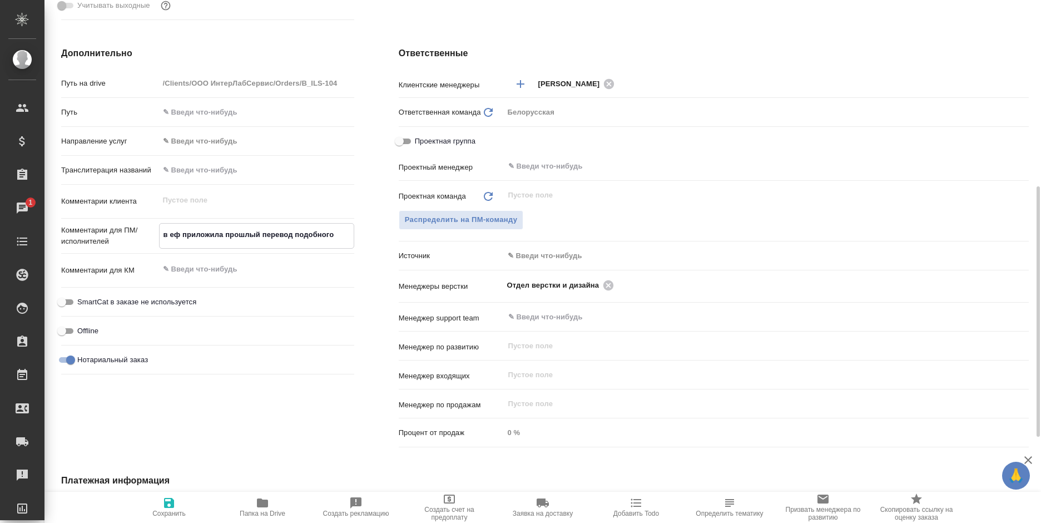
type textarea "x"
type textarea "в еф приложила прошлый перевод подобного"
type textarea "x"
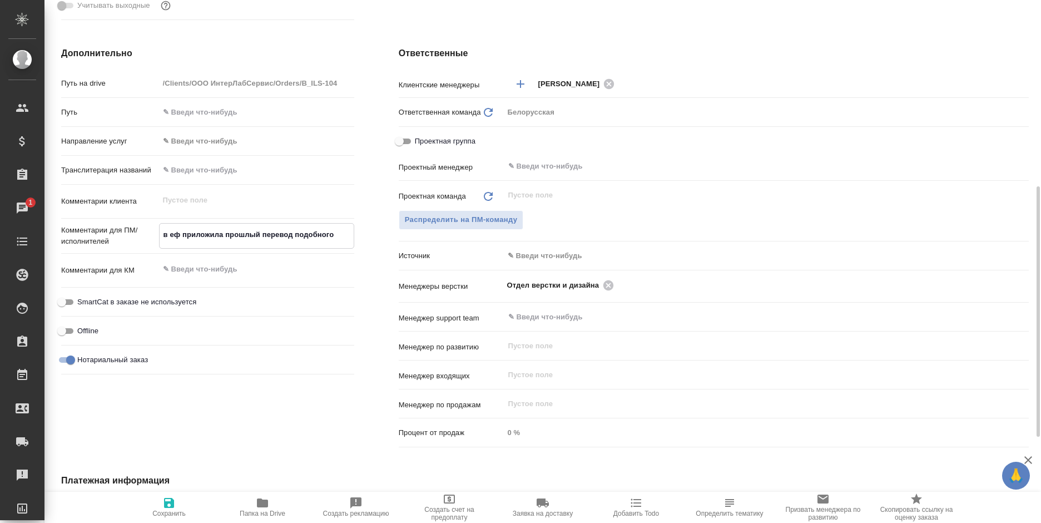
type textarea "x"
type textarea "в еф приложила прошлый перевод подобного д"
type textarea "x"
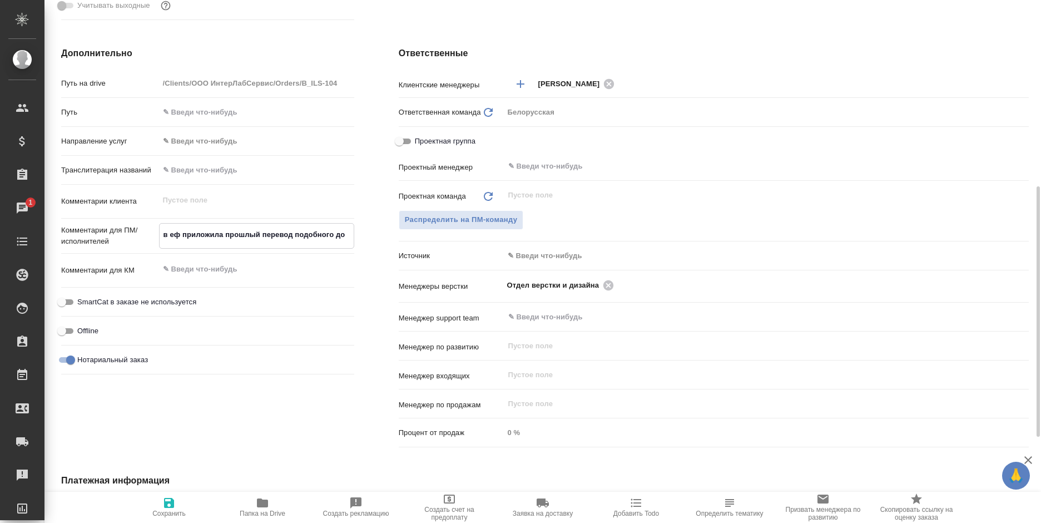
type textarea "в еф приложила прошлый перевод подобного док"
type textarea "x"
type textarea "в еф приложила прошлый перевод подобного докумен"
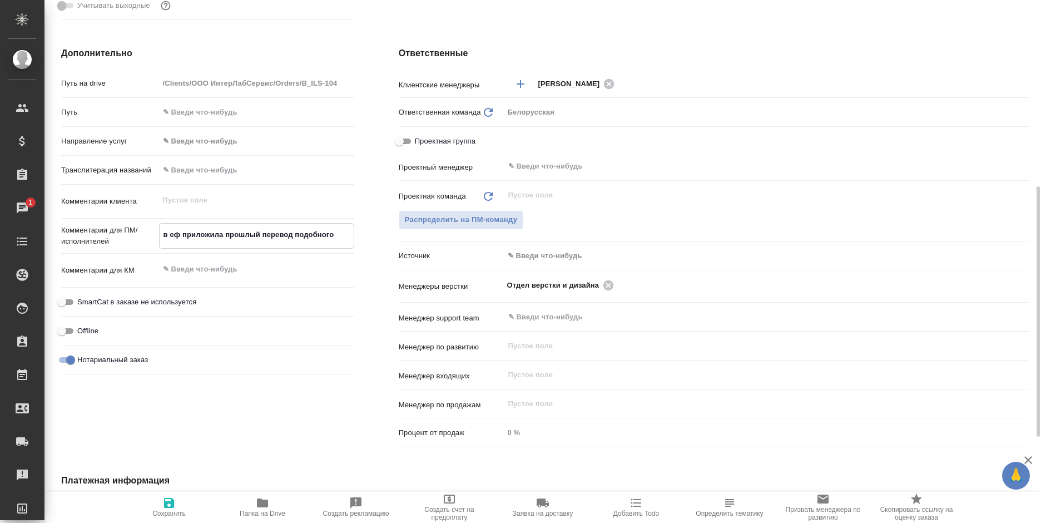
type textarea "x"
type textarea "в еф приложила прошлый перевод подобного документа"
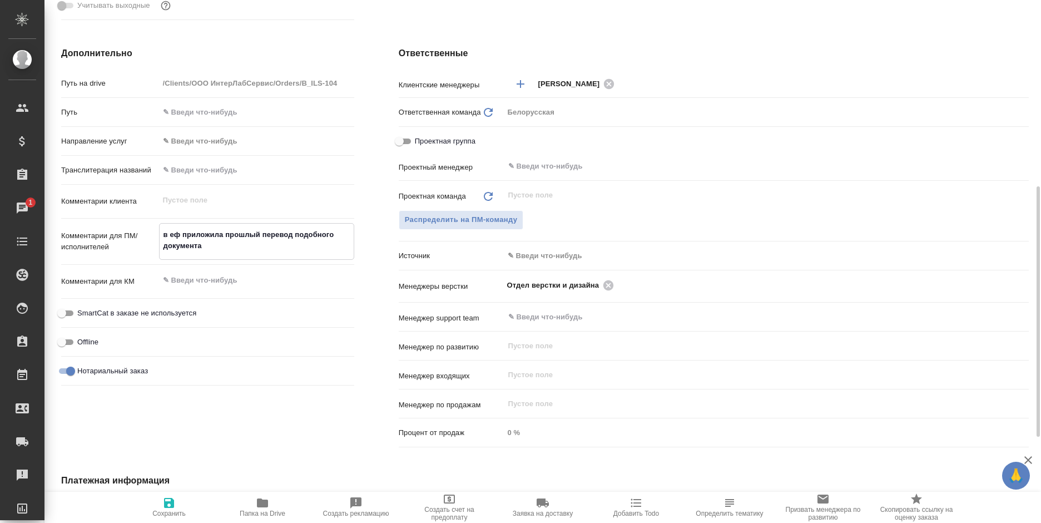
type textarea "x"
type textarea "в еф приложила прошлый перевод подобного документа"
type textarea "x"
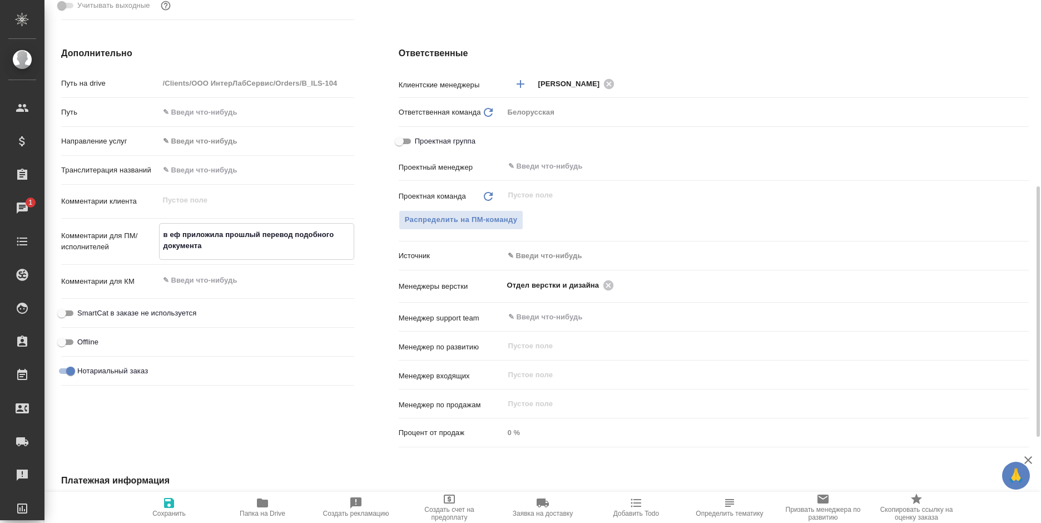
type textarea "x"
type textarea "в еф приложила прошлый перевод подобного документа в"
type textarea "x"
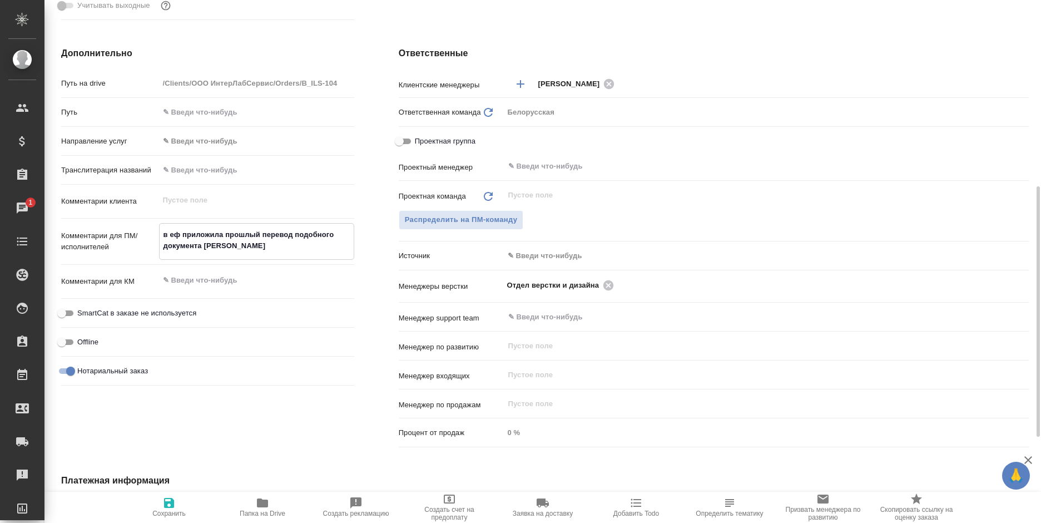
type textarea "x"
click at [204, 244] on textarea "в еф приложила прошлый перевод подобного документа с правками клиента" at bounding box center [257, 240] width 194 height 30
click at [171, 234] on textarea "в еф приложила прошлый перевод подобного документа с согласованными правками кл…" at bounding box center [257, 240] width 194 height 30
click at [169, 514] on span "Сохранить" at bounding box center [168, 513] width 33 height 8
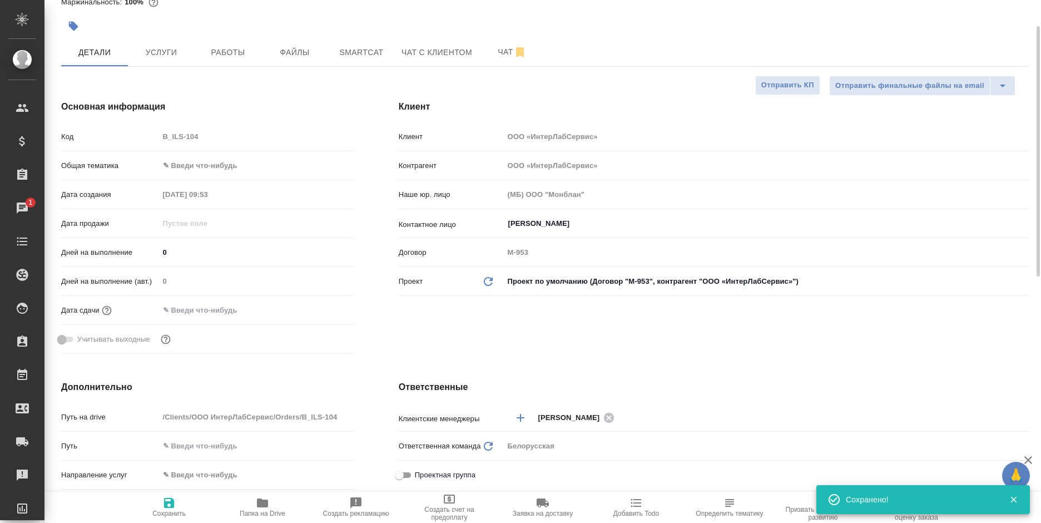
scroll to position [56, 0]
click at [166, 51] on span "Услуги" at bounding box center [161, 53] width 53 height 14
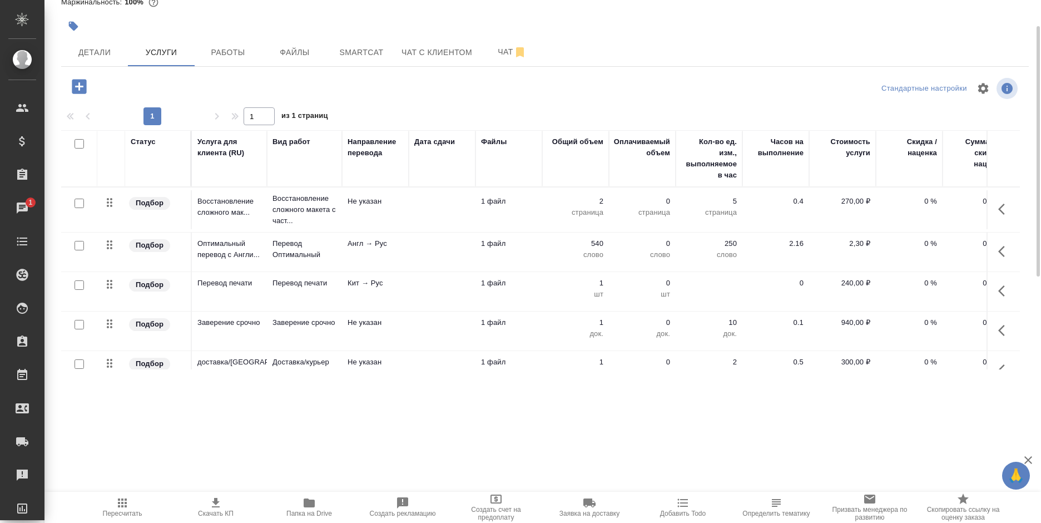
click at [998, 208] on icon "button" at bounding box center [1001, 209] width 7 height 11
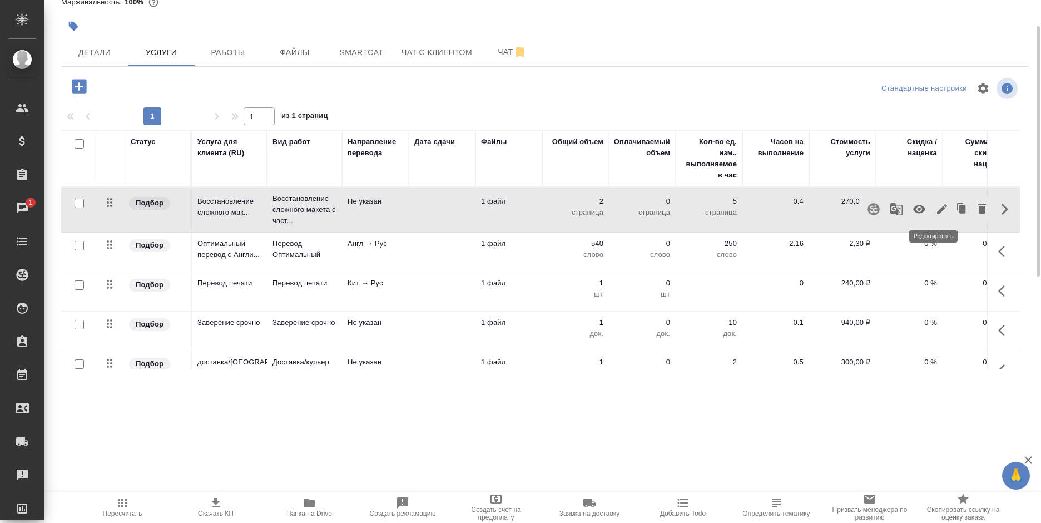
click at [937, 212] on icon "button" at bounding box center [942, 209] width 10 height 10
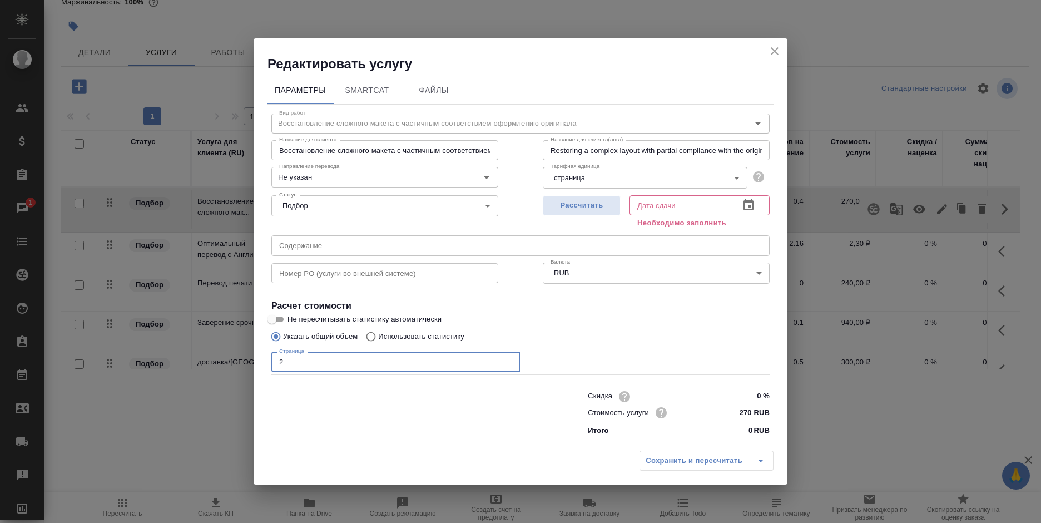
drag, startPoint x: 290, startPoint y: 369, endPoint x: 271, endPoint y: 366, distance: 19.8
click at [271, 366] on div "Вид работ Восстановление сложного макета с частичным соответствием оформлению о…" at bounding box center [520, 273] width 507 height 336
click at [745, 203] on icon "button" at bounding box center [749, 204] width 10 height 11
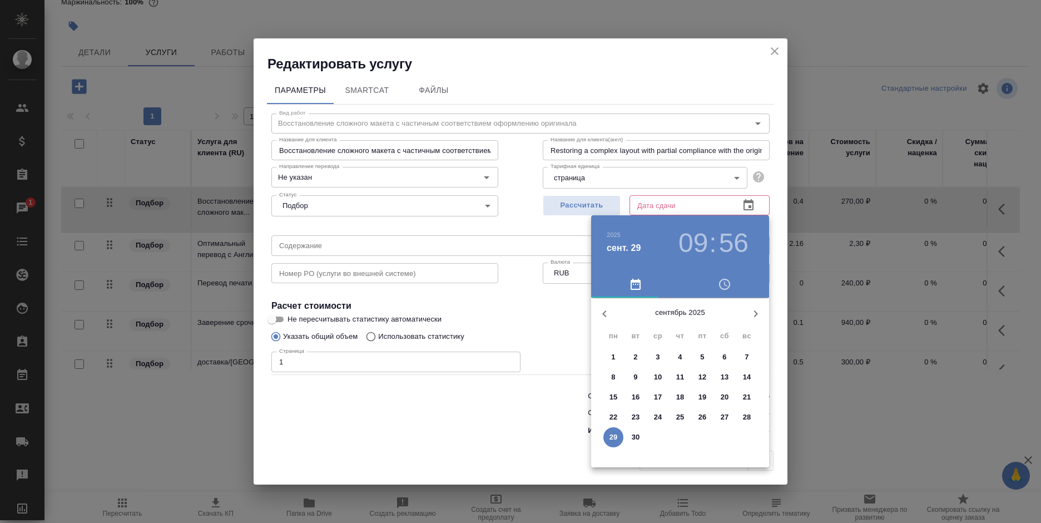
click at [675, 413] on span "25" at bounding box center [680, 417] width 20 height 11
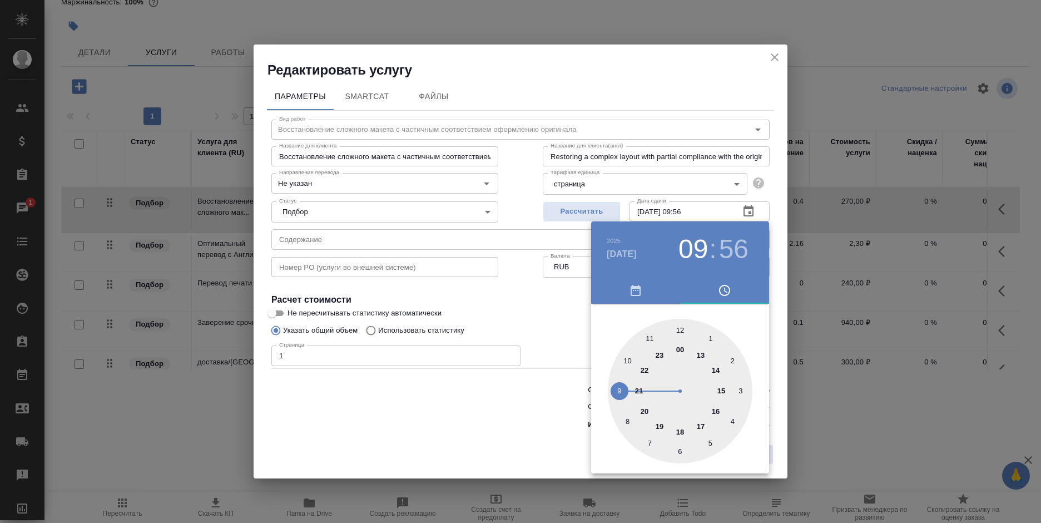
drag, startPoint x: 505, startPoint y: 413, endPoint x: 512, endPoint y: 418, distance: 8.0
click at [504, 413] on div at bounding box center [520, 261] width 1041 height 523
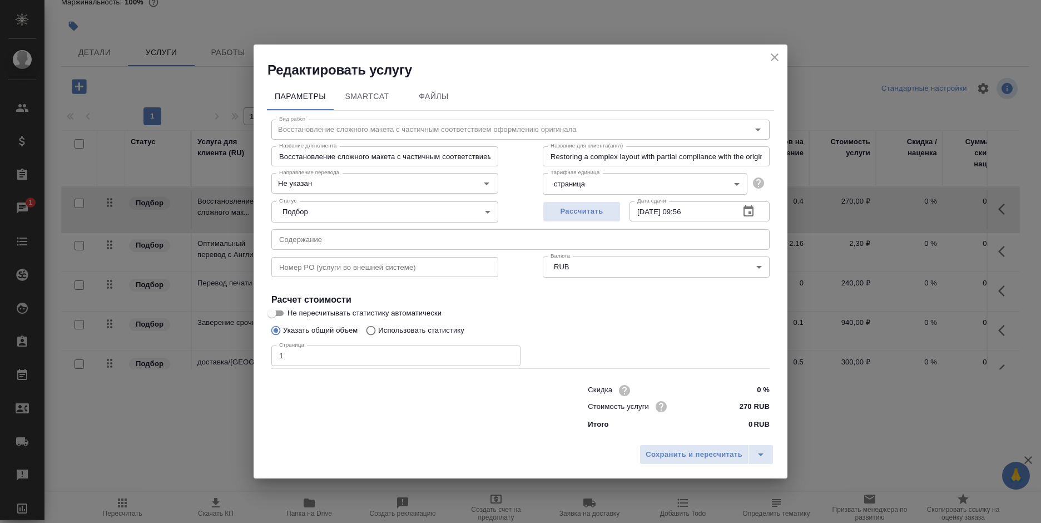
click at [675, 449] on span "Сохранить и пересчитать" at bounding box center [694, 454] width 97 height 13
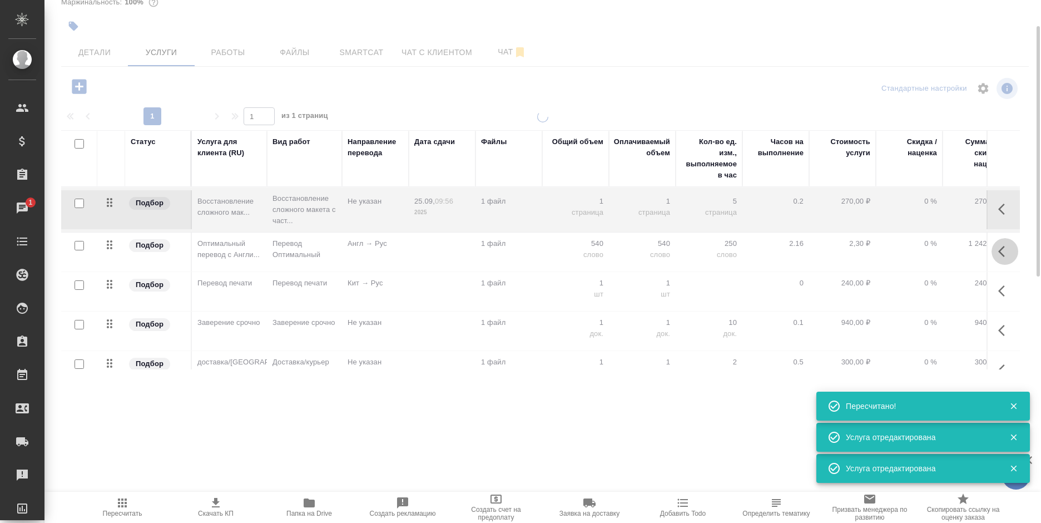
drag, startPoint x: 994, startPoint y: 253, endPoint x: 981, endPoint y: 251, distance: 13.5
click at [992, 252] on button "button" at bounding box center [1005, 251] width 27 height 27
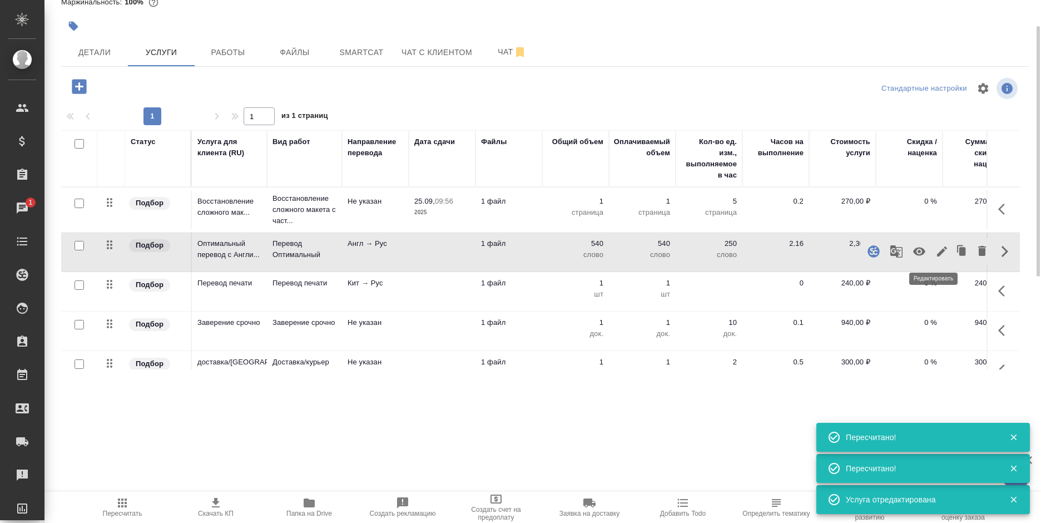
click at [936, 255] on icon "button" at bounding box center [942, 251] width 13 height 13
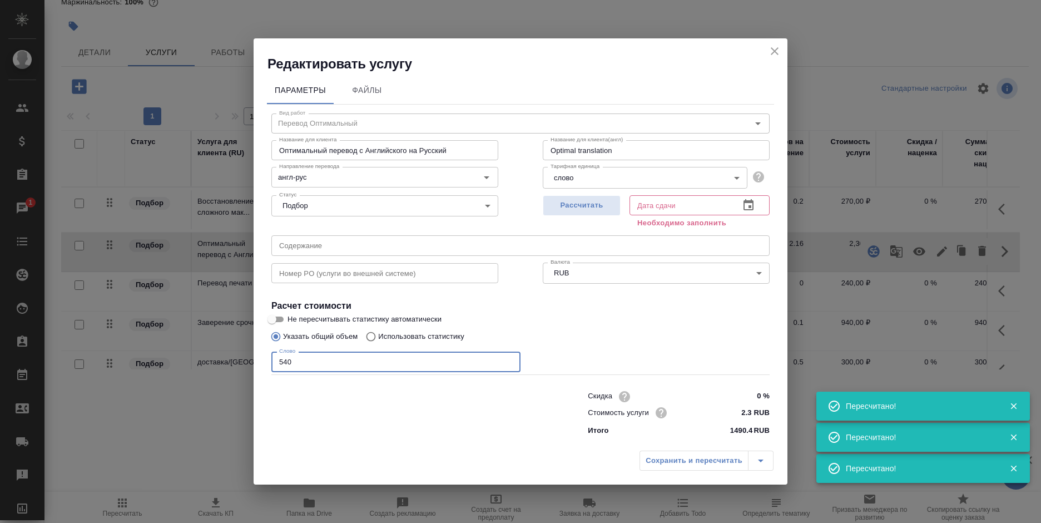
drag, startPoint x: 301, startPoint y: 361, endPoint x: 250, endPoint y: 361, distance: 51.7
click at [250, 361] on div "Редактировать услугу Параметры Файлы Вид работ Перевод Оптимальный Вид работ На…" at bounding box center [520, 261] width 1041 height 523
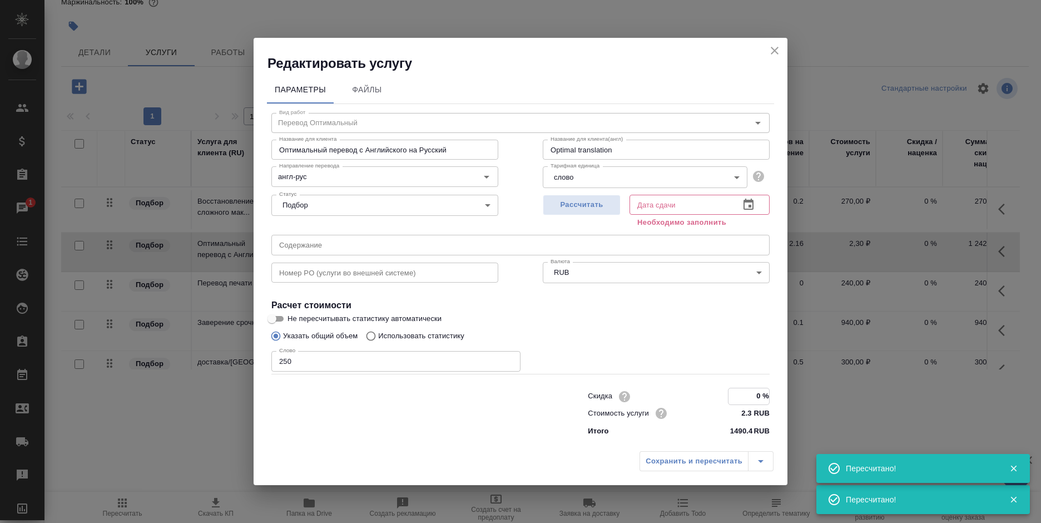
drag, startPoint x: 751, startPoint y: 399, endPoint x: 796, endPoint y: 392, distance: 45.1
click at [796, 392] on div "Редактировать услугу Параметры Файлы Вид работ Перевод Оптимальный Вид работ На…" at bounding box center [520, 261] width 1041 height 523
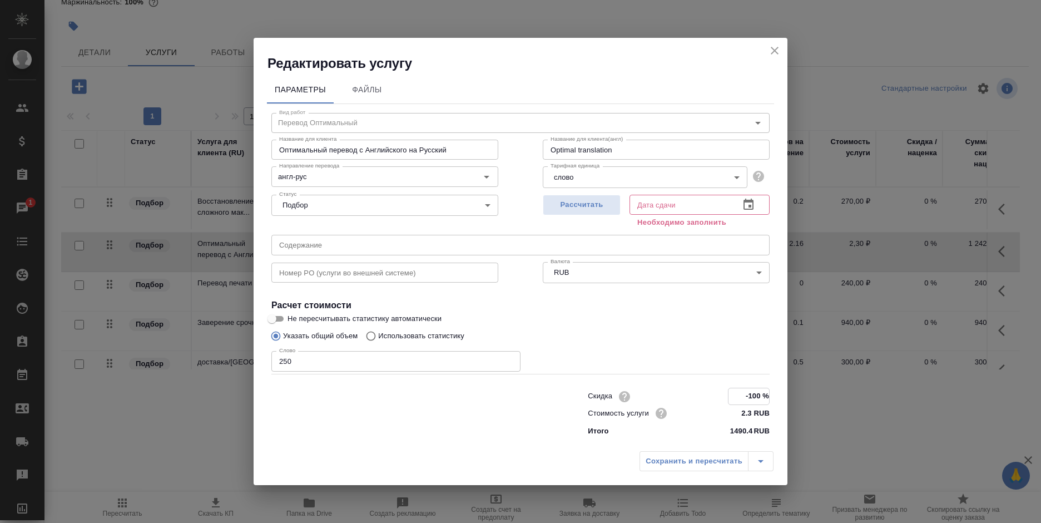
click at [745, 200] on icon "button" at bounding box center [748, 204] width 13 height 13
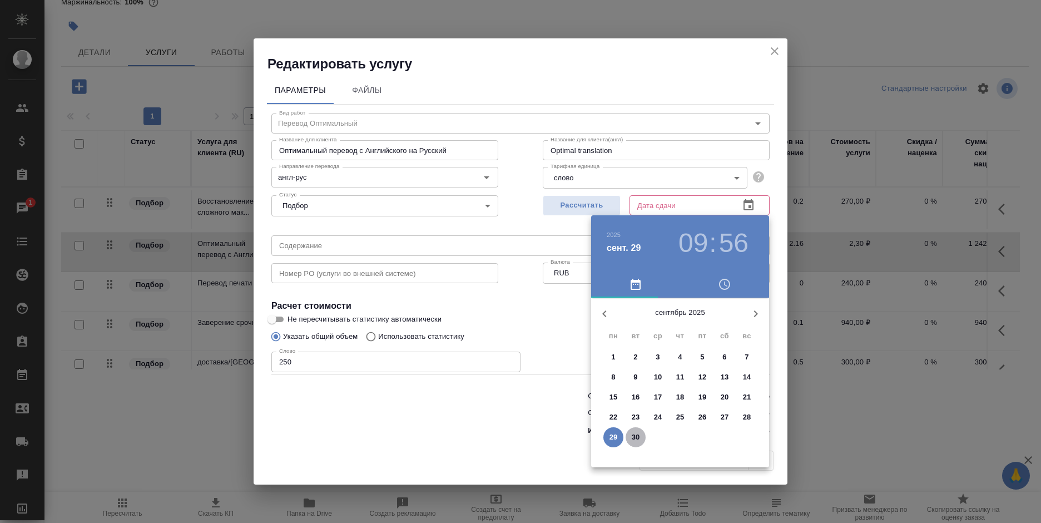
drag, startPoint x: 629, startPoint y: 437, endPoint x: 568, endPoint y: 419, distance: 62.7
click at [627, 438] on span "30" at bounding box center [636, 437] width 20 height 11
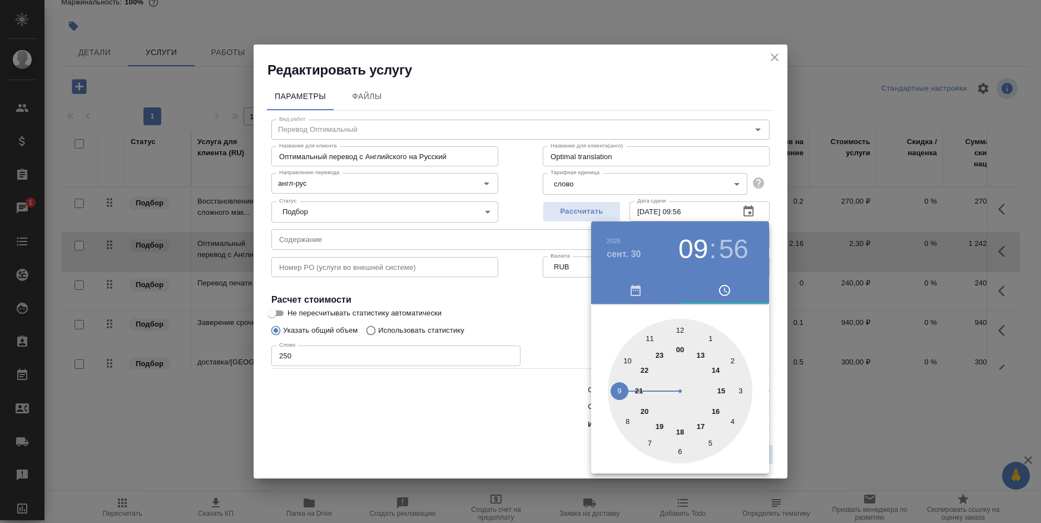
click at [566, 419] on div at bounding box center [520, 261] width 1041 height 523
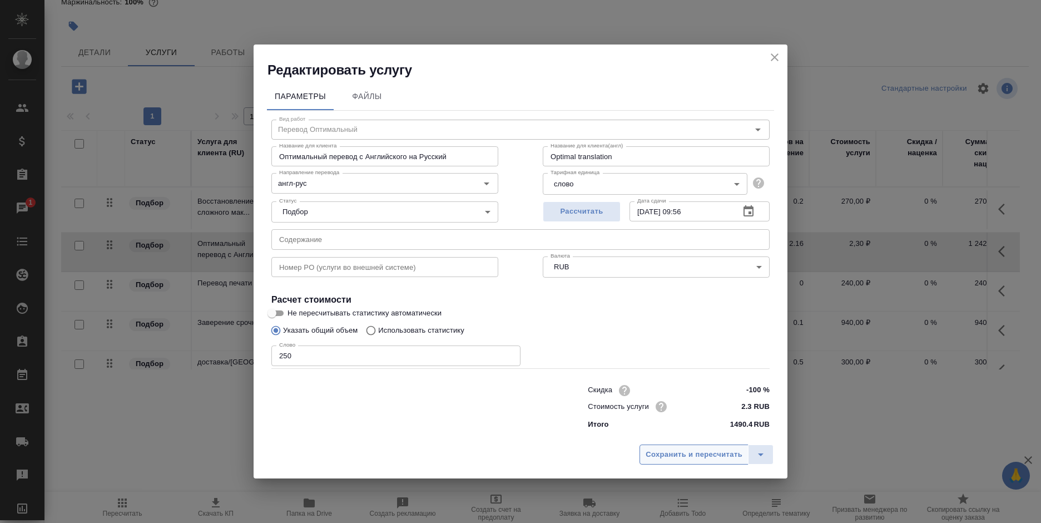
click at [679, 456] on span "Сохранить и пересчитать" at bounding box center [694, 454] width 97 height 13
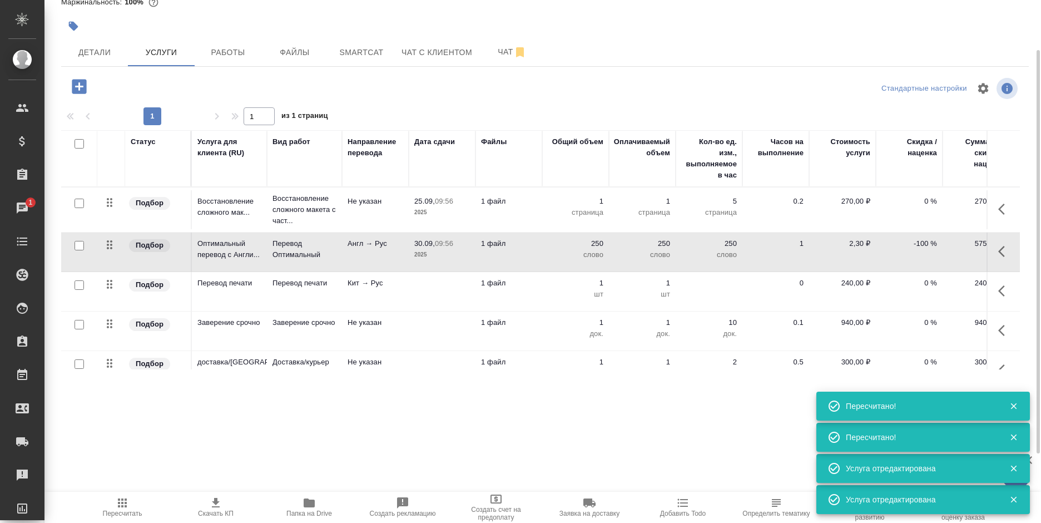
click at [119, 504] on icon "button" at bounding box center [122, 502] width 13 height 13
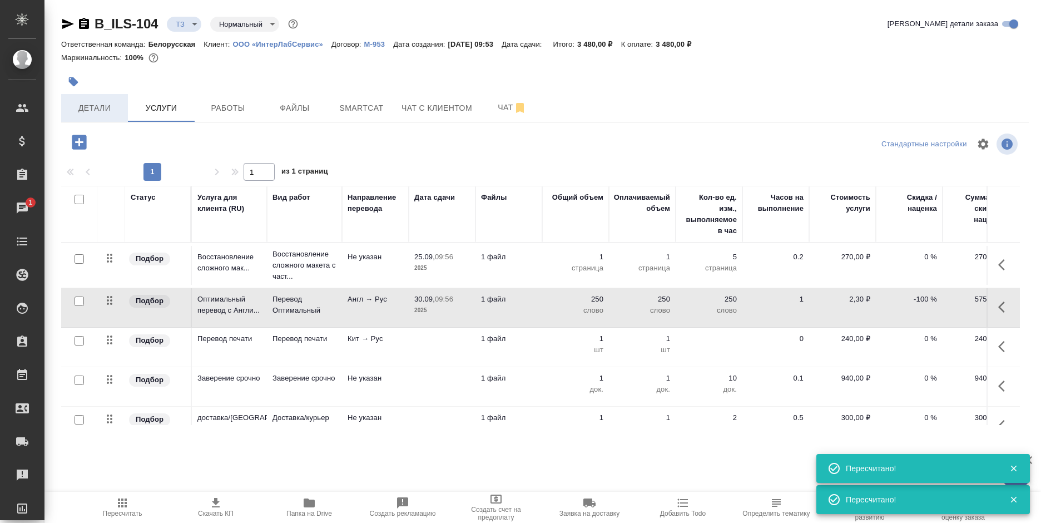
click at [107, 101] on span "Детали" at bounding box center [94, 108] width 53 height 14
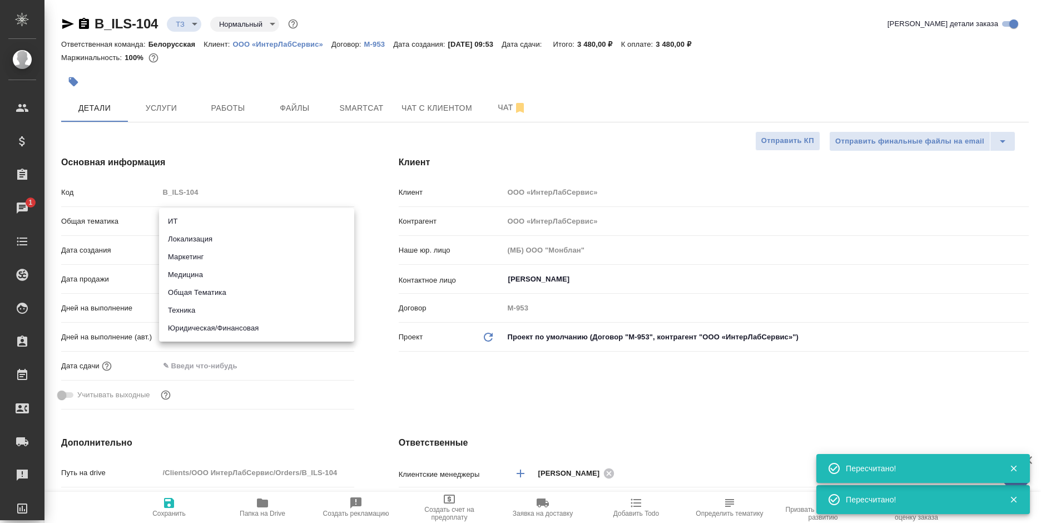
click at [214, 219] on body "🙏 .cls-1 fill:#fff; AWATERA Bogomolova Anastasiya Клиенты Спецификации Заказы 1…" at bounding box center [520, 261] width 1041 height 523
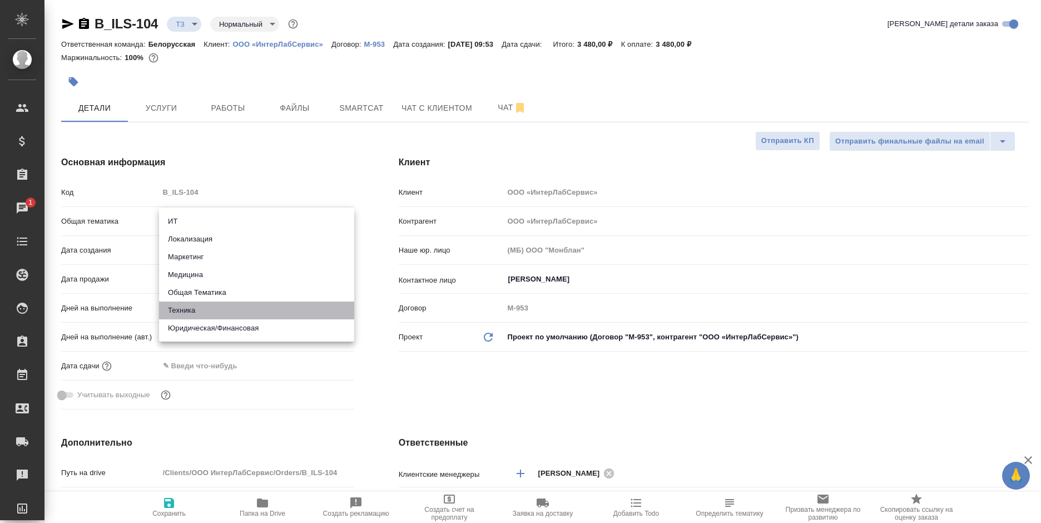
click at [210, 312] on li "Техника" at bounding box center [256, 310] width 195 height 18
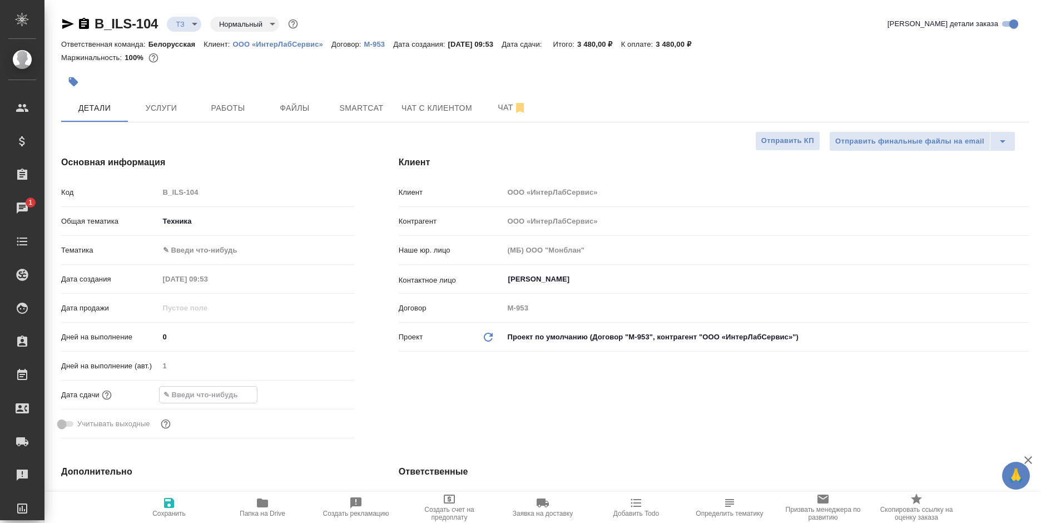
click at [210, 393] on input "text" at bounding box center [208, 395] width 97 height 16
click at [316, 393] on icon "button" at bounding box center [321, 394] width 13 height 13
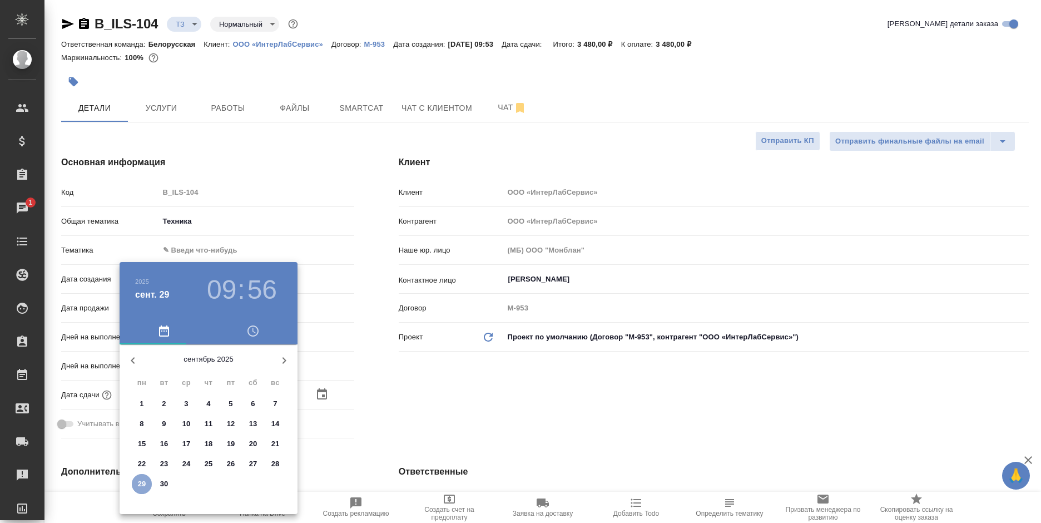
click at [138, 481] on p "29" at bounding box center [142, 483] width 8 height 11
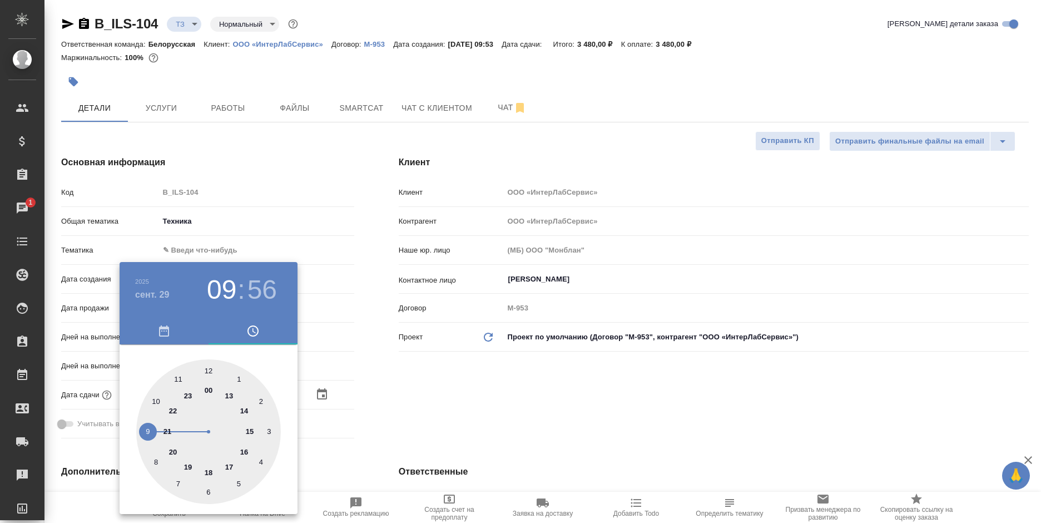
click at [245, 427] on div at bounding box center [208, 431] width 145 height 145
click at [211, 372] on div at bounding box center [208, 431] width 145 height 145
click at [464, 369] on div at bounding box center [520, 261] width 1041 height 523
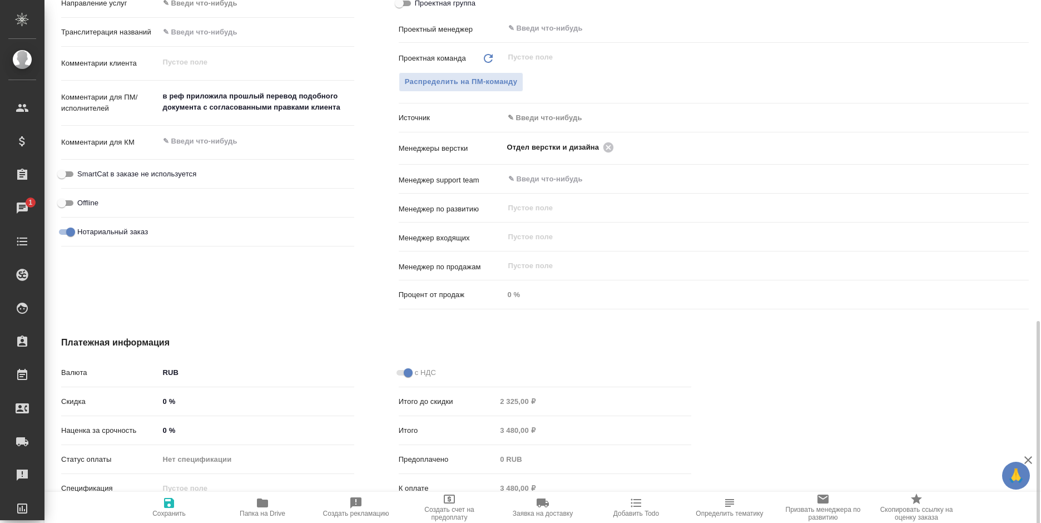
scroll to position [598, 0]
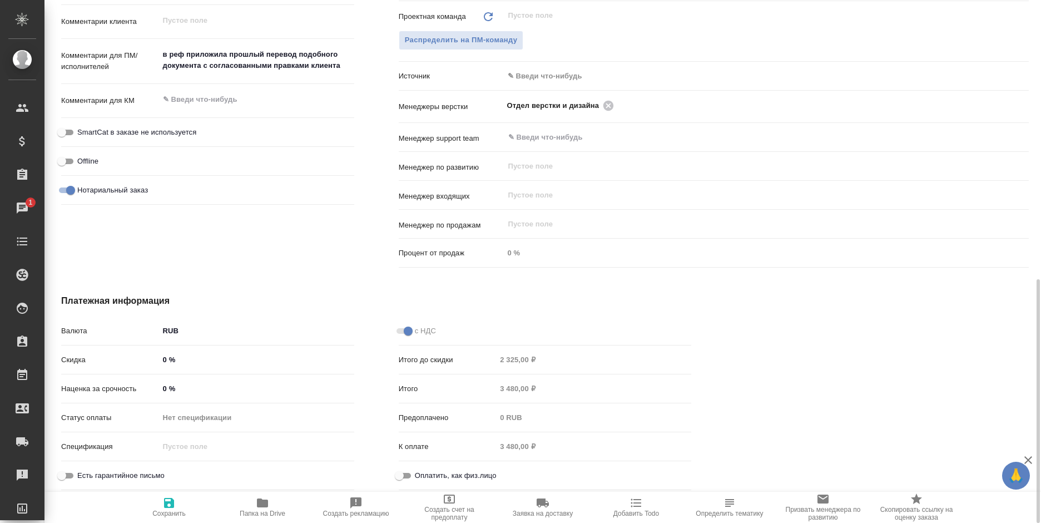
click at [174, 506] on icon "button" at bounding box center [169, 503] width 10 height 10
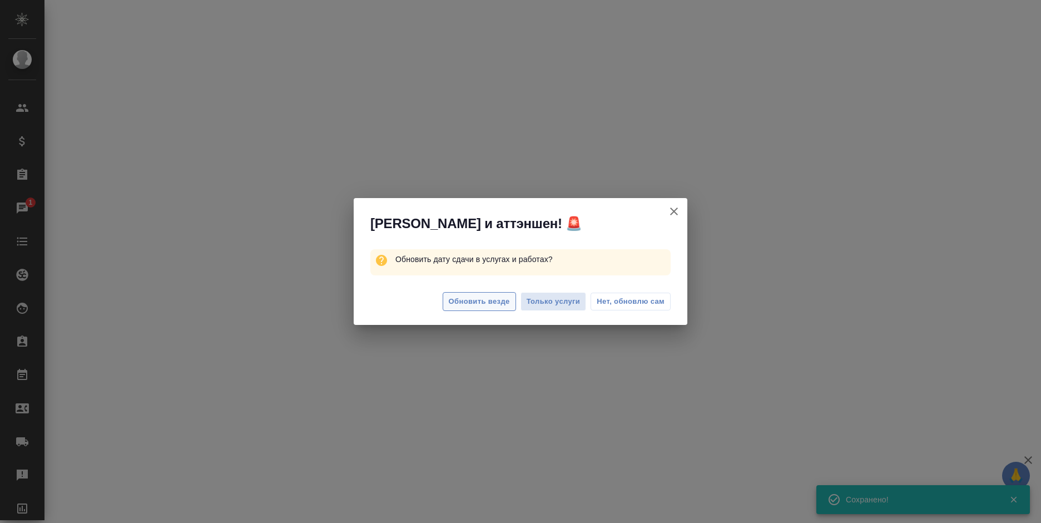
click at [495, 298] on span "Обновить везде" at bounding box center [479, 301] width 61 height 13
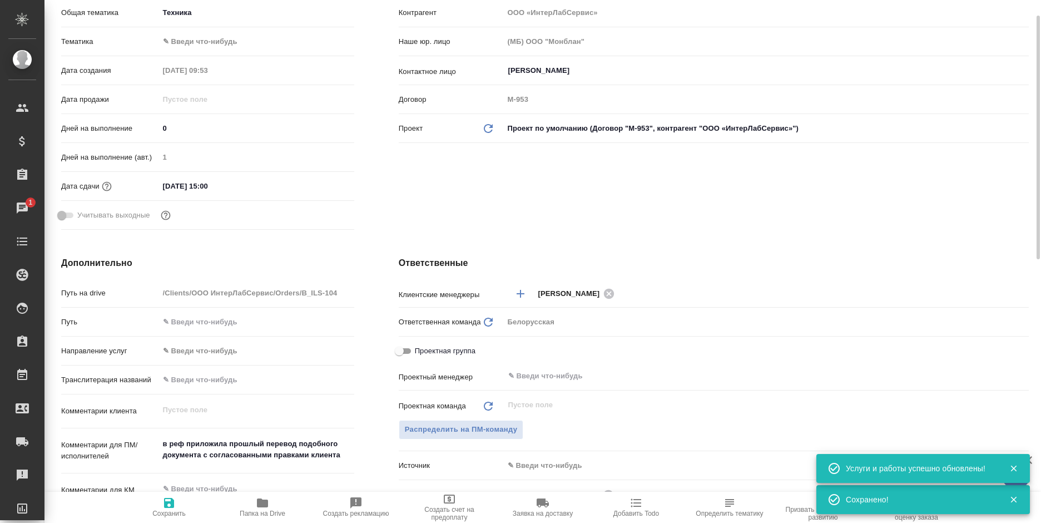
scroll to position [42, 0]
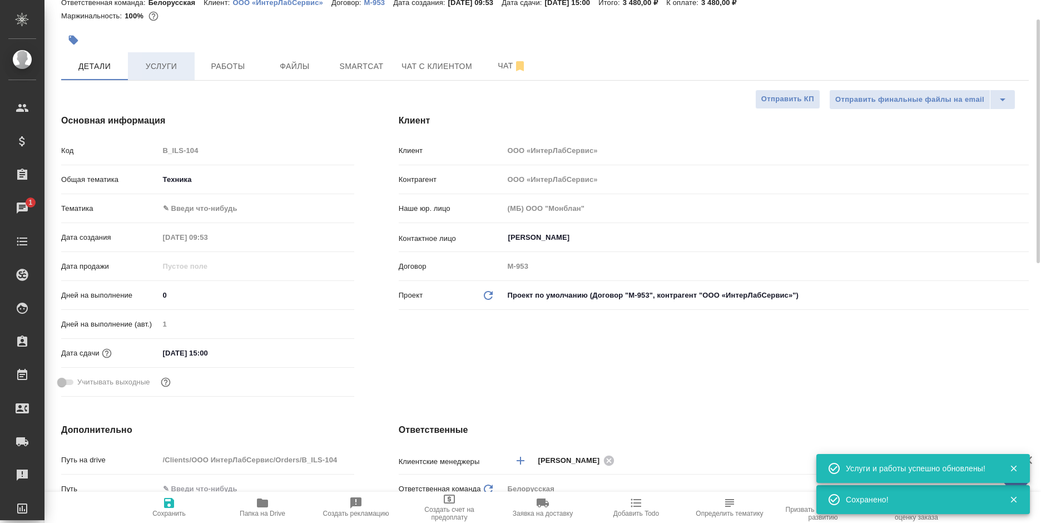
click at [164, 68] on span "Услуги" at bounding box center [161, 67] width 53 height 14
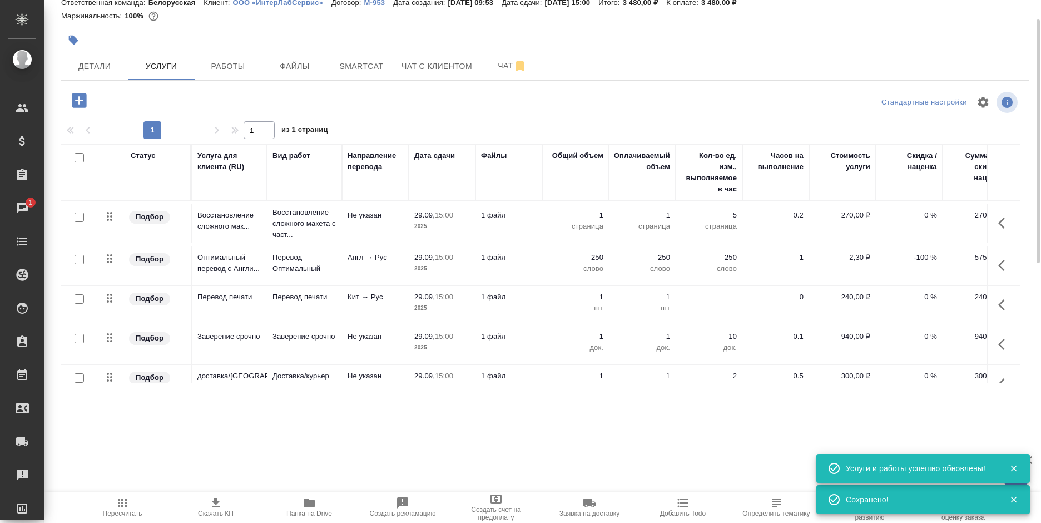
click at [210, 502] on icon "button" at bounding box center [215, 502] width 13 height 13
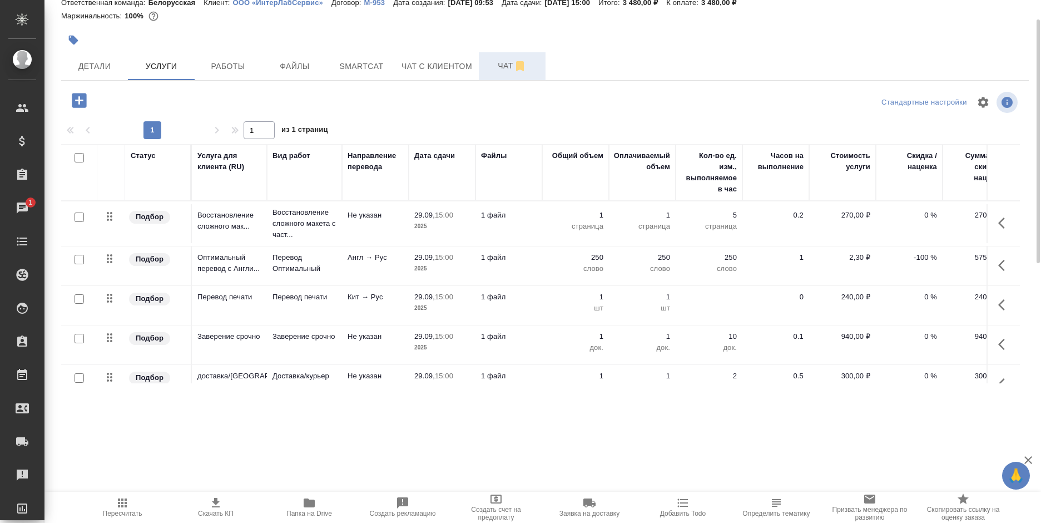
click at [488, 70] on span "Чат" at bounding box center [512, 66] width 53 height 14
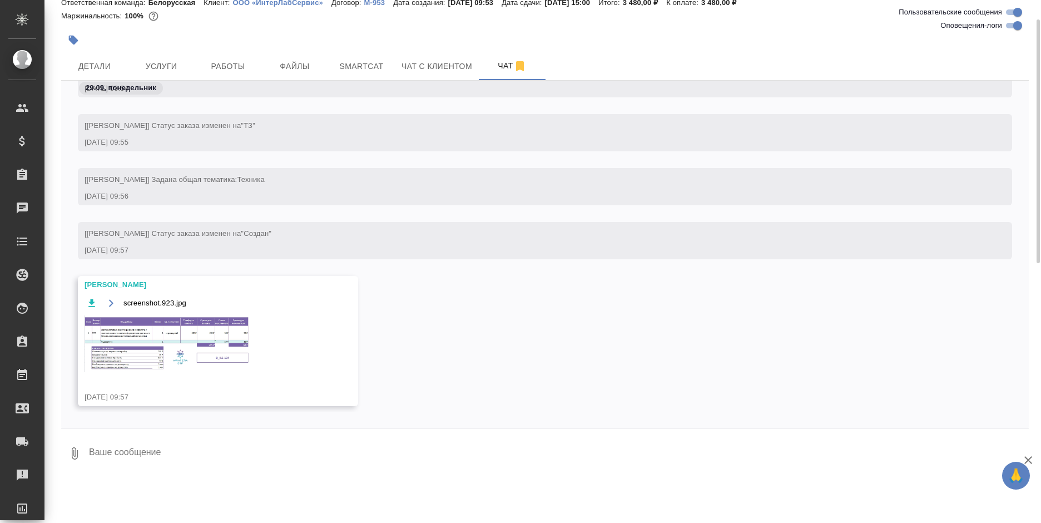
scroll to position [322, 0]
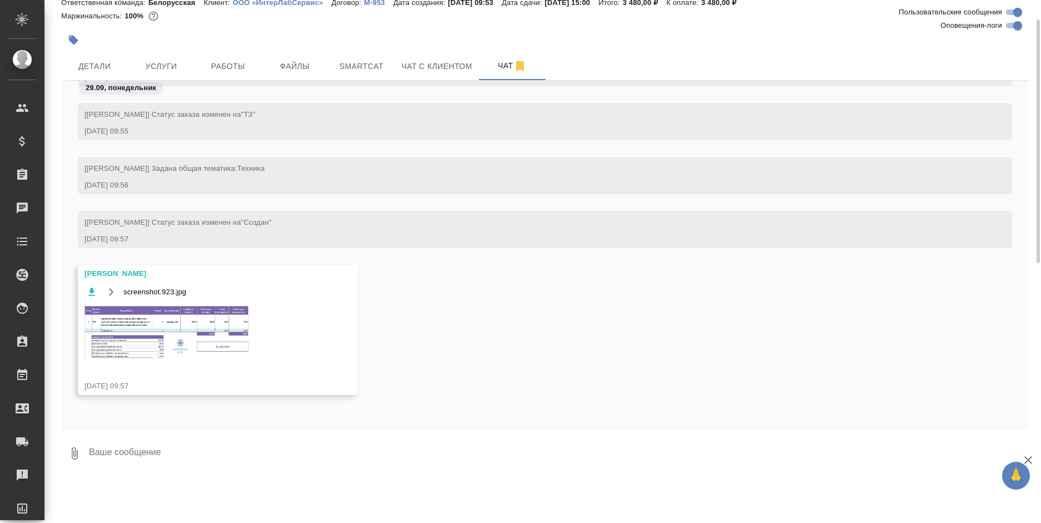
click at [210, 335] on img at bounding box center [168, 332] width 167 height 57
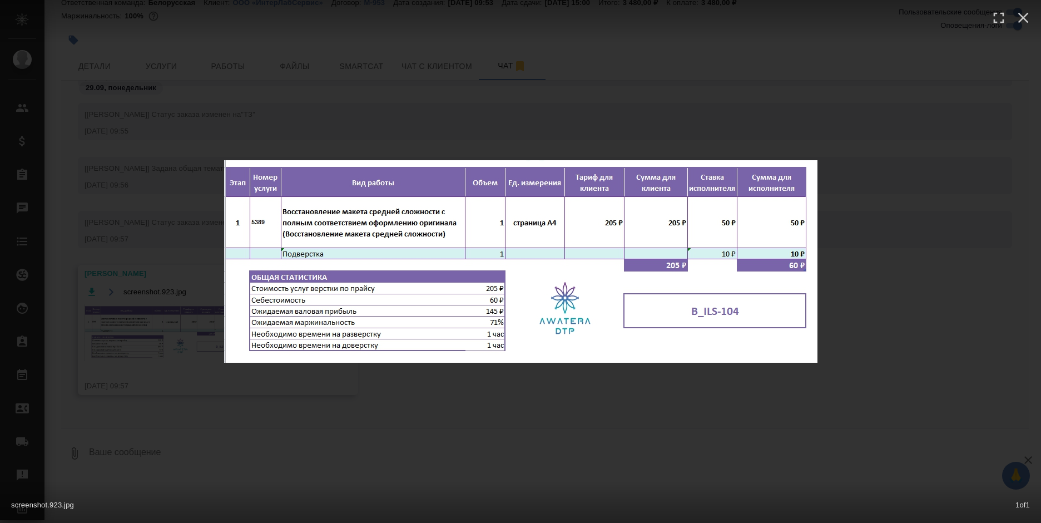
click at [347, 62] on div "screenshot.923.jpg 1 of 1" at bounding box center [520, 261] width 1041 height 523
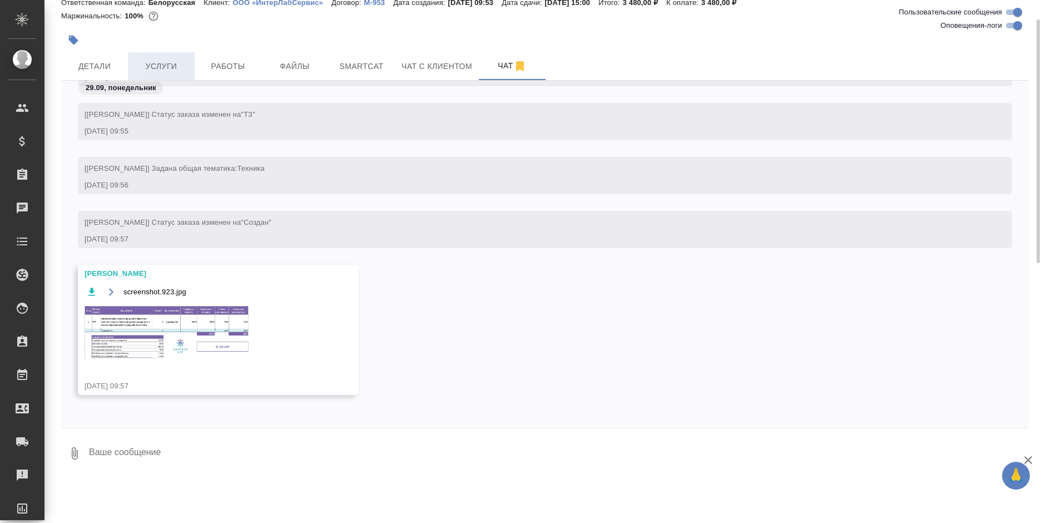
scroll to position [0, 0]
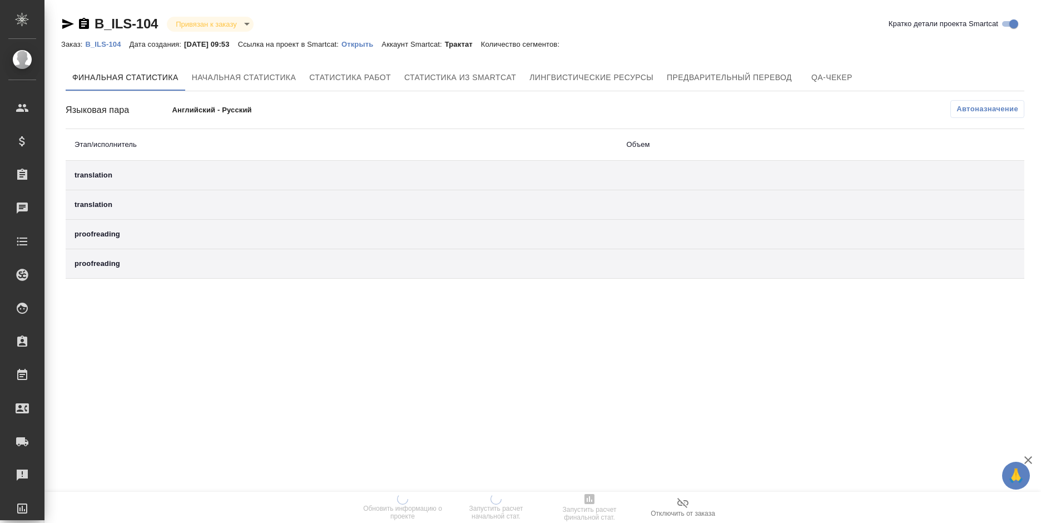
click at [371, 42] on p "Открыть" at bounding box center [362, 44] width 40 height 8
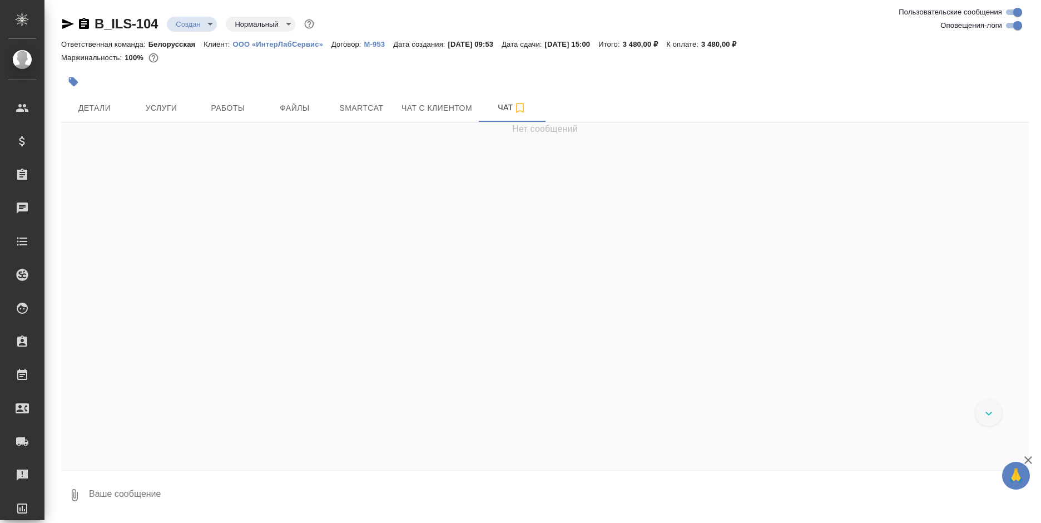
click at [184, 26] on body "🙏 .cls-1 fill:#fff; AWATERA [PERSON_NAME] Спецификации Заказы Чаты Todo Проекты…" at bounding box center [520, 261] width 1041 height 523
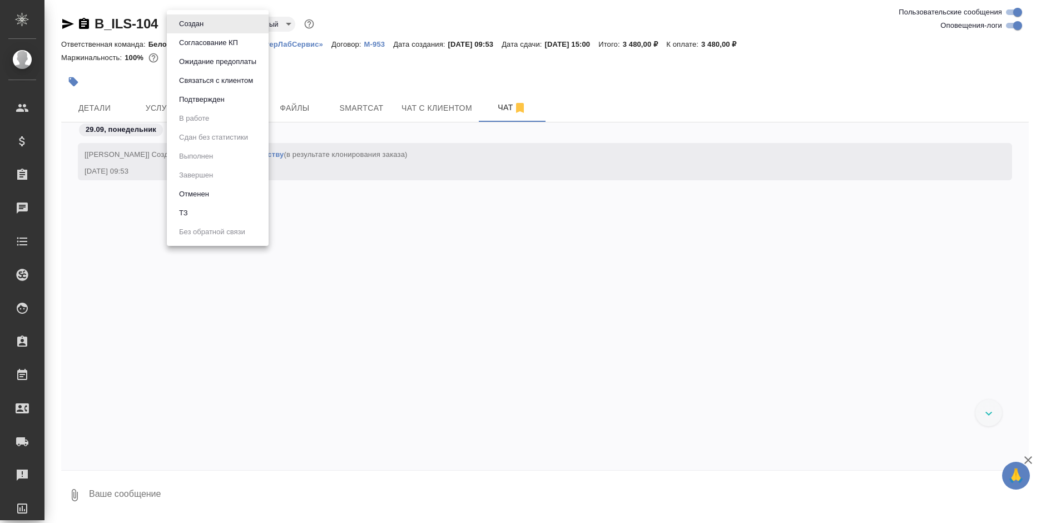
scroll to position [265, 0]
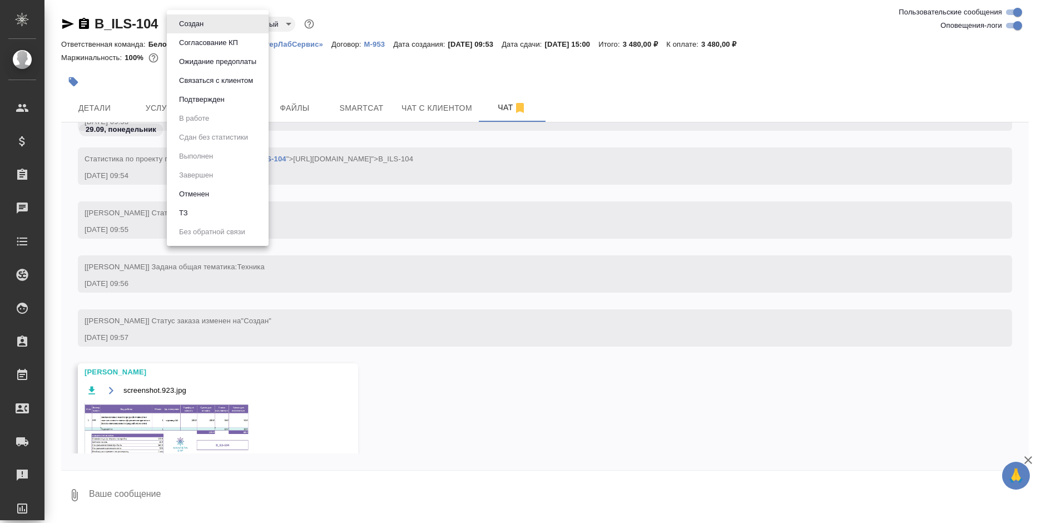
click at [220, 46] on button "Согласование КП" at bounding box center [209, 43] width 66 height 12
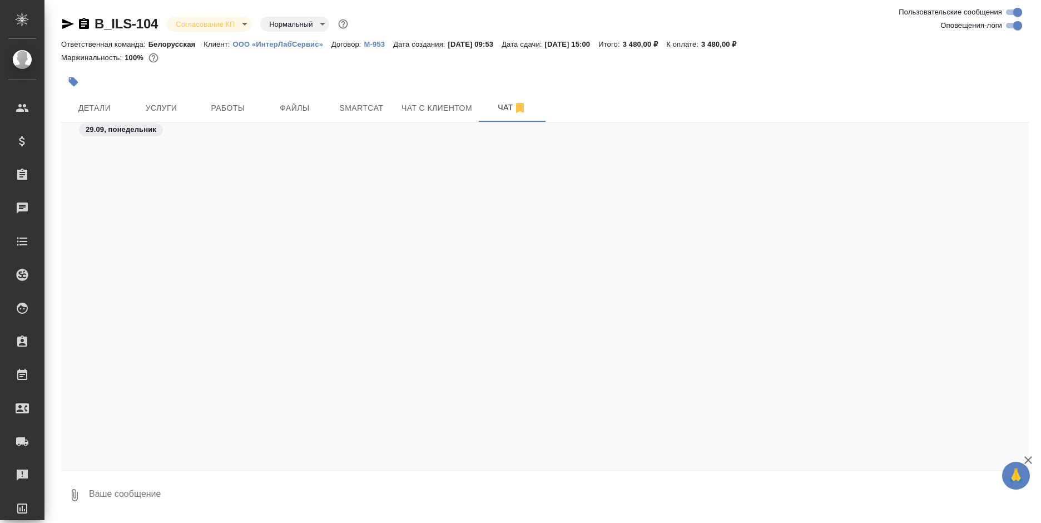
scroll to position [376, 0]
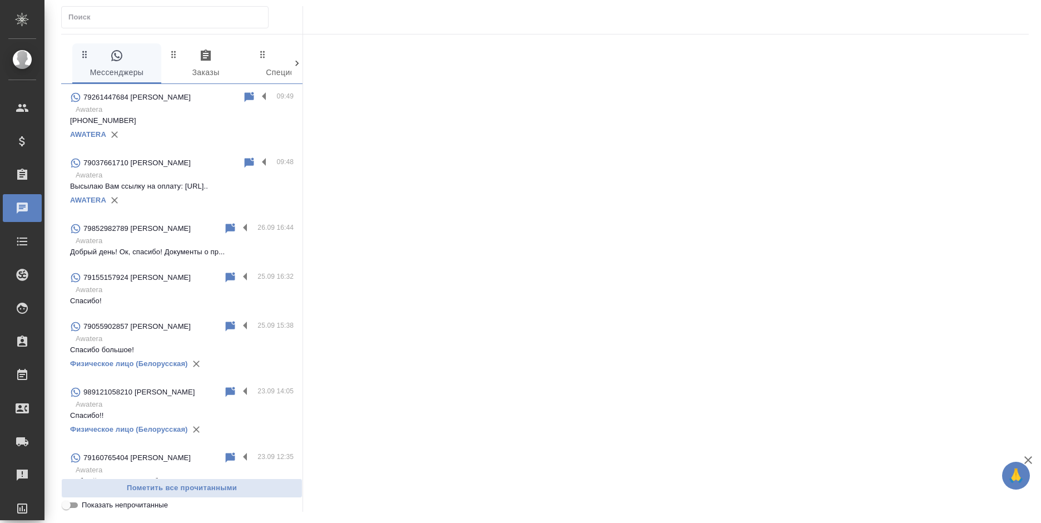
click at [212, 65] on span "0 Заказы" at bounding box center [206, 64] width 76 height 31
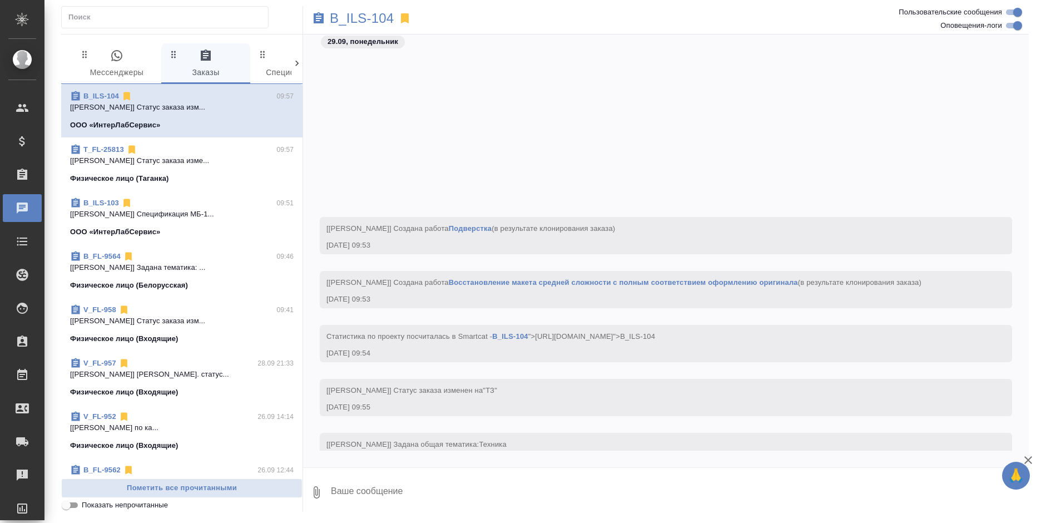
scroll to position [234, 0]
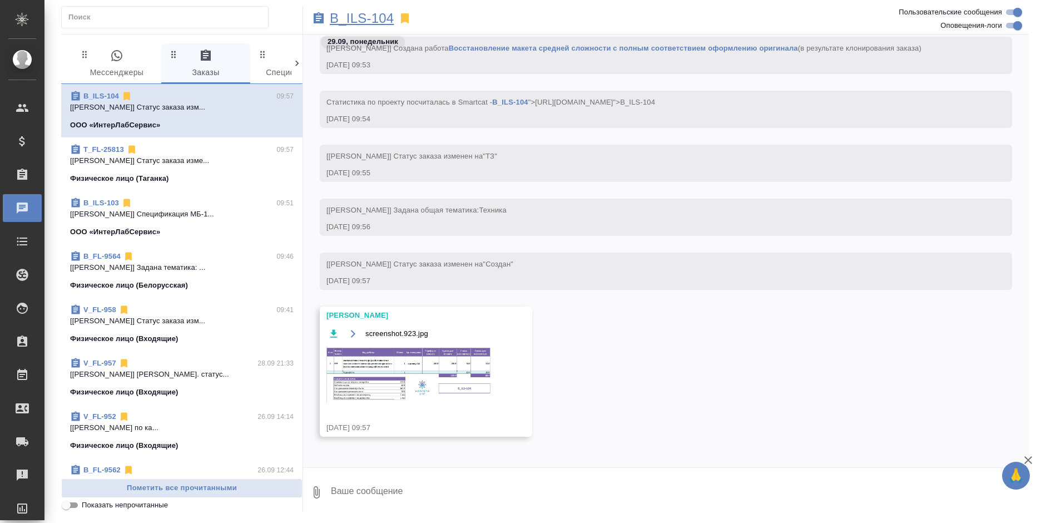
click at [339, 24] on p "B_ILS-104" at bounding box center [362, 18] width 64 height 11
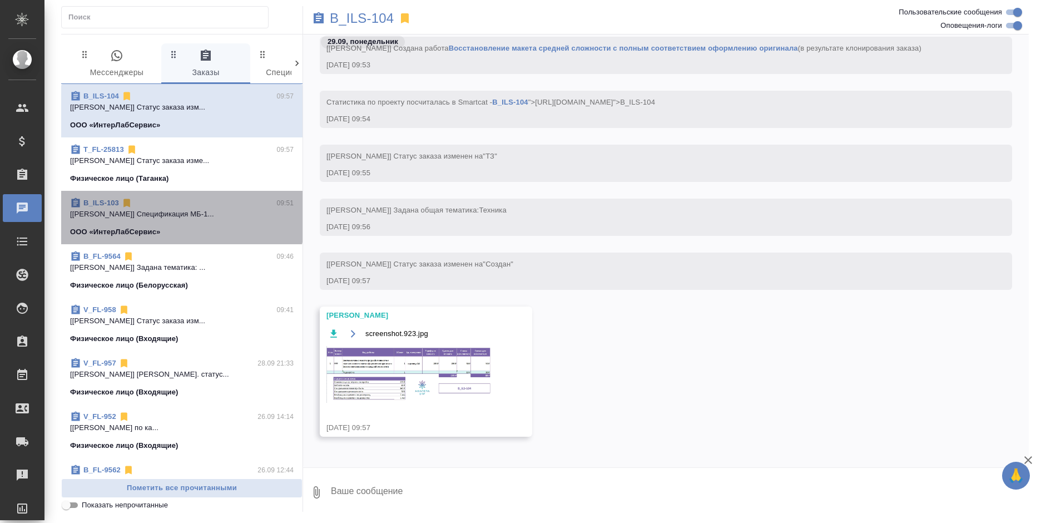
click at [181, 216] on p "[[PERSON_NAME]] Спецификация МБ-1..." at bounding box center [182, 214] width 224 height 11
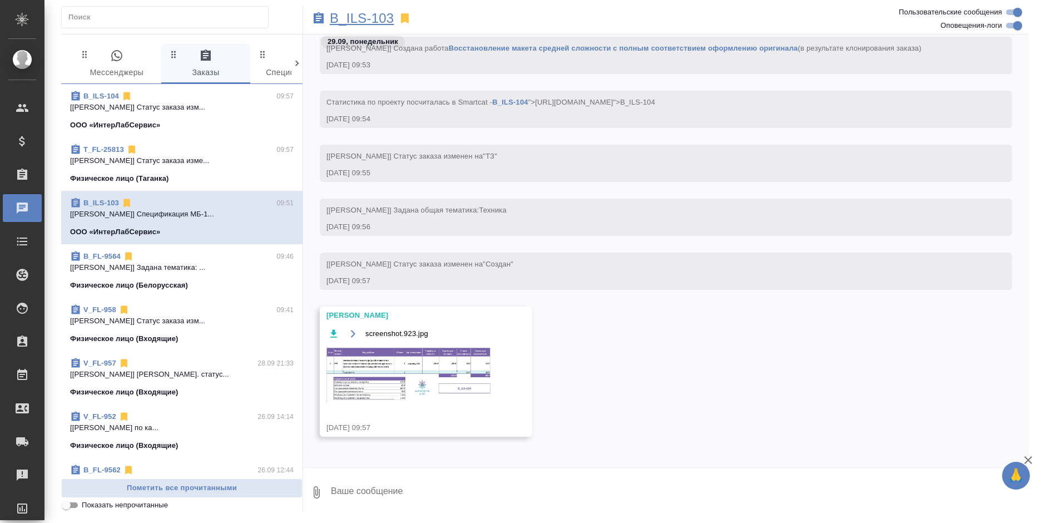
click at [366, 17] on p "B_ILS-103" at bounding box center [362, 18] width 64 height 11
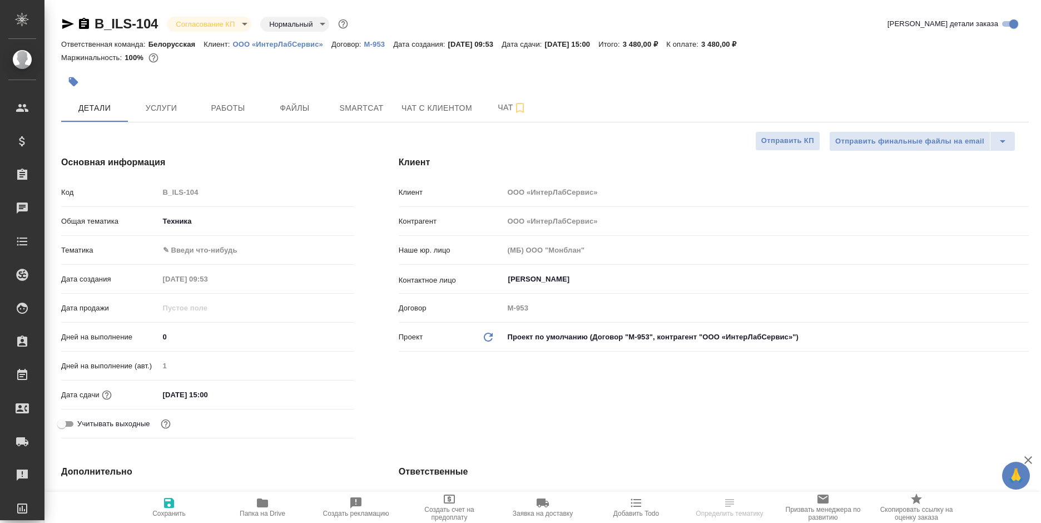
select select "RU"
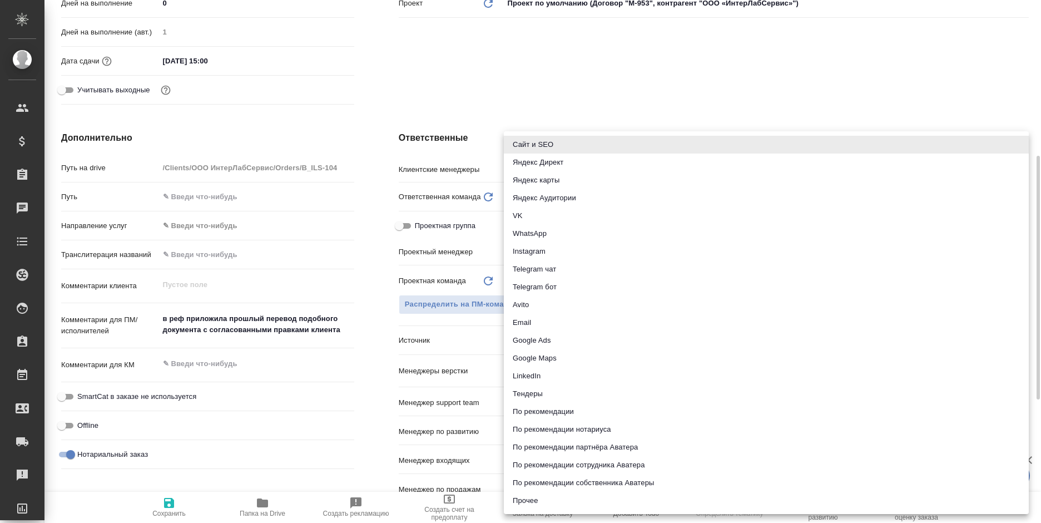
click at [544, 339] on body "🙏 .cls-1 fill:#fff; AWATERA [PERSON_NAME] Спецификации Заказы Чаты Todo Проекты…" at bounding box center [520, 261] width 1041 height 523
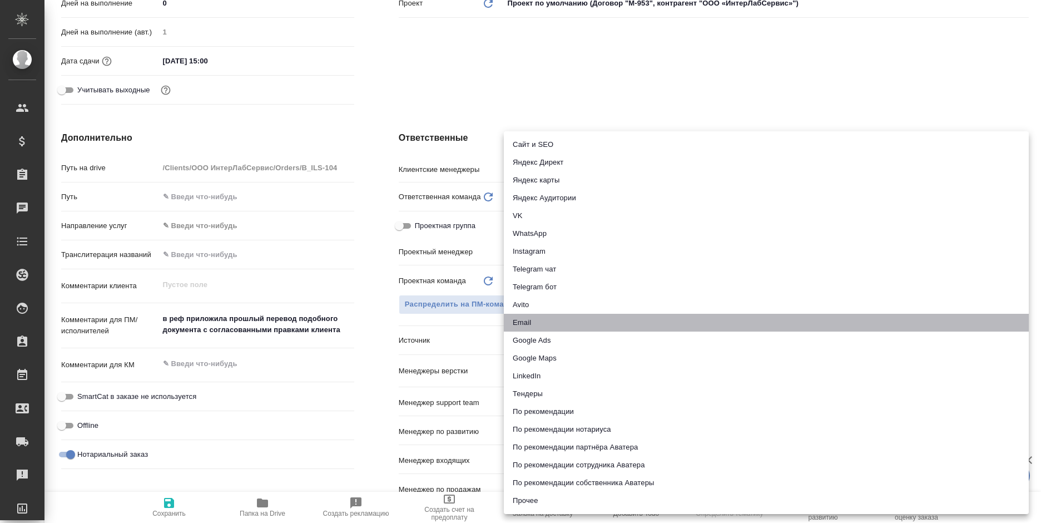
click at [533, 316] on li "Email" at bounding box center [766, 323] width 525 height 18
type input "emailAds"
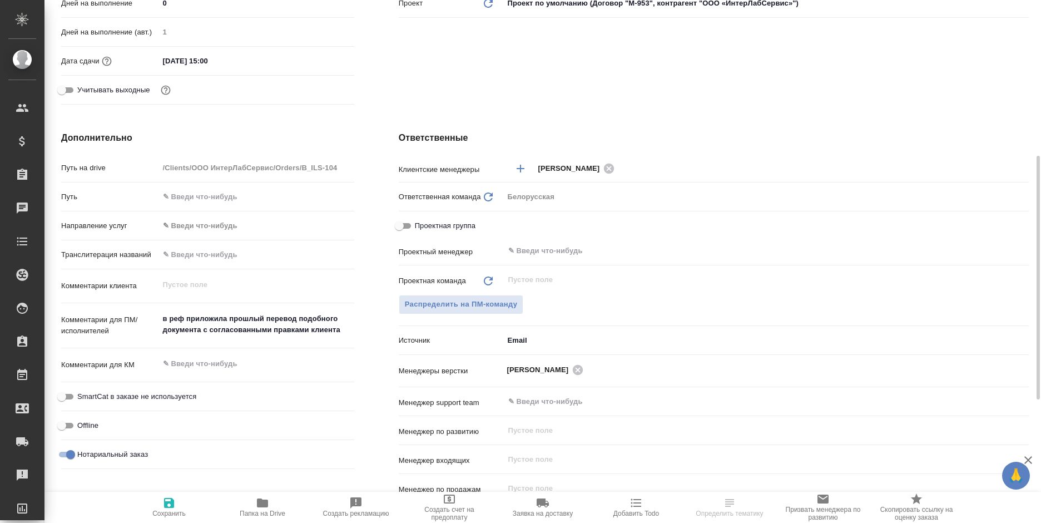
click at [152, 499] on span "Сохранить" at bounding box center [169, 506] width 80 height 21
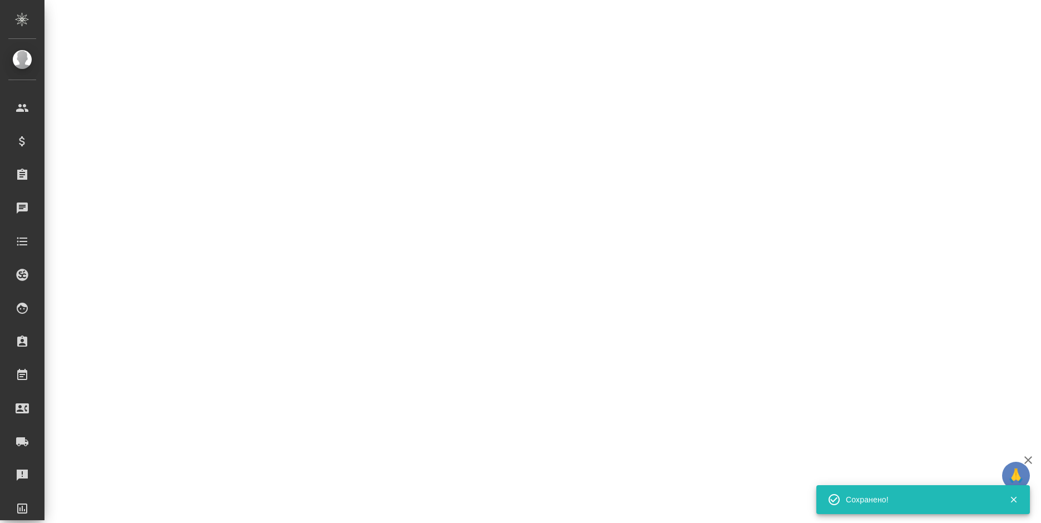
select select "RU"
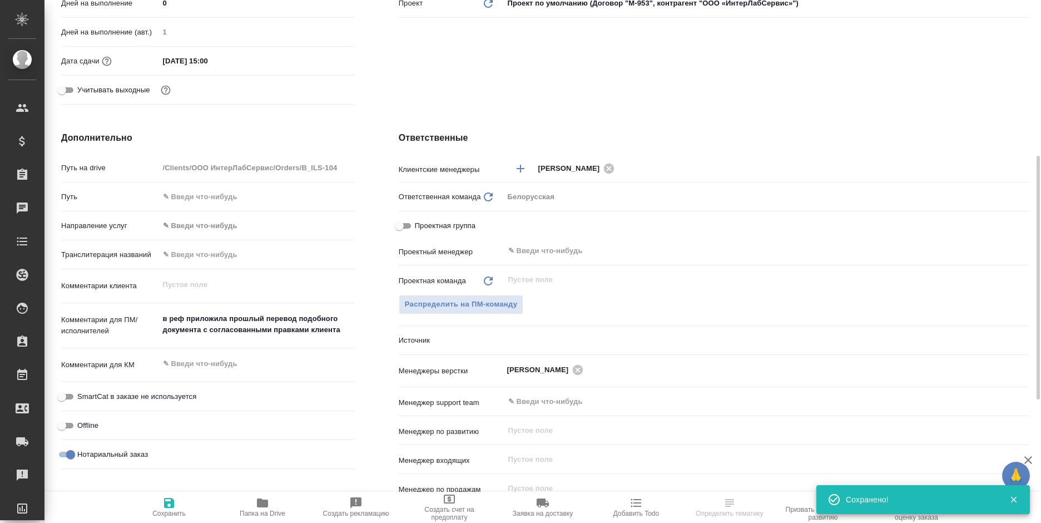
type textarea "x"
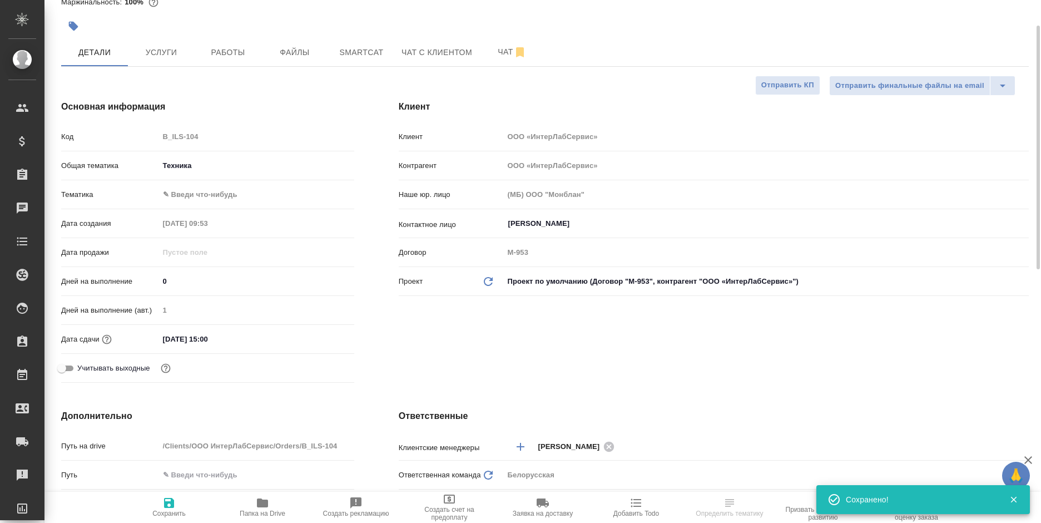
scroll to position [0, 0]
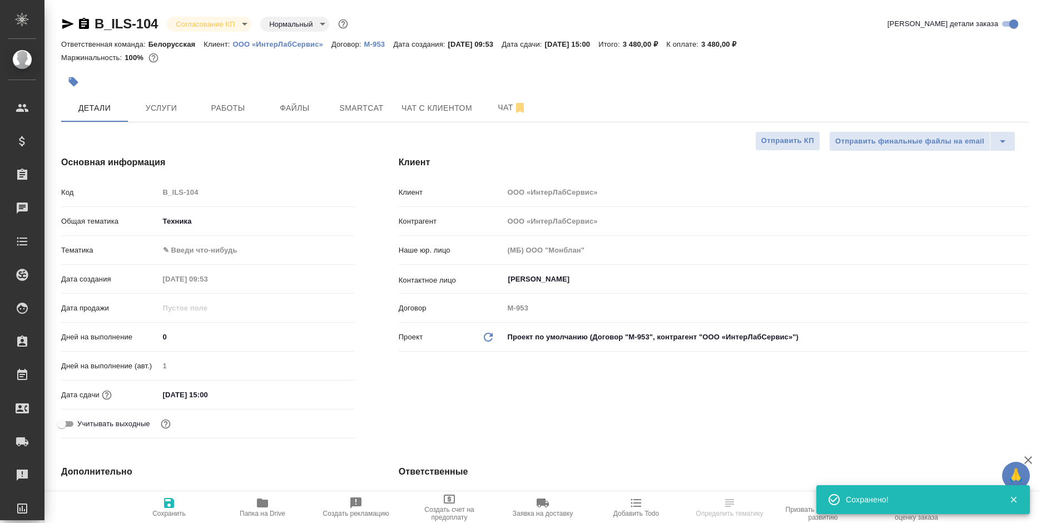
select select "RU"
type textarea "x"
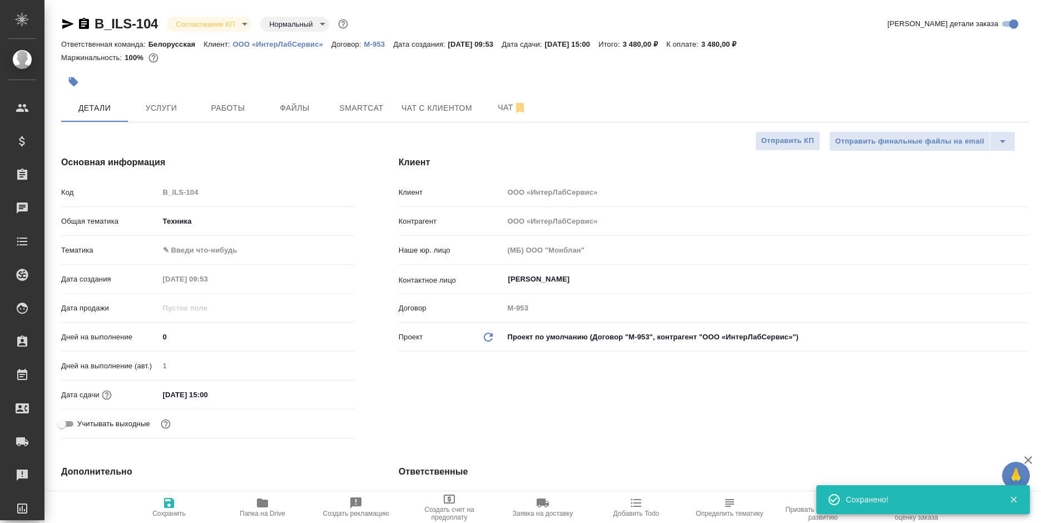
type textarea "x"
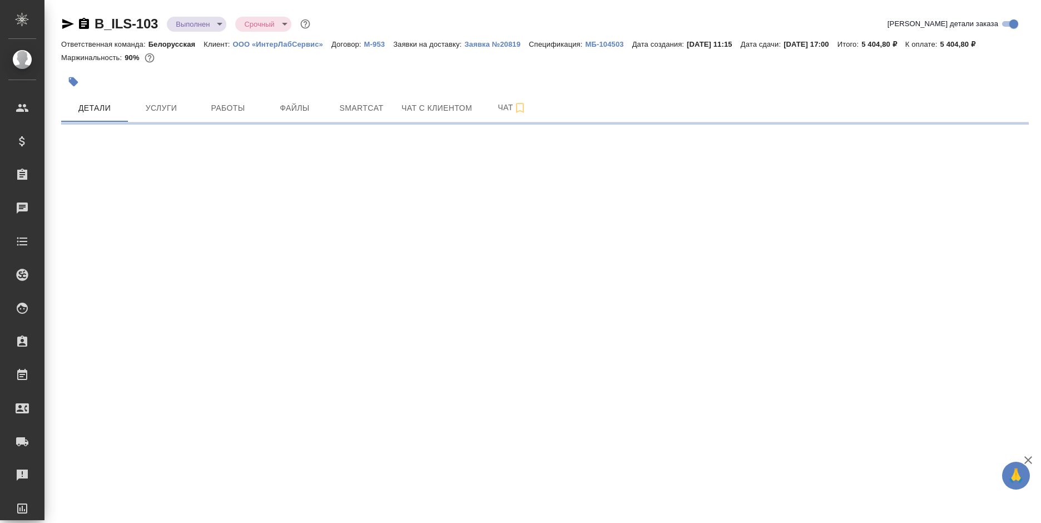
select select "RU"
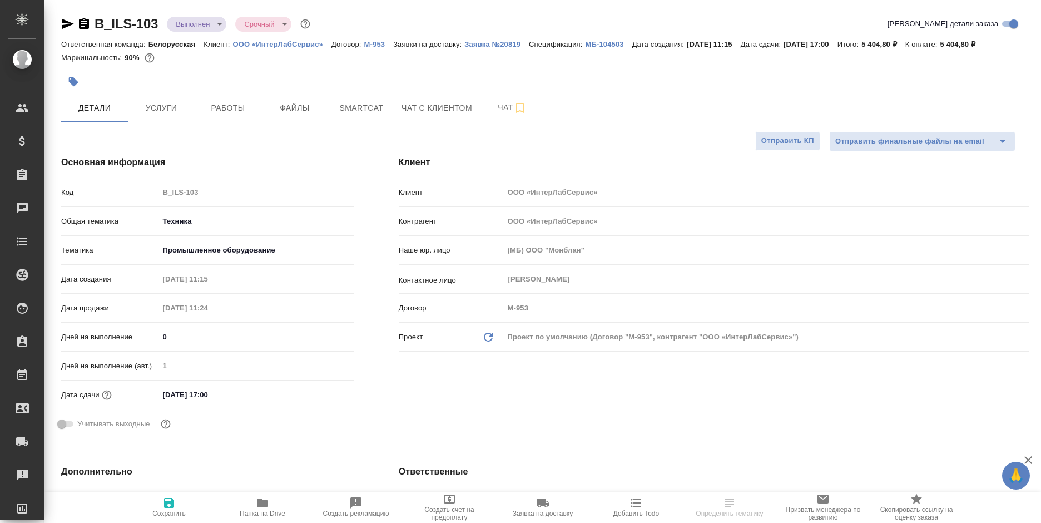
type textarea "x"
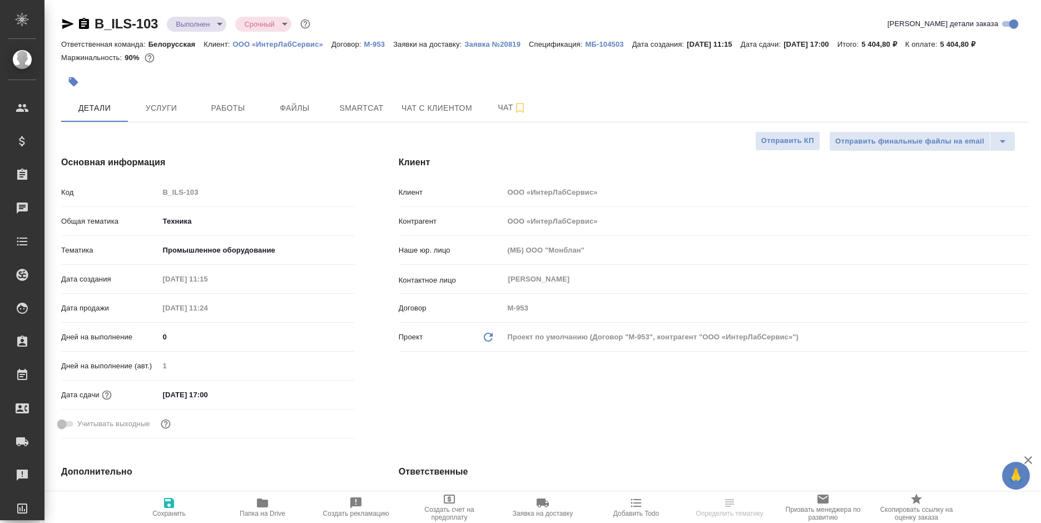
type textarea "x"
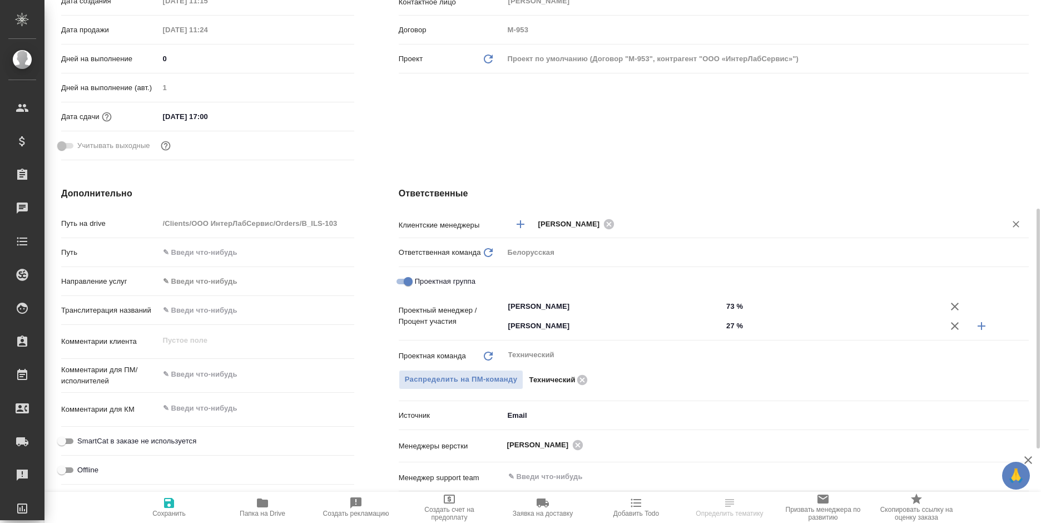
scroll to position [334, 0]
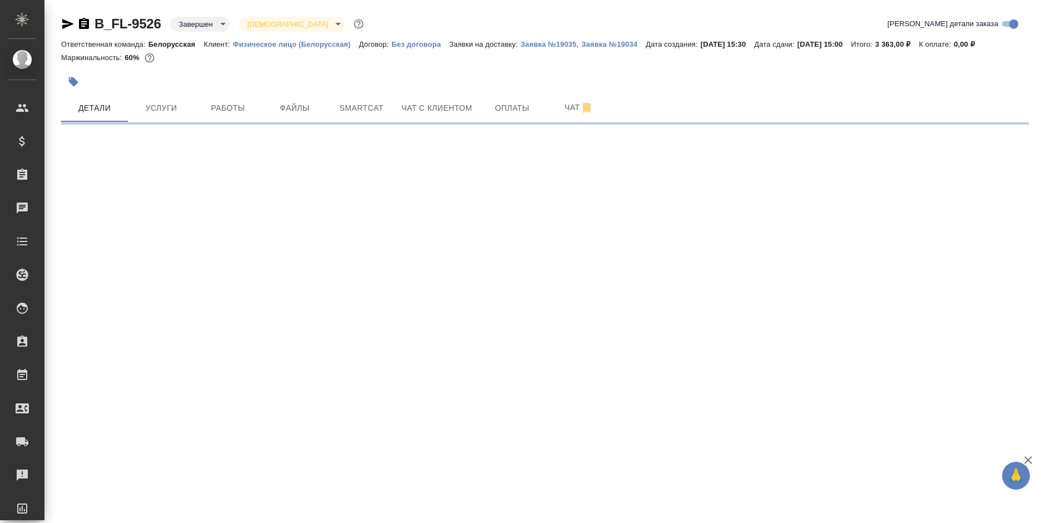
click at [77, 28] on div at bounding box center [75, 23] width 29 height 13
click at [83, 28] on icon "button" at bounding box center [84, 23] width 10 height 11
click at [84, 26] on icon "button" at bounding box center [83, 23] width 13 height 13
select select "RU"
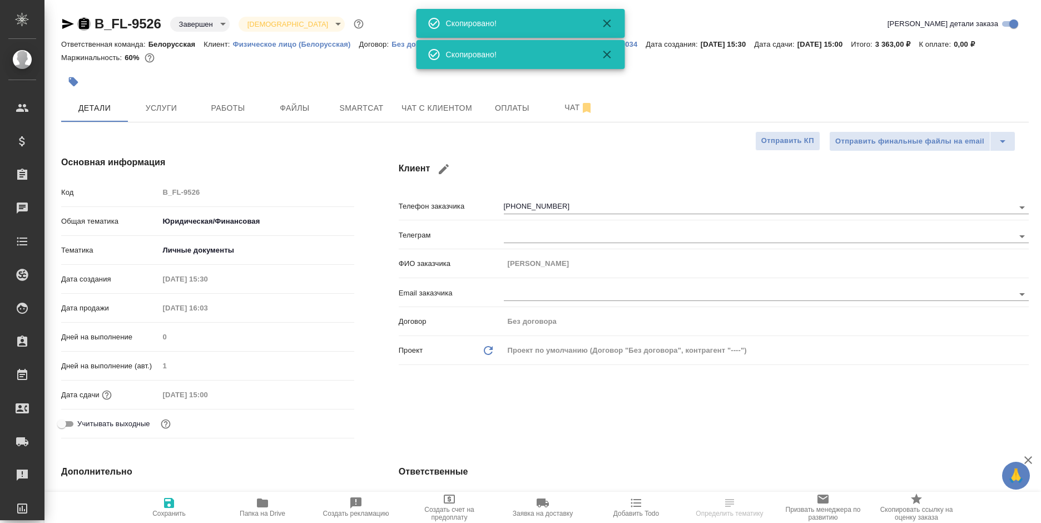
click at [84, 26] on icon "button" at bounding box center [83, 23] width 13 height 13
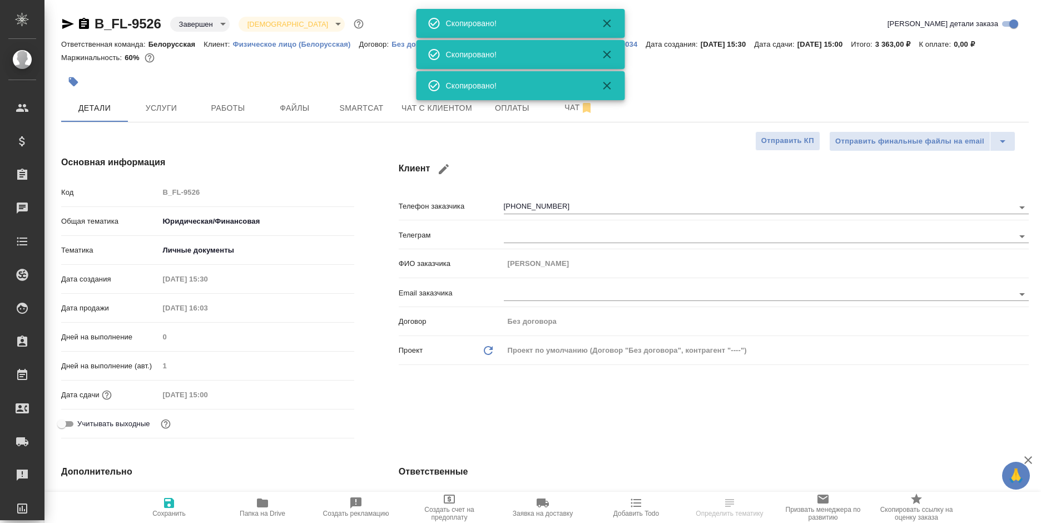
type textarea "x"
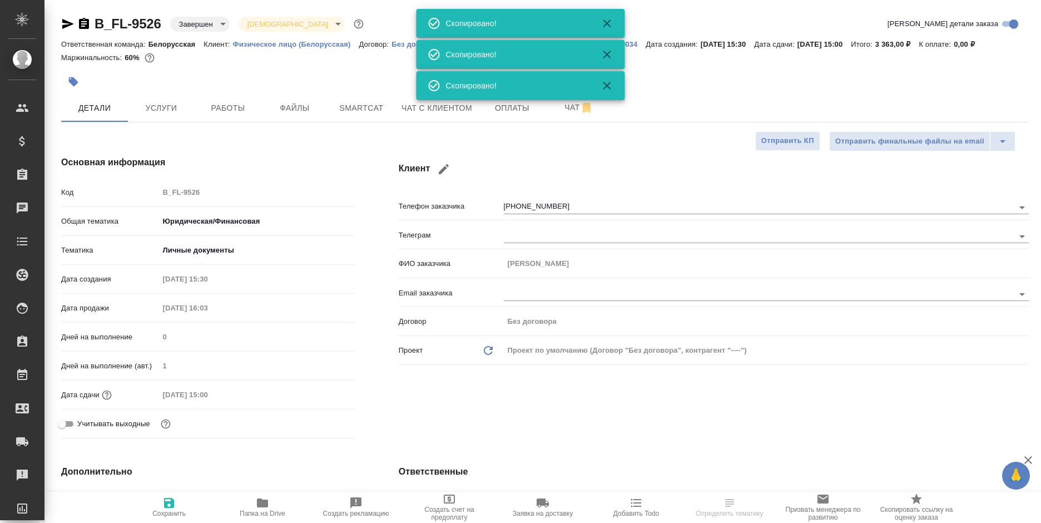
type textarea "x"
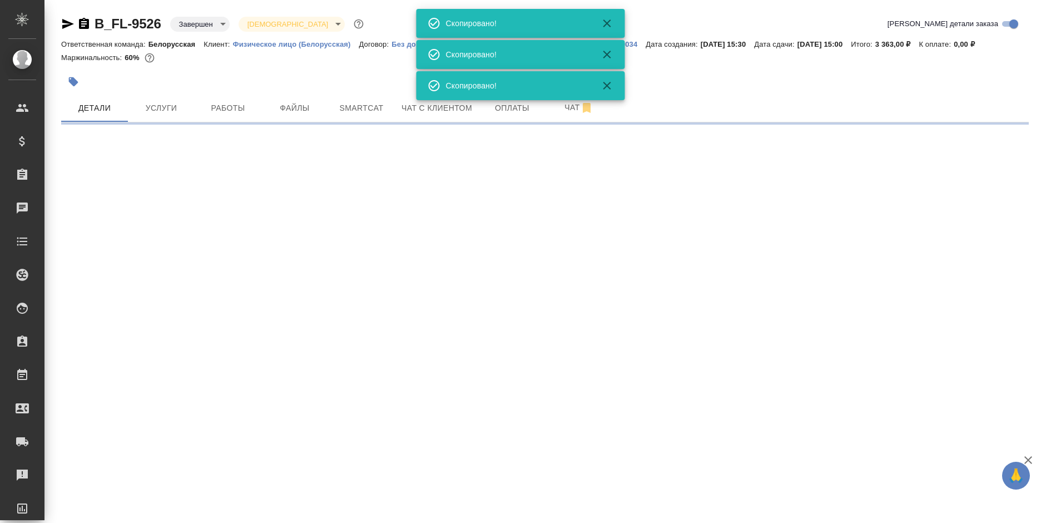
select select "RU"
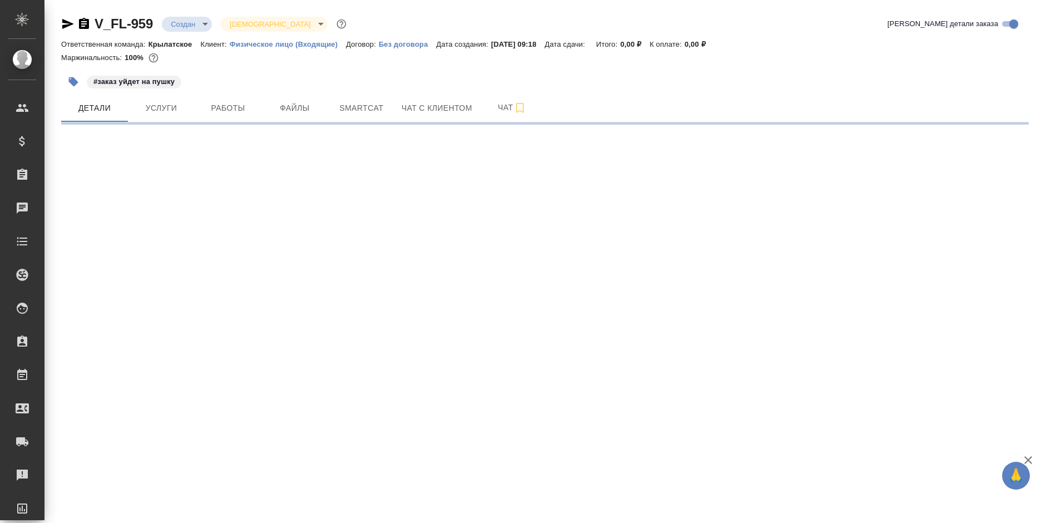
select select "RU"
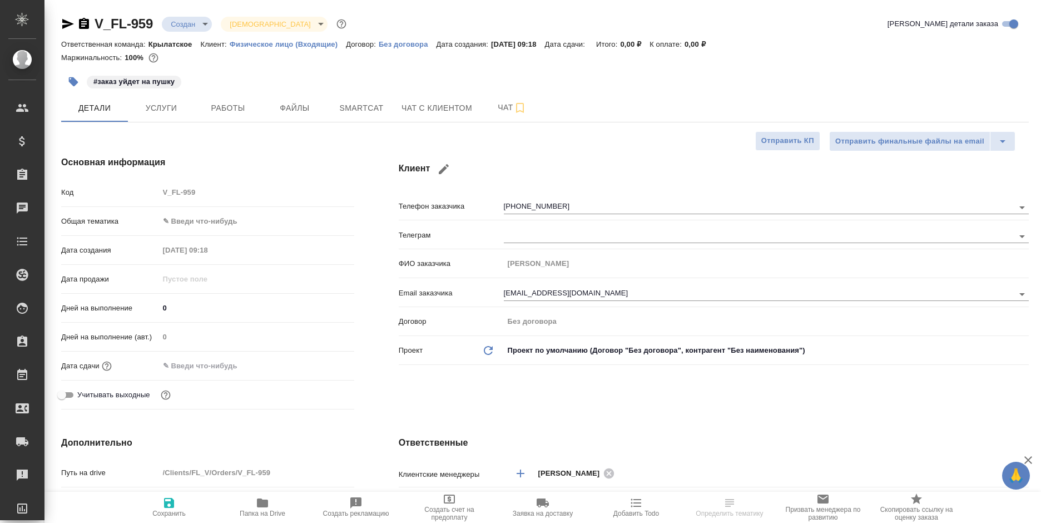
type textarea "x"
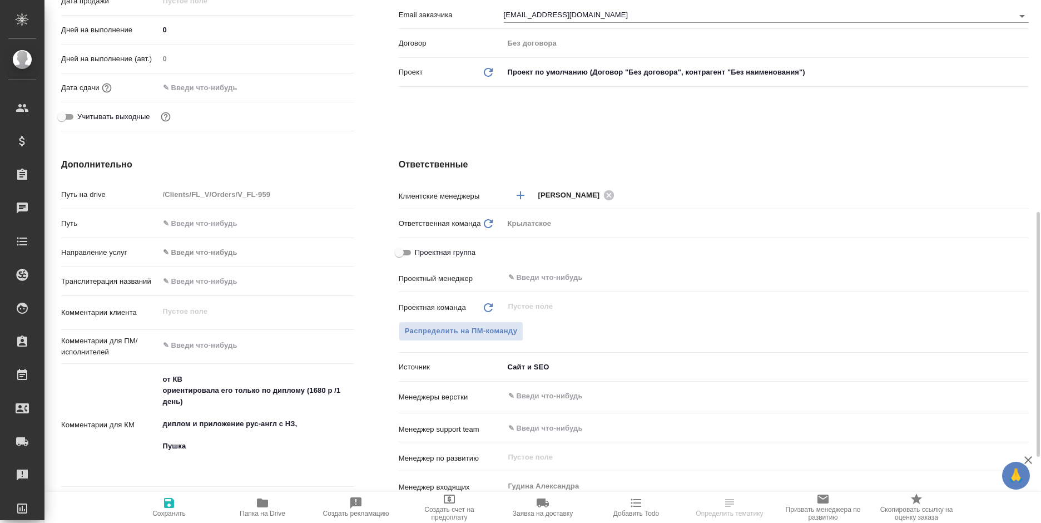
scroll to position [334, 0]
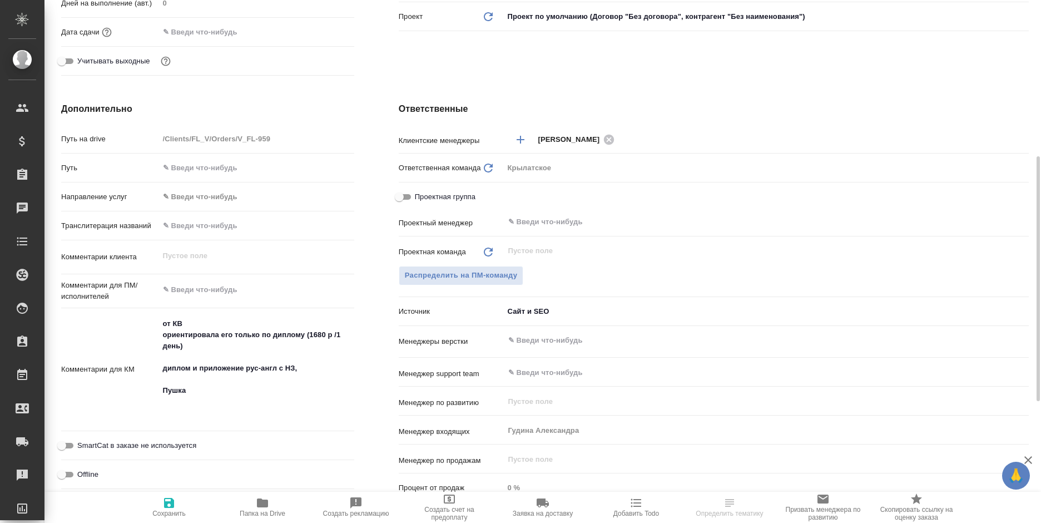
select select "RU"
type textarea "x"
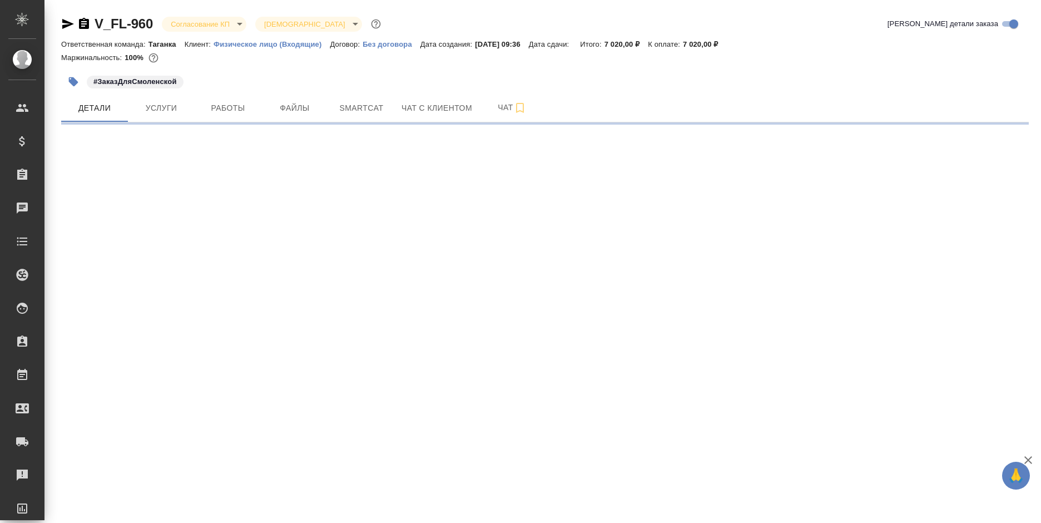
select select "RU"
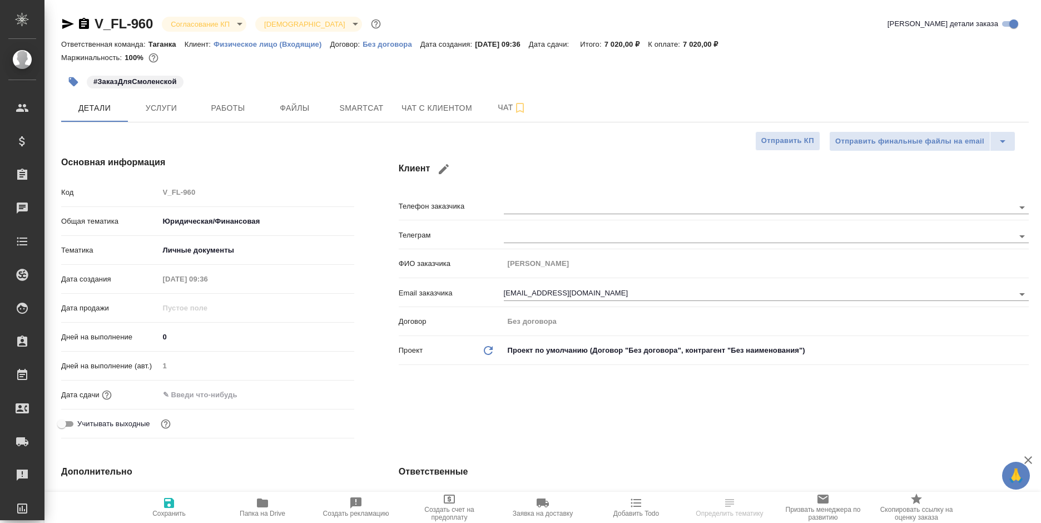
type textarea "x"
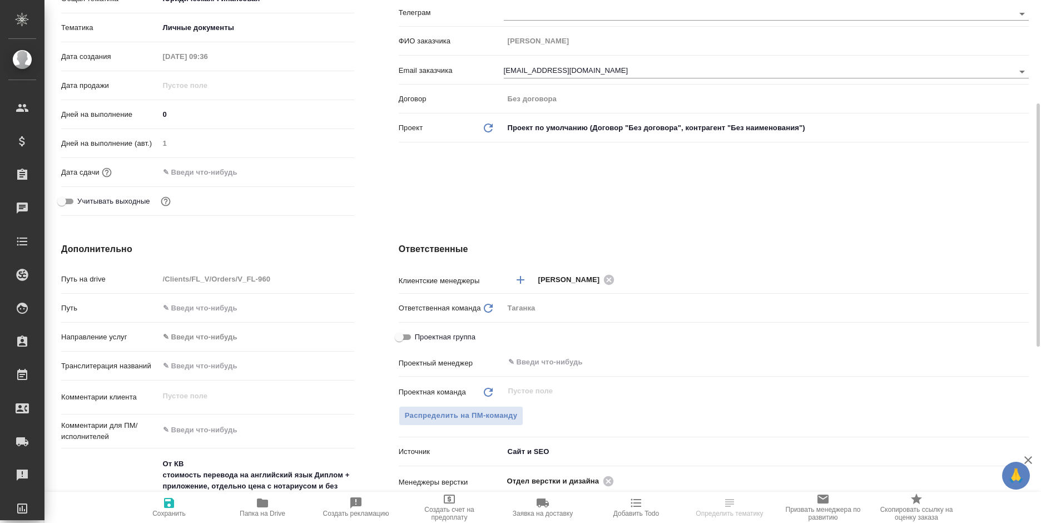
scroll to position [389, 0]
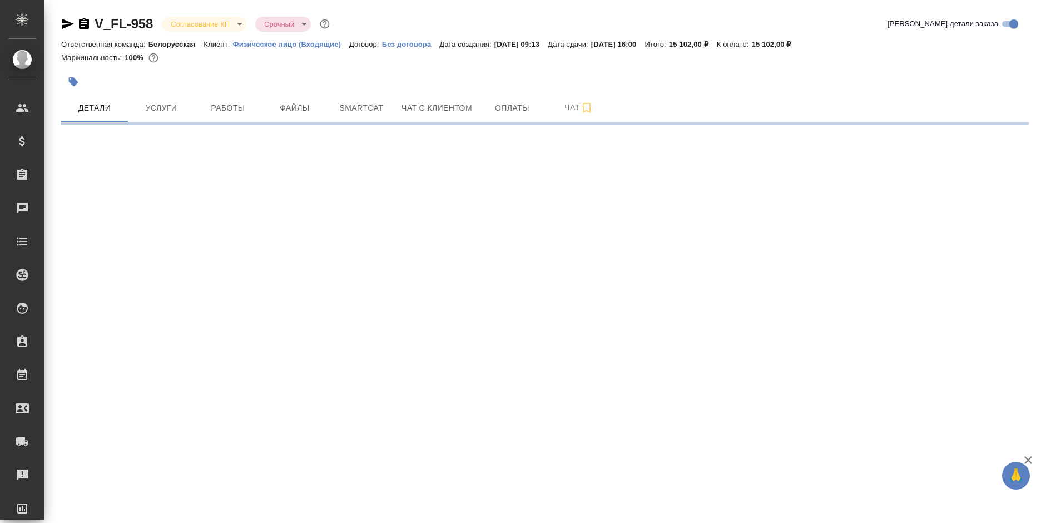
select select "RU"
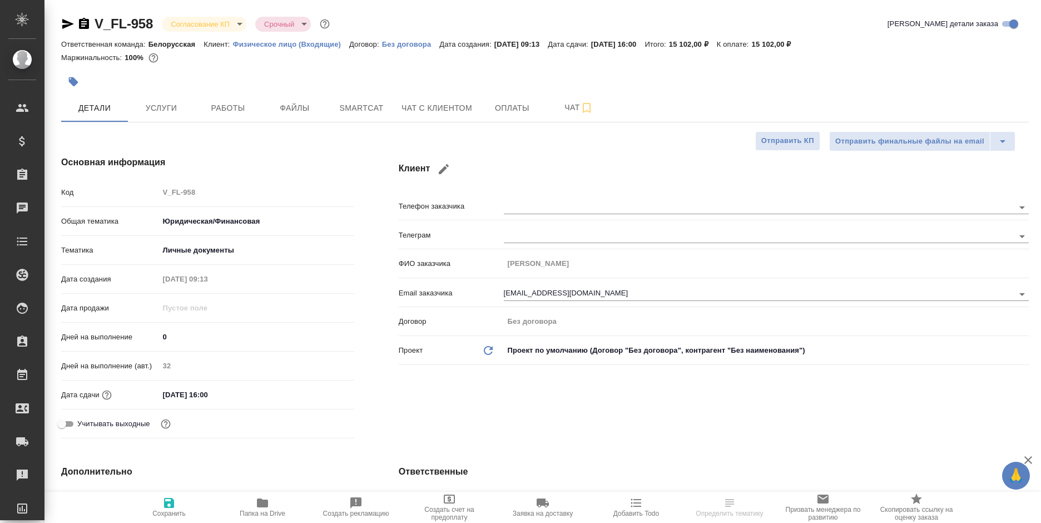
type textarea "x"
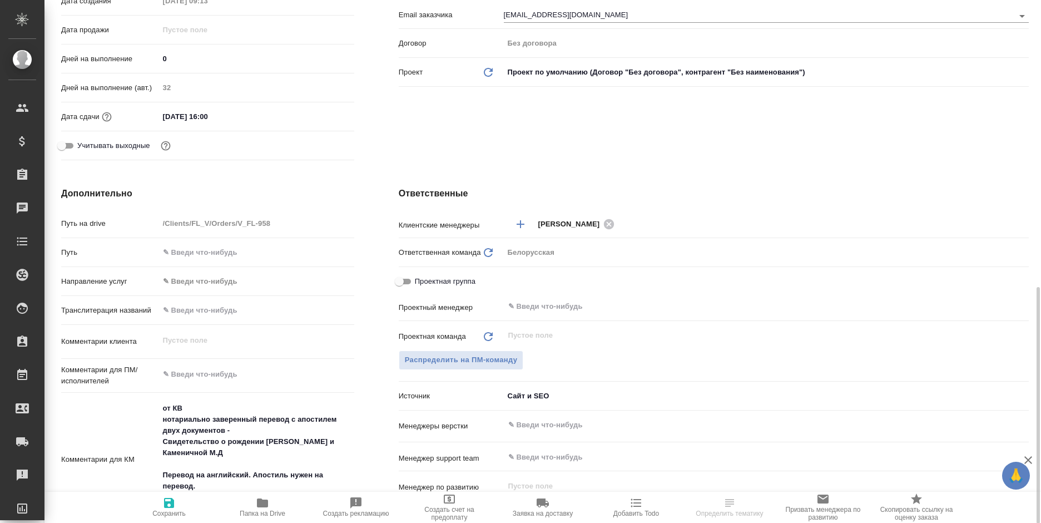
scroll to position [389, 0]
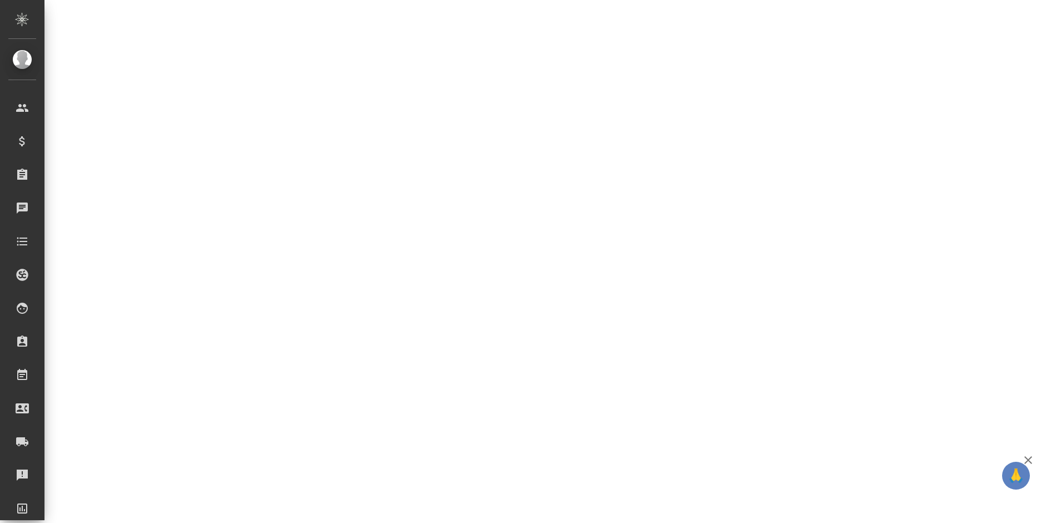
select select "RU"
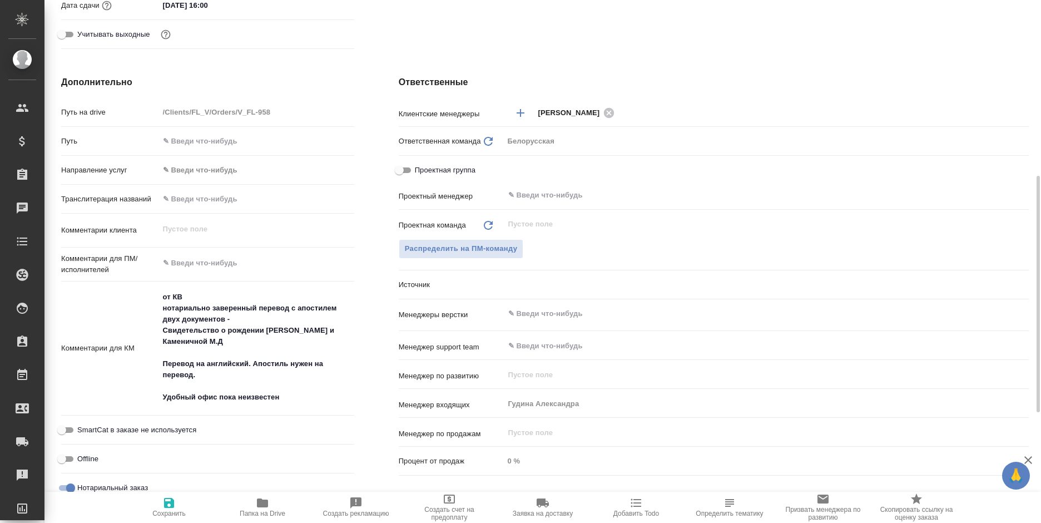
type textarea "x"
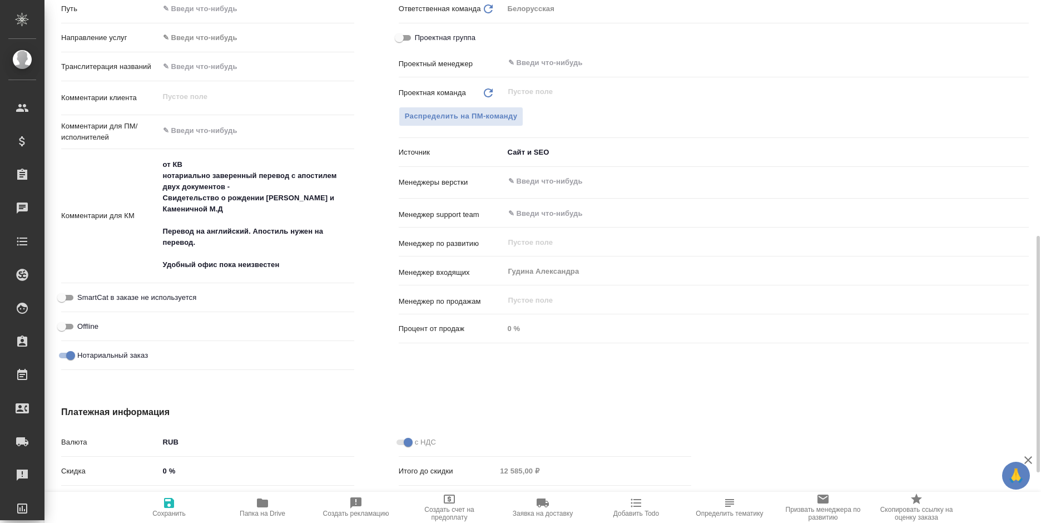
scroll to position [577, 0]
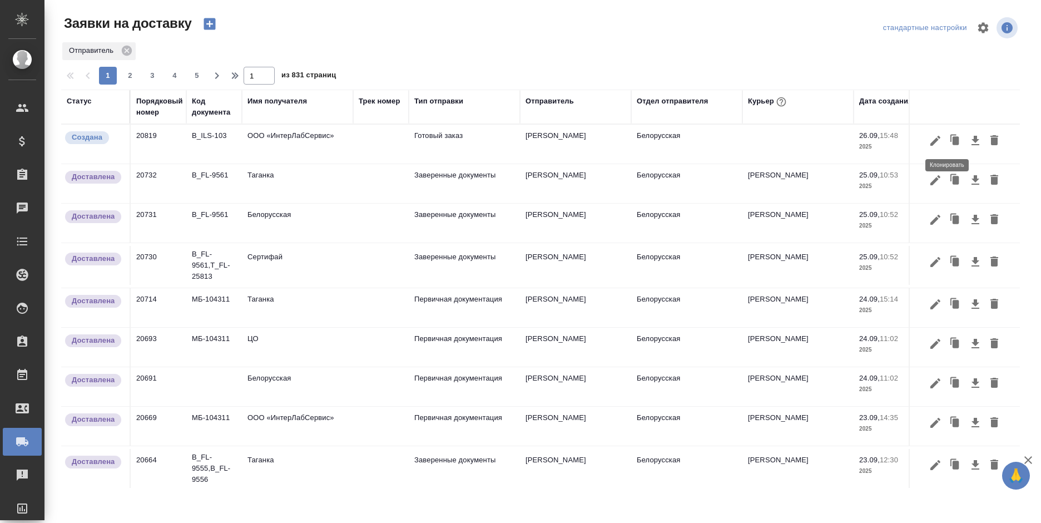
click at [948, 141] on icon "button" at bounding box center [956, 141] width 16 height 16
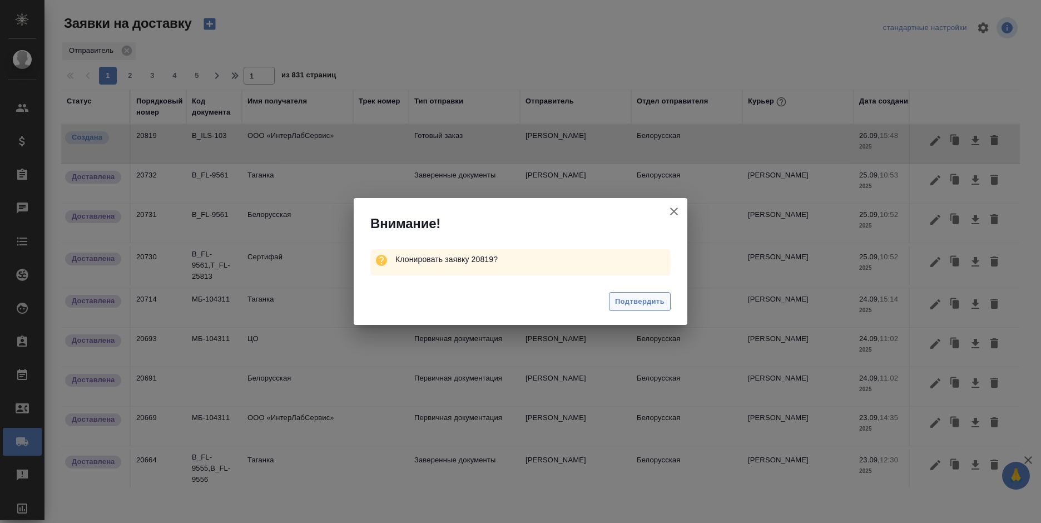
click at [612, 301] on button "Подтвердить" at bounding box center [640, 301] width 62 height 19
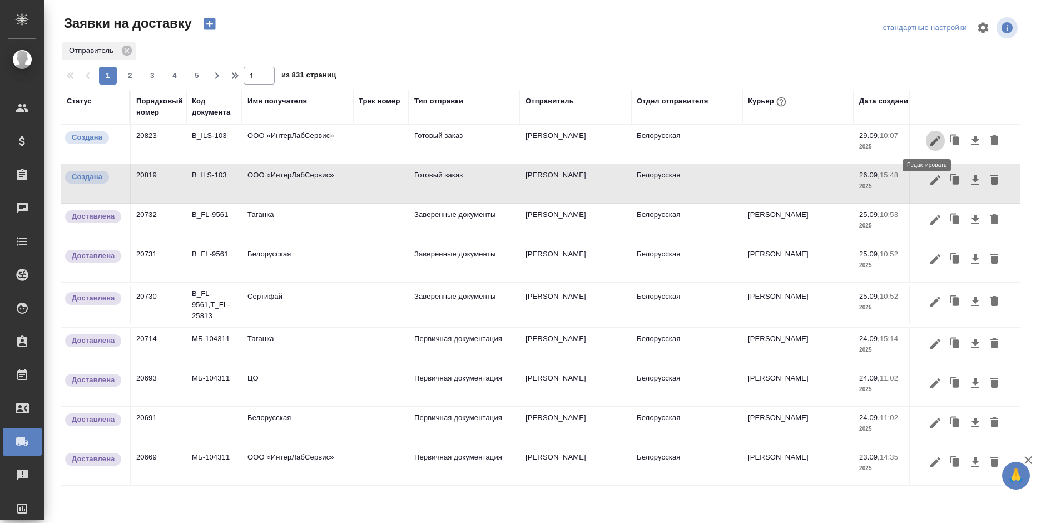
click at [929, 142] on icon "button" at bounding box center [935, 140] width 13 height 13
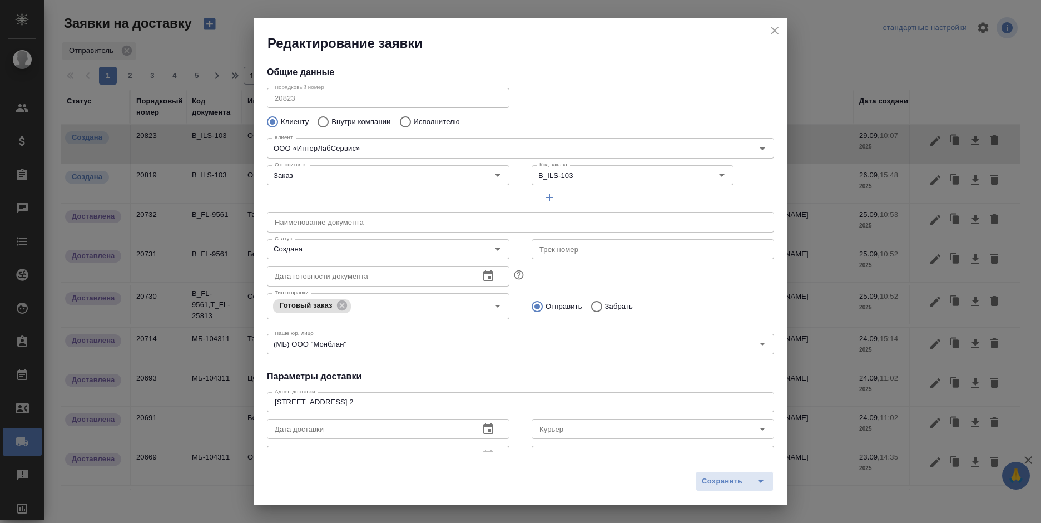
type input "Душкина Елена"
type input "+7 (495) 664 28 84 доб. 1726"
click at [338, 121] on p "Внутри компании" at bounding box center [360, 121] width 59 height 11
click at [331, 121] on input "Внутри компании" at bounding box center [321, 121] width 20 height 23
radio input "true"
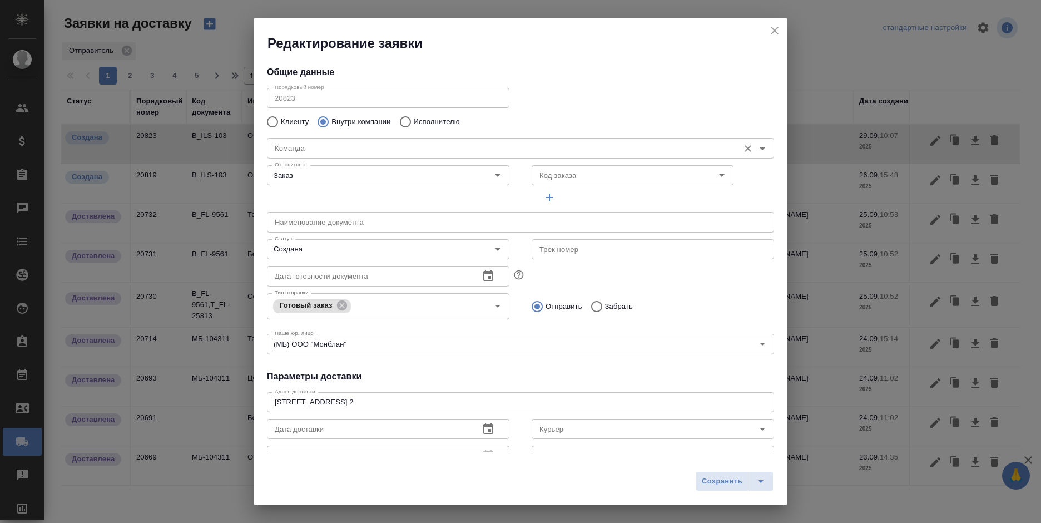
click at [354, 150] on input "Команда" at bounding box center [501, 147] width 463 height 13
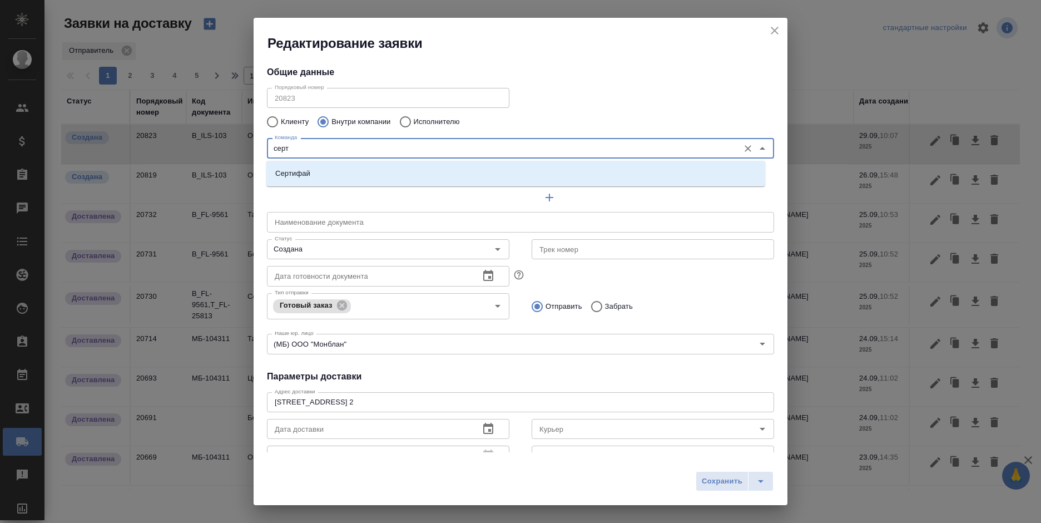
type input "серти"
click at [373, 179] on li "Сертифай" at bounding box center [515, 174] width 499 height 20
type textarea "Кузнецкий мост, д.7"
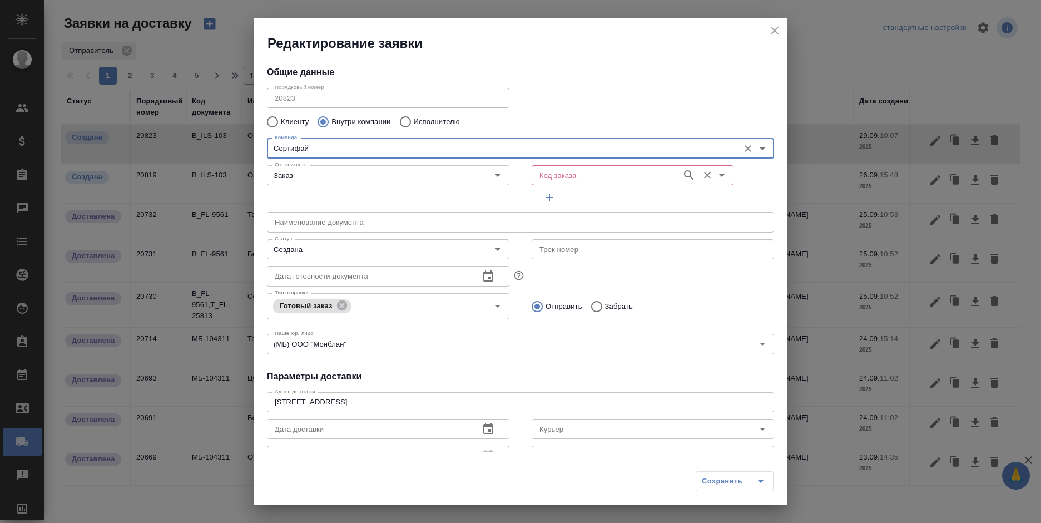
type input "Сертифай"
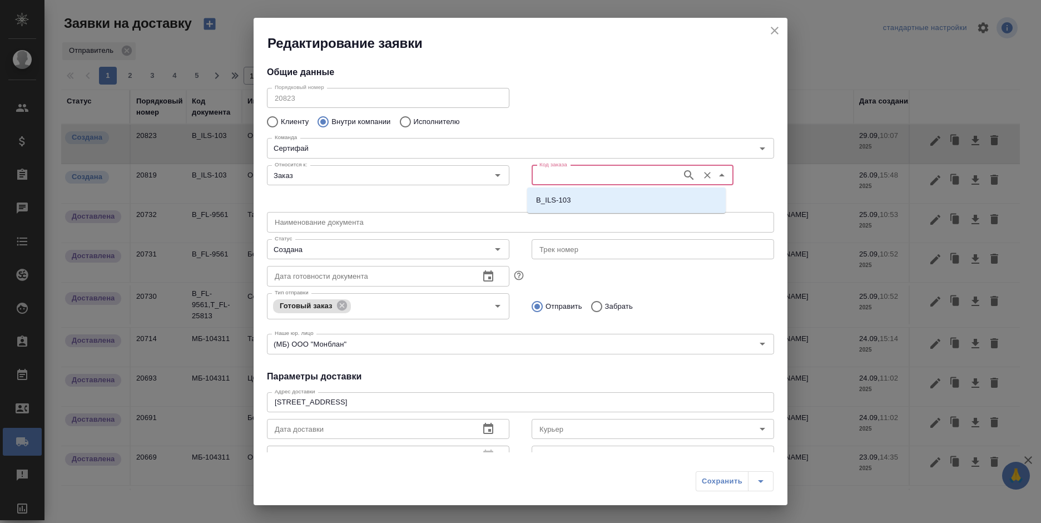
click at [550, 173] on input "Код заказа" at bounding box center [605, 175] width 141 height 13
click at [565, 201] on p "B_ILS-103" at bounding box center [553, 200] width 35 height 11
type input "B_ILS-103"
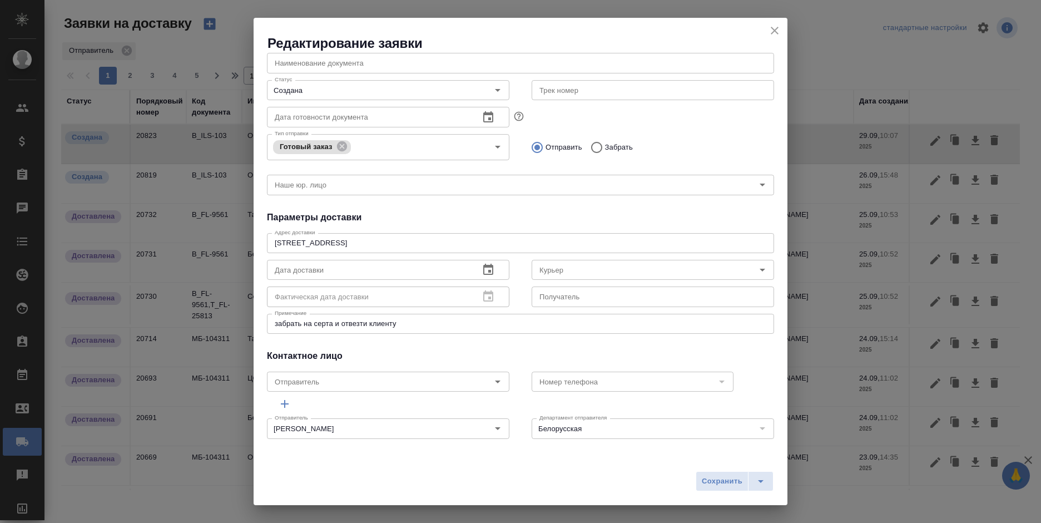
scroll to position [159, 0]
drag, startPoint x: 412, startPoint y: 318, endPoint x: 222, endPoint y: 304, distance: 189.6
click at [222, 304] on div "Редактирование заявки Общие данные Порядковый номер 20823 Порядковый номер Клие…" at bounding box center [520, 261] width 1041 height 523
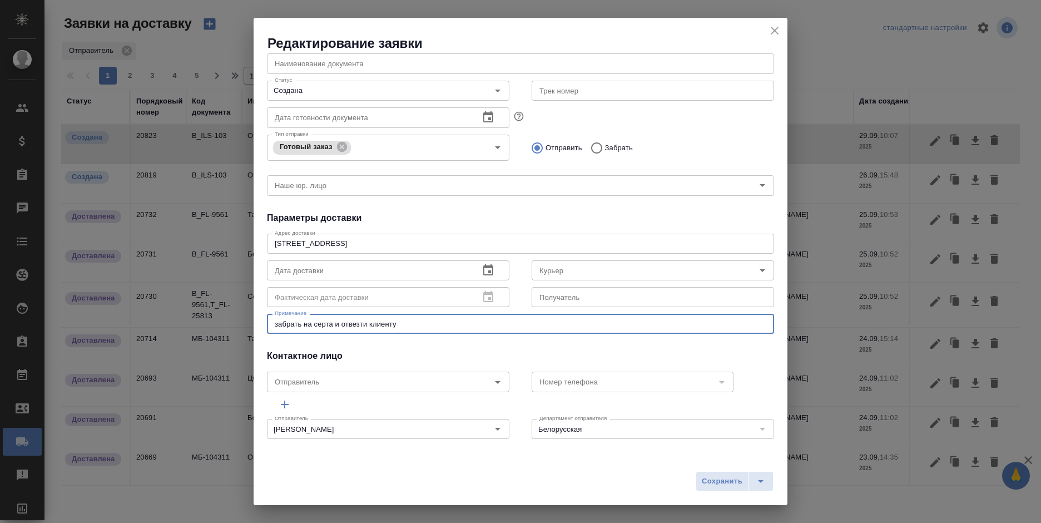
drag, startPoint x: 418, startPoint y: 325, endPoint x: 238, endPoint y: 339, distance: 180.2
click at [238, 339] on div "Редактирование заявки Общие данные Порядковый номер 20823 Порядковый номер Клие…" at bounding box center [520, 261] width 1041 height 523
type textarea "на серт за доком клиента"
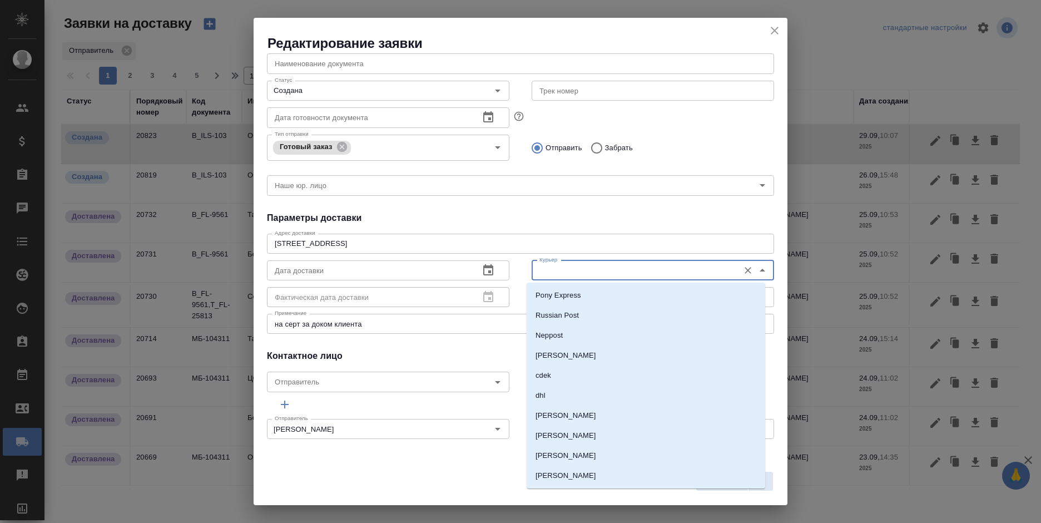
click at [566, 274] on input "Курьер" at bounding box center [634, 270] width 199 height 13
type input "г"
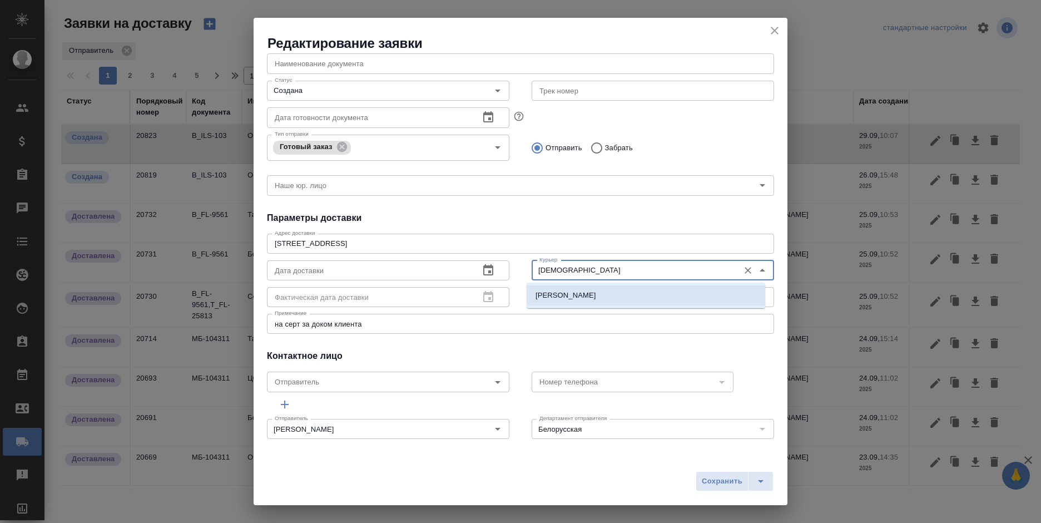
click at [579, 293] on p "Шаабан Эльмира" at bounding box center [566, 295] width 61 height 11
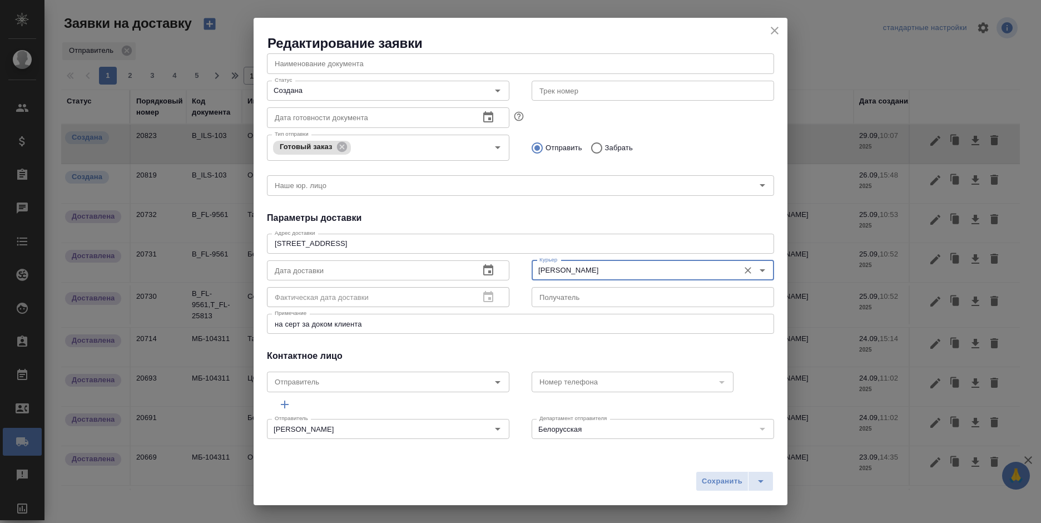
type input "Шаабан Эльмира"
click at [596, 144] on input "Забрать" at bounding box center [595, 147] width 20 height 23
radio input "true"
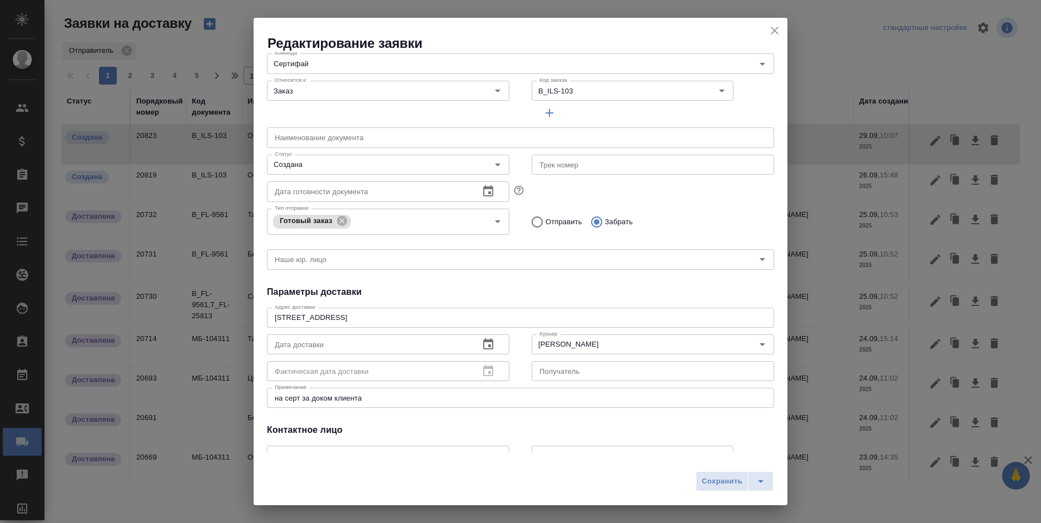
scroll to position [0, 0]
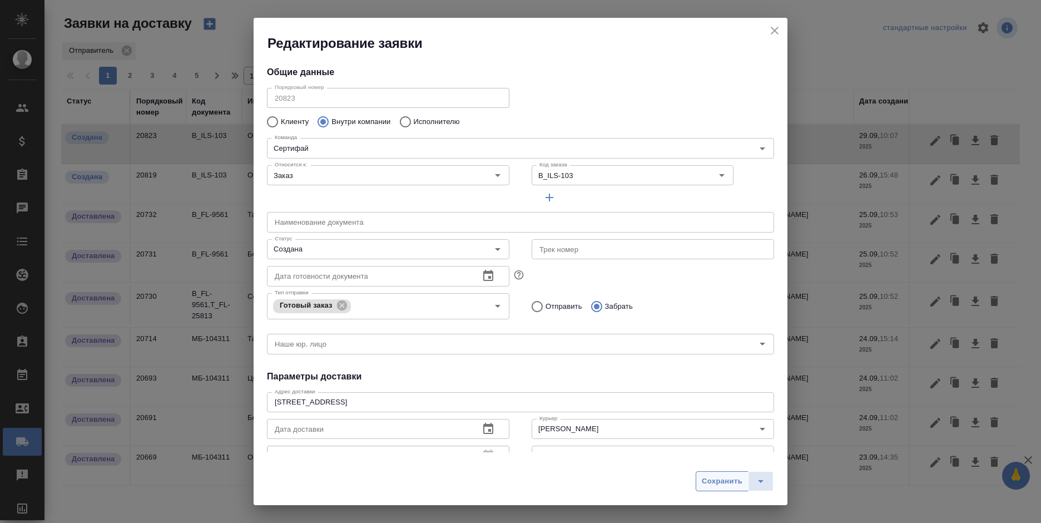
click at [726, 479] on span "Сохранить" at bounding box center [722, 481] width 41 height 13
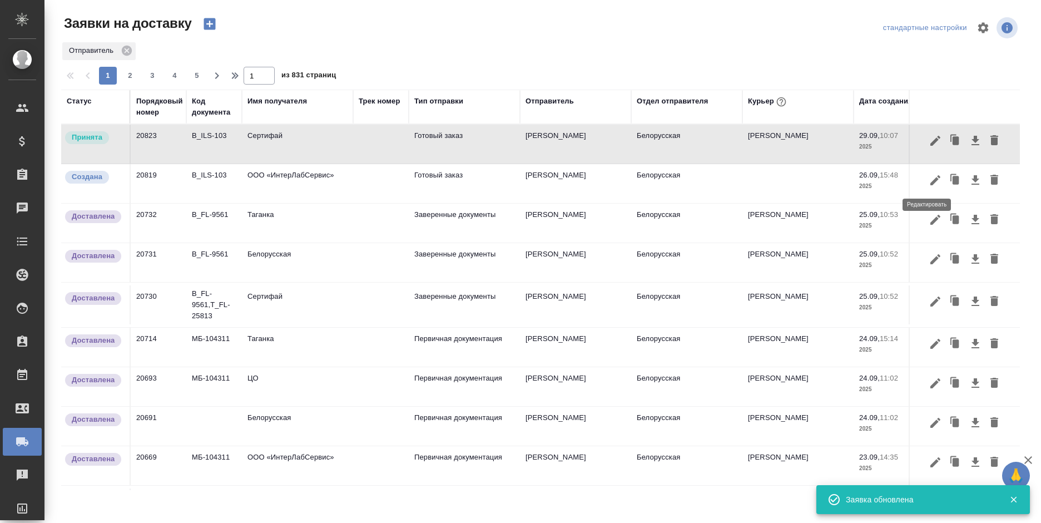
click at [929, 176] on icon "button" at bounding box center [935, 180] width 13 height 13
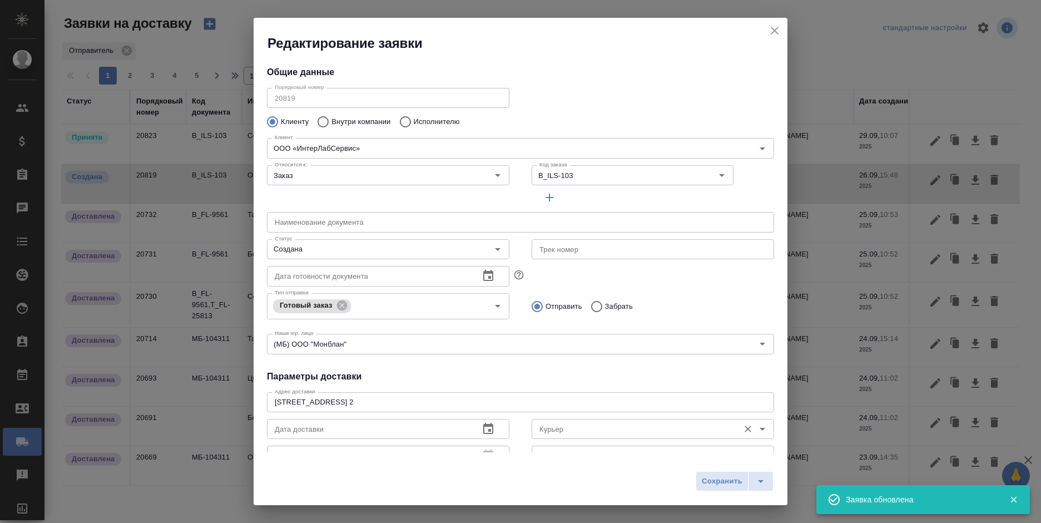
click at [622, 429] on input "Курьер" at bounding box center [634, 428] width 199 height 13
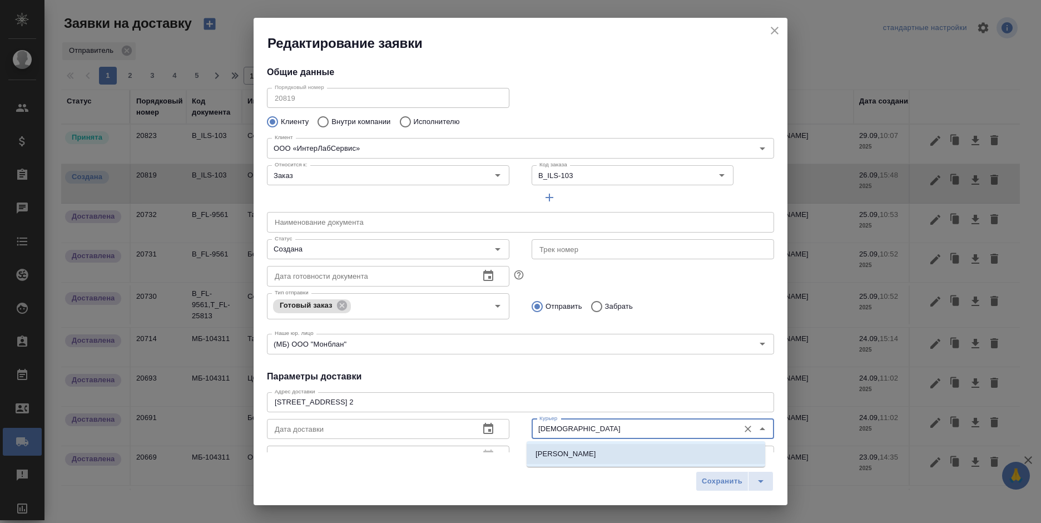
click at [612, 452] on li "Шаабан Эльмира" at bounding box center [646, 454] width 239 height 20
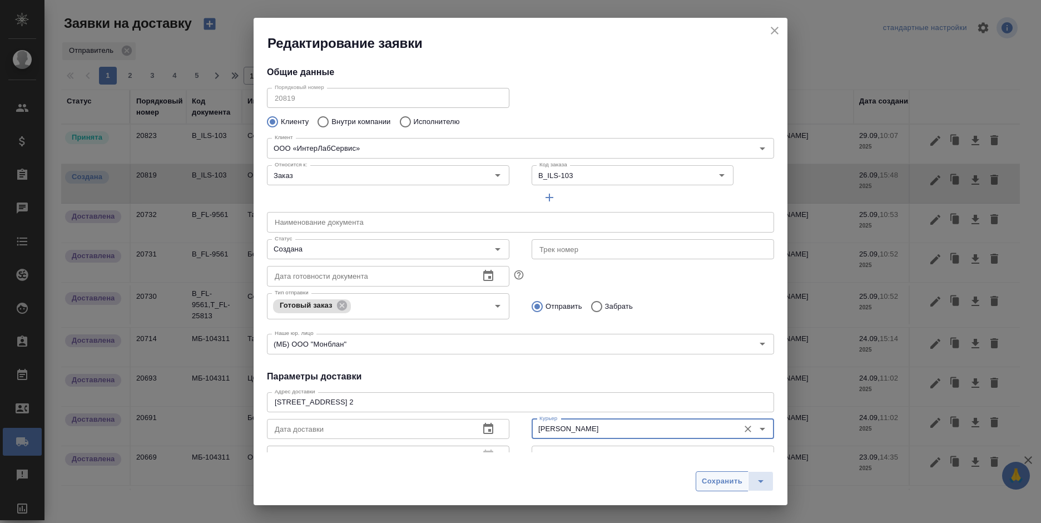
type input "Шаабан Эльмира"
click at [706, 481] on span "Сохранить" at bounding box center [722, 481] width 41 height 13
click at [706, 481] on div "Сохранить" at bounding box center [735, 481] width 78 height 20
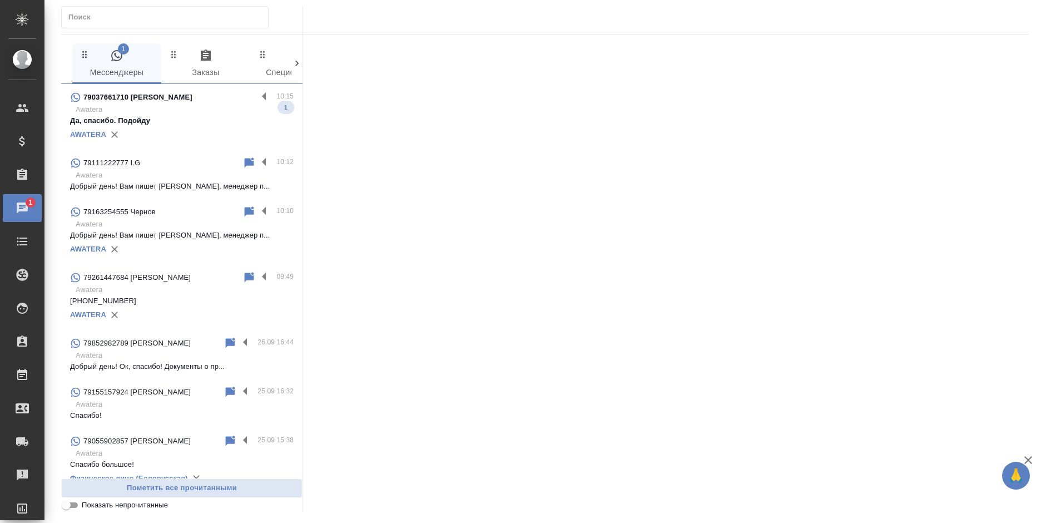
click at [198, 101] on div "79037661710 [PERSON_NAME]" at bounding box center [163, 97] width 187 height 13
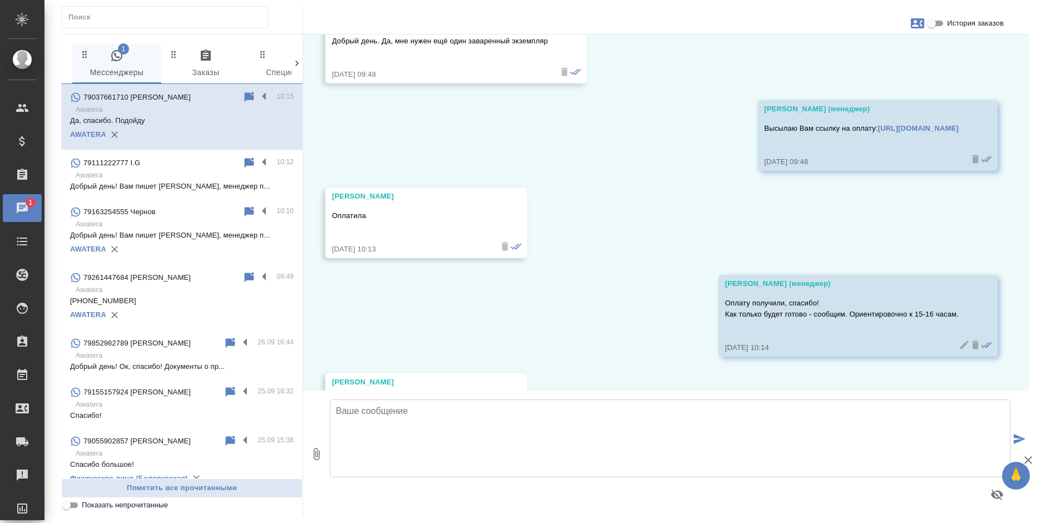
scroll to position [2886, 0]
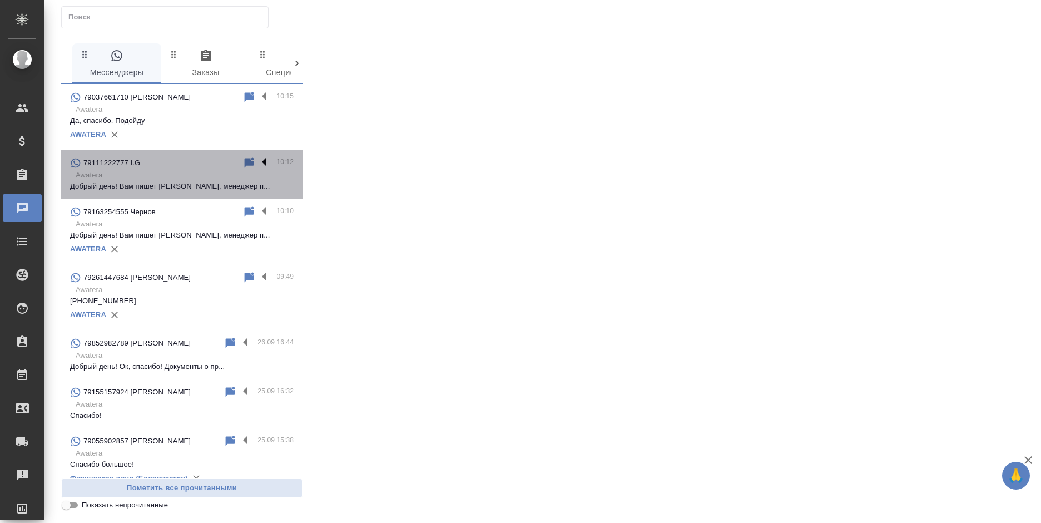
click at [258, 157] on label at bounding box center [267, 162] width 19 height 13
click at [0, 0] on input "checkbox" at bounding box center [0, 0] width 0 height 0
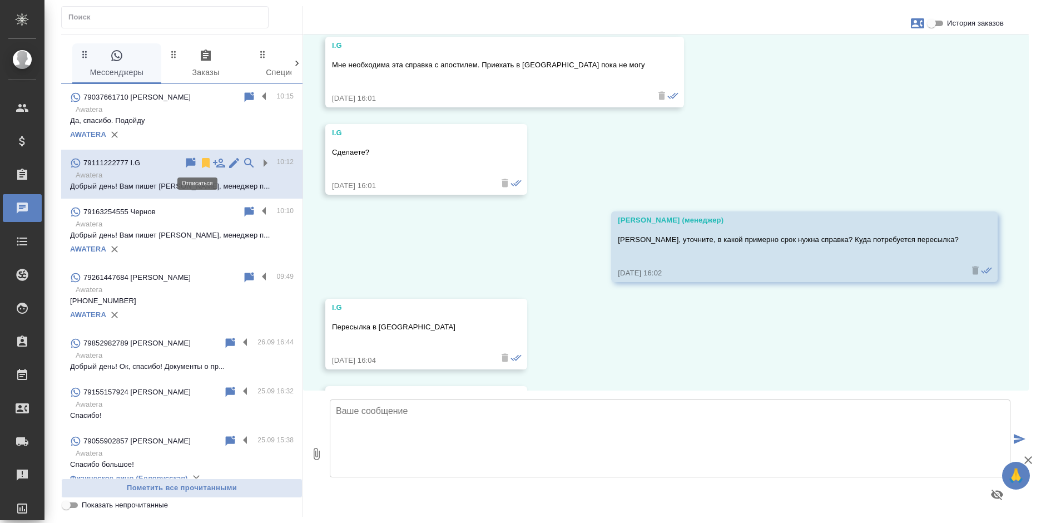
click at [202, 162] on icon at bounding box center [206, 163] width 8 height 10
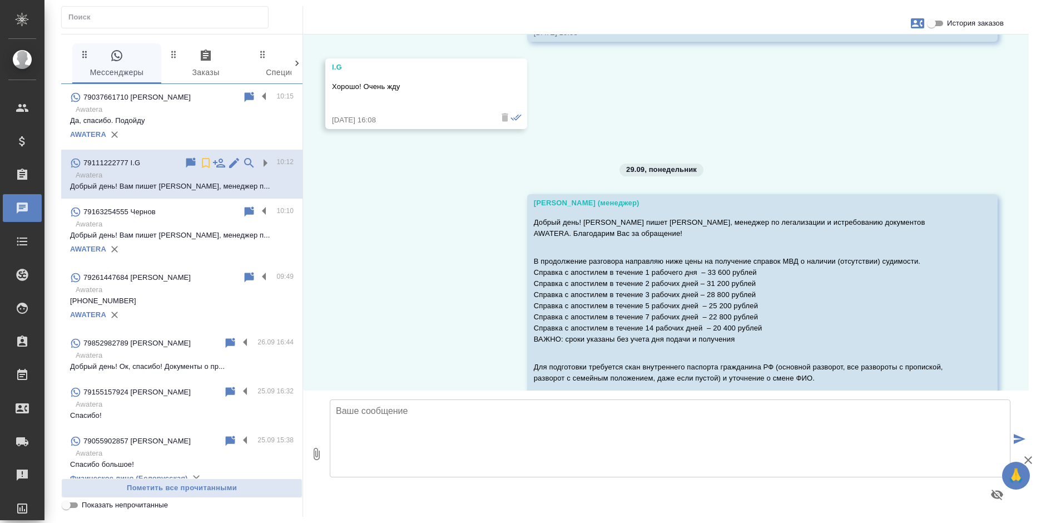
scroll to position [956, 0]
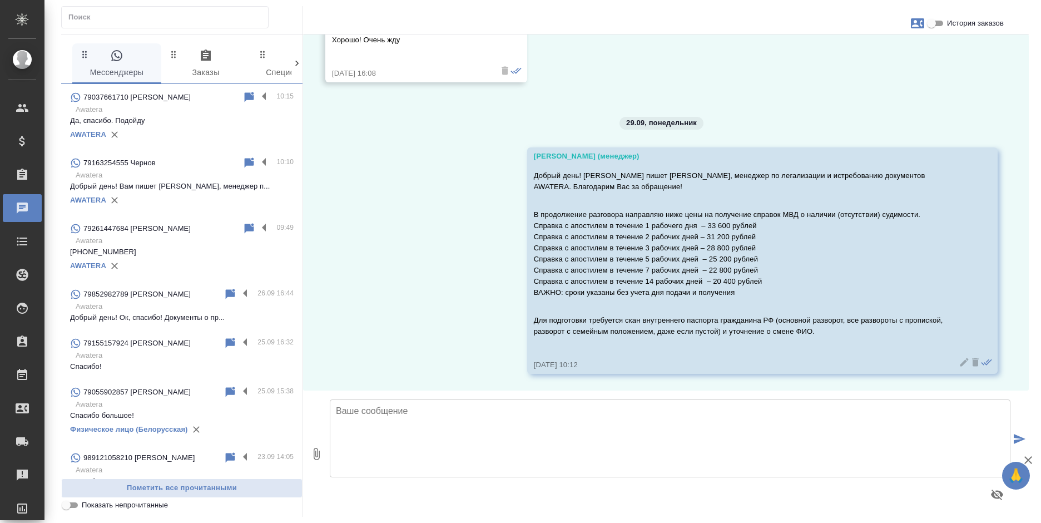
click at [251, 211] on div "79163254555 [PERSON_NAME] 10:10 Awatera Добрый день! Вам пишет [PERSON_NAME], м…" at bounding box center [181, 183] width 241 height 66
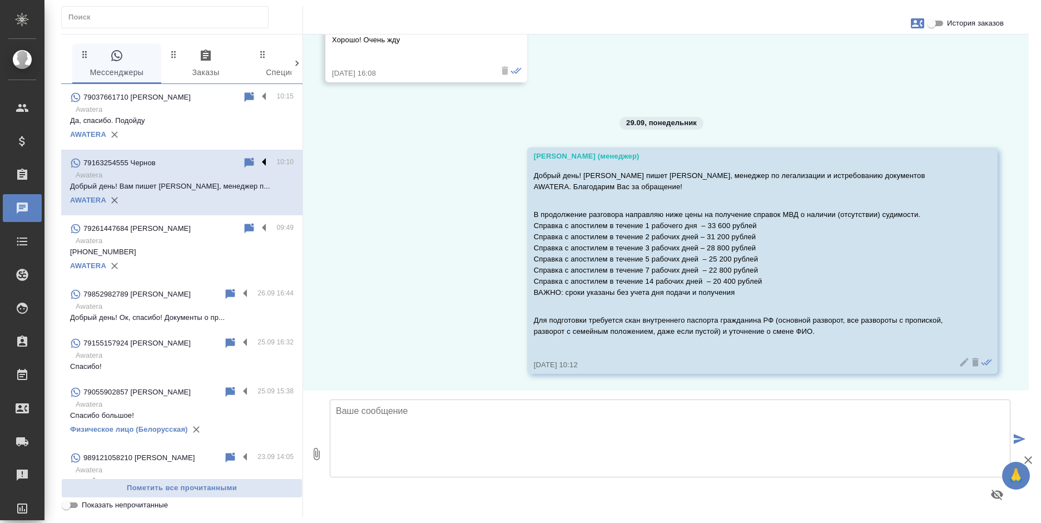
scroll to position [0, 0]
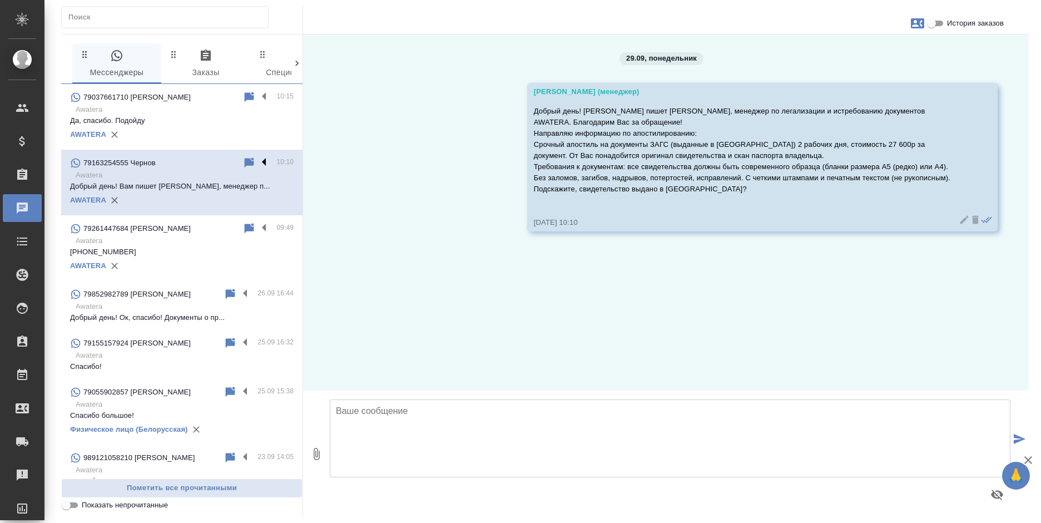
click at [258, 158] on label at bounding box center [267, 162] width 19 height 13
click at [0, 0] on input "checkbox" at bounding box center [0, 0] width 0 height 0
click at [214, 160] on icon at bounding box center [220, 162] width 13 height 13
click at [161, 250] on p "[PHONE_NUMBER]" at bounding box center [182, 251] width 224 height 11
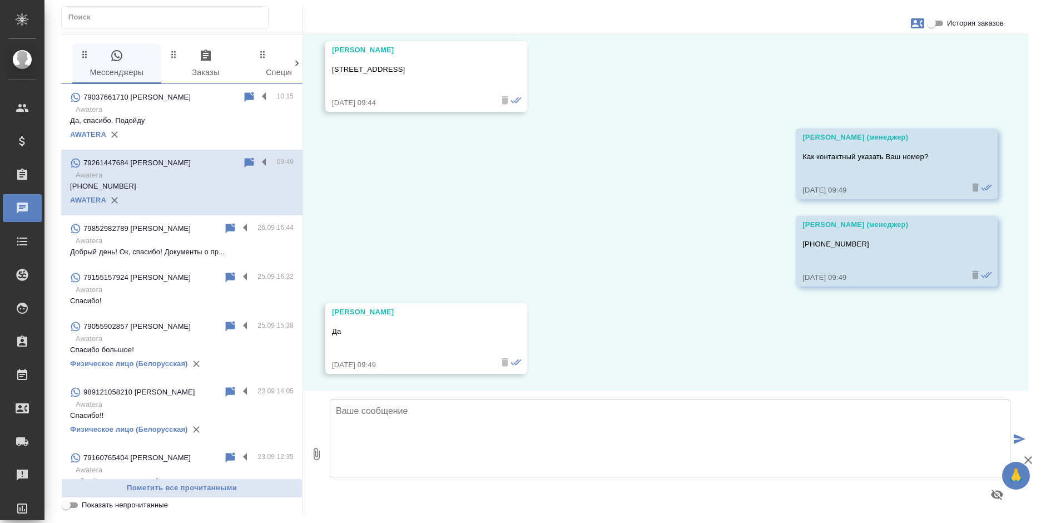
scroll to position [2013, 0]
drag, startPoint x: 443, startPoint y: 68, endPoint x: 328, endPoint y: 73, distance: 115.8
click at [328, 73] on div "Ангелина [STREET_ADDRESS] [DATE] 09:44" at bounding box center [426, 76] width 202 height 71
copy p "[STREET_ADDRESS]"
click at [205, 56] on icon "button" at bounding box center [205, 55] width 13 height 13
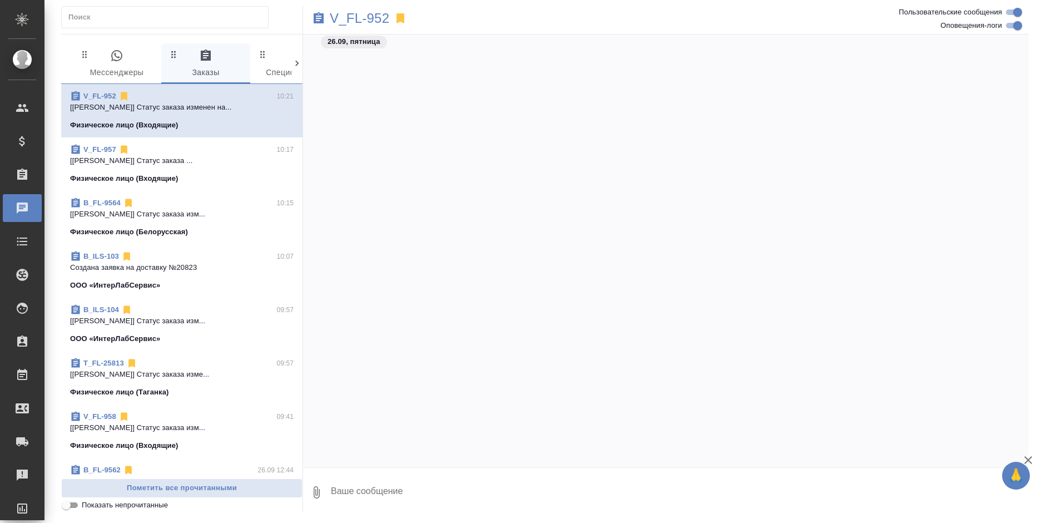
scroll to position [3283, 0]
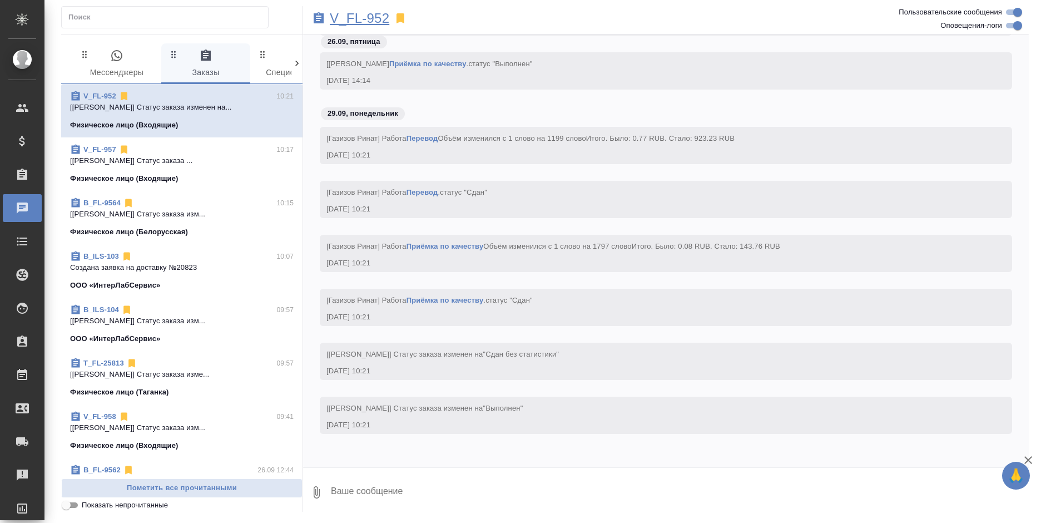
click at [338, 17] on p "V_FL-952" at bounding box center [360, 18] width 60 height 11
click at [216, 156] on p "[[PERSON_NAME]] Статус заказа ..." at bounding box center [182, 160] width 224 height 11
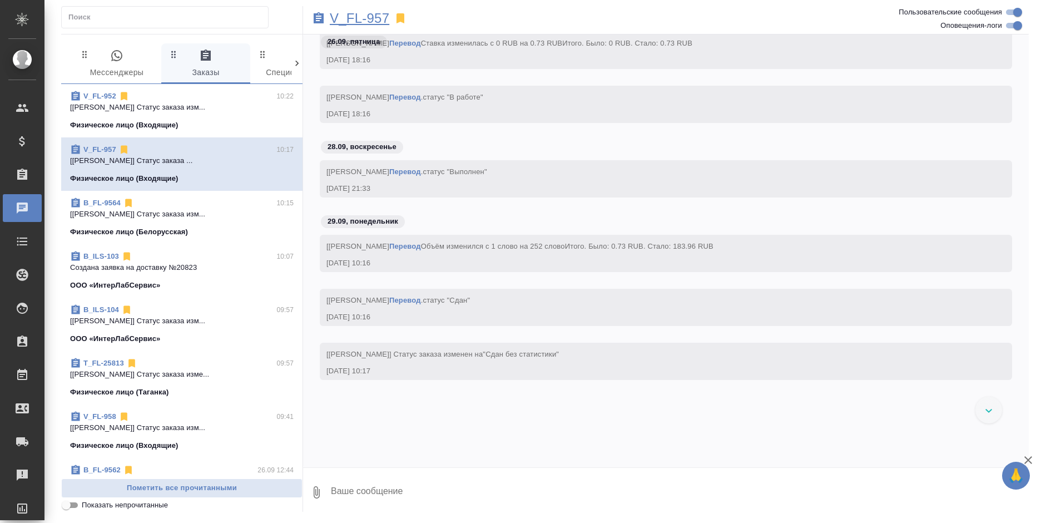
scroll to position [1231, 0]
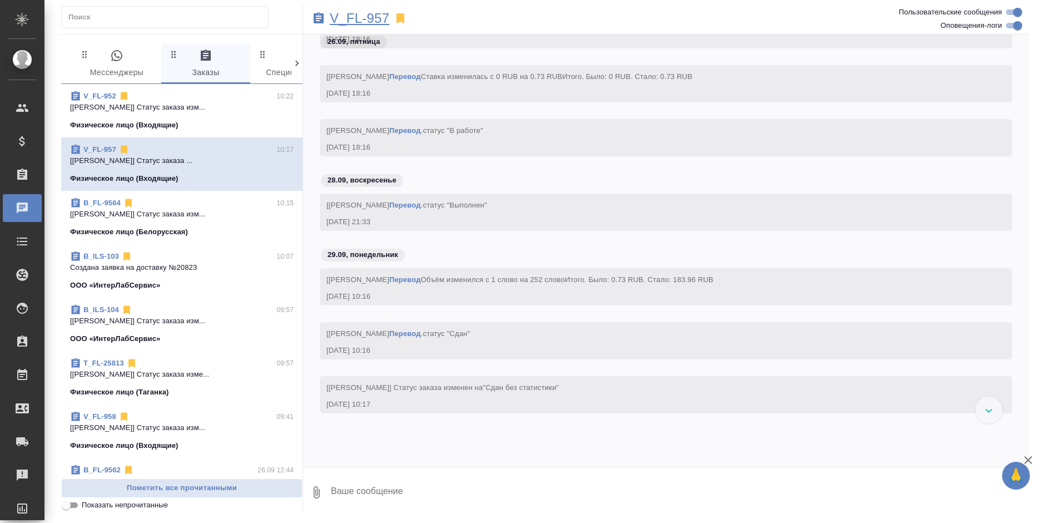
click at [345, 20] on p "V_FL-957" at bounding box center [360, 18] width 60 height 11
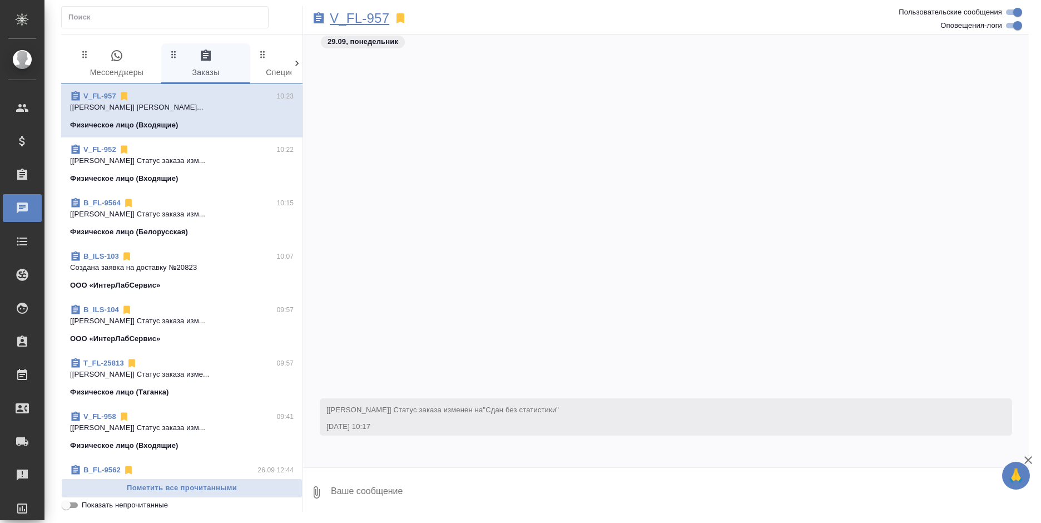
scroll to position [1632, 0]
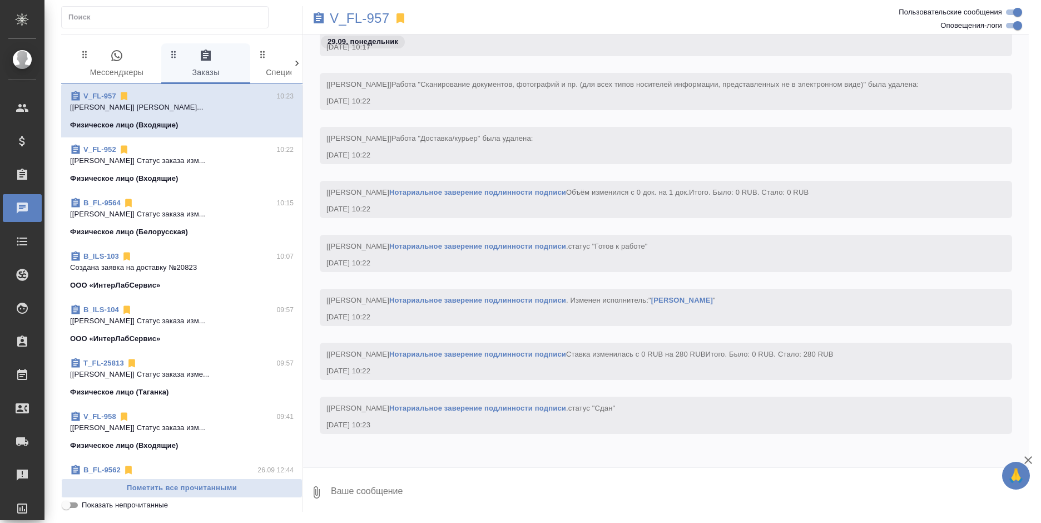
click at [200, 328] on span "B_ILS-104 09:57 [[PERSON_NAME]] Статус заказа изм... ООО «ИнтерЛабСервис»" at bounding box center [182, 324] width 224 height 40
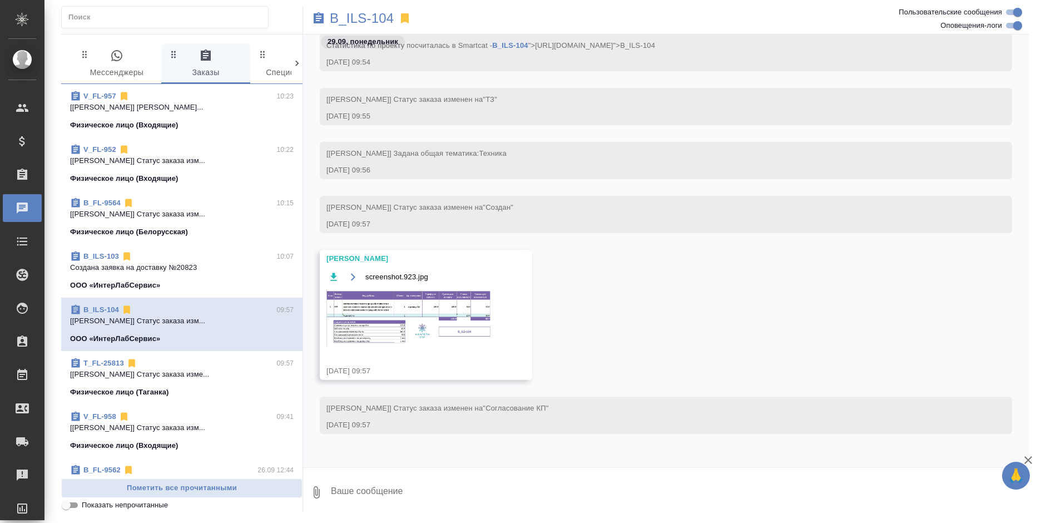
scroll to position [234, 0]
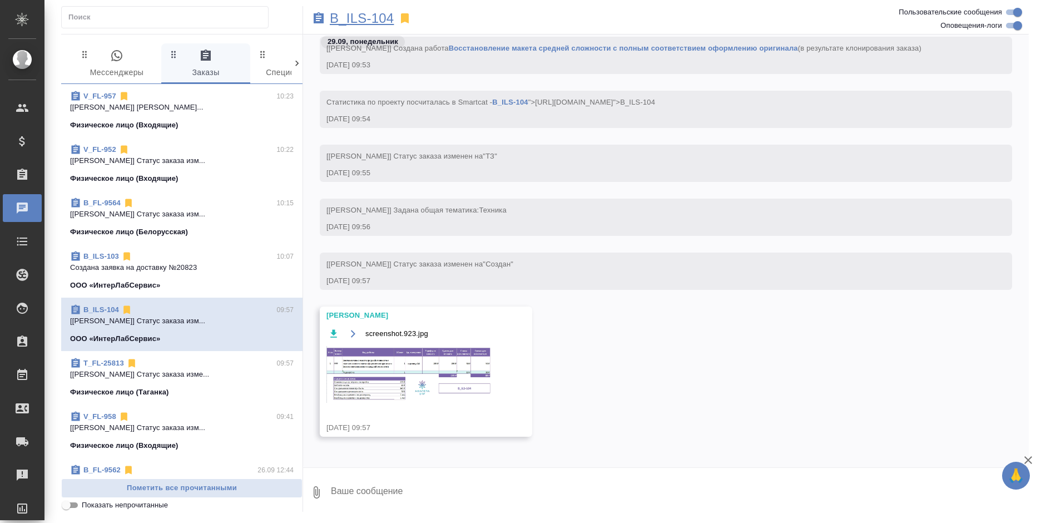
click at [353, 14] on p "B_ILS-104" at bounding box center [362, 18] width 64 height 11
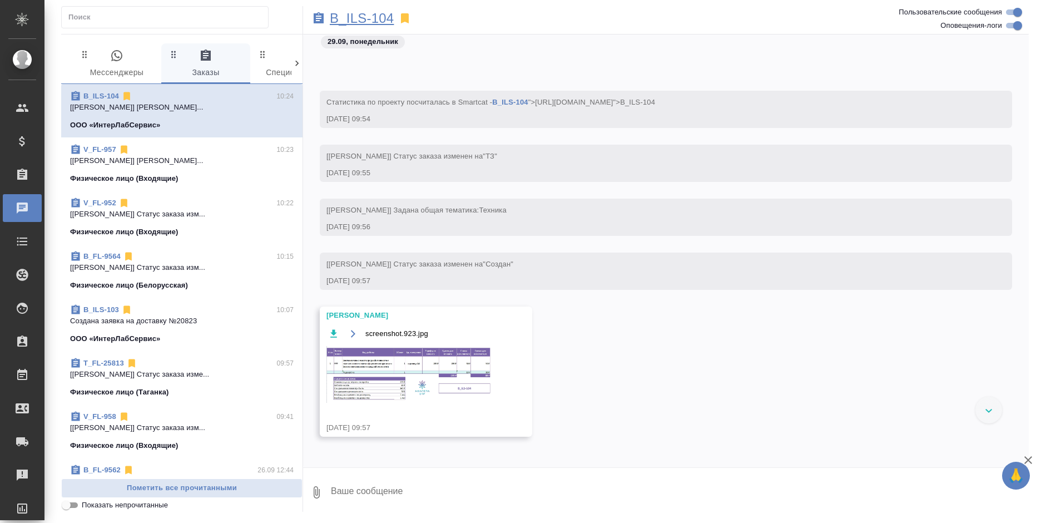
scroll to position [561, 0]
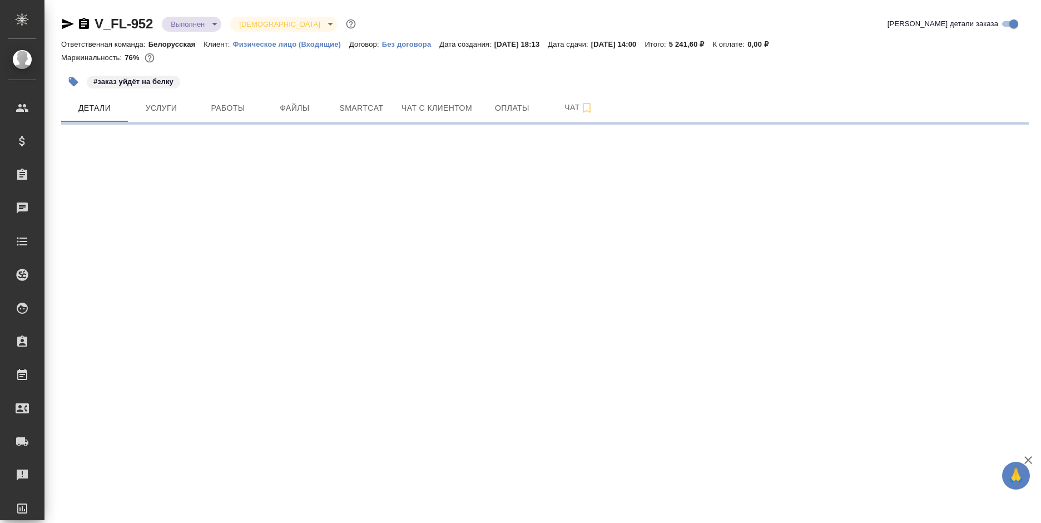
select select "RU"
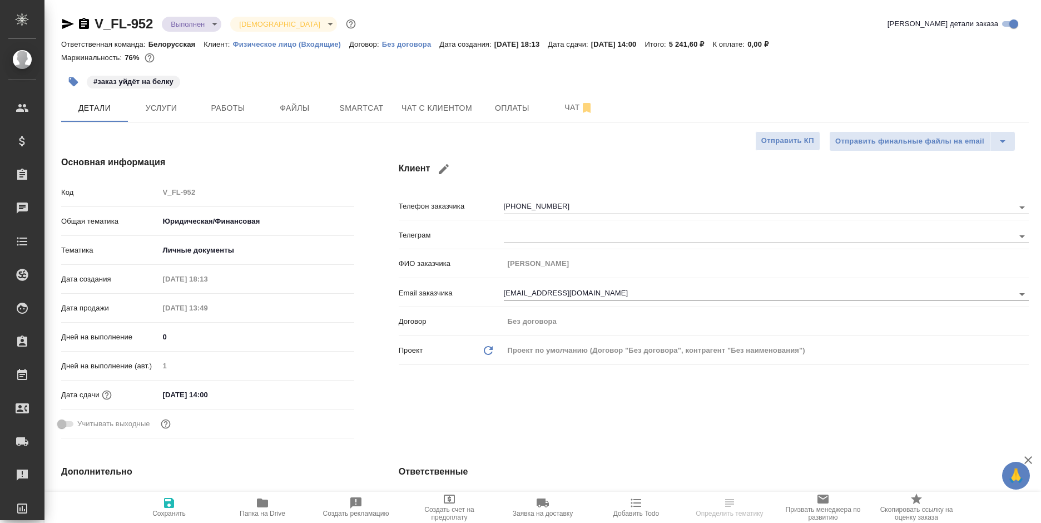
type textarea "x"
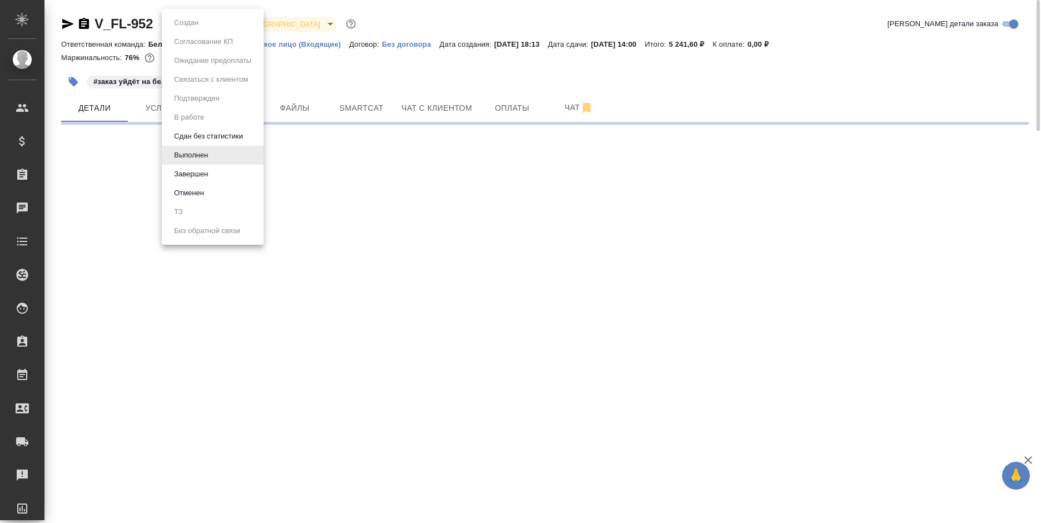
click at [191, 23] on body "🙏 .cls-1 fill:#fff; AWATERA [PERSON_NAME] Спецификации Заказы 0 Чаты Todo Проек…" at bounding box center [520, 261] width 1041 height 523
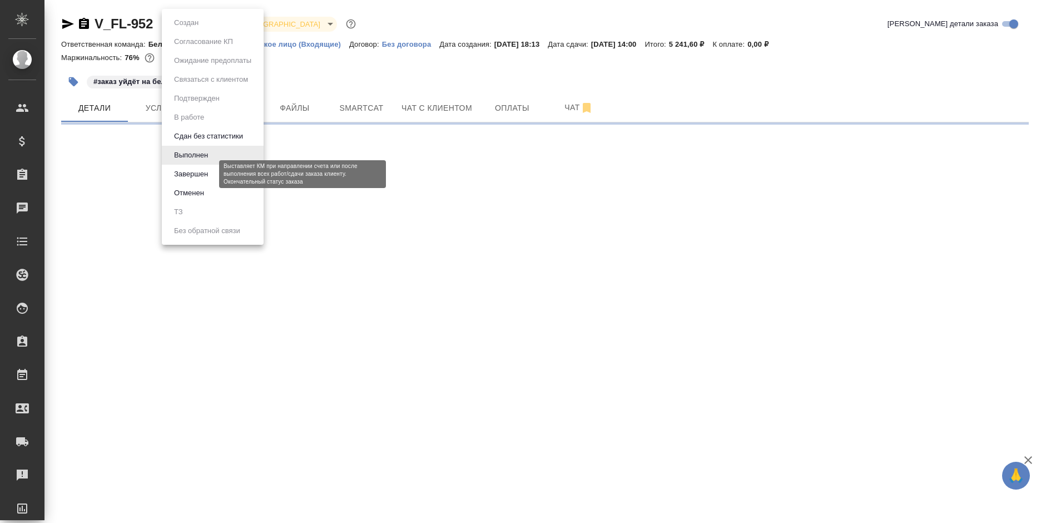
click at [182, 176] on button "Завершен" at bounding box center [191, 174] width 41 height 12
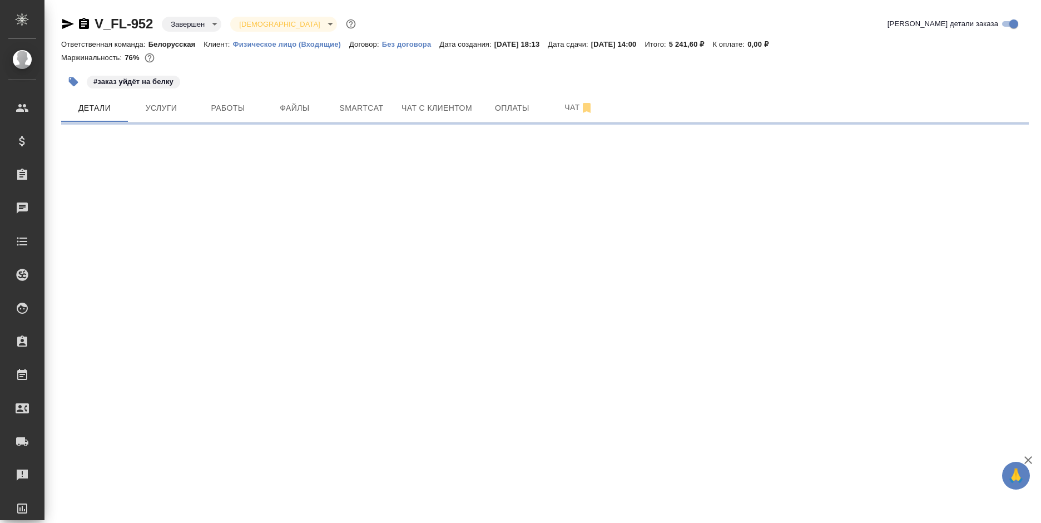
select select "RU"
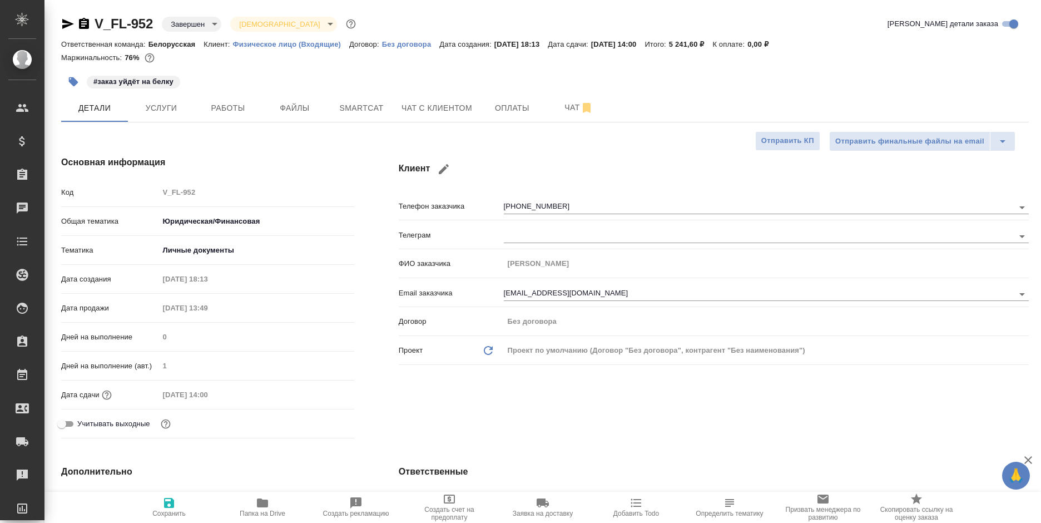
type textarea "x"
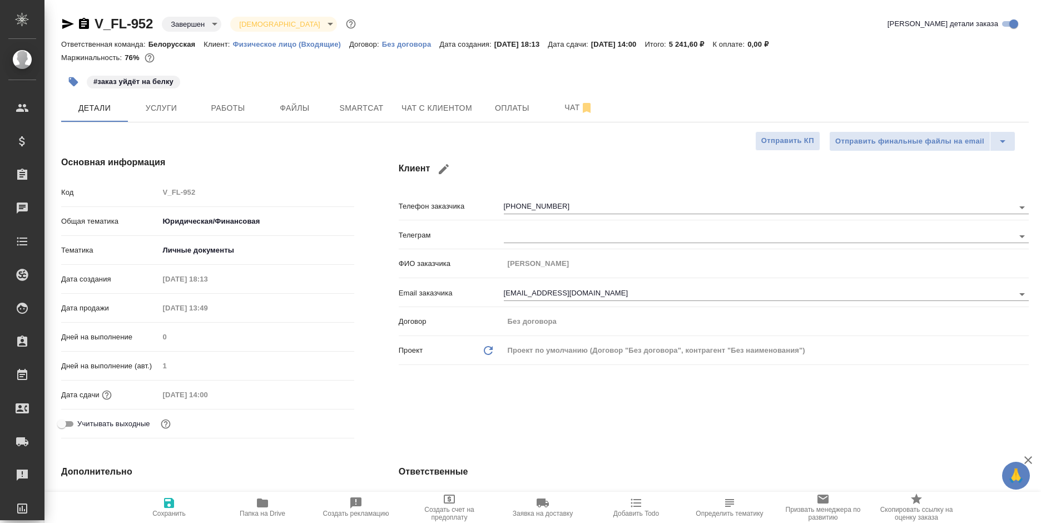
type textarea "x"
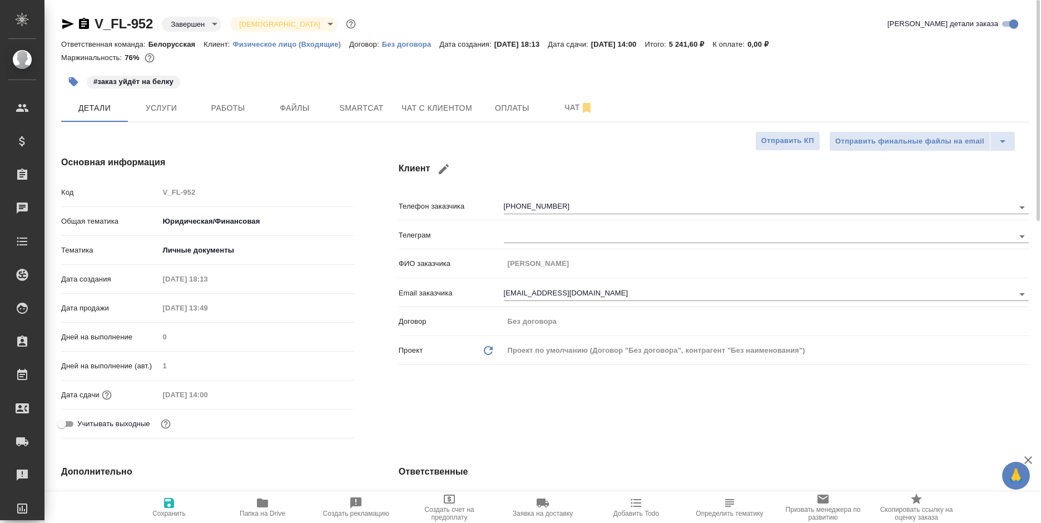
type textarea "x"
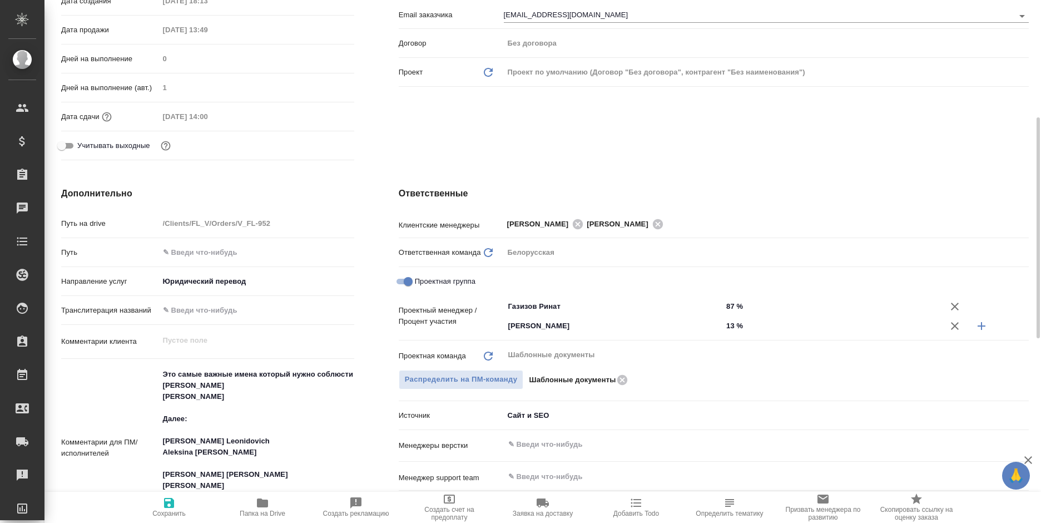
scroll to position [334, 0]
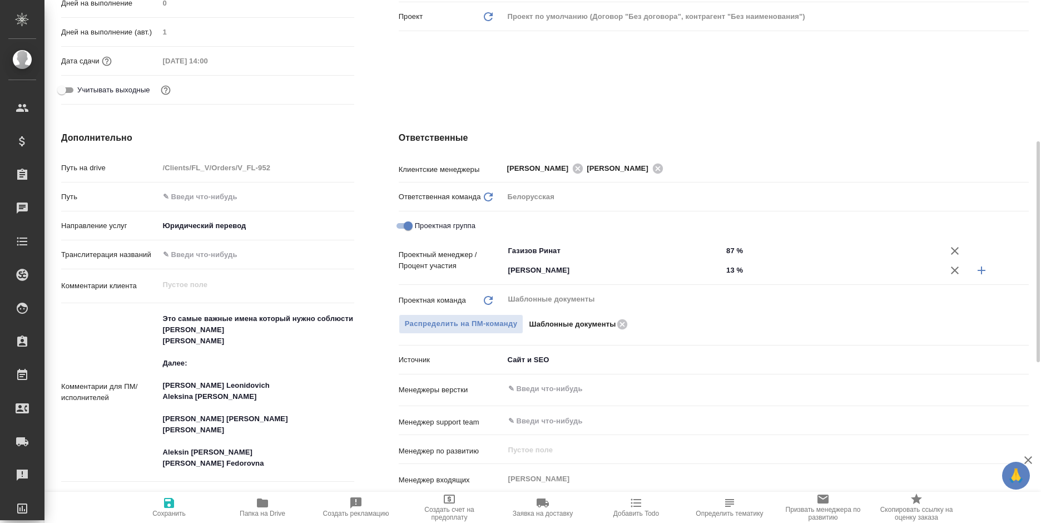
type textarea "x"
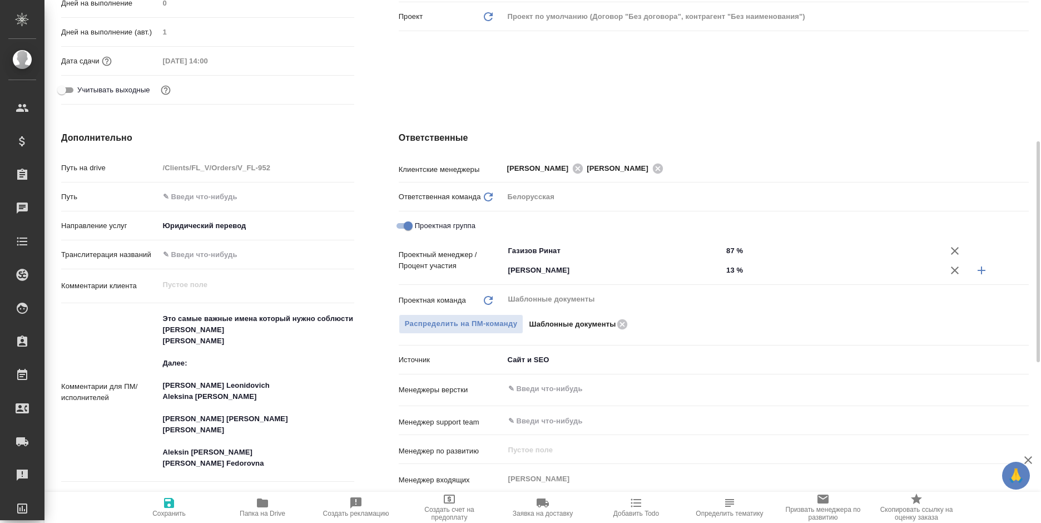
type textarea "x"
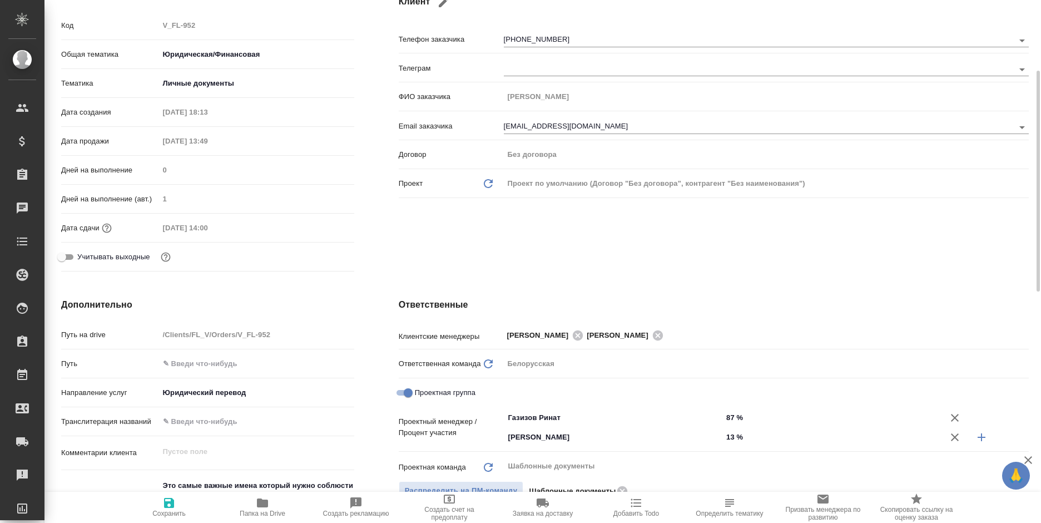
scroll to position [167, 0]
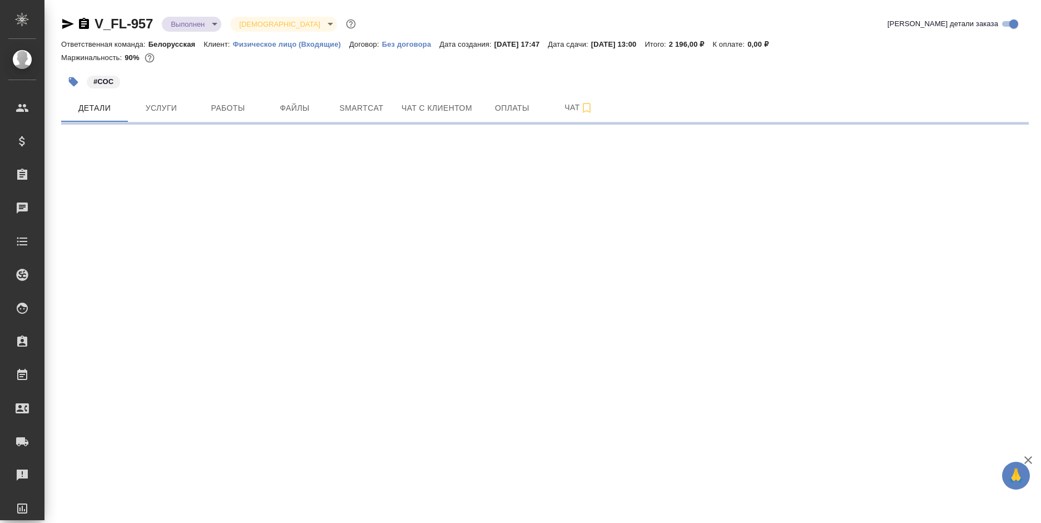
select select "RU"
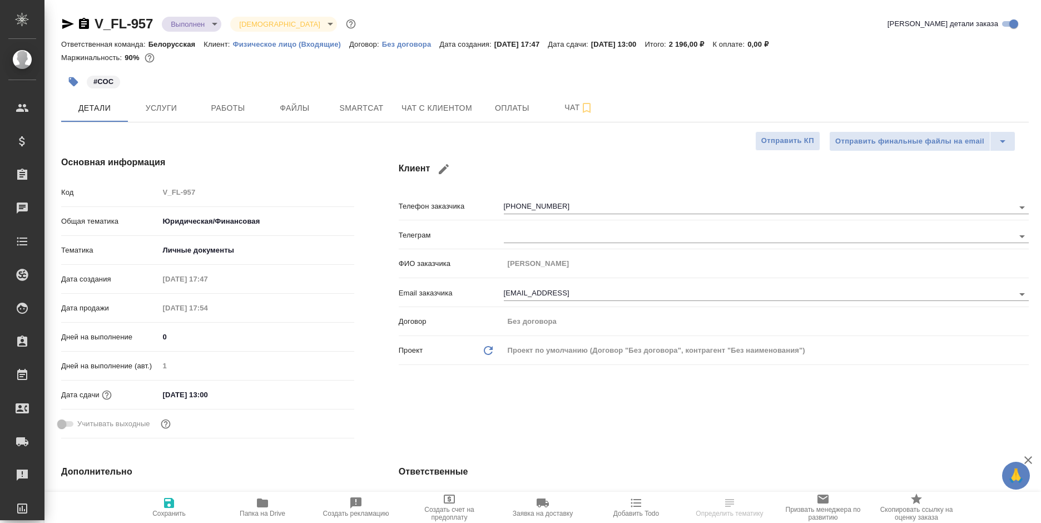
type textarea "x"
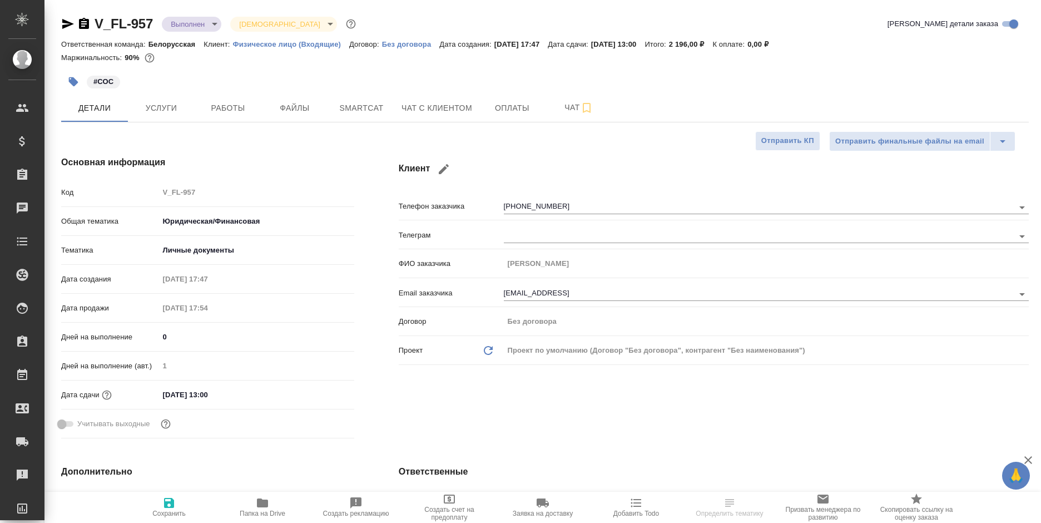
type textarea "x"
click at [224, 118] on button "Работы" at bounding box center [228, 108] width 67 height 28
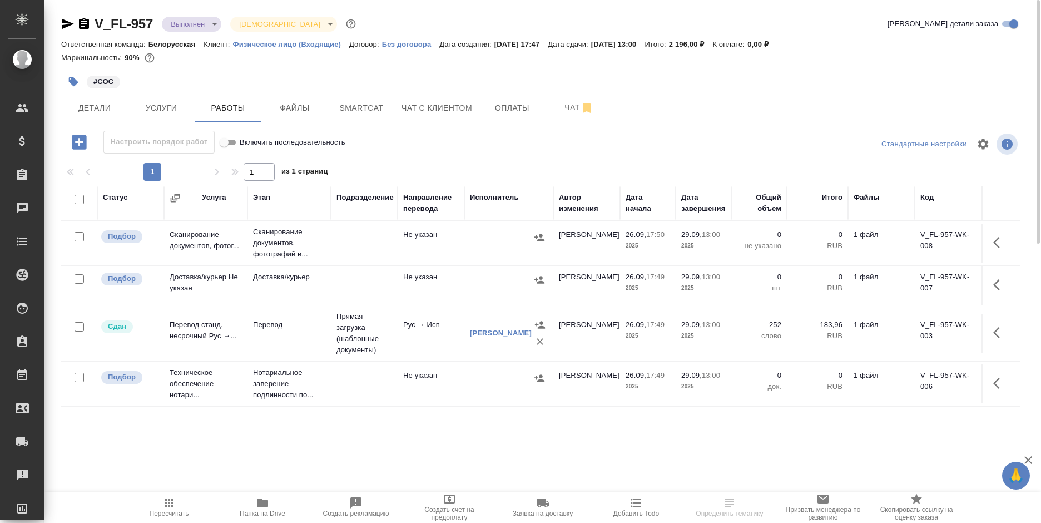
click at [79, 234] on input "checkbox" at bounding box center [79, 236] width 9 height 9
checkbox input "true"
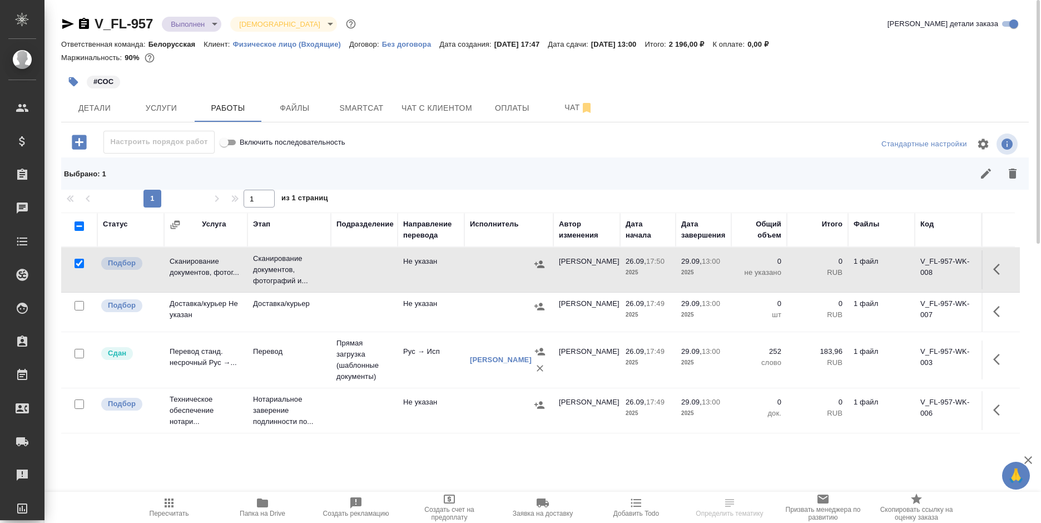
click at [78, 306] on input "checkbox" at bounding box center [79, 305] width 9 height 9
checkbox input "true"
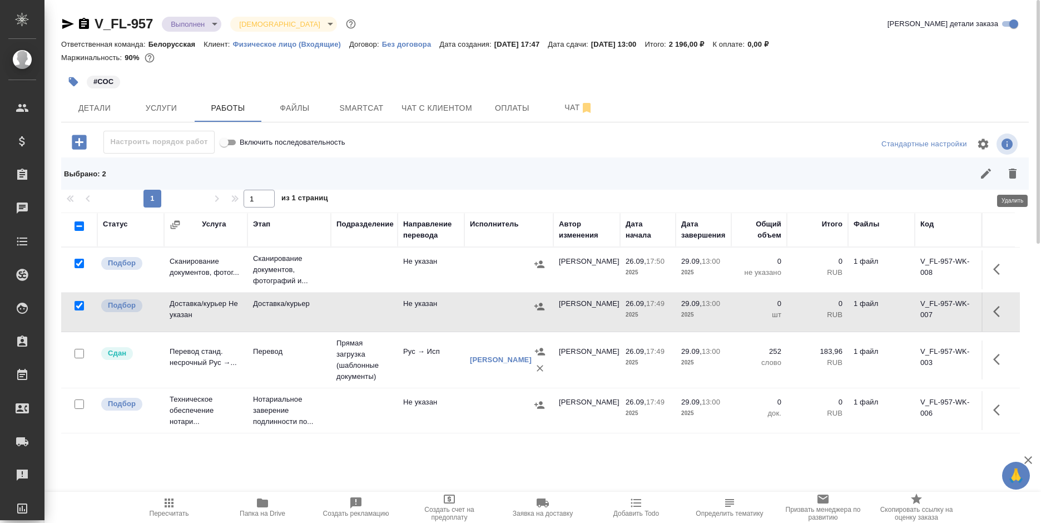
click at [1009, 171] on icon "button" at bounding box center [1012, 173] width 13 height 13
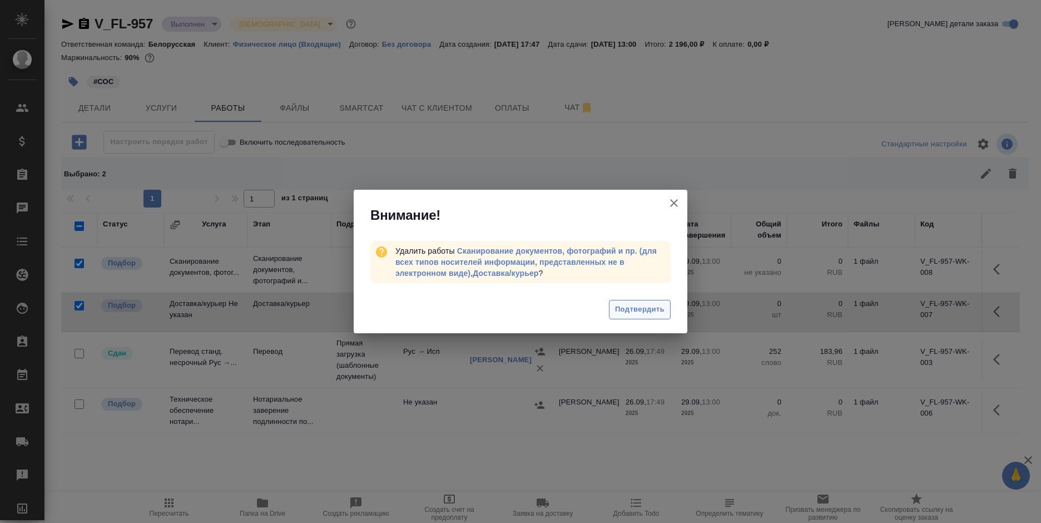
click at [627, 304] on span "Подтвердить" at bounding box center [640, 309] width 50 height 13
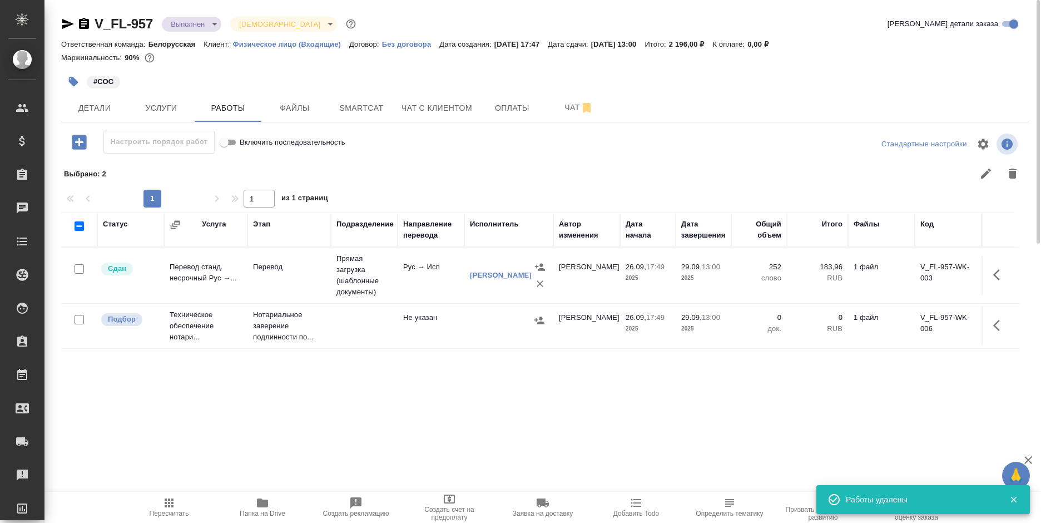
click at [389, 332] on td at bounding box center [364, 325] width 67 height 39
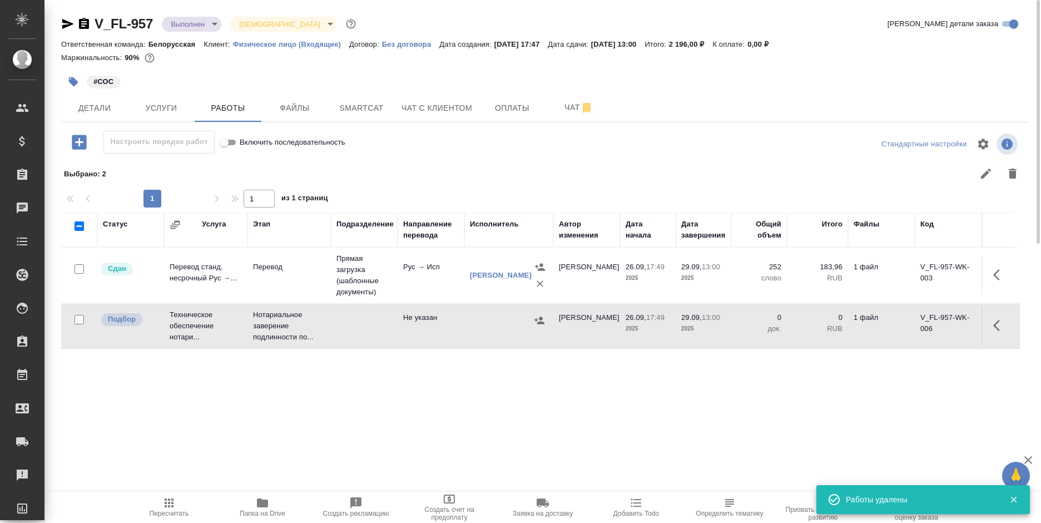
click at [390, 331] on td at bounding box center [364, 325] width 67 height 39
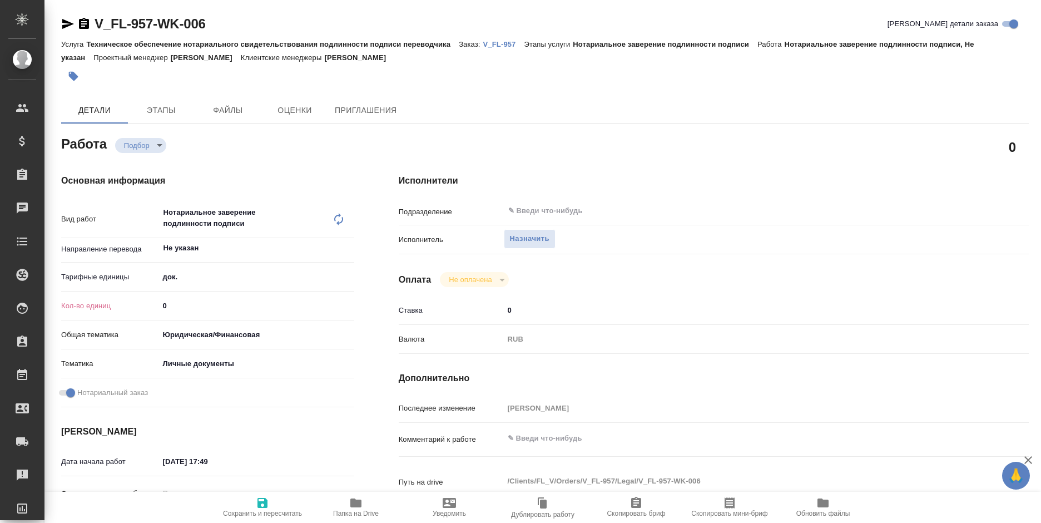
type textarea "x"
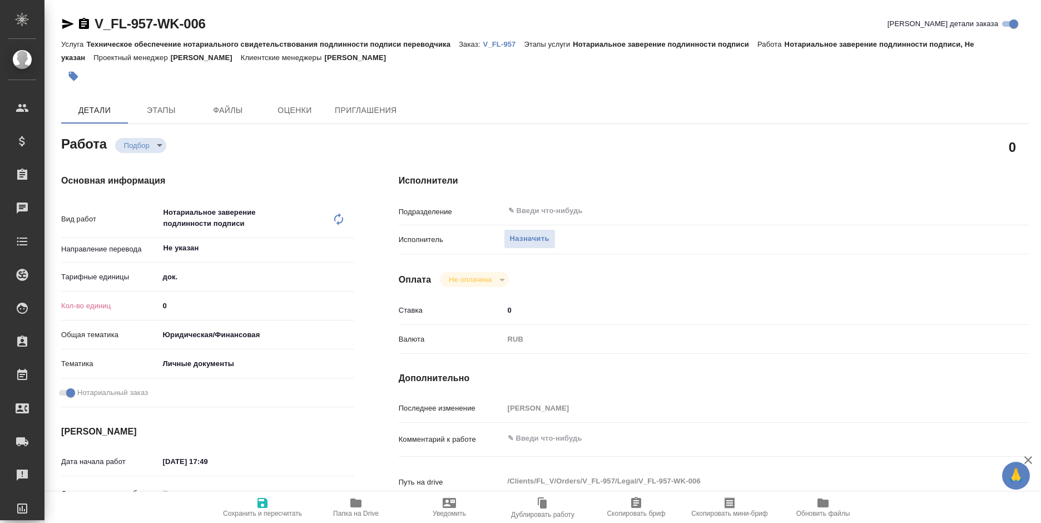
type textarea "x"
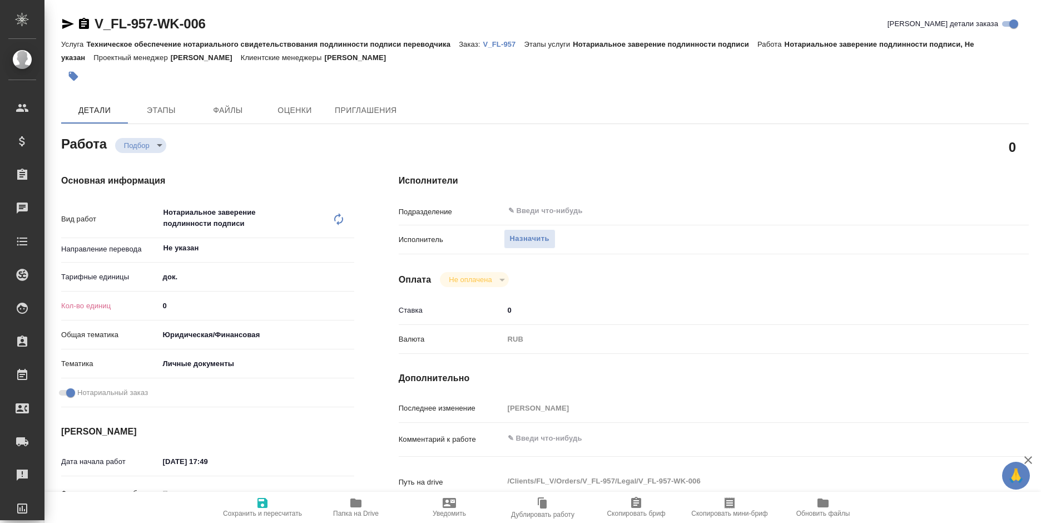
type textarea "x"
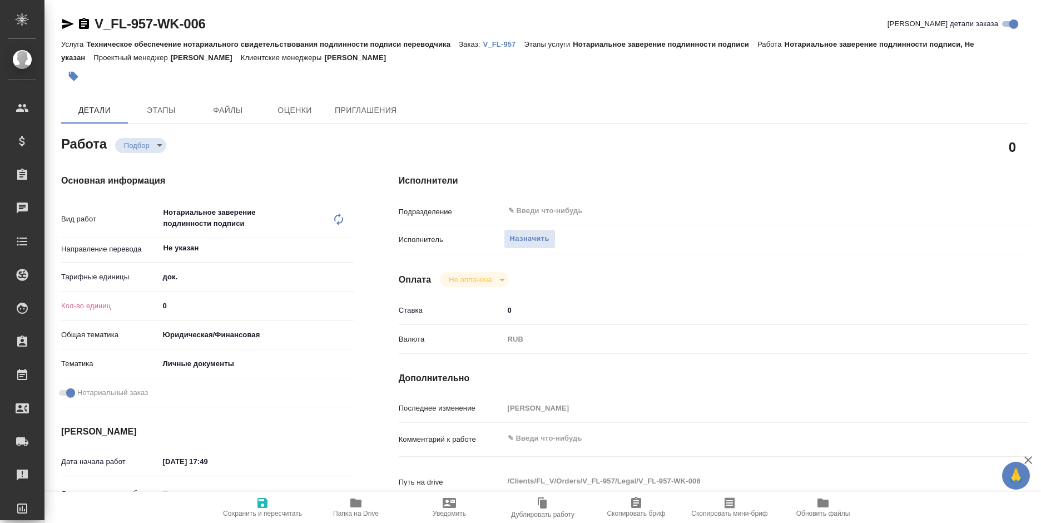
type textarea "x"
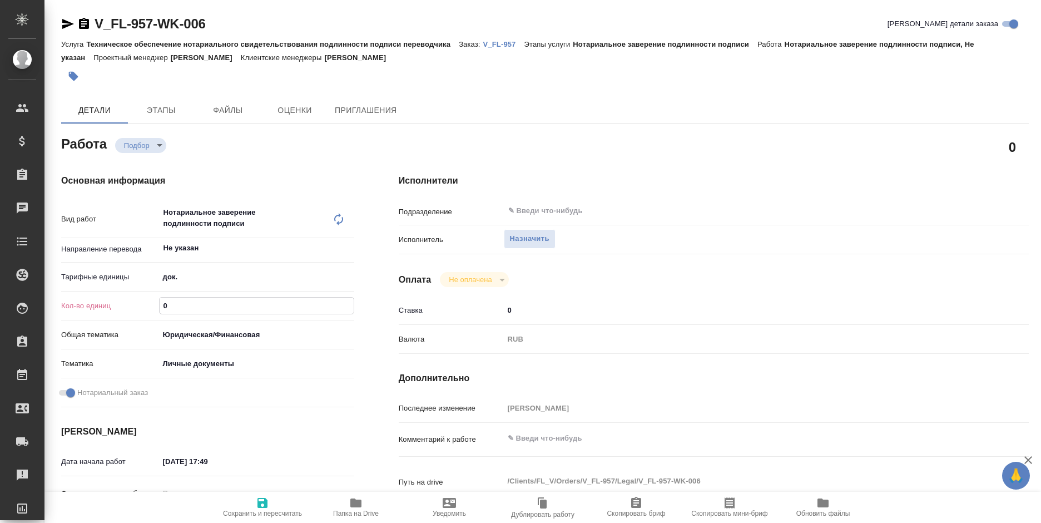
drag, startPoint x: 186, startPoint y: 304, endPoint x: 143, endPoint y: 310, distance: 42.8
click at [143, 310] on div "Кол-во единиц 0" at bounding box center [207, 305] width 293 height 19
type input "1"
type textarea "x"
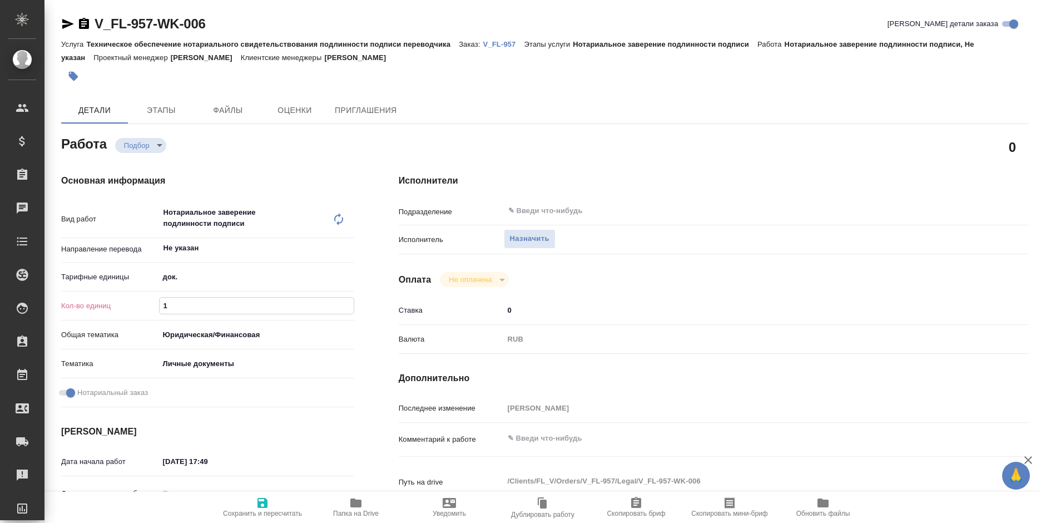
type textarea "x"
type input "1"
click at [256, 498] on icon "button" at bounding box center [262, 502] width 13 height 13
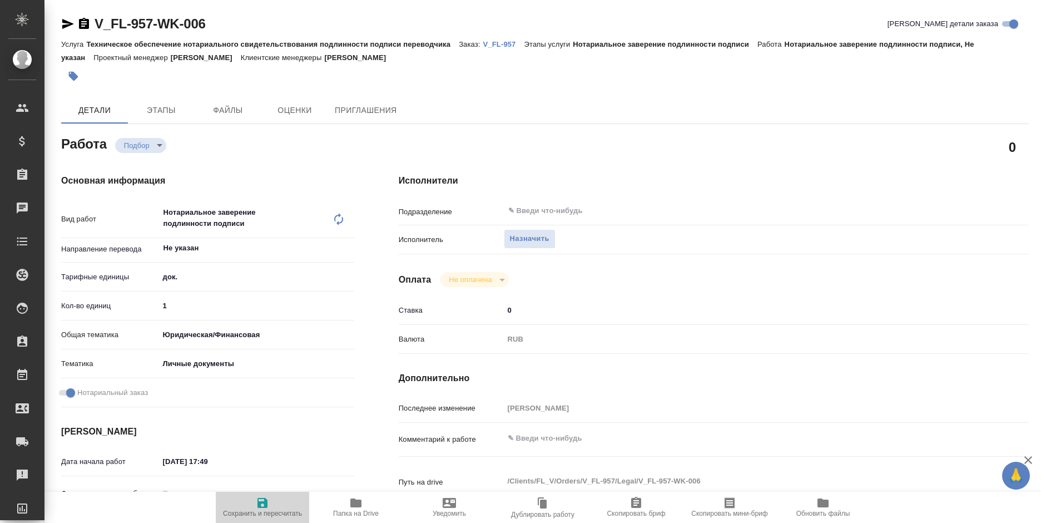
type textarea "x"
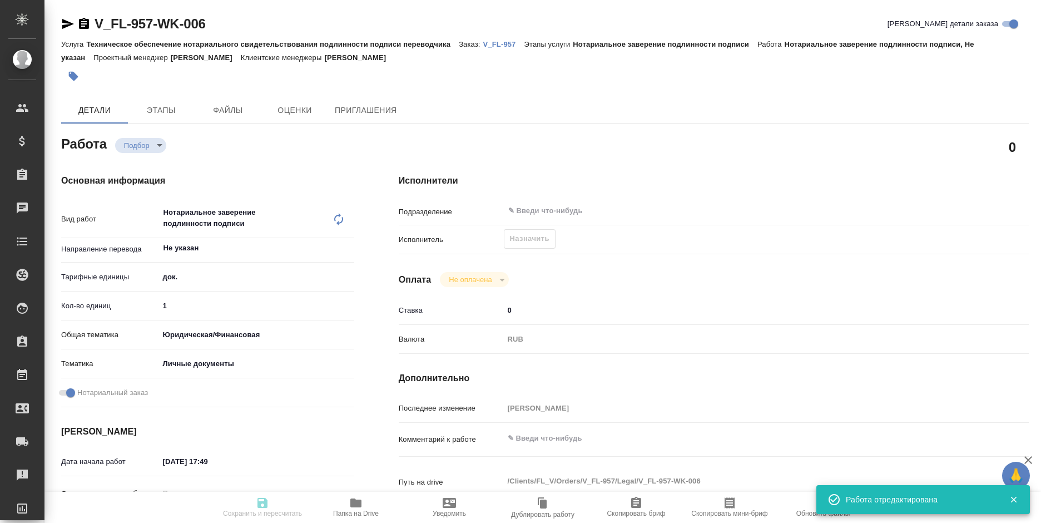
type textarea "x"
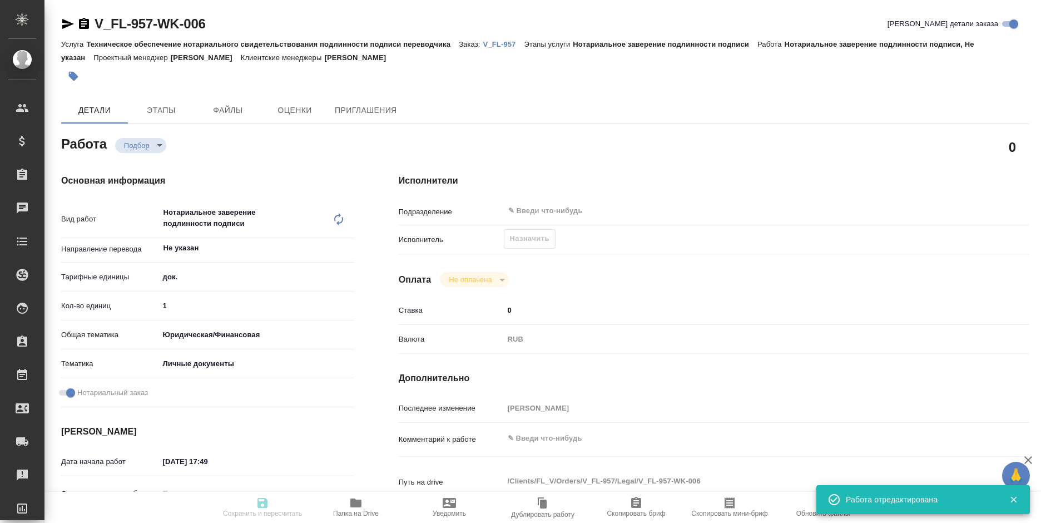
type input "recruiting"
type textarea "Нотариальное заверение подлинности подписи"
type textarea "x"
type input "Не указан"
type input "5a8b1489cc6b4906c91bfd8b"
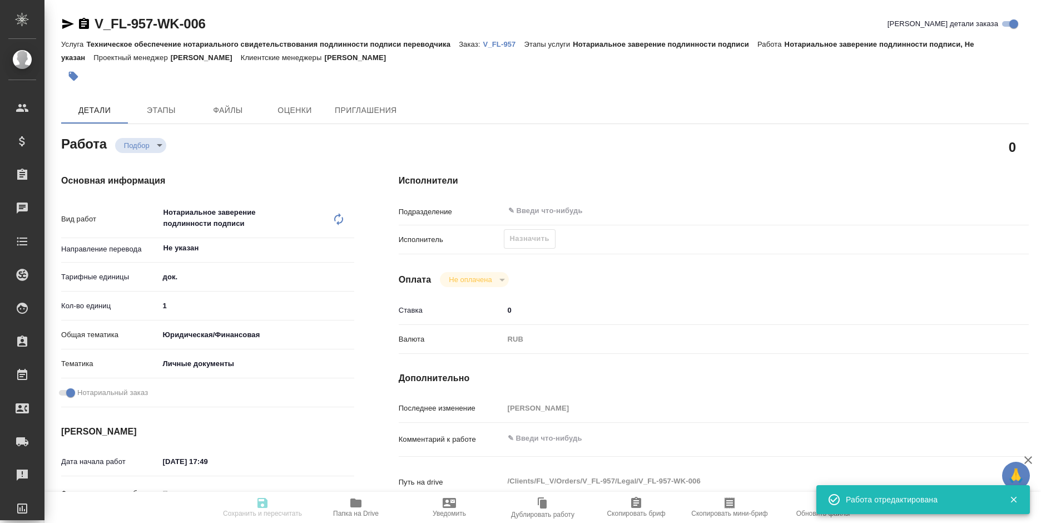
type input "1"
type input "yr-fn"
type input "5a8b8b956a9677013d343cfe"
checkbox input "true"
type input "26.09.2025 17:49"
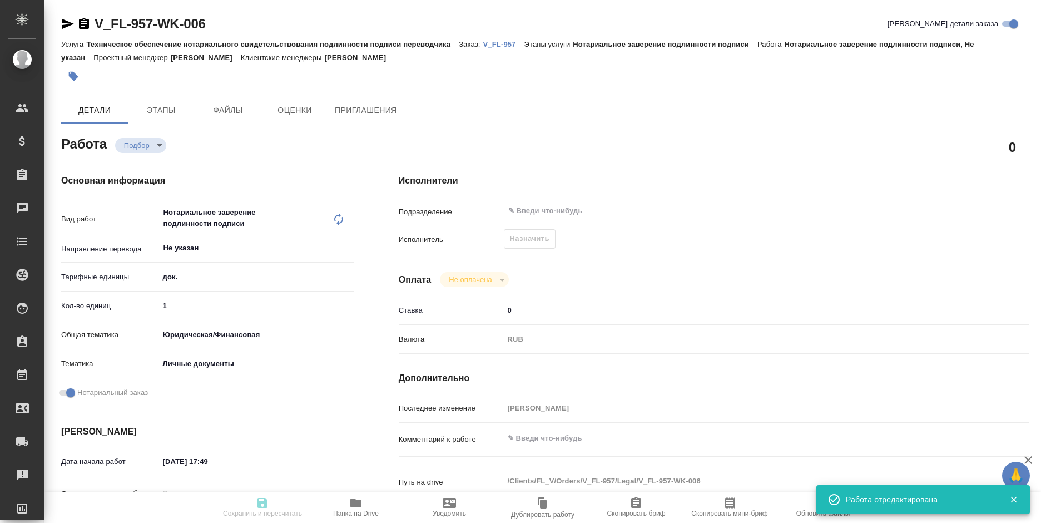
type input "29.09.2025 13:00"
type input "notPayed"
type input "0"
type input "RUB"
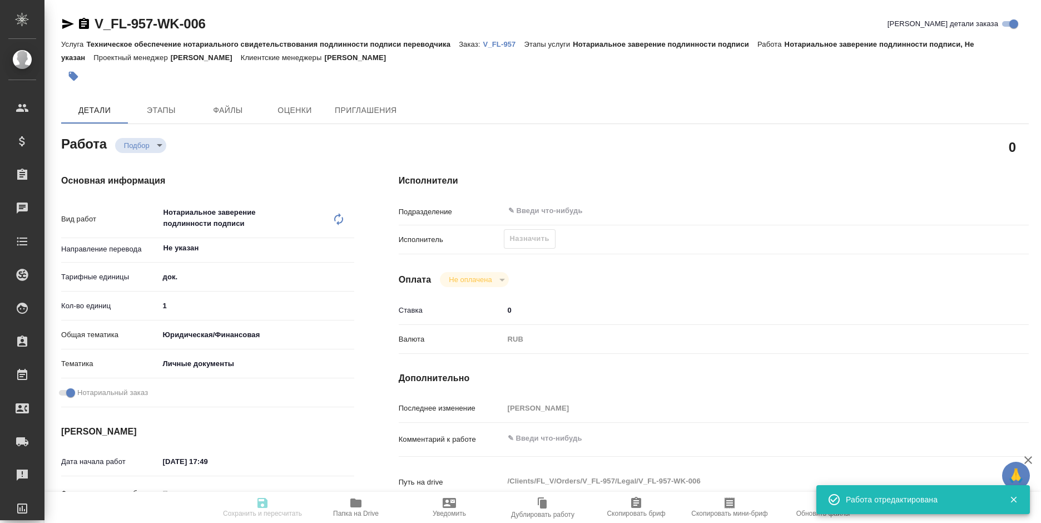
type input "[PERSON_NAME]"
type textarea "x"
type textarea "/Clients/FL_V/Orders/V_FL-957/Legal/V_FL-957-WK-006"
type textarea "x"
type input "V_FL-957"
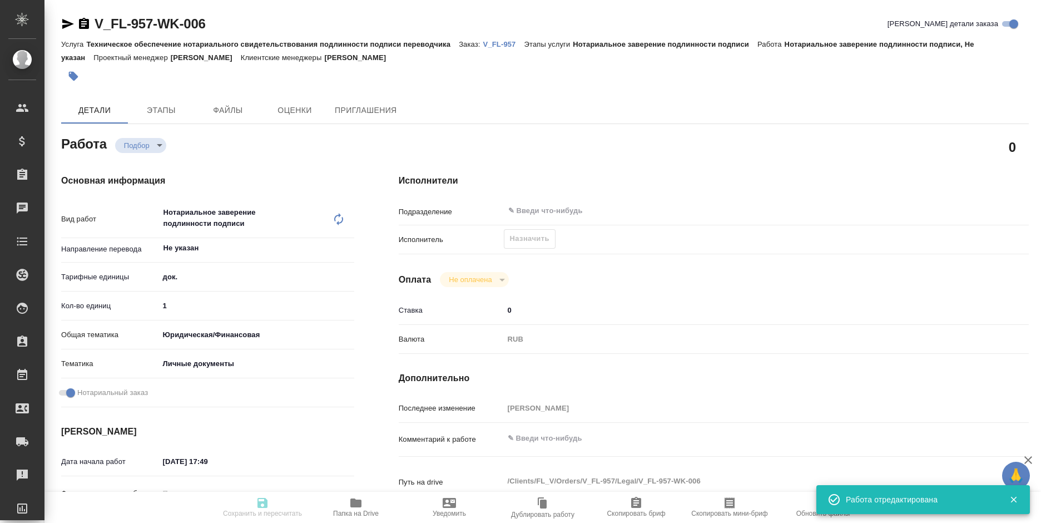
type input "Техническое обеспечение нотариального свидетельствования подлинности подписи пе…"
type input "Нотариальное заверение подлинности подписи"
type input "[PERSON_NAME]"
type input "/Clients/FL_V/Orders/V_FL-957"
type textarea "Akopyan Luiza Ivanovna"
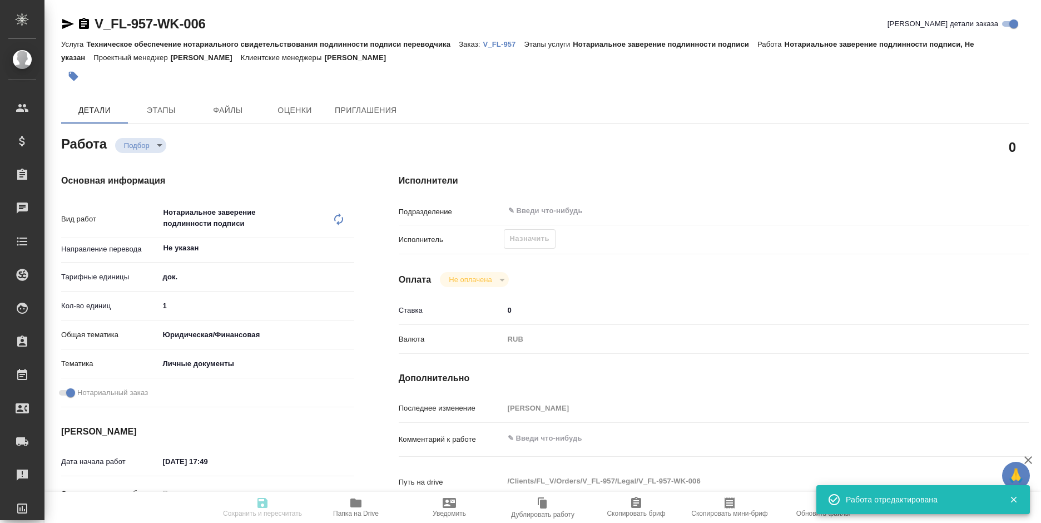
type textarea "x"
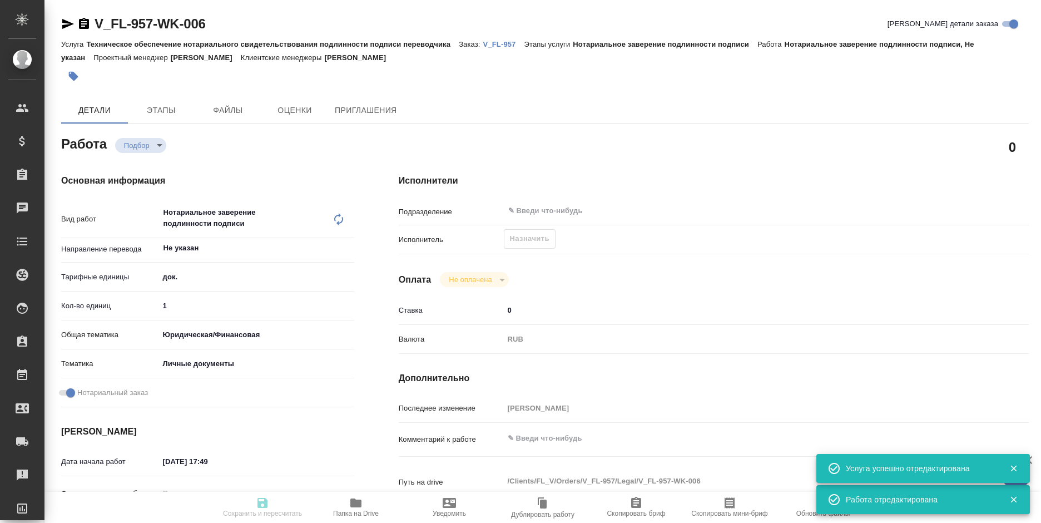
type textarea "x"
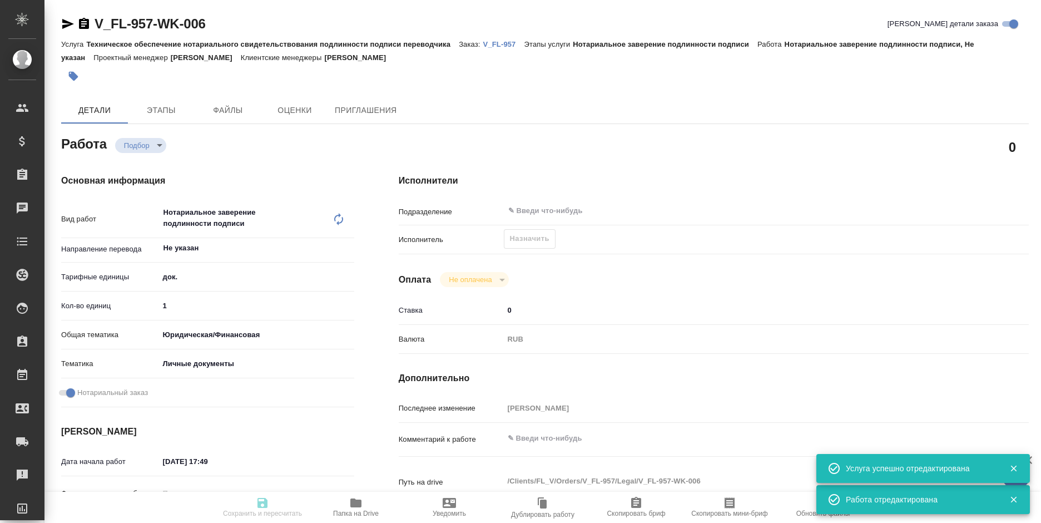
type textarea "x"
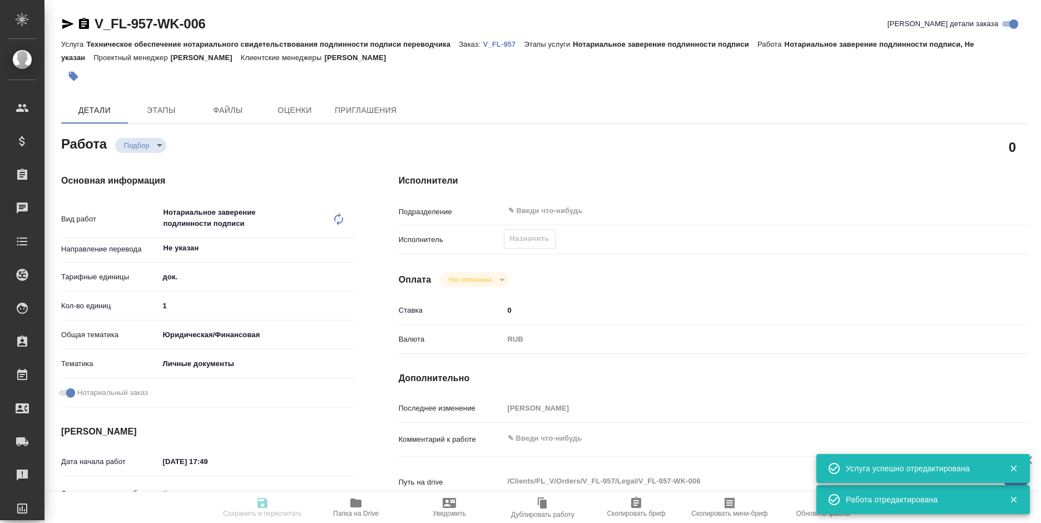
type textarea "x"
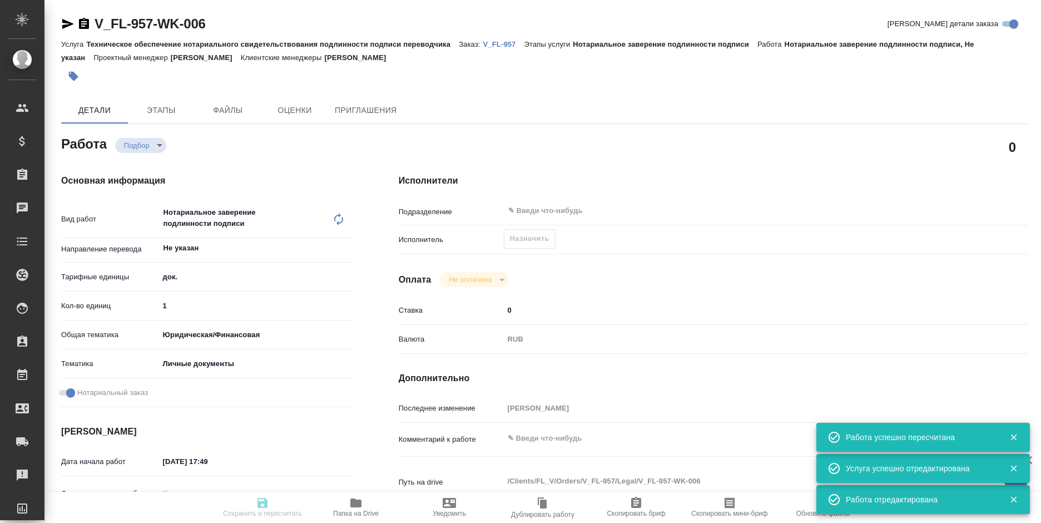
type textarea "x"
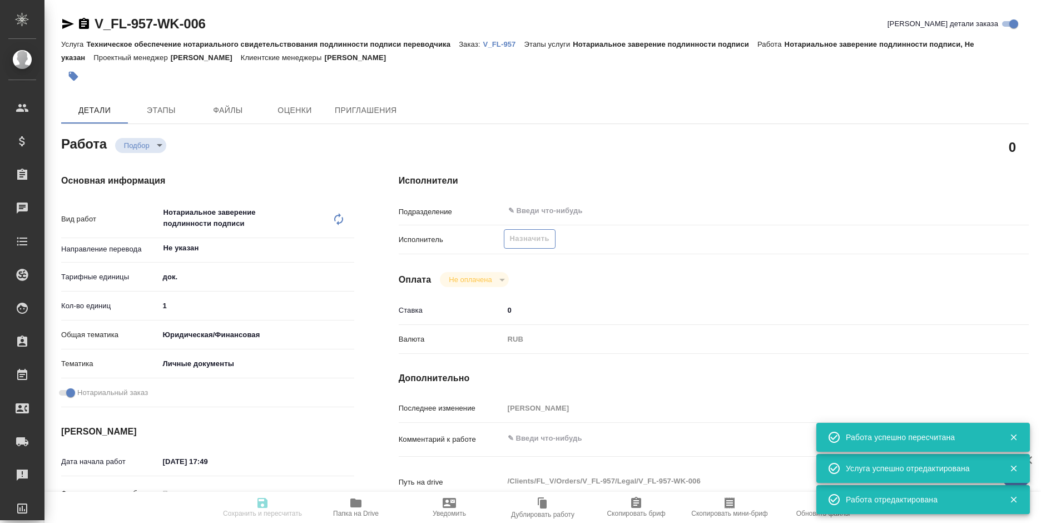
type input "recruiting"
type textarea "Нотариальное заверение подлинности подписи"
type textarea "x"
type input "Не указан"
type input "5a8b1489cc6b4906c91bfd8b"
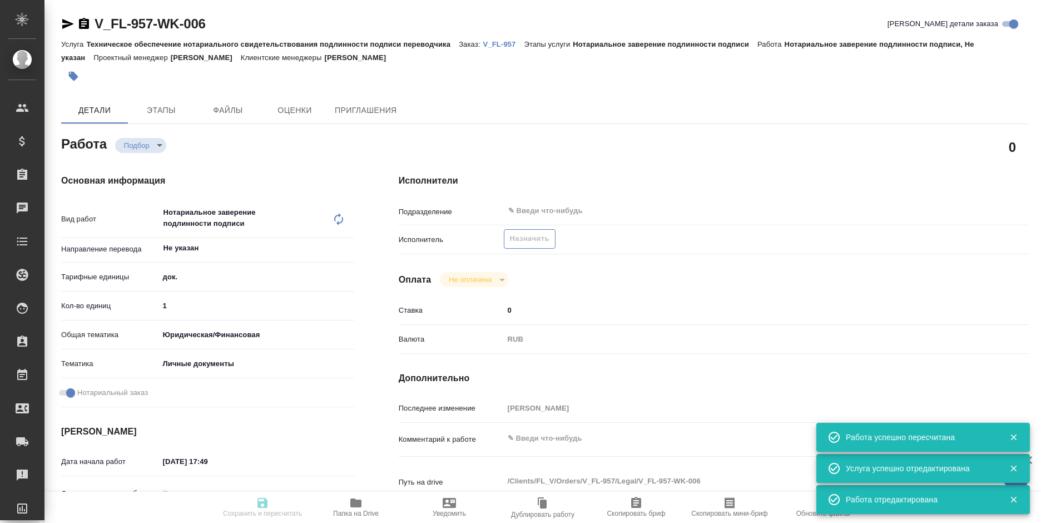
type input "1"
type input "yr-fn"
type input "5a8b8b956a9677013d343cfe"
checkbox input "true"
type input "26.09.2025 17:49"
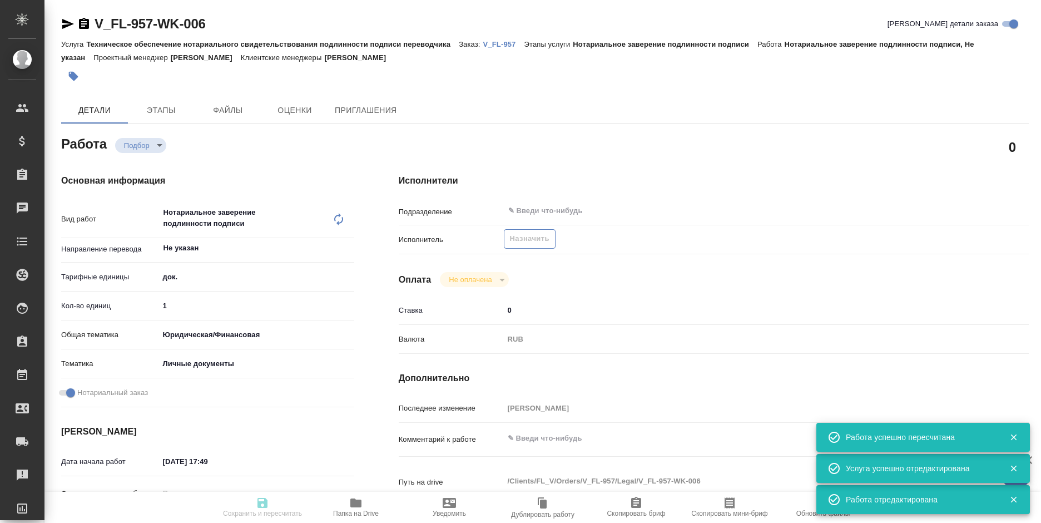
type input "29.09.2025 13:00"
type input "notPayed"
type input "0"
type input "RUB"
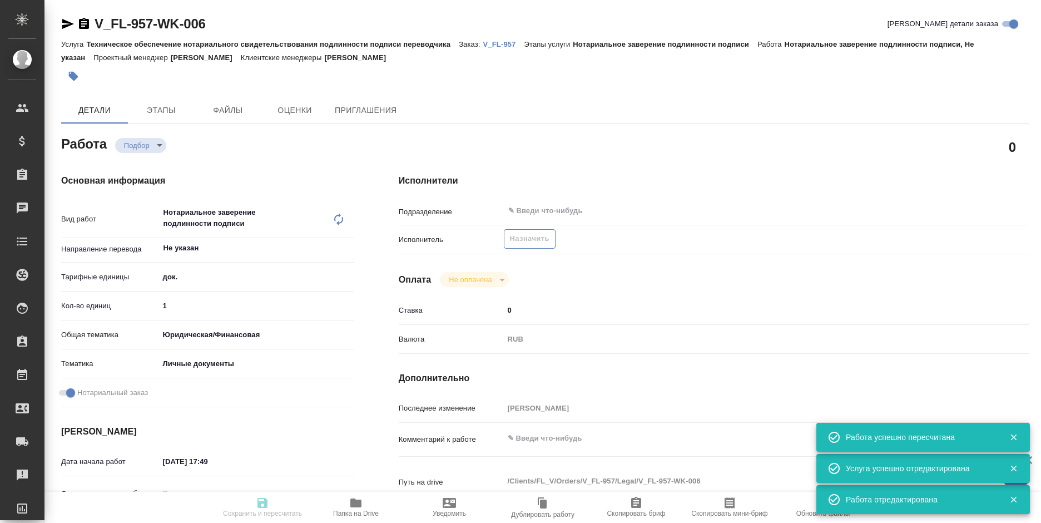
type input "[PERSON_NAME]"
type textarea "x"
type textarea "/Clients/FL_V/Orders/V_FL-957/Legal/V_FL-957-WK-006"
type textarea "x"
type input "V_FL-957"
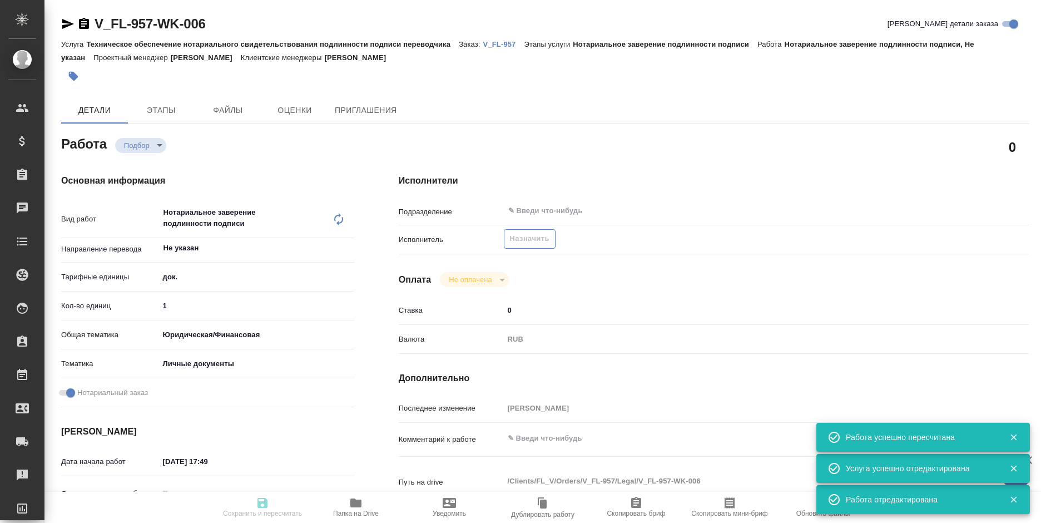
type input "Техническое обеспечение нотариального свидетельствования подлинности подписи пе…"
type input "Нотариальное заверение подлинности подписи"
type input "[PERSON_NAME]"
type input "/Clients/FL_V/Orders/V_FL-957"
type textarea "[PERSON_NAME]"
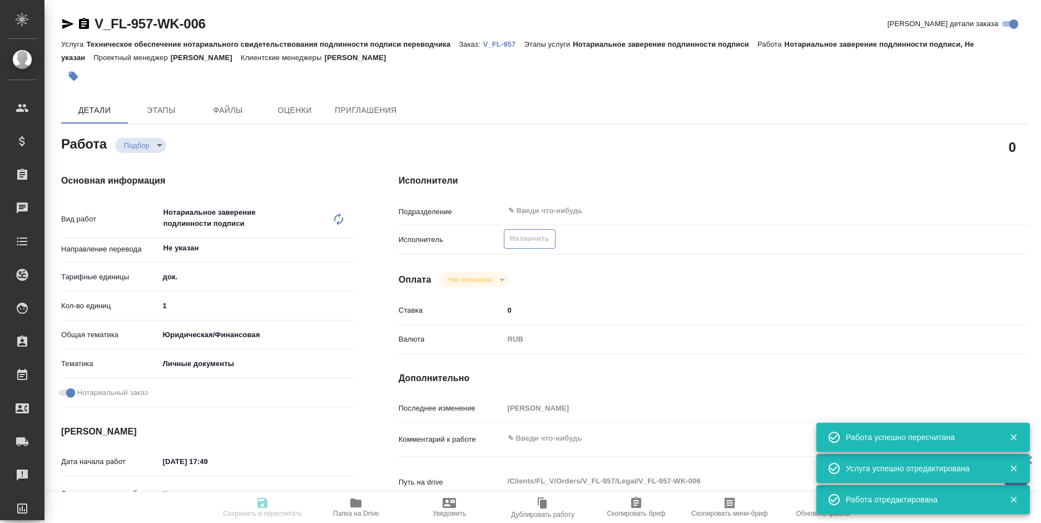
type textarea "x"
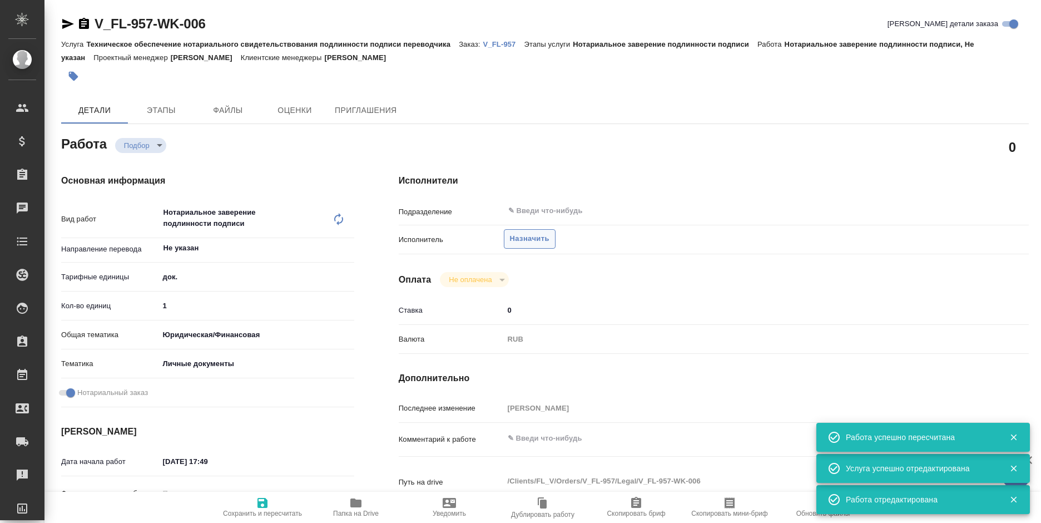
type textarea "x"
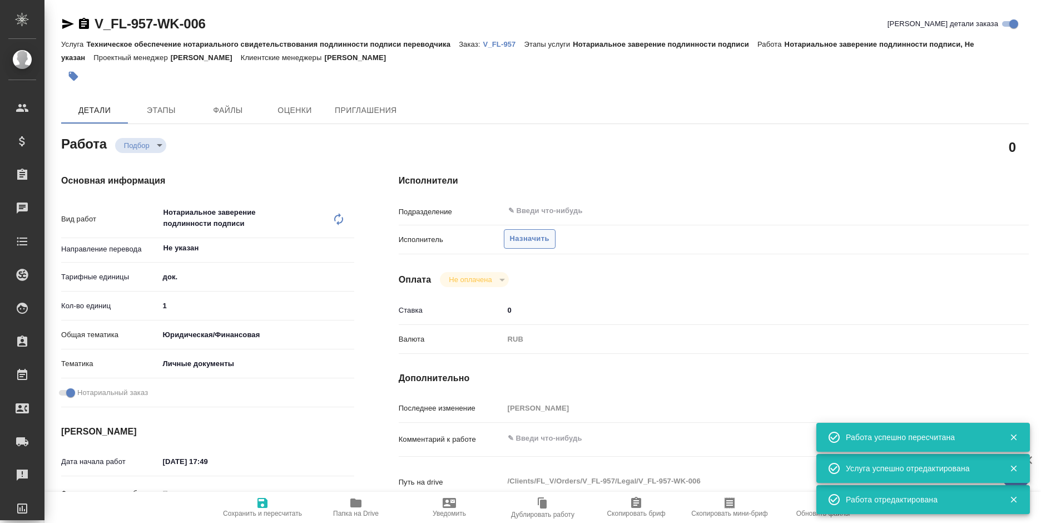
type textarea "x"
click at [537, 239] on span "Назначить" at bounding box center [529, 238] width 39 height 13
type textarea "x"
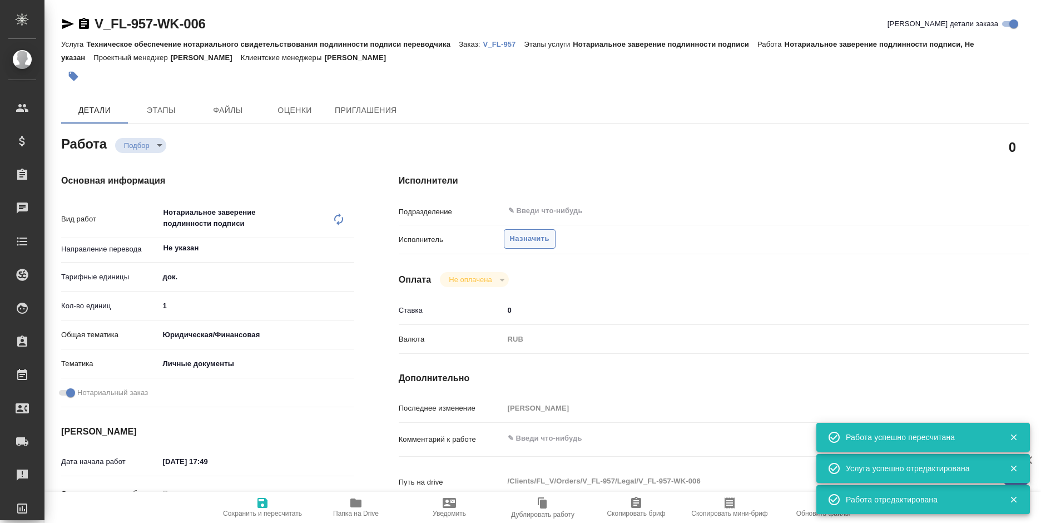
type textarea "x"
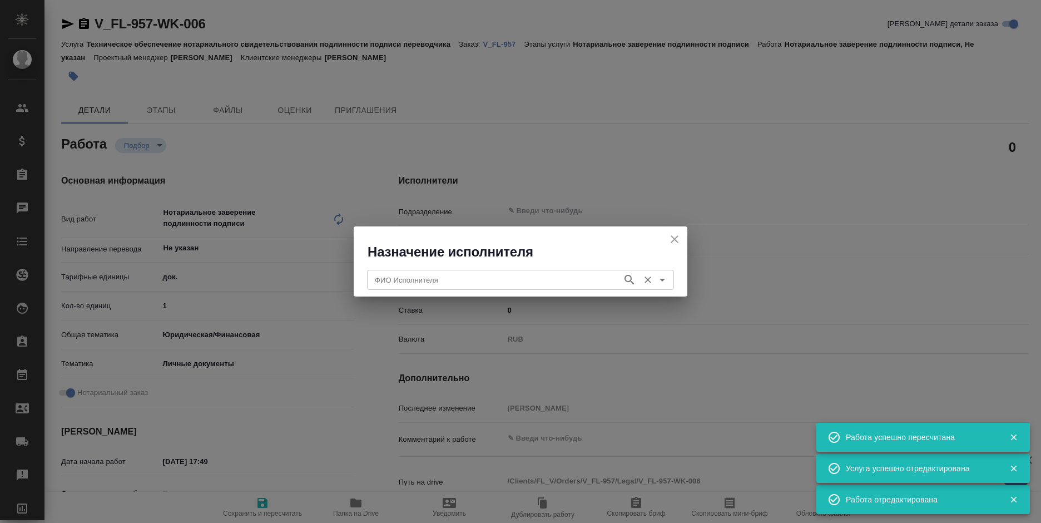
type textarea "x"
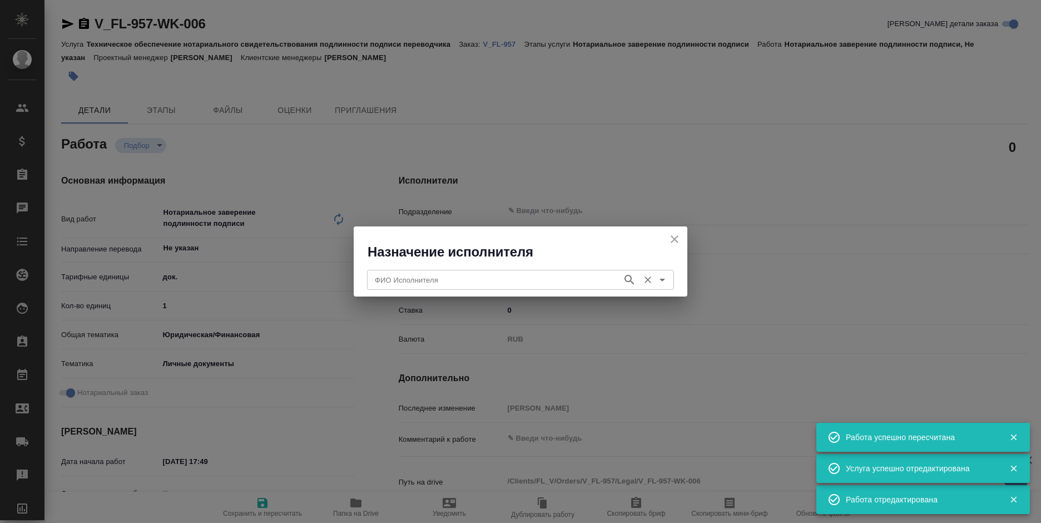
click at [476, 279] on input "ФИО Исполнителя" at bounding box center [493, 279] width 246 height 13
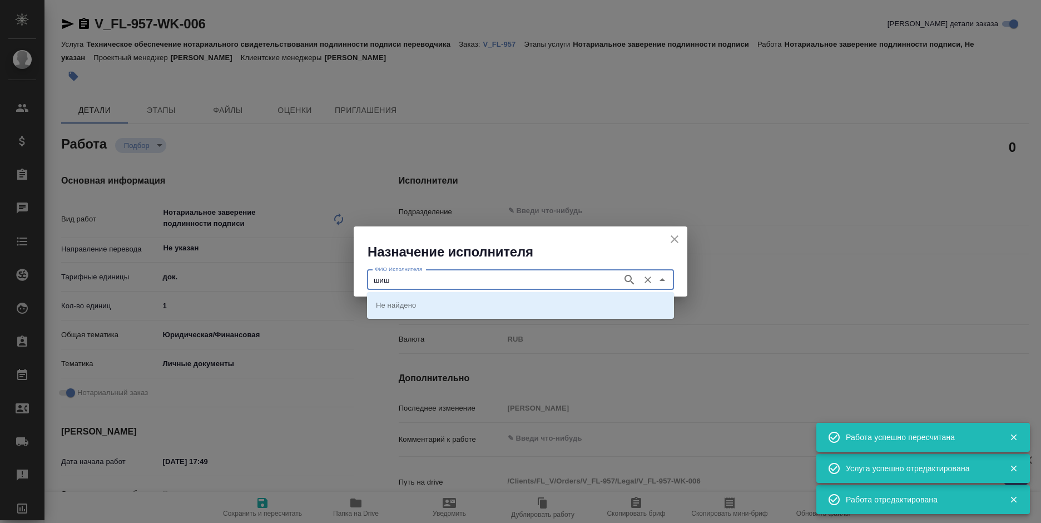
type input "шиш"
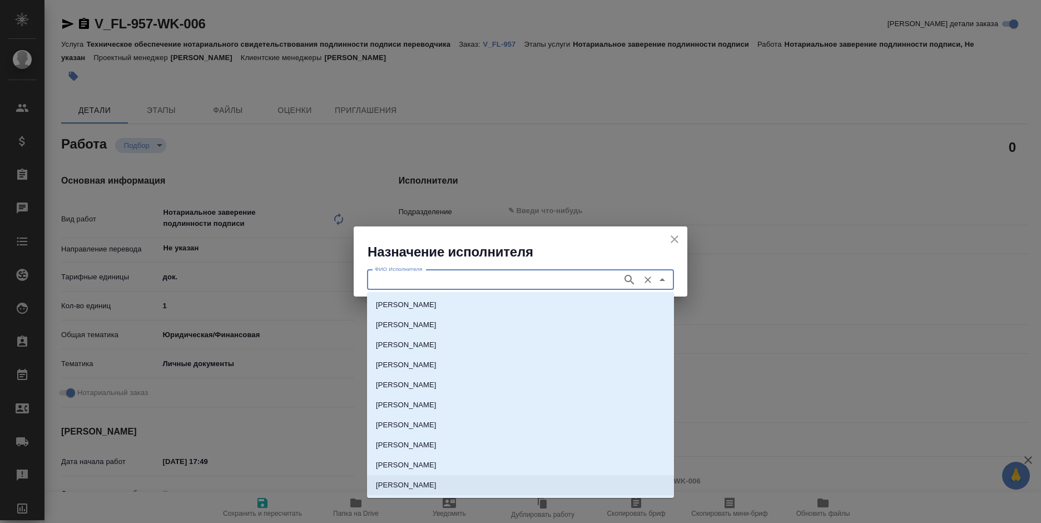
click at [423, 483] on p "НОТАРИУС Шишенков Леонид Васильевич" at bounding box center [406, 484] width 61 height 11
type input "НОТАРИУС Шишенков Леонид Васильевич"
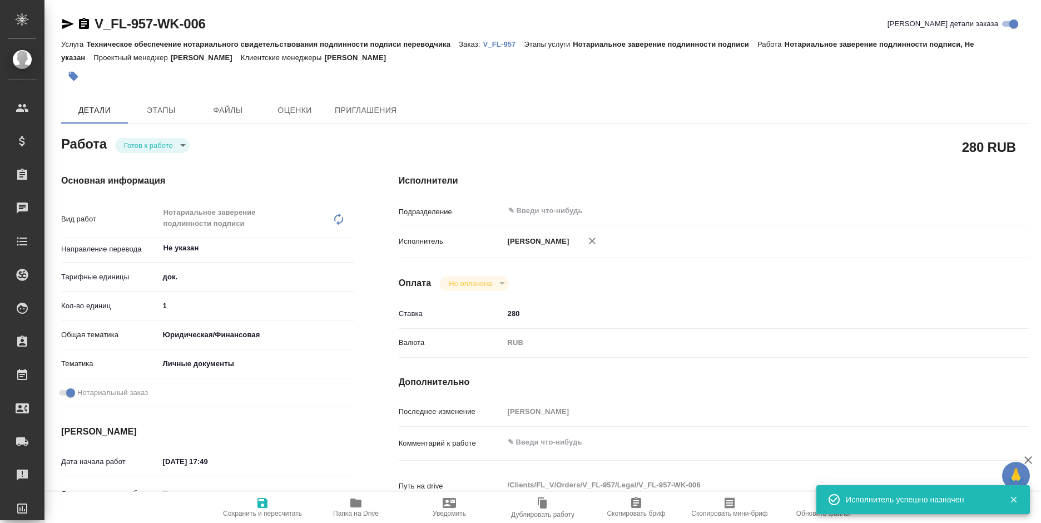
type textarea "x"
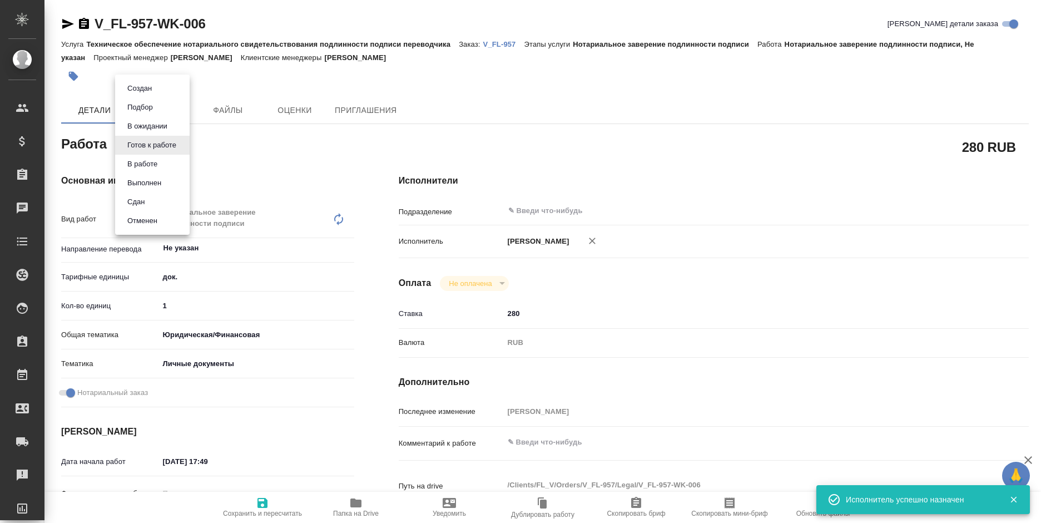
click at [172, 147] on body "🙏 .cls-1 fill:#fff; AWATERA Bogomolova Anastasiya Клиенты Спецификации Заказы 0…" at bounding box center [520, 261] width 1041 height 523
type textarea "x"
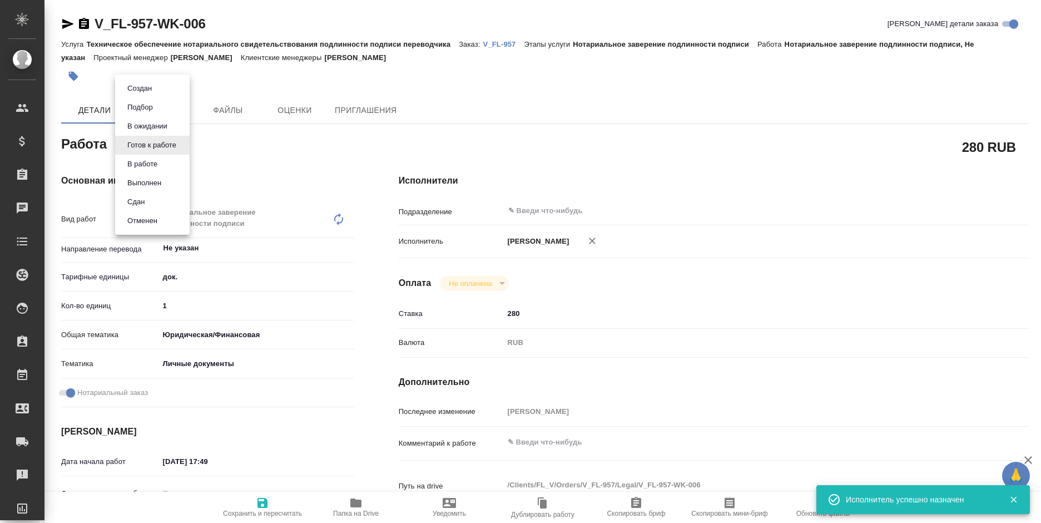
type textarea "x"
click at [160, 203] on li "Сдан" at bounding box center [152, 201] width 75 height 19
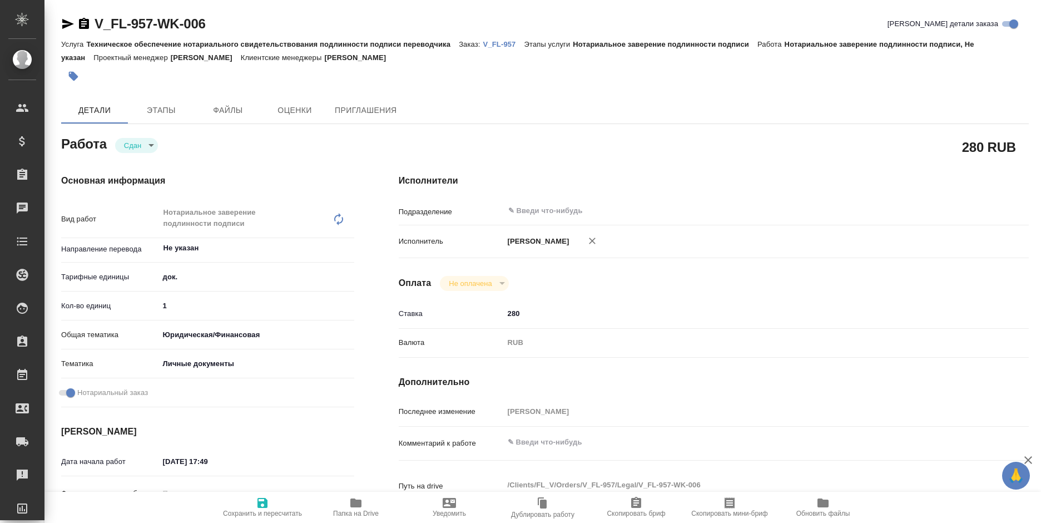
type textarea "x"
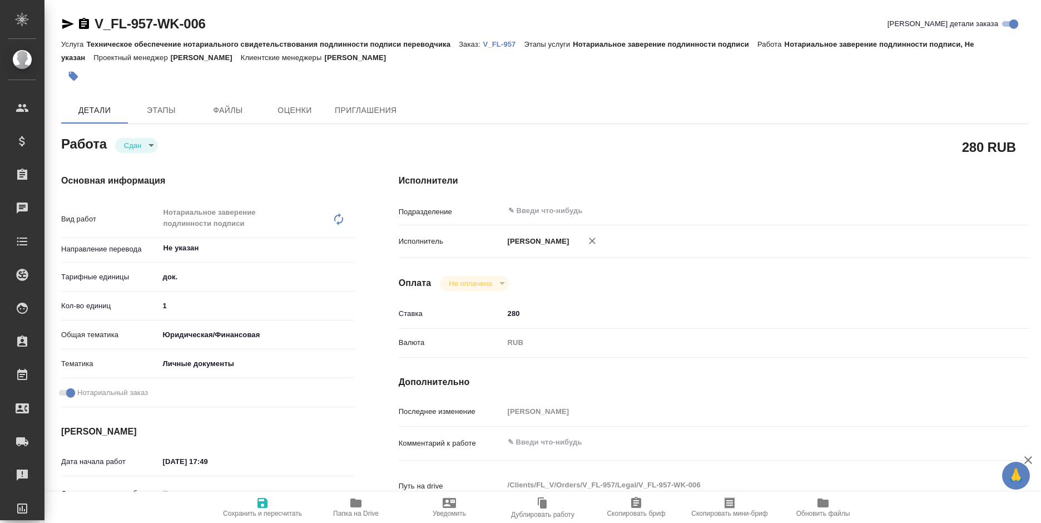
type textarea "x"
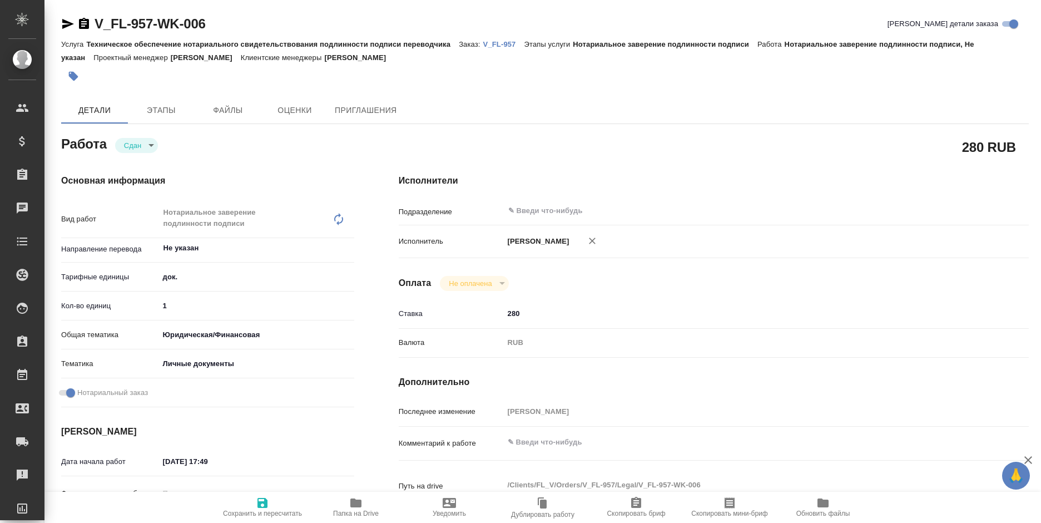
click at [490, 41] on p "V_FL-957" at bounding box center [503, 44] width 41 height 8
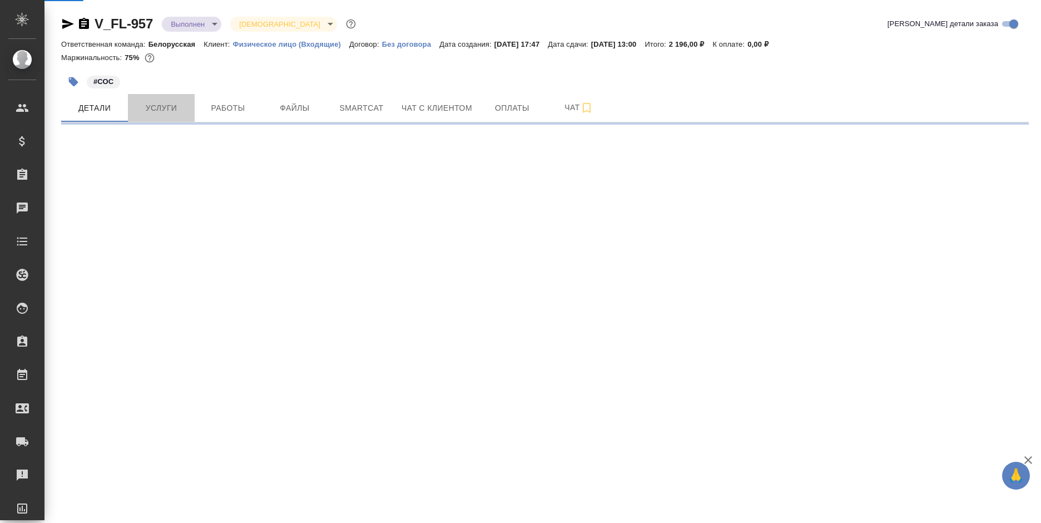
click at [157, 102] on span "Услуги" at bounding box center [161, 108] width 53 height 14
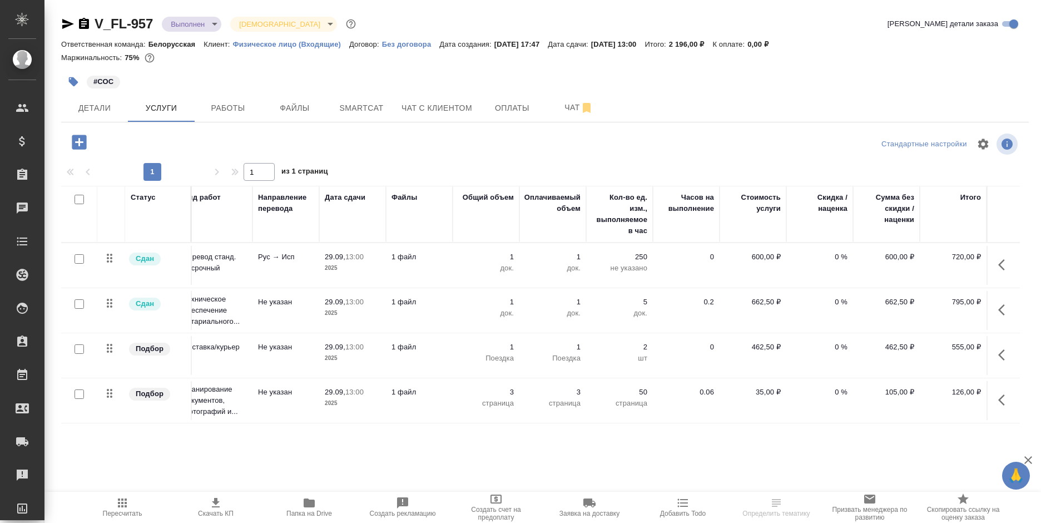
scroll to position [7, 98]
click at [102, 110] on span "Детали" at bounding box center [94, 108] width 53 height 14
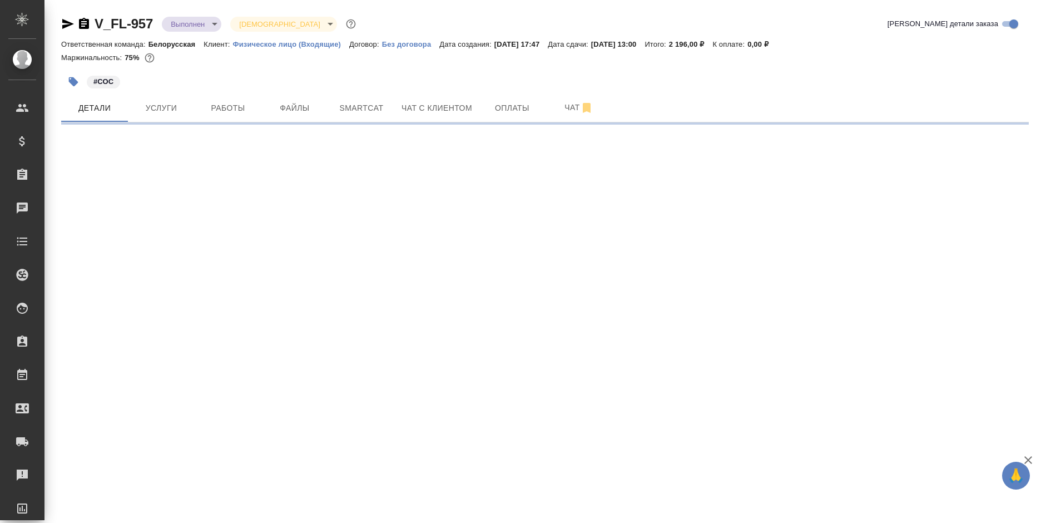
select select "RU"
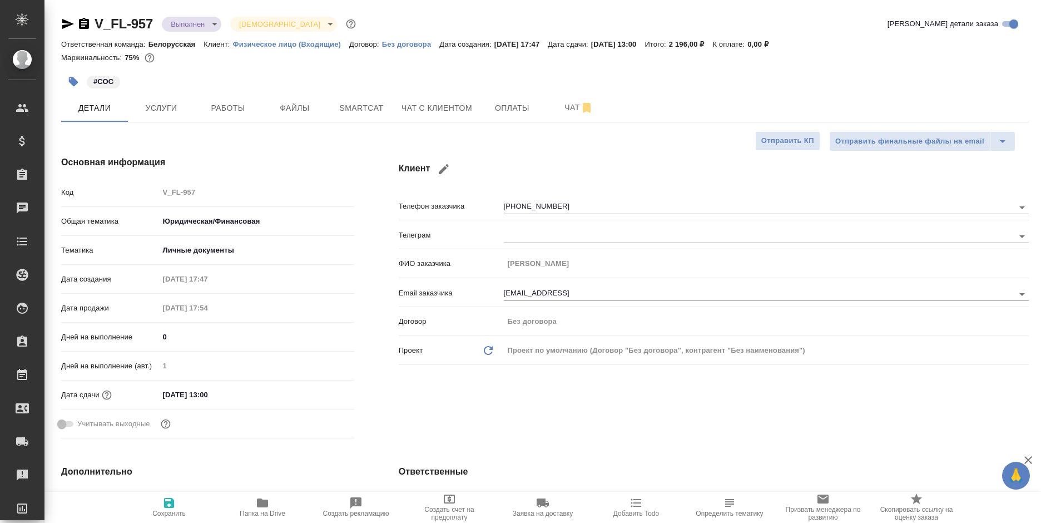
type textarea "x"
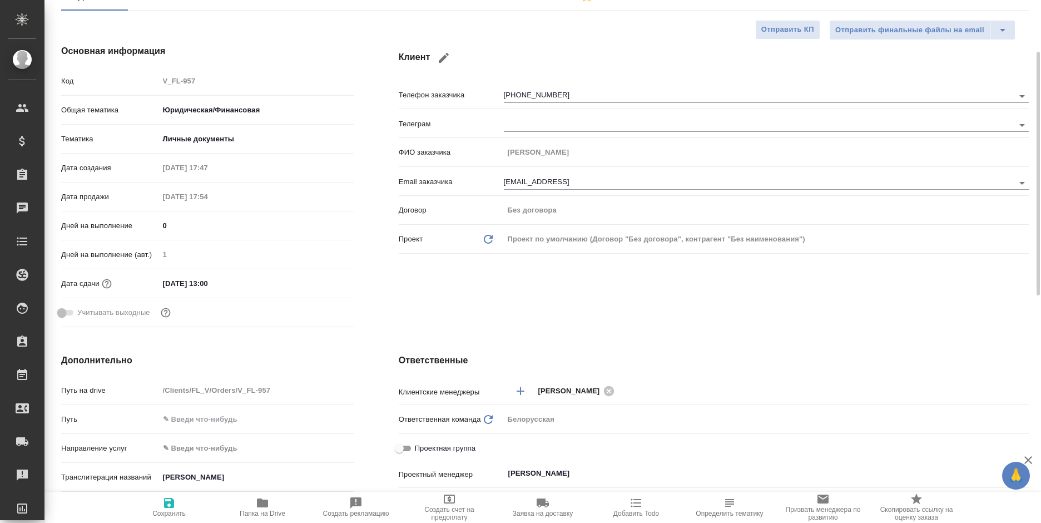
scroll to position [222, 0]
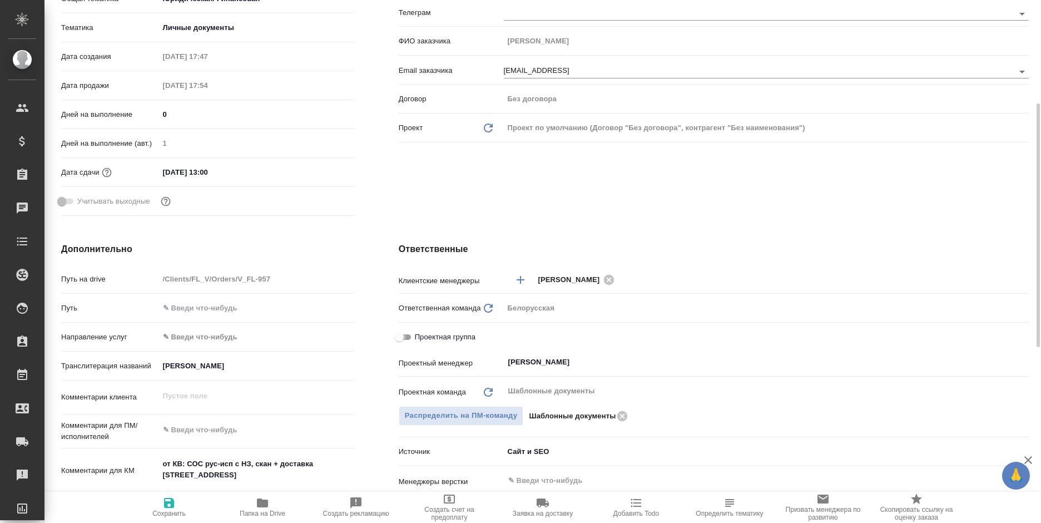
click at [406, 330] on input "Проектная группа" at bounding box center [399, 336] width 40 height 13
checkbox input "true"
type textarea "x"
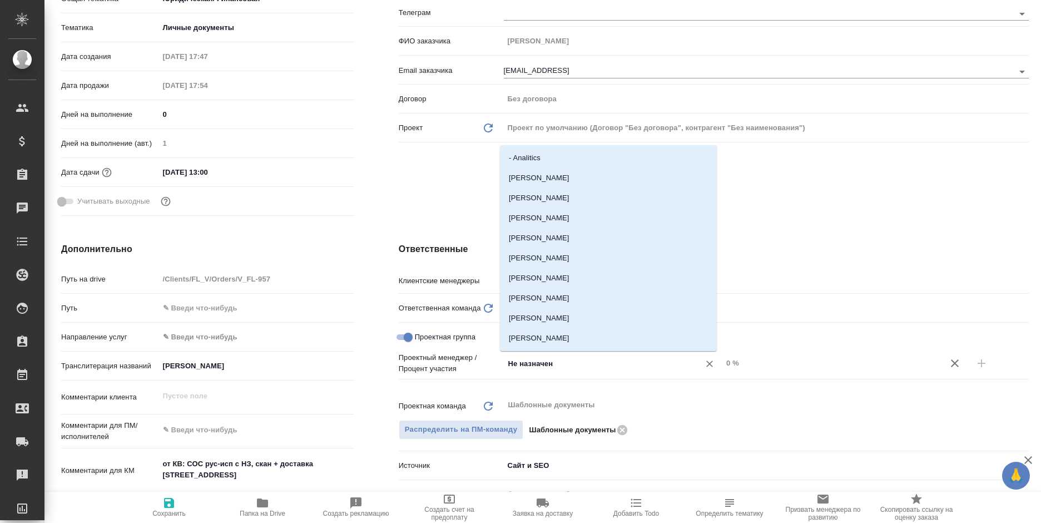
click at [548, 368] on input "Не назначен" at bounding box center [594, 363] width 175 height 13
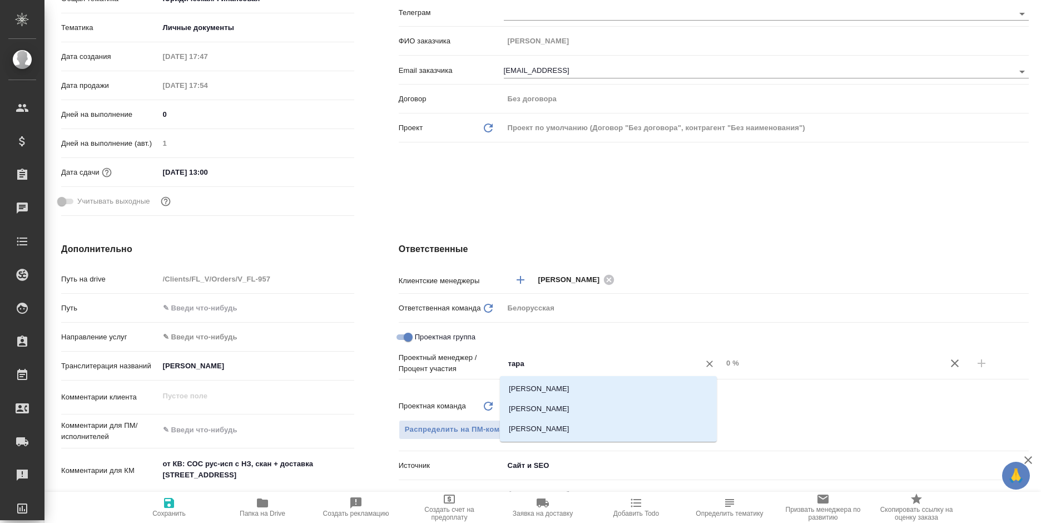
type input "тараб"
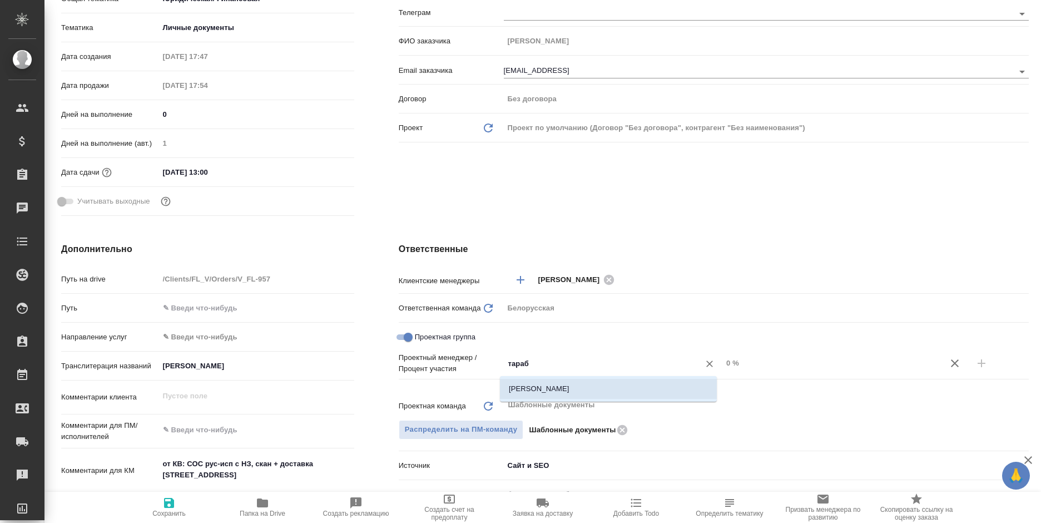
click at [560, 392] on li "[PERSON_NAME]" at bounding box center [608, 389] width 217 height 20
type textarea "x"
click at [975, 361] on icon "button" at bounding box center [981, 363] width 13 height 13
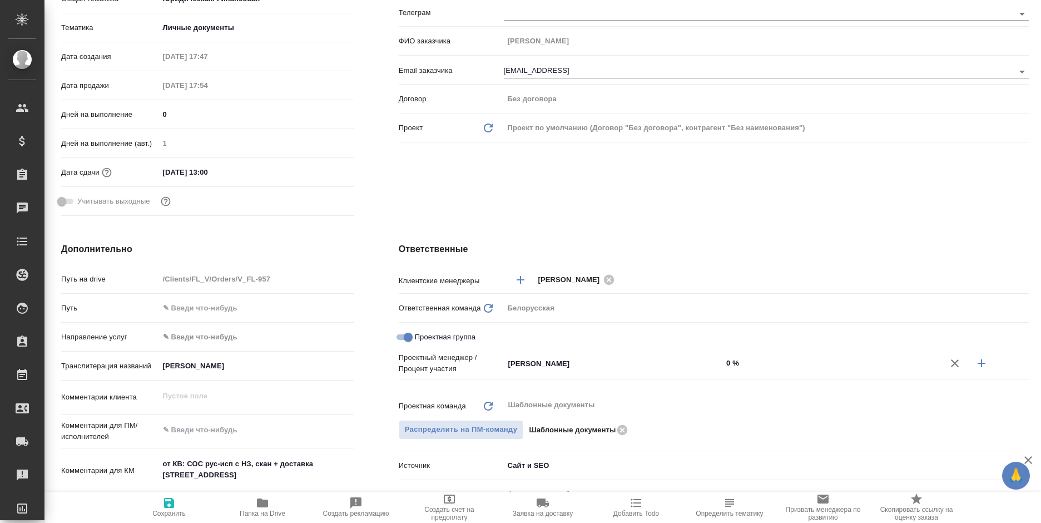
type textarea "x"
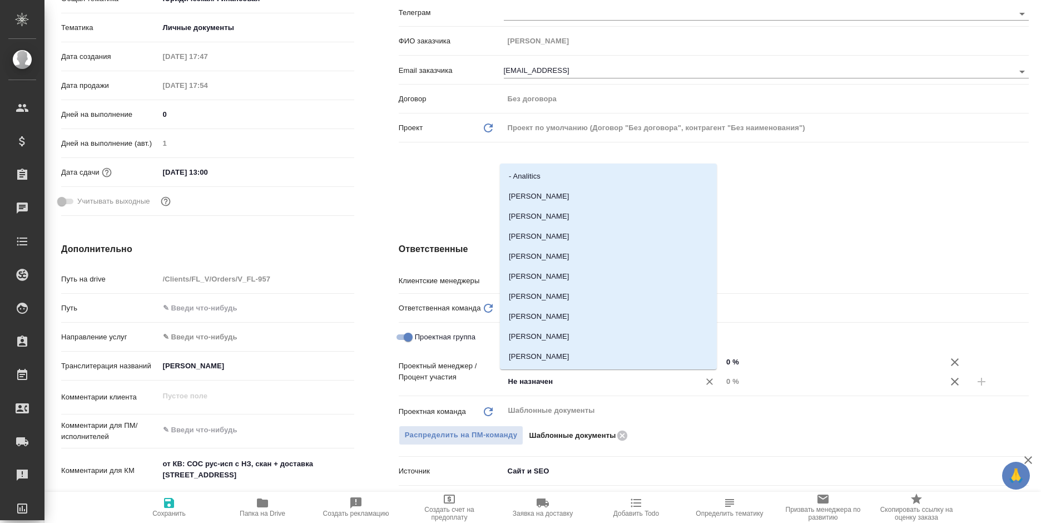
click at [590, 380] on input "Не назначен" at bounding box center [594, 381] width 175 height 13
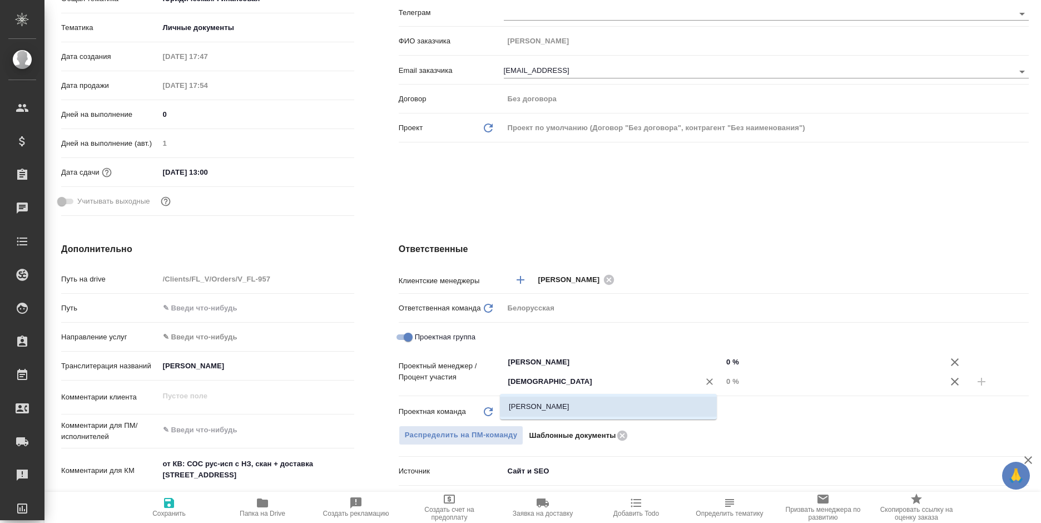
type input "бого"
click at [596, 403] on li "[PERSON_NAME]" at bounding box center [608, 407] width 217 height 20
type textarea "x"
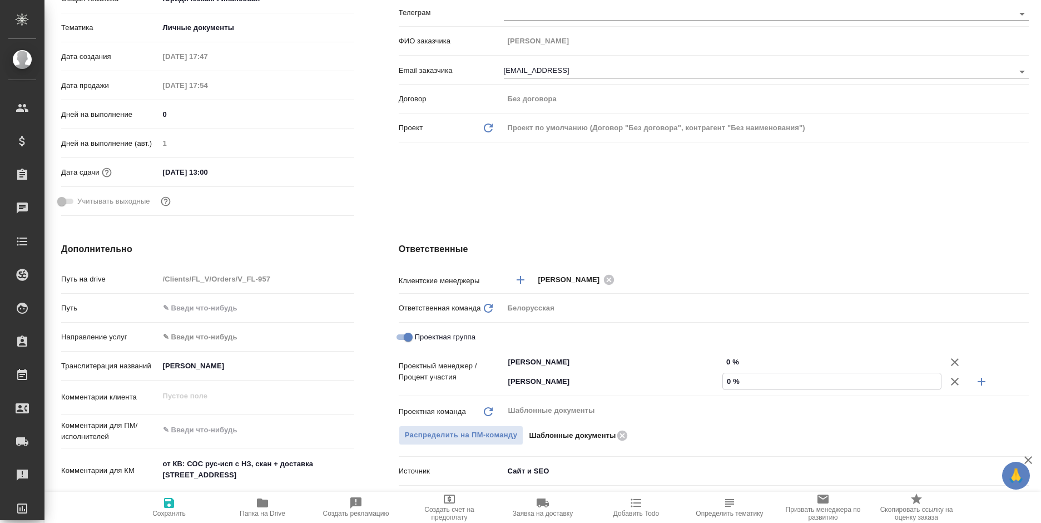
drag, startPoint x: 723, startPoint y: 381, endPoint x: 744, endPoint y: 377, distance: 21.5
click at [744, 377] on input "0 %" at bounding box center [832, 381] width 218 height 16
type input "6 %"
type textarea "x"
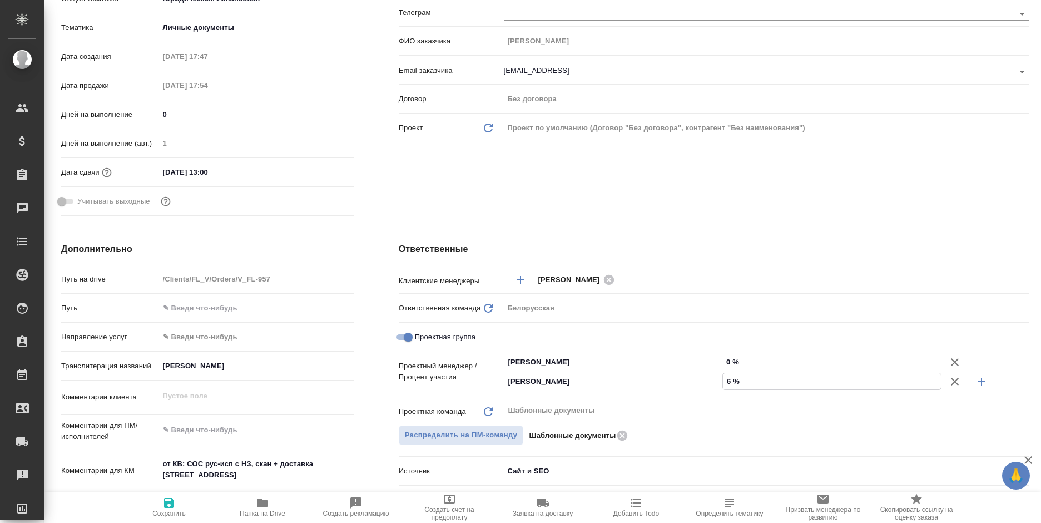
type textarea "x"
type input "66 %"
type textarea "x"
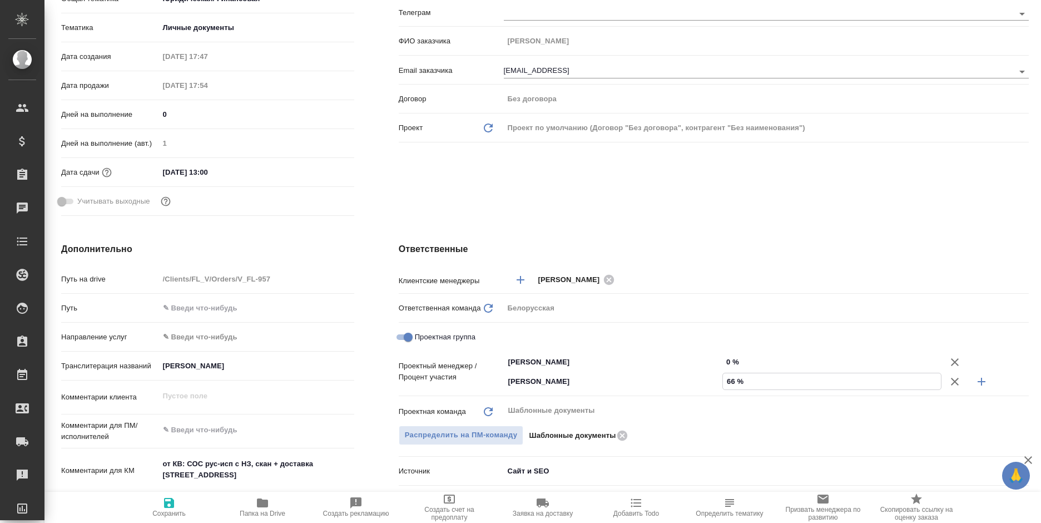
type input "66 %"
drag, startPoint x: 721, startPoint y: 358, endPoint x: 739, endPoint y: 357, distance: 18.4
click at [739, 357] on input "0 %" at bounding box center [832, 362] width 218 height 16
type textarea "x"
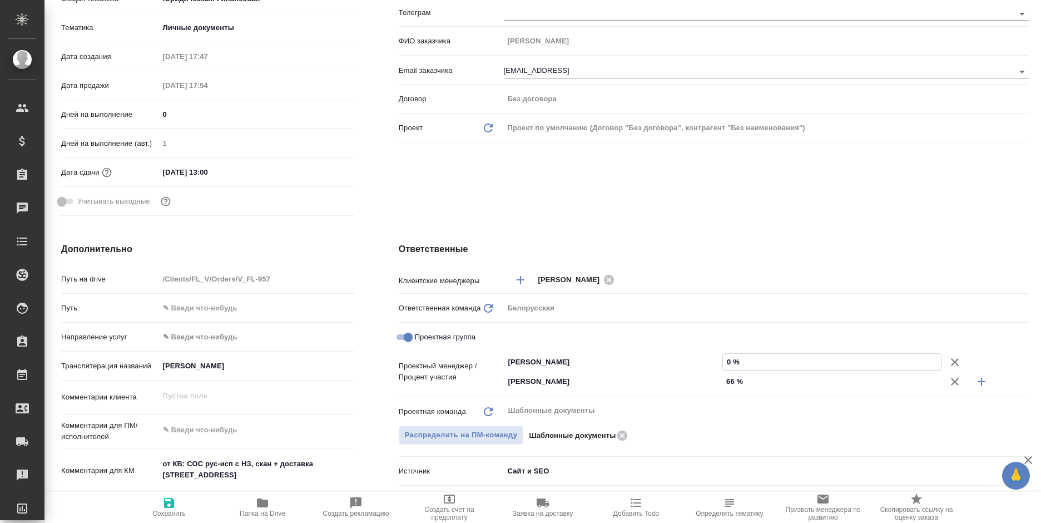
type textarea "x"
type input "34 %"
type textarea "x"
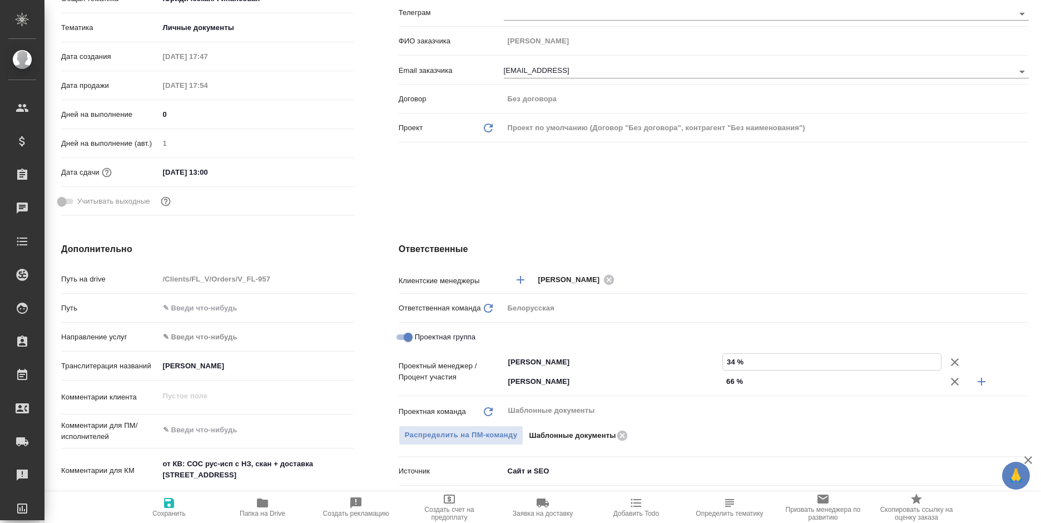
type input "34 %"
click at [175, 508] on icon "button" at bounding box center [168, 502] width 13 height 13
type textarea "x"
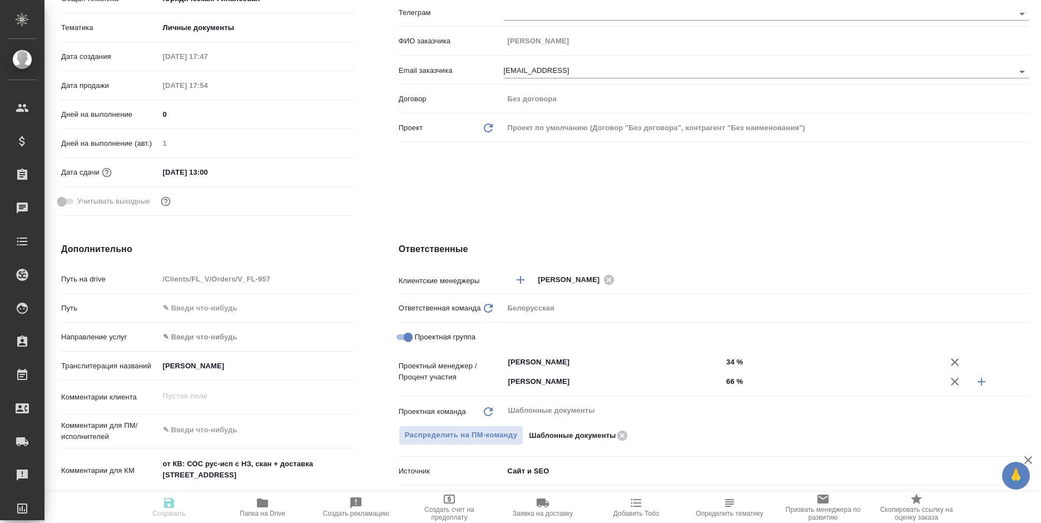
type textarea "x"
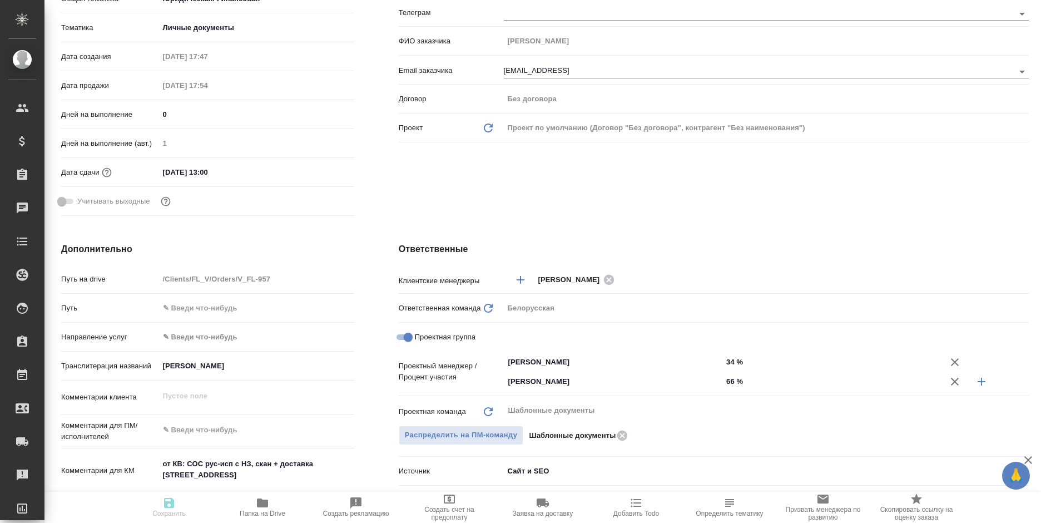
type textarea "x"
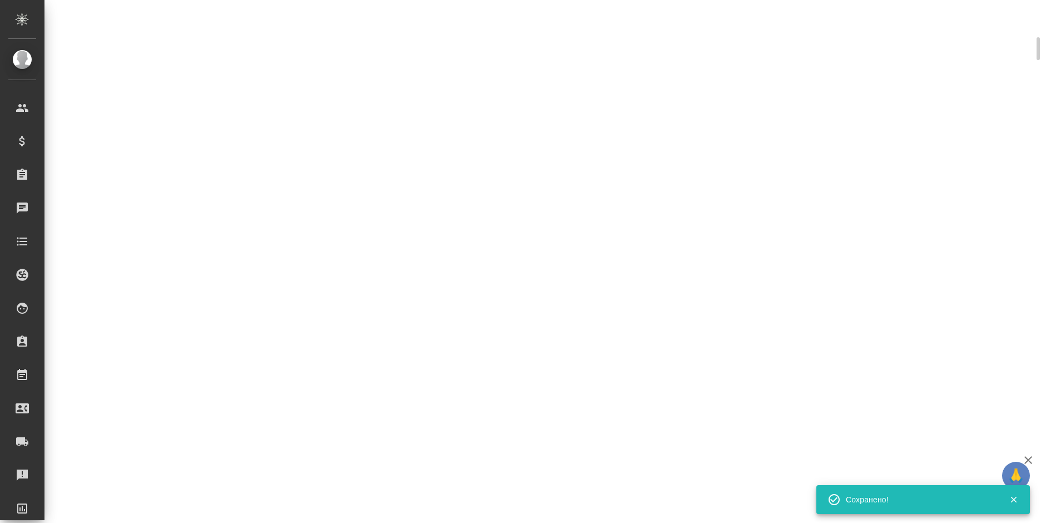
scroll to position [214, 0]
select select "RU"
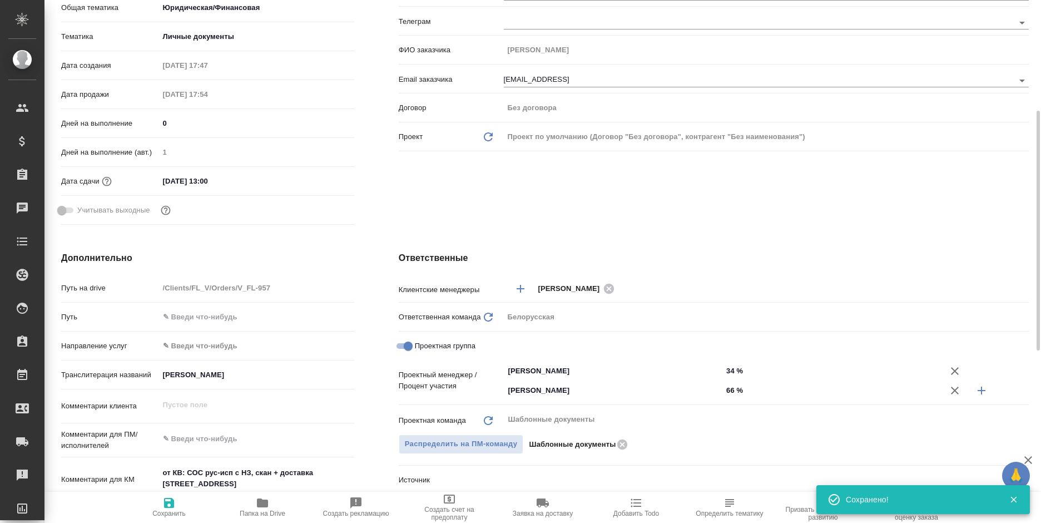
scroll to position [222, 0]
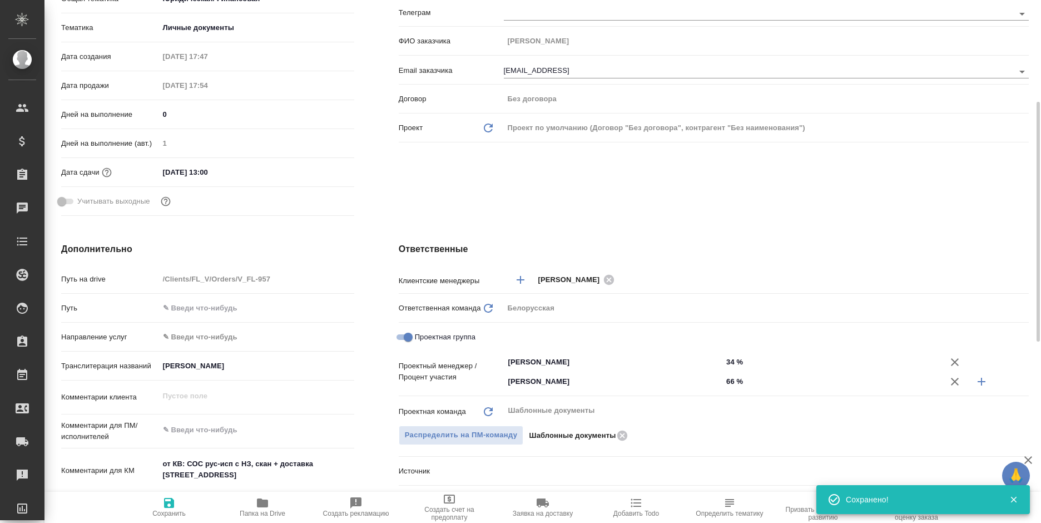
type textarea "x"
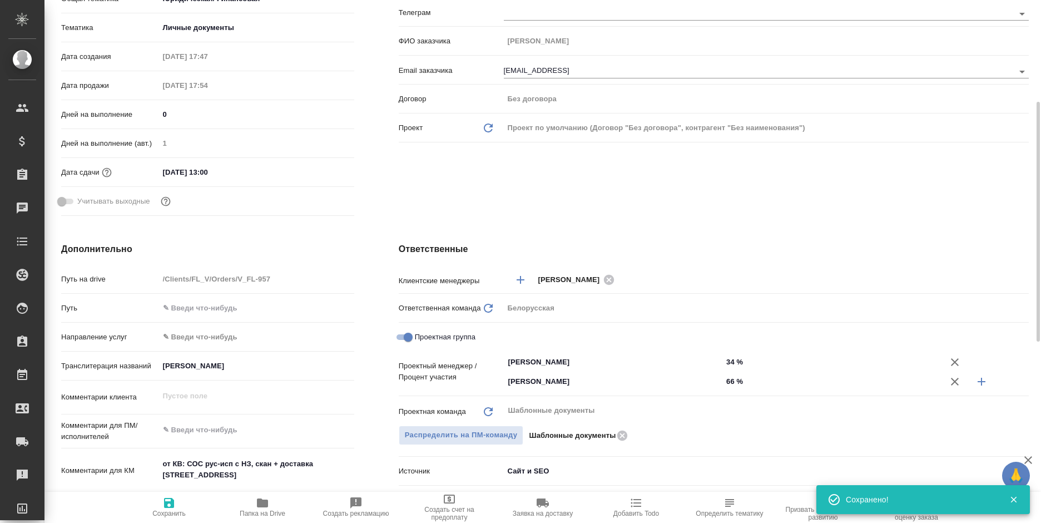
type textarea "x"
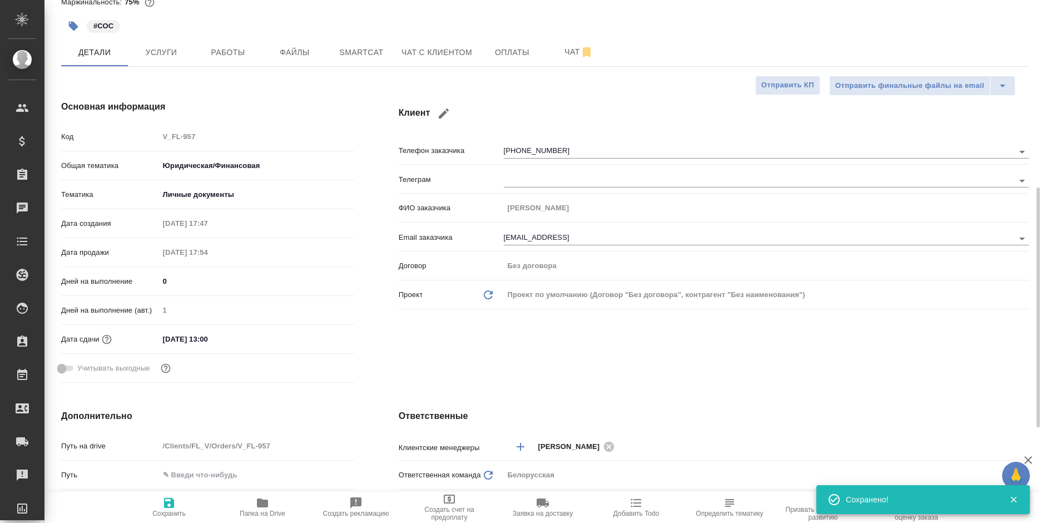
scroll to position [0, 0]
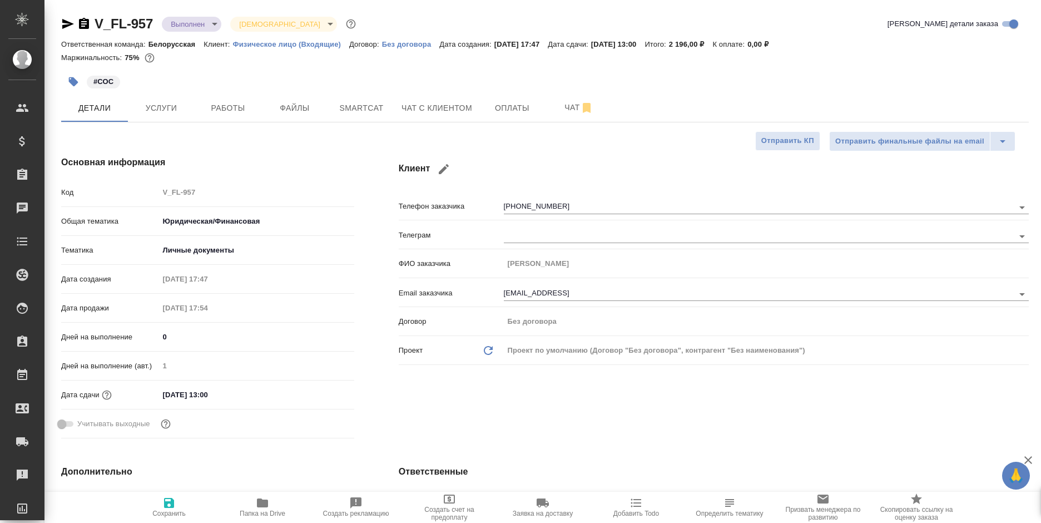
type textarea "x"
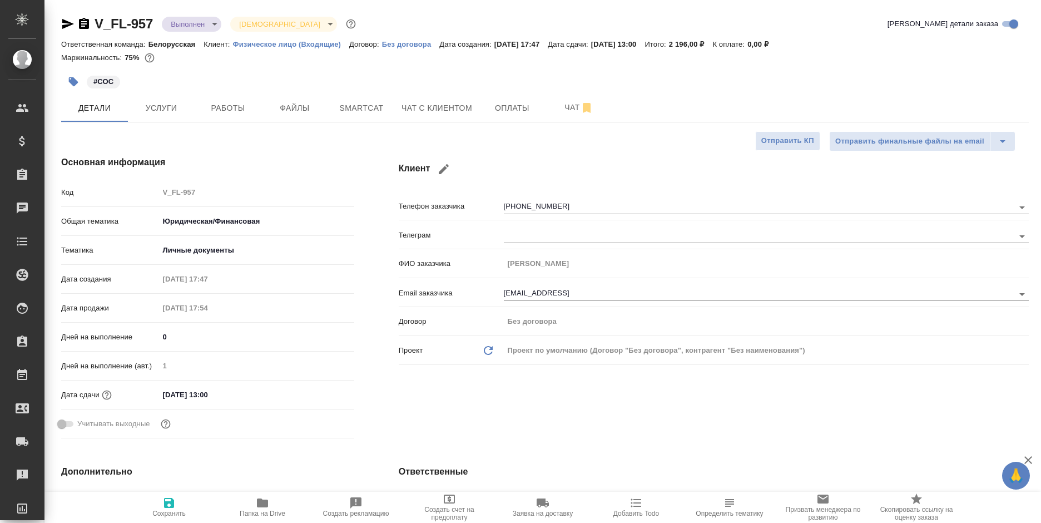
type textarea "x"
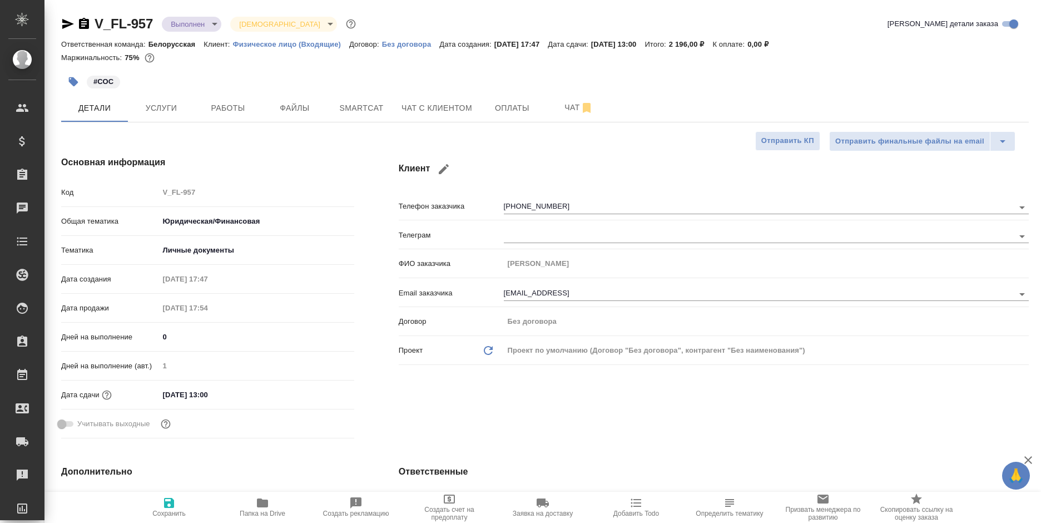
type textarea "x"
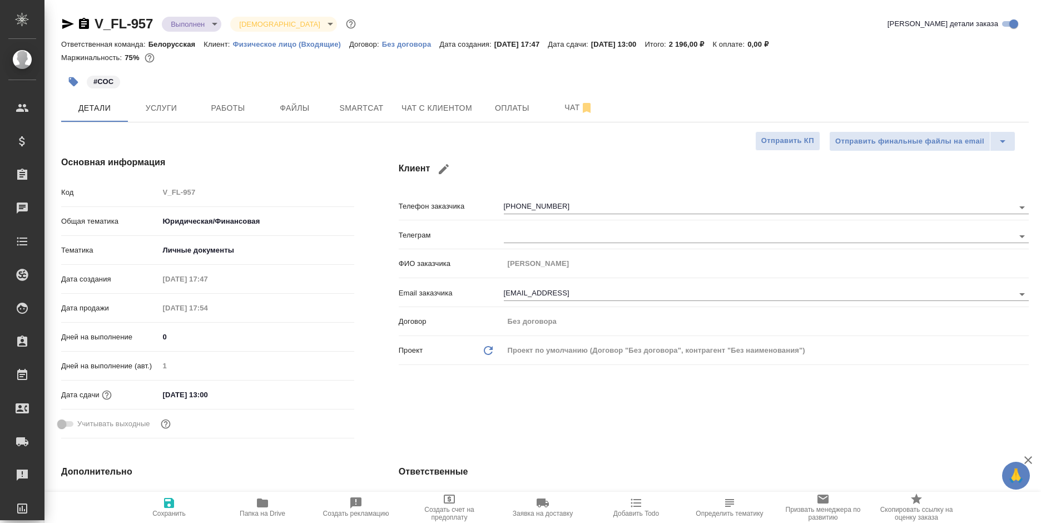
type textarea "x"
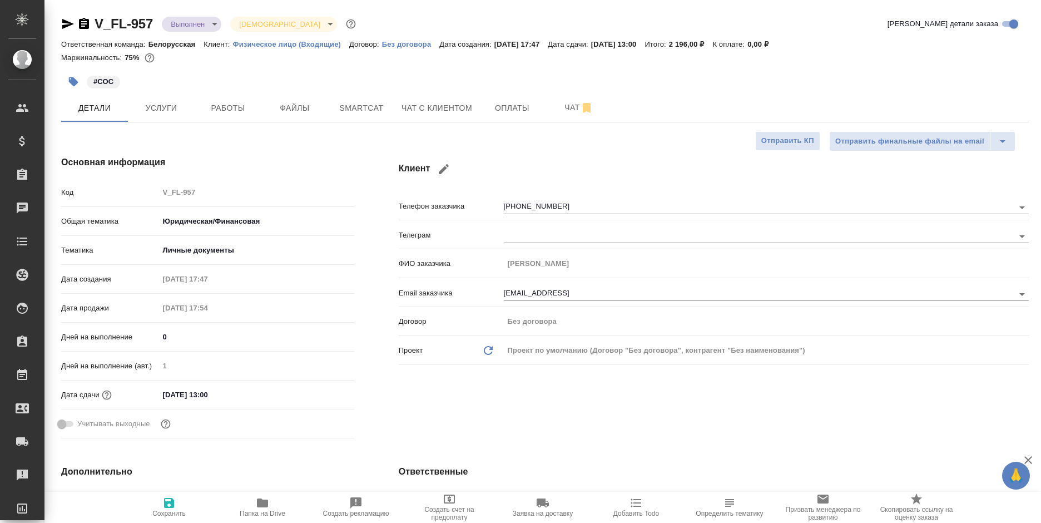
type textarea "x"
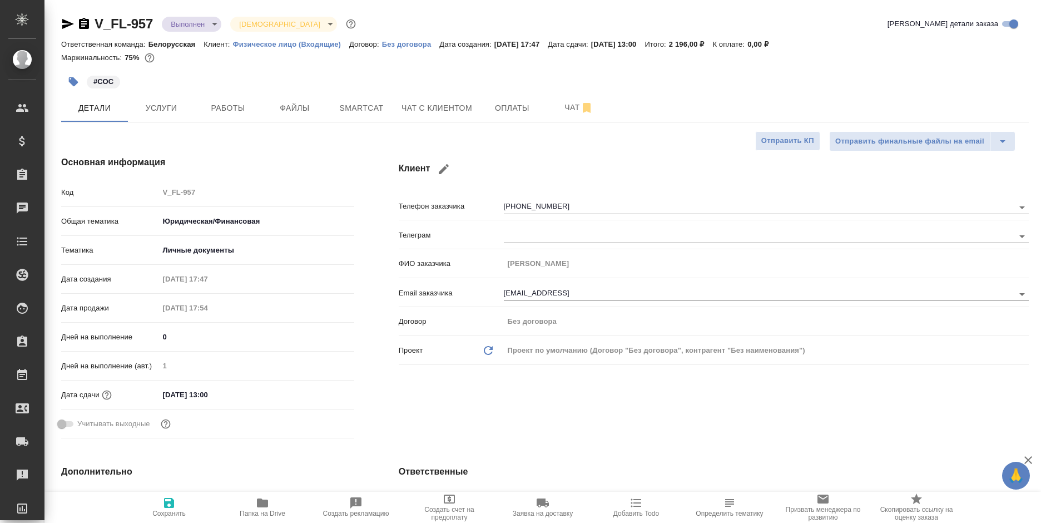
type textarea "x"
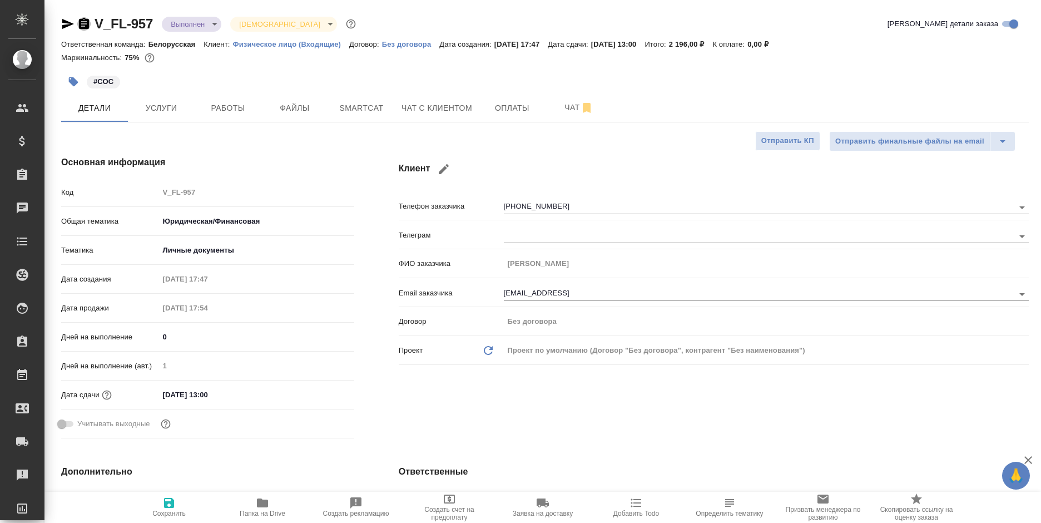
click at [84, 29] on icon "button" at bounding box center [84, 23] width 10 height 11
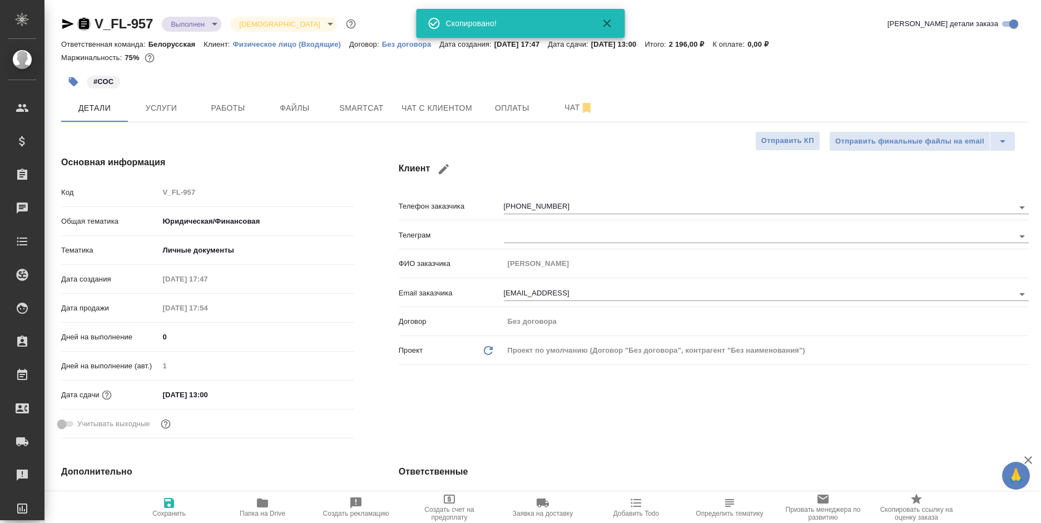
click at [84, 29] on icon "button" at bounding box center [84, 23] width 10 height 11
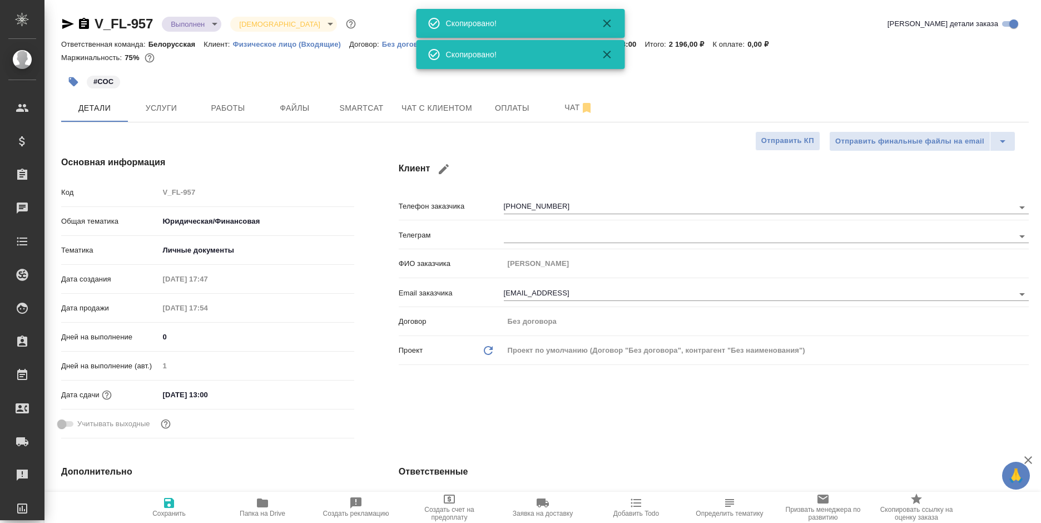
type textarea "x"
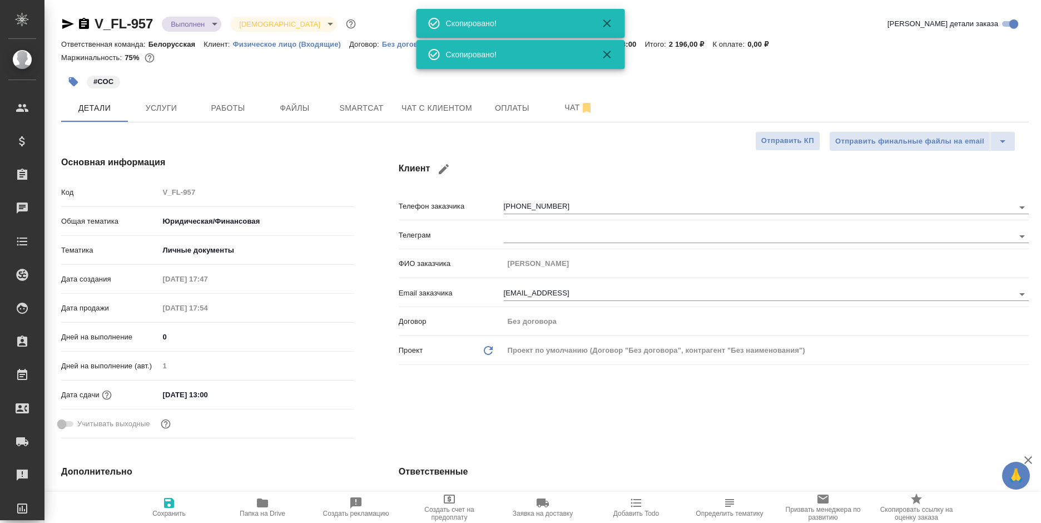
type textarea "x"
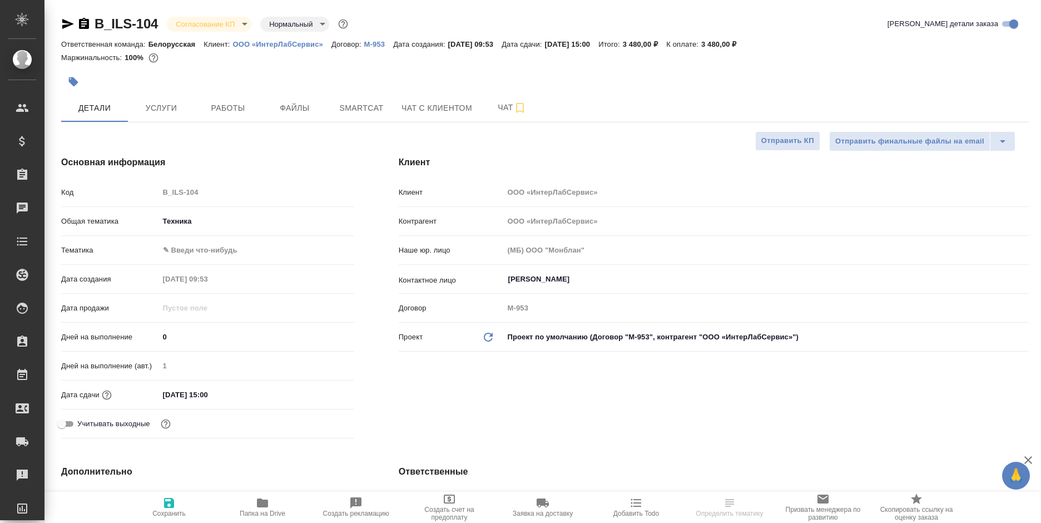
select select "RU"
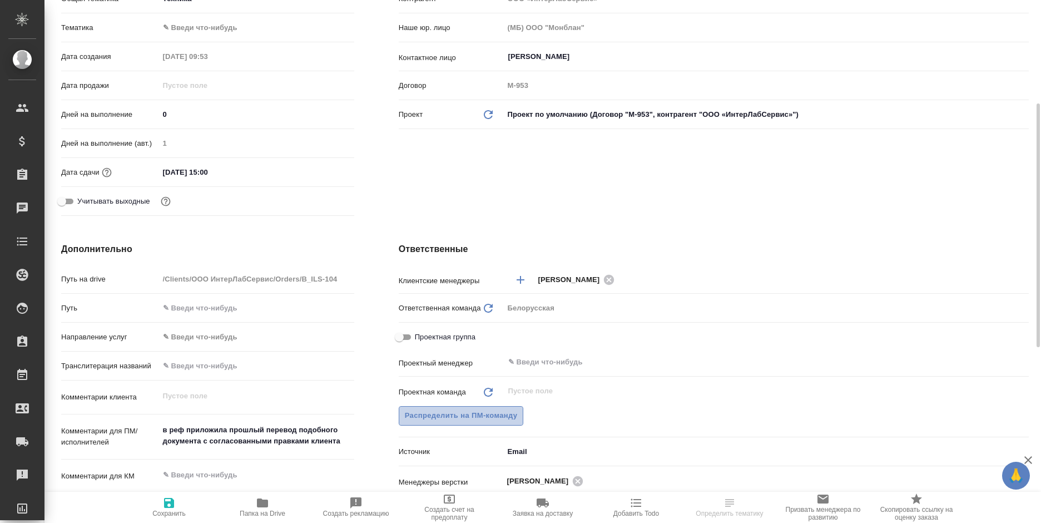
click at [453, 419] on span "Распределить на ПМ-команду" at bounding box center [461, 415] width 113 height 13
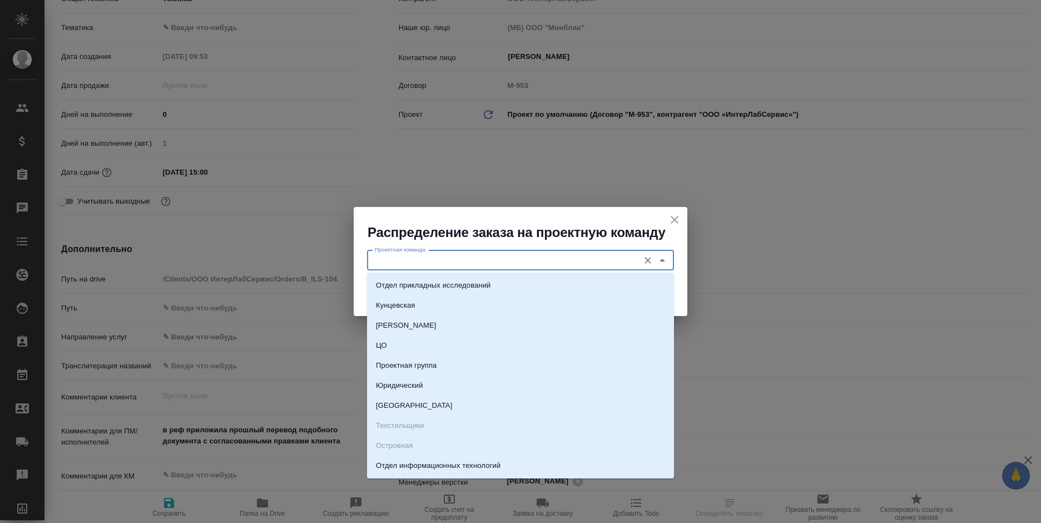
click at [483, 264] on input "Проектная команда" at bounding box center [501, 260] width 263 height 13
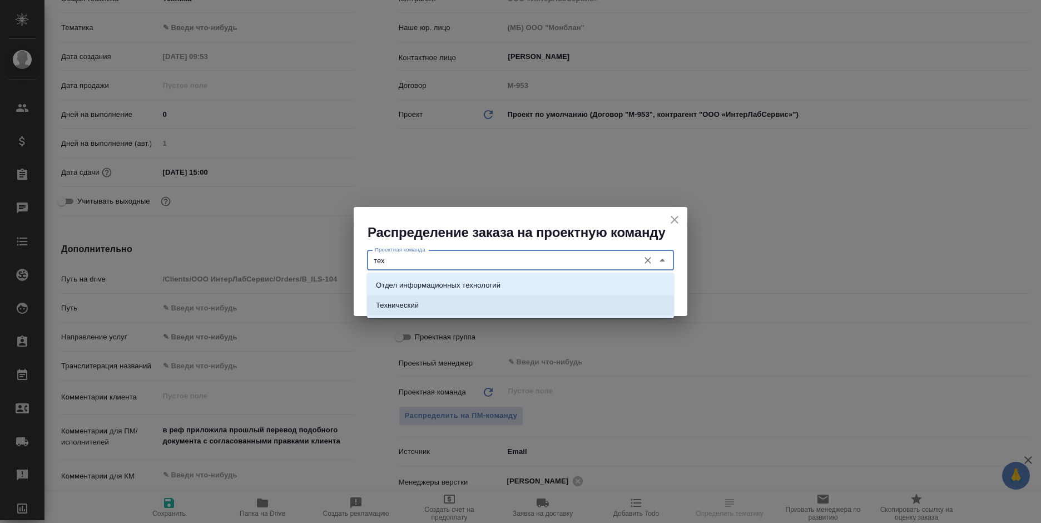
click at [487, 299] on li "Технический" at bounding box center [520, 305] width 307 height 20
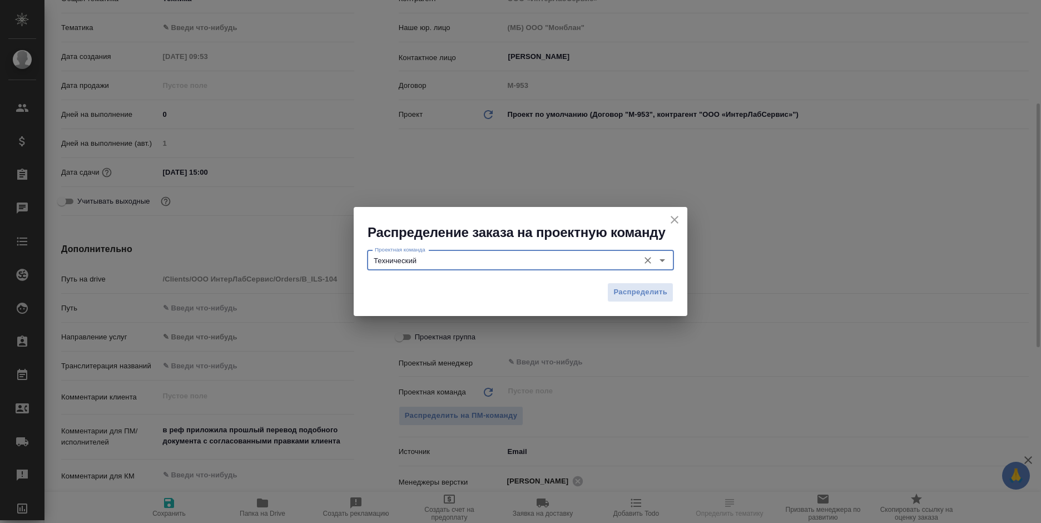
type input "Технический"
click at [642, 298] on span "Распределить" at bounding box center [640, 292] width 54 height 13
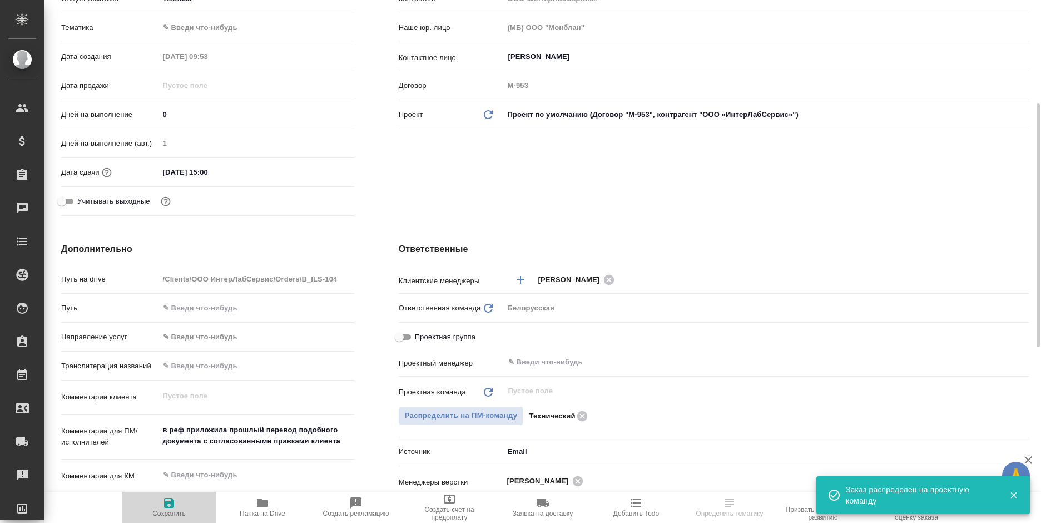
click at [165, 496] on icon "button" at bounding box center [168, 502] width 13 height 13
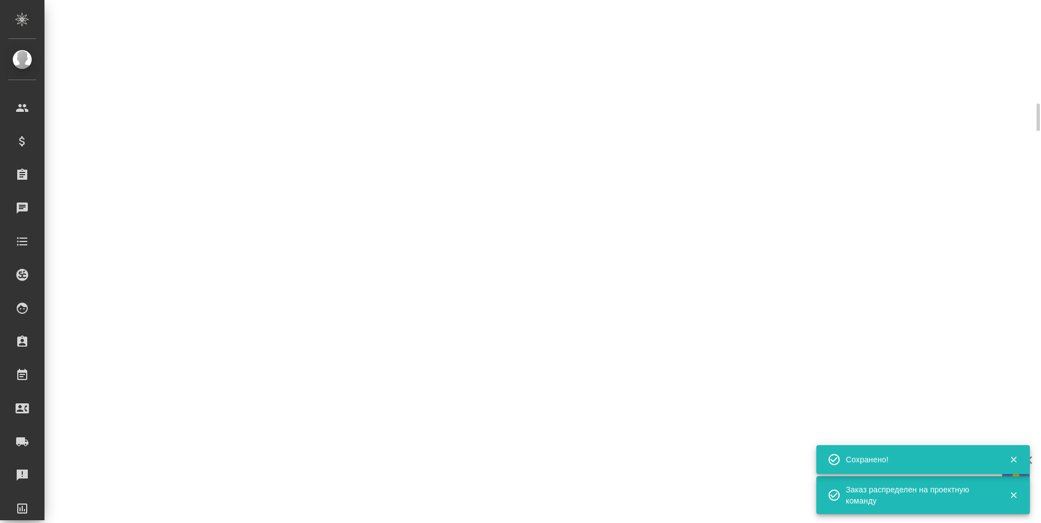
select select "RU"
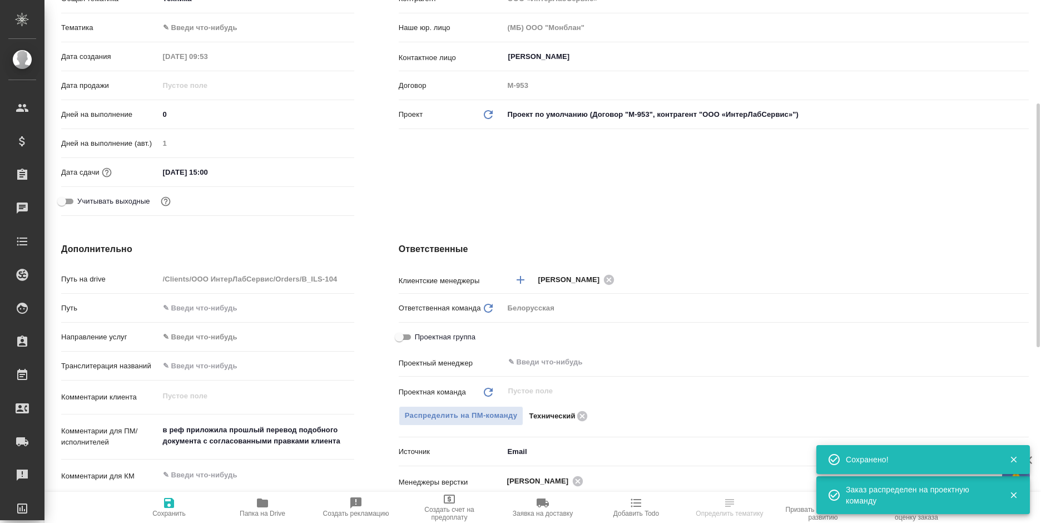
type textarea "x"
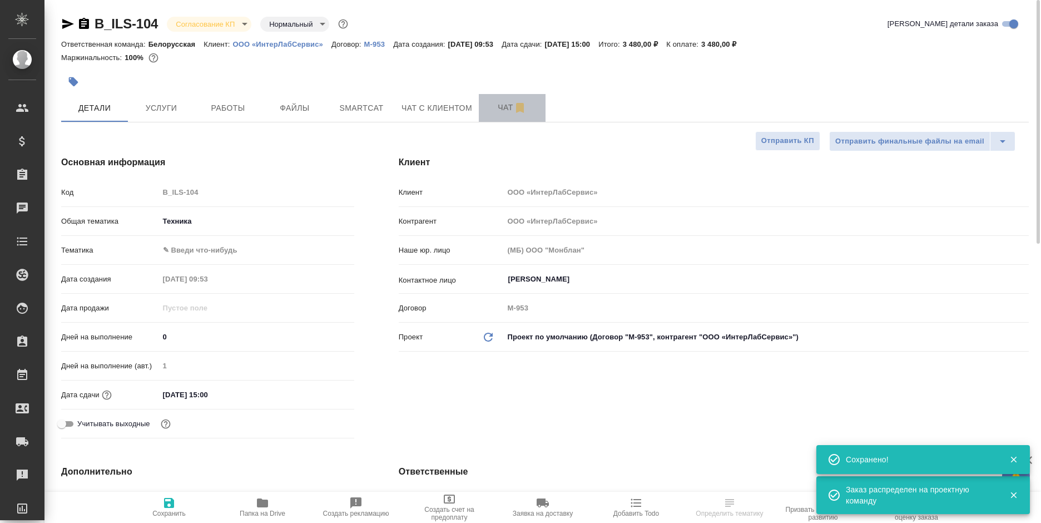
click at [488, 108] on span "Чат" at bounding box center [512, 108] width 53 height 14
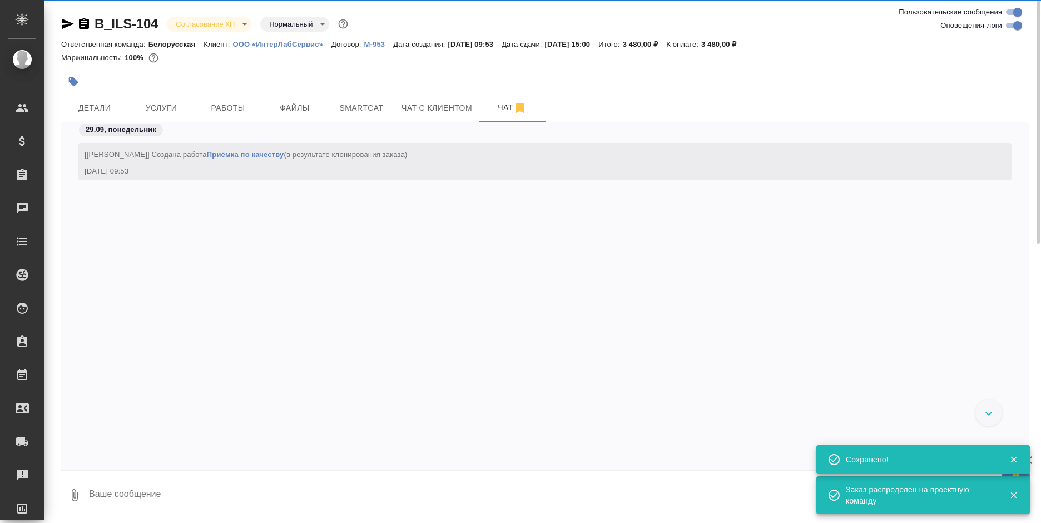
scroll to position [319, 0]
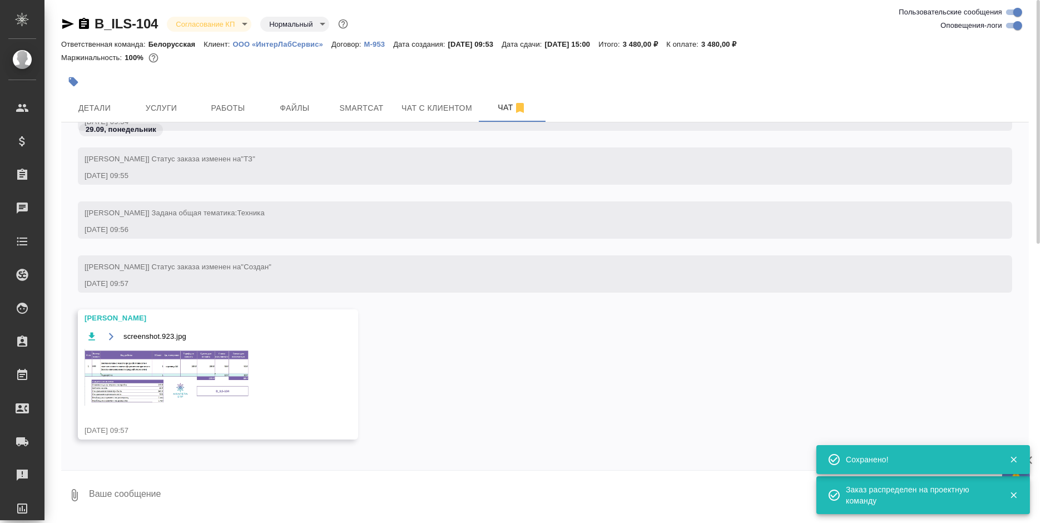
click at [182, 353] on img at bounding box center [168, 377] width 167 height 57
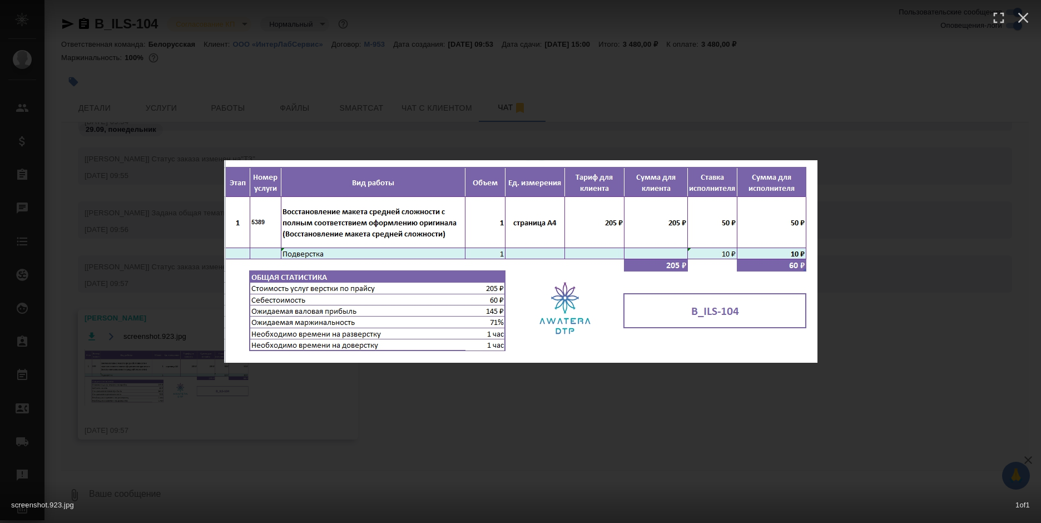
drag, startPoint x: 160, startPoint y: 413, endPoint x: 158, endPoint y: 380, distance: 33.4
click at [160, 413] on div "screenshot.923.jpg 1 of 1" at bounding box center [520, 261] width 1041 height 523
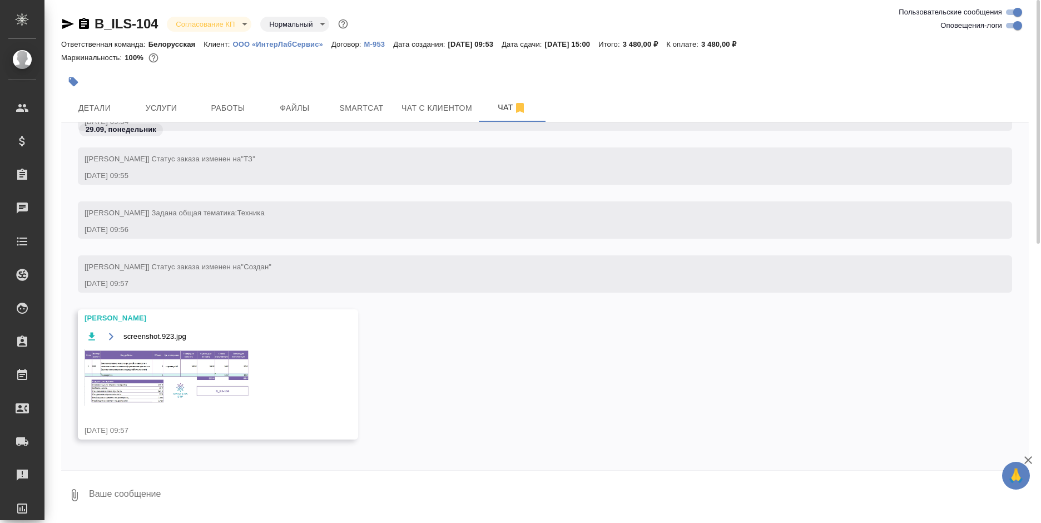
click at [211, 21] on body "🙏 .cls-1 fill:#fff; AWATERA [PERSON_NAME] Спецификации Заказы 0 Чаты Todo Проек…" at bounding box center [520, 261] width 1041 height 523
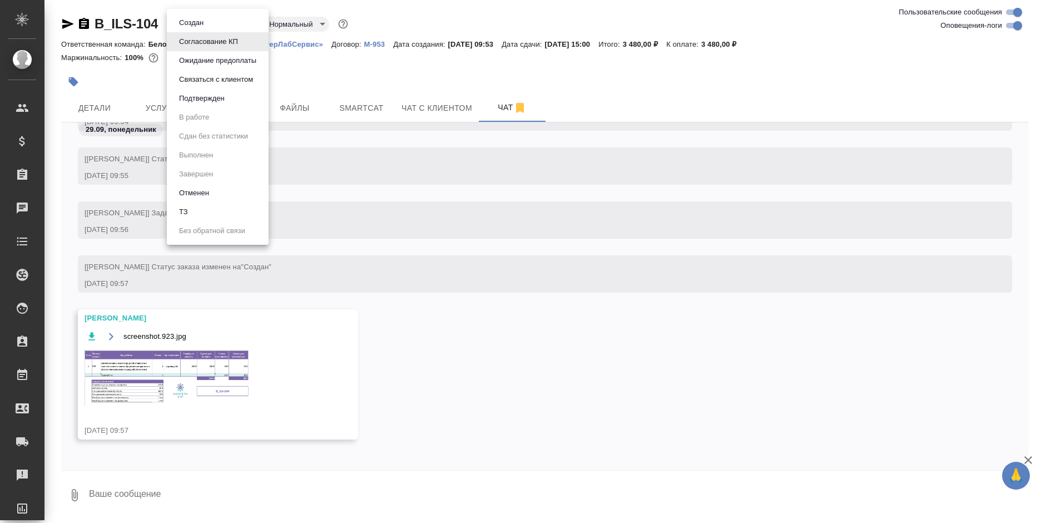
click at [220, 101] on button "Подтвержден" at bounding box center [202, 98] width 52 height 12
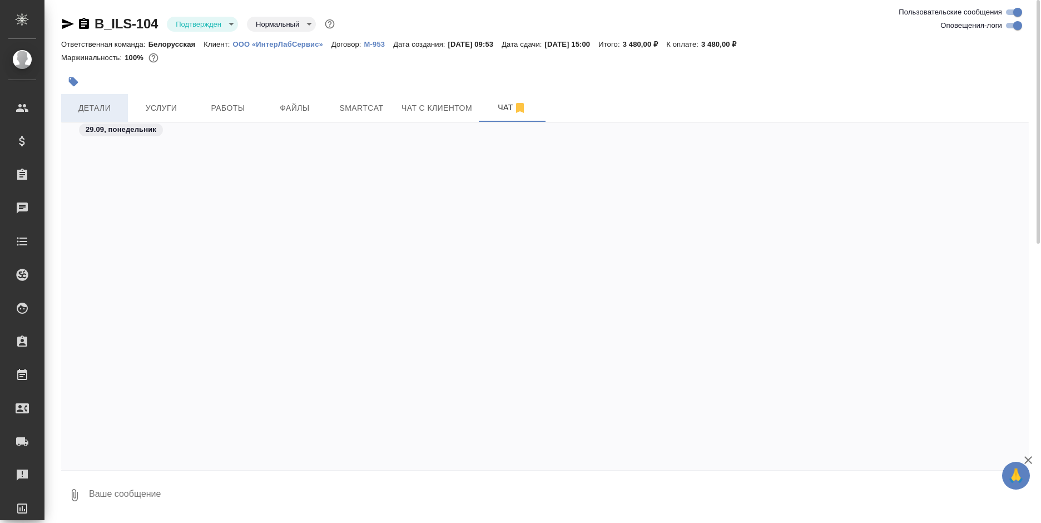
scroll to position [607, 0]
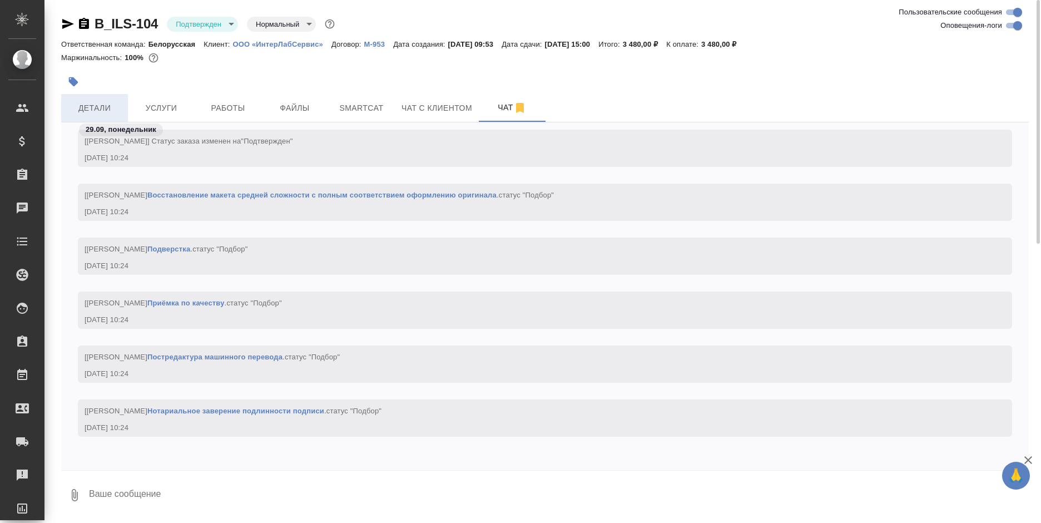
click at [93, 105] on span "Детали" at bounding box center [94, 108] width 53 height 14
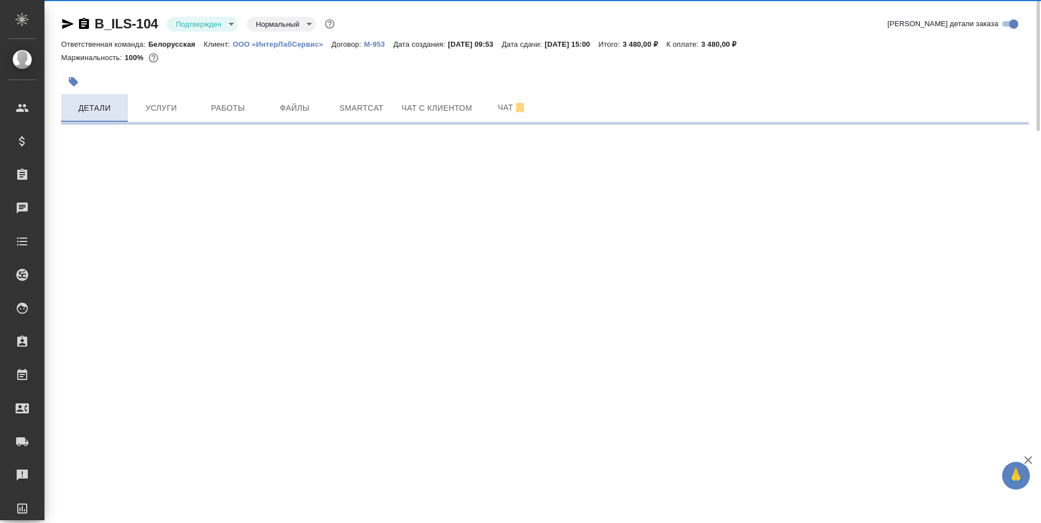
select select "RU"
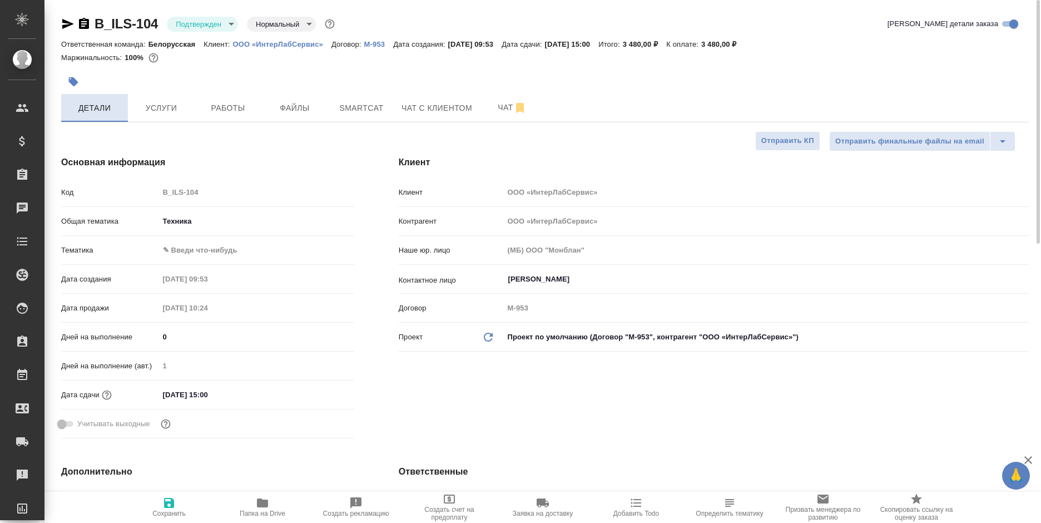
type textarea "x"
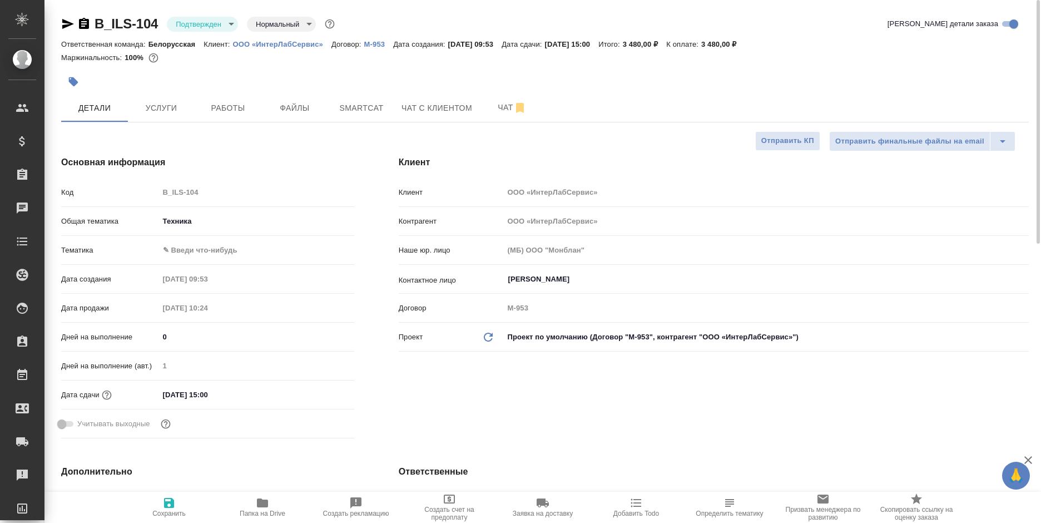
type textarea "x"
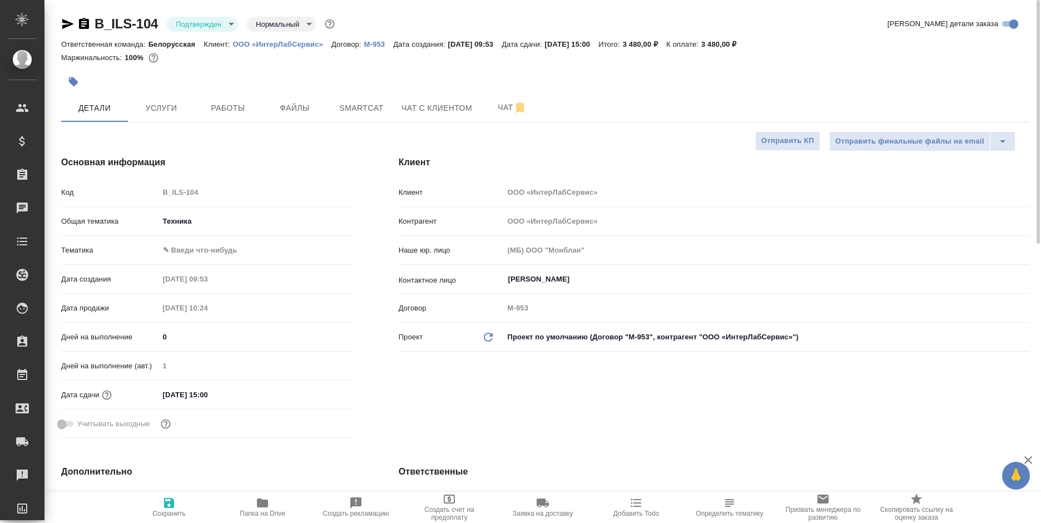
type textarea "x"
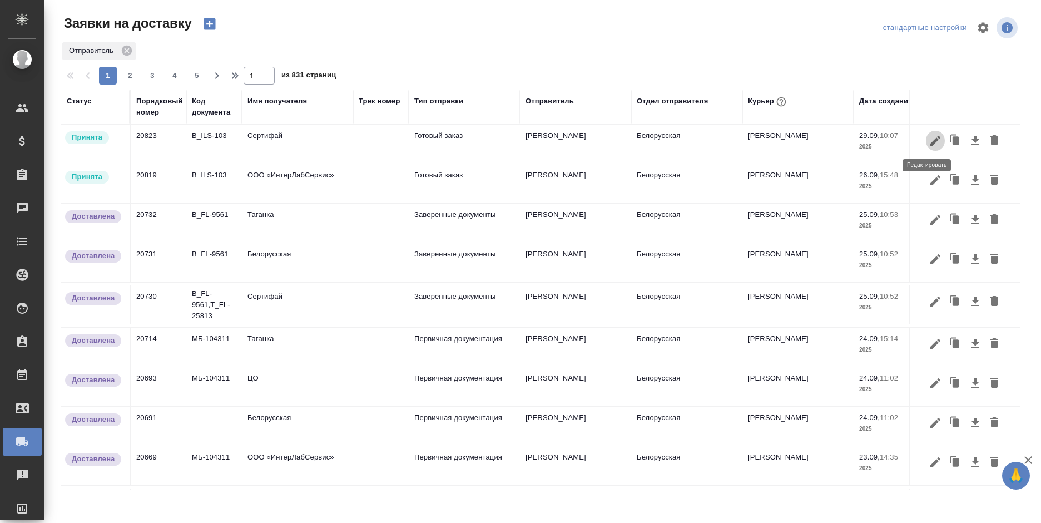
click at [926, 133] on button "button" at bounding box center [935, 140] width 19 height 21
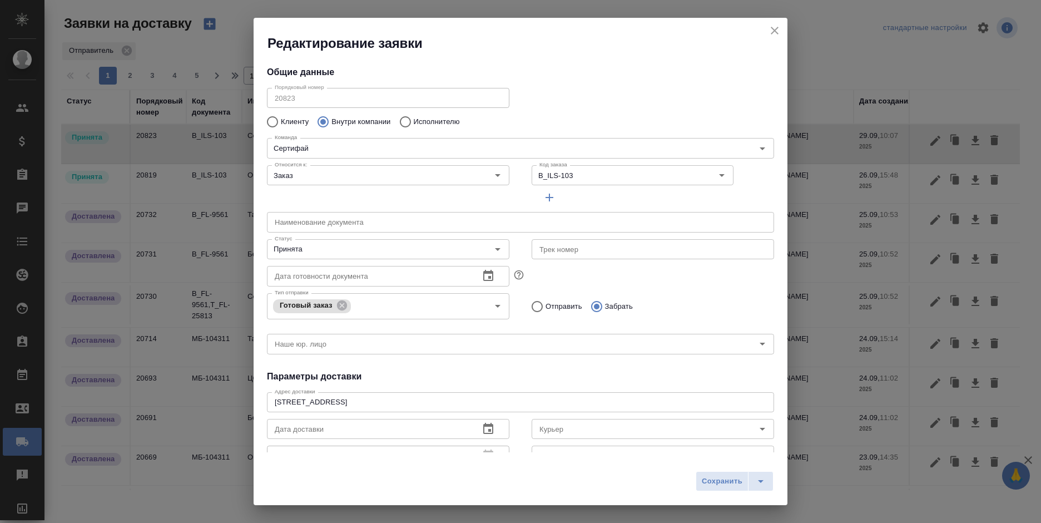
type input "[PERSON_NAME]"
click at [543, 192] on icon "button" at bounding box center [549, 197] width 13 height 13
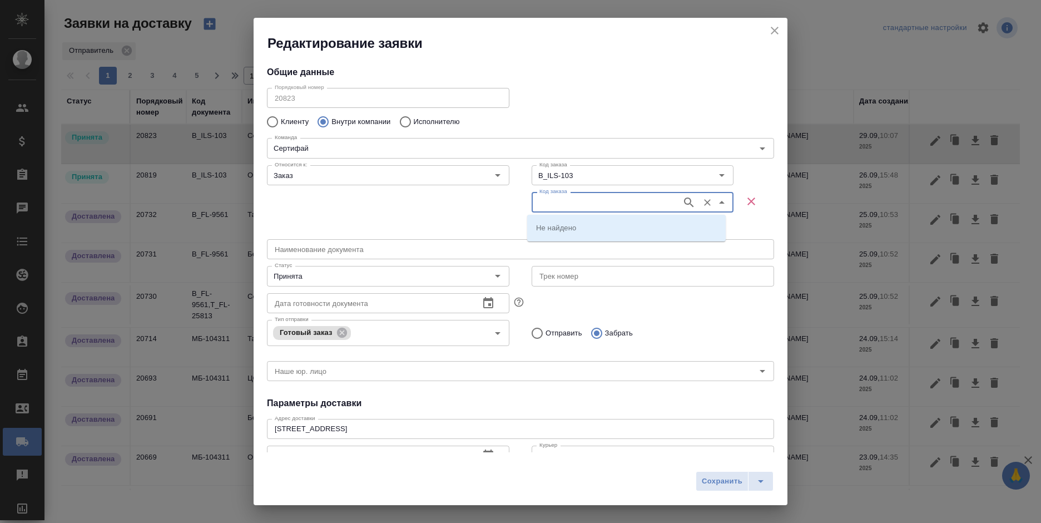
click at [559, 199] on input "Код заказа" at bounding box center [605, 201] width 141 height 13
paste input "V_FL-957"
type input "V_FL-957"
click at [555, 220] on li "V_FL-957" at bounding box center [626, 227] width 199 height 20
type input "V_FL-957"
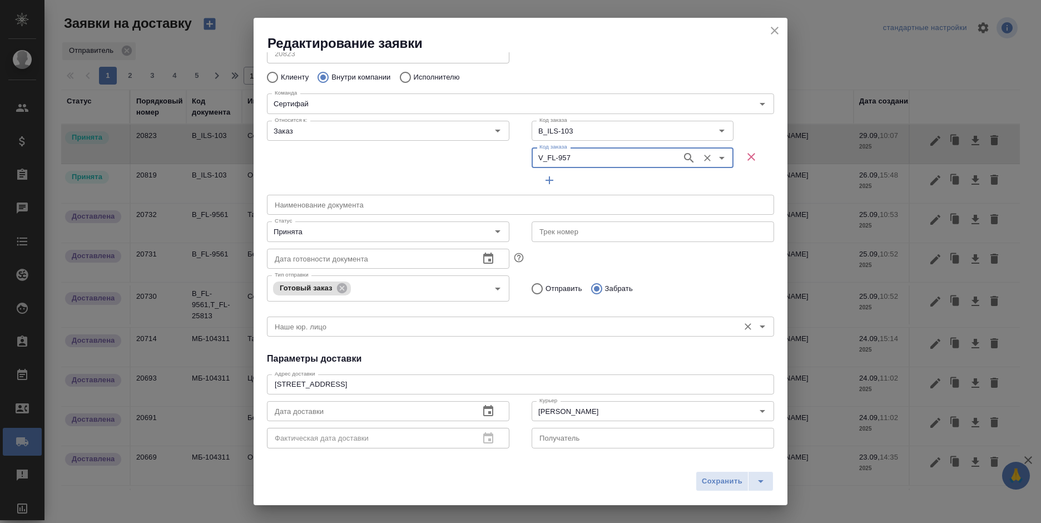
scroll to position [186, 0]
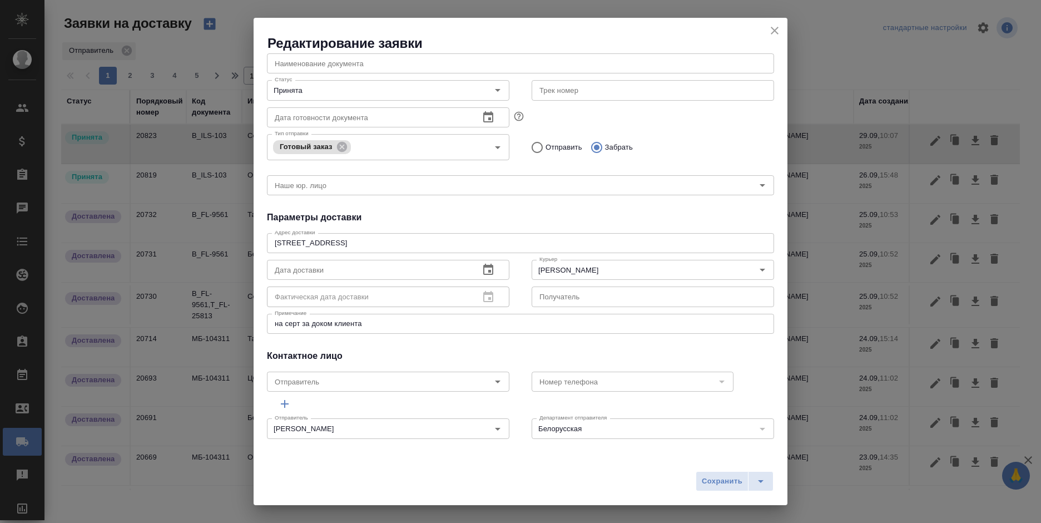
click at [392, 326] on textarea "на серт за доком клиента" at bounding box center [521, 323] width 492 height 8
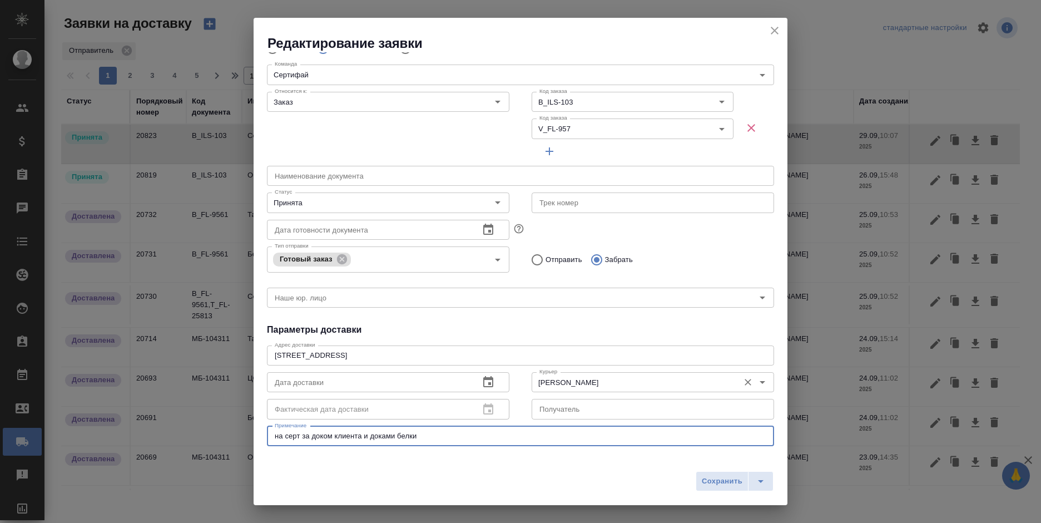
scroll to position [19, 0]
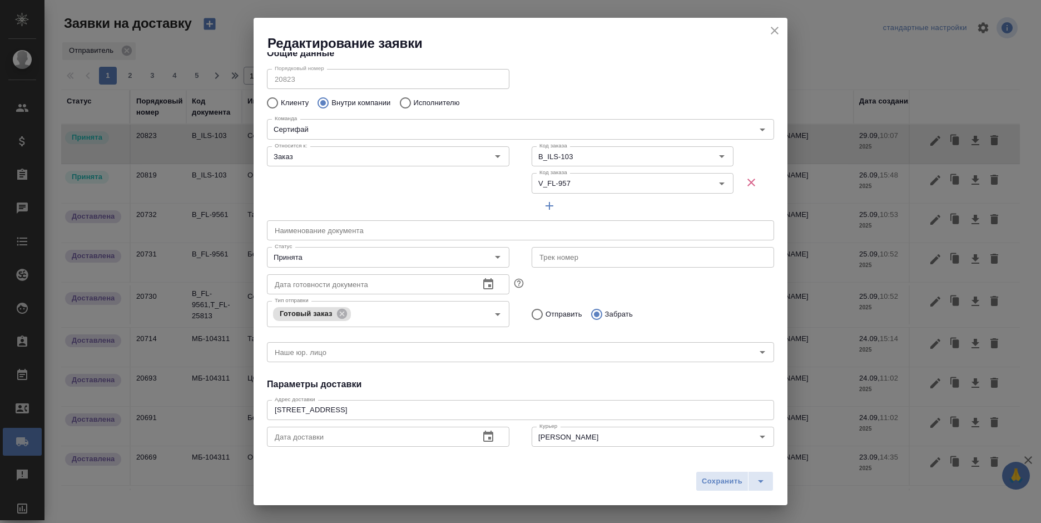
type textarea "на серт за доком клиента и доками белки"
click at [538, 203] on span "button" at bounding box center [549, 205] width 27 height 13
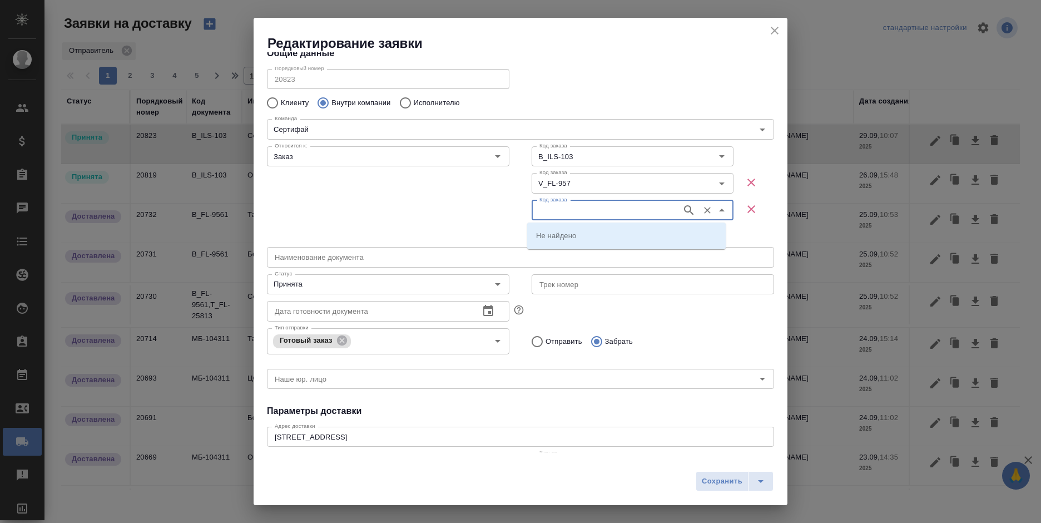
click at [563, 215] on input "Код заказа" at bounding box center [605, 210] width 141 height 13
paste input "B_FL-9564"
type input "B_FL-9564"
click at [573, 248] on li "B_FL-9564" at bounding box center [626, 255] width 199 height 20
type input "B_FL-9564"
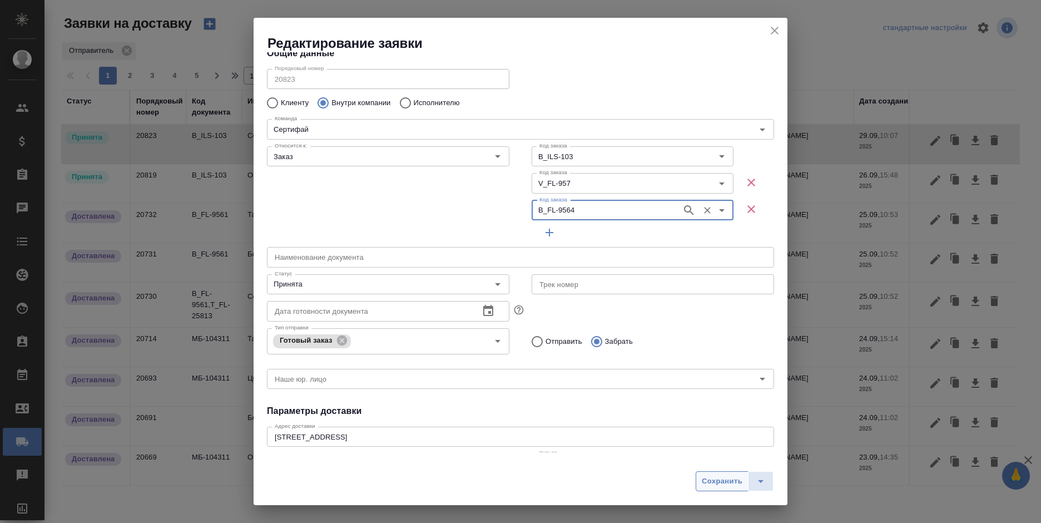
click at [705, 482] on span "Сохранить" at bounding box center [722, 481] width 41 height 13
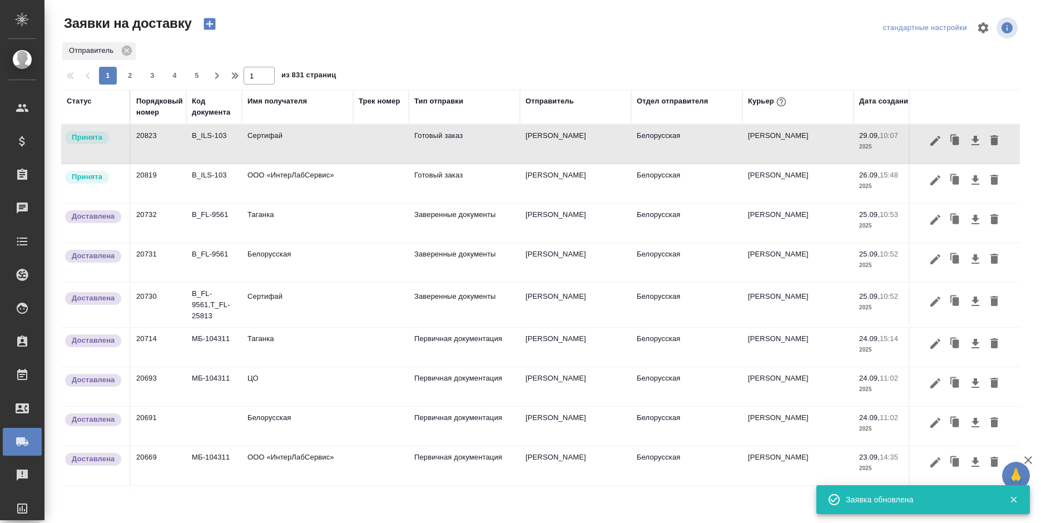
type textarea "на серт за доком клиента"
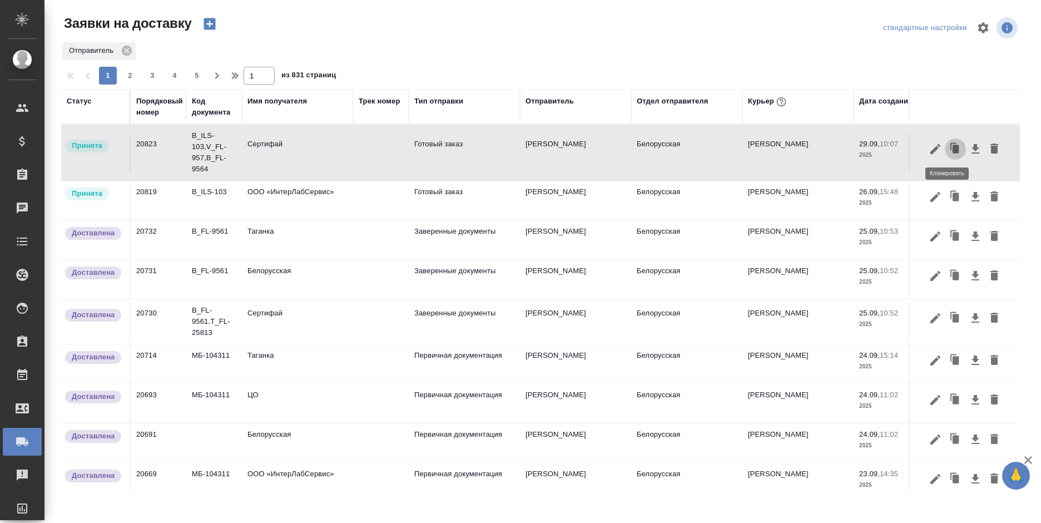
click at [948, 143] on icon "button" at bounding box center [956, 149] width 16 height 16
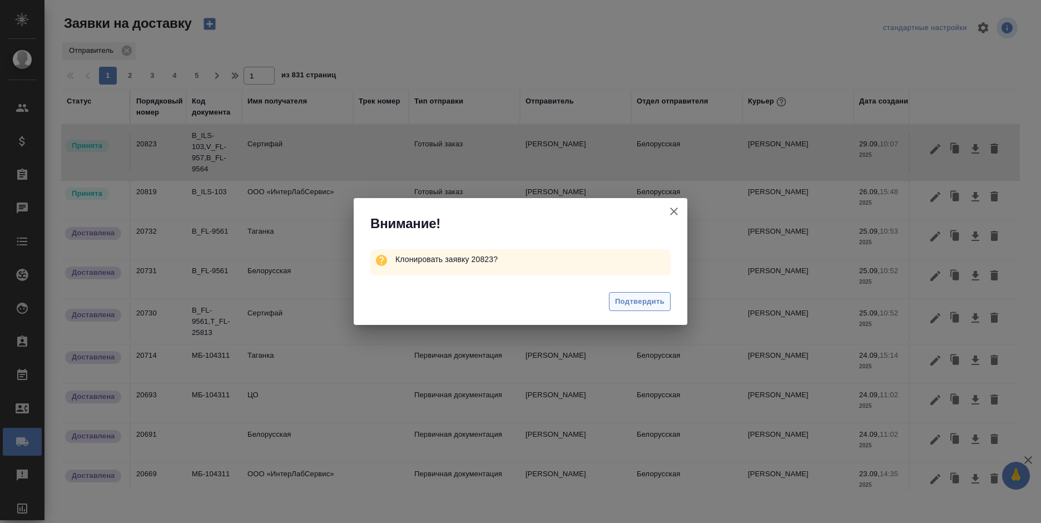
click at [640, 300] on span "Подтвердить" at bounding box center [640, 301] width 50 height 13
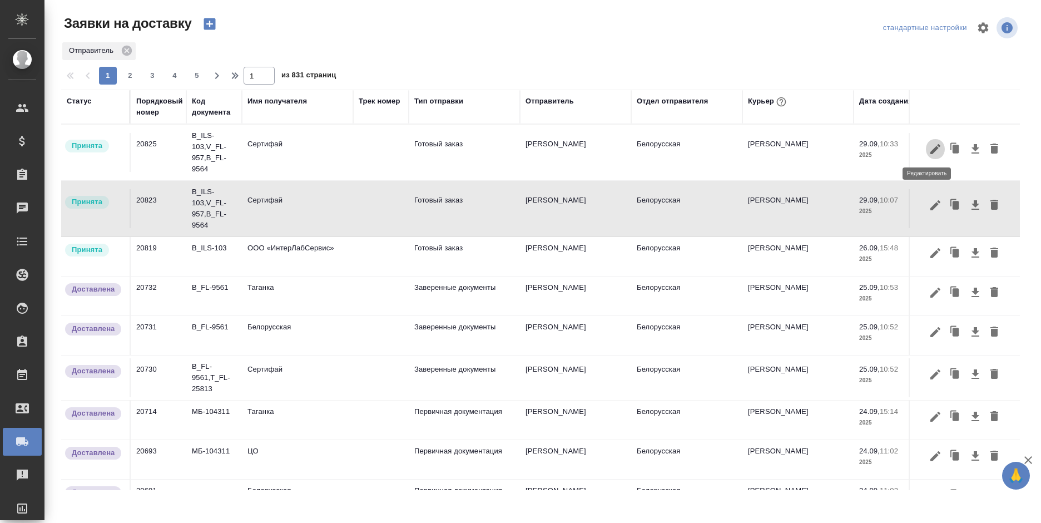
click at [929, 149] on icon "button" at bounding box center [935, 148] width 13 height 13
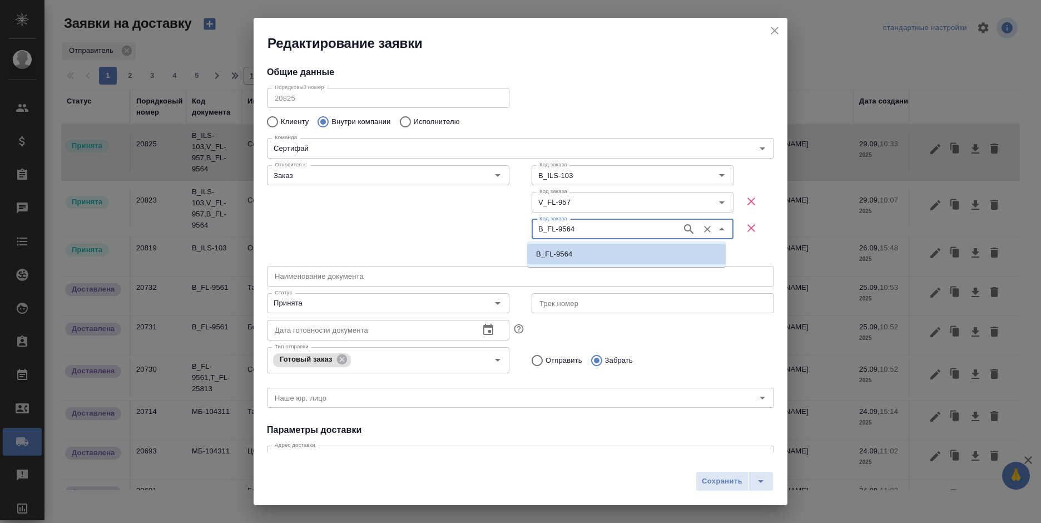
drag, startPoint x: 586, startPoint y: 227, endPoint x: 502, endPoint y: 237, distance: 84.6
click at [502, 237] on div "Относится к: Заказ Относится к: Код заказа B_ILS-103 Код заказа Код заказа V_FL…" at bounding box center [520, 211] width 529 height 123
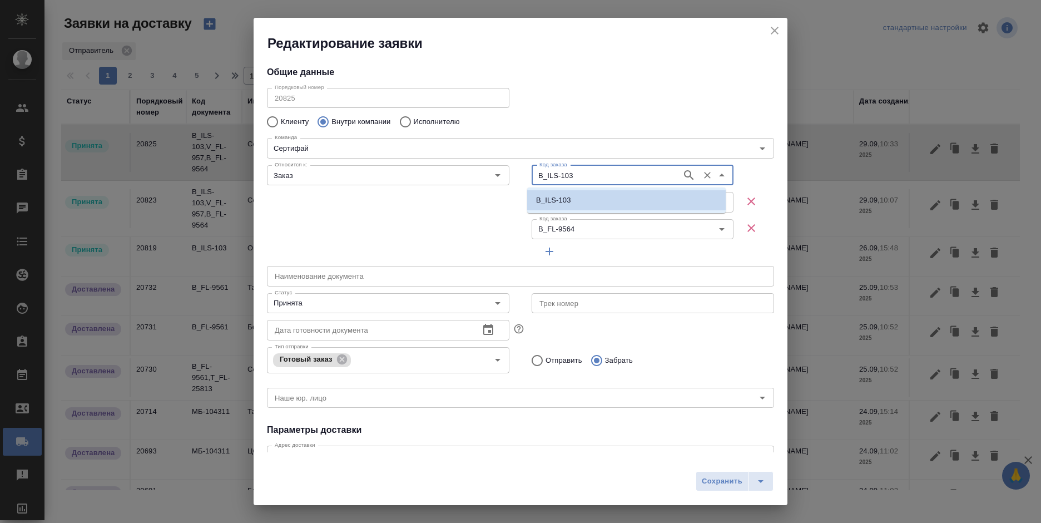
click at [575, 169] on input "B_ILS-103" at bounding box center [605, 175] width 141 height 13
click at [417, 211] on div "Относится к: Заказ Относится к:" at bounding box center [388, 211] width 265 height 123
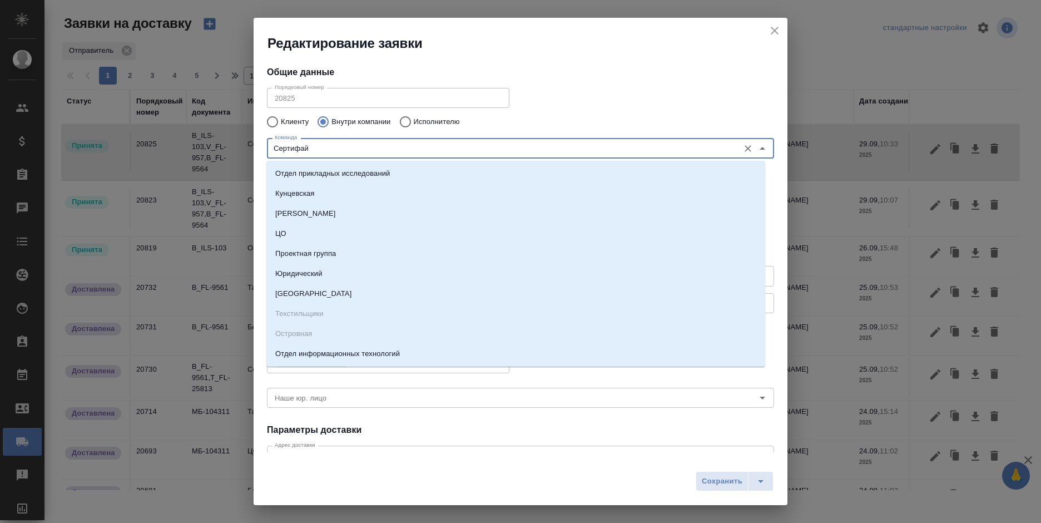
click at [382, 146] on input "Сертифай" at bounding box center [501, 147] width 463 height 13
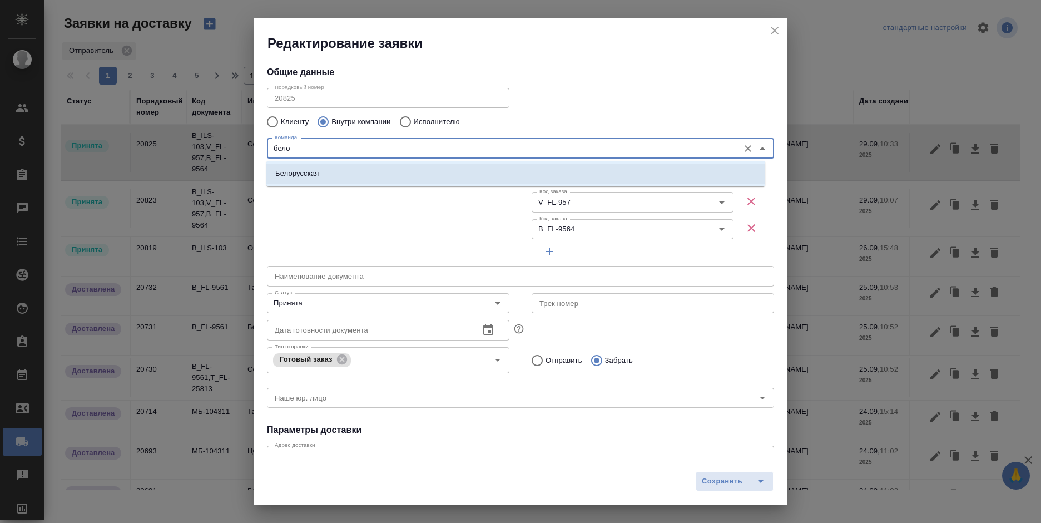
click at [383, 170] on li "Белорусская" at bounding box center [515, 174] width 499 height 20
type input "Белорусская"
type textarea "1-ая Тверская-Ямская, д. 29 стр. 1, этаж 2, офис 17"
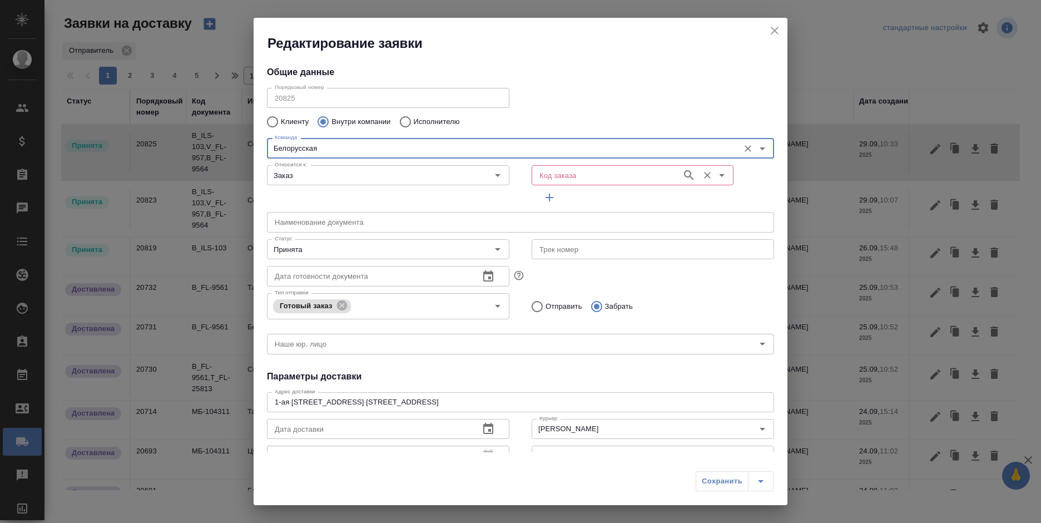
type input "Белорусская"
click at [550, 177] on input "Код заказа" at bounding box center [605, 175] width 141 height 13
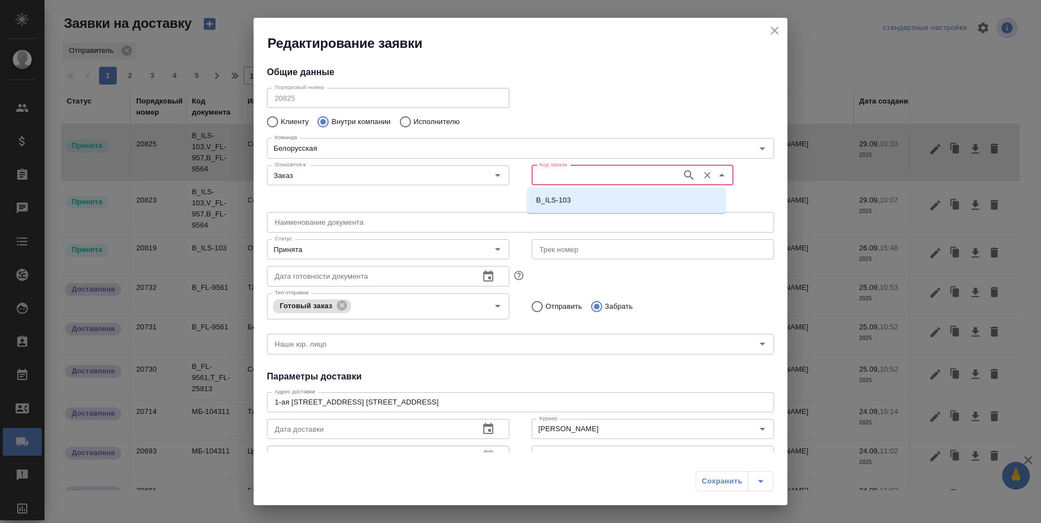
paste input "B_FL-9564"
type input "B_FL-9564"
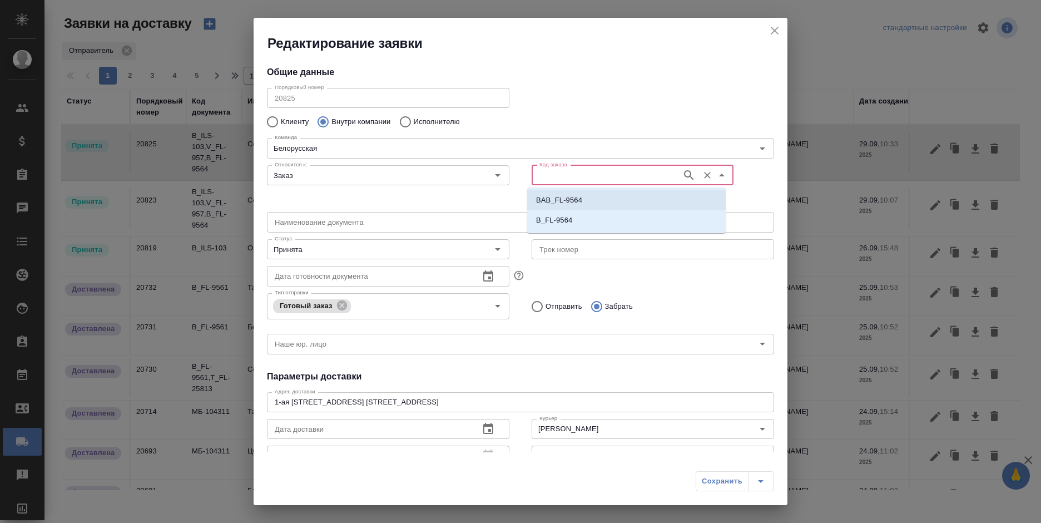
click at [555, 200] on p "BAB_FL-9564" at bounding box center [559, 200] width 46 height 11
type input "BAB_FL-9564"
type input "(МБ) ООО "Монблан""
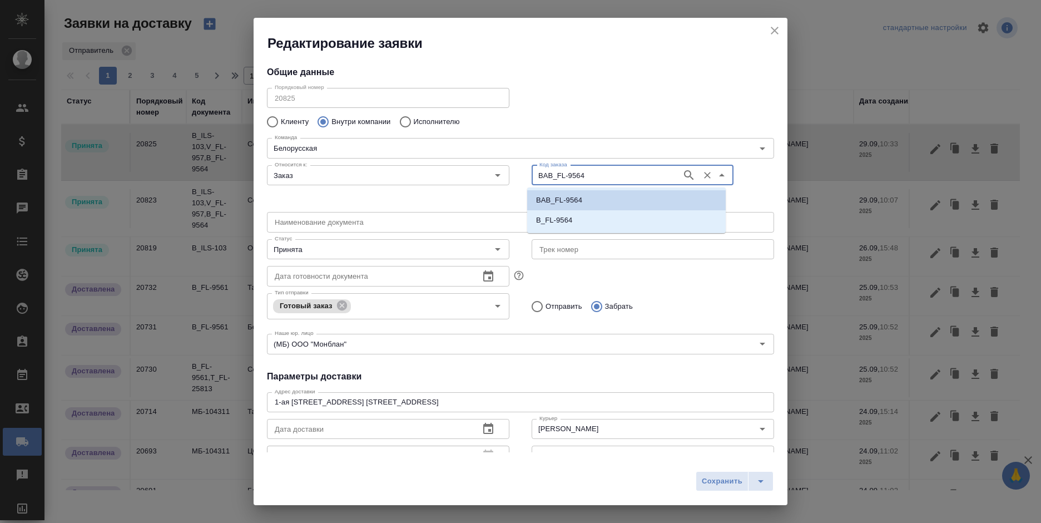
click at [556, 180] on input "BAB_FL-9564" at bounding box center [605, 175] width 141 height 13
click at [553, 220] on p "B_FL-9564" at bounding box center [554, 220] width 36 height 11
type input "B_FL-9564"
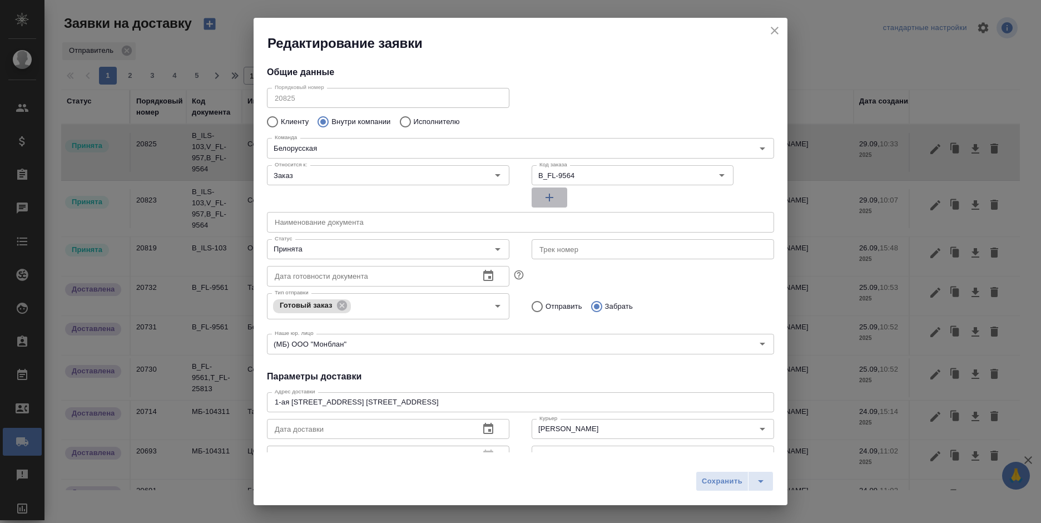
click at [545, 196] on icon "button" at bounding box center [549, 197] width 13 height 13
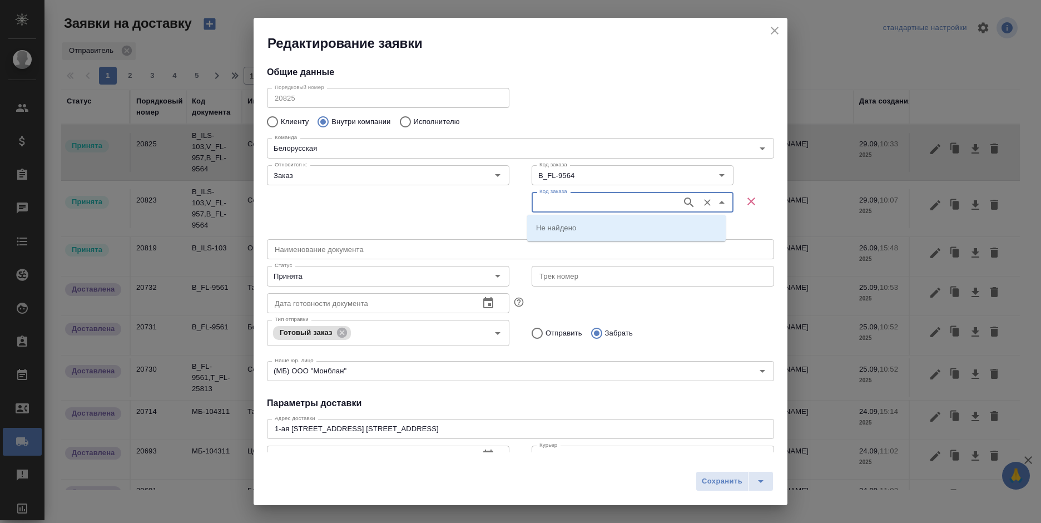
click at [555, 203] on input "Код заказа" at bounding box center [605, 201] width 141 height 13
type input "957"
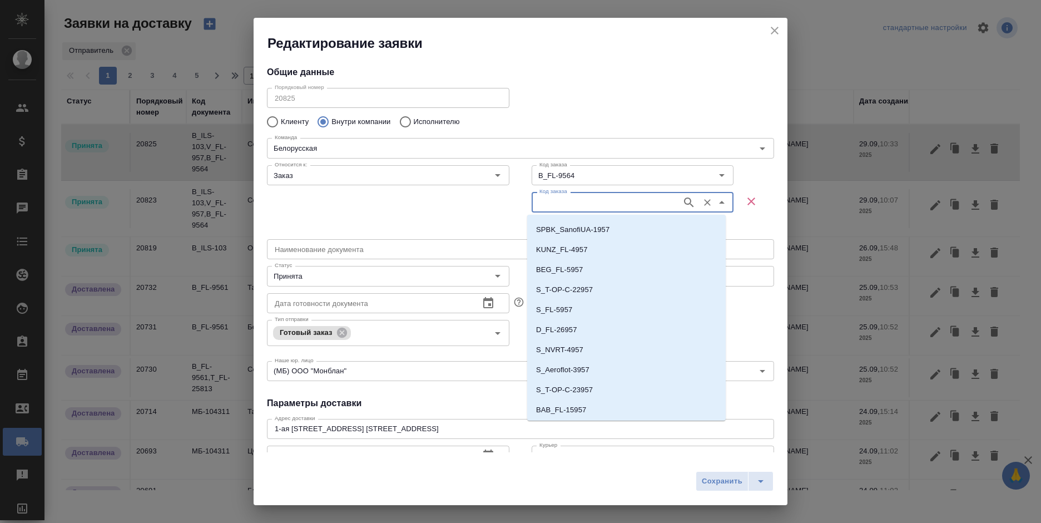
scroll to position [5364, 0]
click at [576, 382] on li "V_FL-957" at bounding box center [626, 390] width 199 height 20
type input "V_FL-957"
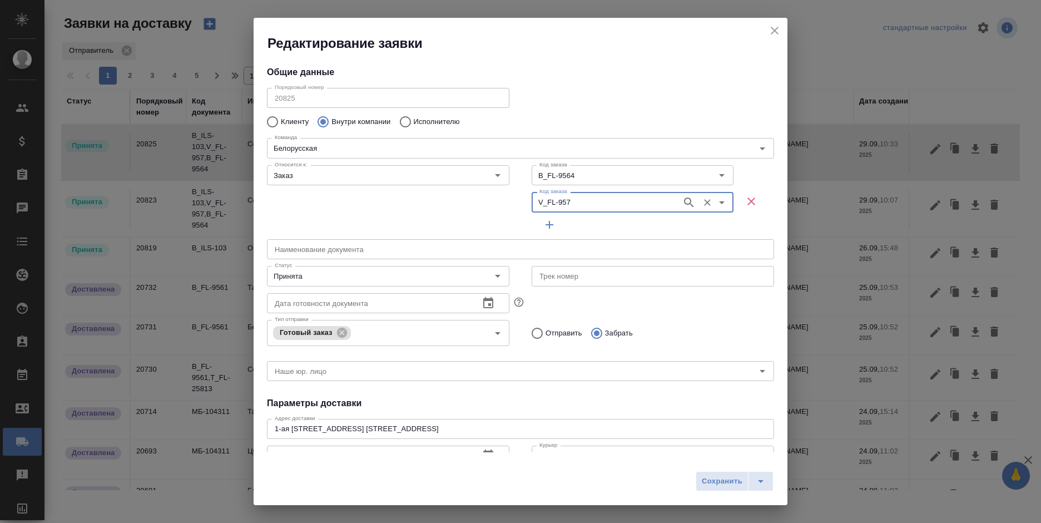
scroll to position [186, 0]
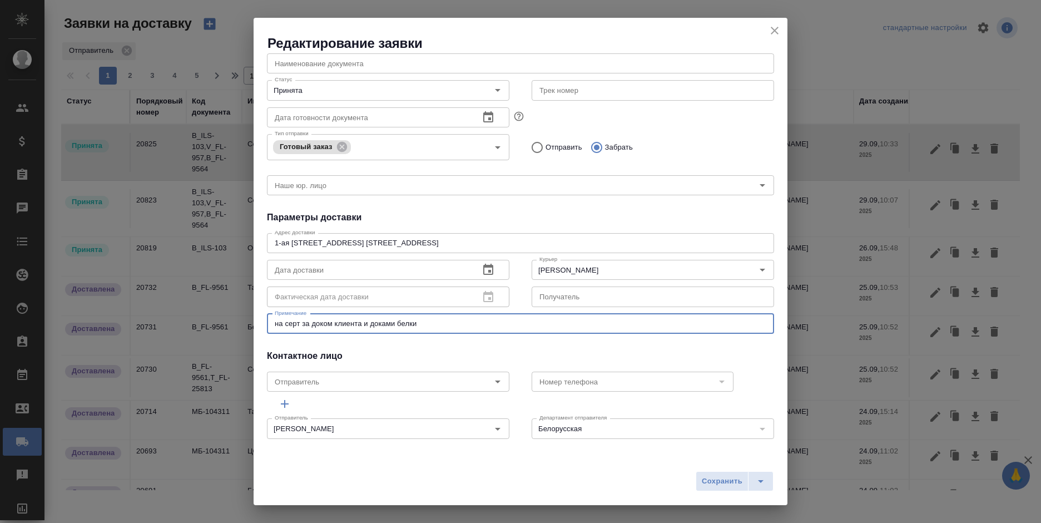
drag, startPoint x: 425, startPoint y: 326, endPoint x: 224, endPoint y: 336, distance: 201.6
click at [224, 336] on div "Редактирование заявки Общие данные Порядковый номер 20825 Порядковый номер Клие…" at bounding box center [520, 261] width 1041 height 523
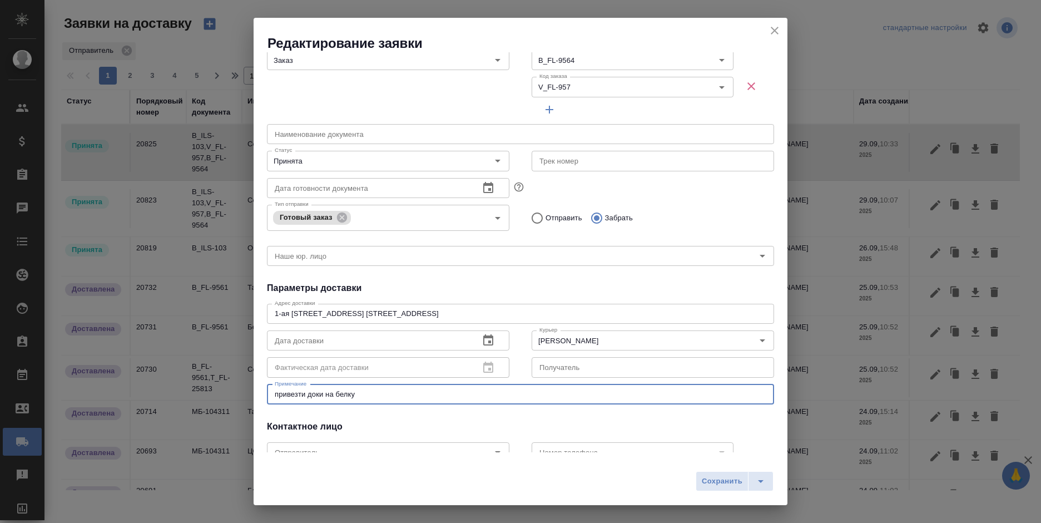
scroll to position [0, 0]
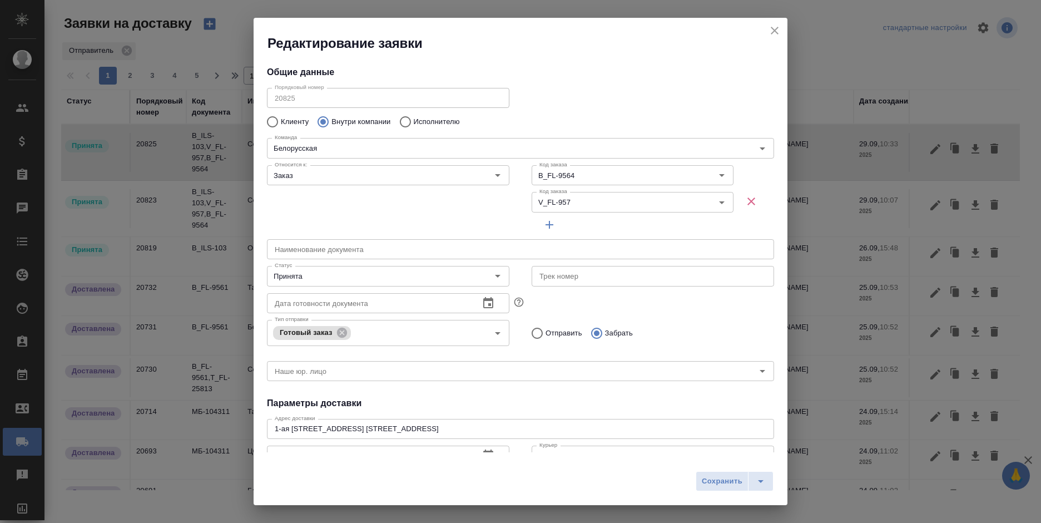
type textarea "привезти доки на белку"
click at [568, 330] on p "Отправить" at bounding box center [564, 333] width 37 height 11
click at [546, 330] on input "Отправить" at bounding box center [536, 332] width 20 height 23
radio input "true"
click at [712, 484] on span "Сохранить" at bounding box center [722, 481] width 41 height 13
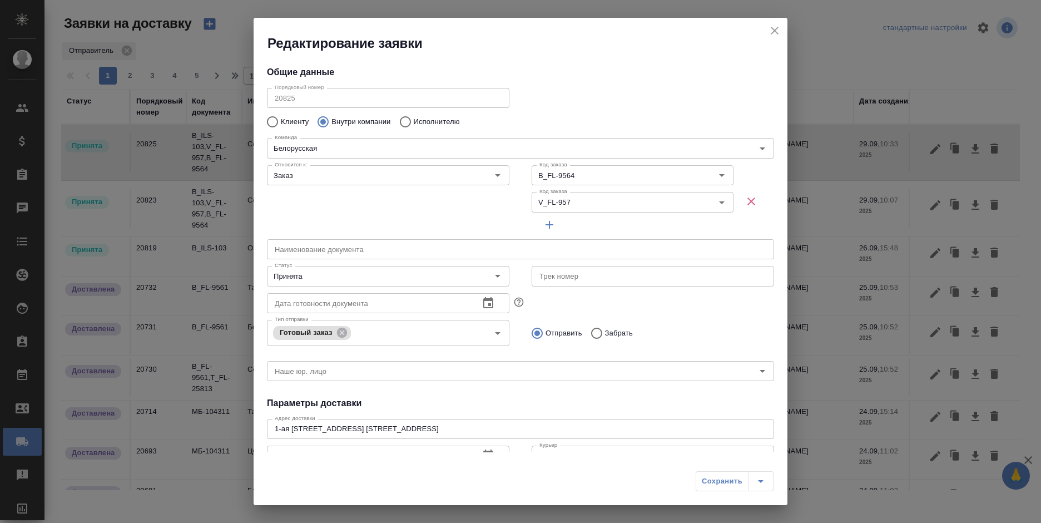
type input "Сертифай"
radio input "false"
radio input "true"
type textarea "Кузнецкий мост, д.7"
type textarea "на серт за доком клиента и доками белки"
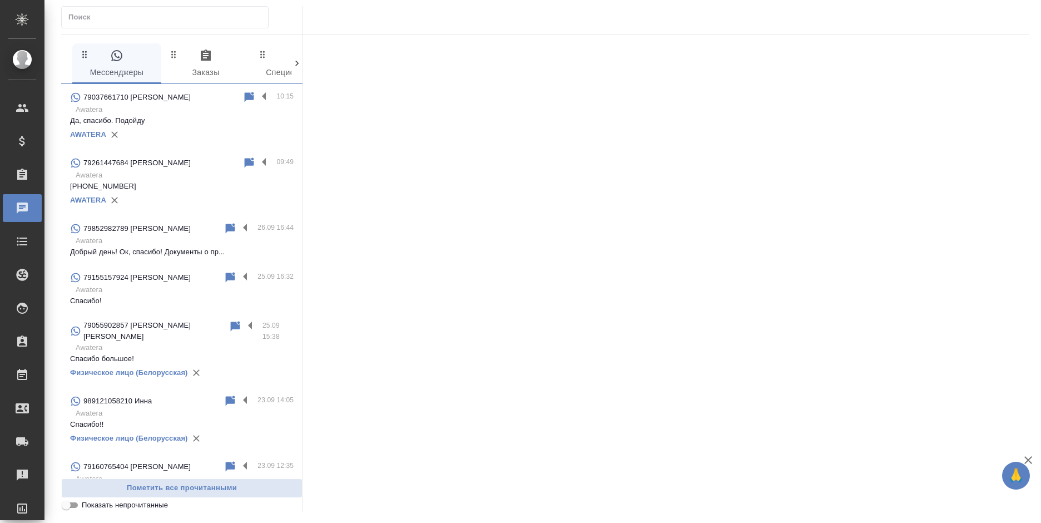
click at [167, 128] on div "AWATERA" at bounding box center [182, 134] width 224 height 17
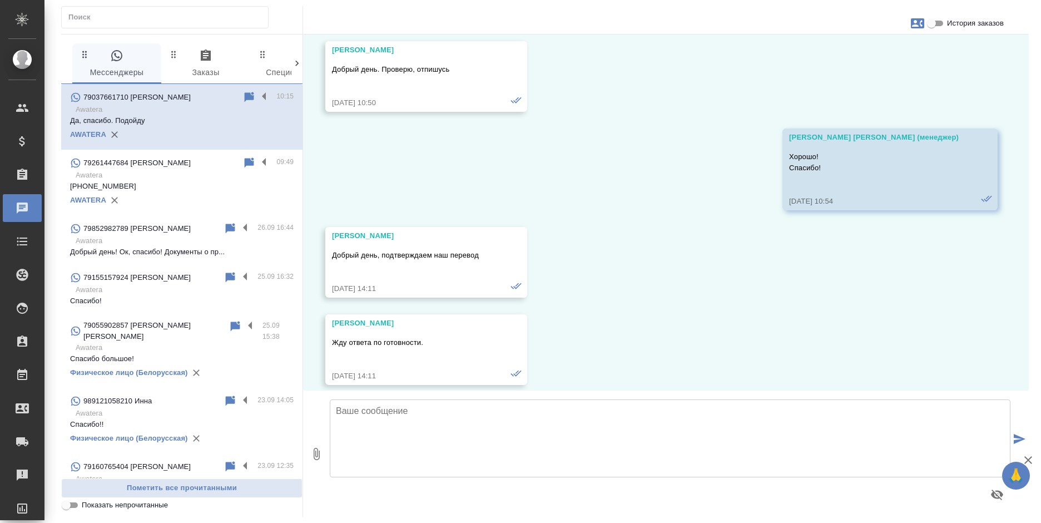
click at [940, 24] on input "История заказов" at bounding box center [932, 23] width 40 height 13
checkbox input "true"
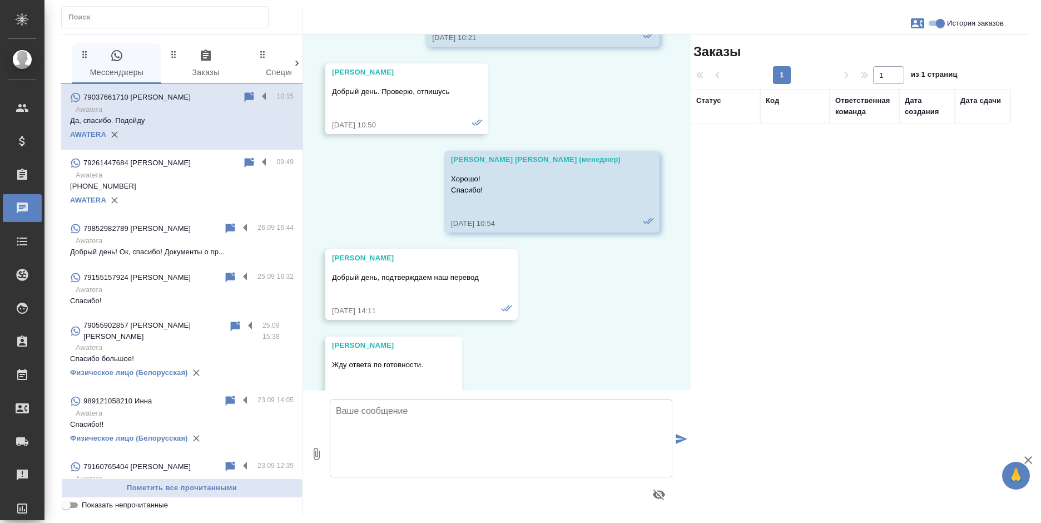
scroll to position [2886, 0]
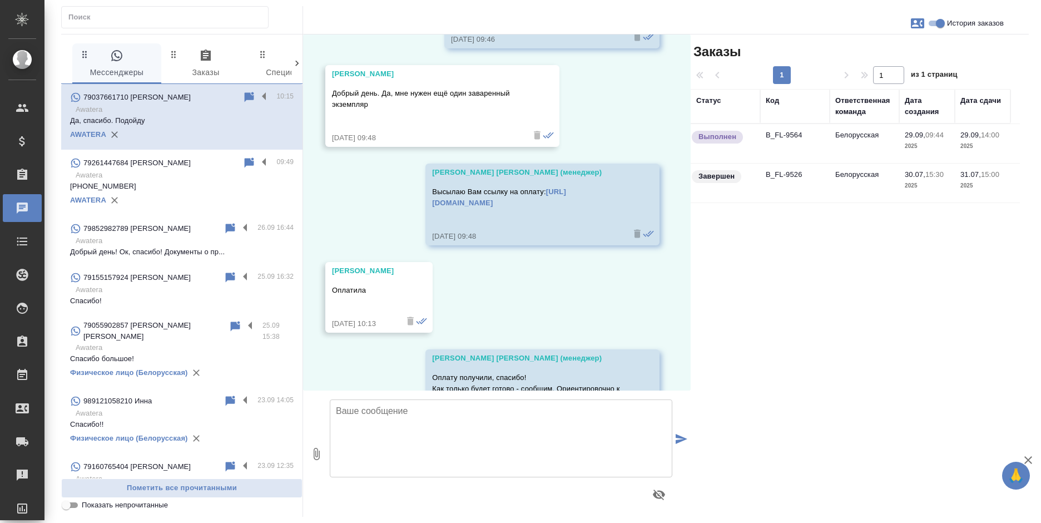
click at [834, 151] on td "Белорусская" at bounding box center [865, 143] width 70 height 39
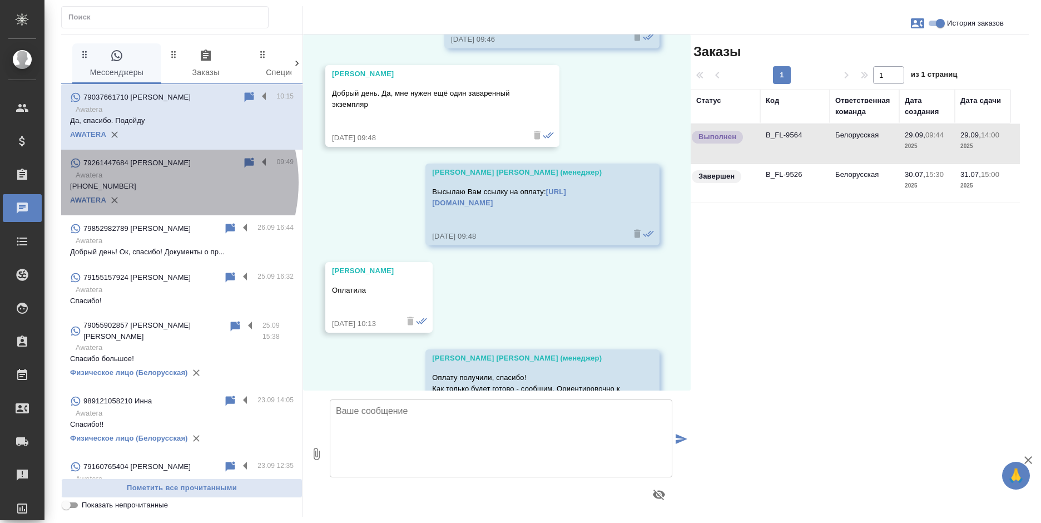
click at [143, 182] on p "+79261447684" at bounding box center [182, 186] width 224 height 11
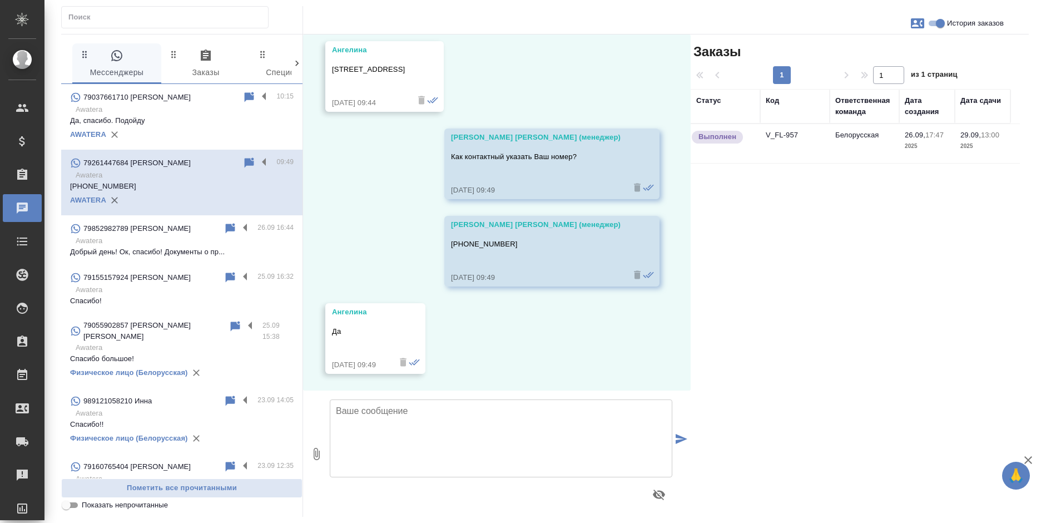
scroll to position [2157, 0]
click at [741, 144] on div "Выполнен" at bounding box center [723, 137] width 64 height 15
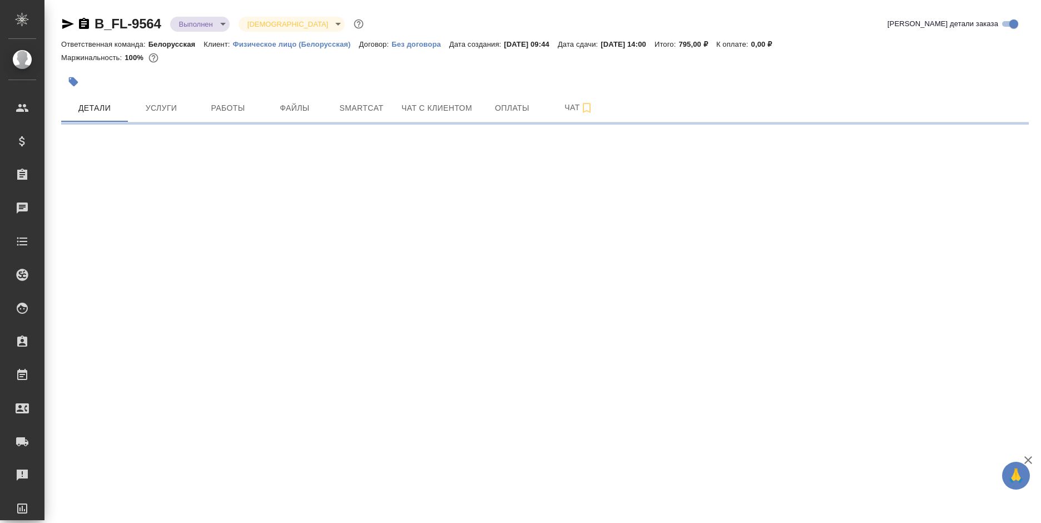
click at [83, 28] on icon "button" at bounding box center [84, 23] width 10 height 11
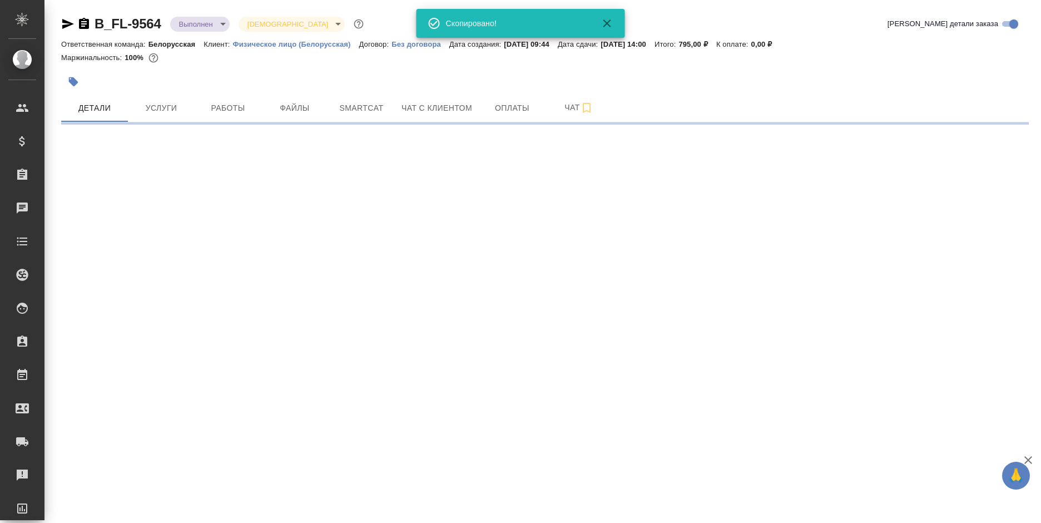
click at [83, 28] on icon "button" at bounding box center [84, 23] width 10 height 11
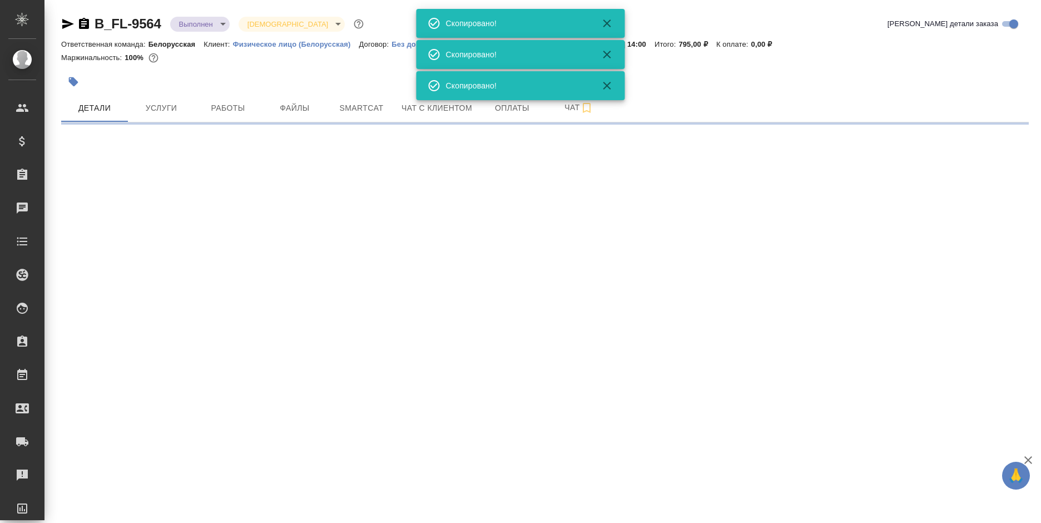
select select "RU"
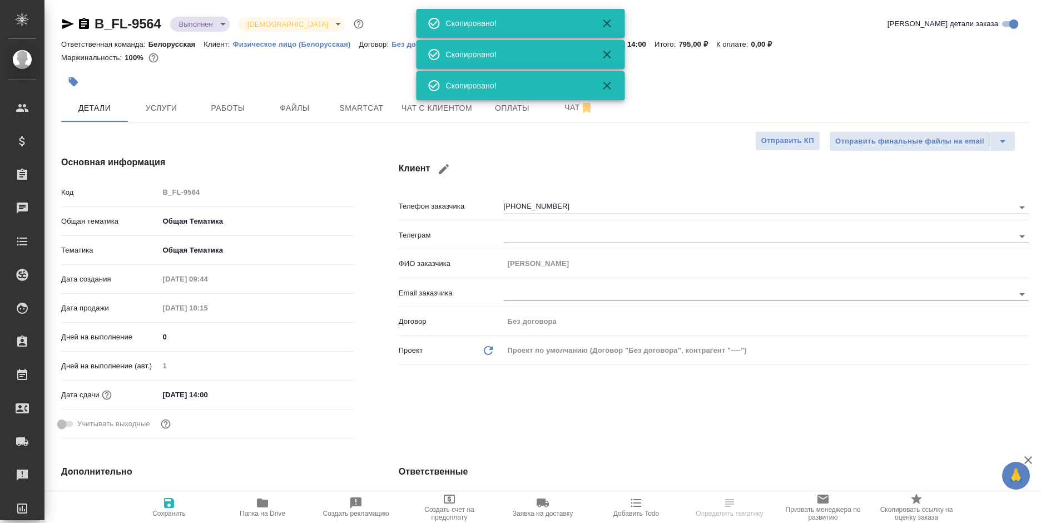
type textarea "x"
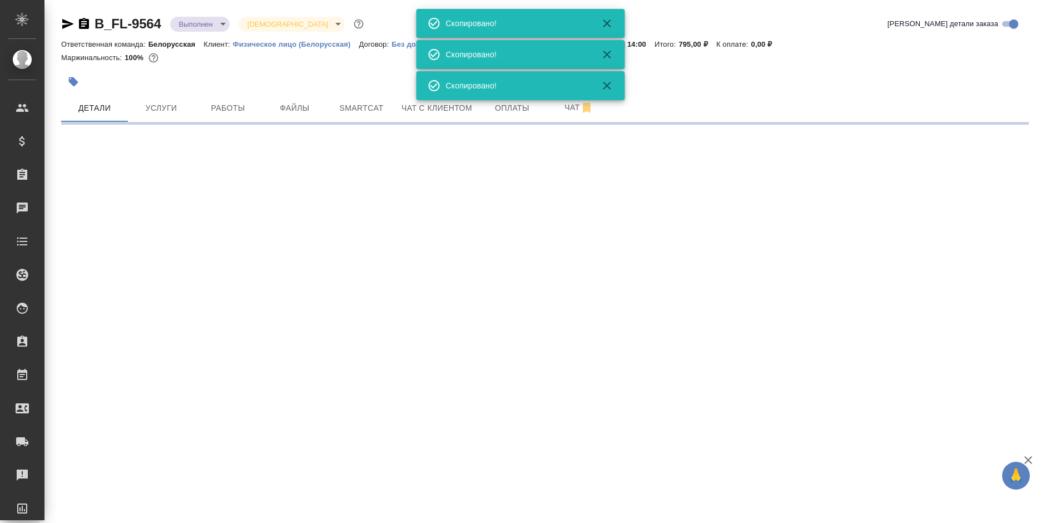
select select "RU"
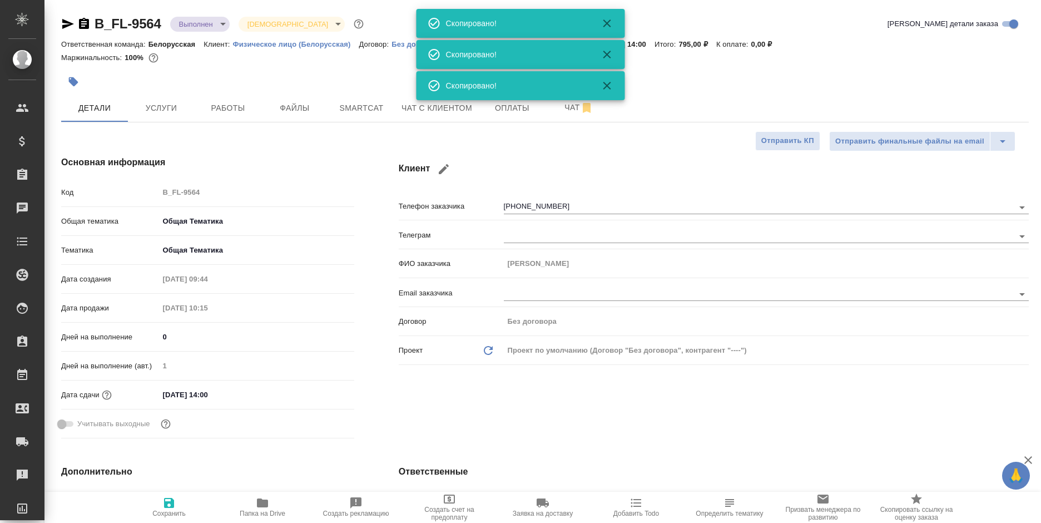
type textarea "x"
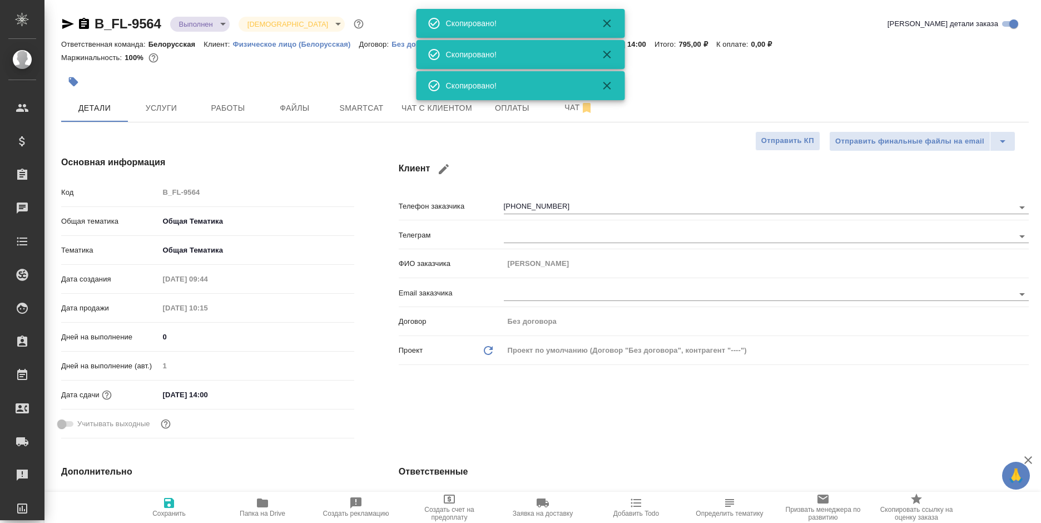
type textarea "x"
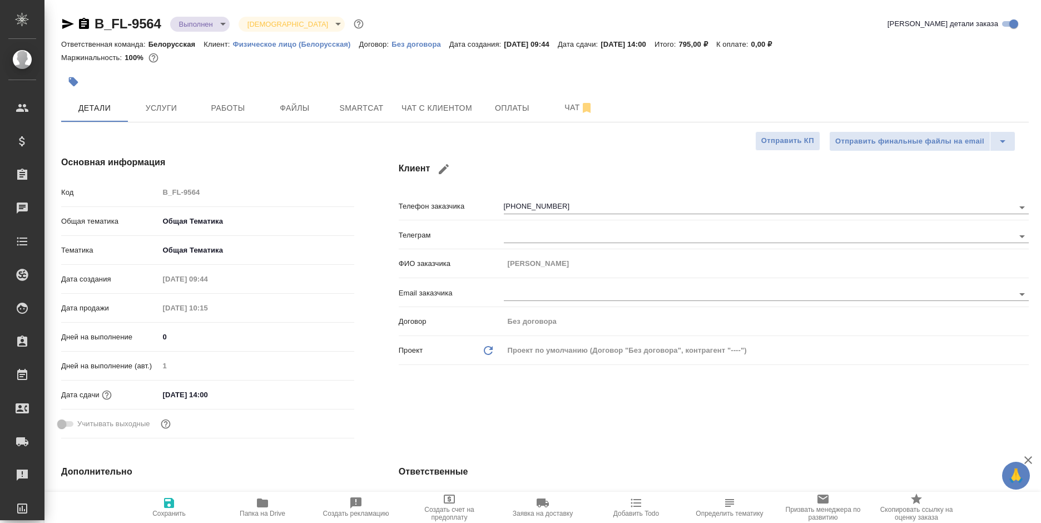
click at [200, 27] on body "🙏 .cls-1 fill:#fff; AWATERA [PERSON_NAME] Спецификации Заказы 0 Чаты Todo Проек…" at bounding box center [520, 261] width 1041 height 523
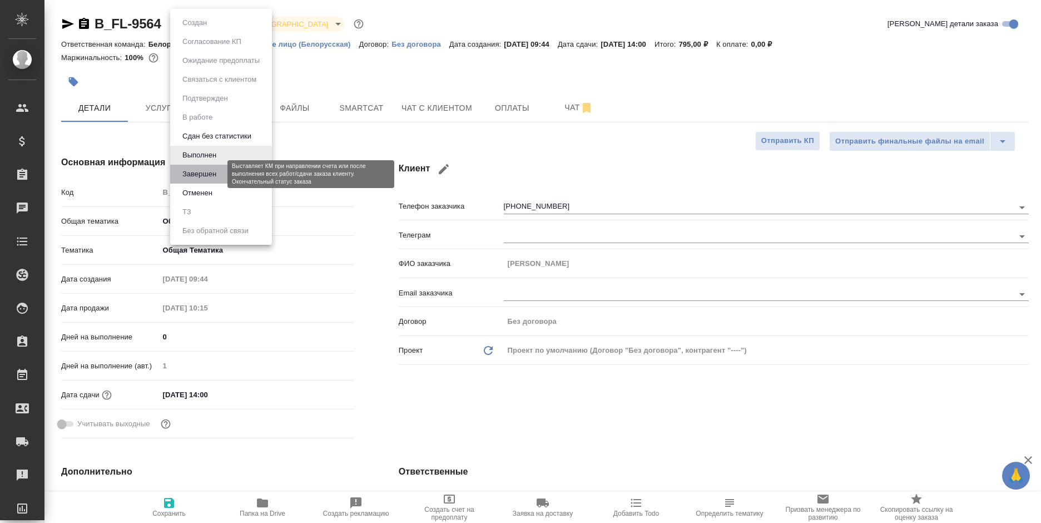
click at [212, 175] on button "Завершен" at bounding box center [199, 174] width 41 height 12
type textarea "x"
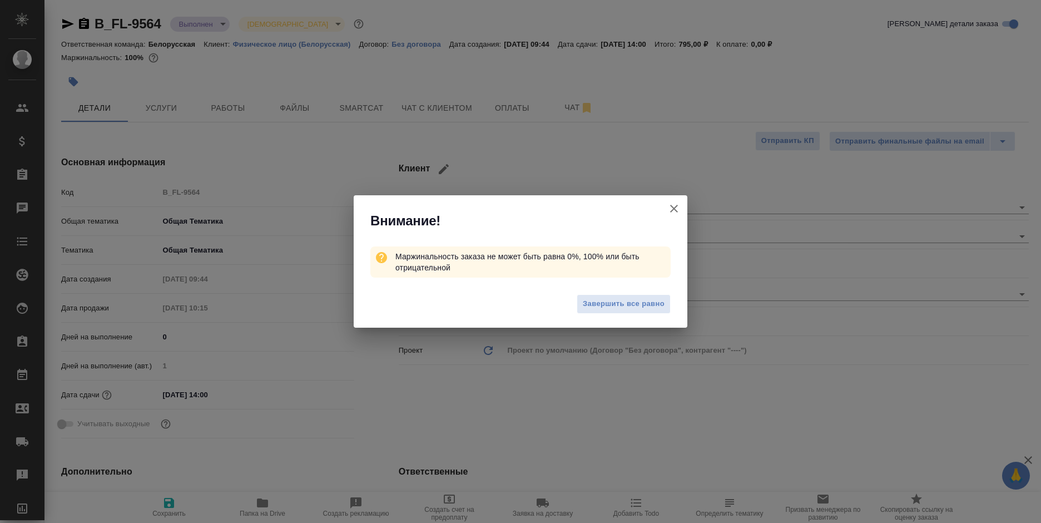
click at [666, 207] on button "Клиент не указал номер" at bounding box center [674, 208] width 27 height 27
type textarea "x"
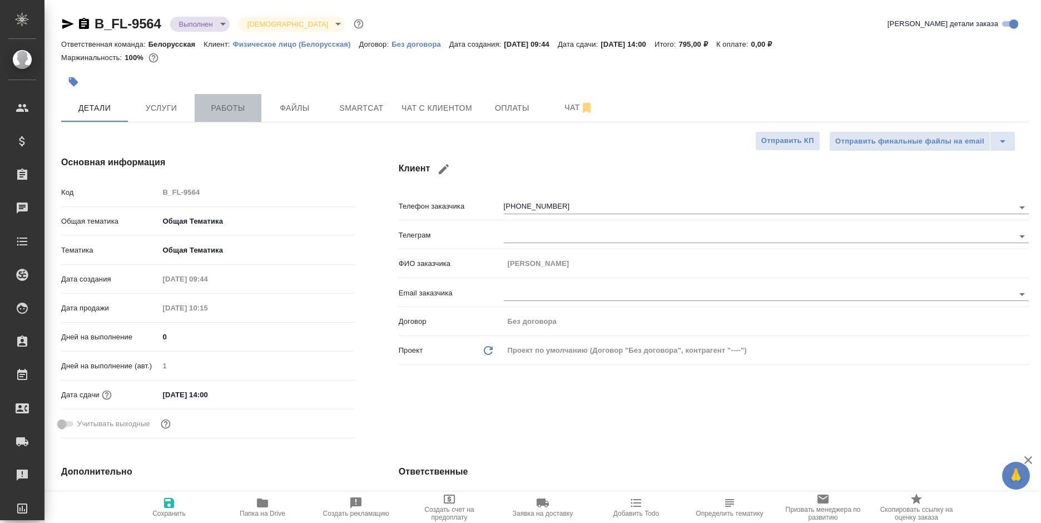
click at [239, 105] on span "Работы" at bounding box center [227, 108] width 53 height 14
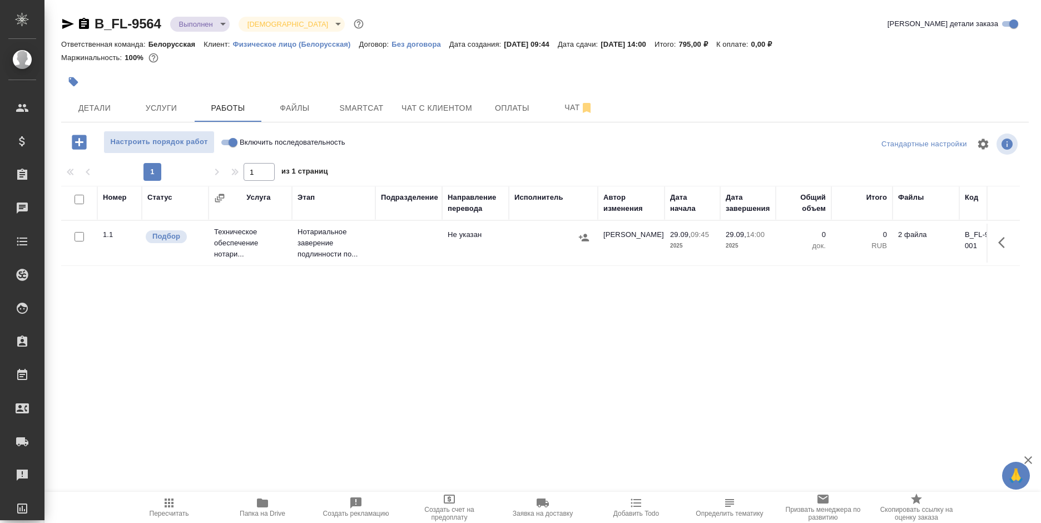
click at [995, 241] on button "button" at bounding box center [1005, 242] width 27 height 27
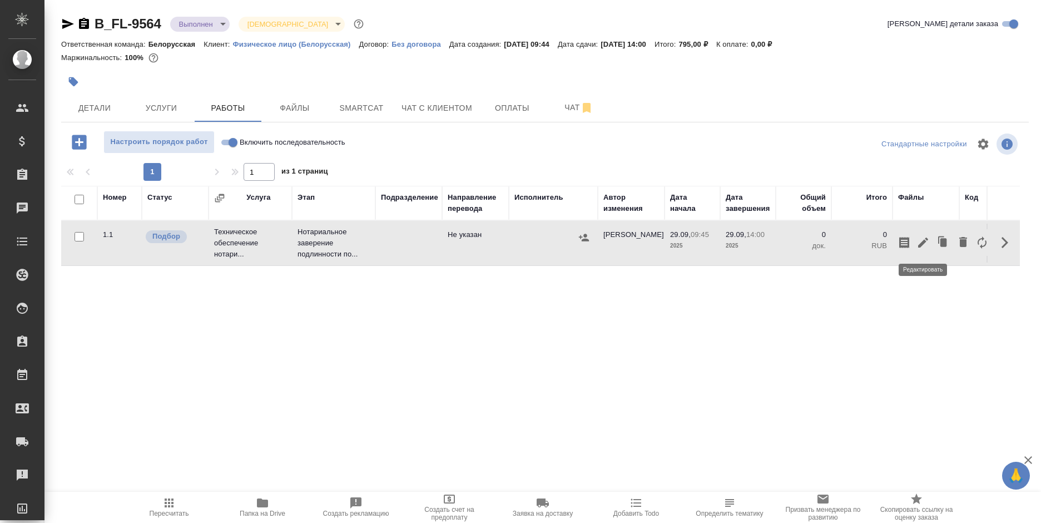
click at [919, 245] on icon "button" at bounding box center [923, 242] width 13 height 13
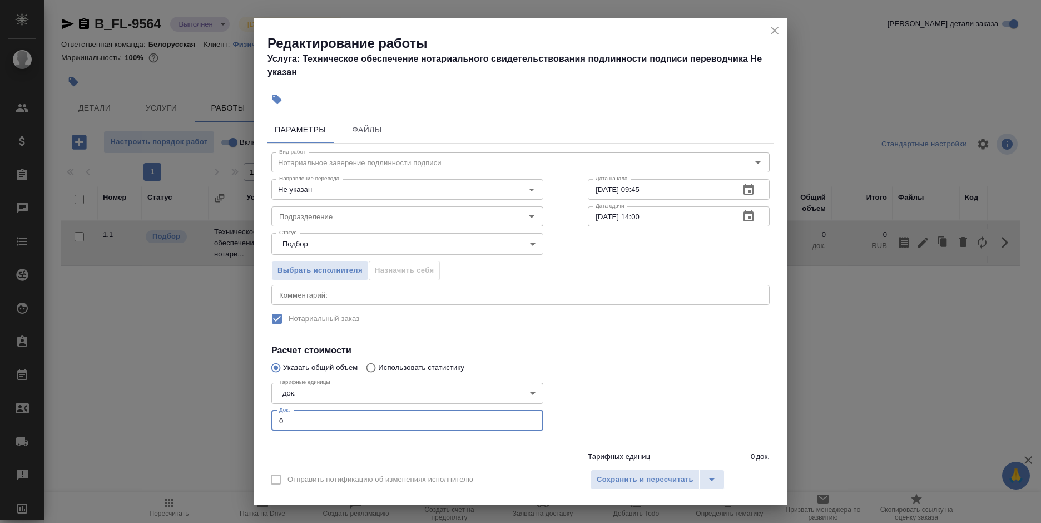
drag, startPoint x: 296, startPoint y: 420, endPoint x: 274, endPoint y: 421, distance: 21.7
click at [274, 421] on input "0" at bounding box center [407, 420] width 272 height 20
type input "1"
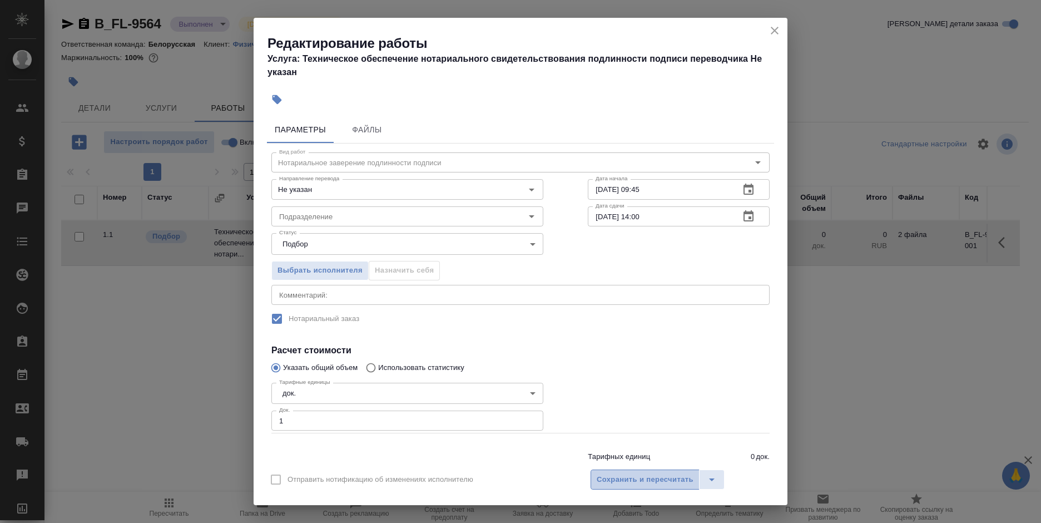
click at [656, 484] on span "Сохранить и пересчитать" at bounding box center [645, 479] width 97 height 13
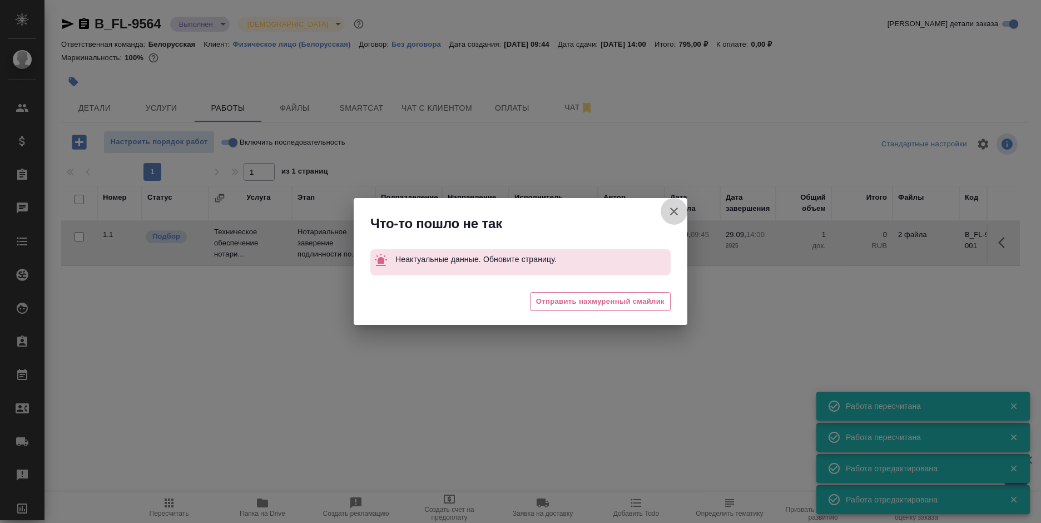
click at [669, 209] on icon "button" at bounding box center [673, 211] width 13 height 13
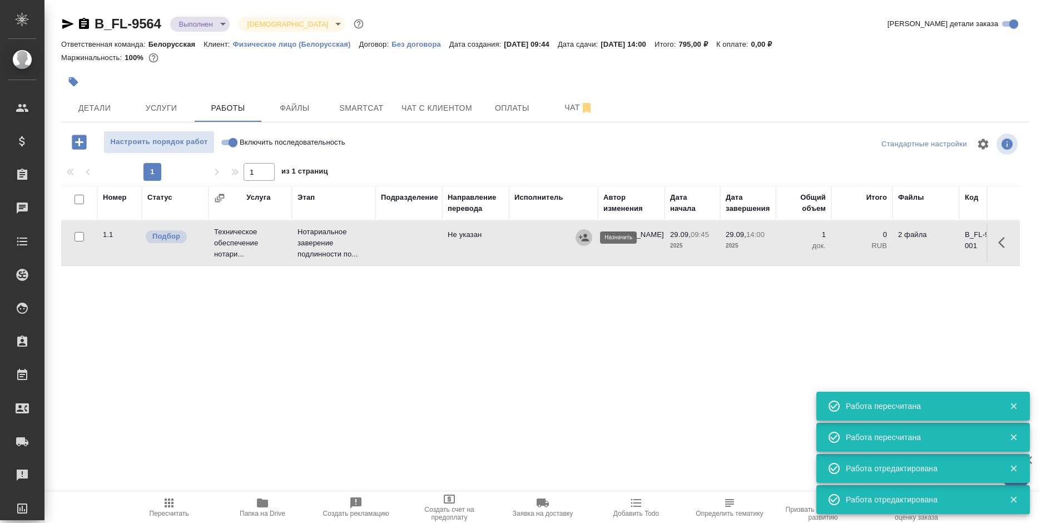
click at [578, 240] on icon "button" at bounding box center [583, 237] width 11 height 11
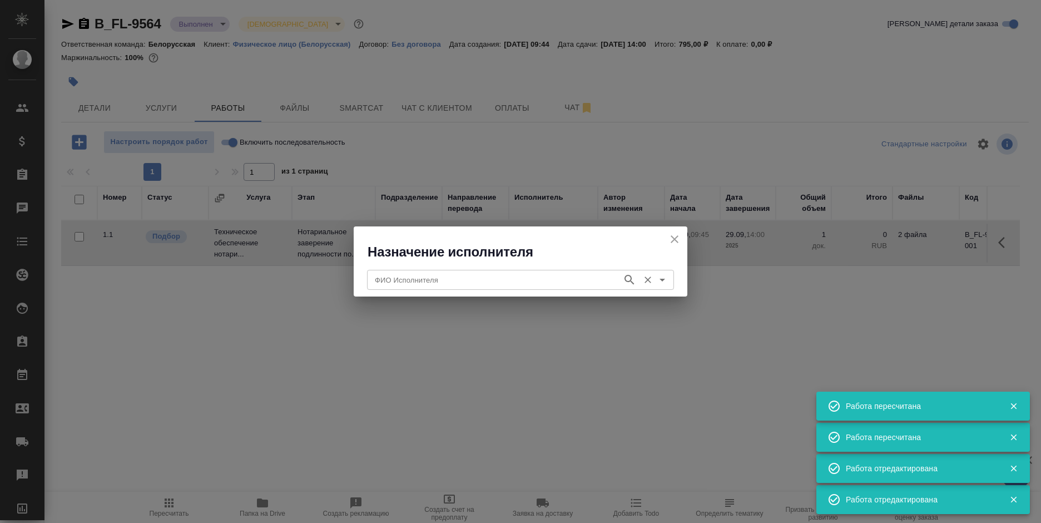
click at [494, 277] on input "ФИО Исполнителя" at bounding box center [493, 279] width 246 height 13
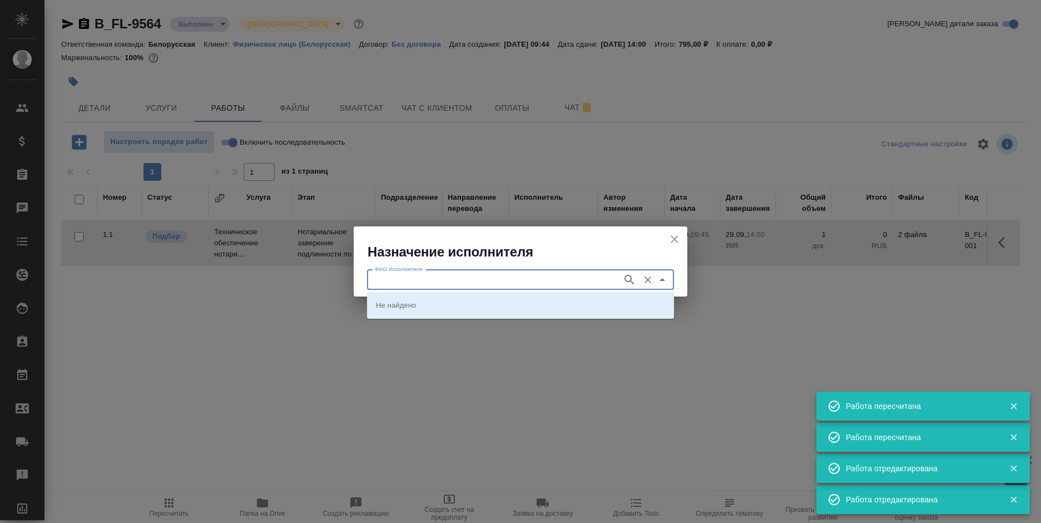
type input "щ"
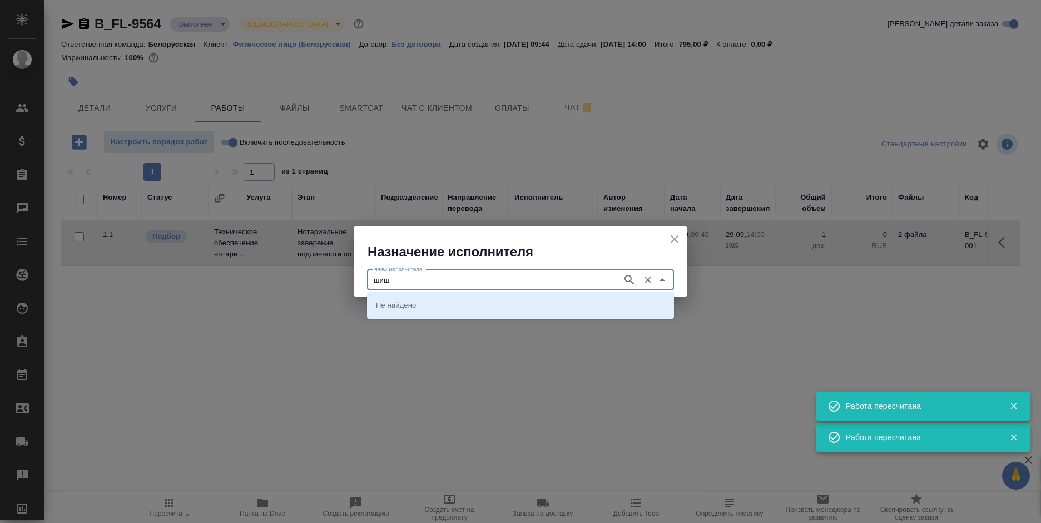
type input "шиш"
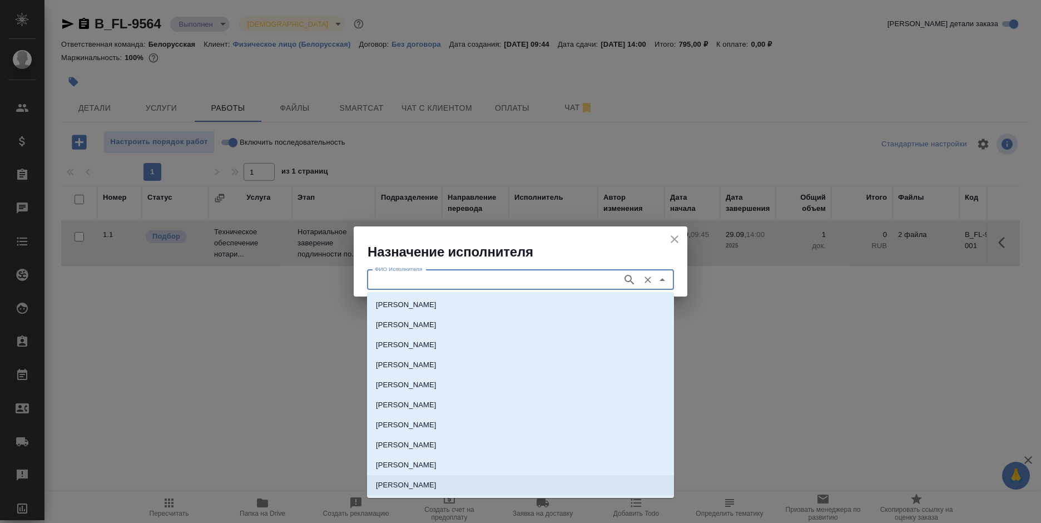
click at [387, 489] on li "[PERSON_NAME]" at bounding box center [520, 485] width 307 height 20
type input "[PERSON_NAME]"
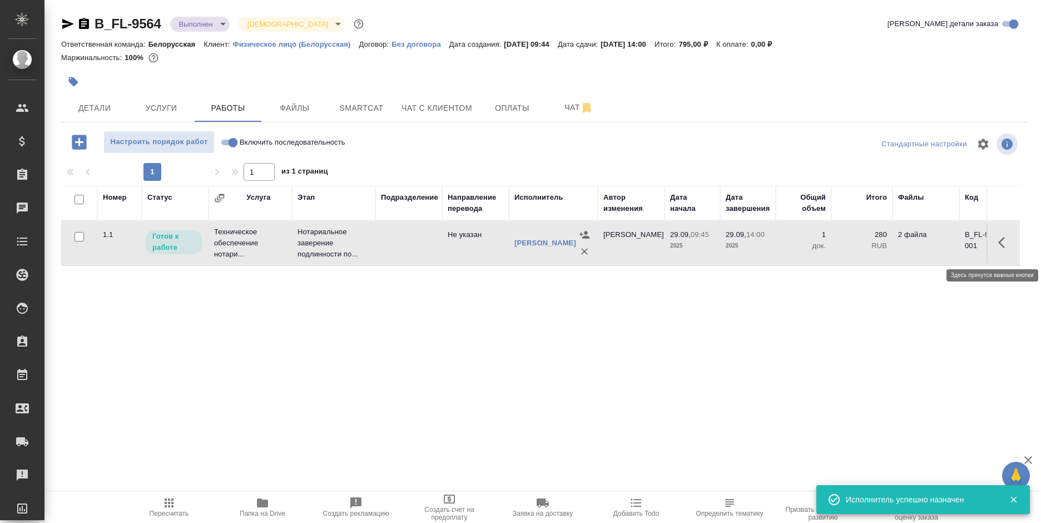
click at [1004, 244] on icon "button" at bounding box center [1001, 242] width 7 height 11
click at [924, 249] on icon "button" at bounding box center [923, 242] width 13 height 13
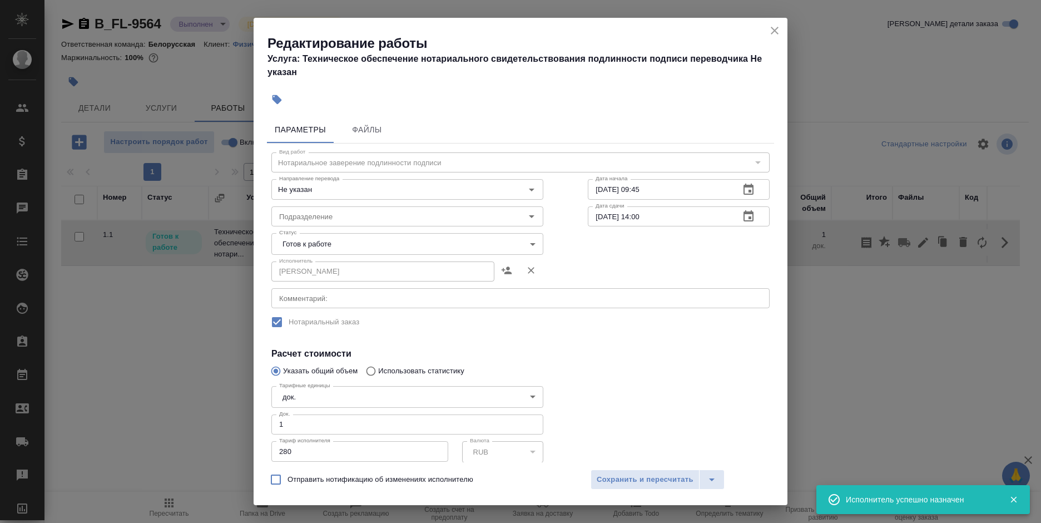
click at [305, 236] on body "🙏 .cls-1 fill:#fff; AWATERA [PERSON_NAME] Спецификации Заказы 0 Чаты Todo Проек…" at bounding box center [520, 261] width 1041 height 523
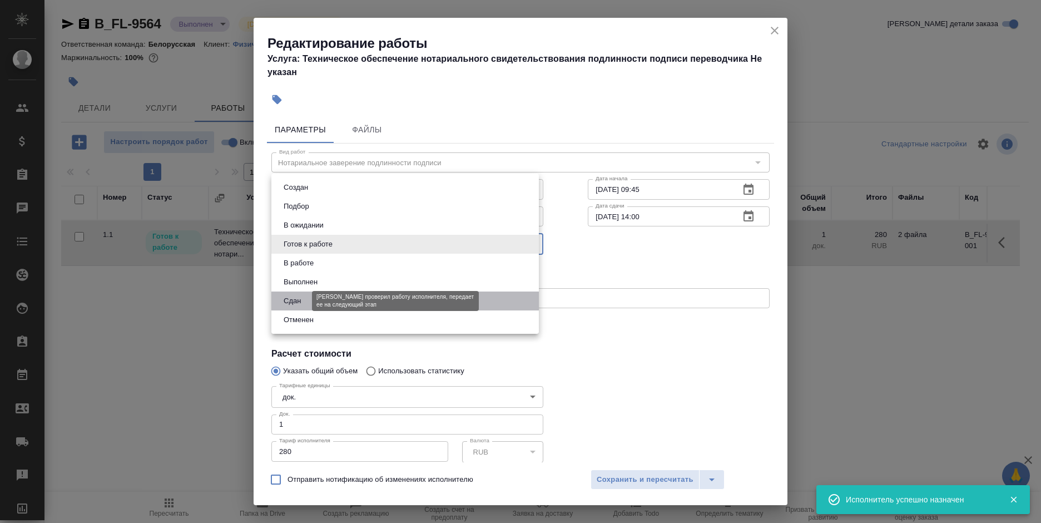
click at [304, 299] on button "Сдан" at bounding box center [292, 301] width 24 height 12
type input "closed"
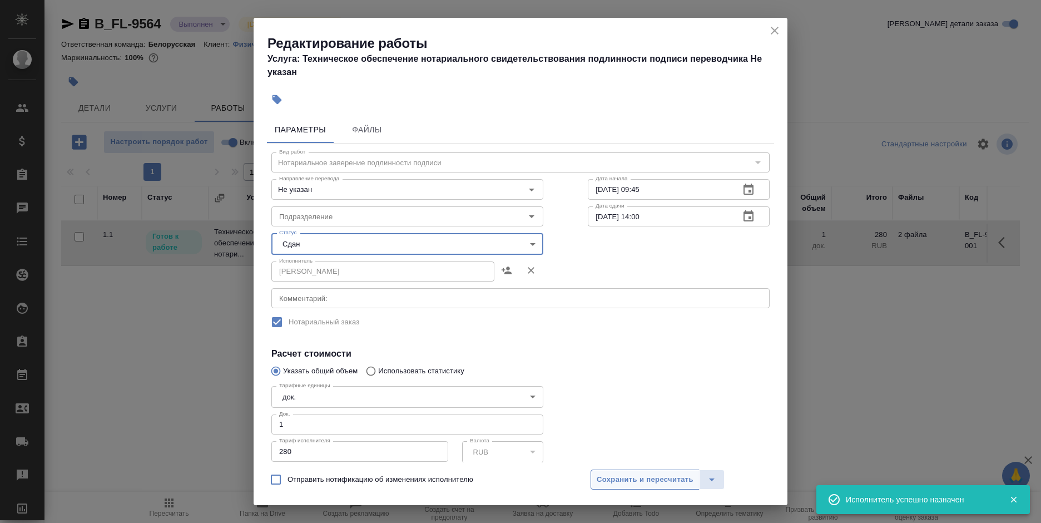
click at [647, 488] on button "Сохранить и пересчитать" at bounding box center [645, 479] width 109 height 20
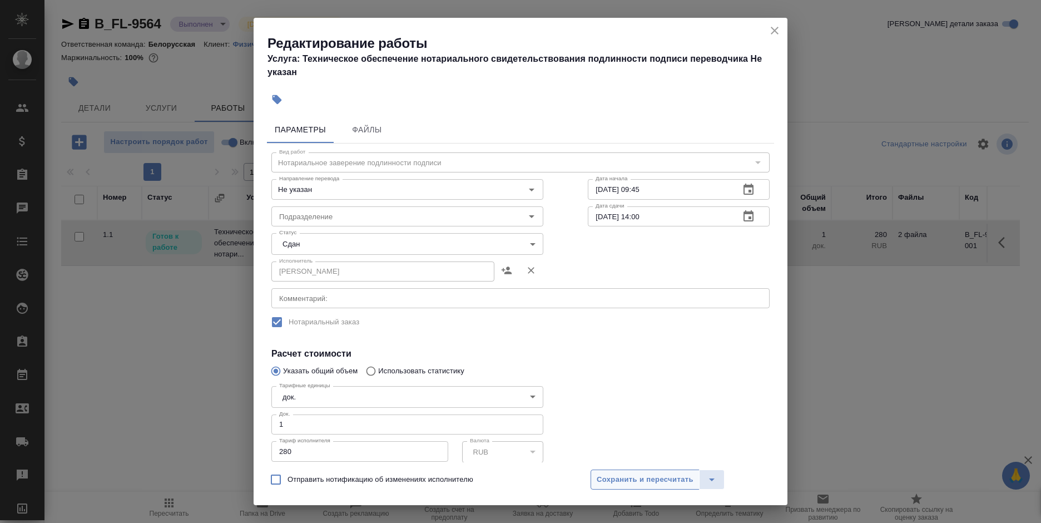
click at [647, 488] on button "Сохранить и пересчитать" at bounding box center [645, 479] width 109 height 20
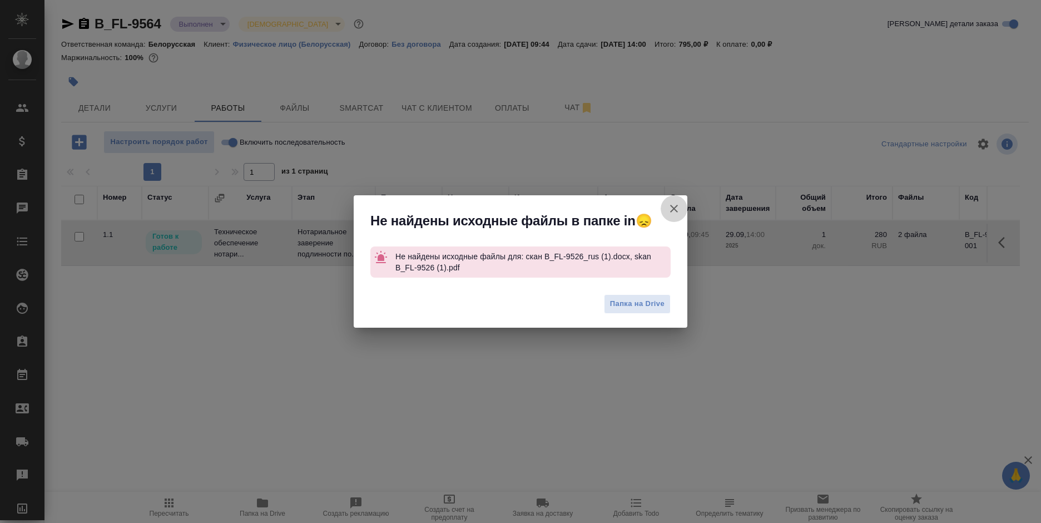
click at [664, 206] on button "Группировать работы по услугам" at bounding box center [674, 208] width 27 height 27
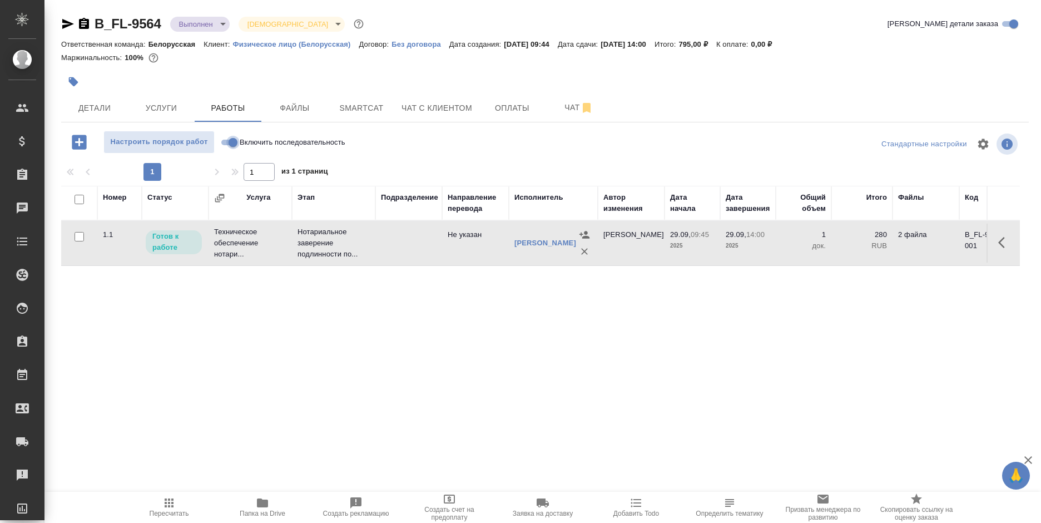
click at [222, 145] on input "Включить последовательность" at bounding box center [233, 142] width 40 height 13
checkbox input "true"
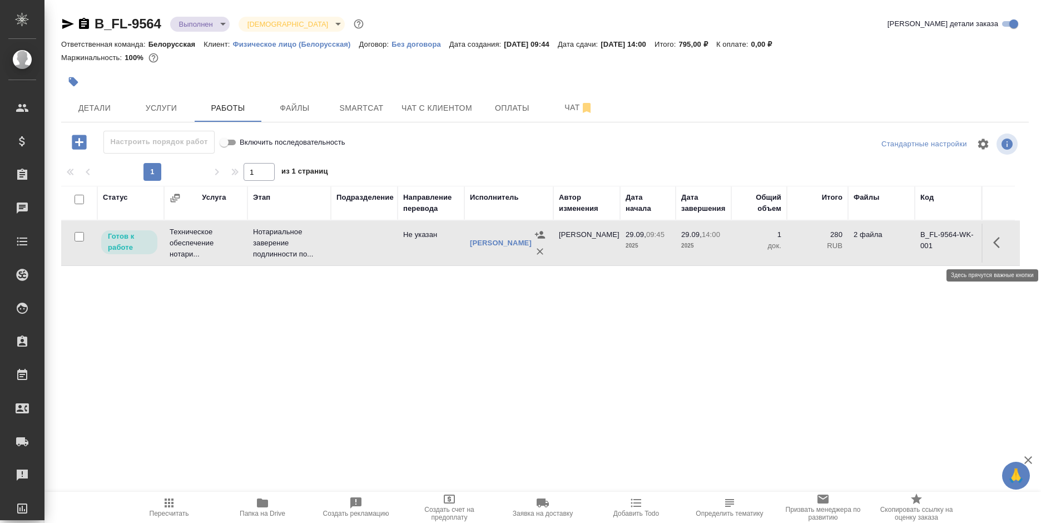
click at [992, 247] on button "button" at bounding box center [1000, 242] width 27 height 27
click at [916, 248] on icon "button" at bounding box center [918, 242] width 13 height 13
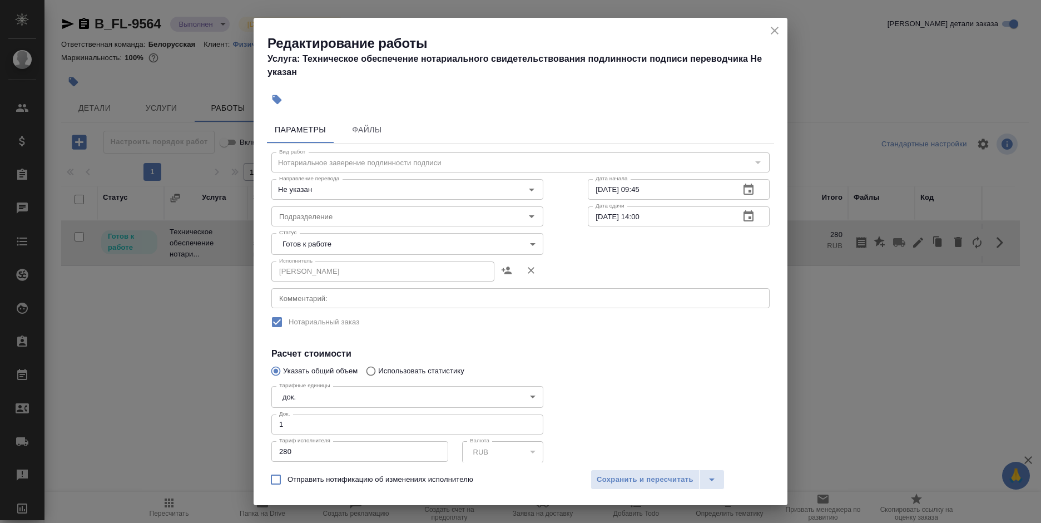
click at [295, 234] on body "🙏 .cls-1 fill:#fff; AWATERA [PERSON_NAME] Спецификации Заказы 0 Чаты Todo Проек…" at bounding box center [520, 261] width 1041 height 523
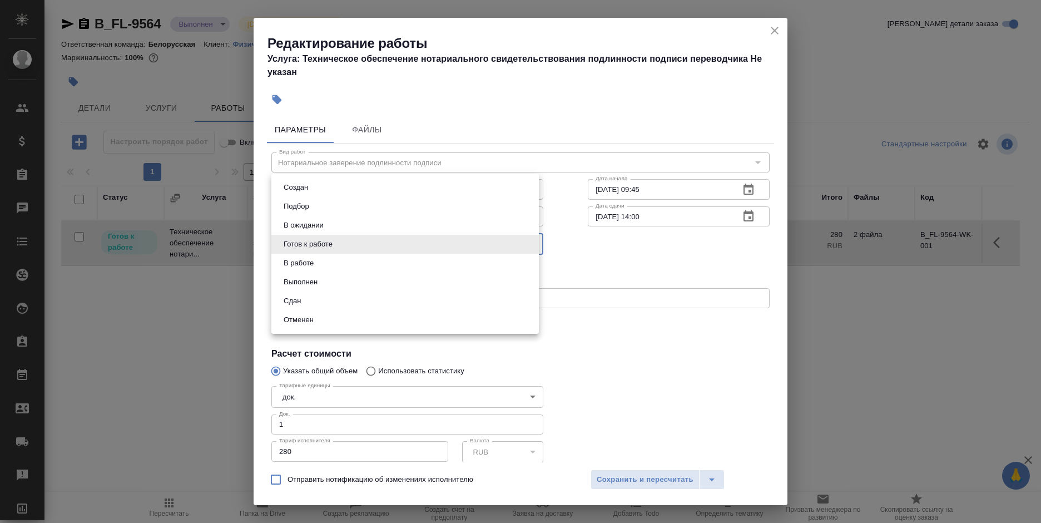
click at [312, 299] on li "Сдан" at bounding box center [405, 300] width 268 height 19
type input "closed"
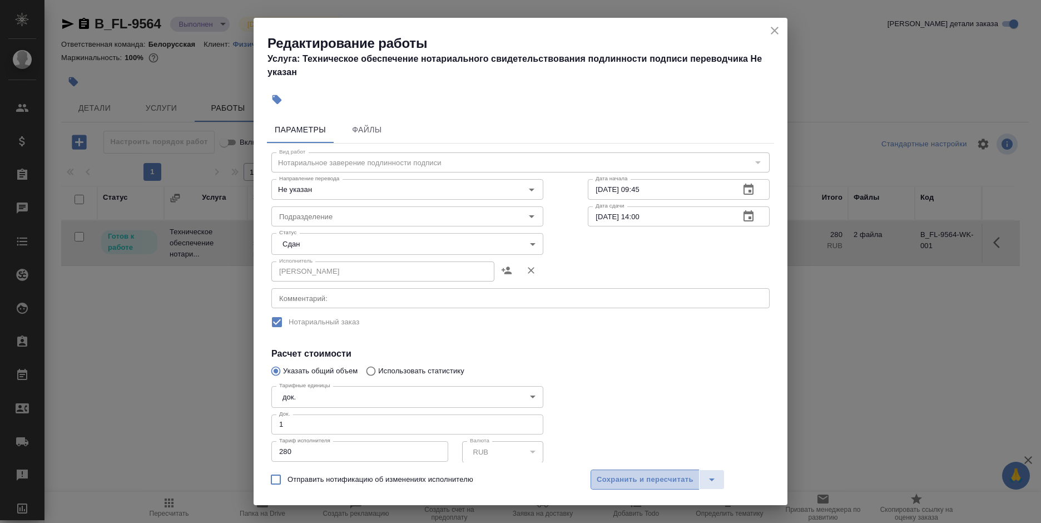
click at [636, 476] on span "Сохранить и пересчитать" at bounding box center [645, 479] width 97 height 13
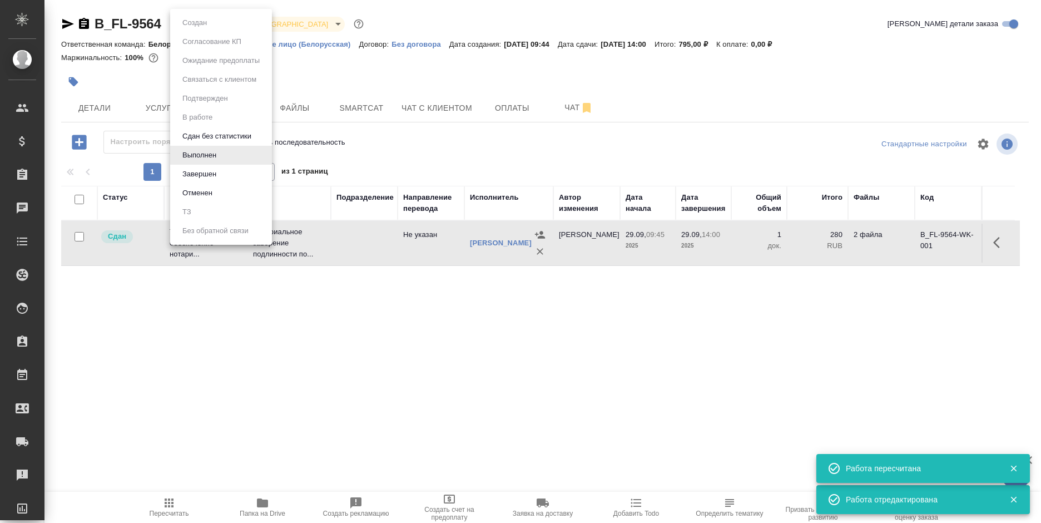
click at [186, 25] on body "🙏 .cls-1 fill:#fff; AWATERA [PERSON_NAME] Спецификации Заказы 0 Чаты Todo Проек…" at bounding box center [520, 261] width 1041 height 523
click at [200, 173] on button "Завершен" at bounding box center [199, 174] width 41 height 12
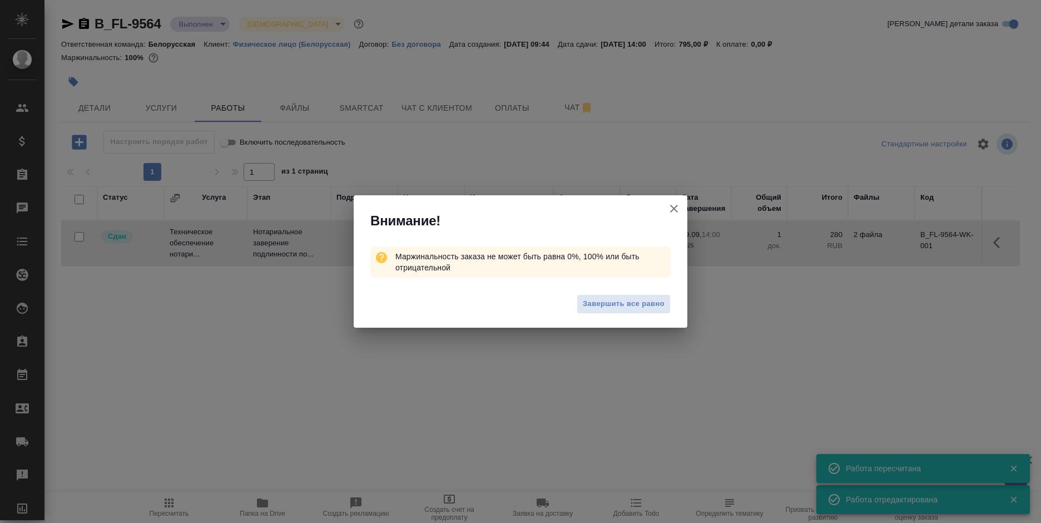
click at [666, 205] on button "Группировать работы по услугам" at bounding box center [674, 208] width 27 height 27
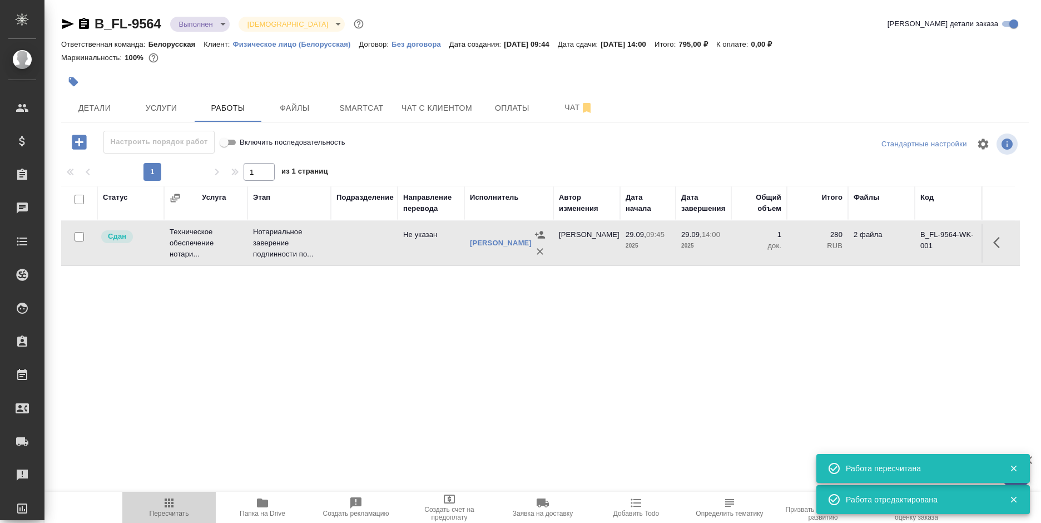
click at [175, 513] on span "Пересчитать" at bounding box center [169, 513] width 39 height 8
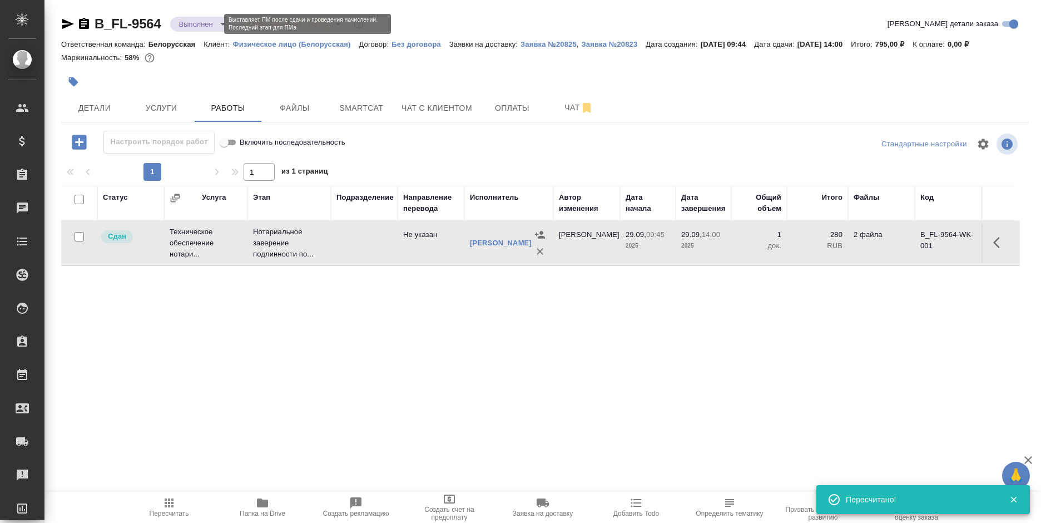
click at [198, 24] on body "🙏 .cls-1 fill:#fff; AWATERA [PERSON_NAME] Спецификации Заказы 0 Чаты Todo Проек…" at bounding box center [520, 261] width 1041 height 523
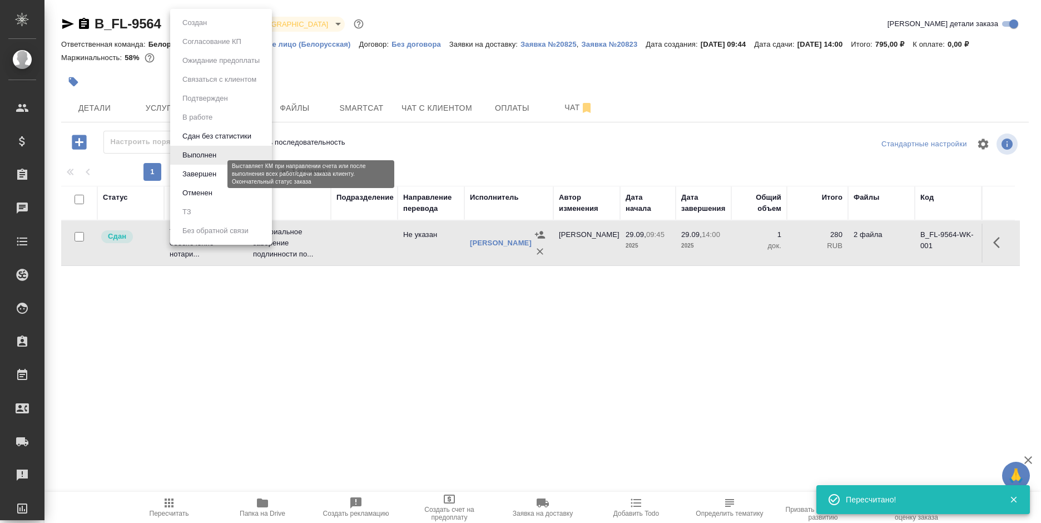
click at [194, 175] on button "Завершен" at bounding box center [199, 174] width 41 height 12
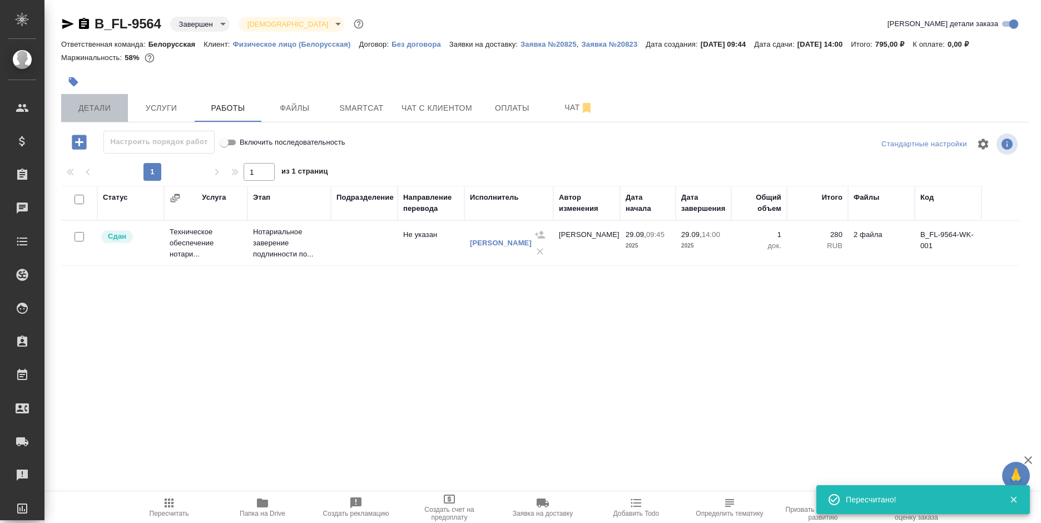
click at [94, 97] on button "Детали" at bounding box center [94, 108] width 67 height 28
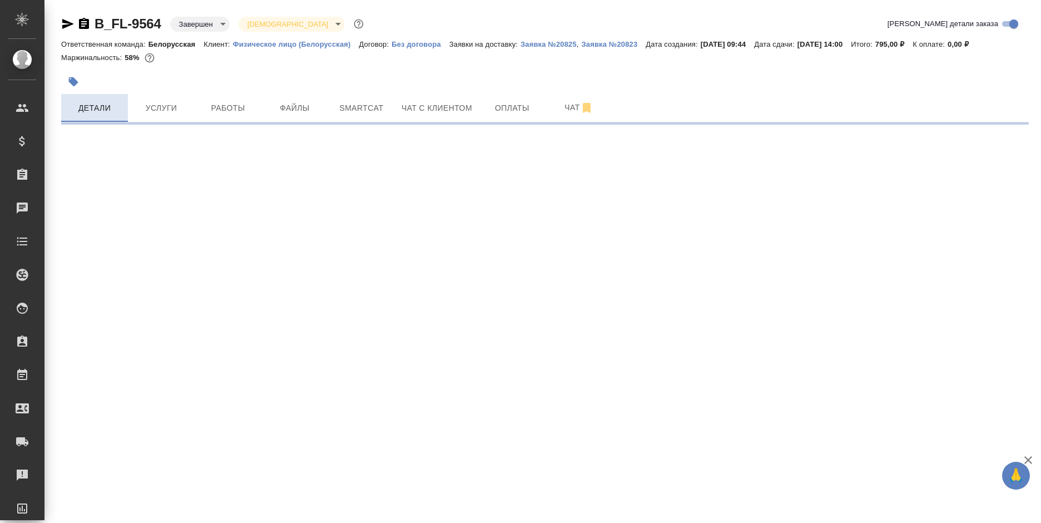
select select "RU"
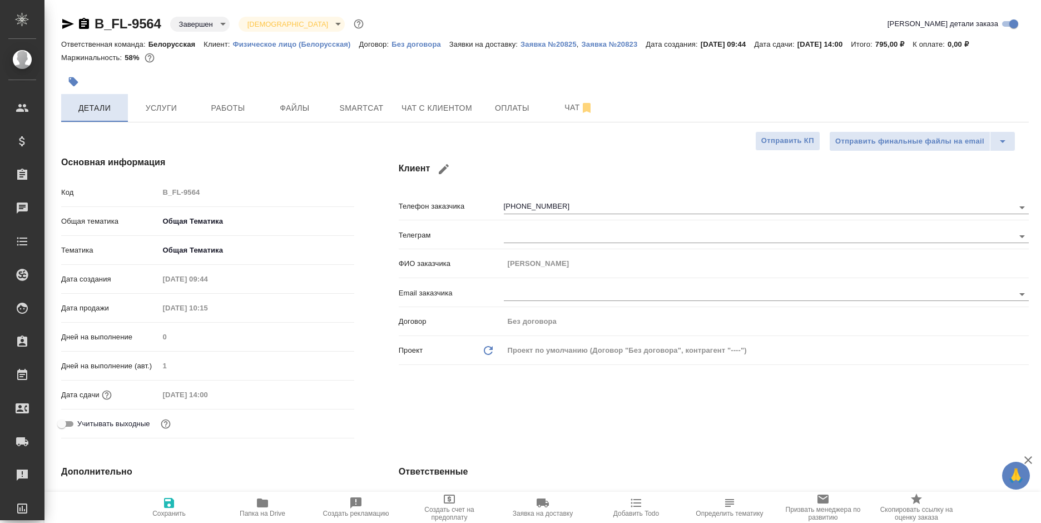
type textarea "x"
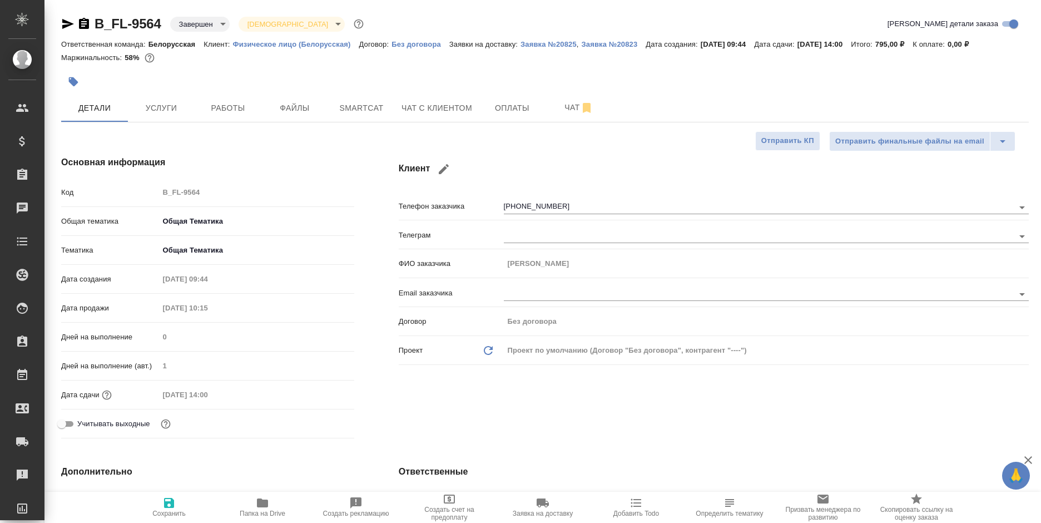
type textarea "x"
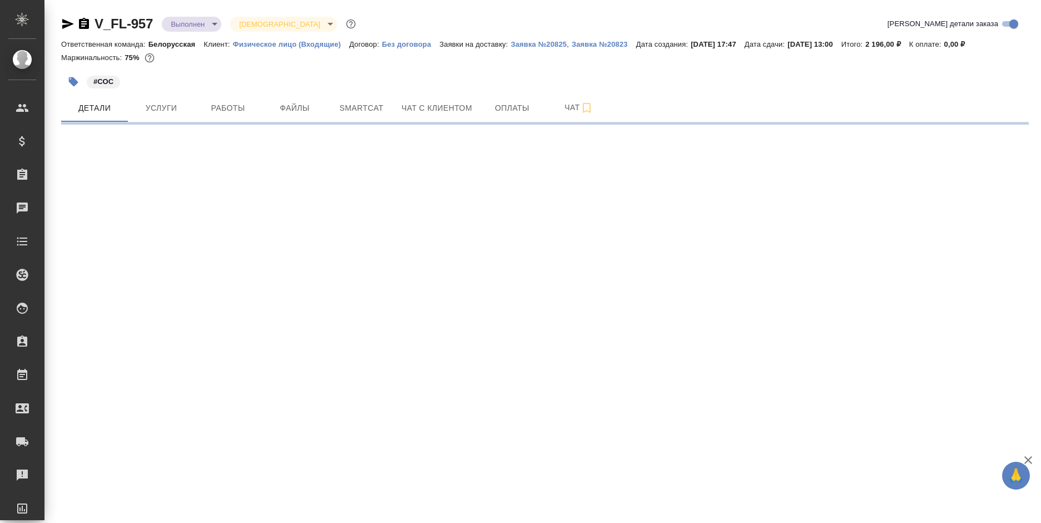
select select "RU"
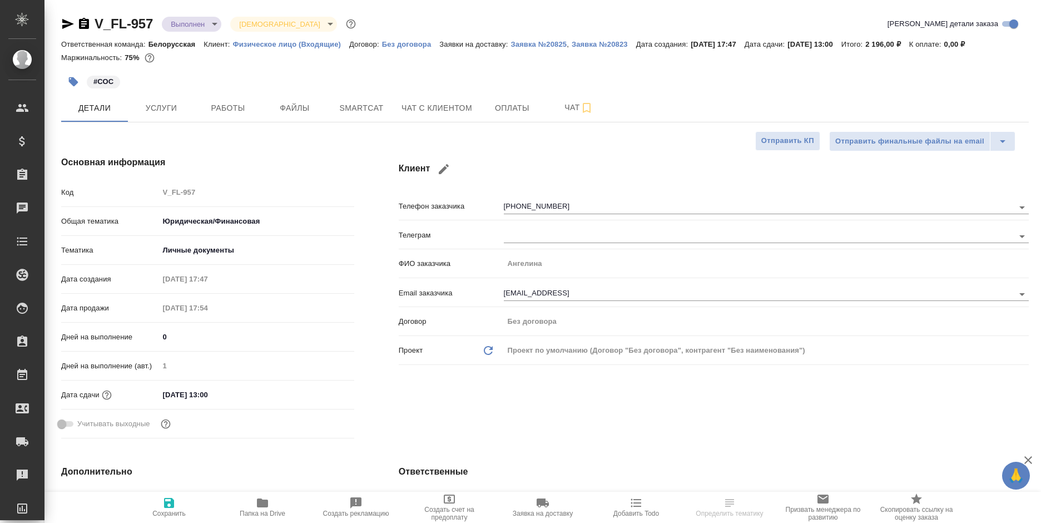
type textarea "x"
click at [189, 24] on body "🙏 .cls-1 fill:#fff; AWATERA [PERSON_NAME] Спецификации Заказы Чаты Todo Проекты…" at bounding box center [520, 261] width 1041 height 523
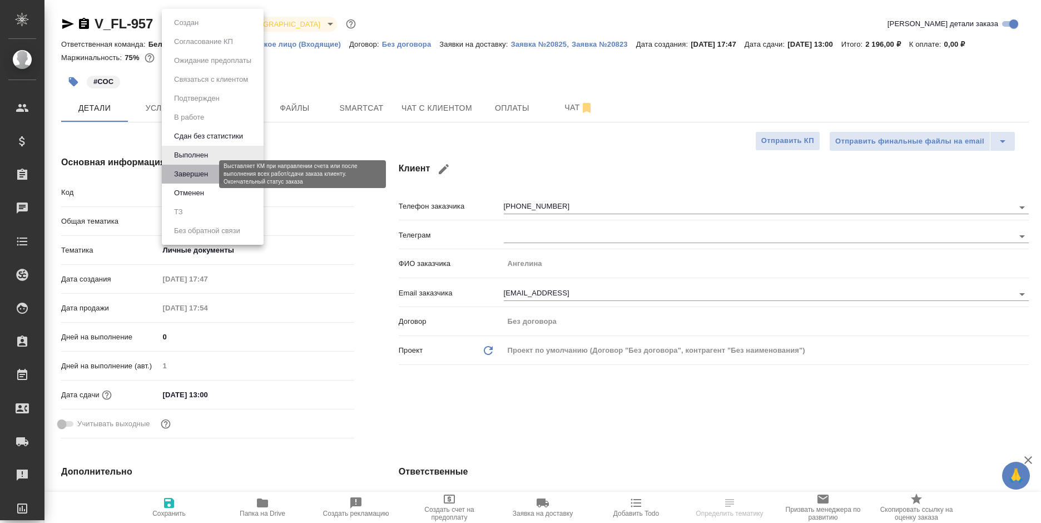
click at [207, 171] on button "Завершен" at bounding box center [191, 174] width 41 height 12
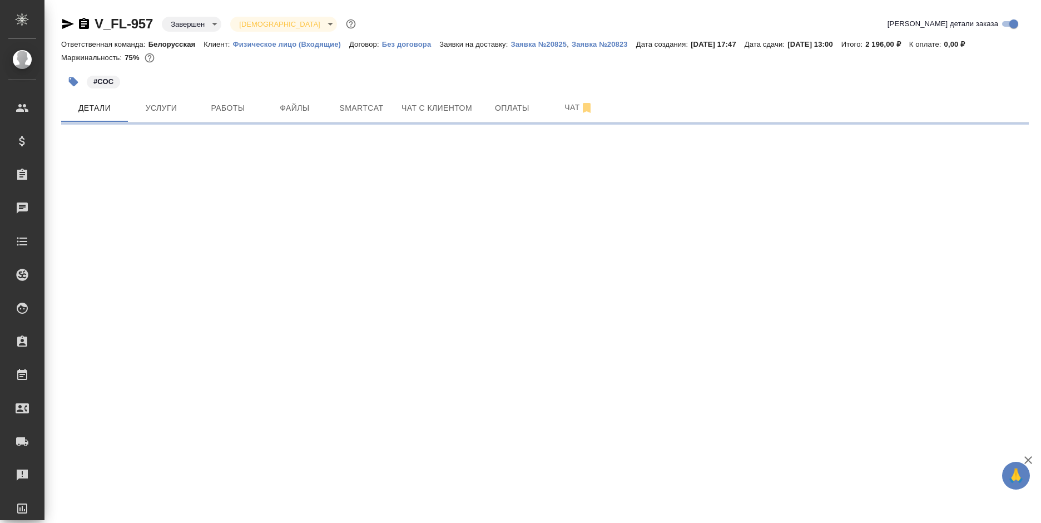
click at [82, 24] on icon "button" at bounding box center [83, 23] width 13 height 13
select select "RU"
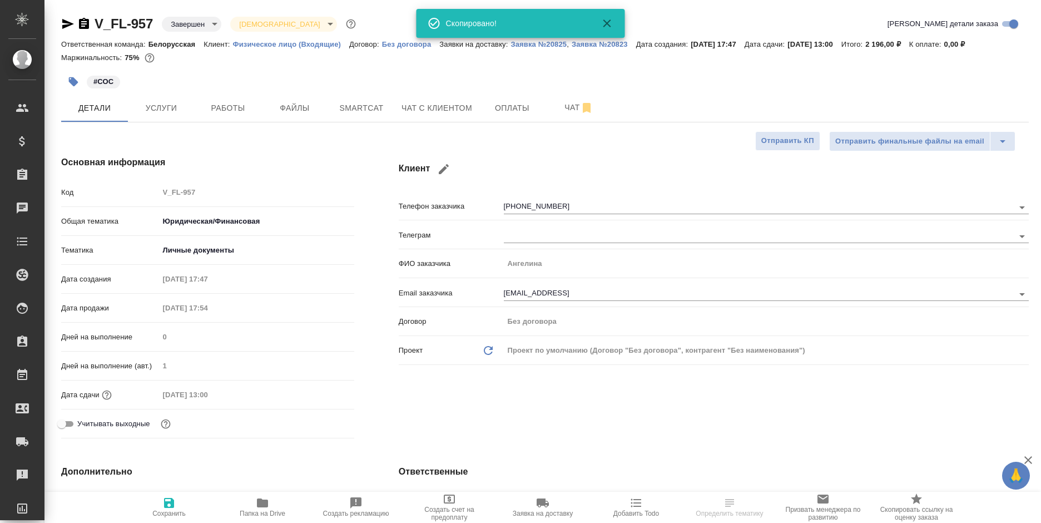
click at [82, 24] on icon "button" at bounding box center [83, 23] width 13 height 13
type textarea "x"
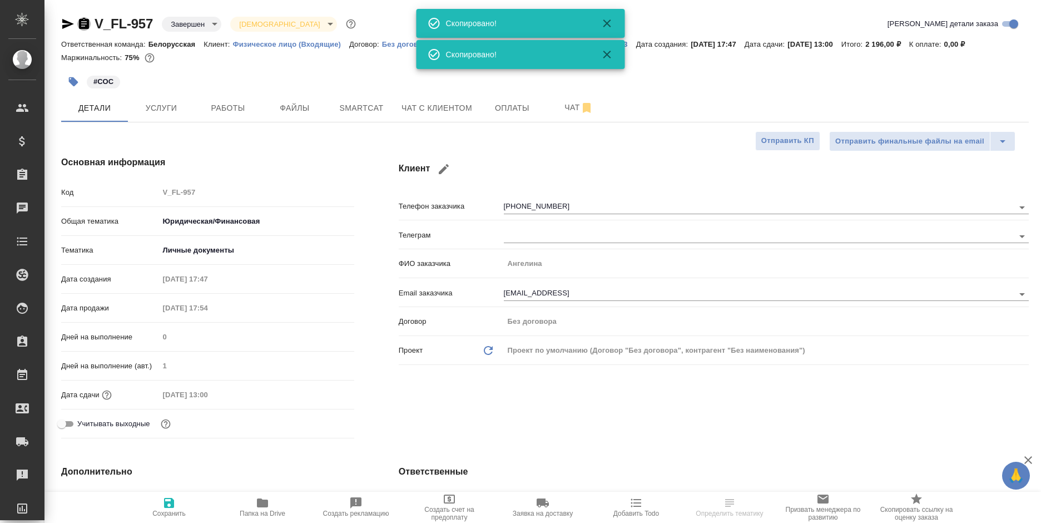
click at [82, 24] on icon "button" at bounding box center [83, 23] width 13 height 13
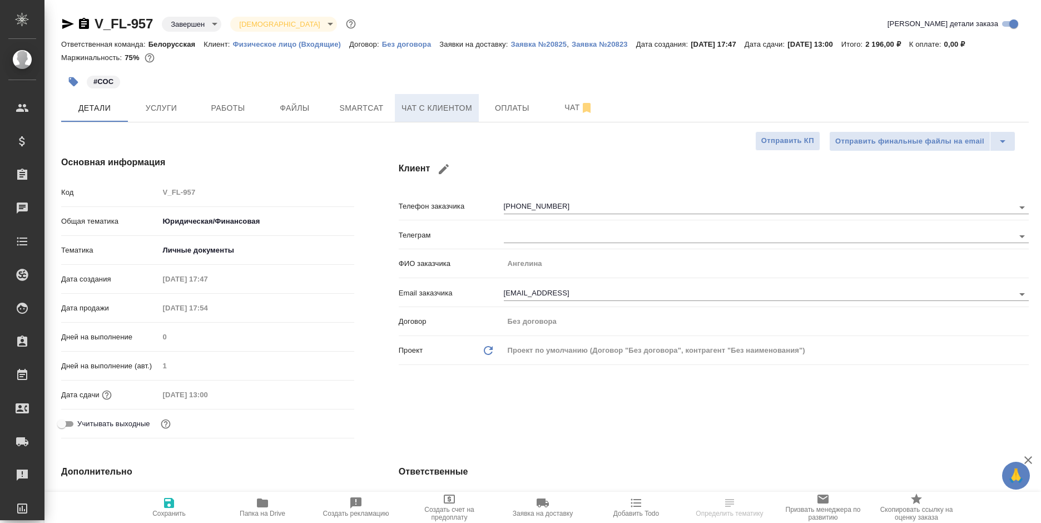
click at [434, 113] on span "Чат с клиентом" at bounding box center [437, 108] width 71 height 14
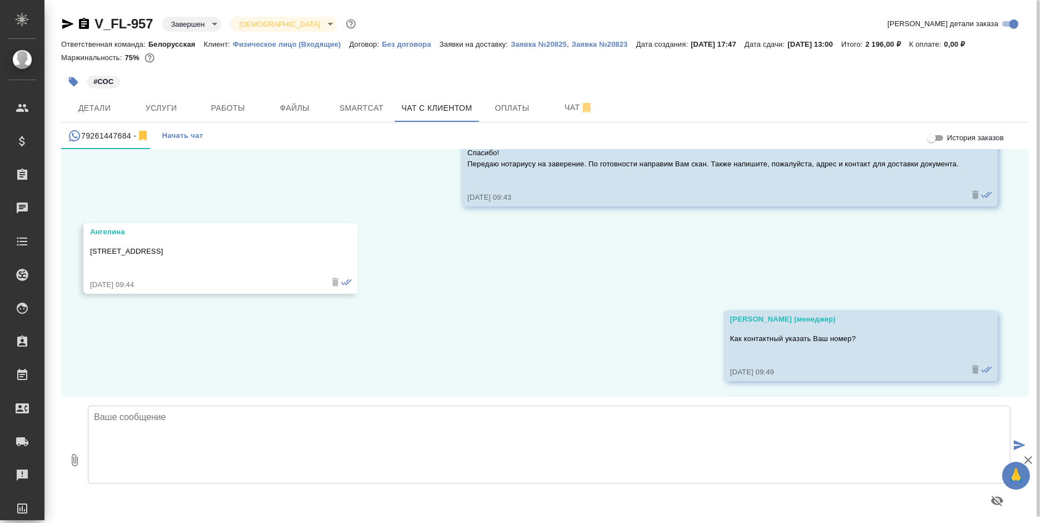
scroll to position [1877, 0]
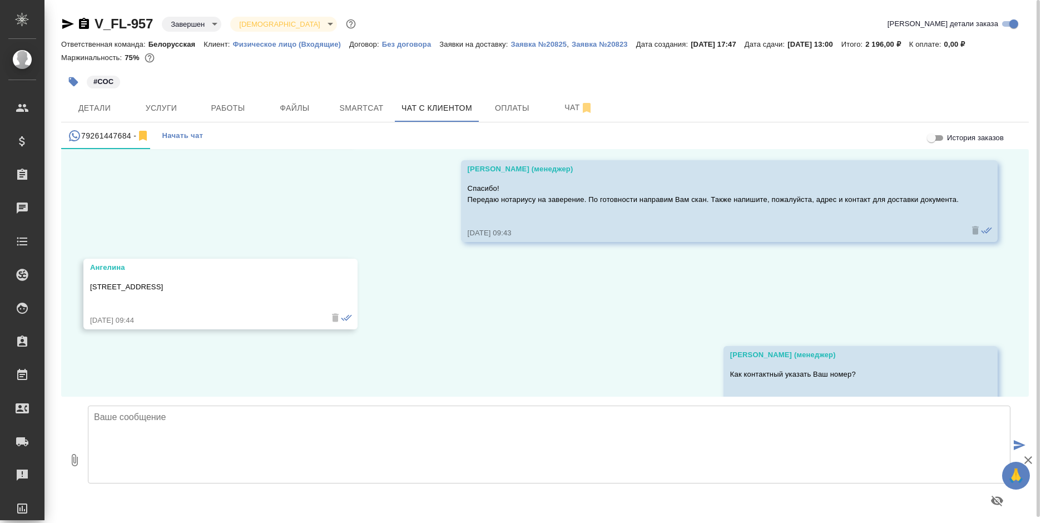
drag, startPoint x: 210, startPoint y: 296, endPoint x: 75, endPoint y: 292, distance: 135.2
click at [75, 292] on div "26.09, [DATE] [PERSON_NAME] (менеджер) [PERSON_NAME], добрый день! Направьте, п…" at bounding box center [545, 273] width 968 height 248
copy p "[STREET_ADDRESS]"
click at [165, 106] on span "Услуги" at bounding box center [161, 108] width 53 height 14
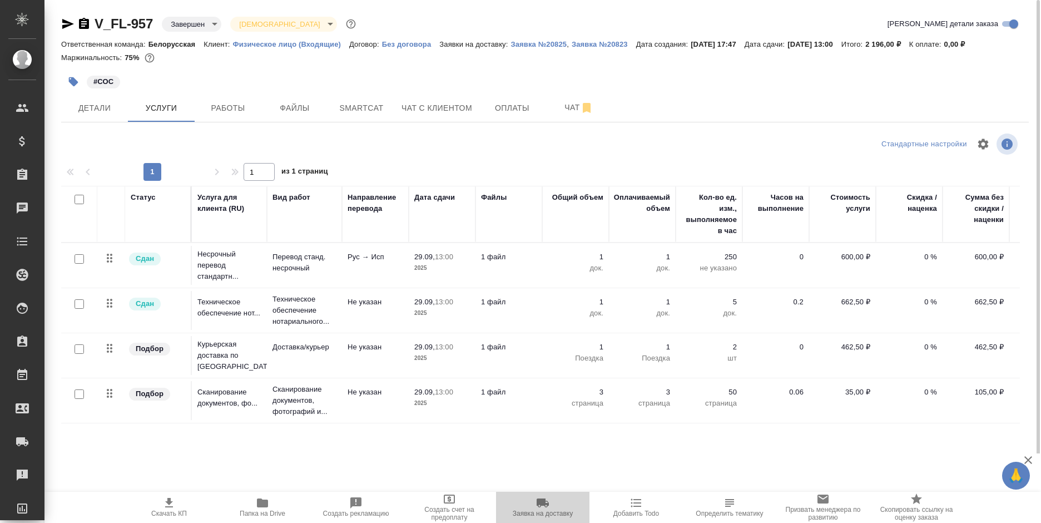
click at [536, 510] on span "Заявка на доставку" at bounding box center [543, 513] width 60 height 8
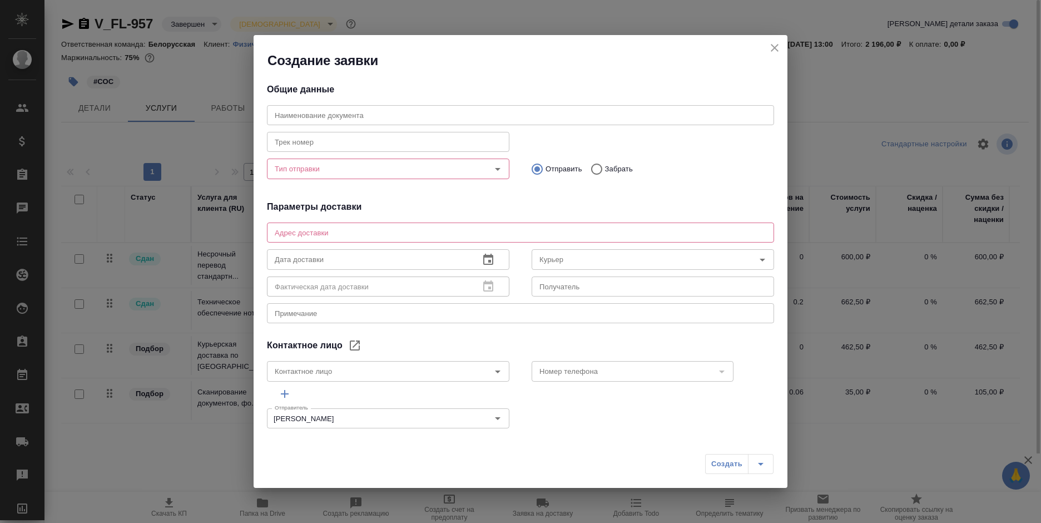
type input "Ангелина"
click at [413, 234] on textarea at bounding box center [521, 233] width 492 height 8
click at [415, 226] on div "x Адрес доставки" at bounding box center [520, 232] width 507 height 20
paste textarea "[STREET_ADDRESS]"
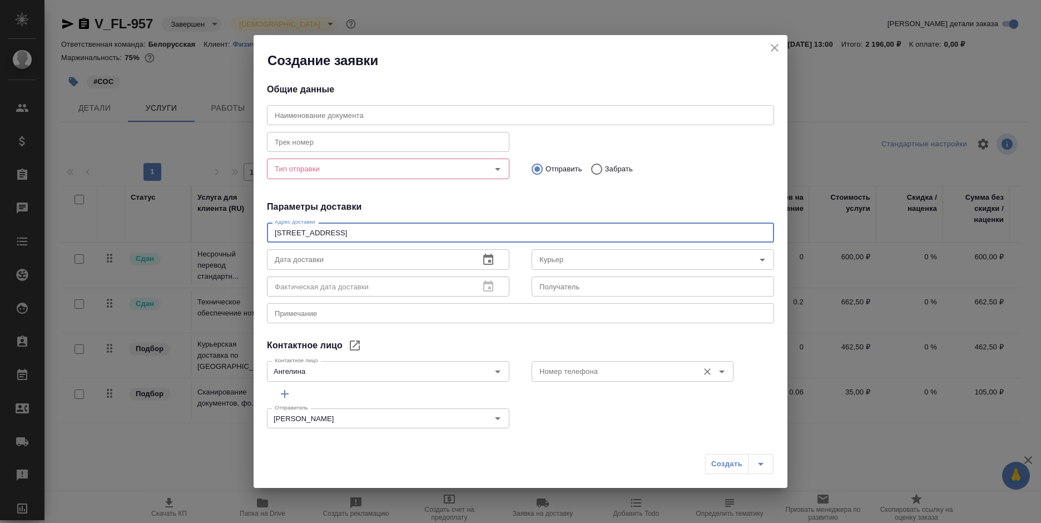
type textarea "[STREET_ADDRESS]"
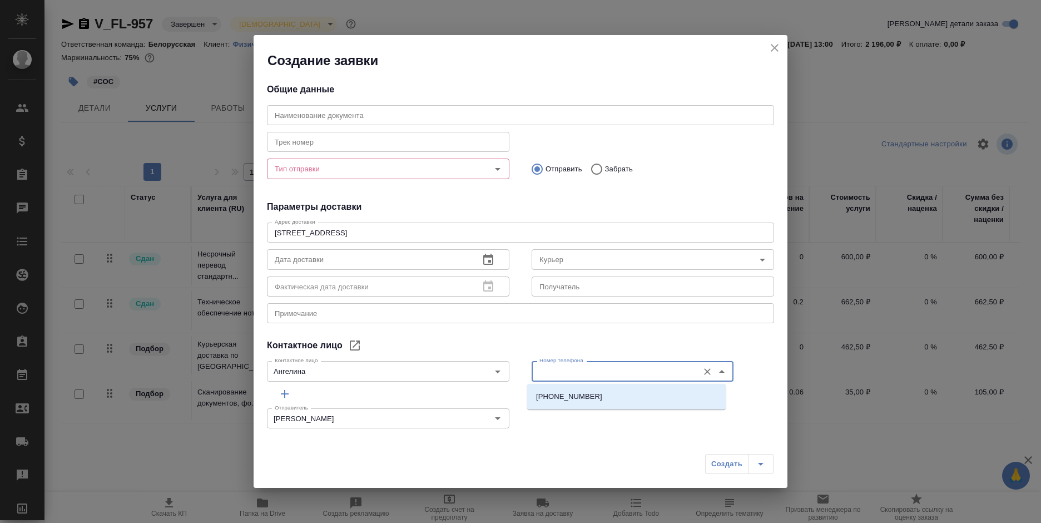
click at [611, 377] on input "Номер телефона" at bounding box center [614, 370] width 158 height 13
click at [541, 387] on li "[PHONE_NUMBER]" at bounding box center [626, 397] width 199 height 20
type input "[PHONE_NUMBER]"
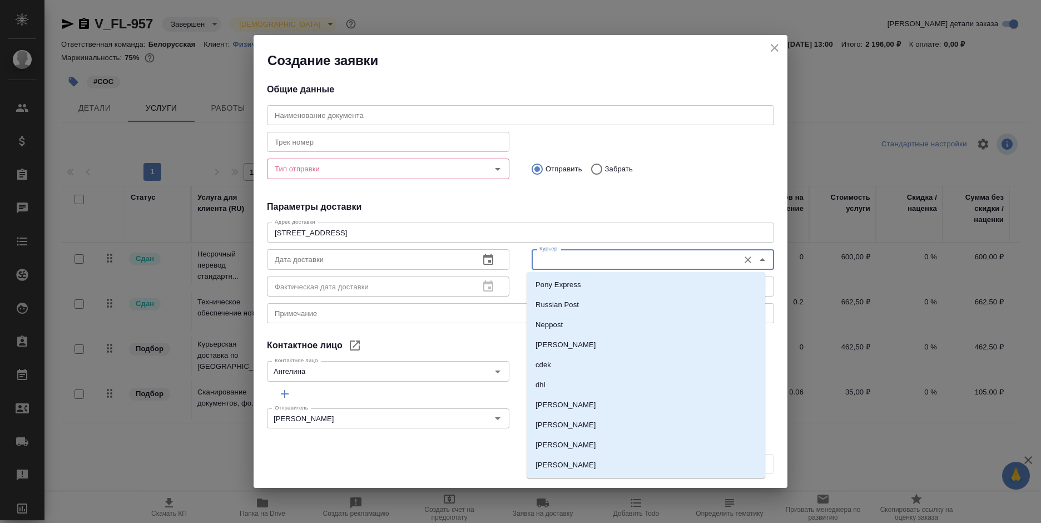
click at [555, 254] on input "Курьер" at bounding box center [634, 259] width 199 height 13
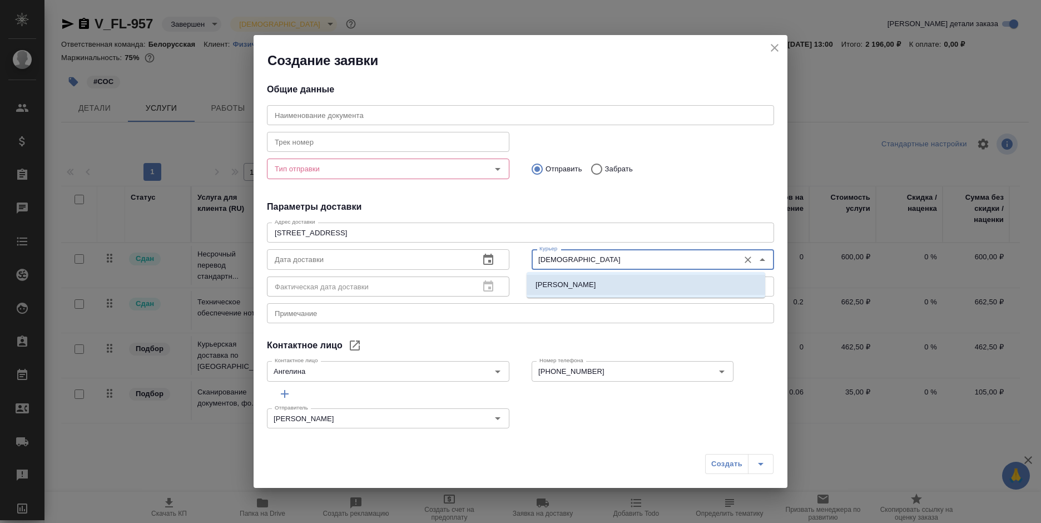
click at [562, 288] on p "[PERSON_NAME]" at bounding box center [566, 284] width 61 height 11
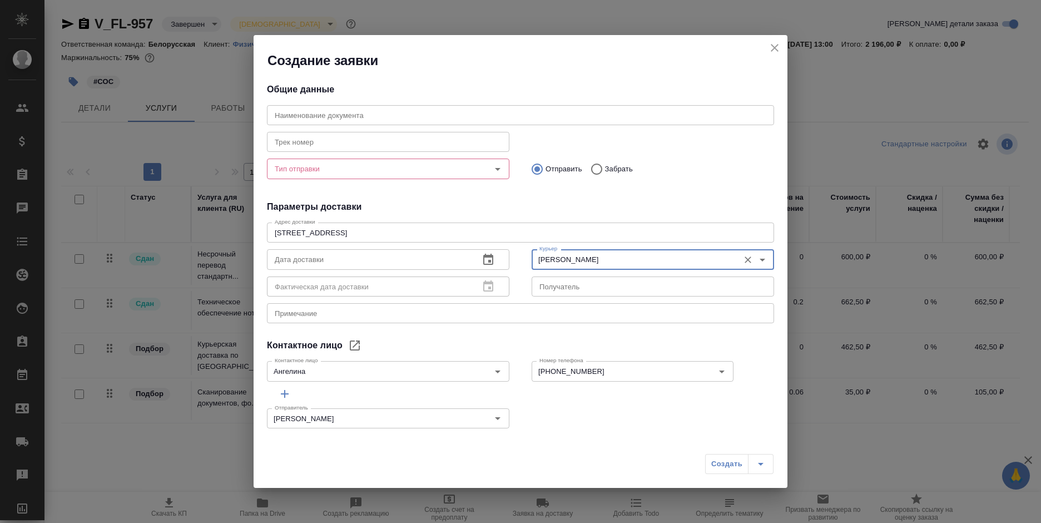
type input "[PERSON_NAME]"
click at [372, 170] on input "Тип отправки" at bounding box center [369, 168] width 199 height 13
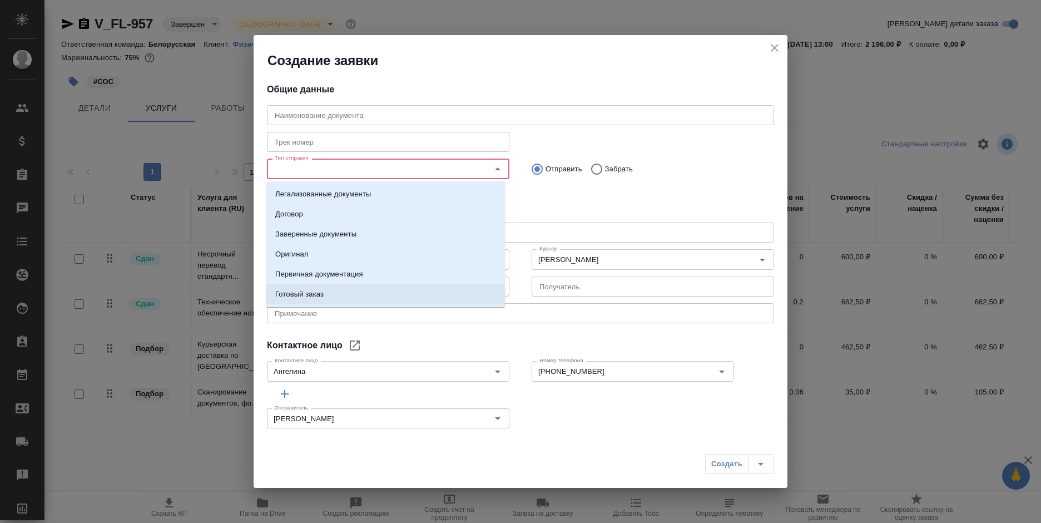
click at [340, 293] on li "Готовый заказ" at bounding box center [385, 294] width 239 height 20
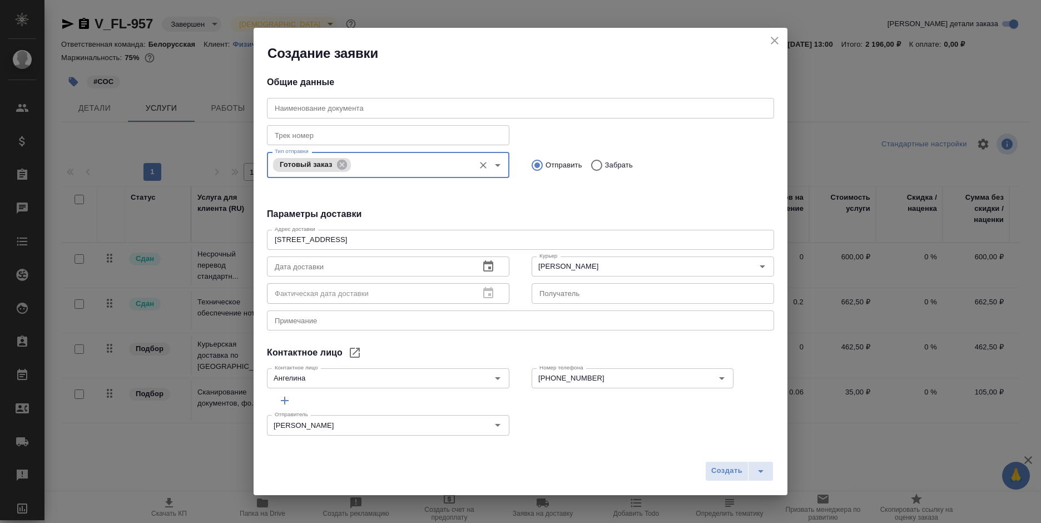
click at [346, 320] on textarea at bounding box center [521, 320] width 492 height 8
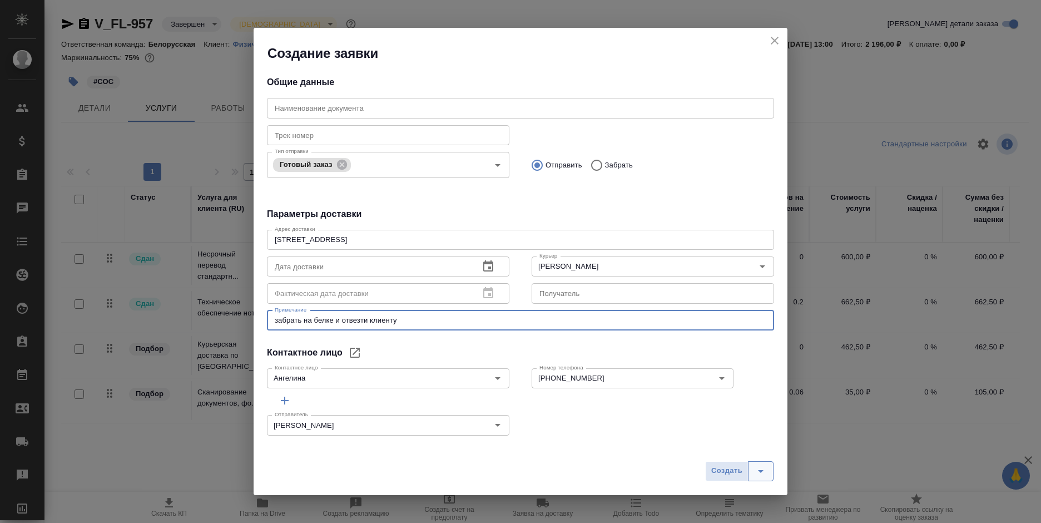
type textarea "забрать на белке и отвезти клиенту"
click at [753, 467] on button "split button" at bounding box center [761, 471] width 26 height 20
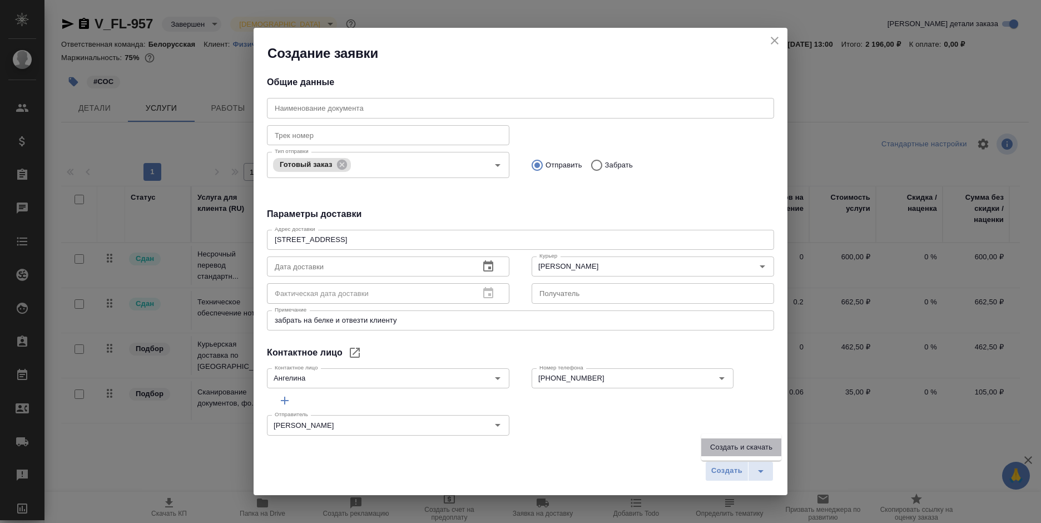
click at [744, 449] on li "Создать и скачать" at bounding box center [741, 447] width 80 height 18
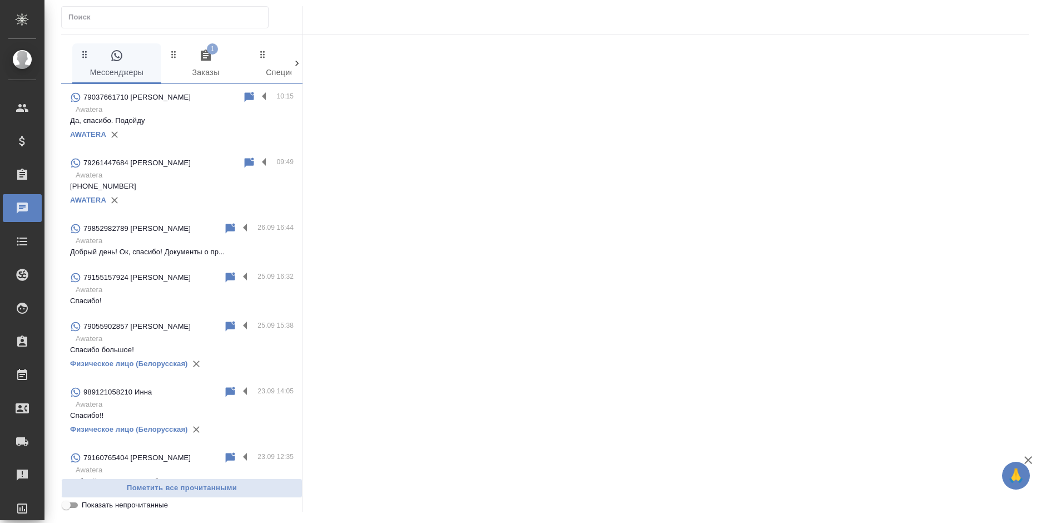
click at [219, 65] on span "1 Заказы" at bounding box center [206, 64] width 76 height 31
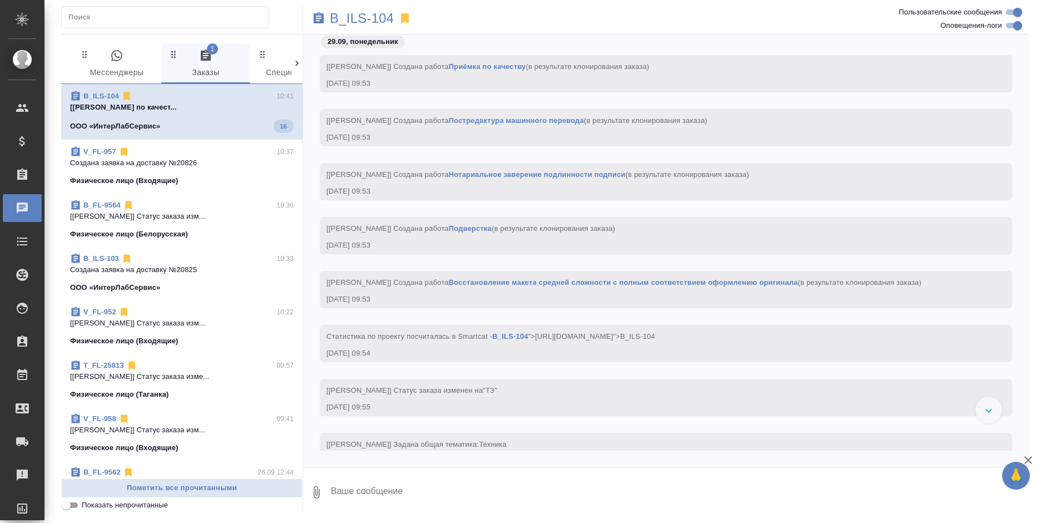
scroll to position [1731, 0]
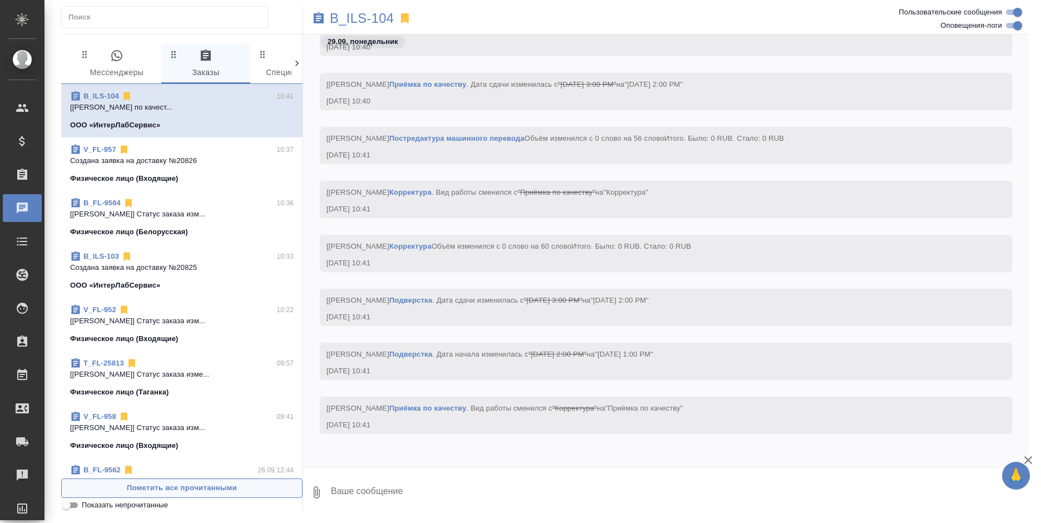
click at [202, 491] on span "Пометить все прочитанными" at bounding box center [181, 488] width 229 height 13
click at [204, 491] on span "Пометить все прочитанными" at bounding box center [181, 488] width 229 height 13
click at [348, 22] on p "B_ILS-104" at bounding box center [362, 18] width 64 height 11
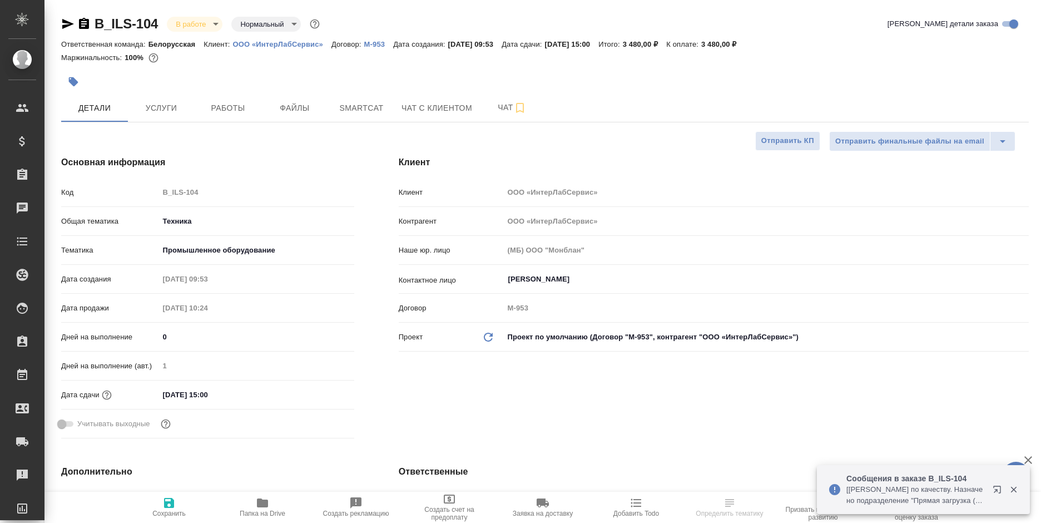
select select "RU"
click at [164, 100] on button "Услуги" at bounding box center [161, 108] width 67 height 28
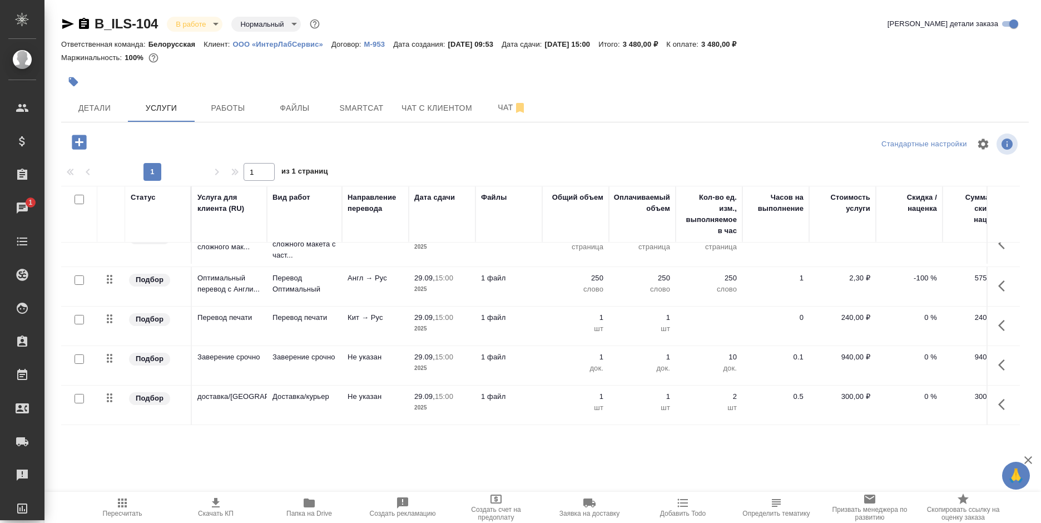
scroll to position [29, 0]
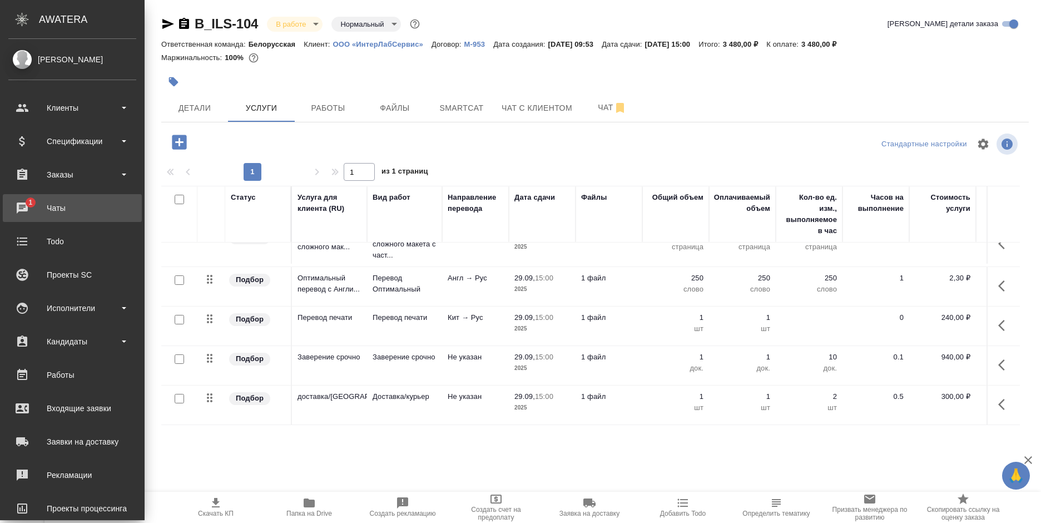
click at [32, 201] on div "Чаты" at bounding box center [72, 208] width 128 height 17
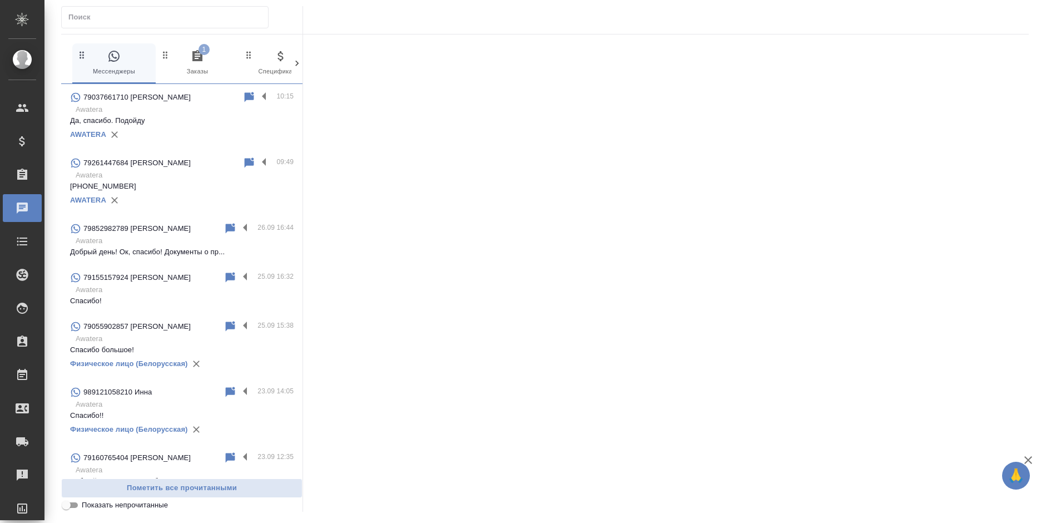
click at [200, 62] on icon "button" at bounding box center [197, 56] width 13 height 13
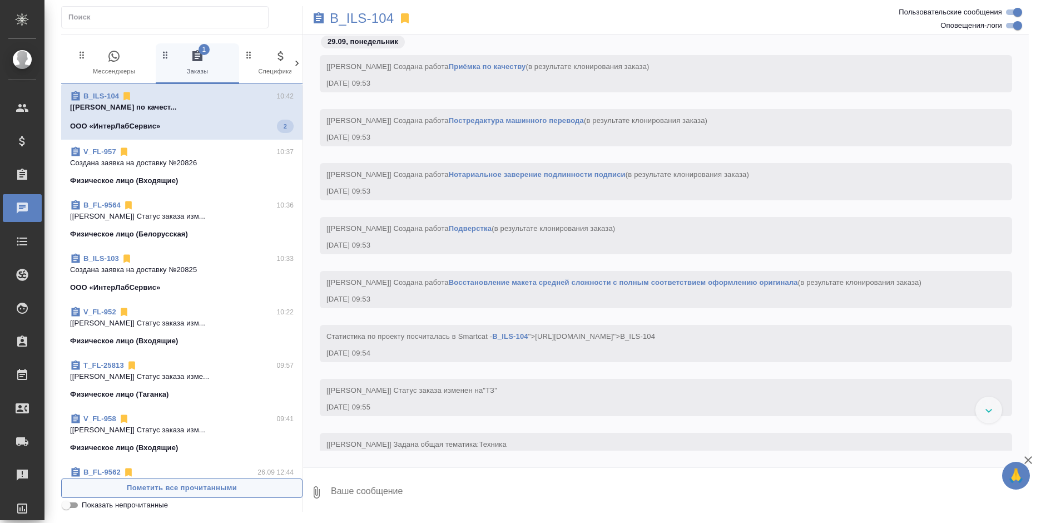
scroll to position [1947, 0]
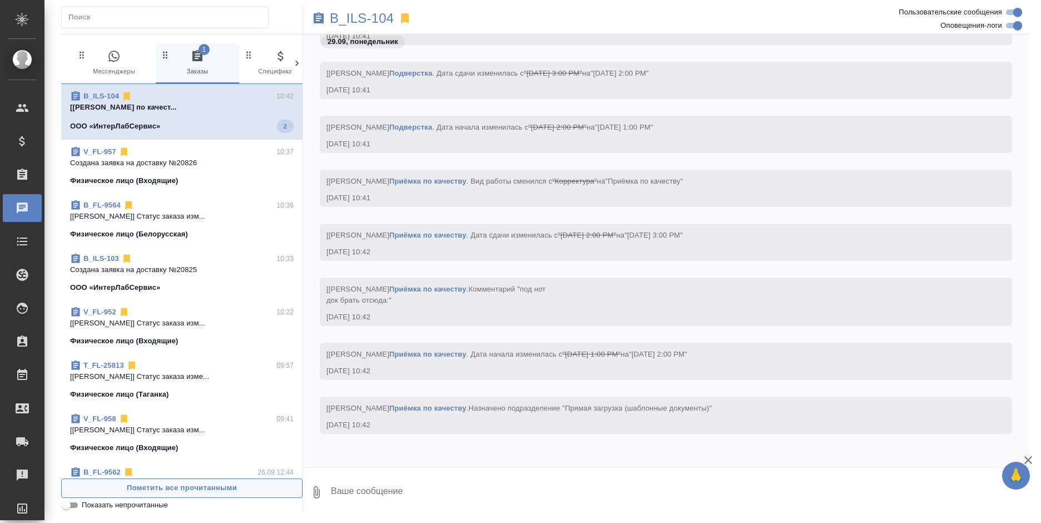
click at [238, 484] on span "Пометить все прочитанными" at bounding box center [181, 488] width 229 height 13
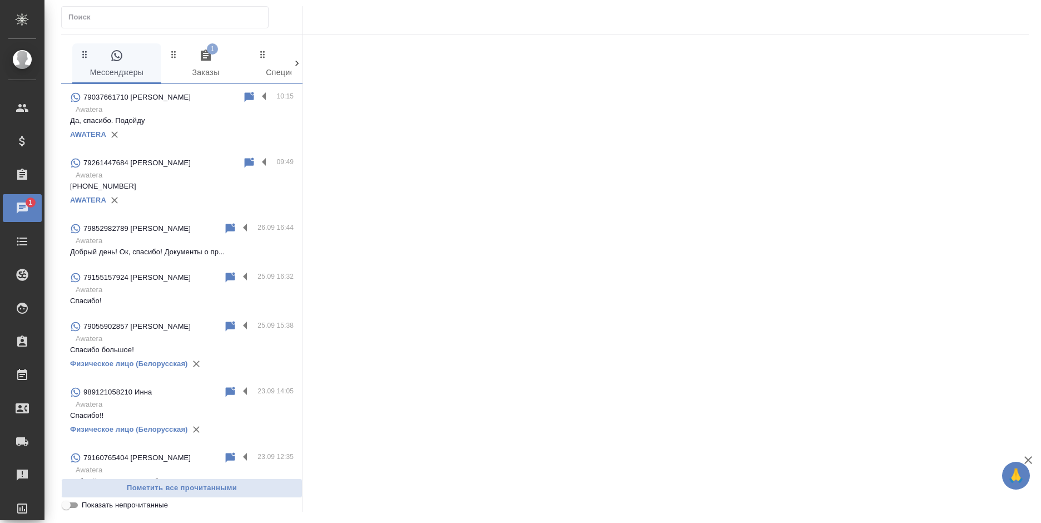
click at [204, 62] on icon "button" at bounding box center [205, 55] width 13 height 13
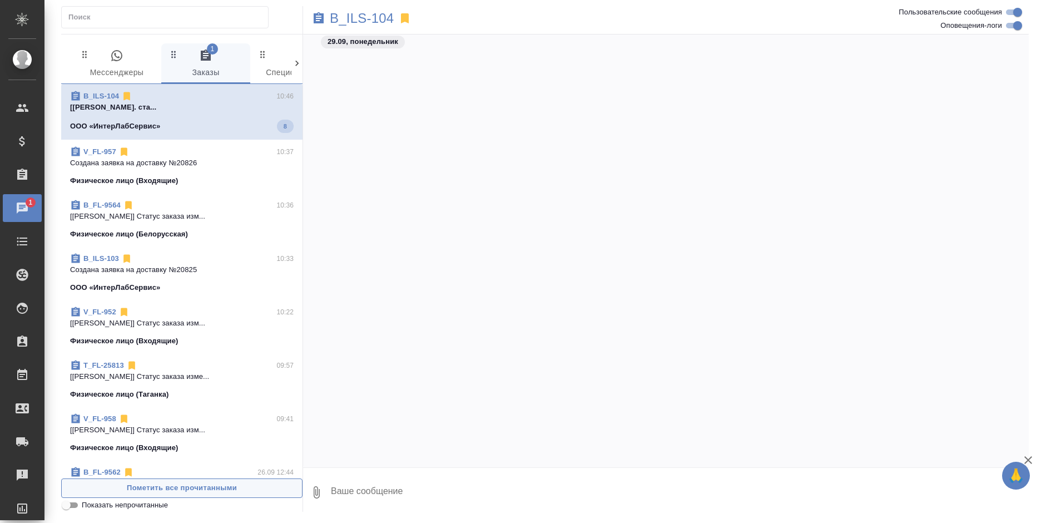
scroll to position [2475, 0]
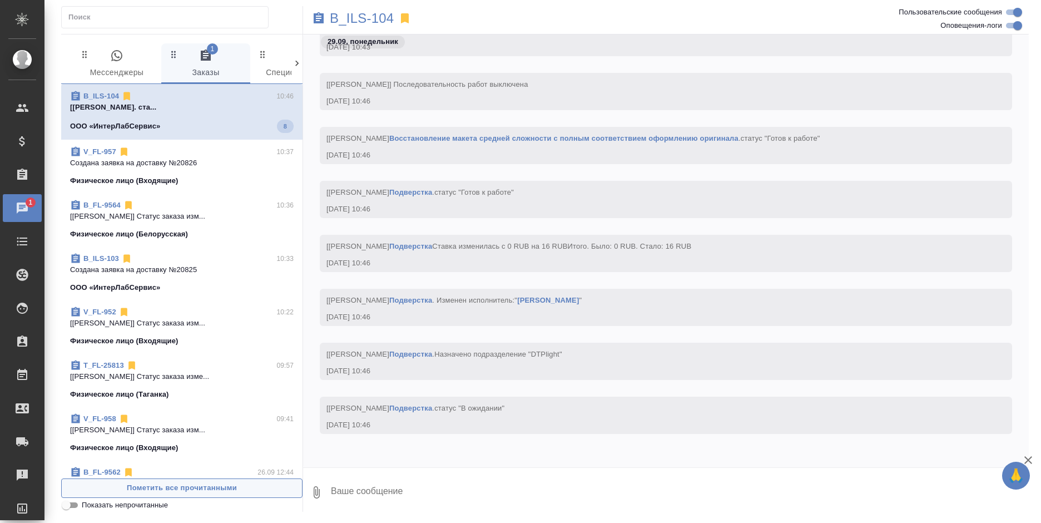
click at [239, 486] on span "Пометить все прочитанными" at bounding box center [181, 488] width 229 height 13
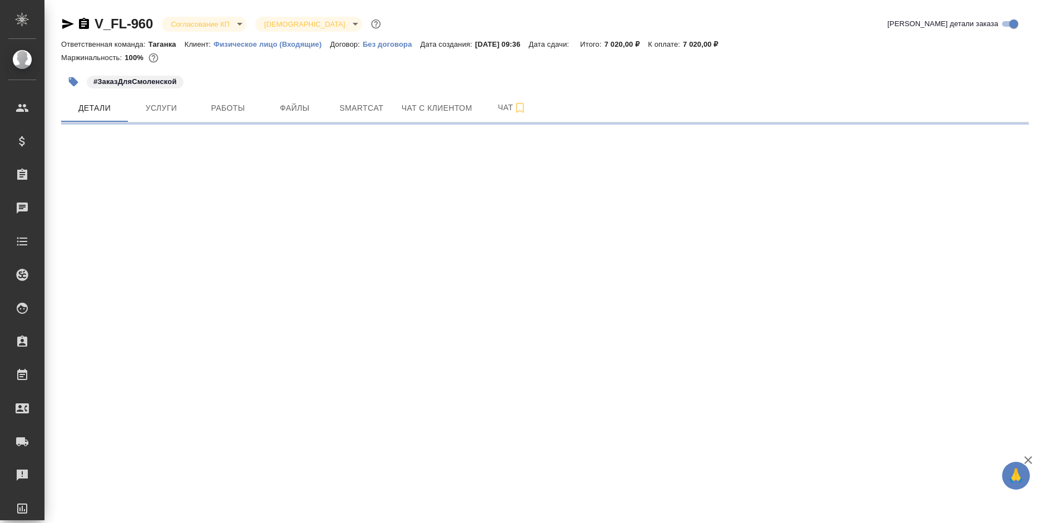
select select "RU"
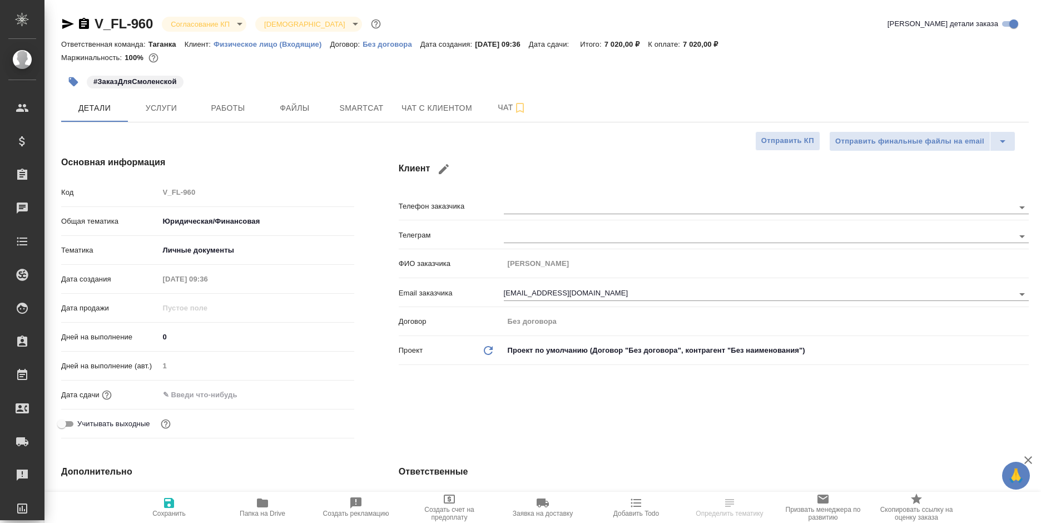
type textarea "x"
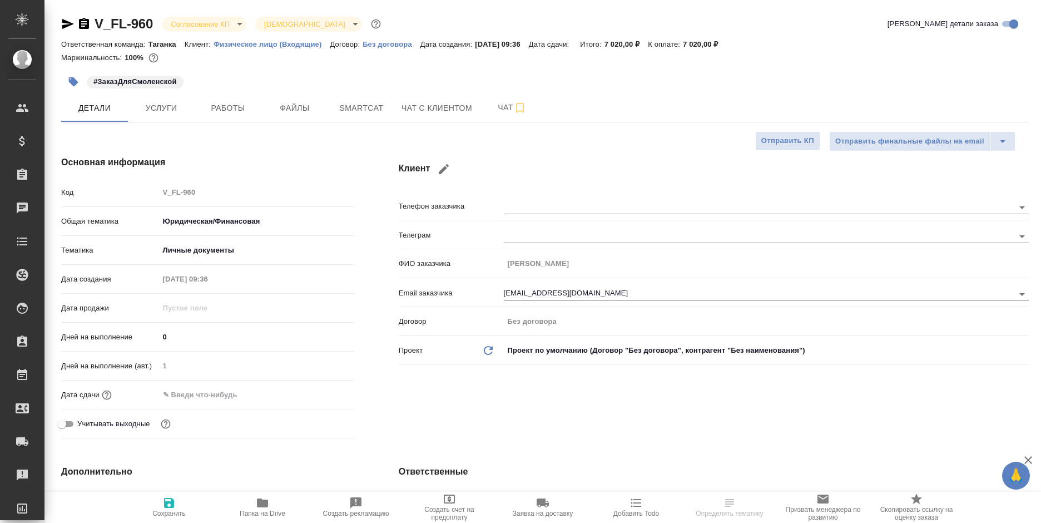
type textarea "x"
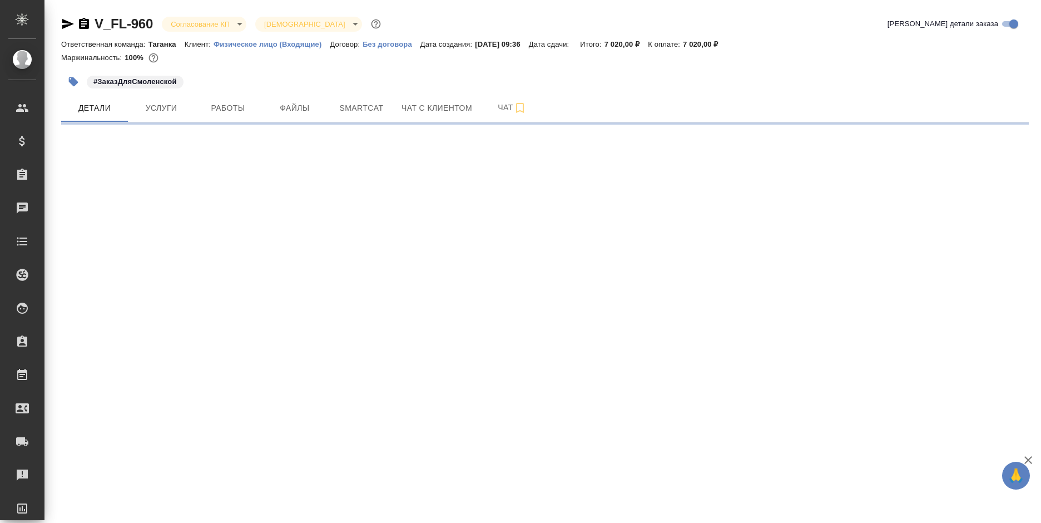
select select "RU"
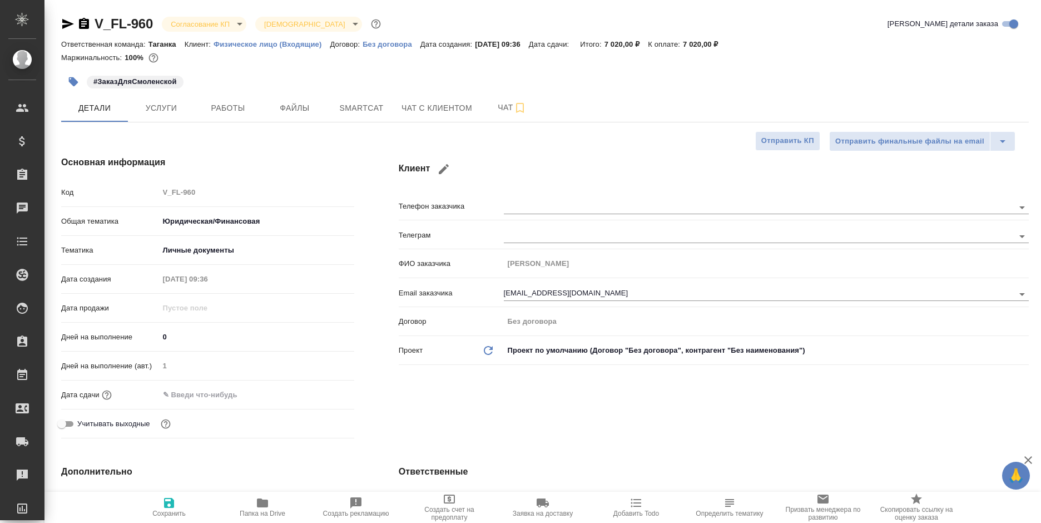
type textarea "x"
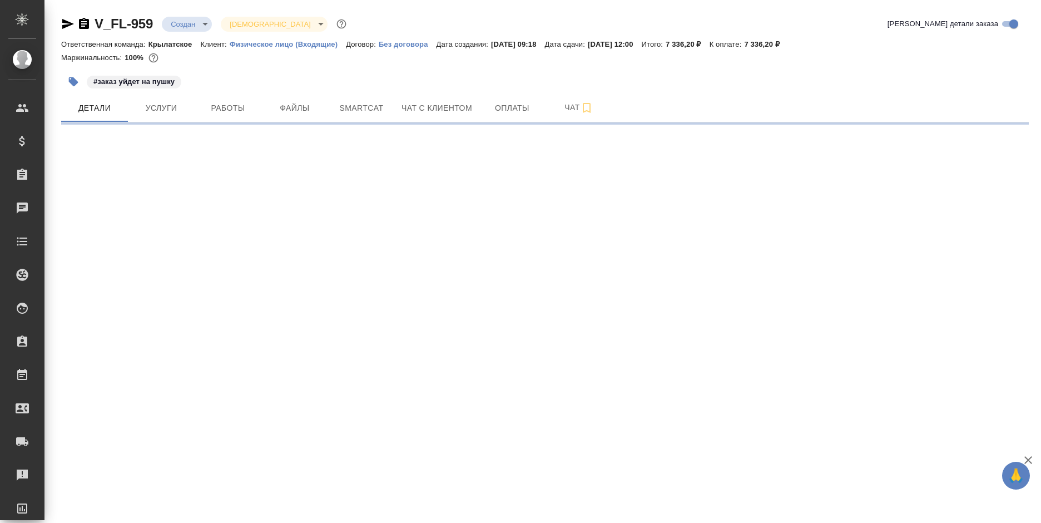
select select "RU"
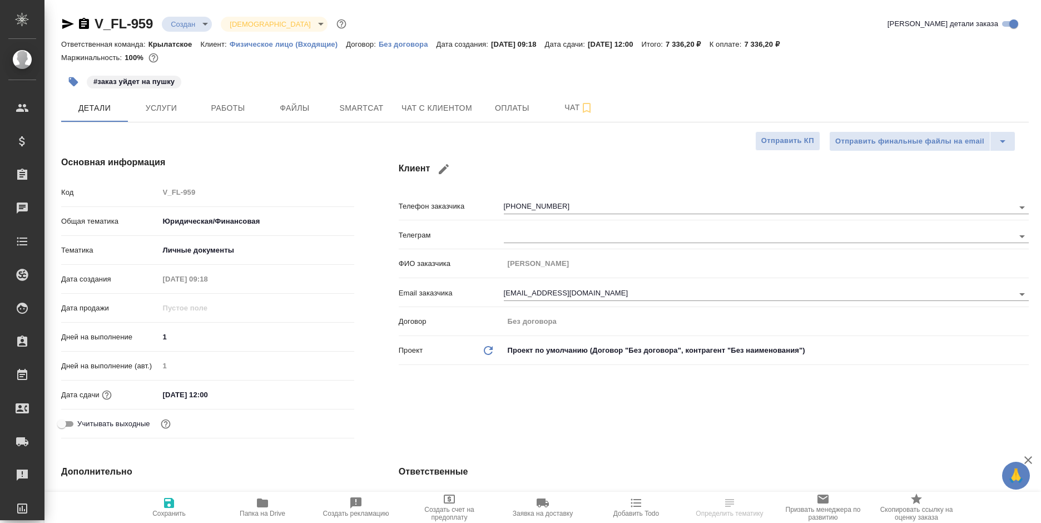
type textarea "x"
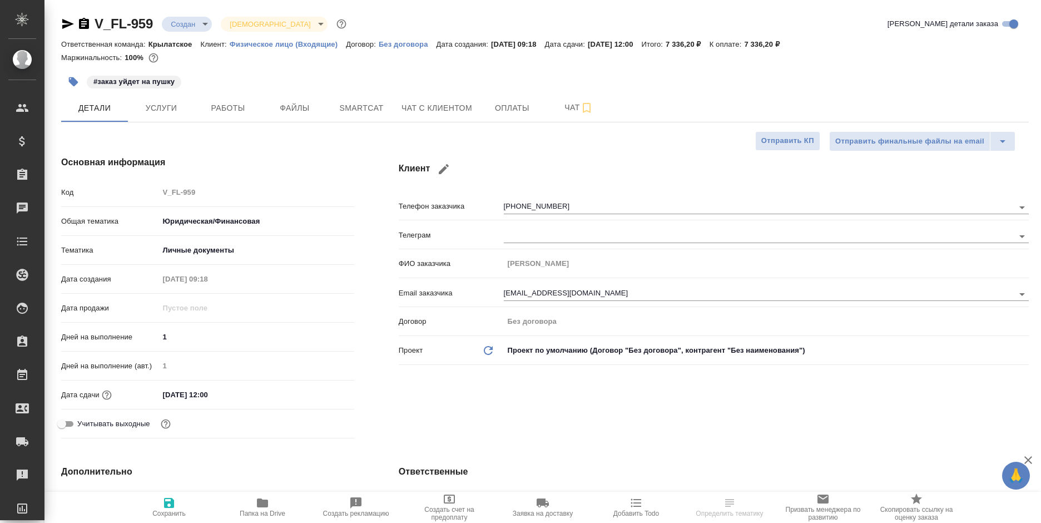
type textarea "x"
